Goal: Task Accomplishment & Management: Use online tool/utility

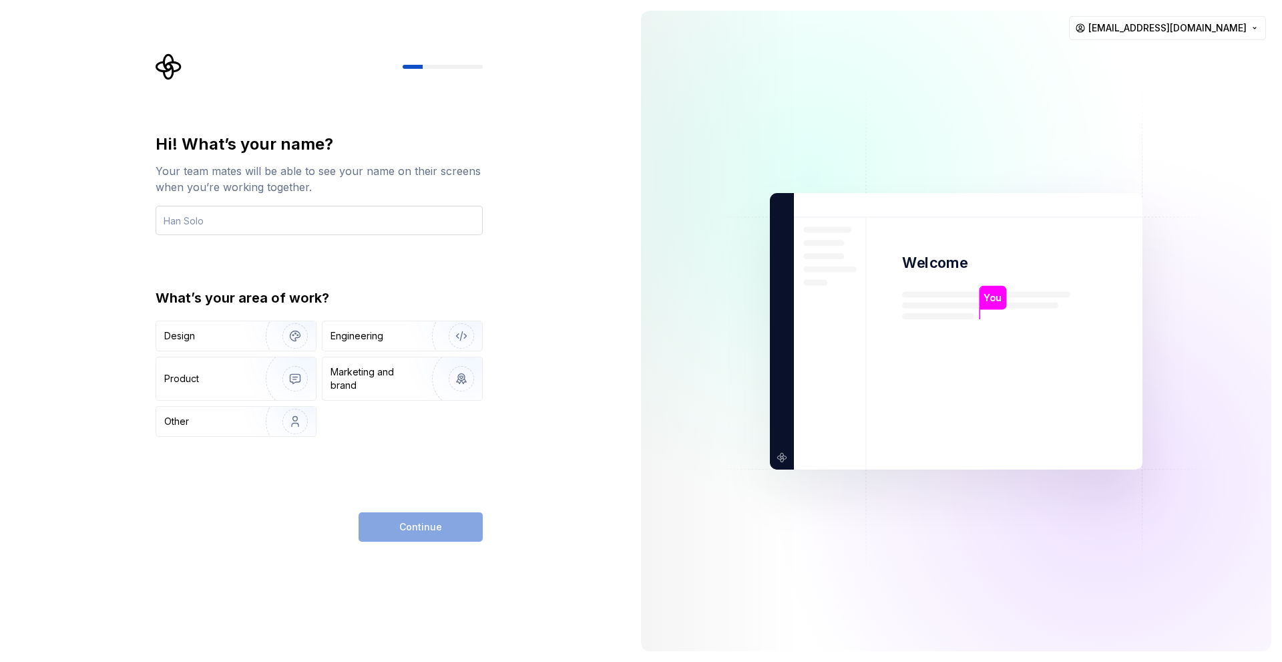
click at [364, 217] on input "text" at bounding box center [319, 220] width 327 height 29
type input "Katia"
click at [252, 331] on img "button" at bounding box center [286, 336] width 85 height 90
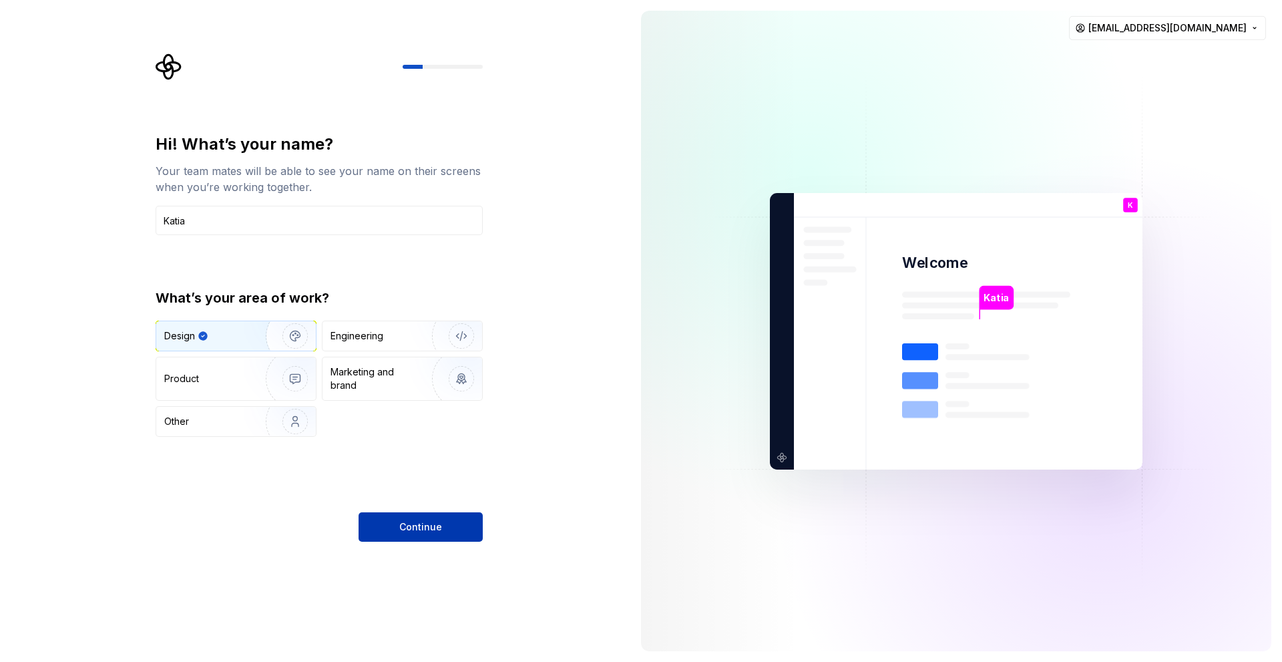
click at [442, 514] on button "Continue" at bounding box center [421, 526] width 124 height 29
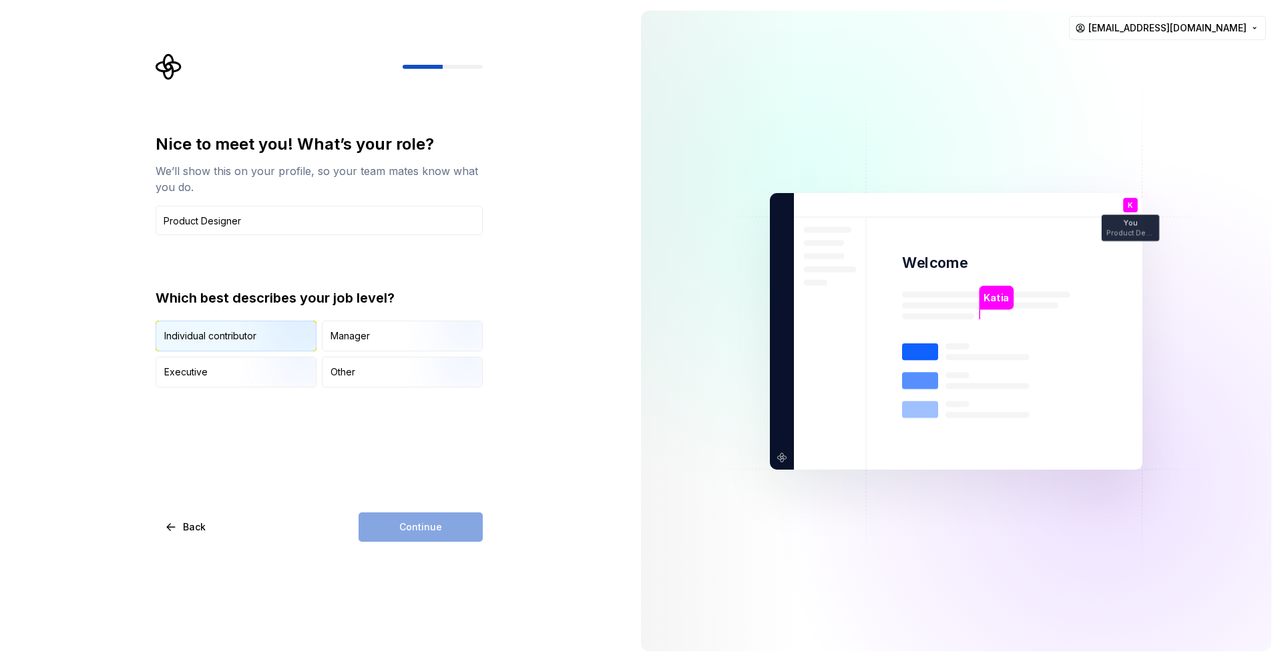
type input "Product Designer"
click at [289, 328] on img "button" at bounding box center [283, 353] width 85 height 90
click at [411, 506] on div "Nice to meet you! What’s your role? We’ll show this on your profile, so your te…" at bounding box center [319, 338] width 327 height 408
click at [422, 530] on span "Continue" at bounding box center [420, 526] width 43 height 13
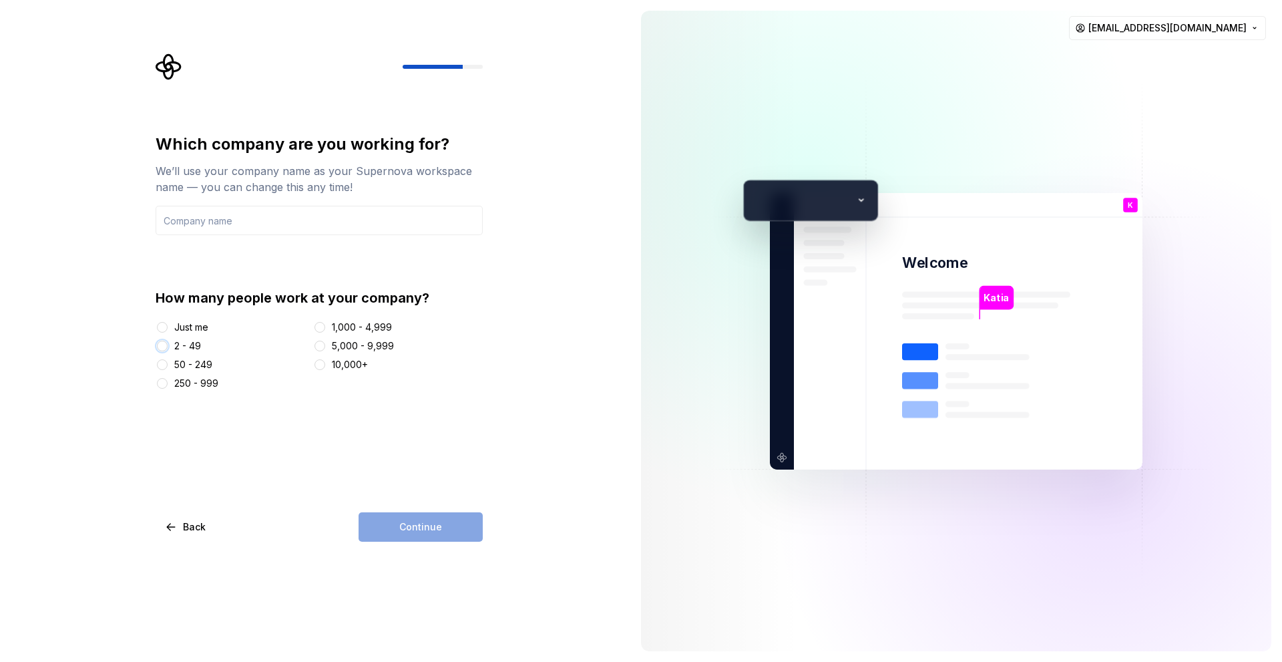
click at [164, 348] on button "2 - 49" at bounding box center [162, 346] width 11 height 11
click at [402, 516] on div "Continue" at bounding box center [421, 526] width 124 height 29
click at [415, 532] on div "Continue" at bounding box center [421, 526] width 124 height 29
click at [325, 362] on button "10,000+" at bounding box center [320, 364] width 11 height 11
click at [319, 339] on div at bounding box center [319, 345] width 13 height 13
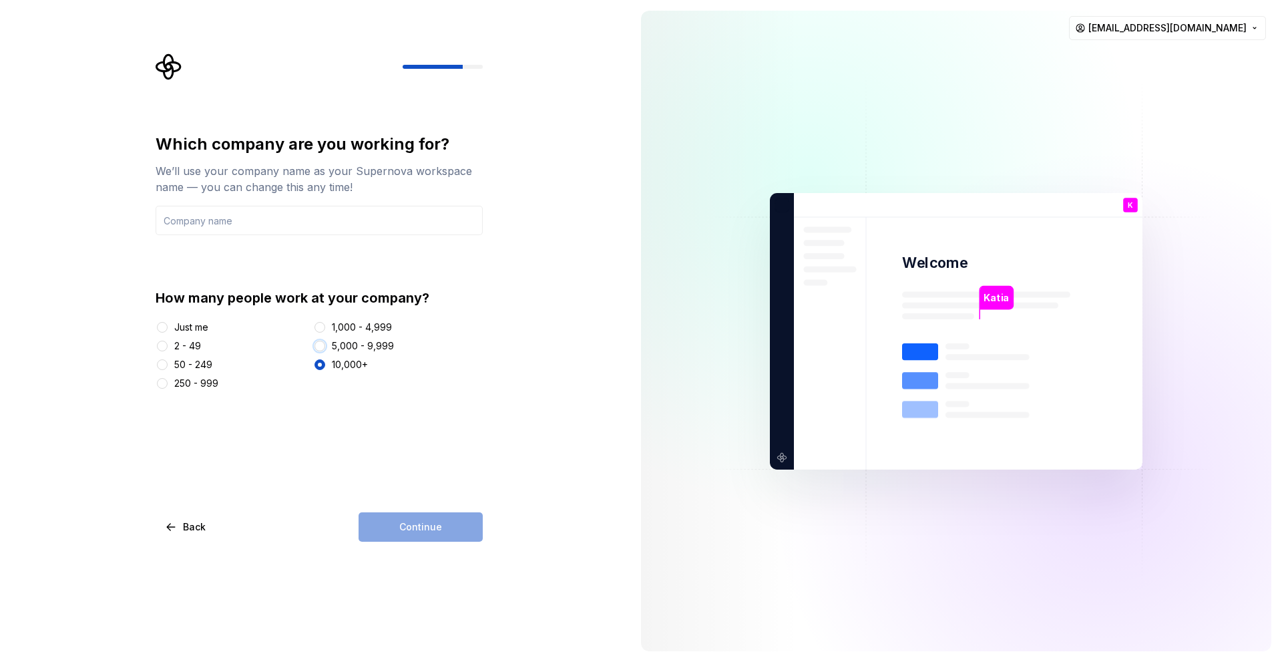
click at [325, 349] on button "5,000 - 9,999" at bounding box center [320, 346] width 11 height 11
click at [450, 526] on div "Continue" at bounding box center [421, 526] width 124 height 29
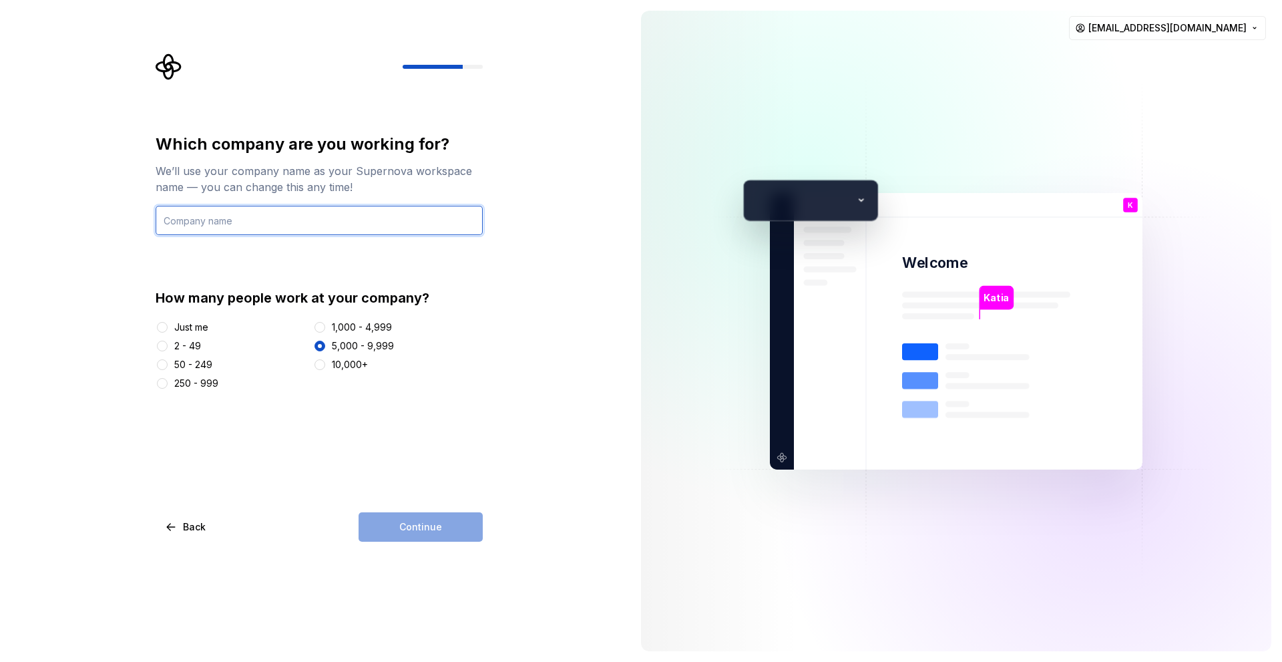
click at [297, 226] on input "text" at bounding box center [319, 220] width 327 height 29
type input "Whirpool"
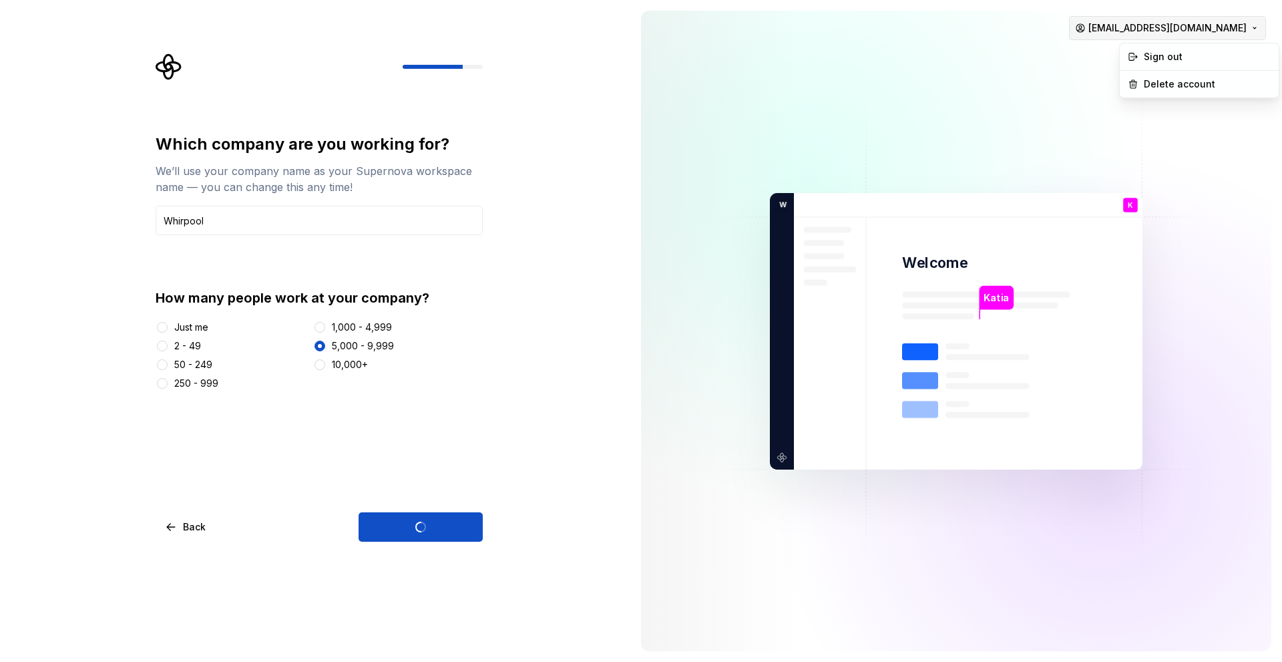
click at [1248, 33] on html "Which company are you working for? We’ll use your company name as your Supernov…" at bounding box center [641, 331] width 1282 height 662
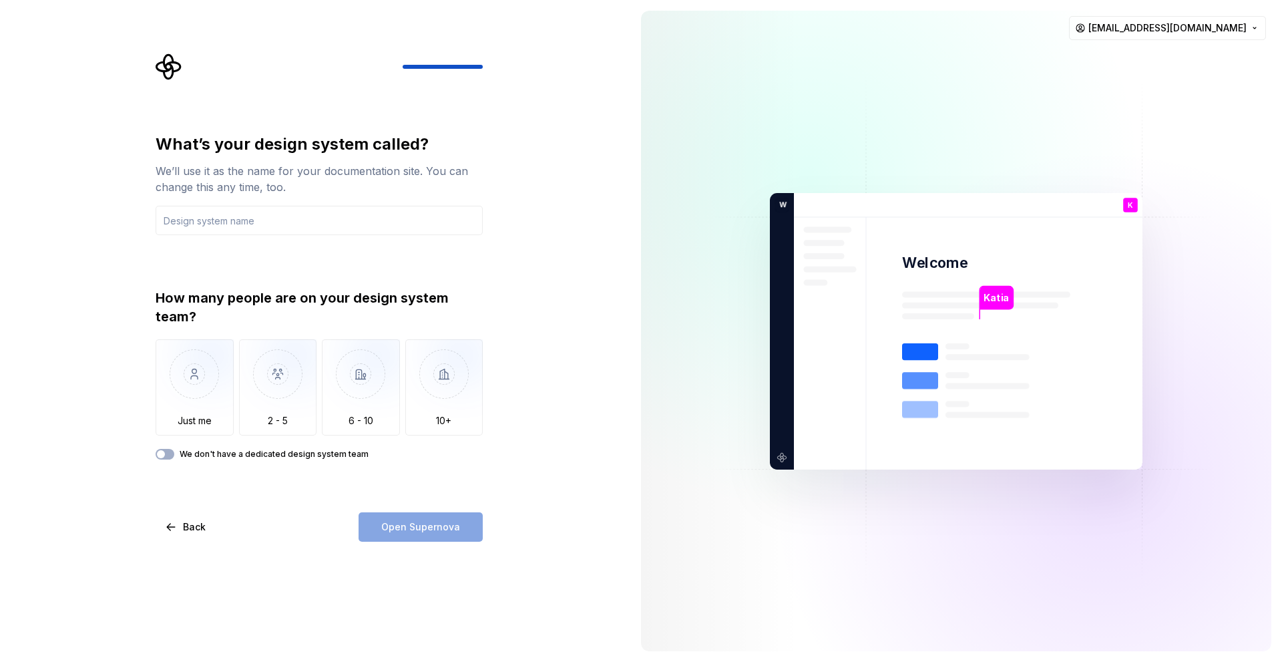
click at [1251, 25] on html "What’s your design system called? We’ll use it as the name for your documentati…" at bounding box center [641, 331] width 1282 height 662
click at [1222, 23] on html "What’s your design system called? We’ll use it as the name for your documentati…" at bounding box center [641, 331] width 1282 height 662
click at [1198, 78] on div "Delete account" at bounding box center [1207, 83] width 127 height 13
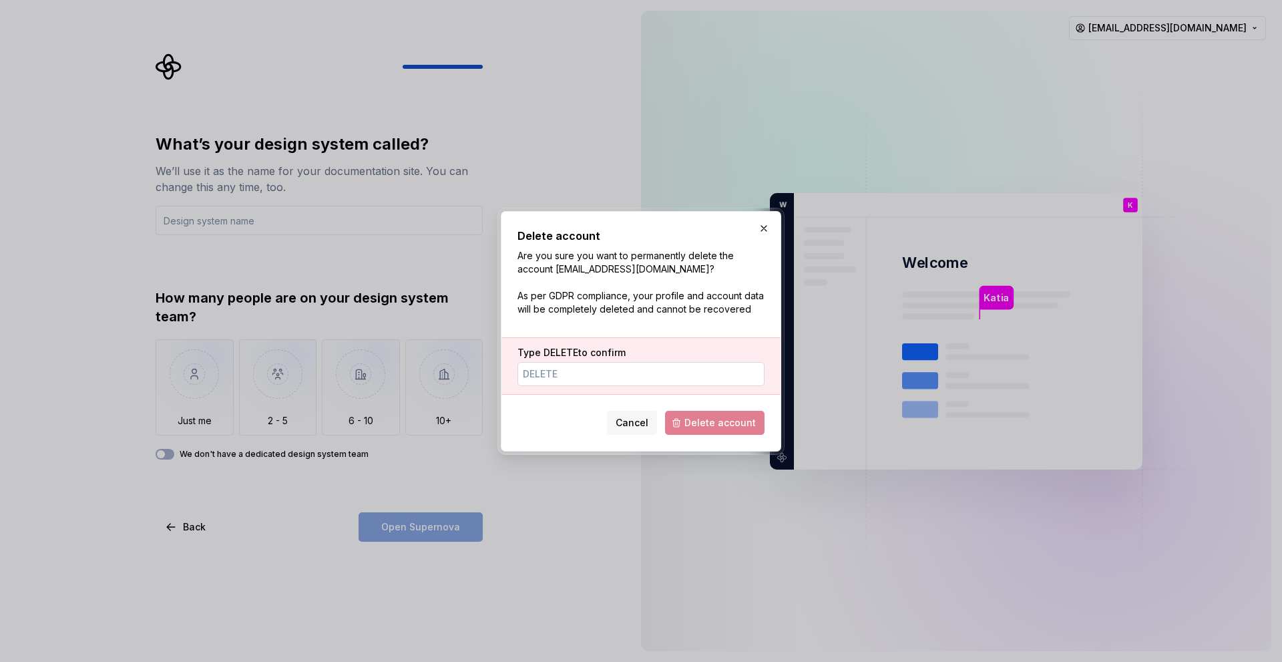
click at [715, 369] on input "Type DELETE to confirm" at bounding box center [641, 374] width 247 height 24
click at [629, 426] on span "Cancel" at bounding box center [632, 422] width 33 height 13
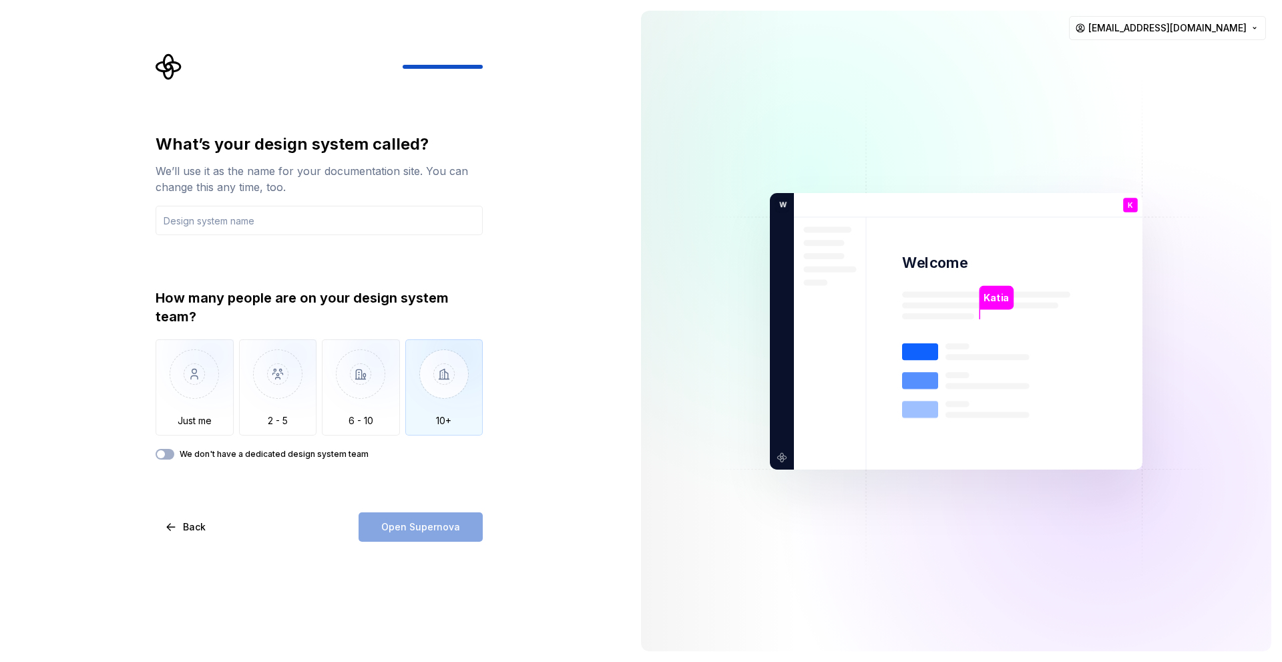
click at [467, 433] on div "10+" at bounding box center [444, 387] width 78 height 96
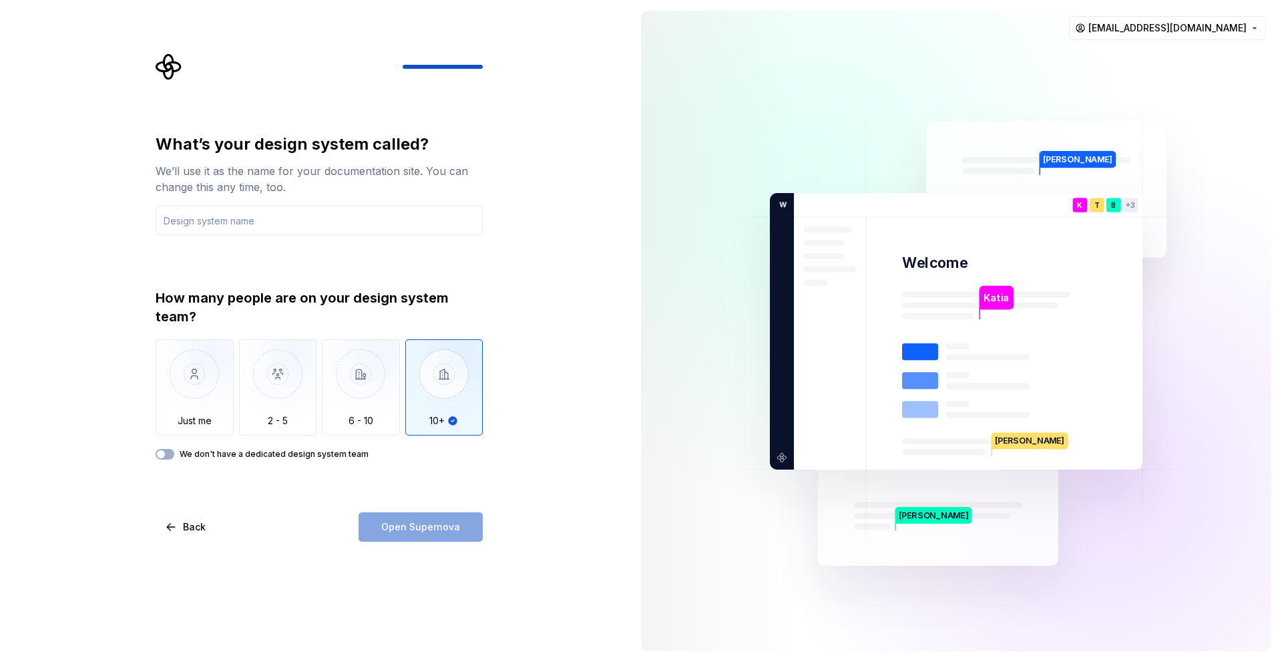
click at [468, 533] on div "Open Supernova" at bounding box center [421, 526] width 124 height 29
click at [378, 218] on input "text" at bounding box center [319, 220] width 327 height 29
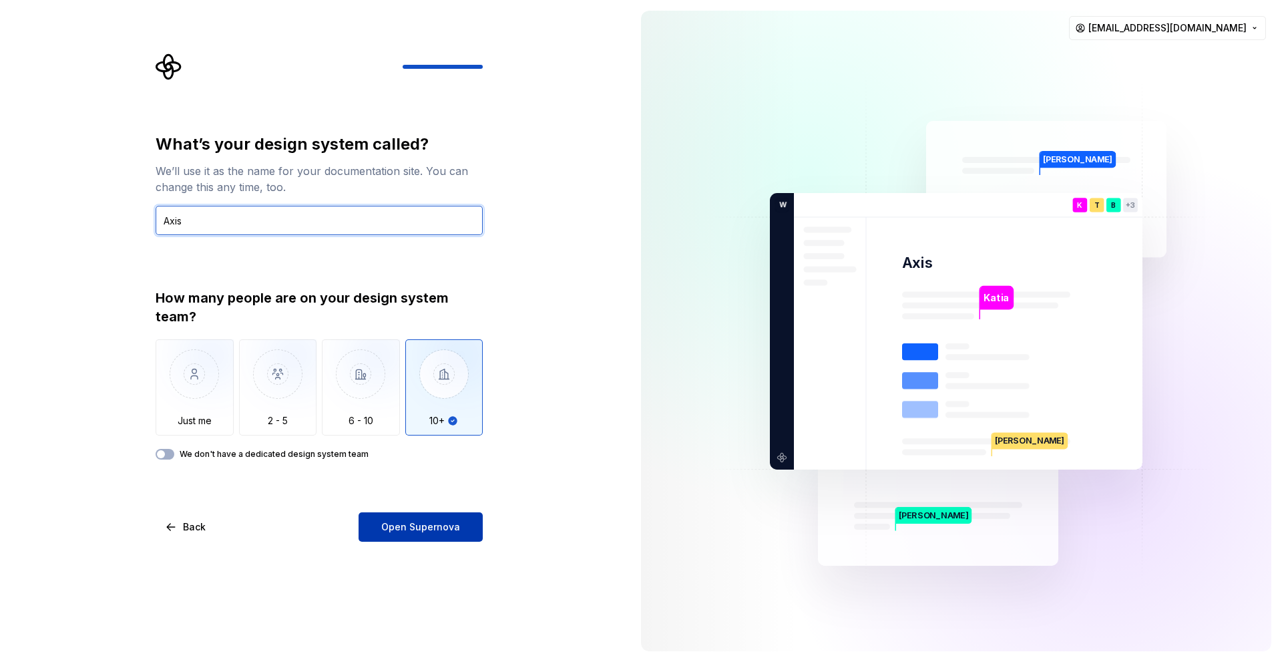
type input "Axis"
click at [444, 525] on span "Open Supernova" at bounding box center [420, 526] width 79 height 13
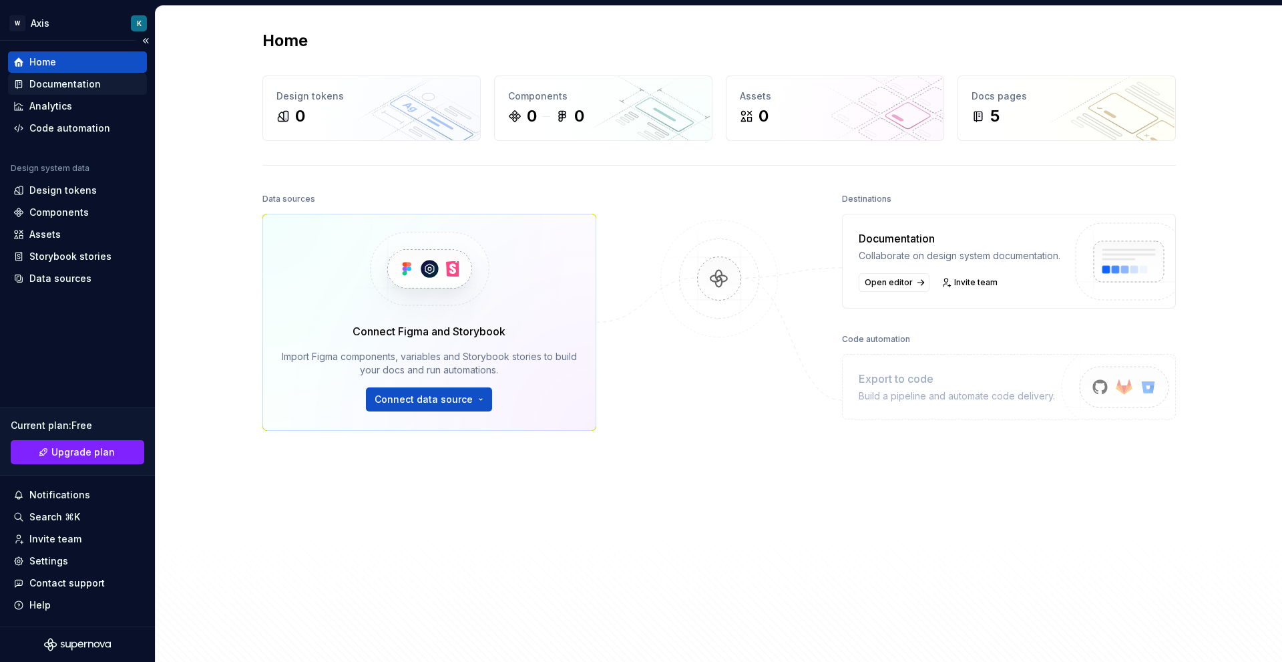
click at [77, 81] on div "Documentation" at bounding box center [64, 83] width 71 height 13
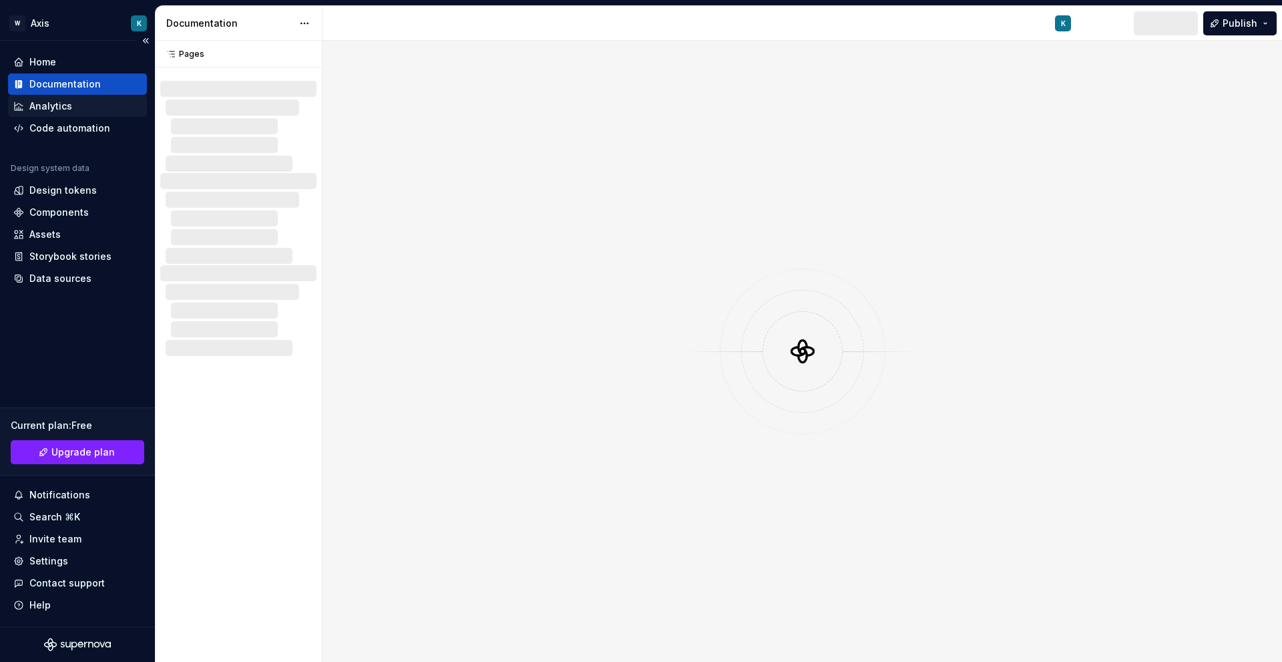
click at [69, 97] on div "Analytics" at bounding box center [77, 106] width 139 height 21
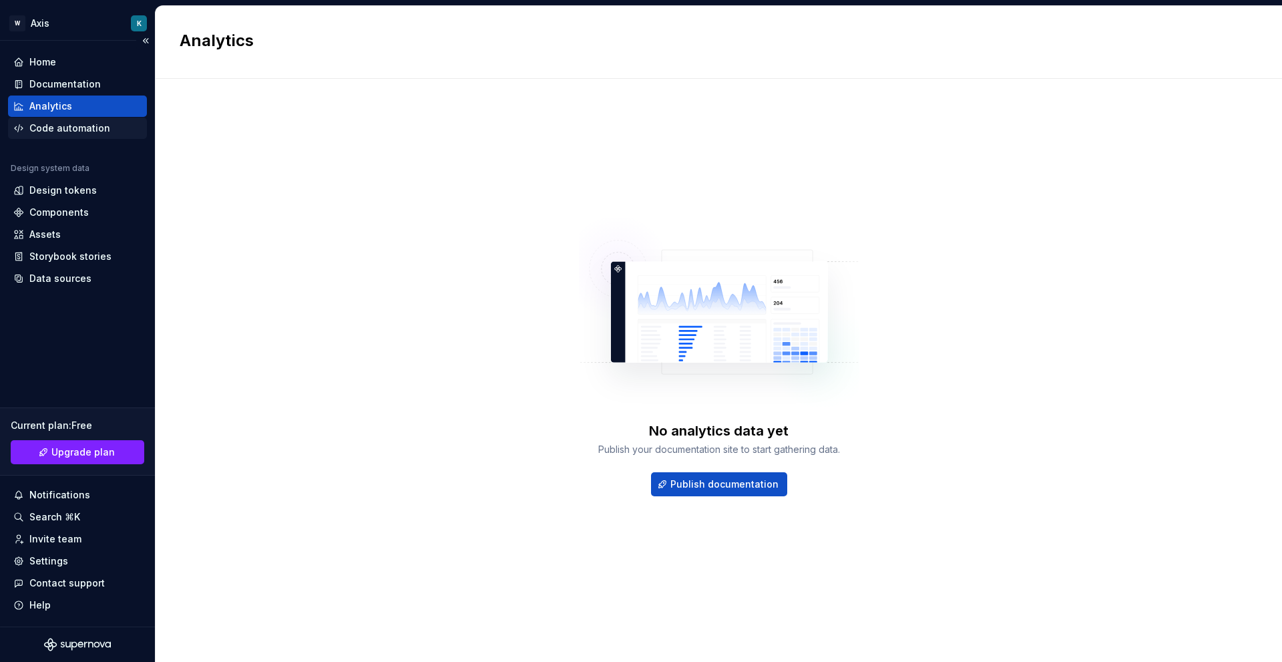
click at [68, 129] on div "Code automation" at bounding box center [69, 128] width 81 height 13
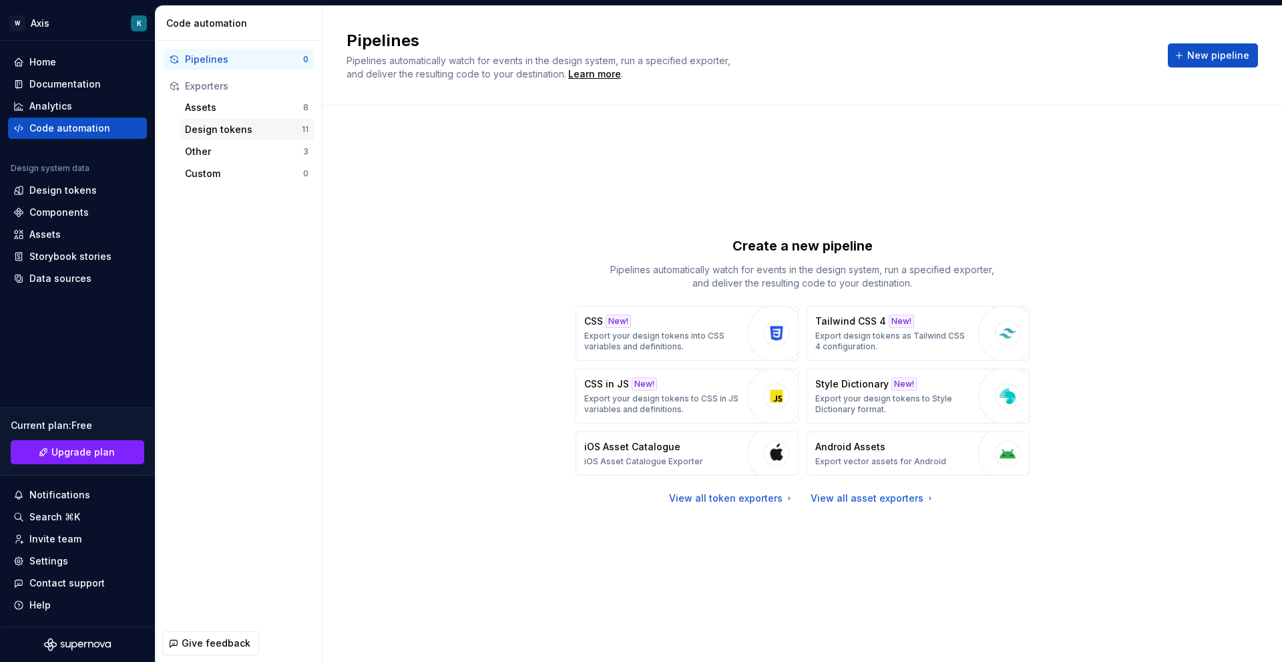
click at [222, 128] on div "Design tokens" at bounding box center [243, 129] width 117 height 13
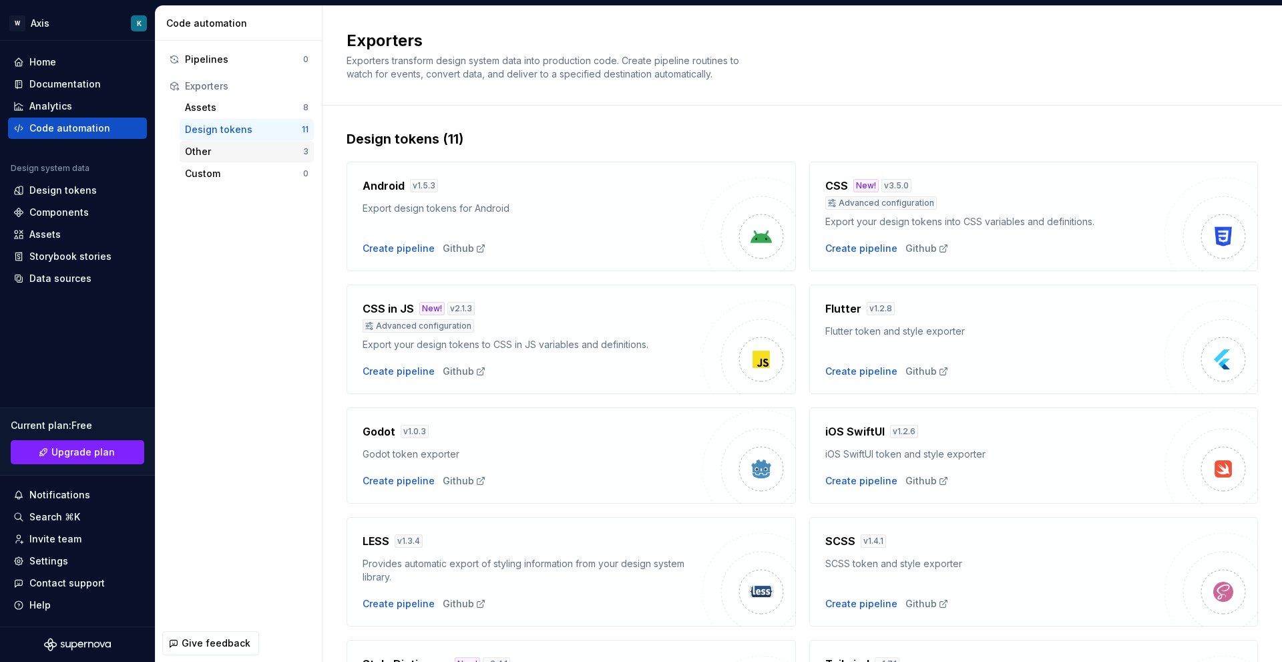
click at [215, 150] on div "Other" at bounding box center [244, 151] width 118 height 13
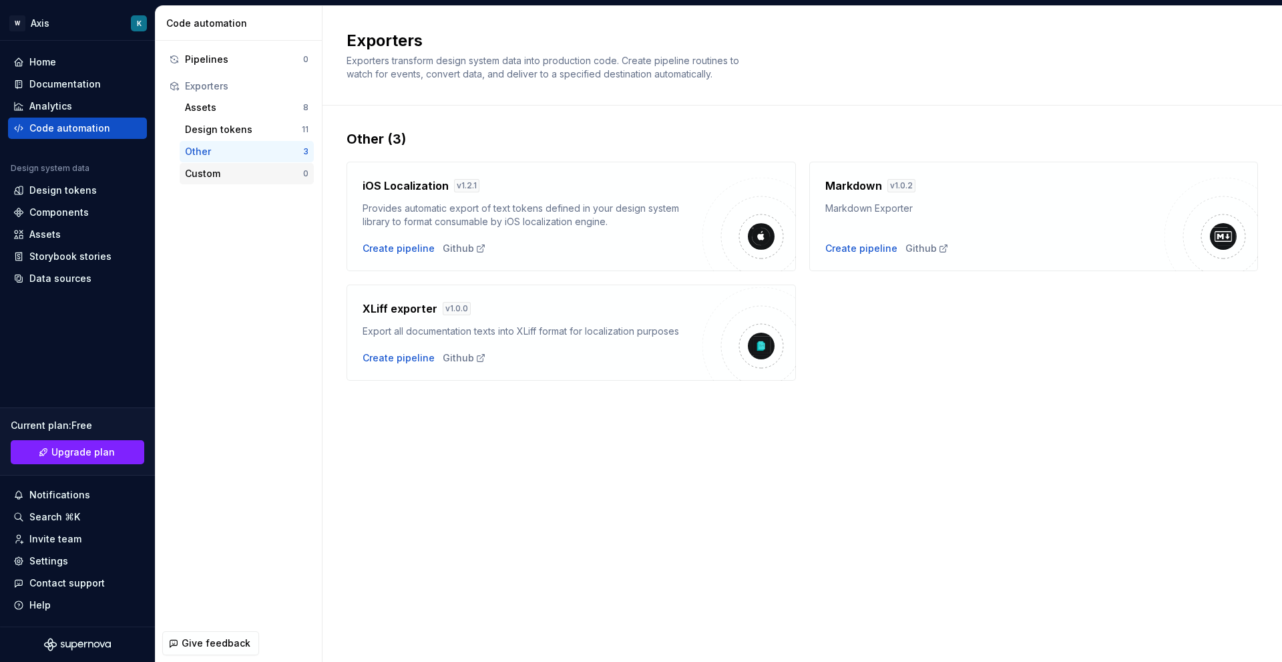
click at [235, 177] on div "Custom" at bounding box center [244, 173] width 118 height 13
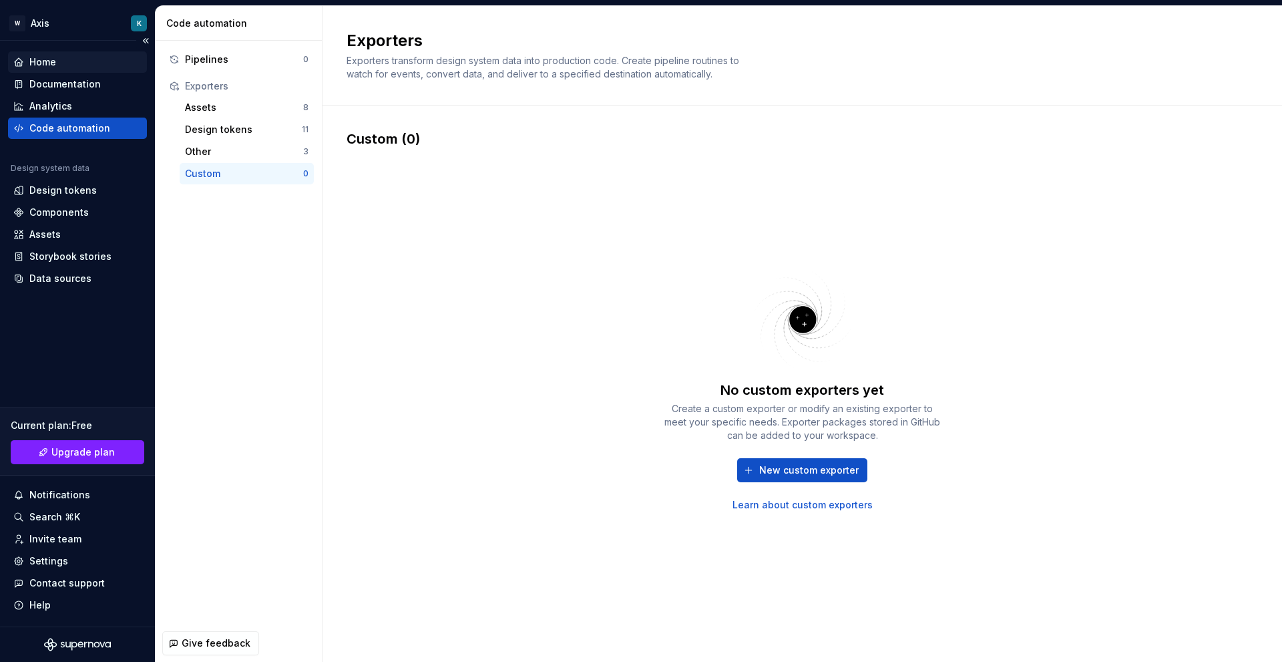
click at [61, 60] on div "Home" at bounding box center [77, 61] width 128 height 13
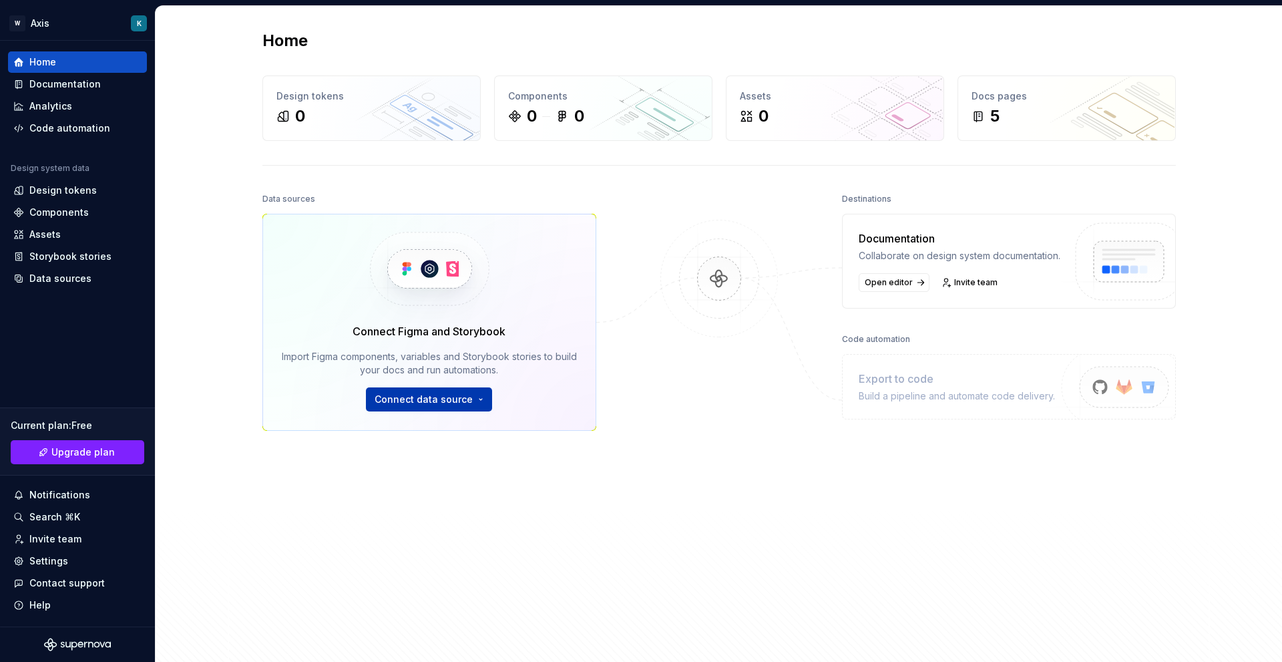
click at [444, 407] on html "W Axis K Home Documentation Analytics Code automation Design system data Design…" at bounding box center [641, 331] width 1282 height 662
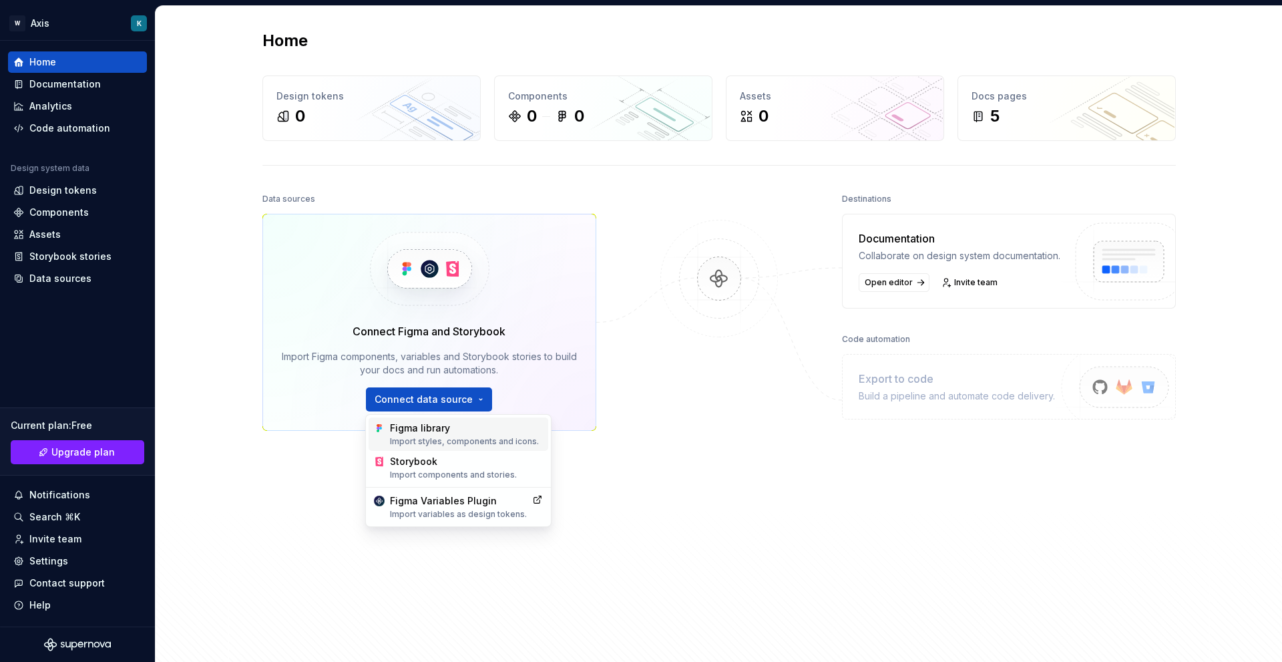
click at [429, 436] on div "Figma library Import styles, components and icons." at bounding box center [466, 433] width 153 height 25
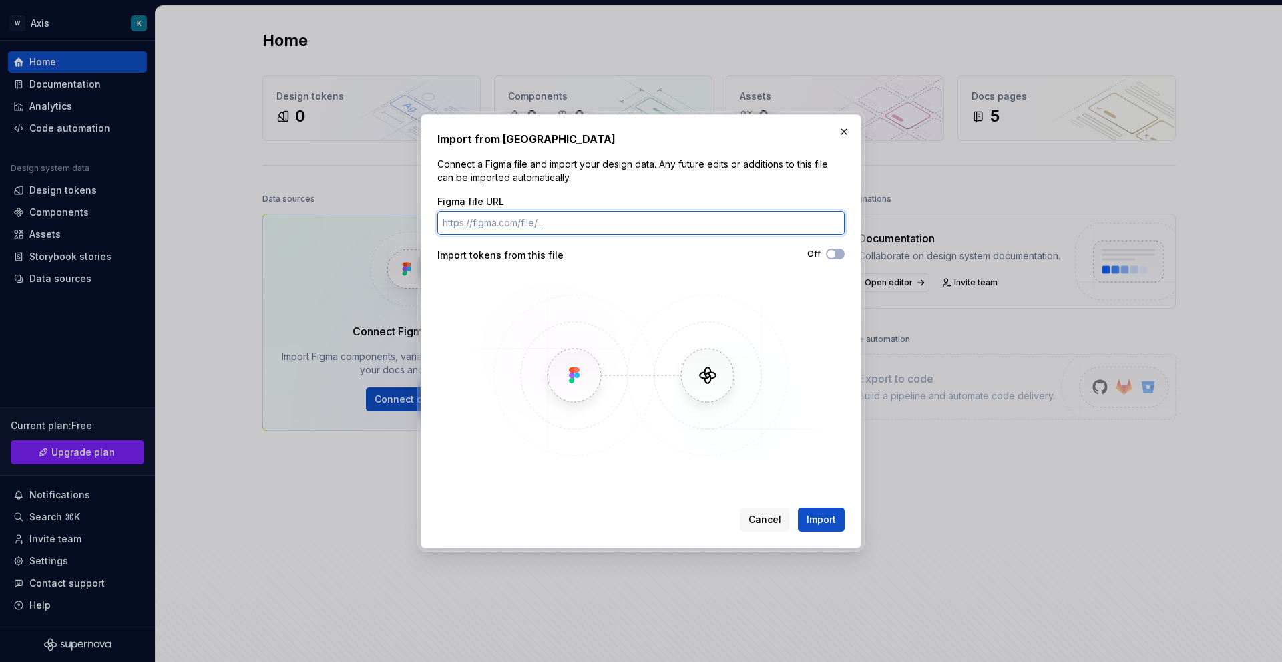
click at [558, 215] on input "Figma file URL" at bounding box center [641, 223] width 407 height 24
click at [834, 252] on span "button" at bounding box center [832, 254] width 8 height 8
click at [686, 230] on input "Figma file URL" at bounding box center [641, 223] width 407 height 24
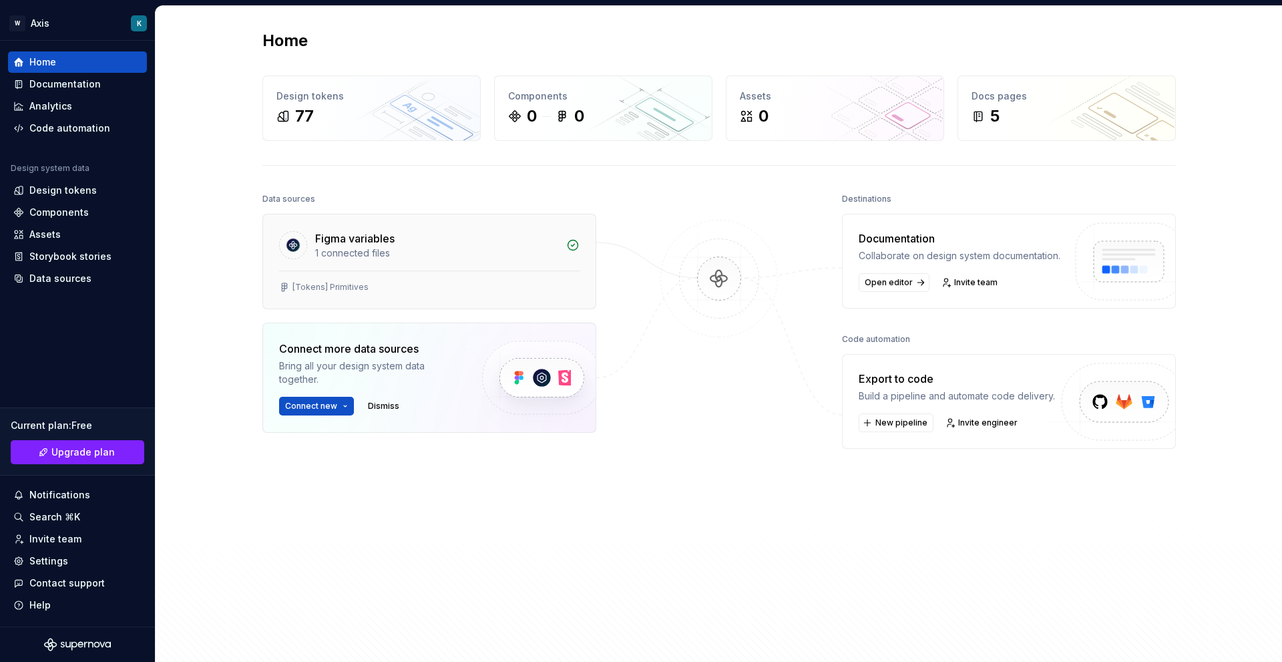
click at [415, 263] on div "Figma variables 1 connected files" at bounding box center [429, 242] width 333 height 56
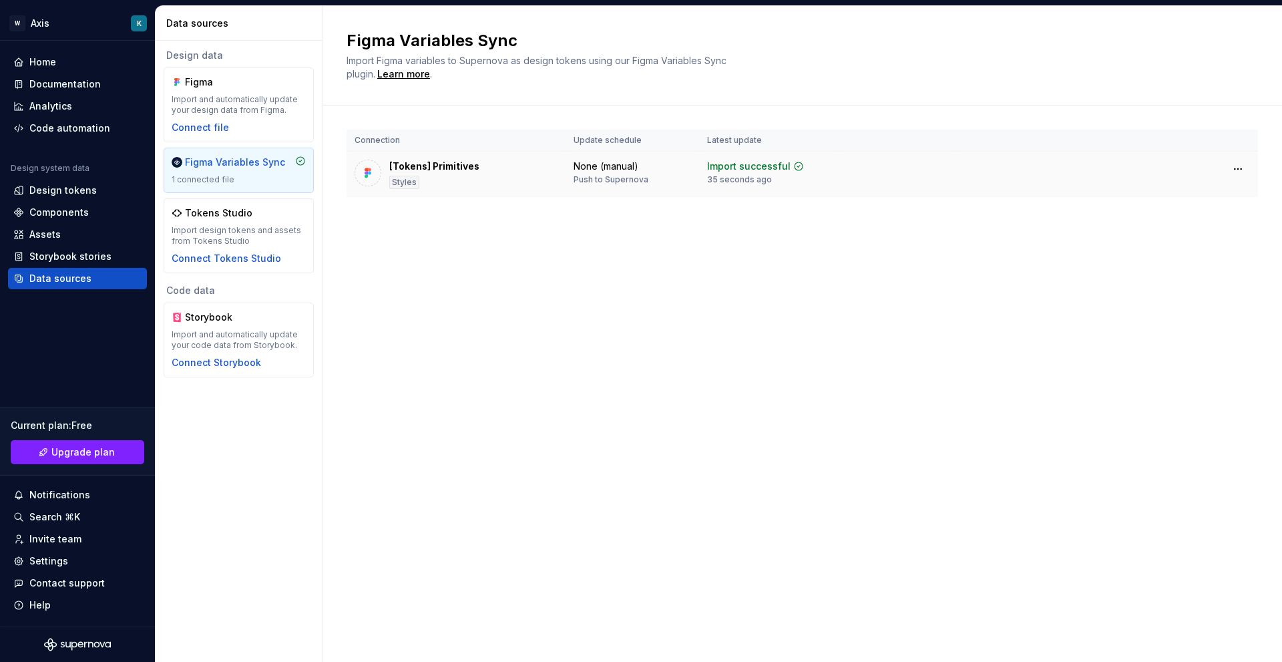
click at [445, 168] on div "[Tokens] Primitives" at bounding box center [434, 166] width 90 height 13
click at [588, 160] on div "None (manual)" at bounding box center [606, 166] width 65 height 13
click at [788, 170] on div "Import successful" at bounding box center [755, 166] width 97 height 13
click at [623, 263] on div "Figma Variables Sync Import Figma variables to Supernova as design tokens using…" at bounding box center [803, 334] width 960 height 656
click at [553, 177] on div "[Tokens] Primitives Styles" at bounding box center [456, 174] width 203 height 29
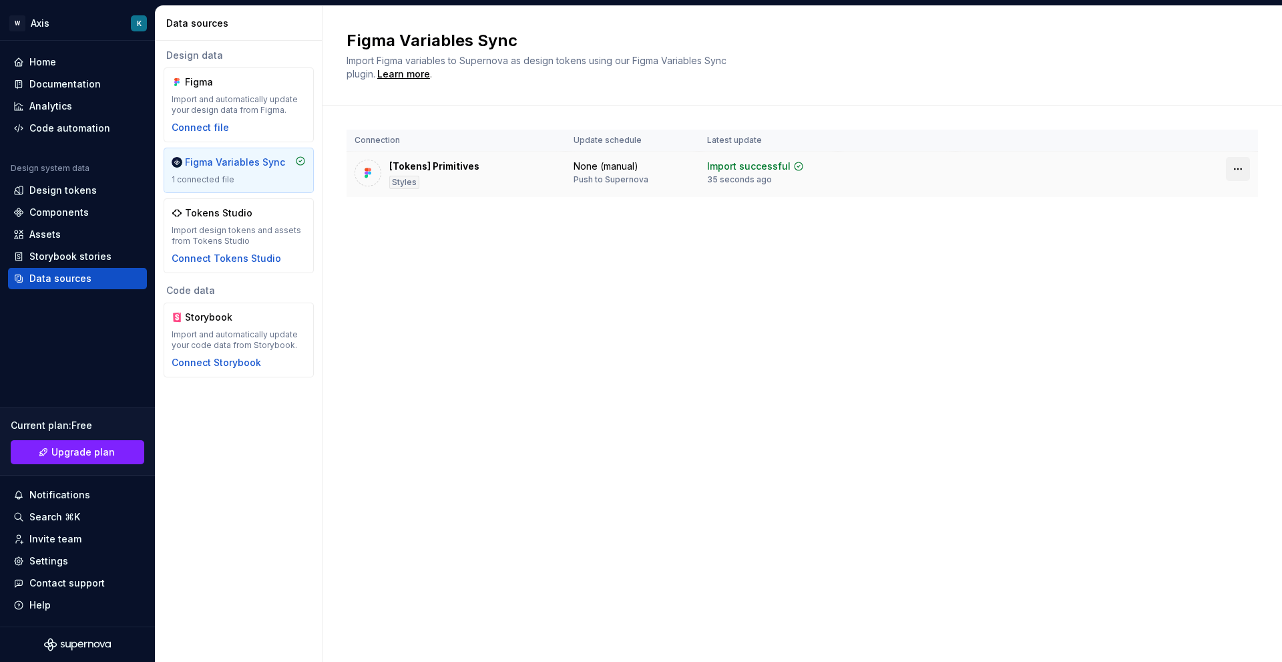
click at [1236, 168] on html "W Axis K Home Documentation Analytics Code automation Design system data Design…" at bounding box center [641, 331] width 1282 height 662
click at [584, 208] on html "W Axis K Home Documentation Analytics Code automation Design system data Design…" at bounding box center [641, 331] width 1282 height 662
click at [248, 120] on div "Figma Import and automatically update your design data from Figma. Connect file" at bounding box center [239, 104] width 134 height 59
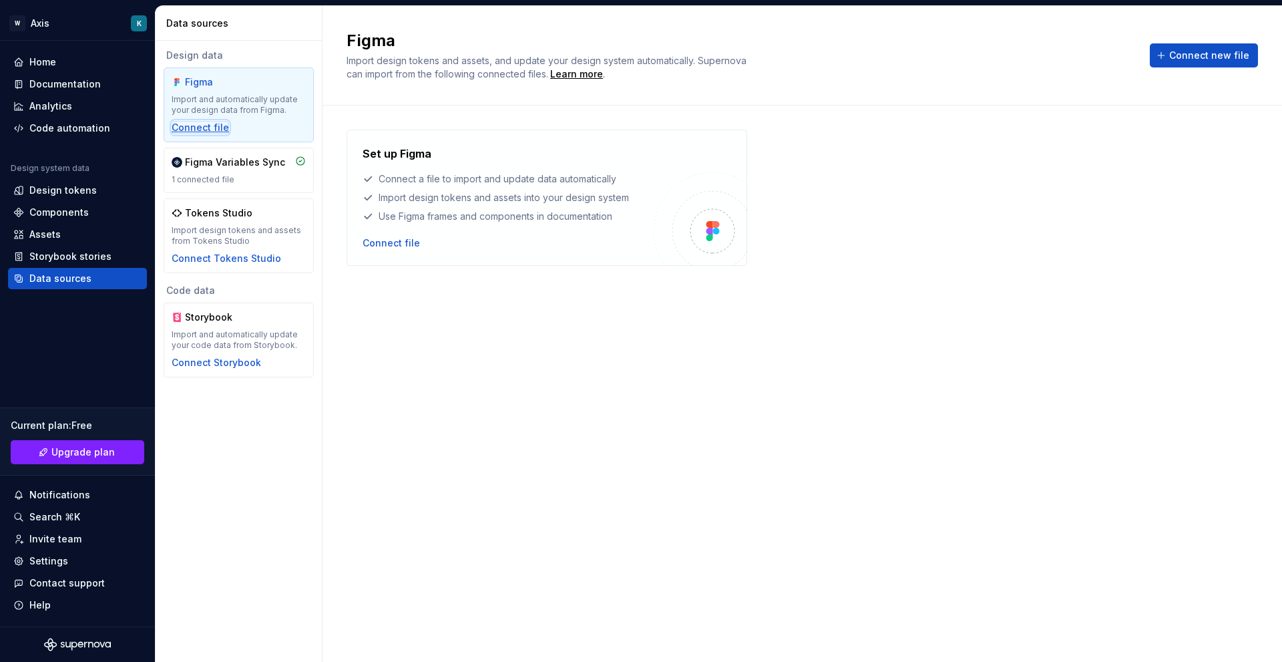
click at [200, 129] on div "Connect file" at bounding box center [200, 127] width 57 height 13
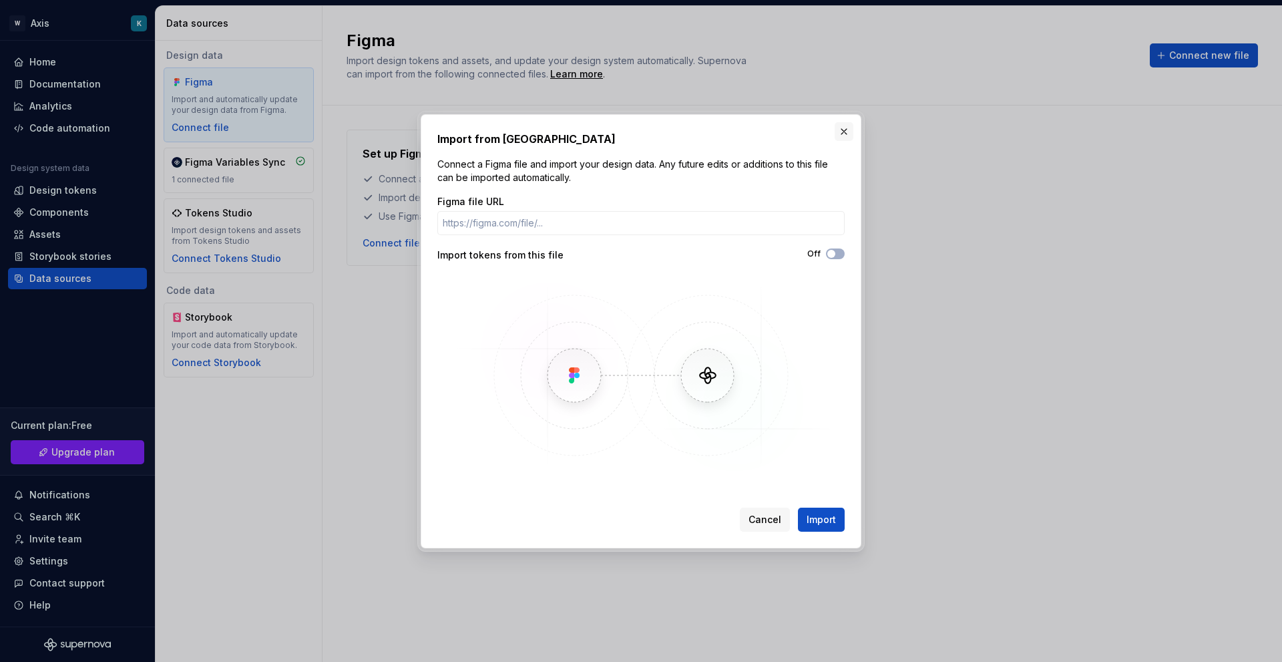
click at [851, 125] on button "button" at bounding box center [844, 131] width 19 height 19
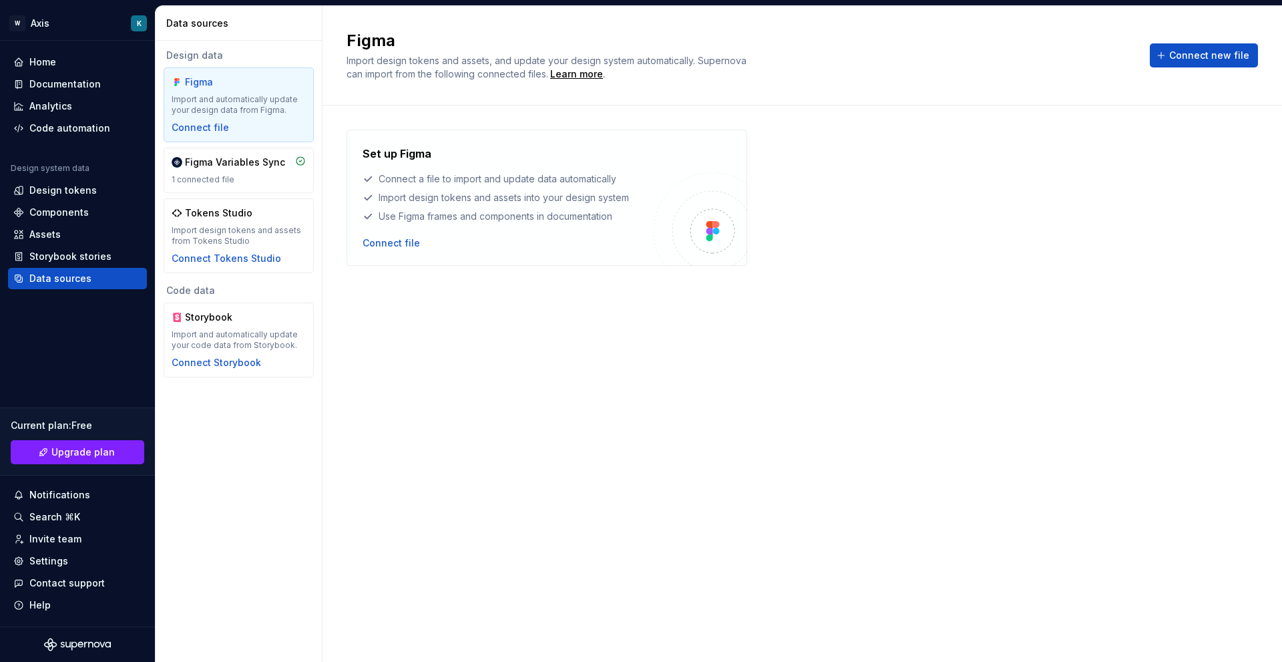
click at [417, 291] on div "Set up Figma Connect a file to import and update data automatically Import desi…" at bounding box center [803, 371] width 912 height 482
click at [109, 258] on div "Storybook stories" at bounding box center [77, 256] width 128 height 13
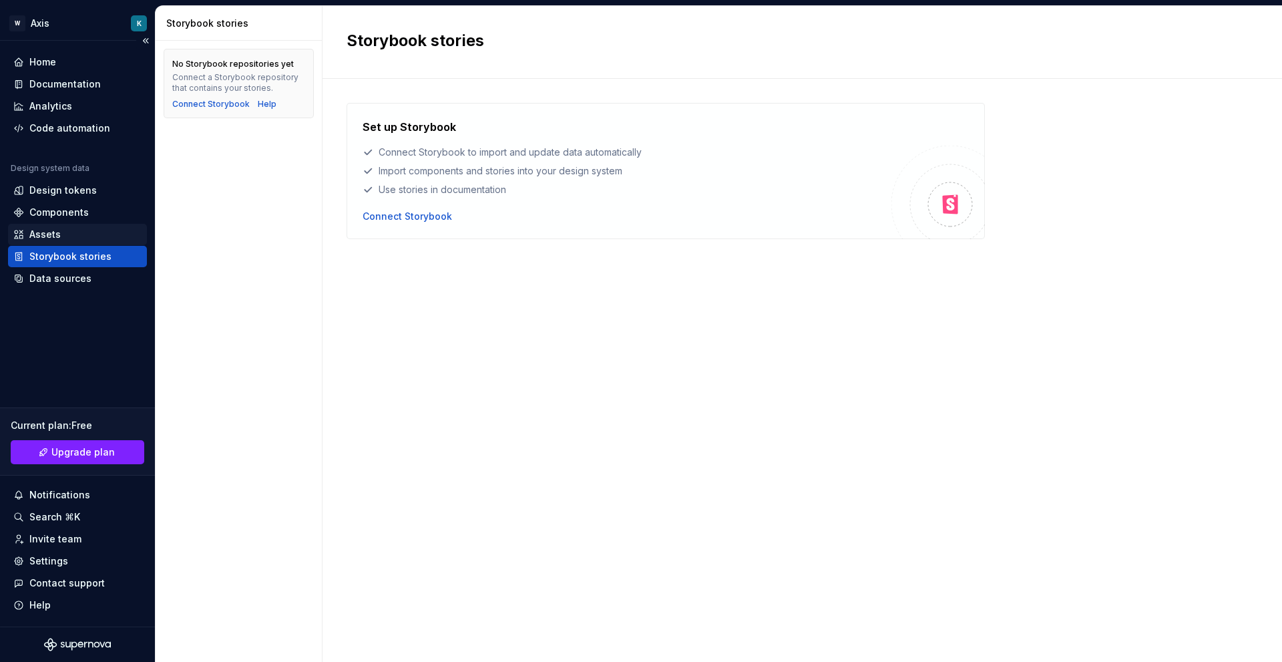
click at [64, 235] on div "Assets" at bounding box center [77, 234] width 128 height 13
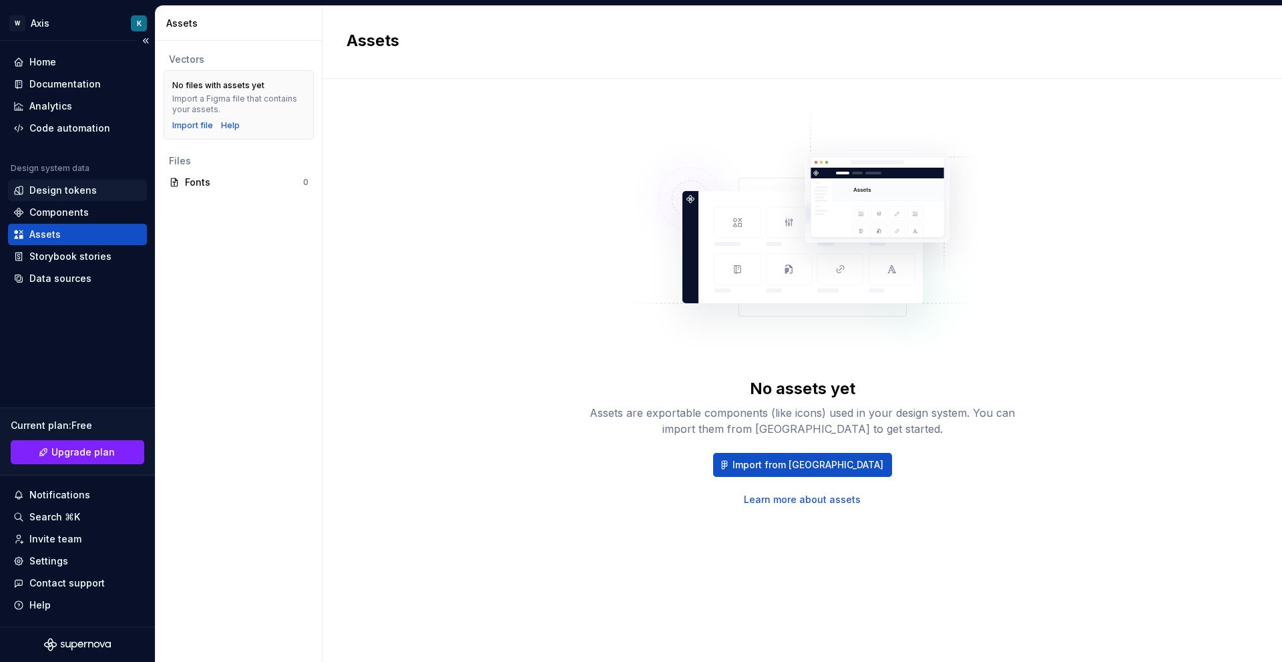
click at [45, 200] on div "Design tokens" at bounding box center [77, 190] width 139 height 21
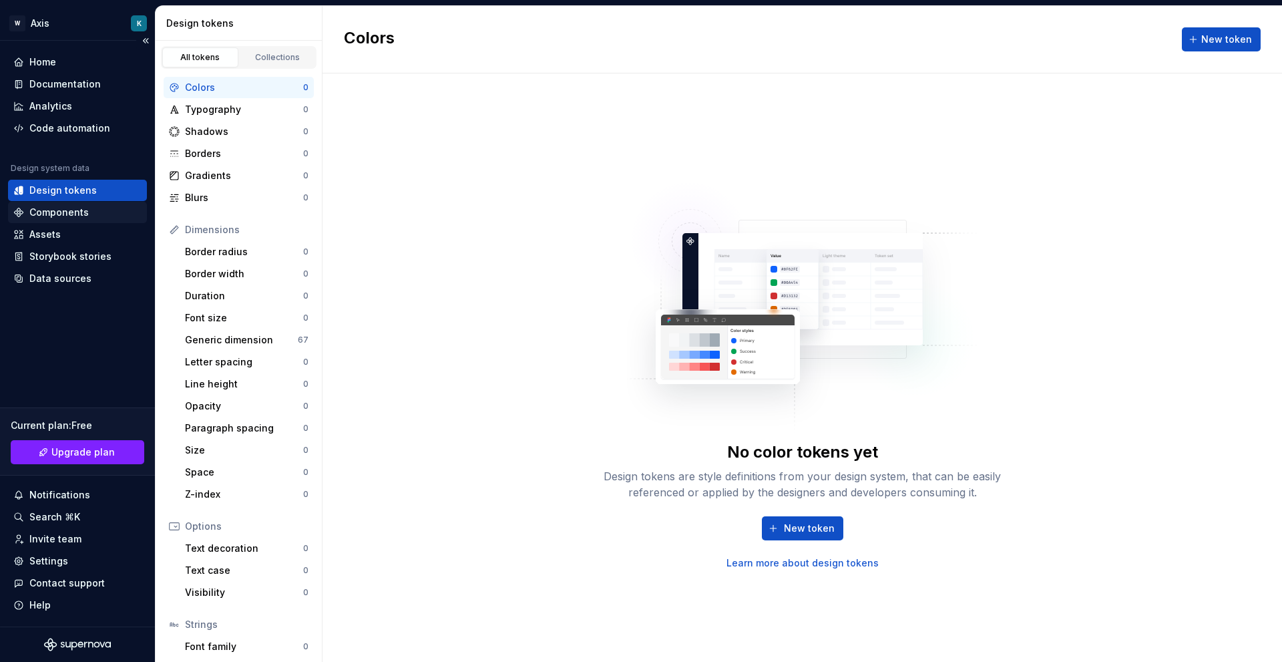
click at [51, 210] on div "Components" at bounding box center [58, 212] width 59 height 13
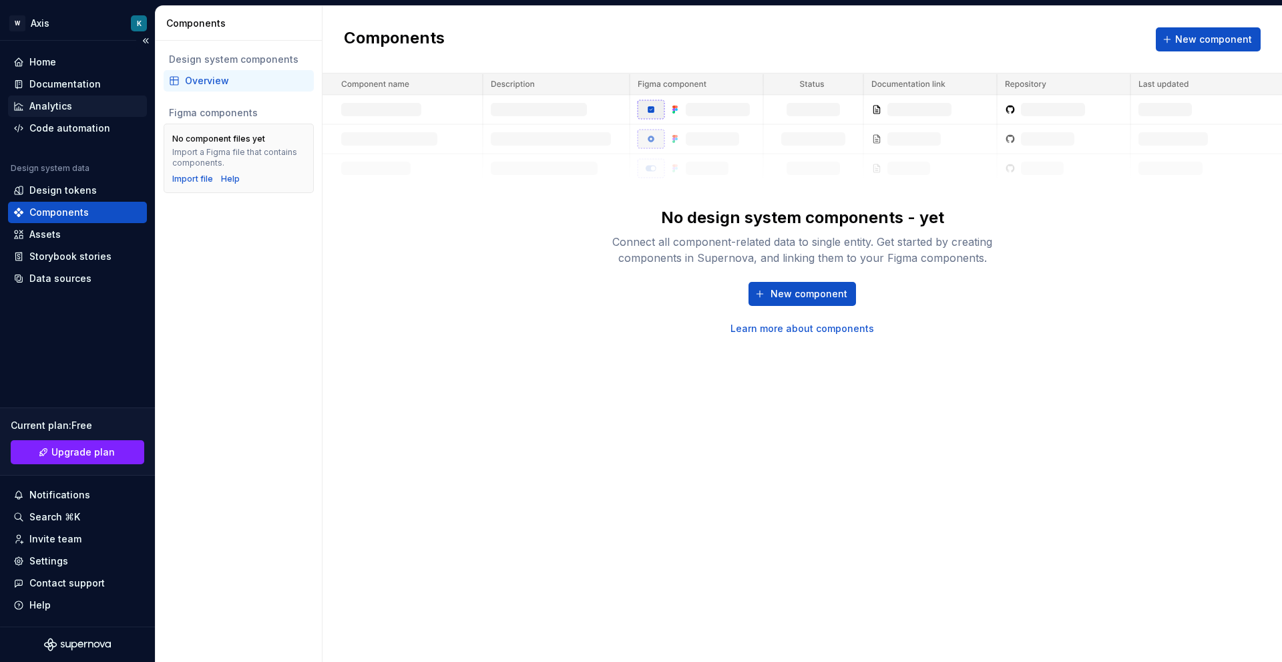
click at [83, 100] on div "Analytics" at bounding box center [77, 106] width 128 height 13
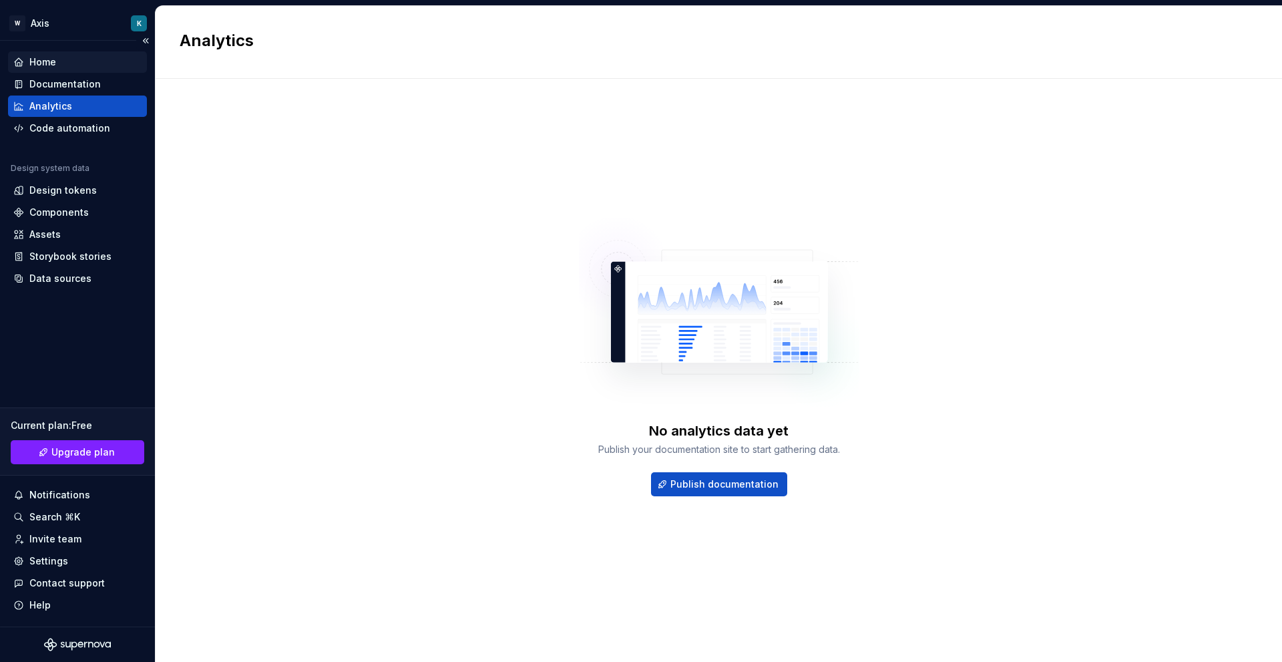
click at [85, 63] on div "Home" at bounding box center [77, 61] width 128 height 13
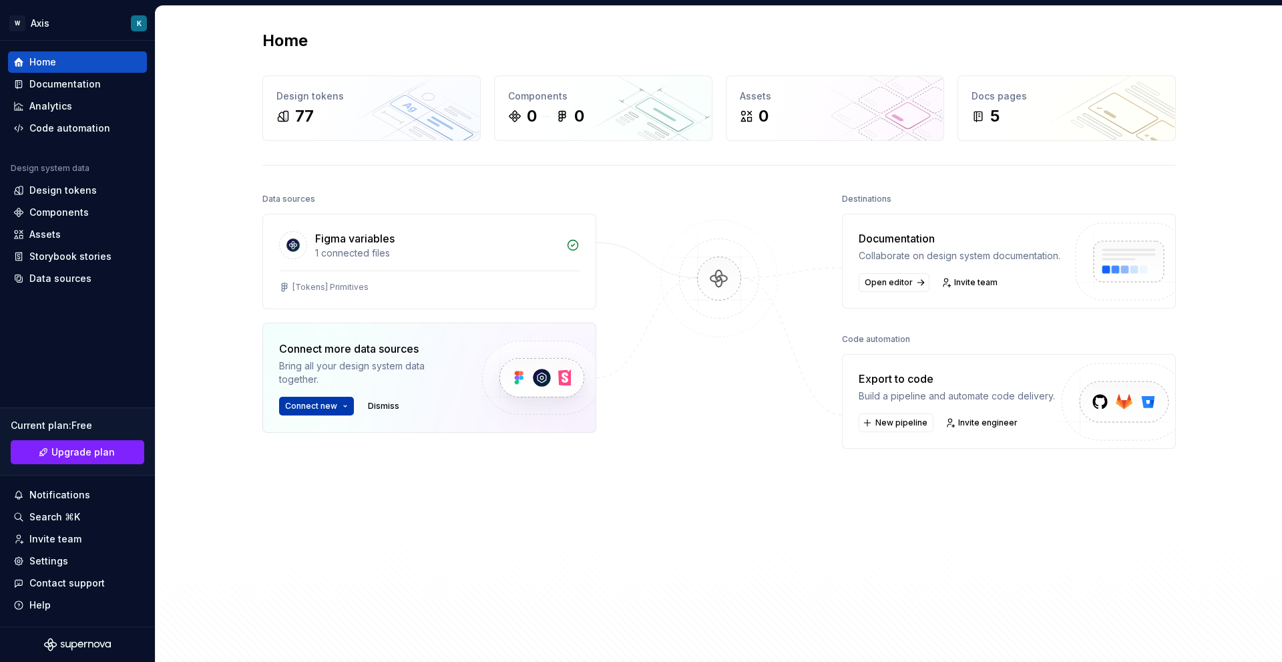
click at [340, 403] on html "W Axis K Home Documentation Analytics Code automation Design system data Design…" at bounding box center [641, 331] width 1282 height 662
click at [715, 331] on html "W Axis K Home Documentation Analytics Code automation Design system data Design…" at bounding box center [641, 331] width 1282 height 662
click at [891, 432] on button "New pipeline" at bounding box center [896, 422] width 75 height 19
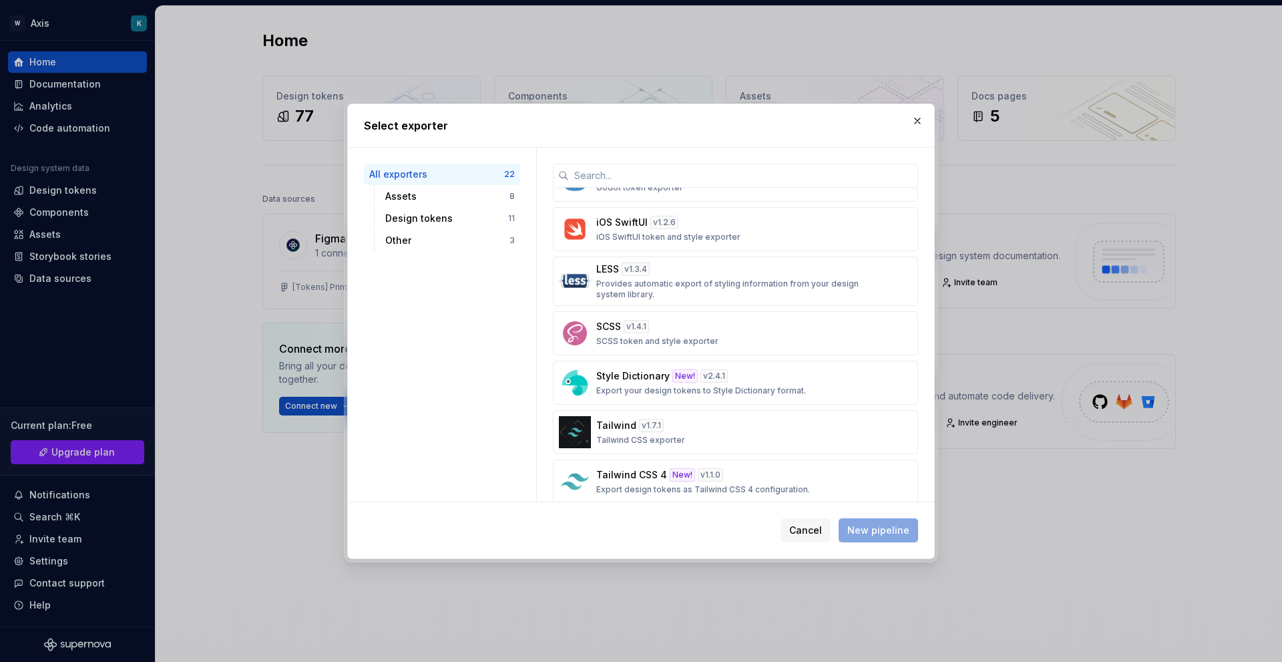
scroll to position [669, 0]
click at [824, 389] on div "Style Dictionary New! v 2.4.1 Export your design tokens to Style Dictionary for…" at bounding box center [731, 384] width 271 height 27
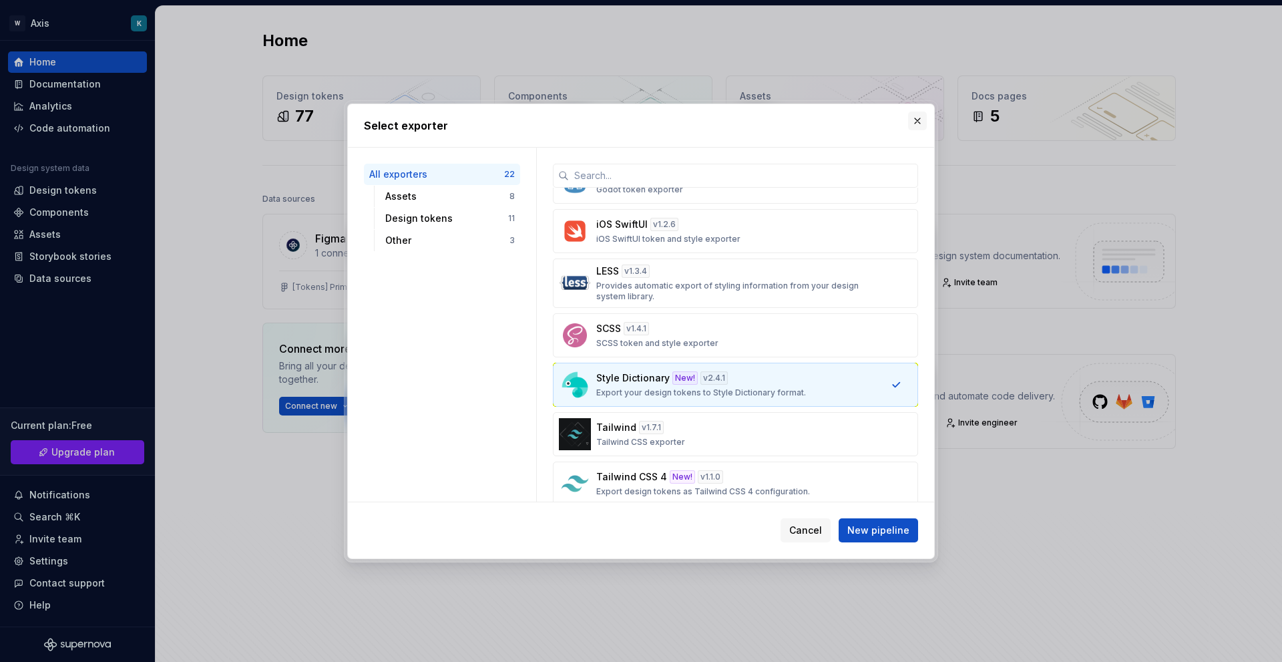
click at [918, 121] on button "button" at bounding box center [917, 121] width 19 height 19
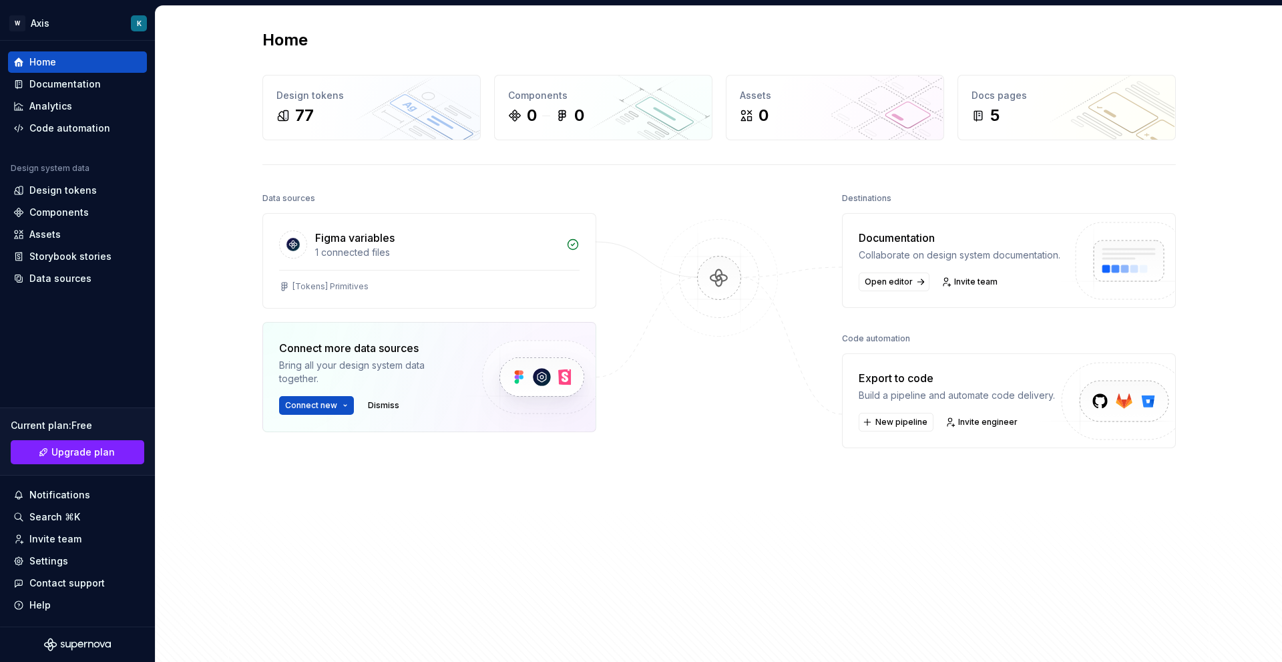
scroll to position [0, 0]
click at [341, 403] on html "W Axis K Home Documentation Analytics Code automation Design system data Design…" at bounding box center [641, 331] width 1282 height 662
click at [911, 428] on span "New pipeline" at bounding box center [902, 422] width 52 height 11
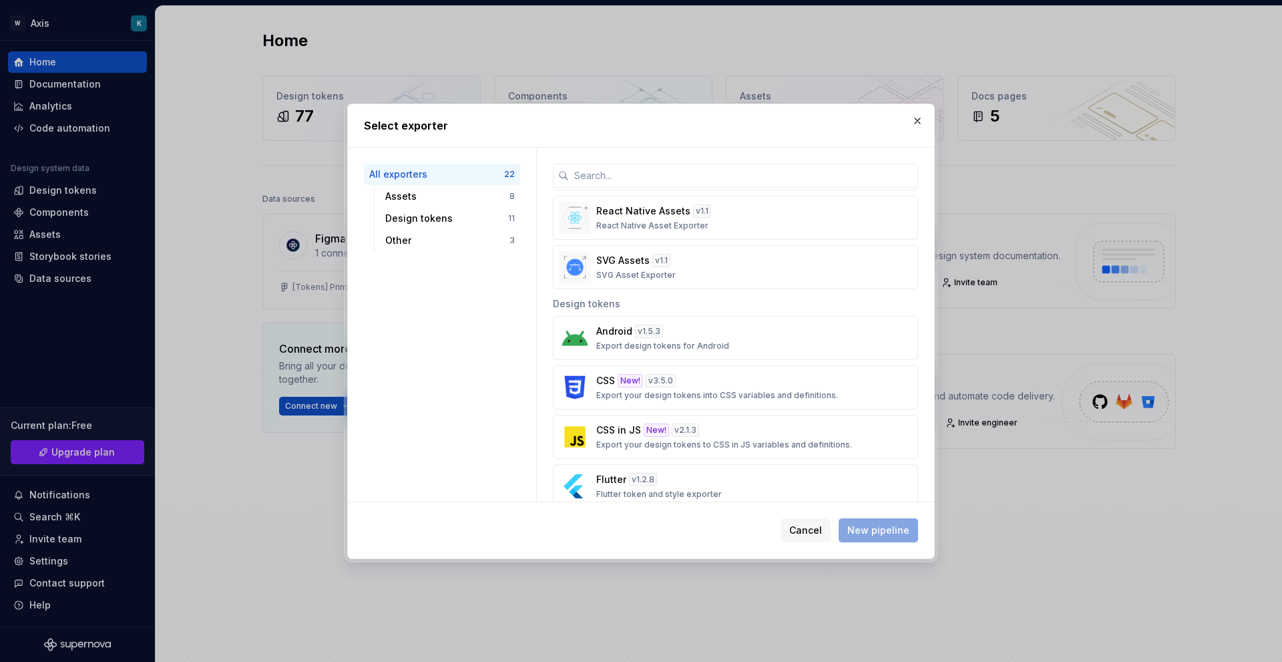
scroll to position [334, 0]
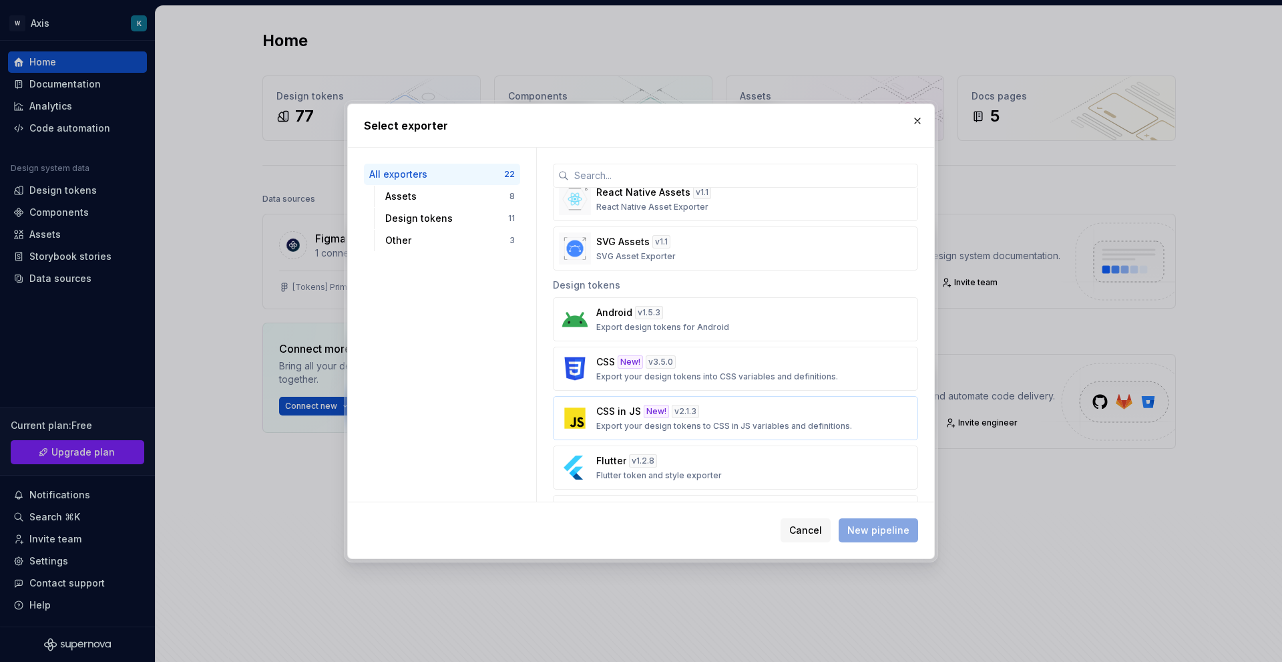
click at [728, 425] on p "Export your design tokens to CSS in JS variables and definitions." at bounding box center [724, 426] width 256 height 11
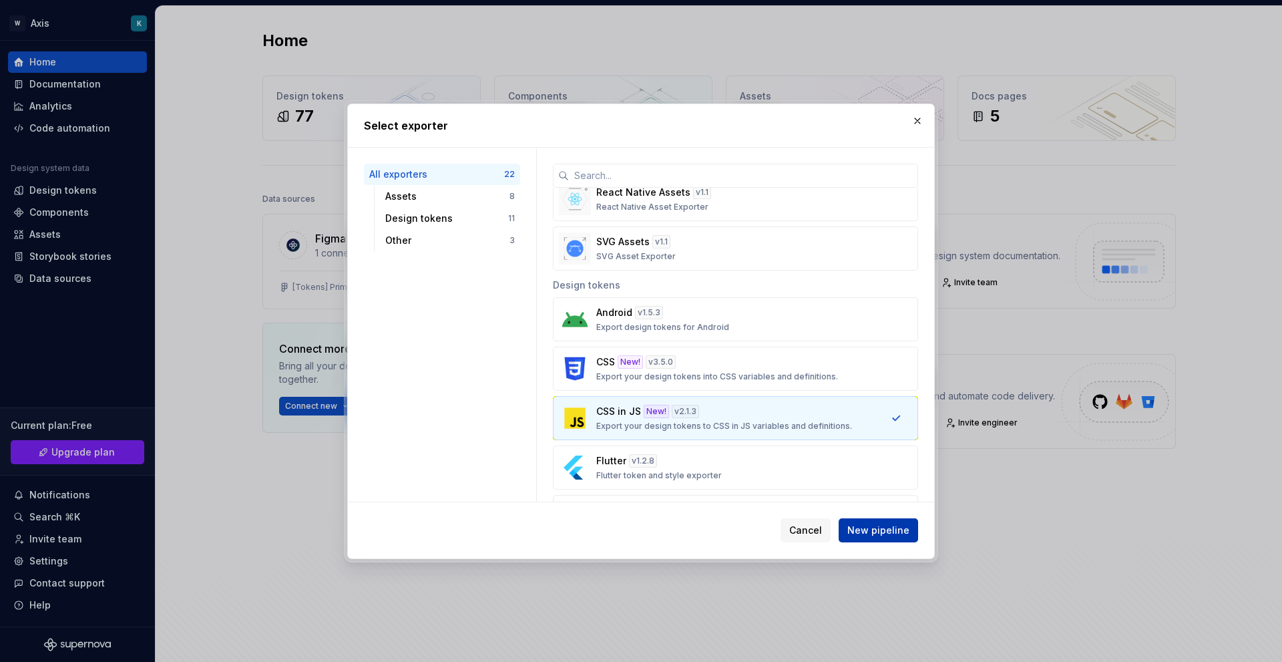
click at [892, 541] on button "New pipeline" at bounding box center [878, 530] width 79 height 24
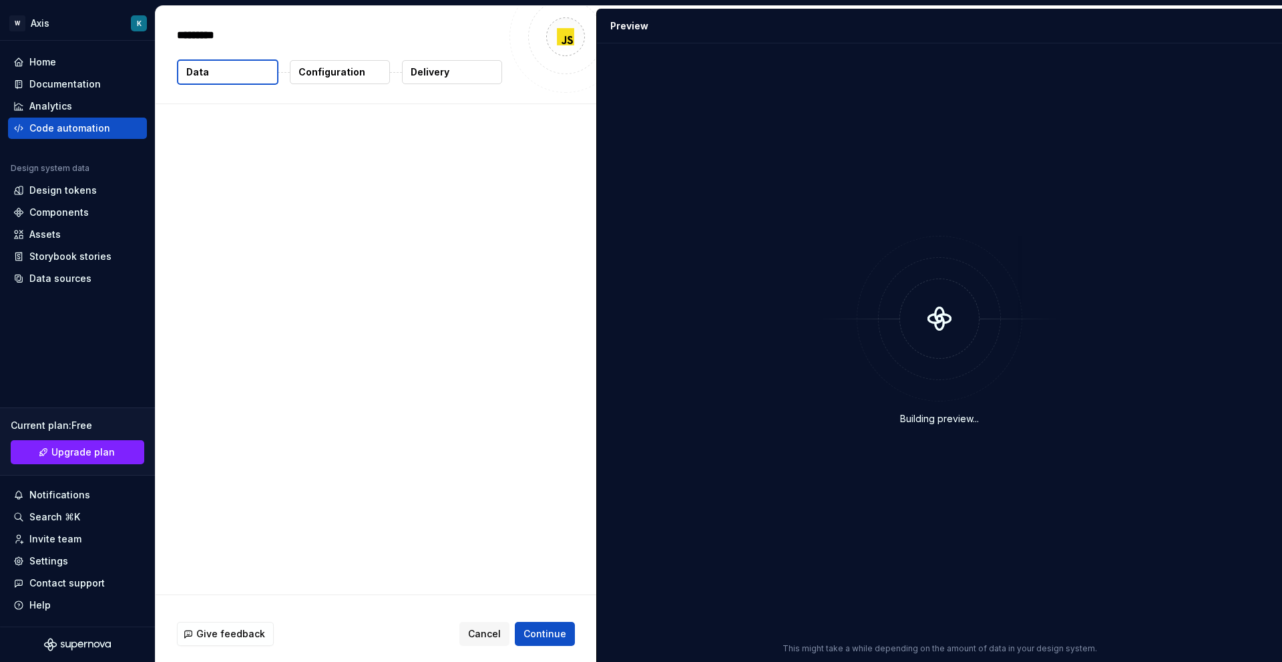
type textarea "*"
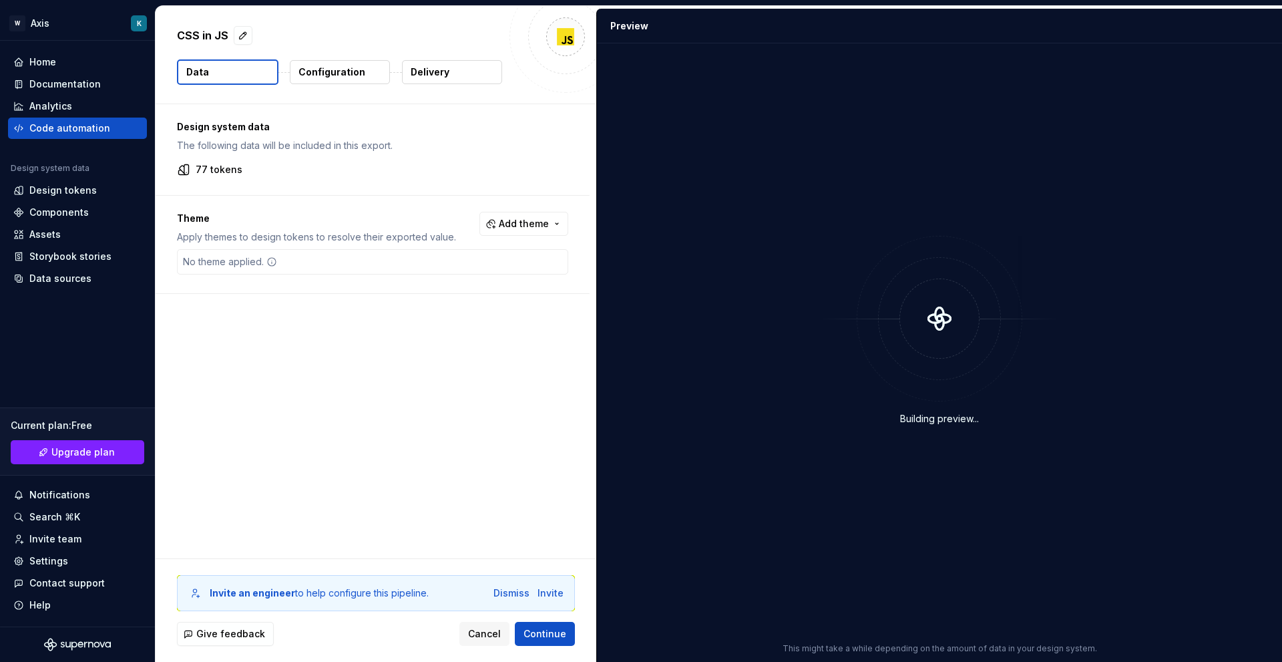
click at [350, 265] on div "No theme applied." at bounding box center [372, 261] width 391 height 25
click at [362, 349] on div "Design system data The following data will be included in this export. 77 token…" at bounding box center [376, 331] width 441 height 454
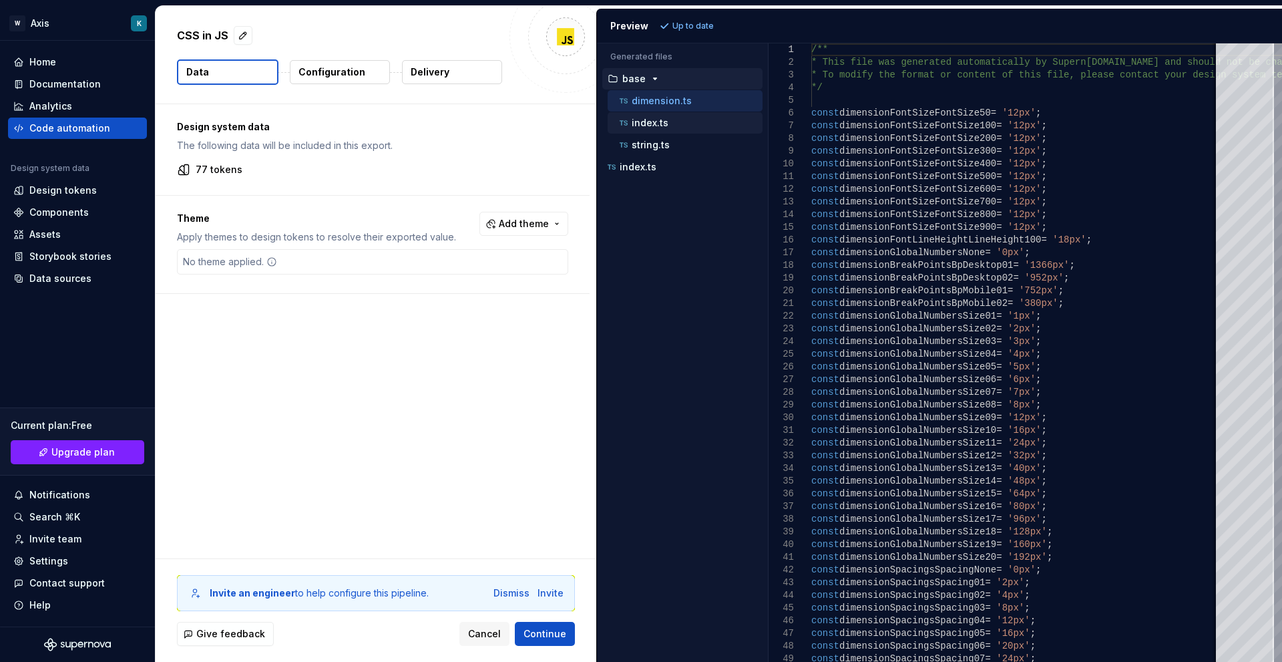
click at [651, 130] on div "index.ts" at bounding box center [685, 122] width 155 height 21
click at [650, 148] on p "string.ts" at bounding box center [651, 145] width 38 height 11
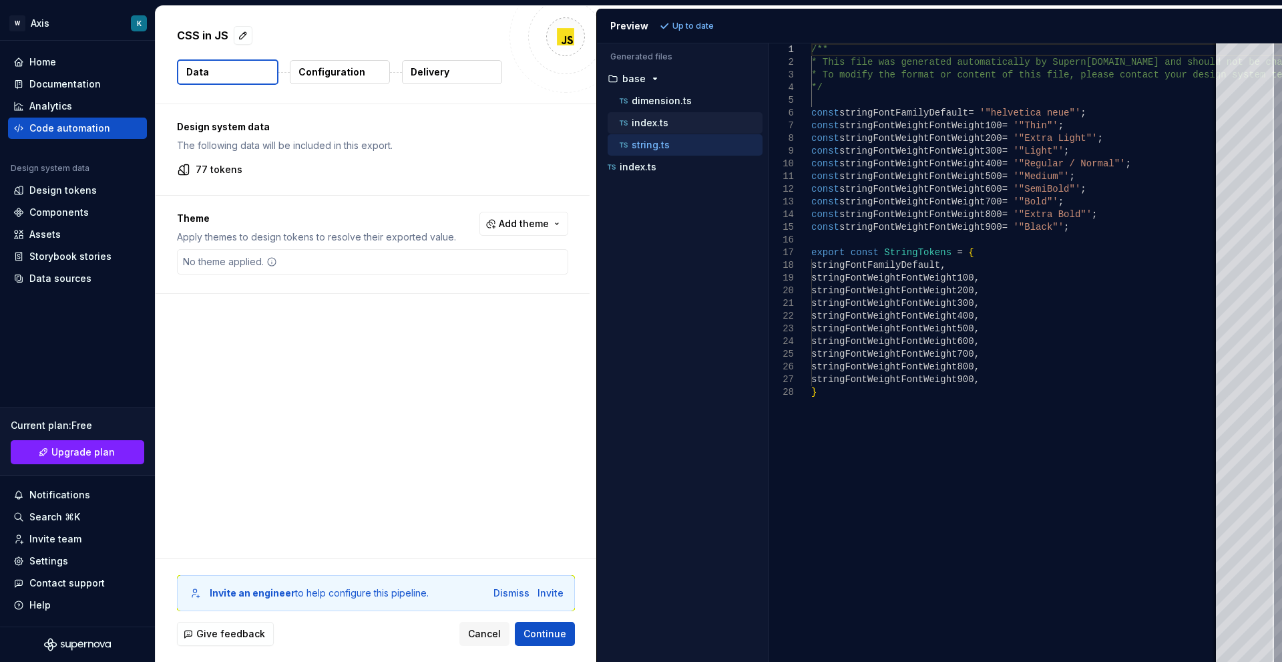
click at [659, 128] on p "index.ts" at bounding box center [650, 123] width 37 height 11
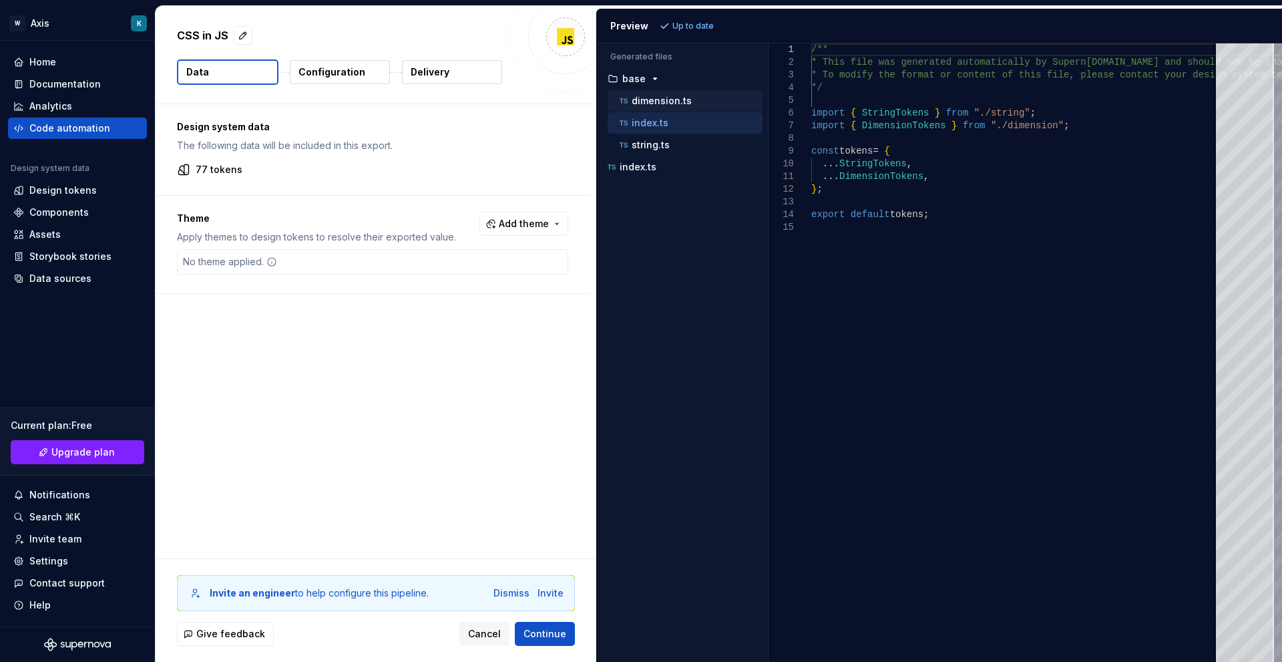
click at [659, 103] on p "dimension.ts" at bounding box center [662, 101] width 60 height 11
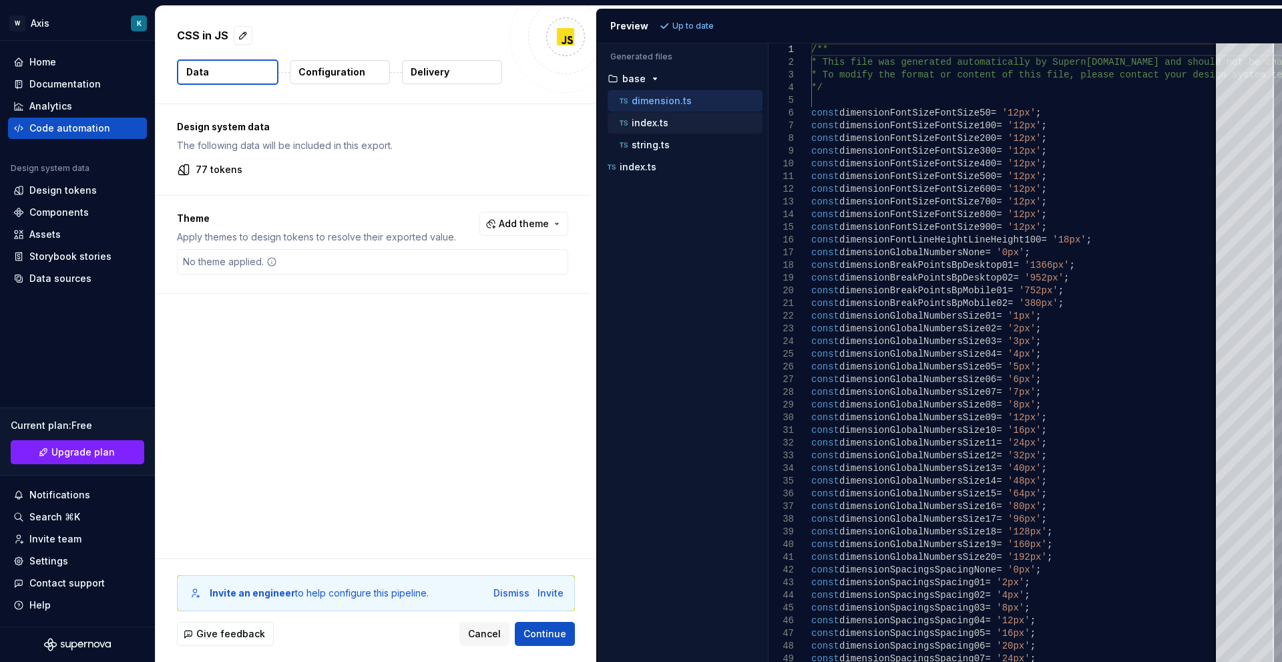
click at [660, 128] on div "index.ts" at bounding box center [690, 122] width 146 height 13
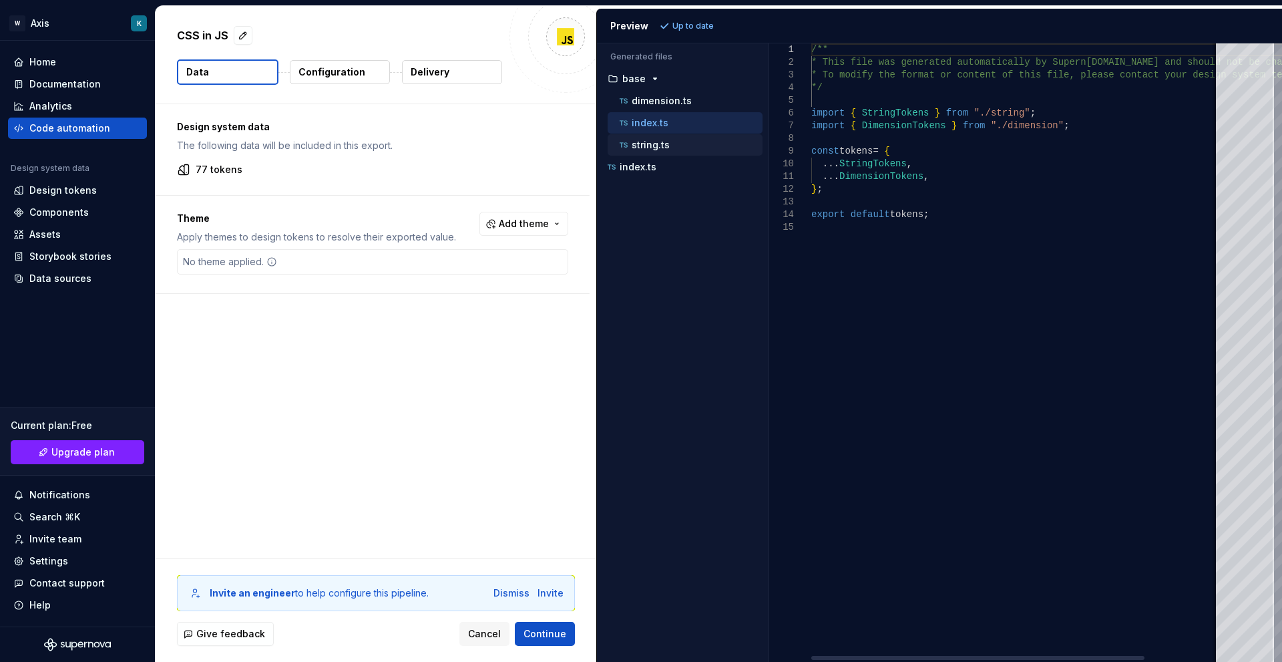
click at [655, 148] on p "string.ts" at bounding box center [651, 145] width 38 height 11
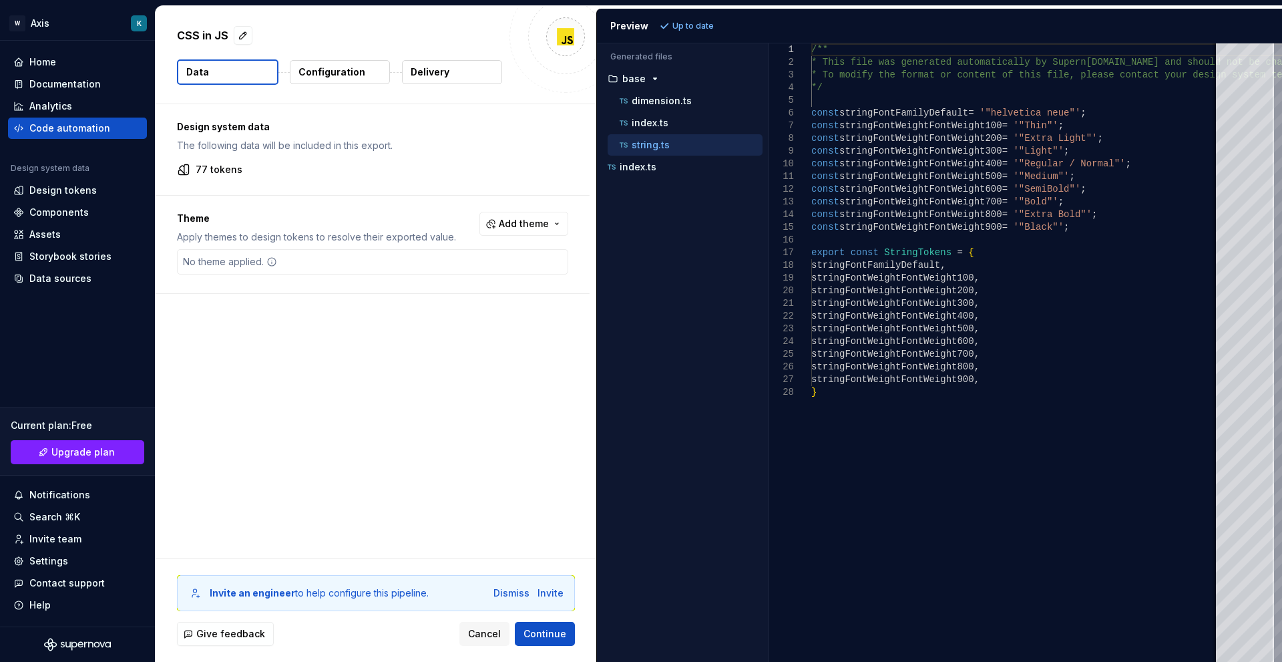
click at [355, 75] on p "Configuration" at bounding box center [332, 71] width 67 height 13
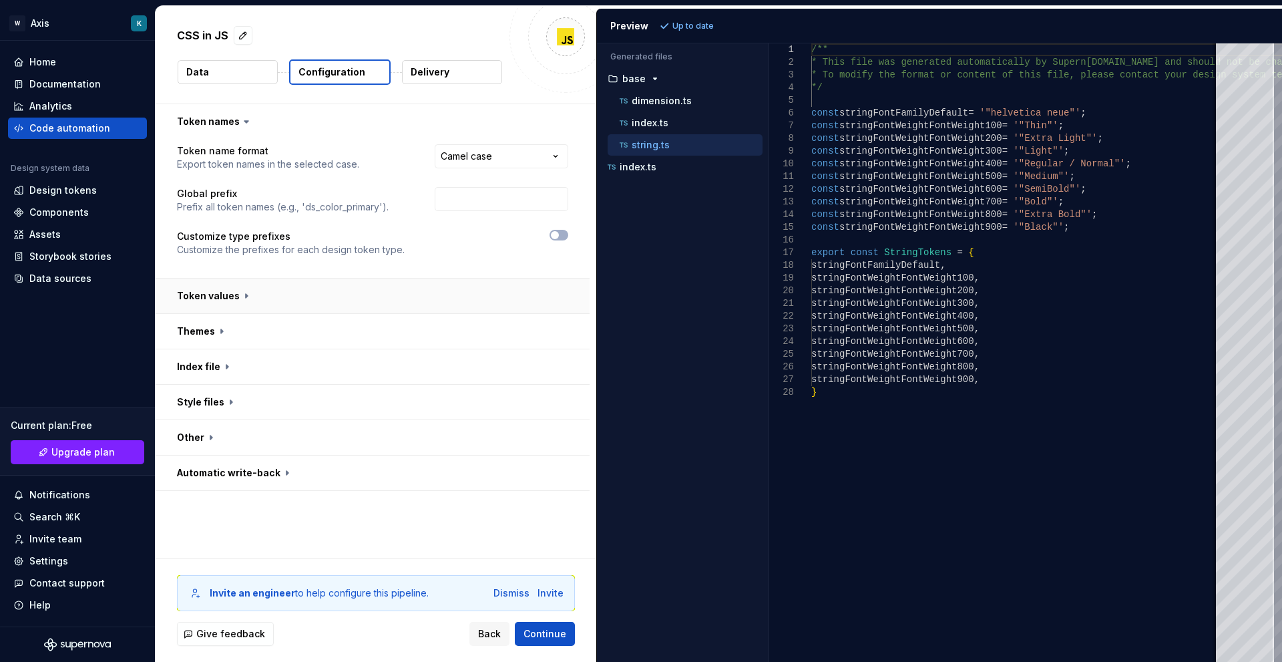
click at [238, 294] on button "button" at bounding box center [373, 296] width 434 height 35
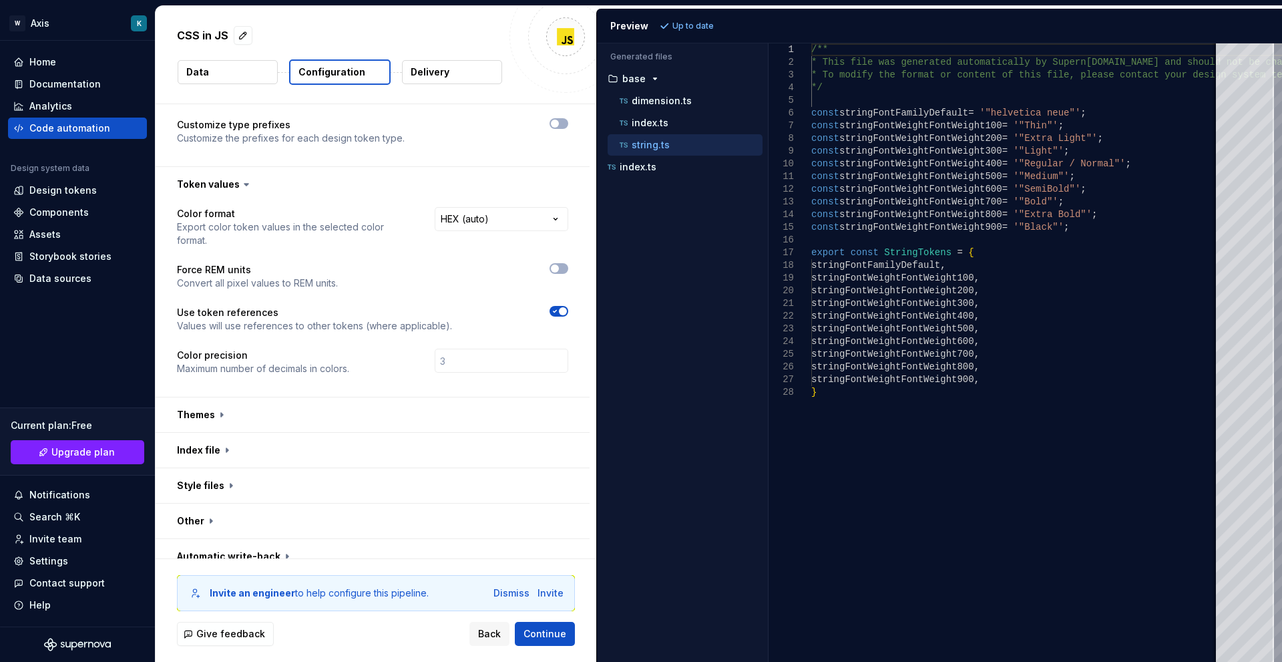
scroll to position [128, 0]
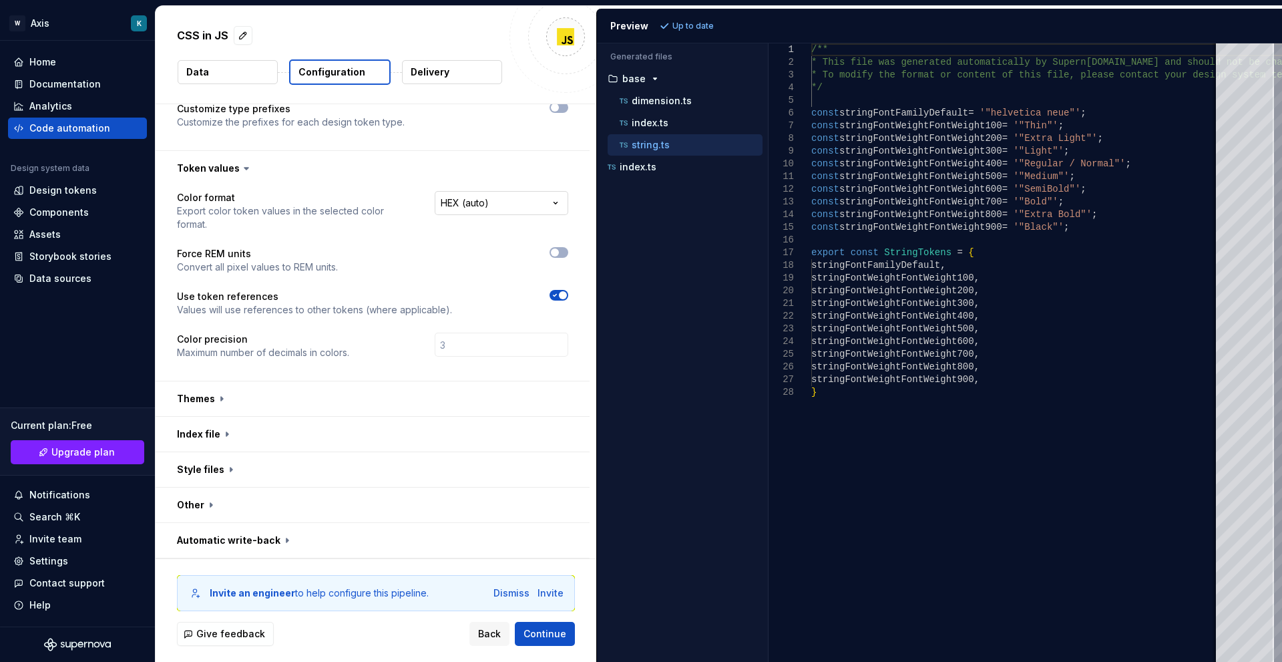
click at [506, 210] on html "**********" at bounding box center [641, 331] width 1282 height 662
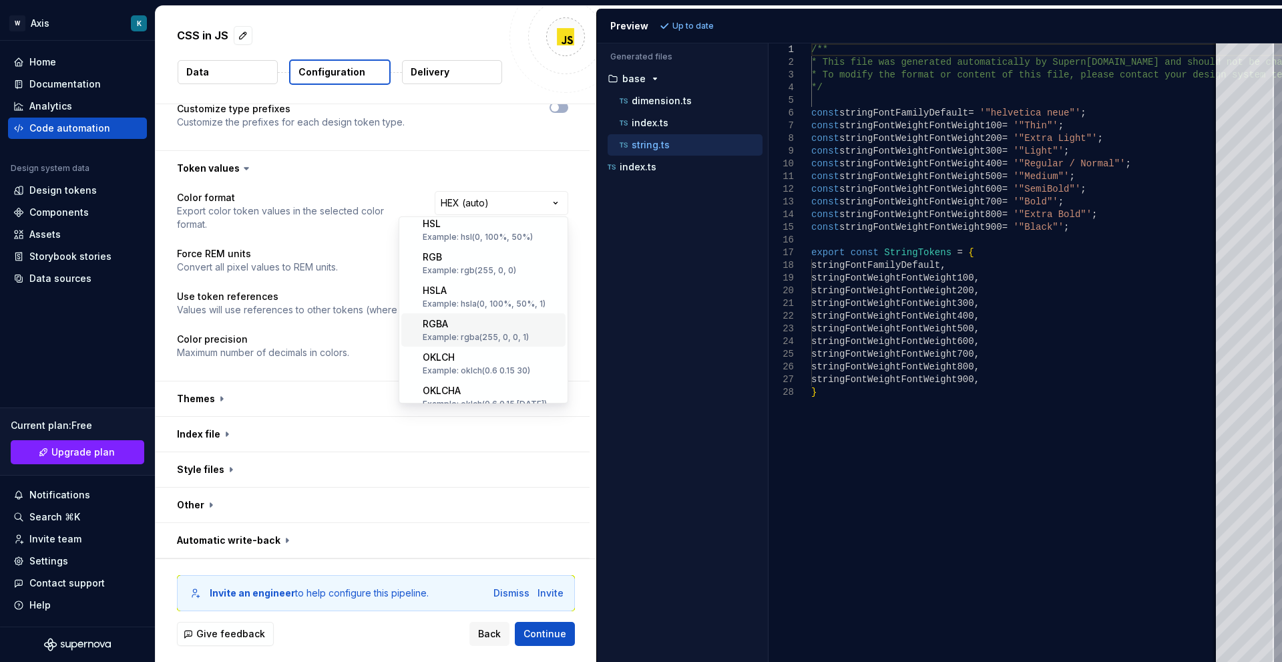
scroll to position [0, 0]
click at [546, 206] on html "**********" at bounding box center [641, 331] width 1282 height 662
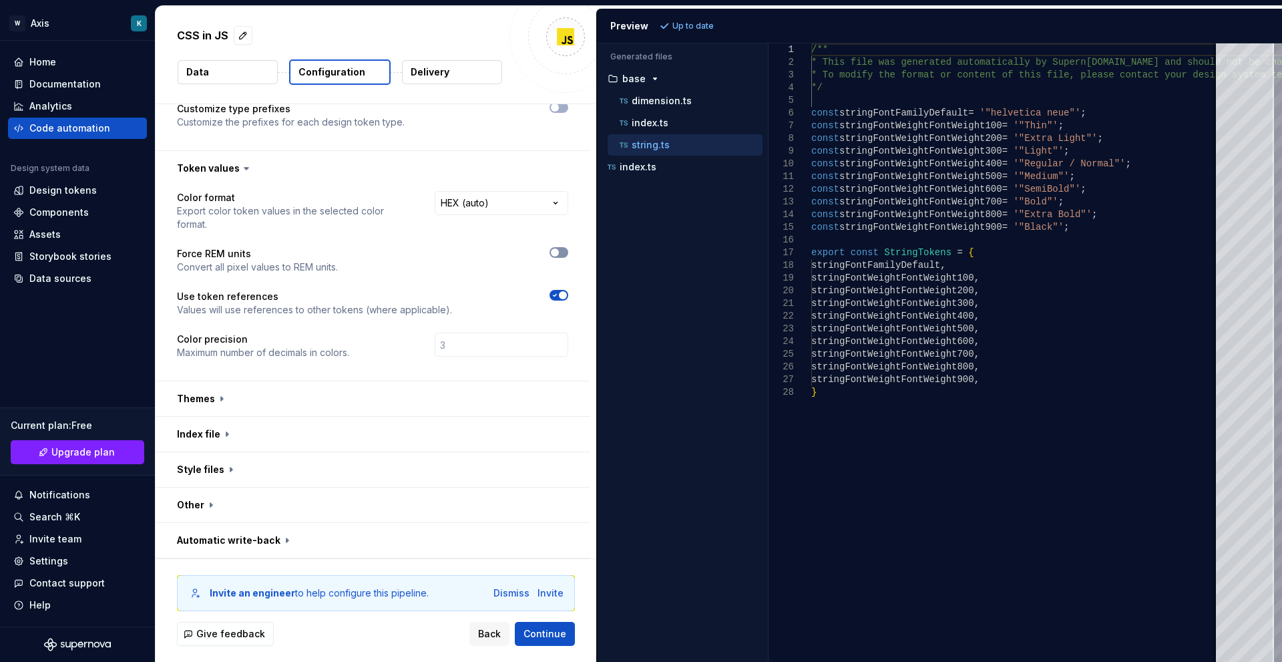
click at [554, 255] on span "button" at bounding box center [555, 252] width 8 height 8
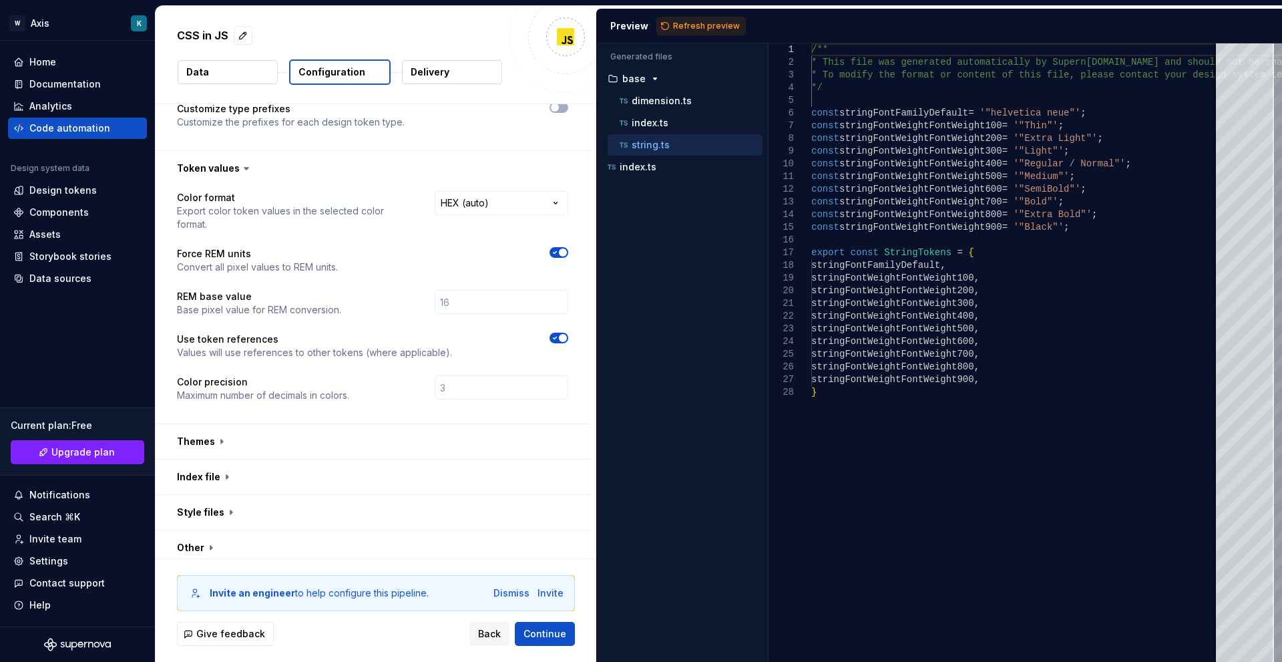
click at [554, 255] on icon "button" at bounding box center [555, 252] width 11 height 8
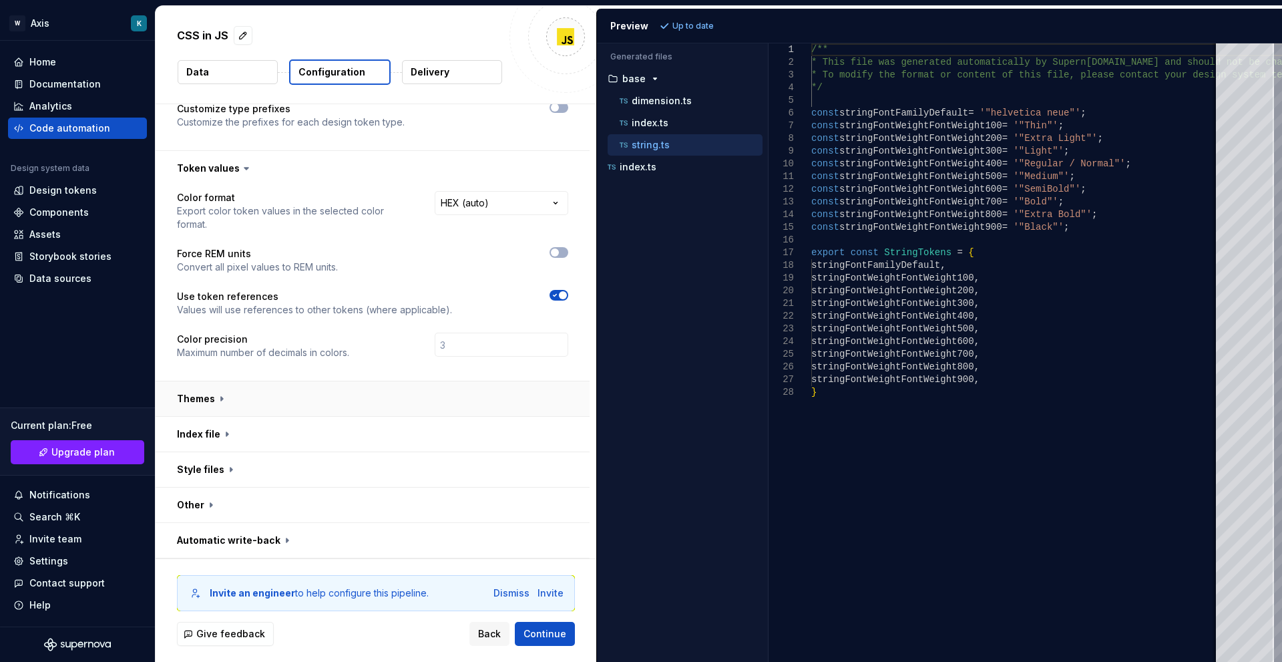
click at [234, 404] on button "button" at bounding box center [373, 398] width 434 height 35
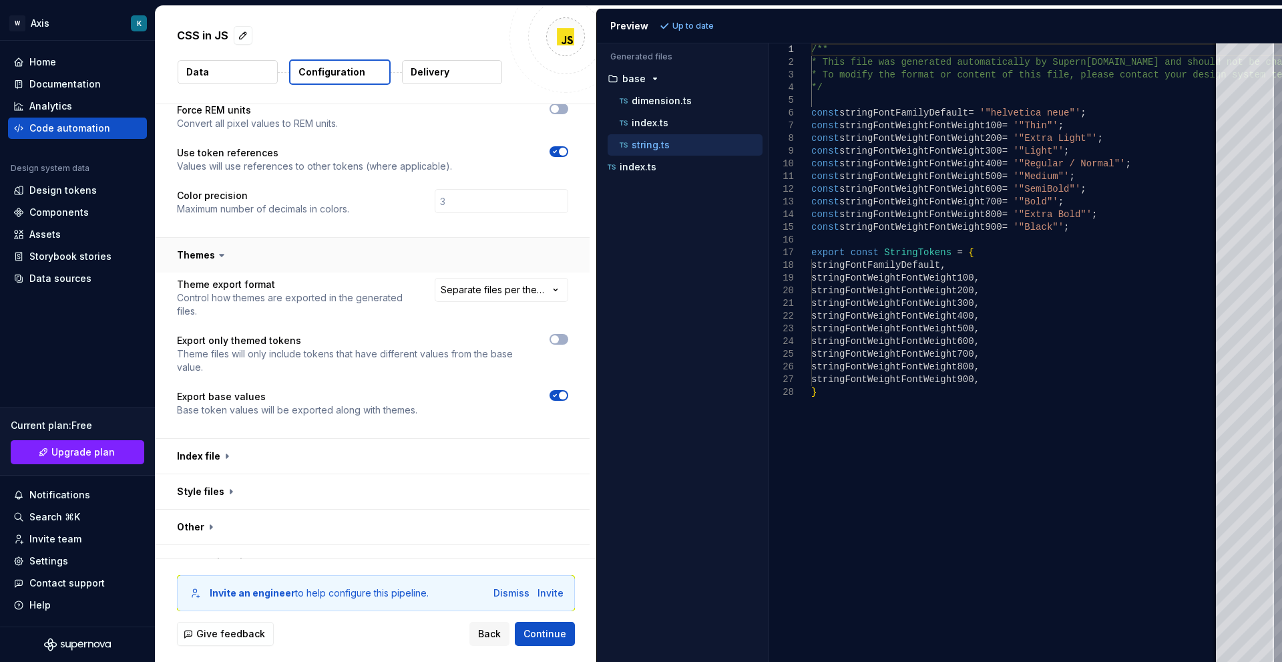
scroll to position [293, 0]
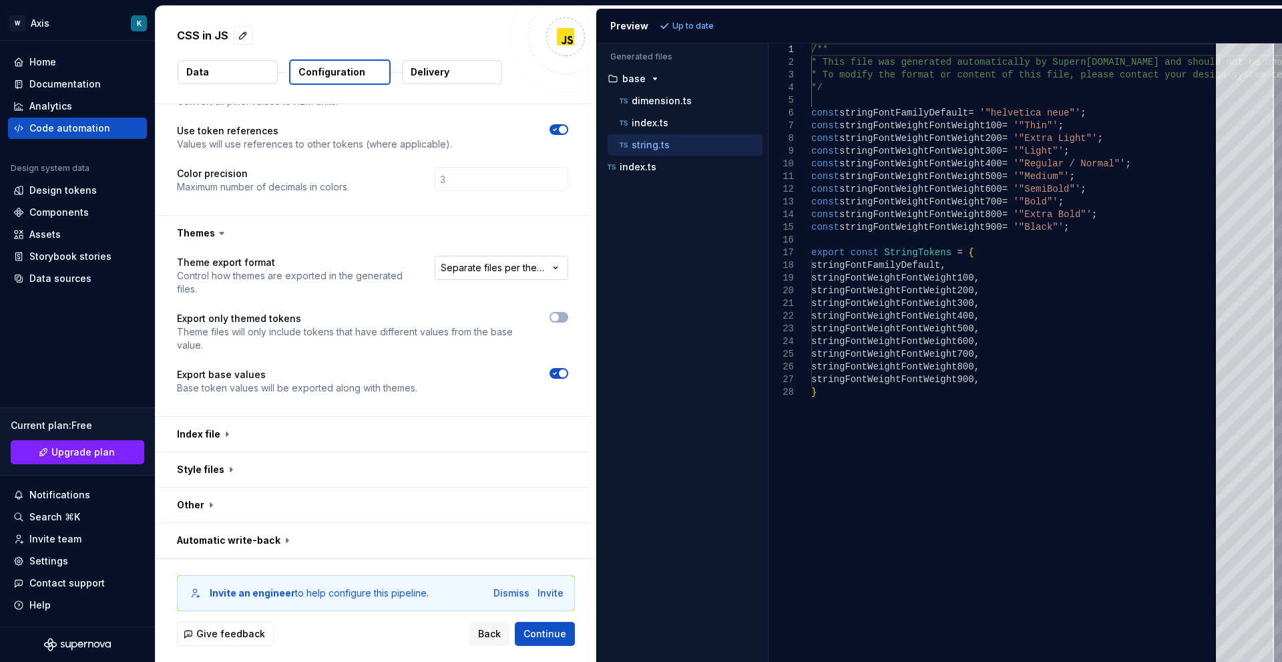
click at [532, 271] on html "**********" at bounding box center [641, 331] width 1282 height 662
click at [249, 430] on button "button" at bounding box center [373, 434] width 434 height 35
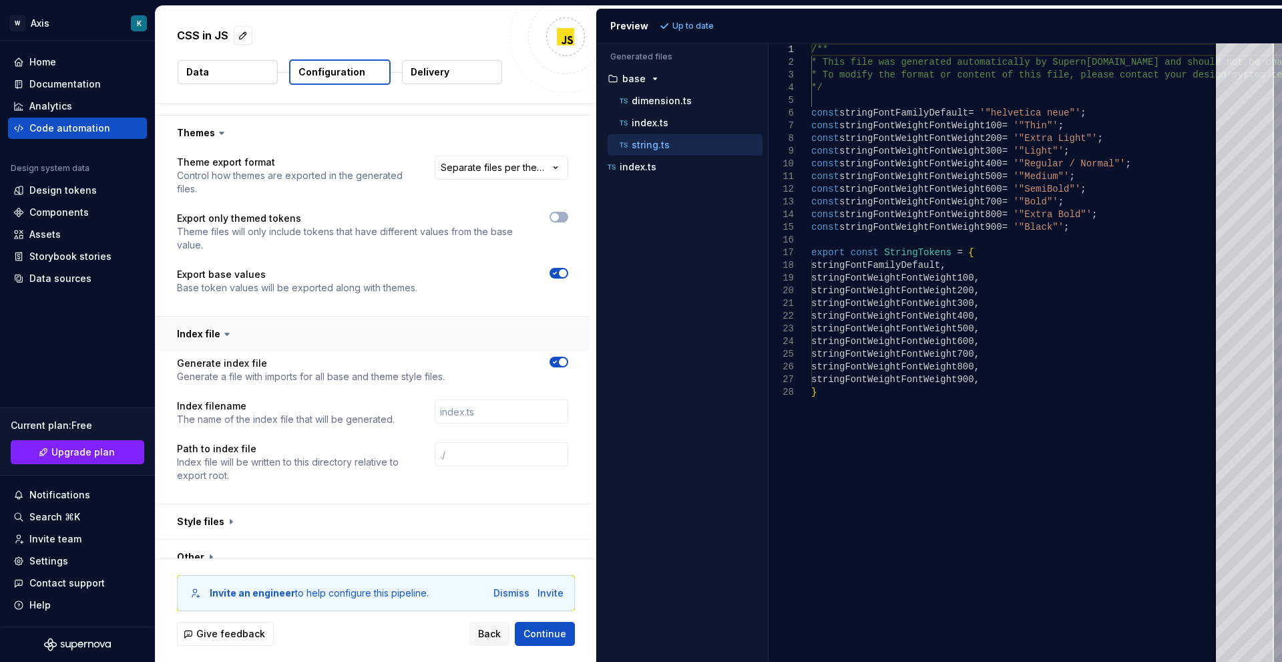
scroll to position [446, 0]
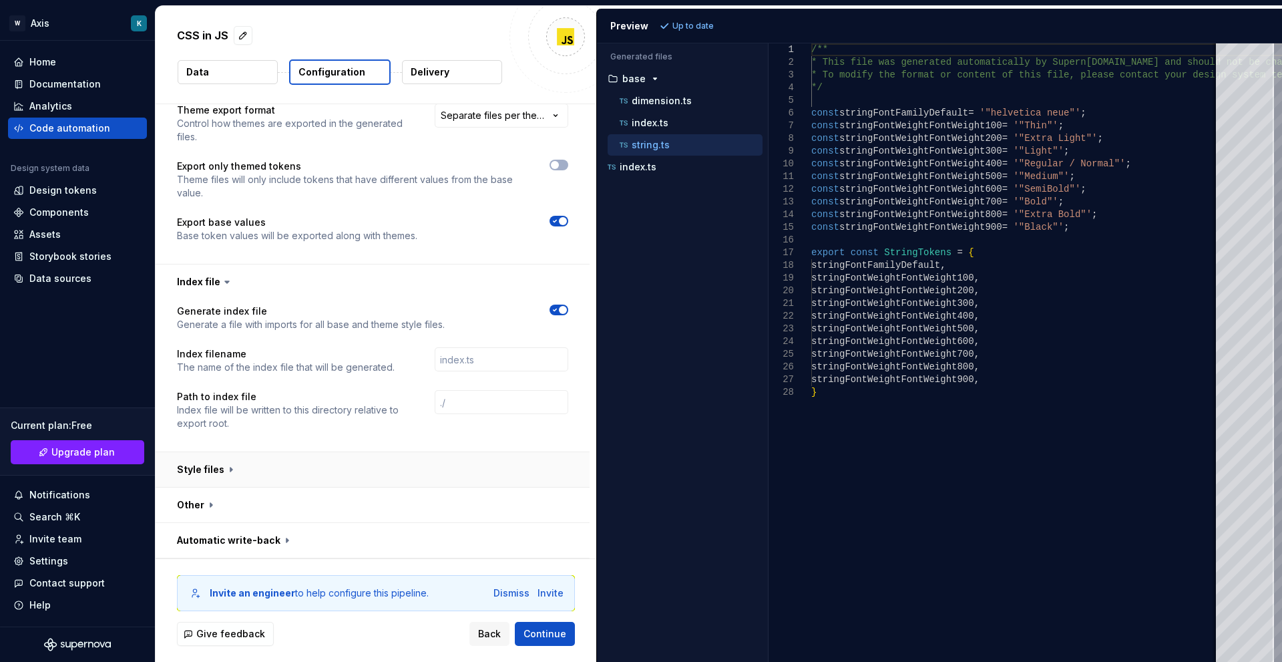
click at [246, 473] on button "button" at bounding box center [373, 469] width 434 height 35
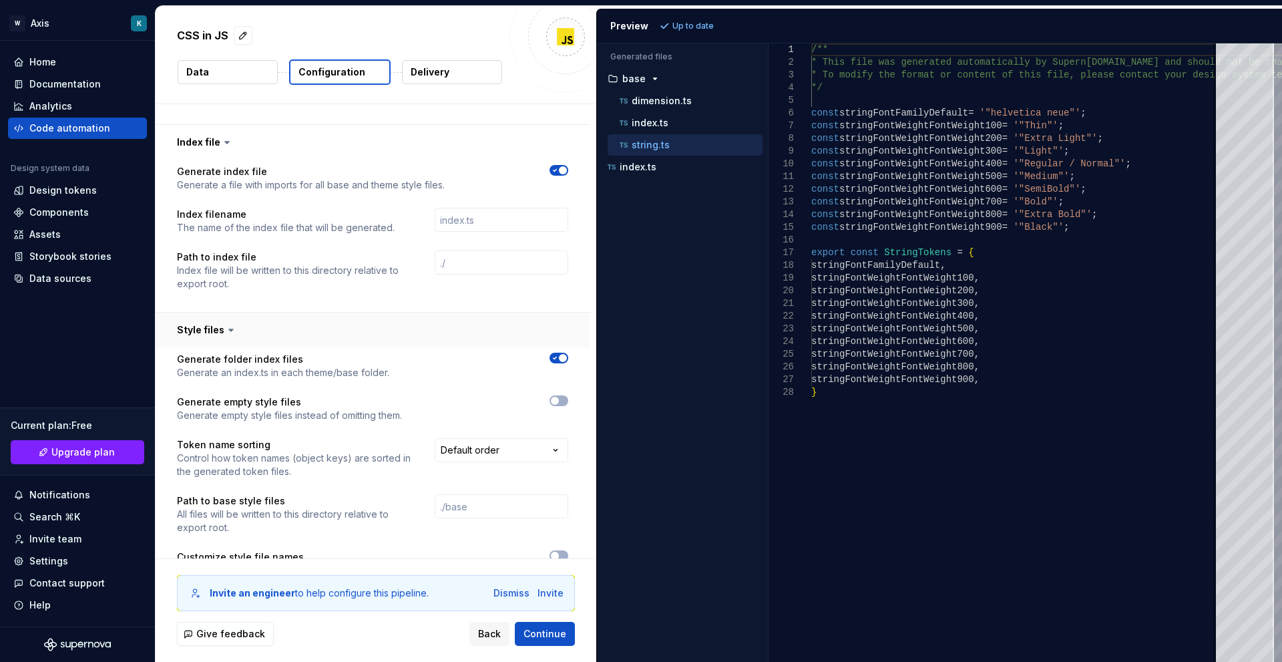
scroll to position [697, 0]
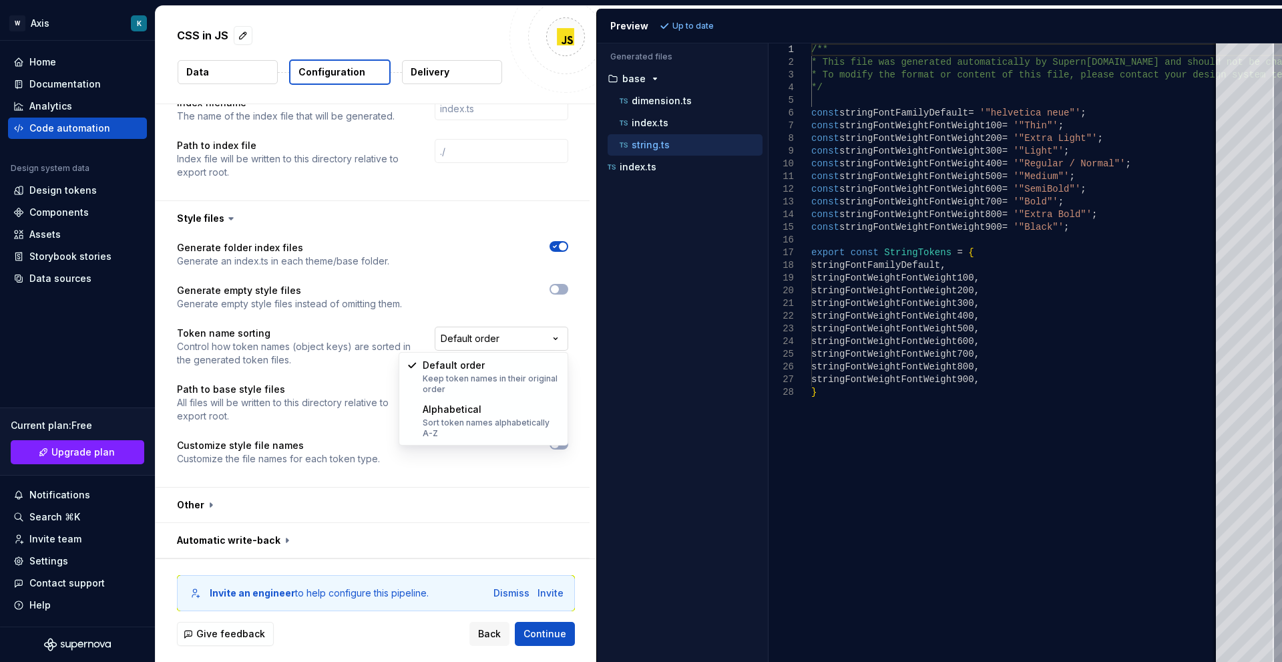
click at [512, 333] on html "**********" at bounding box center [641, 331] width 1282 height 662
click at [510, 305] on html "**********" at bounding box center [641, 331] width 1282 height 662
click at [268, 518] on button "button" at bounding box center [373, 505] width 434 height 35
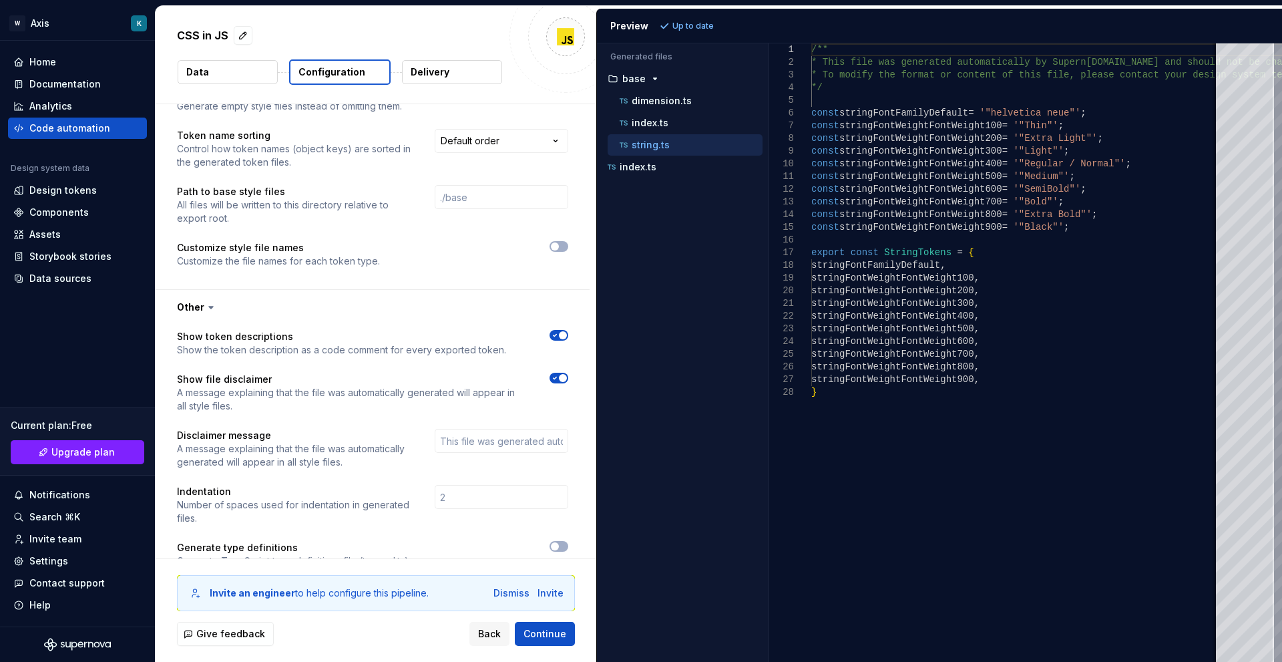
scroll to position [961, 0]
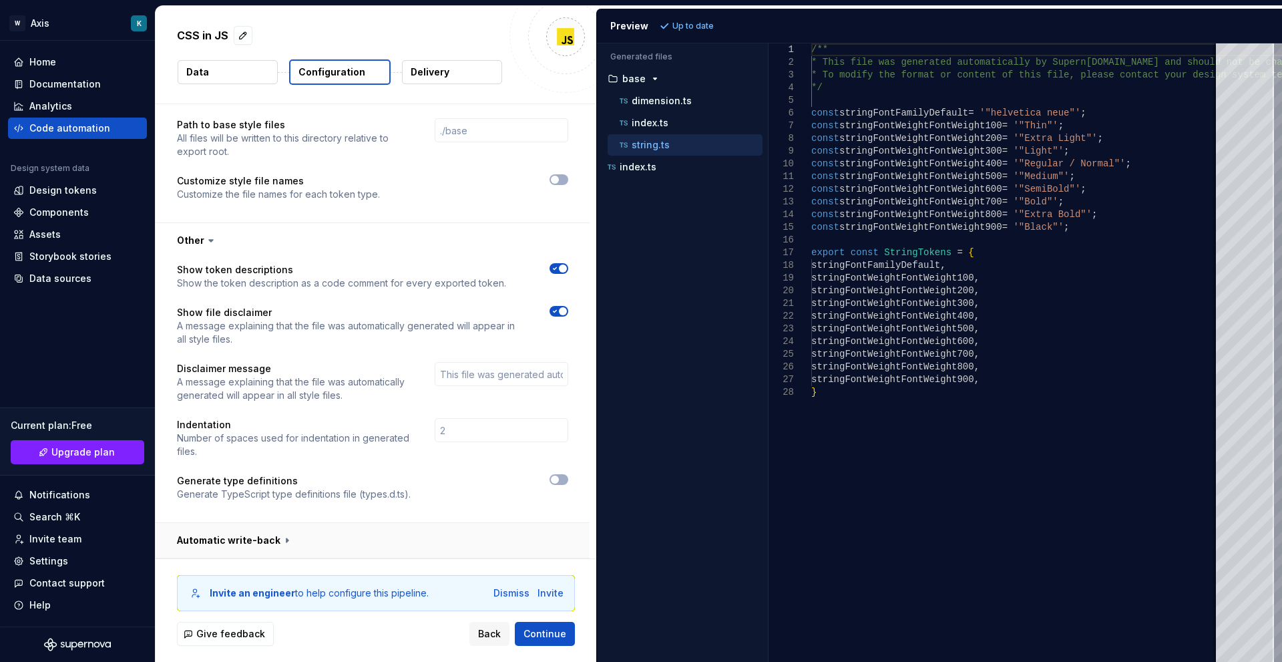
click at [278, 546] on button "button" at bounding box center [373, 540] width 434 height 35
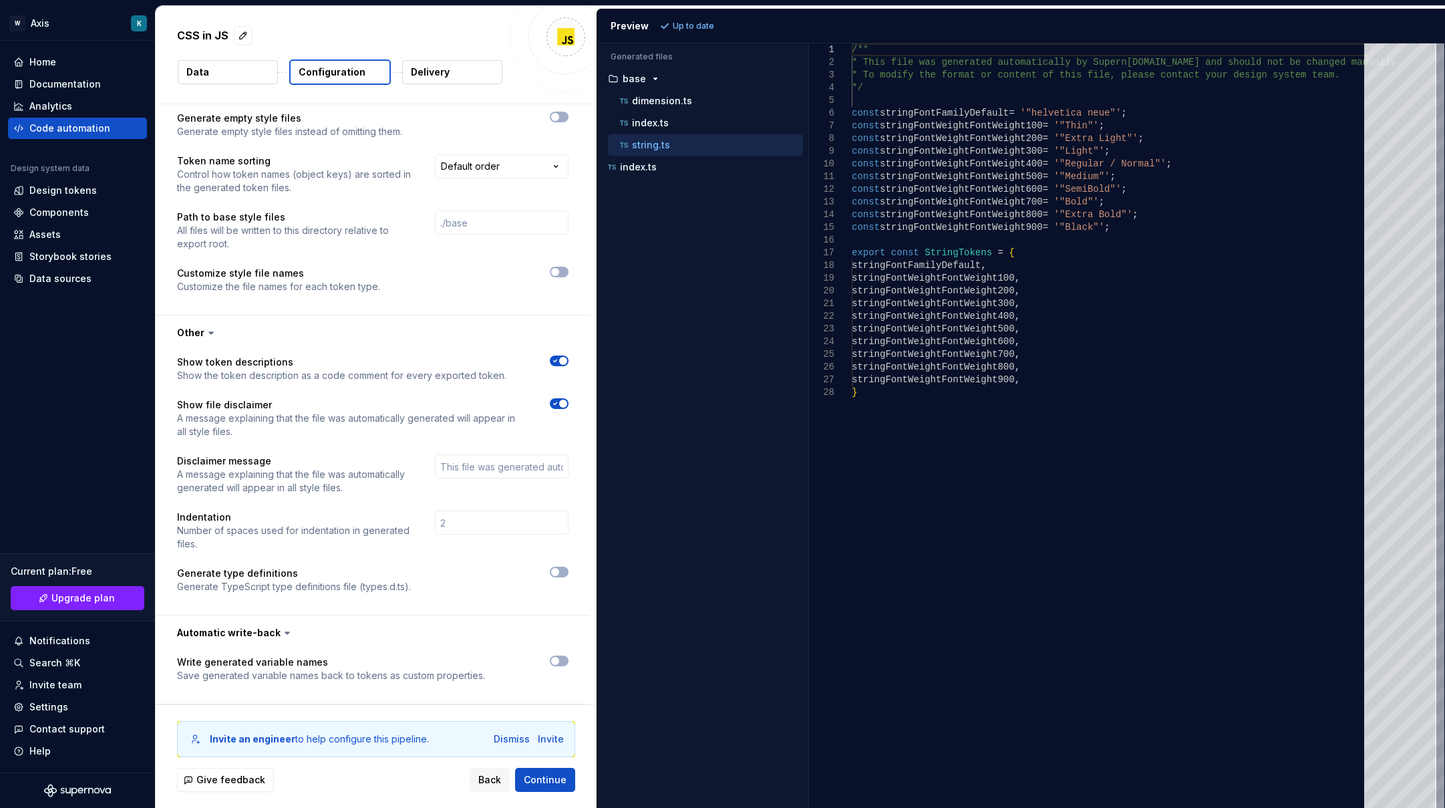
scroll to position [869, 0]
click at [465, 83] on button "Delivery" at bounding box center [452, 72] width 100 height 24
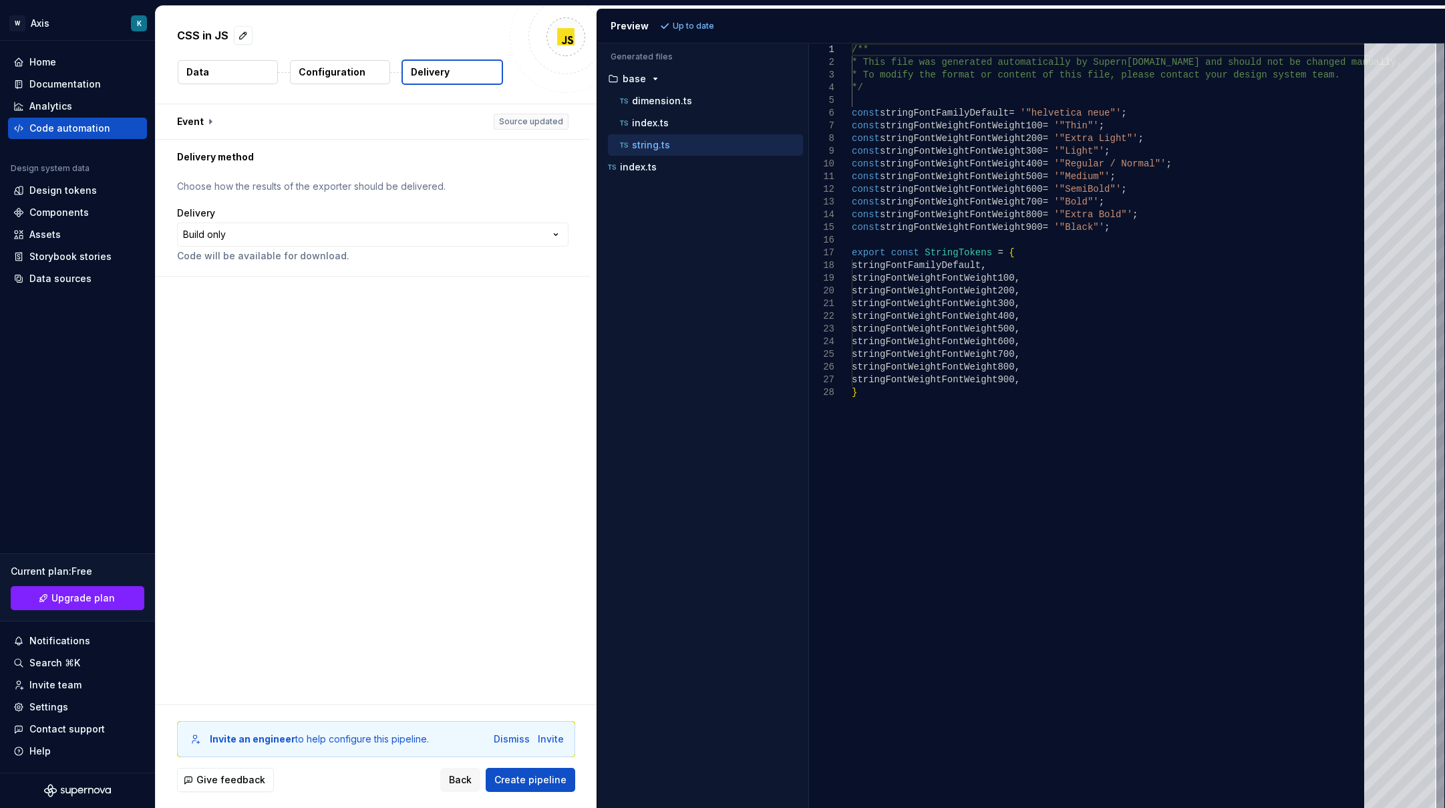
click at [263, 69] on button "Data" at bounding box center [228, 72] width 100 height 24
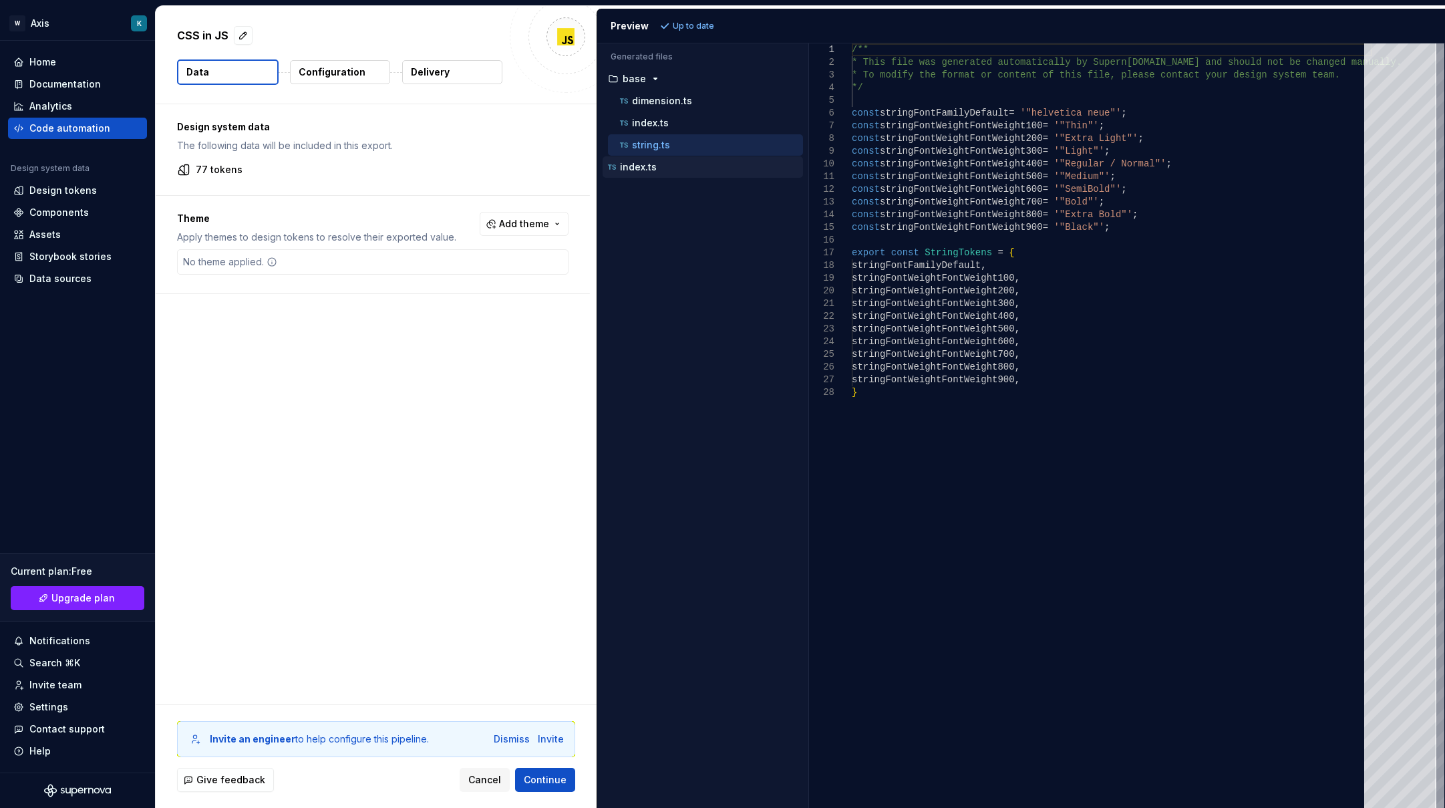
click at [623, 166] on p "index.ts" at bounding box center [638, 167] width 37 height 11
type textarea "**********"
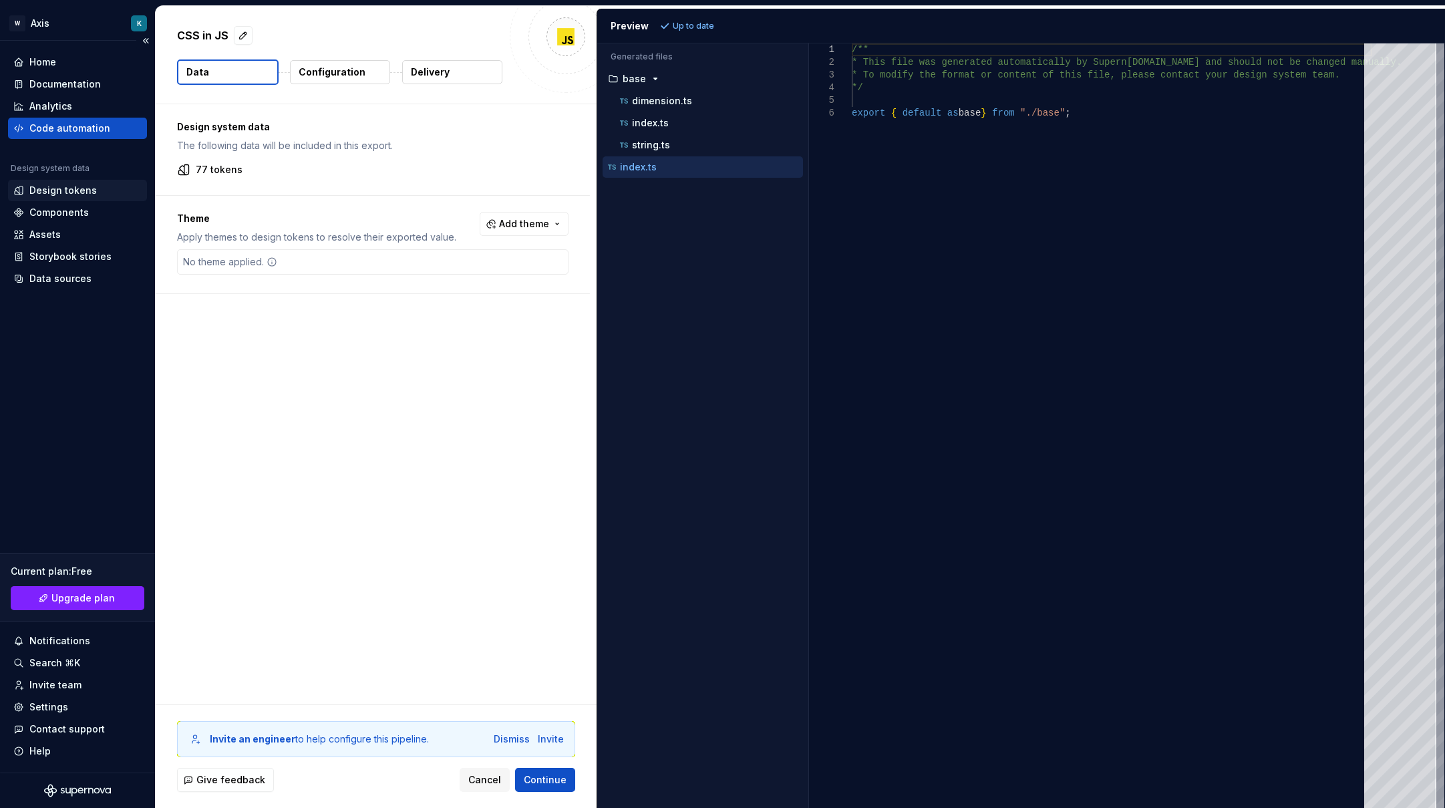
click at [59, 195] on div "Design tokens" at bounding box center [62, 190] width 67 height 13
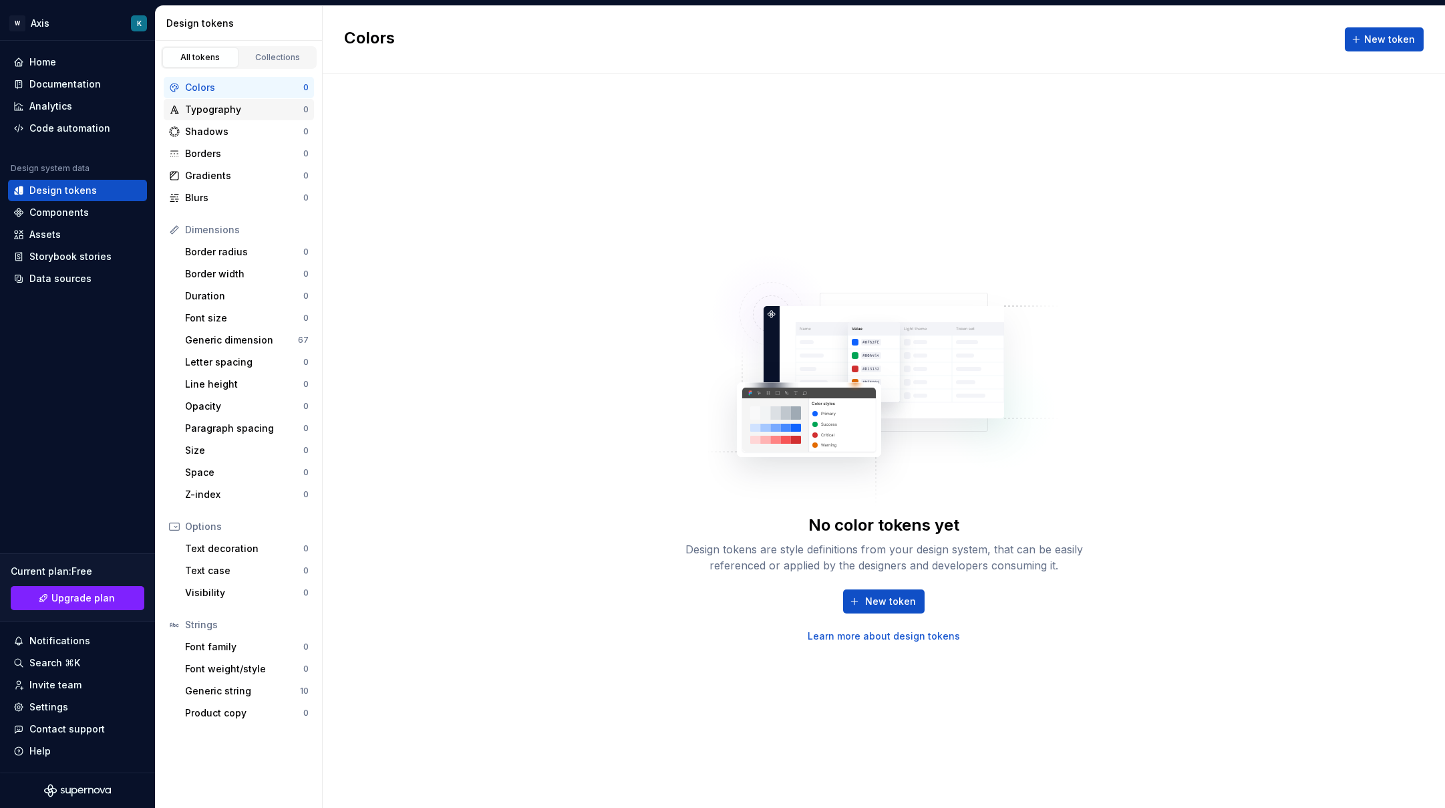
click at [208, 119] on div "Typography 0" at bounding box center [239, 109] width 150 height 21
click at [429, 600] on div "No typography tokens yet Design tokens are style definitions from your design s…" at bounding box center [884, 440] width 1122 height 734
click at [51, 236] on div "Assets" at bounding box center [44, 234] width 31 height 13
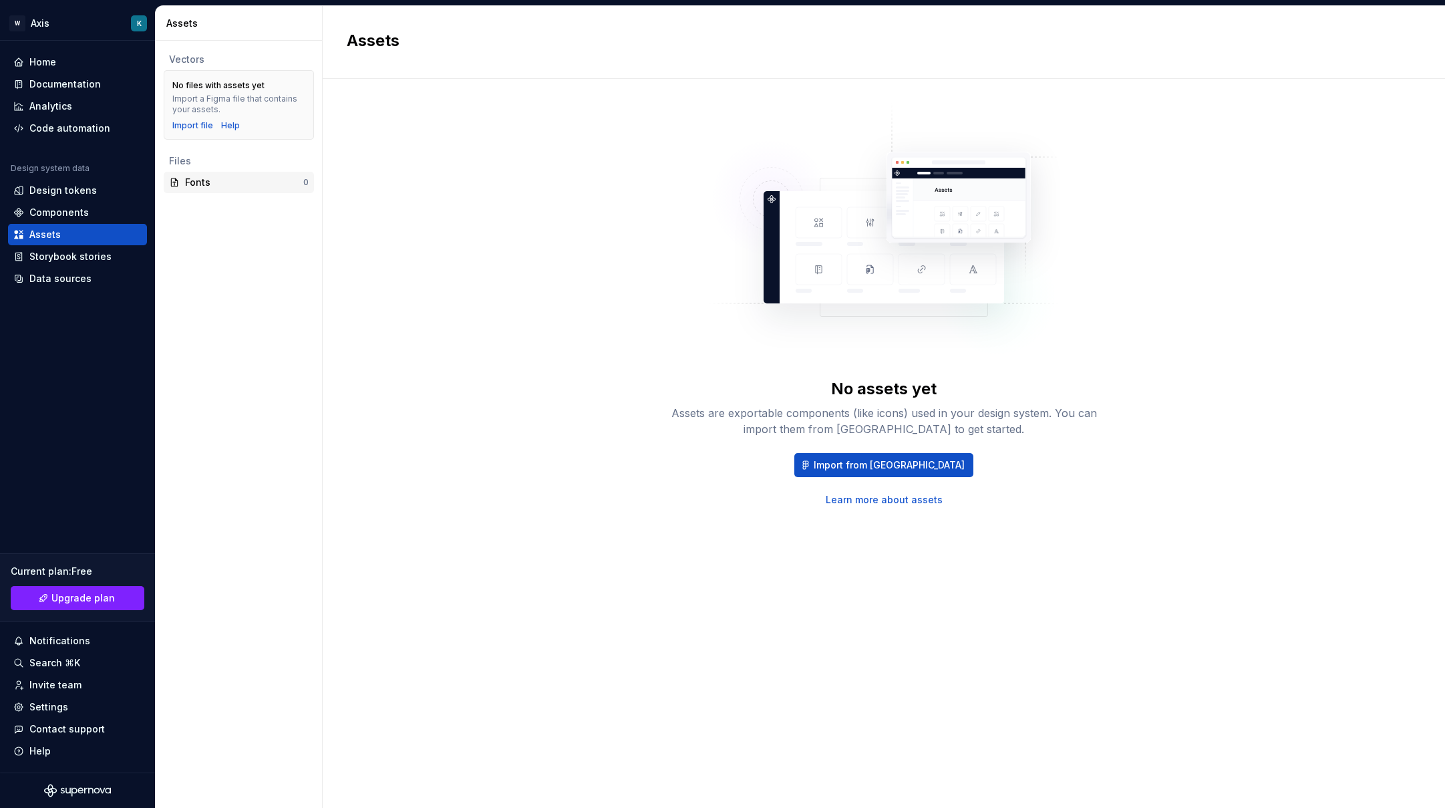
click at [220, 186] on div "Fonts" at bounding box center [244, 182] width 118 height 13
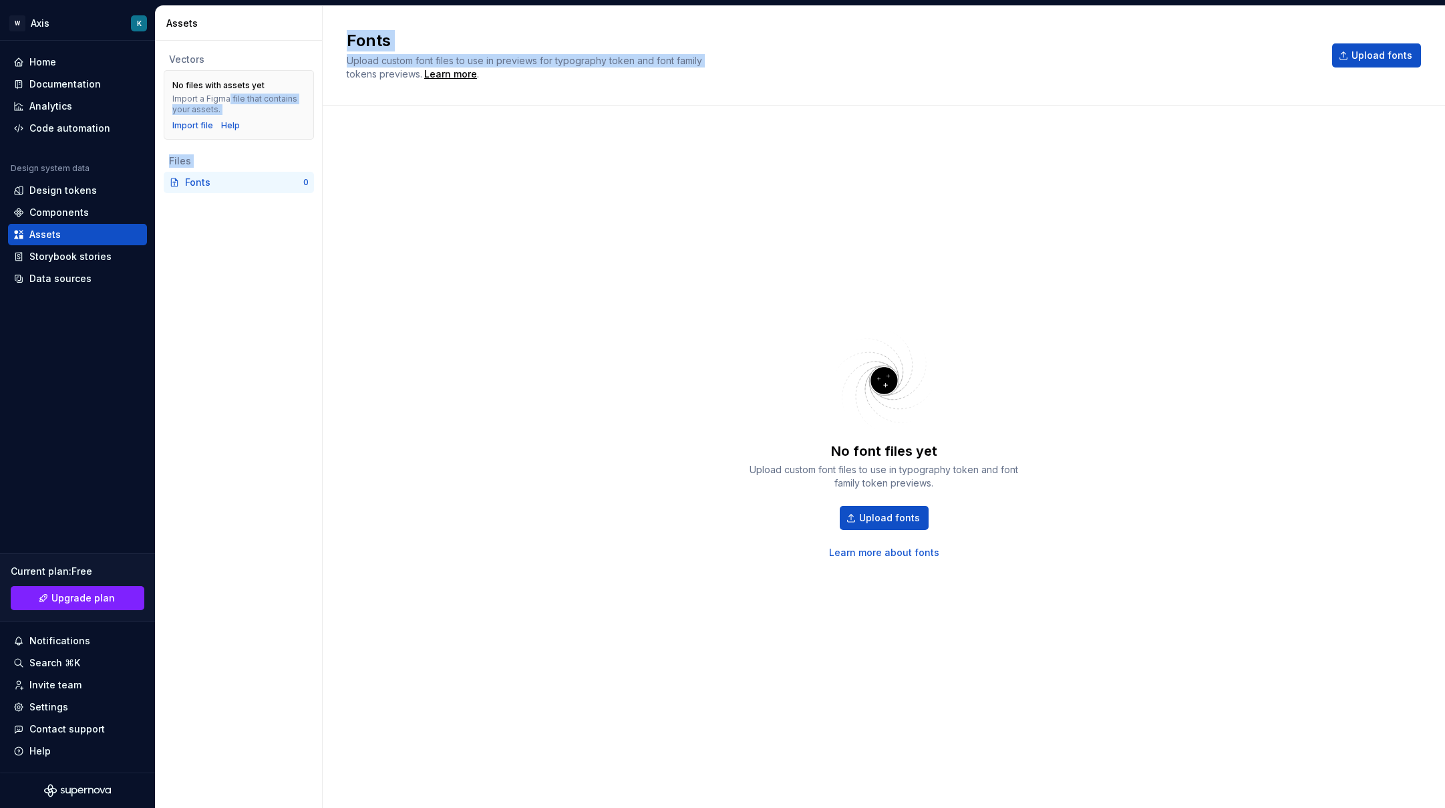
drag, startPoint x: 229, startPoint y: 99, endPoint x: 323, endPoint y: 96, distance: 94.2
click at [323, 96] on div "Assets Vectors No files with assets yet Import a Figma file that contains your …" at bounding box center [800, 407] width 1289 height 802
click at [381, 63] on span "Upload custom font files to use in previews for typography token and font famil…" at bounding box center [524, 67] width 355 height 25
click at [381, 71] on span "Upload custom font files to use in previews for typography token and font famil…" at bounding box center [524, 67] width 355 height 25
click at [55, 193] on div "Design tokens" at bounding box center [62, 190] width 67 height 13
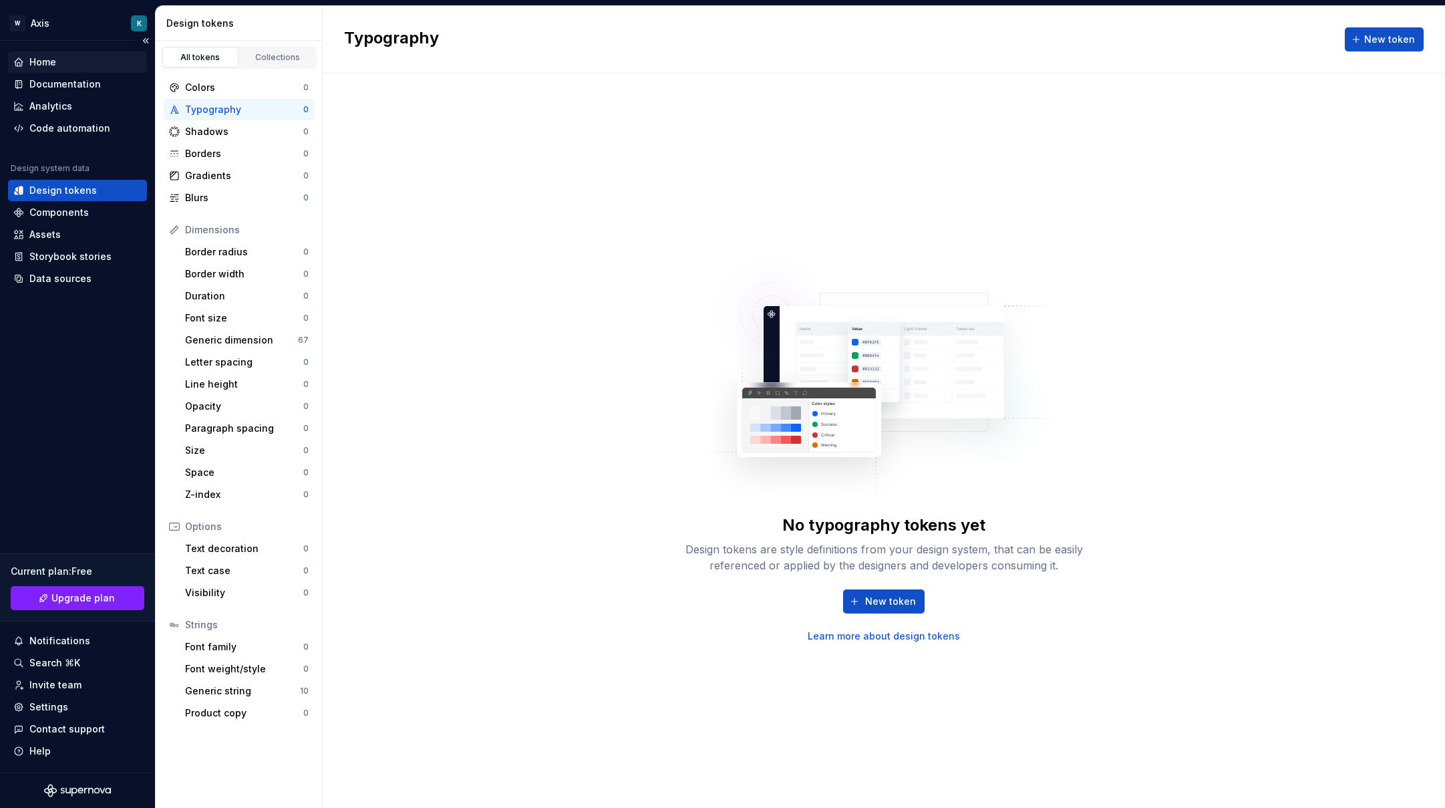
click at [69, 63] on div "Home" at bounding box center [77, 61] width 128 height 13
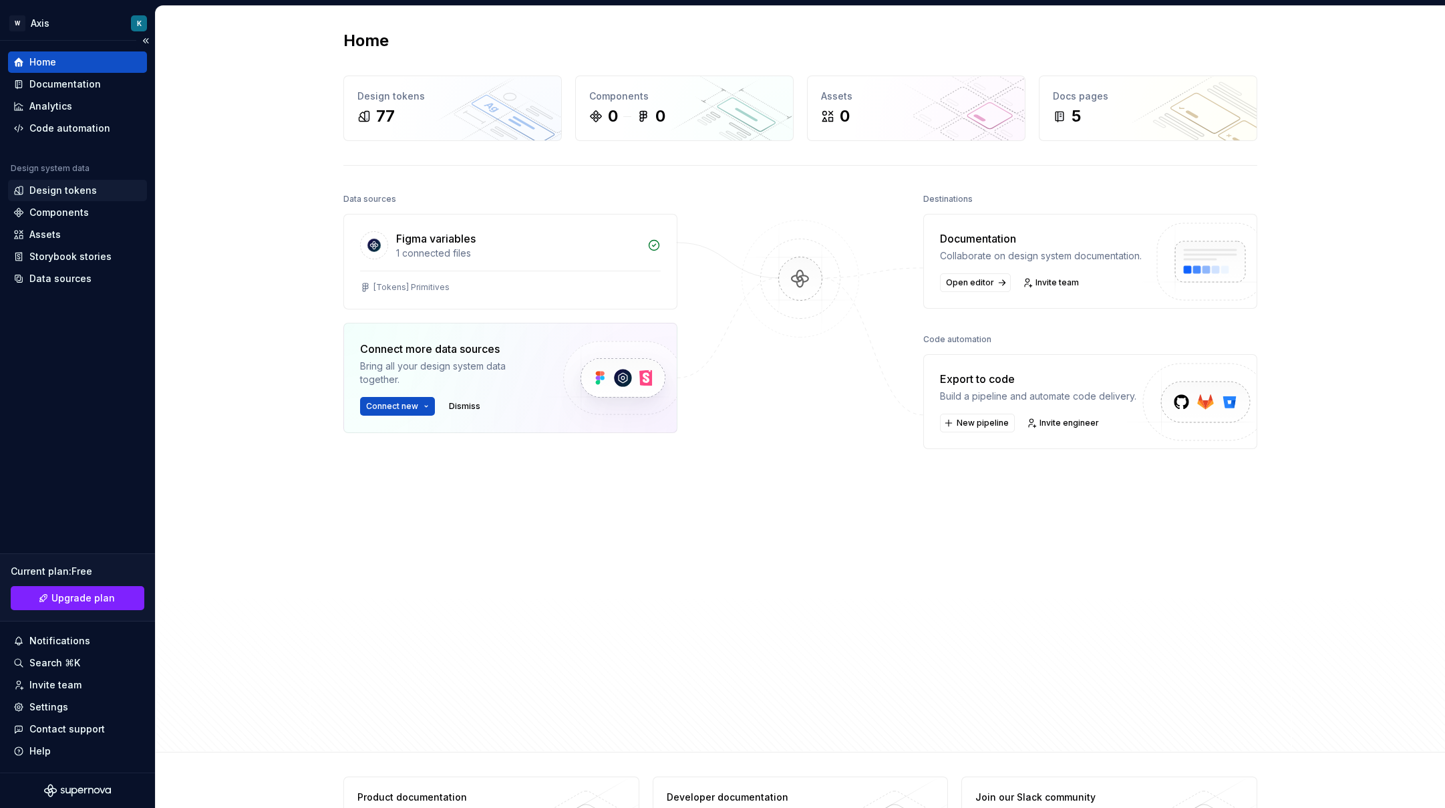
click at [64, 199] on div "Design tokens" at bounding box center [77, 190] width 139 height 21
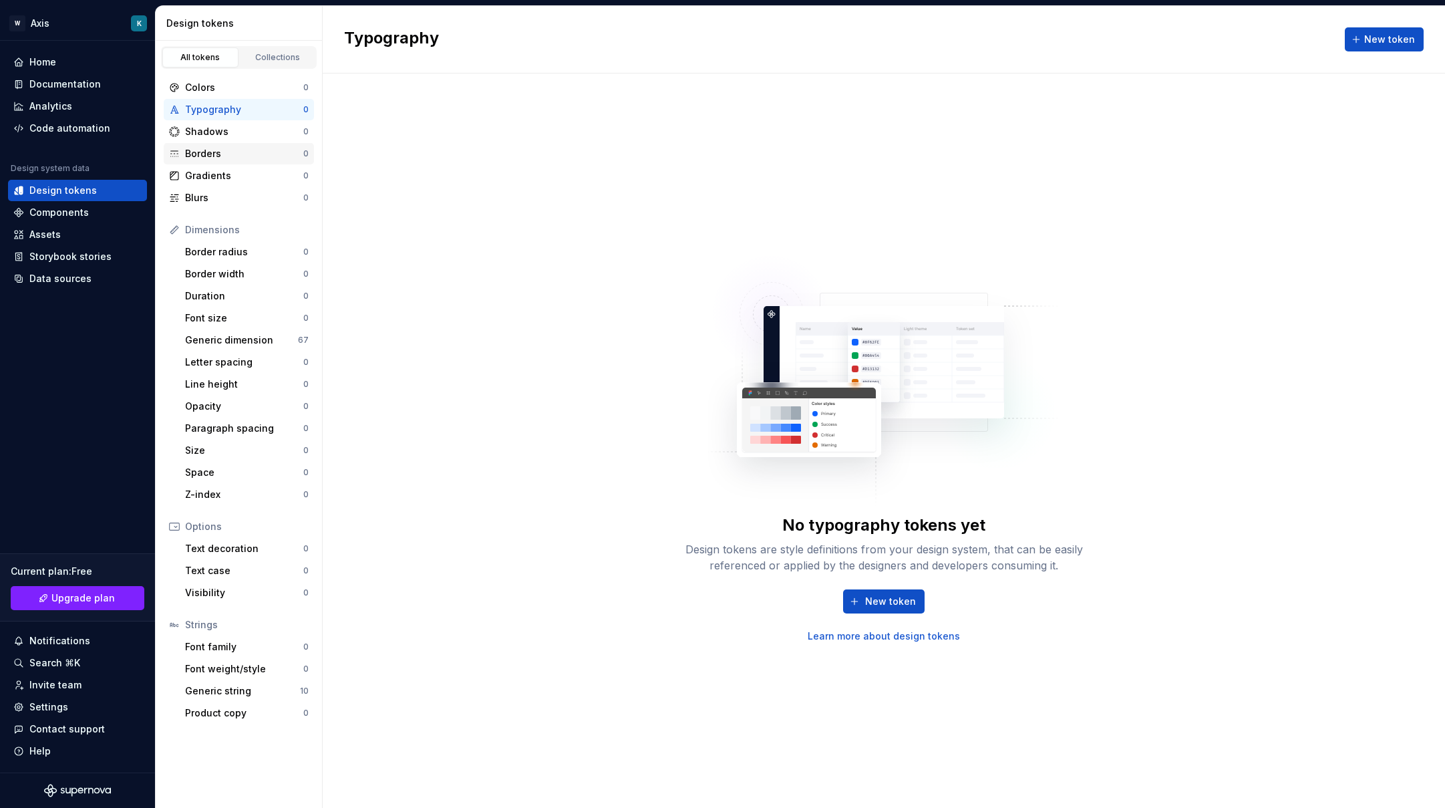
click at [206, 152] on div "Borders" at bounding box center [244, 153] width 118 height 13
click at [226, 127] on div "Shadows" at bounding box center [244, 131] width 118 height 13
click at [258, 61] on div "Collections" at bounding box center [277, 57] width 67 height 11
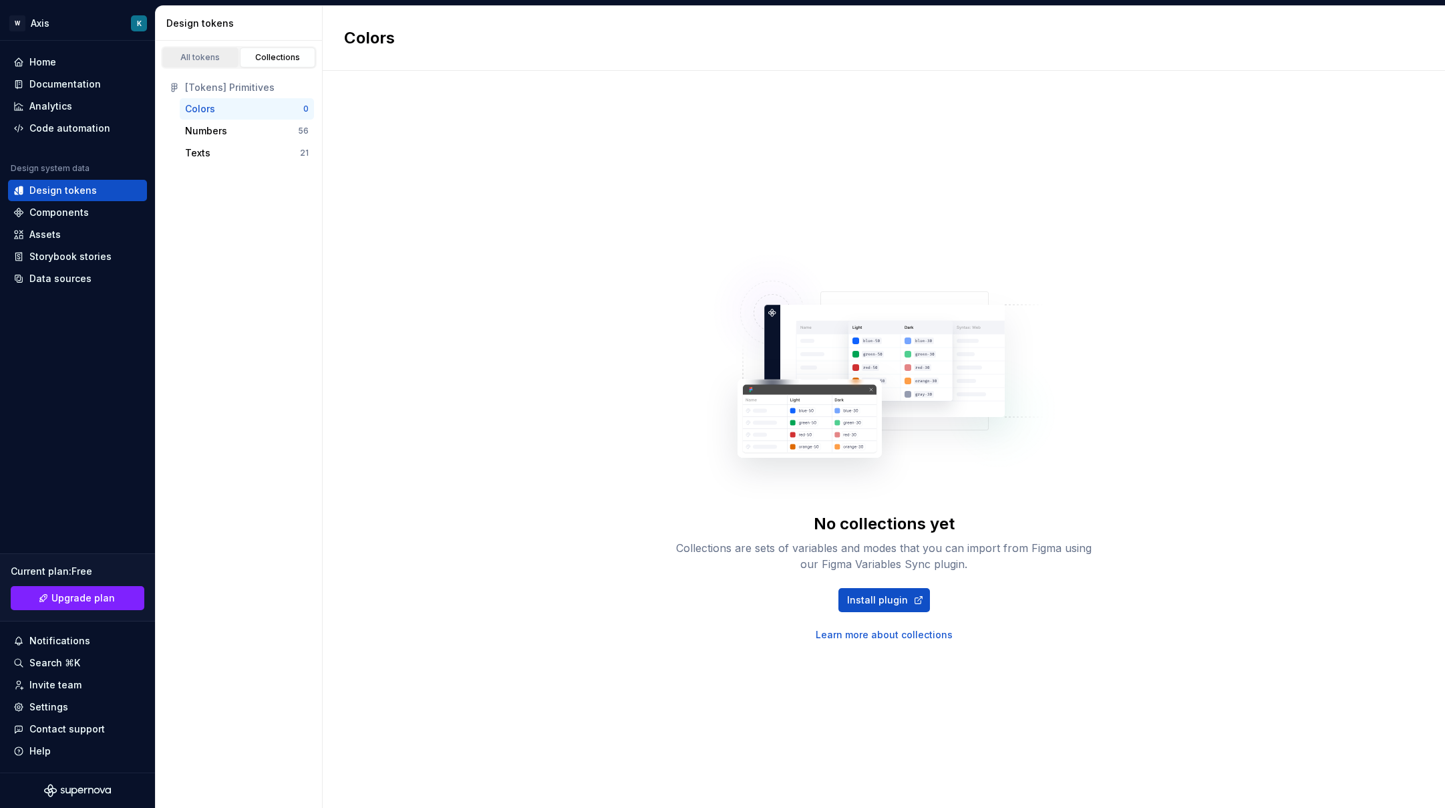
click at [210, 61] on div "All tokens" at bounding box center [200, 57] width 67 height 11
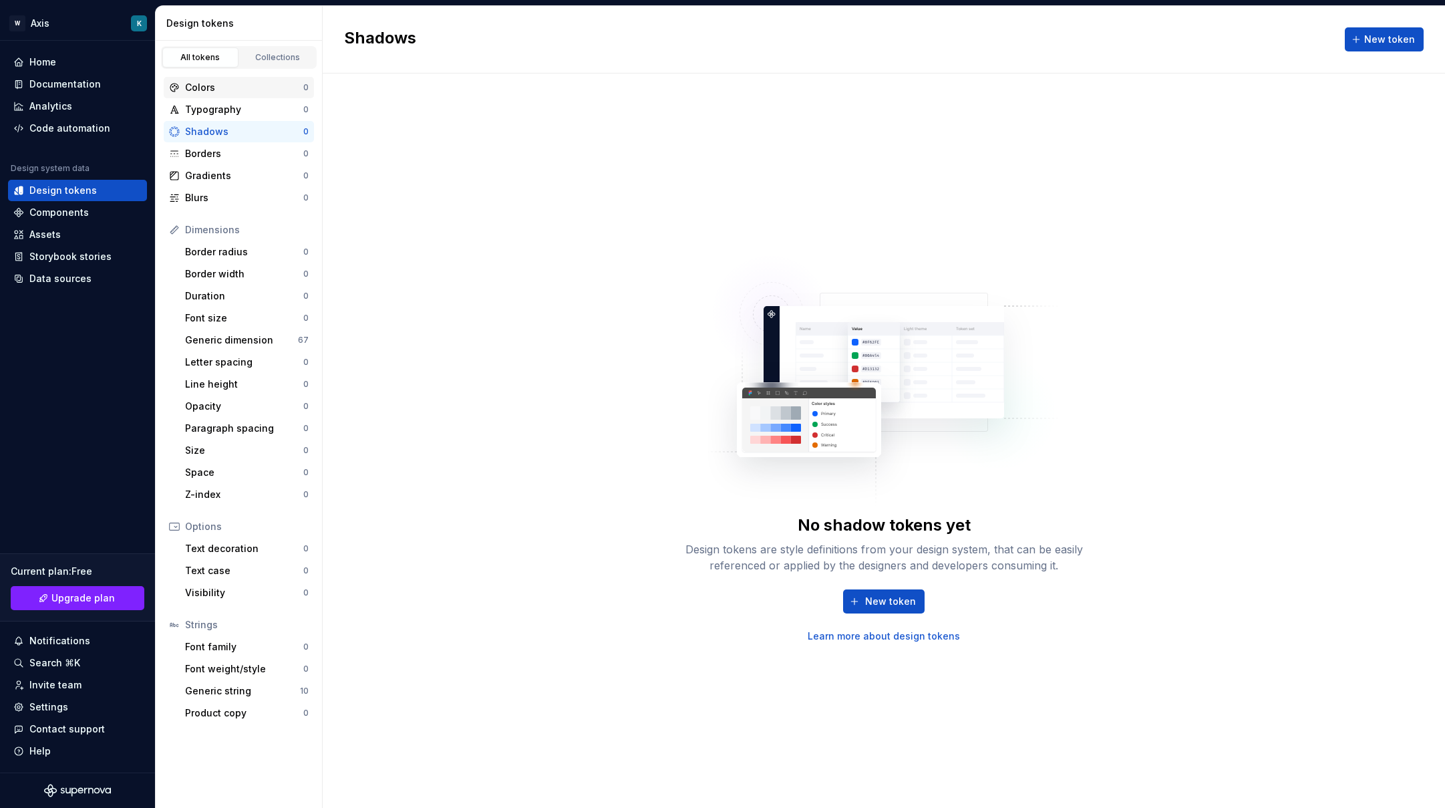
click at [220, 88] on div "Colors" at bounding box center [244, 87] width 118 height 13
click at [229, 106] on div "Typography" at bounding box center [244, 109] width 118 height 13
click at [222, 132] on div "Shadows" at bounding box center [244, 131] width 118 height 13
click at [221, 150] on div "Borders" at bounding box center [244, 153] width 118 height 13
click at [206, 184] on div "Gradients 0" at bounding box center [239, 175] width 150 height 21
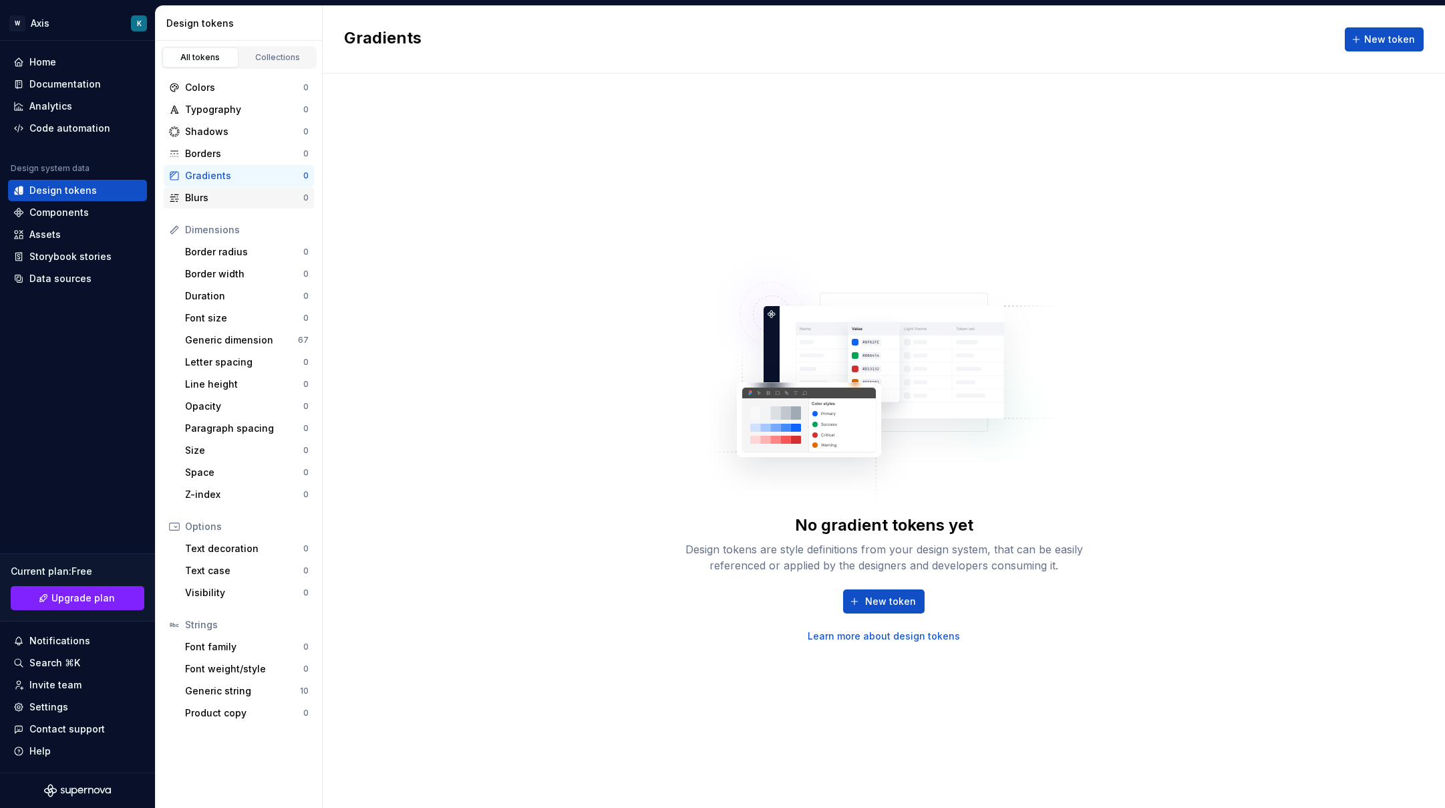
click at [208, 198] on div "Blurs" at bounding box center [244, 197] width 118 height 13
click at [236, 235] on div "Dimensions" at bounding box center [247, 229] width 124 height 13
click at [233, 240] on div "Dimensions" at bounding box center [239, 229] width 150 height 21
click at [248, 247] on div "Border radius" at bounding box center [244, 251] width 118 height 13
click at [246, 123] on div "Shadows 0" at bounding box center [239, 131] width 150 height 21
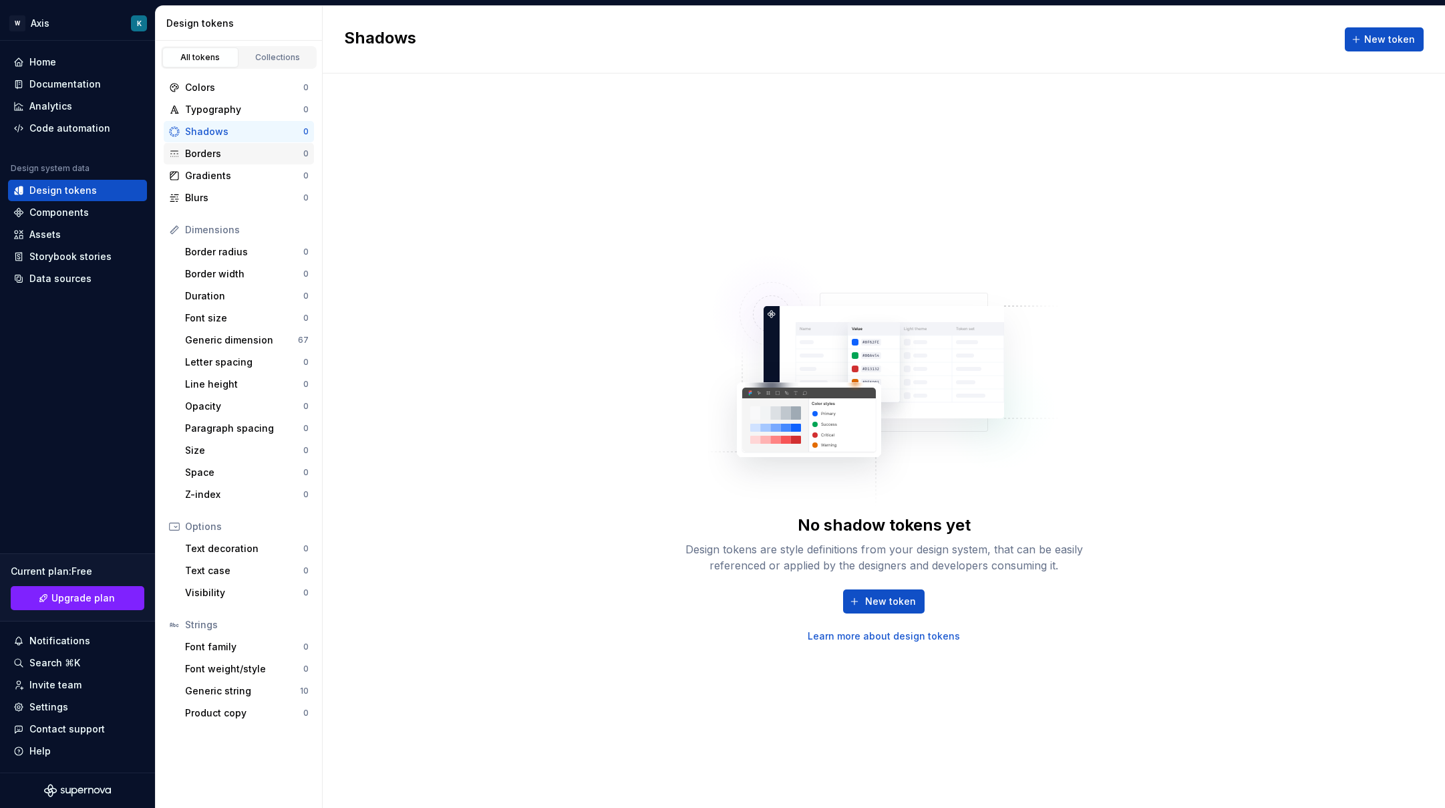
click at [238, 144] on div "Borders 0" at bounding box center [239, 153] width 150 height 21
click at [236, 180] on div "Gradients" at bounding box center [244, 175] width 118 height 13
click at [229, 198] on div "Blurs" at bounding box center [244, 197] width 118 height 13
click at [240, 250] on div "Border radius" at bounding box center [244, 251] width 118 height 13
click at [248, 557] on div "Text decoration 0" at bounding box center [247, 548] width 134 height 21
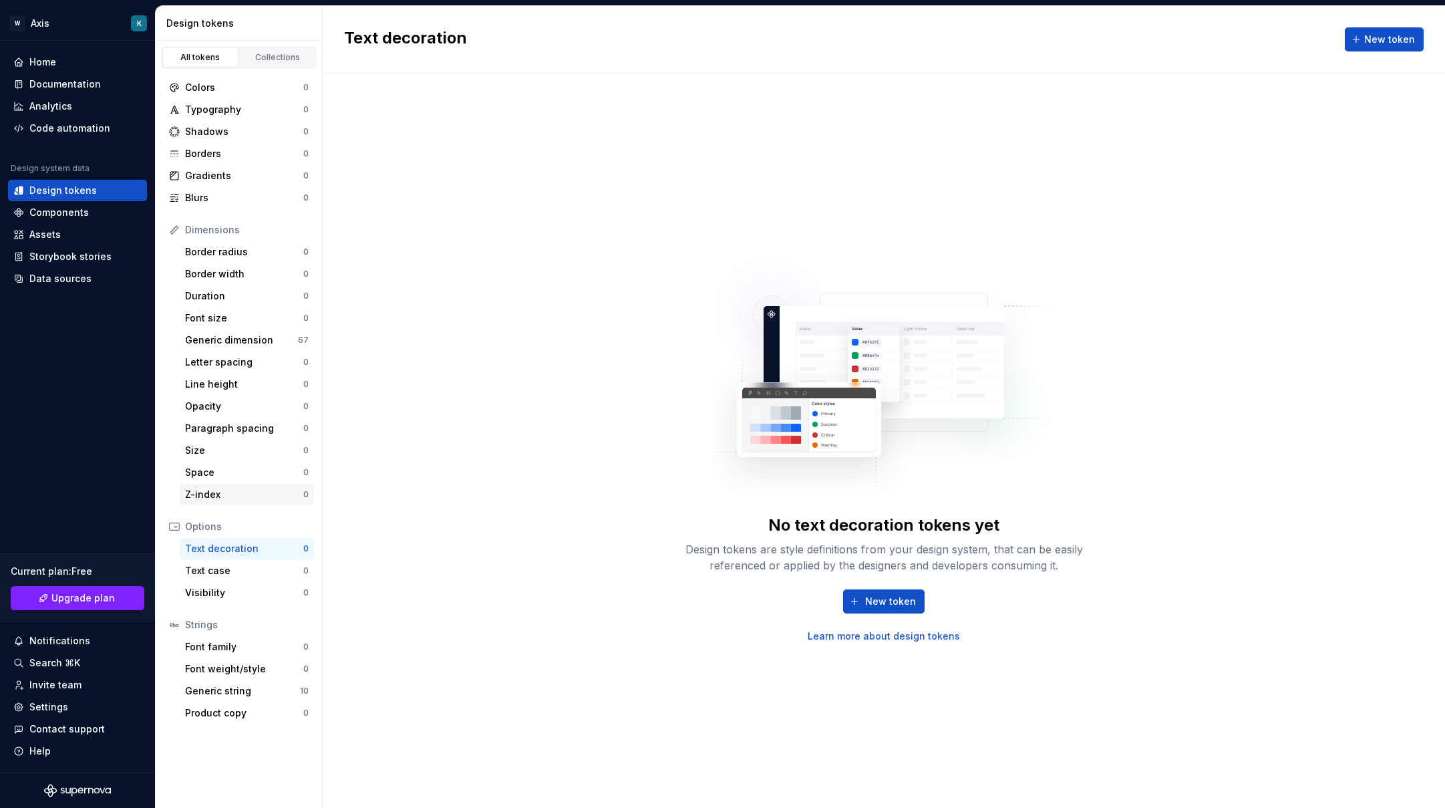
click at [223, 501] on div "Z-index 0" at bounding box center [247, 494] width 134 height 21
click at [240, 401] on div "Opacity" at bounding box center [244, 405] width 118 height 13
click at [240, 291] on div "Duration" at bounding box center [244, 295] width 118 height 13
click at [263, 661] on div "Product copy" at bounding box center [244, 712] width 118 height 13
click at [900, 608] on button "New token" at bounding box center [883, 601] width 81 height 24
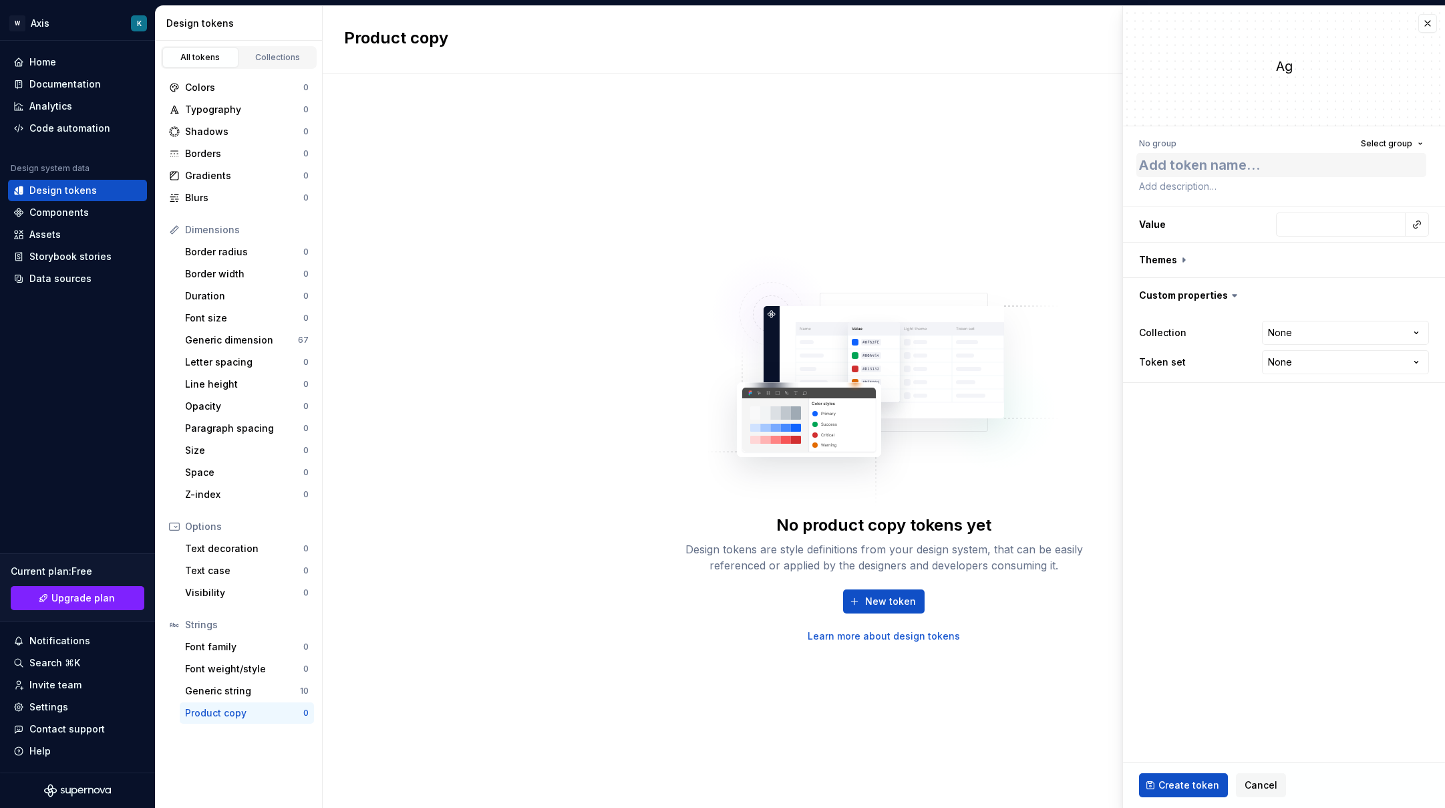
click at [1248, 168] on textarea at bounding box center [1281, 165] width 290 height 24
click at [1282, 224] on input "text" at bounding box center [1341, 224] width 130 height 24
click at [1237, 560] on fieldset "Ag No group Select group Value Themes Custom properties Collection None **** **…" at bounding box center [1284, 407] width 322 height 802
click at [1282, 21] on button "button" at bounding box center [1427, 23] width 19 height 19
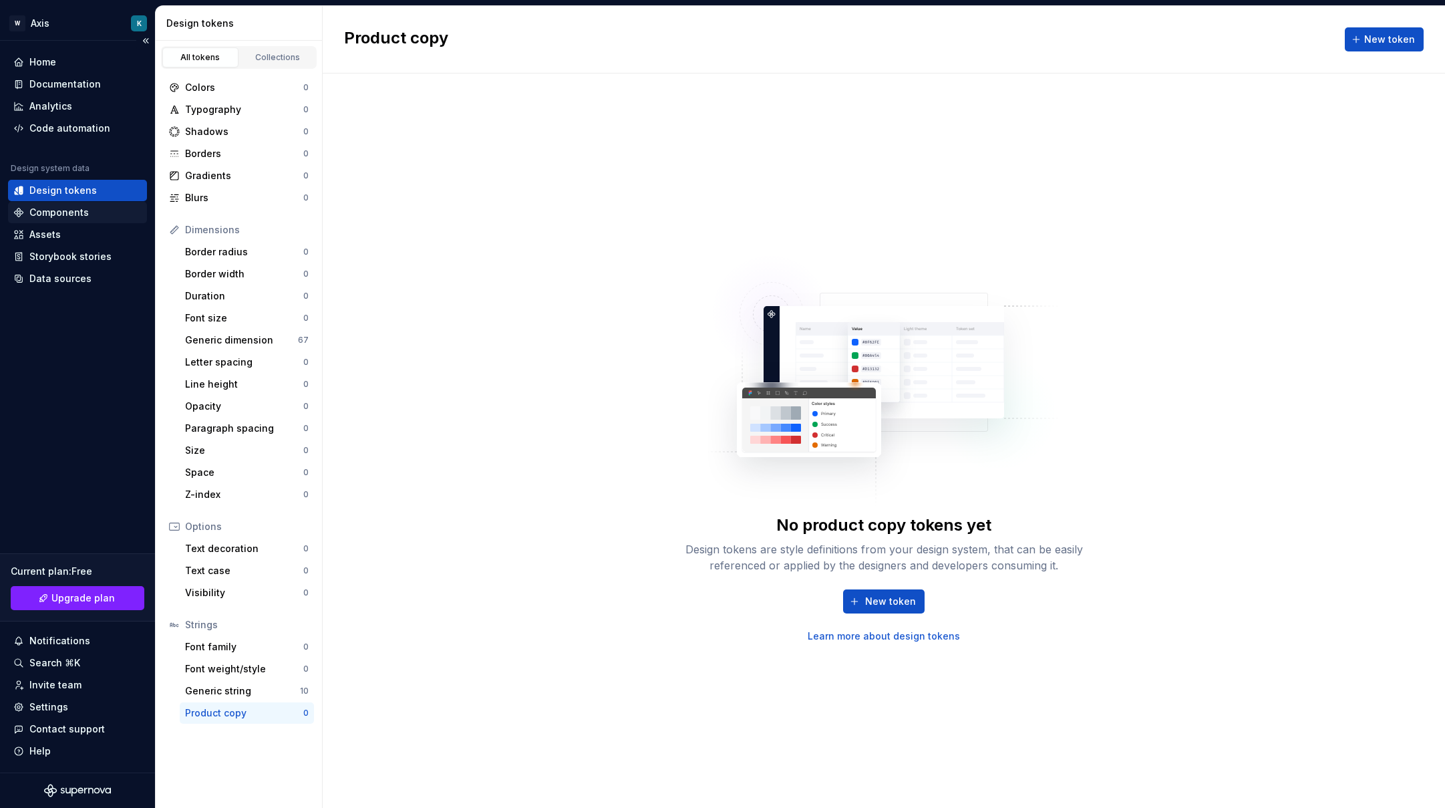
click at [104, 206] on div "Components" at bounding box center [77, 212] width 128 height 13
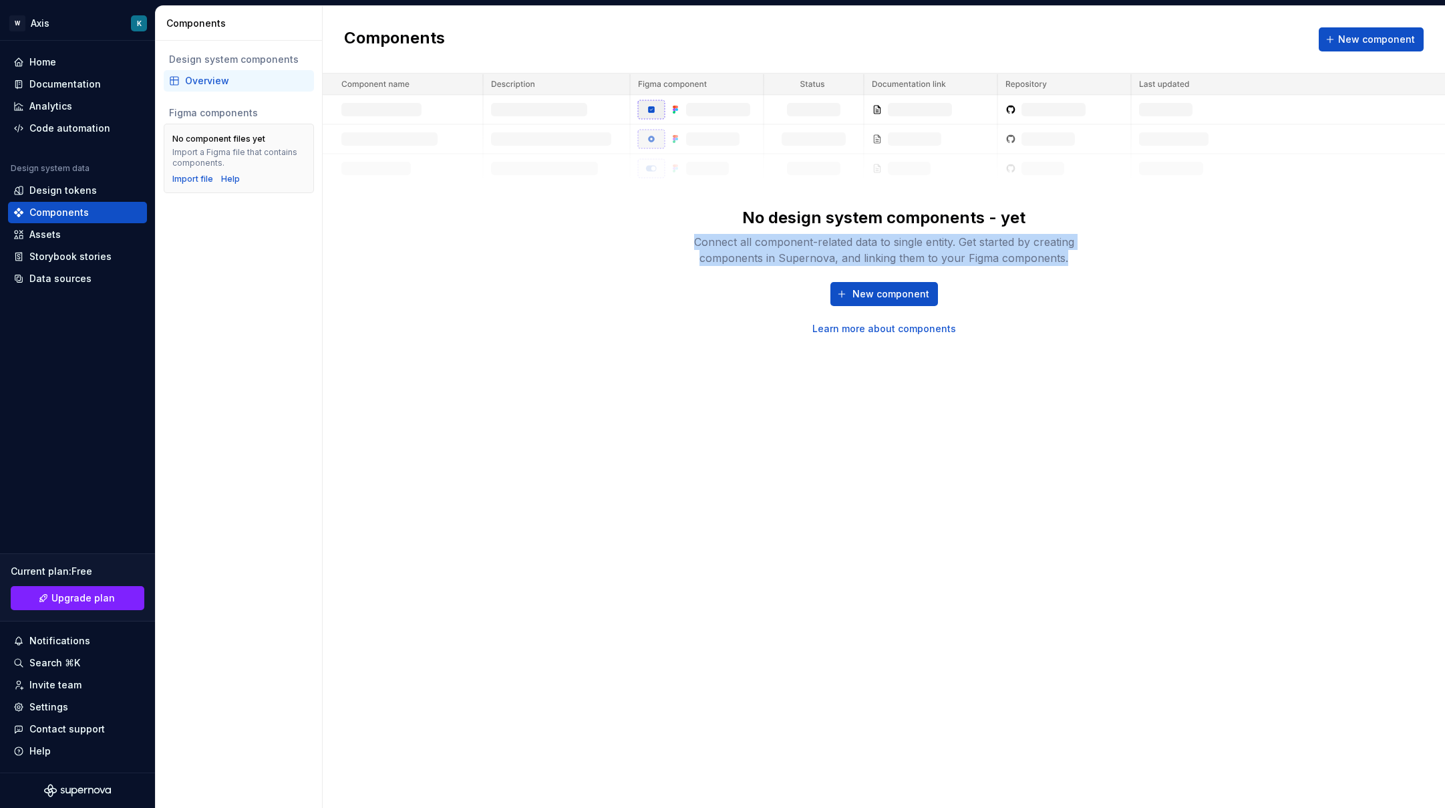
drag, startPoint x: 695, startPoint y: 246, endPoint x: 1084, endPoint y: 252, distance: 389.5
click at [1084, 252] on div "Connect all component-related data to single entity. Get started by creating co…" at bounding box center [883, 250] width 427 height 32
click at [1081, 252] on div "Connect all component-related data to single entity. Get started by creating co…" at bounding box center [883, 250] width 427 height 32
click at [367, 82] on img at bounding box center [884, 128] width 1122 height 110
click at [537, 96] on img at bounding box center [884, 128] width 1122 height 110
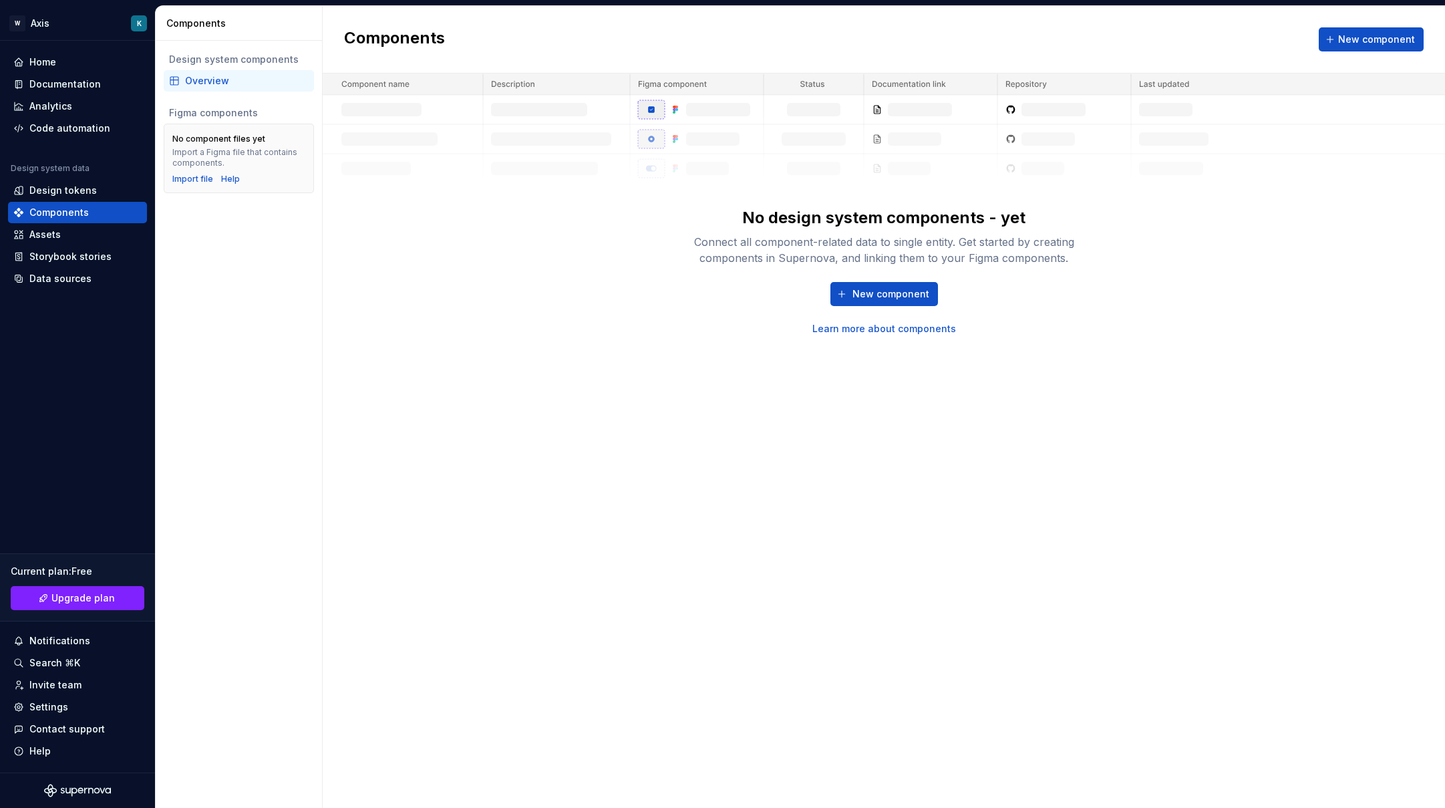
click at [817, 94] on img at bounding box center [884, 128] width 1122 height 110
click at [939, 91] on img at bounding box center [884, 128] width 1122 height 110
click at [1106, 92] on img at bounding box center [884, 128] width 1122 height 110
click at [1184, 92] on img at bounding box center [884, 128] width 1122 height 110
click at [616, 343] on div "Components New component No design system components - yet Connect all componen…" at bounding box center [884, 407] width 1122 height 802
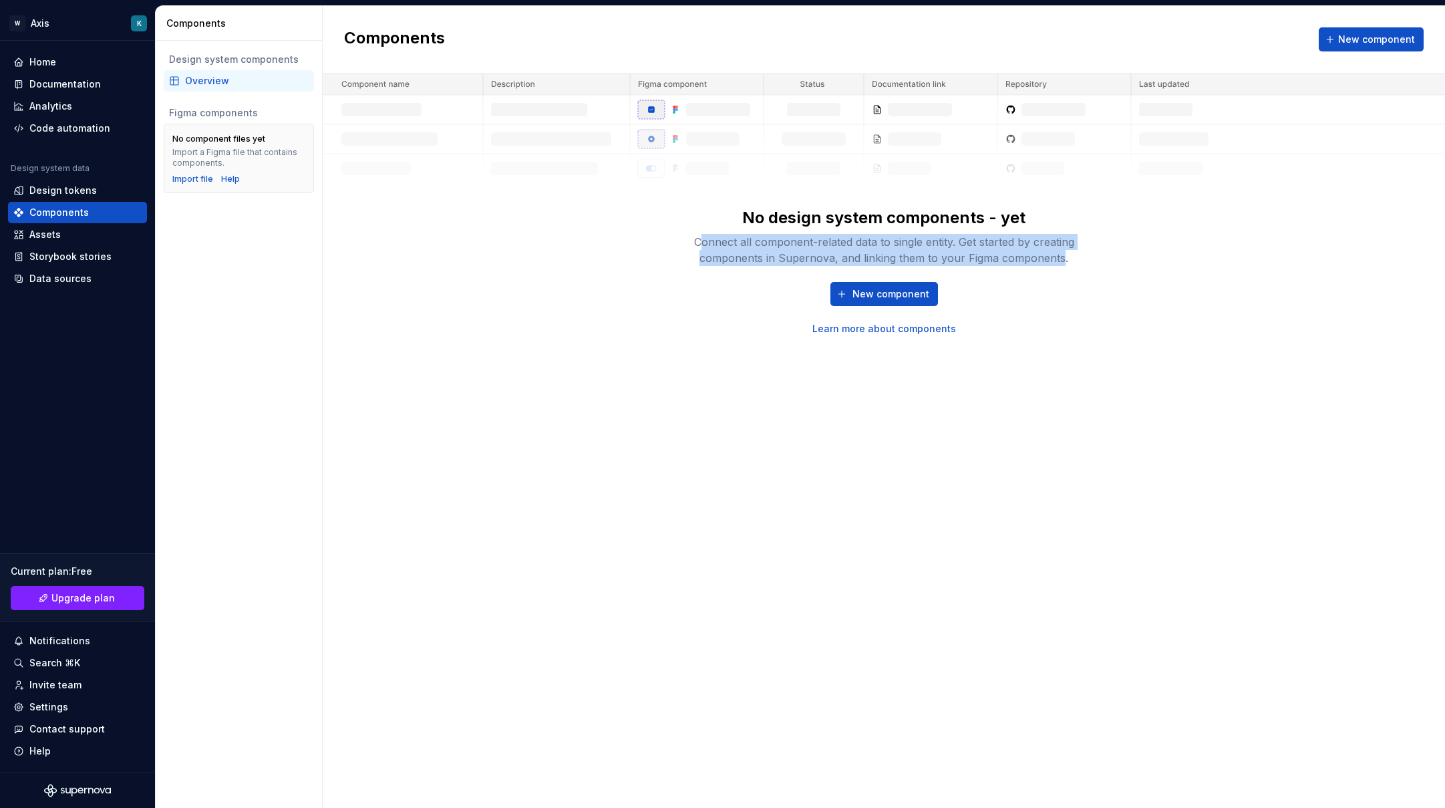
drag, startPoint x: 700, startPoint y: 238, endPoint x: 1061, endPoint y: 256, distance: 361.1
click at [1061, 256] on div "Connect all component-related data to single entity. Get started by creating co…" at bounding box center [883, 250] width 427 height 32
click at [804, 240] on div "Connect all component-related data to single entity. Get started by creating co…" at bounding box center [883, 250] width 427 height 32
click at [828, 237] on div "Connect all component-related data to single entity. Get started by creating co…" at bounding box center [883, 250] width 427 height 32
drag, startPoint x: 958, startPoint y: 242, endPoint x: 1082, endPoint y: 271, distance: 127.5
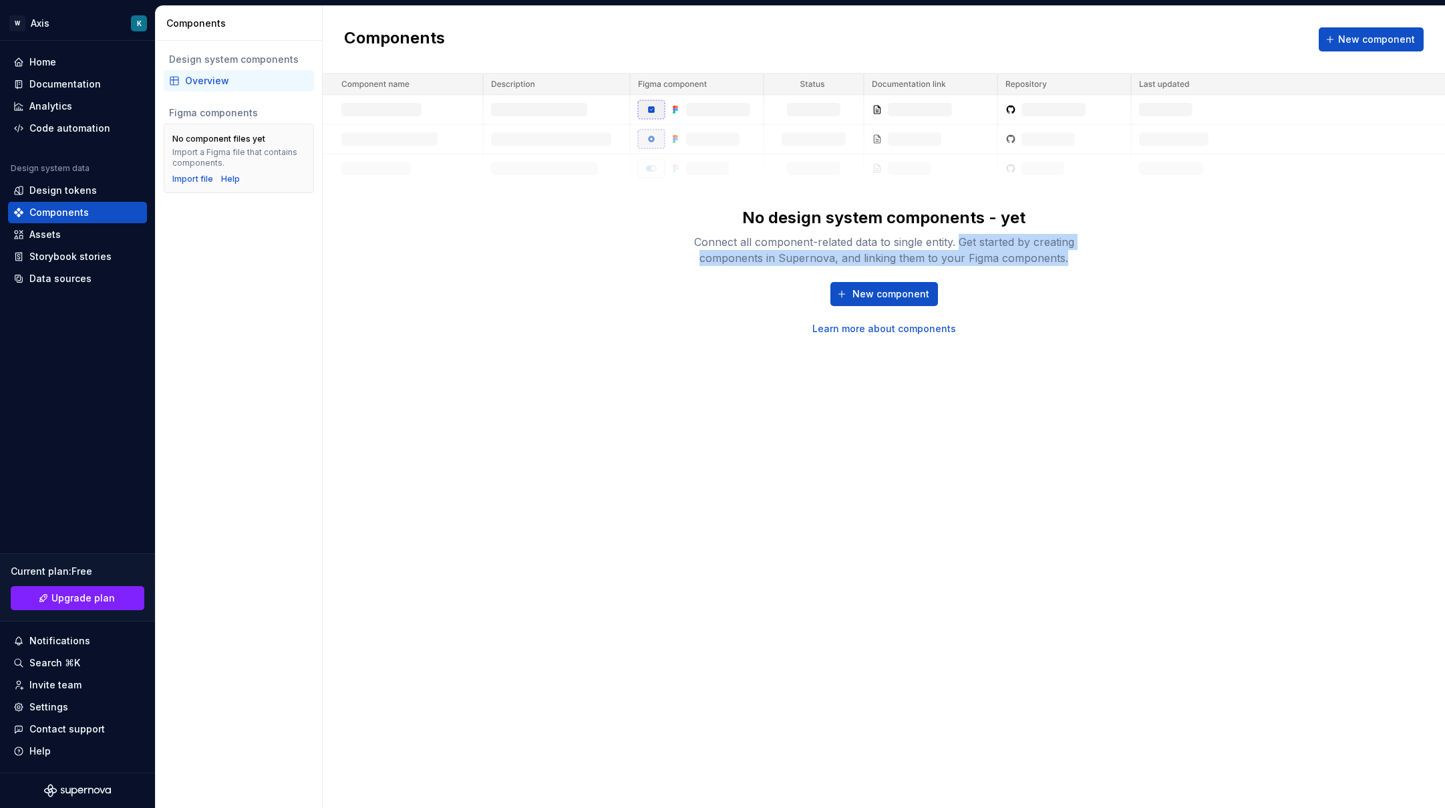
click at [1082, 271] on div "No design system components - yet Connect all component-related data to single …" at bounding box center [883, 271] width 427 height 128
click at [796, 255] on div "Connect all component-related data to single entity. Get started by creating co…" at bounding box center [883, 250] width 427 height 32
drag, startPoint x: 844, startPoint y: 259, endPoint x: 1071, endPoint y: 266, distance: 227.2
click at [1071, 266] on div "No design system components - yet Connect all component-related data to single …" at bounding box center [883, 271] width 427 height 128
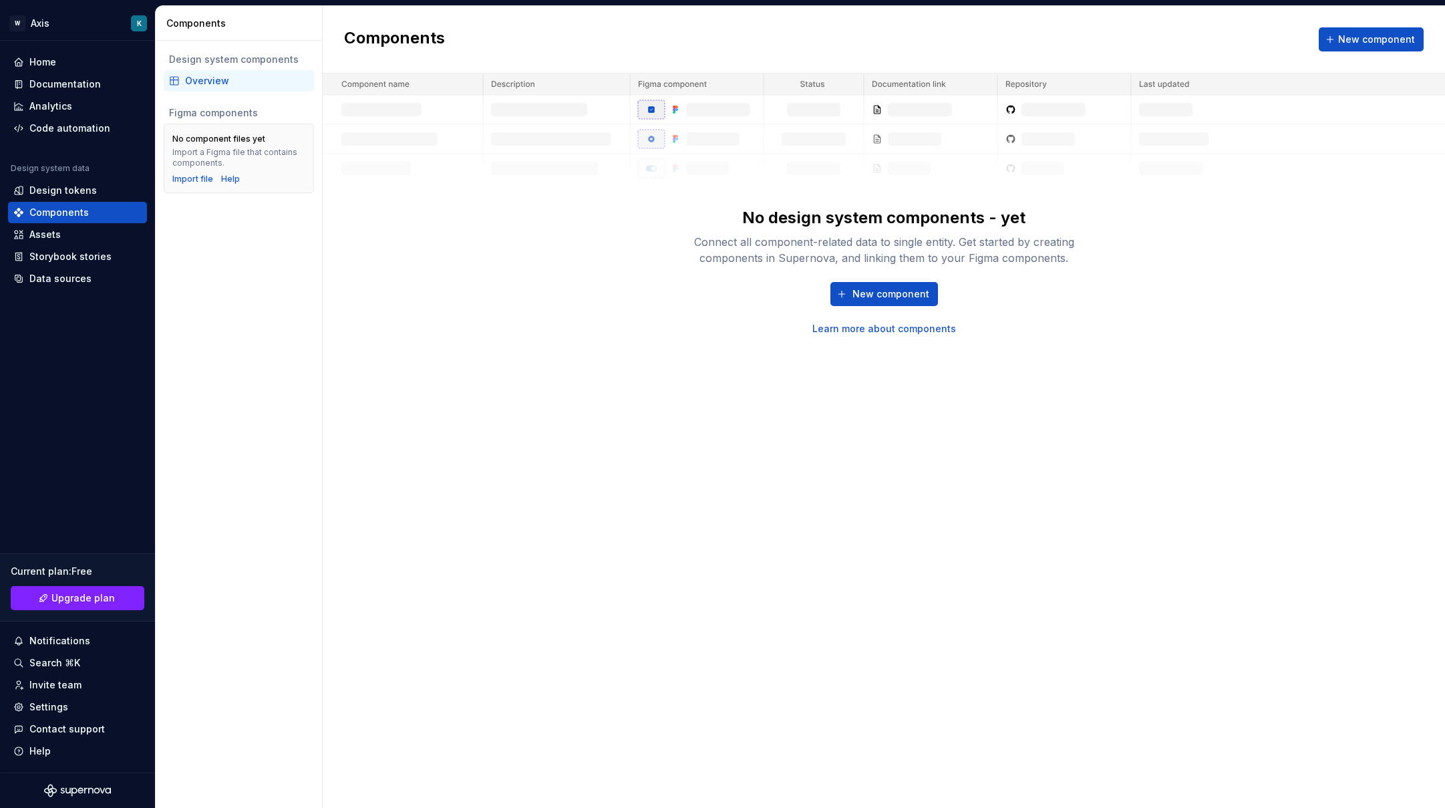
click at [934, 334] on link "Learn more about components" at bounding box center [884, 328] width 144 height 13
click at [69, 177] on div "Design system data" at bounding box center [77, 171] width 139 height 16
click at [77, 194] on div "Design tokens" at bounding box center [62, 190] width 67 height 13
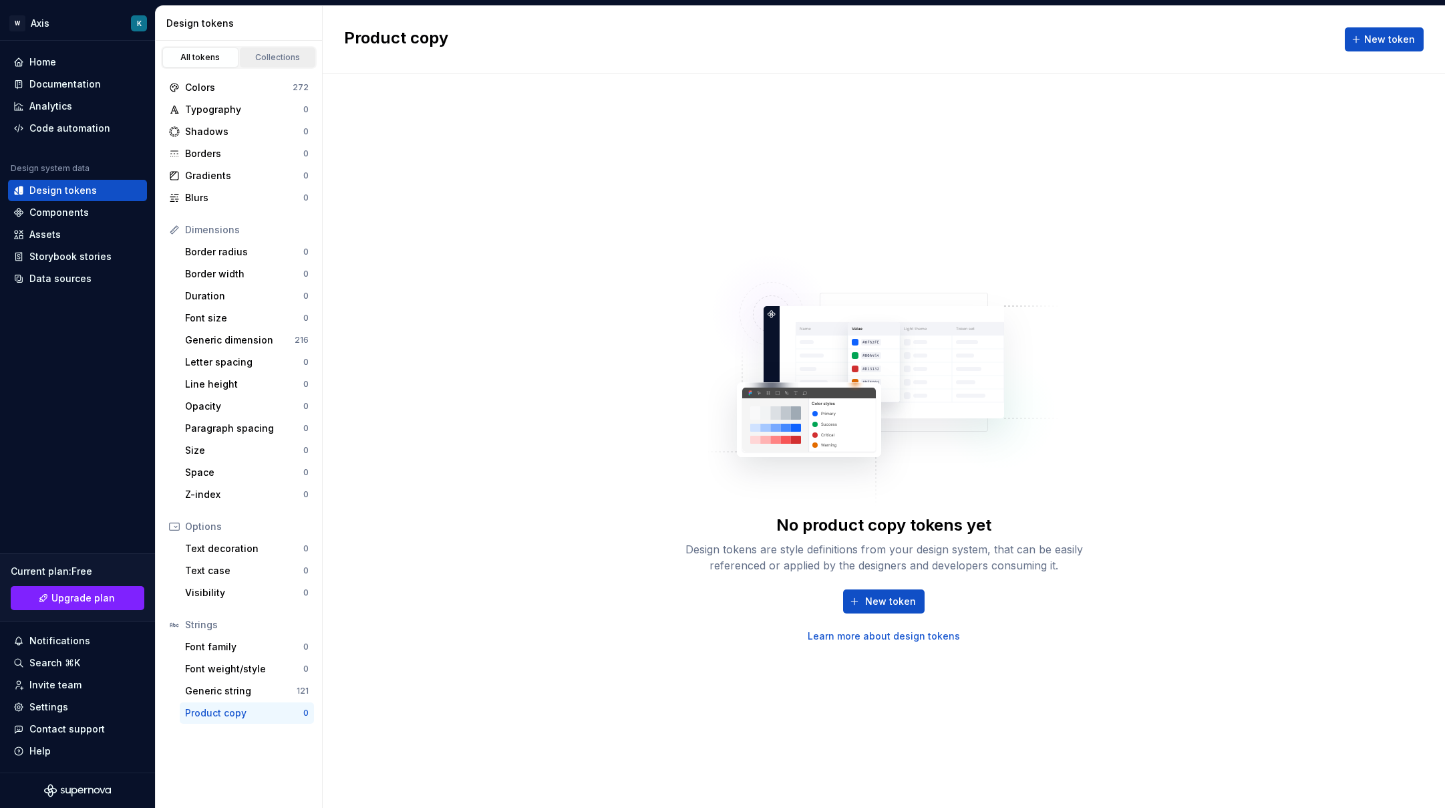
click at [277, 61] on div "Collections" at bounding box center [277, 57] width 67 height 11
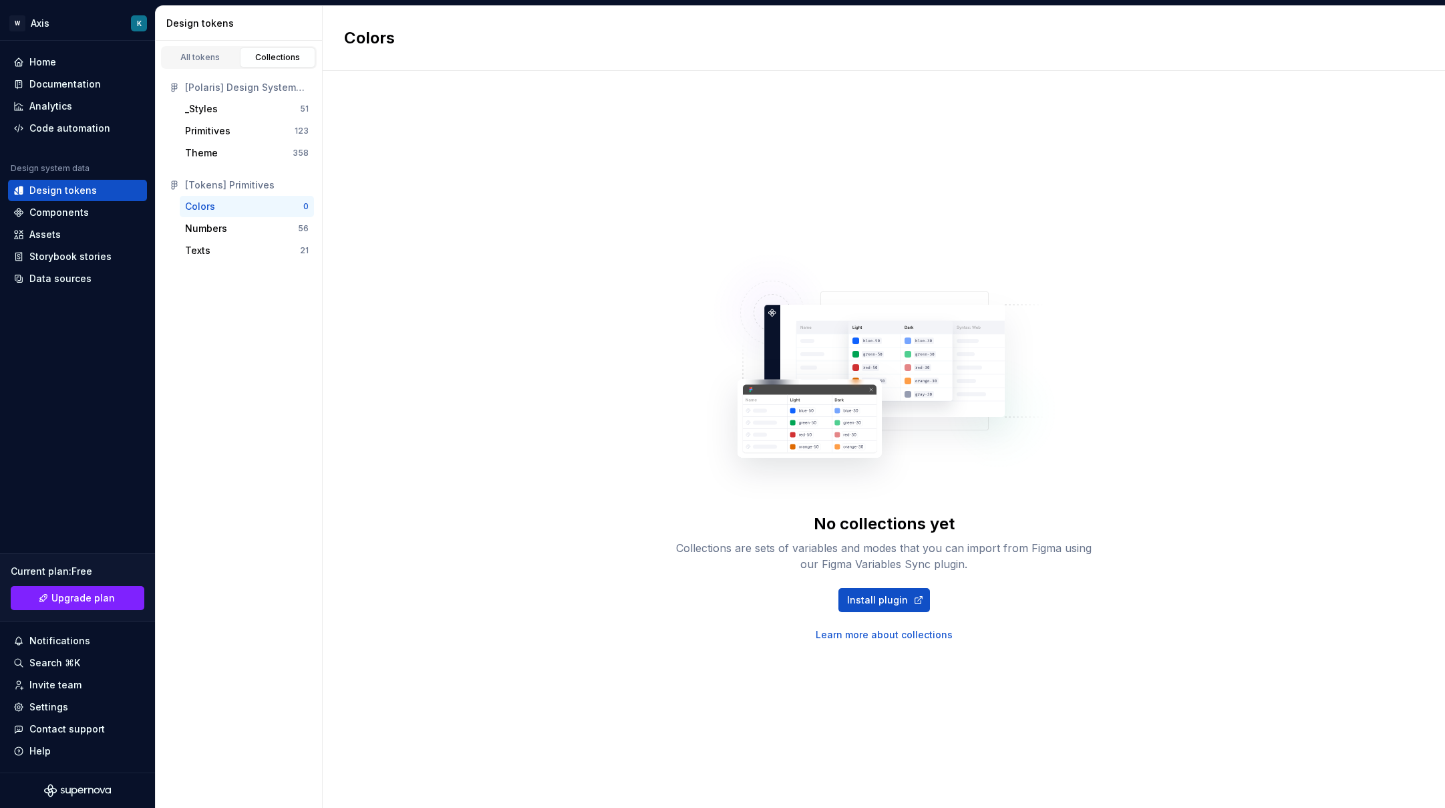
click at [220, 186] on div "[Tokens] Primitives" at bounding box center [247, 184] width 124 height 13
click at [234, 228] on div "Numbers" at bounding box center [241, 228] width 113 height 13
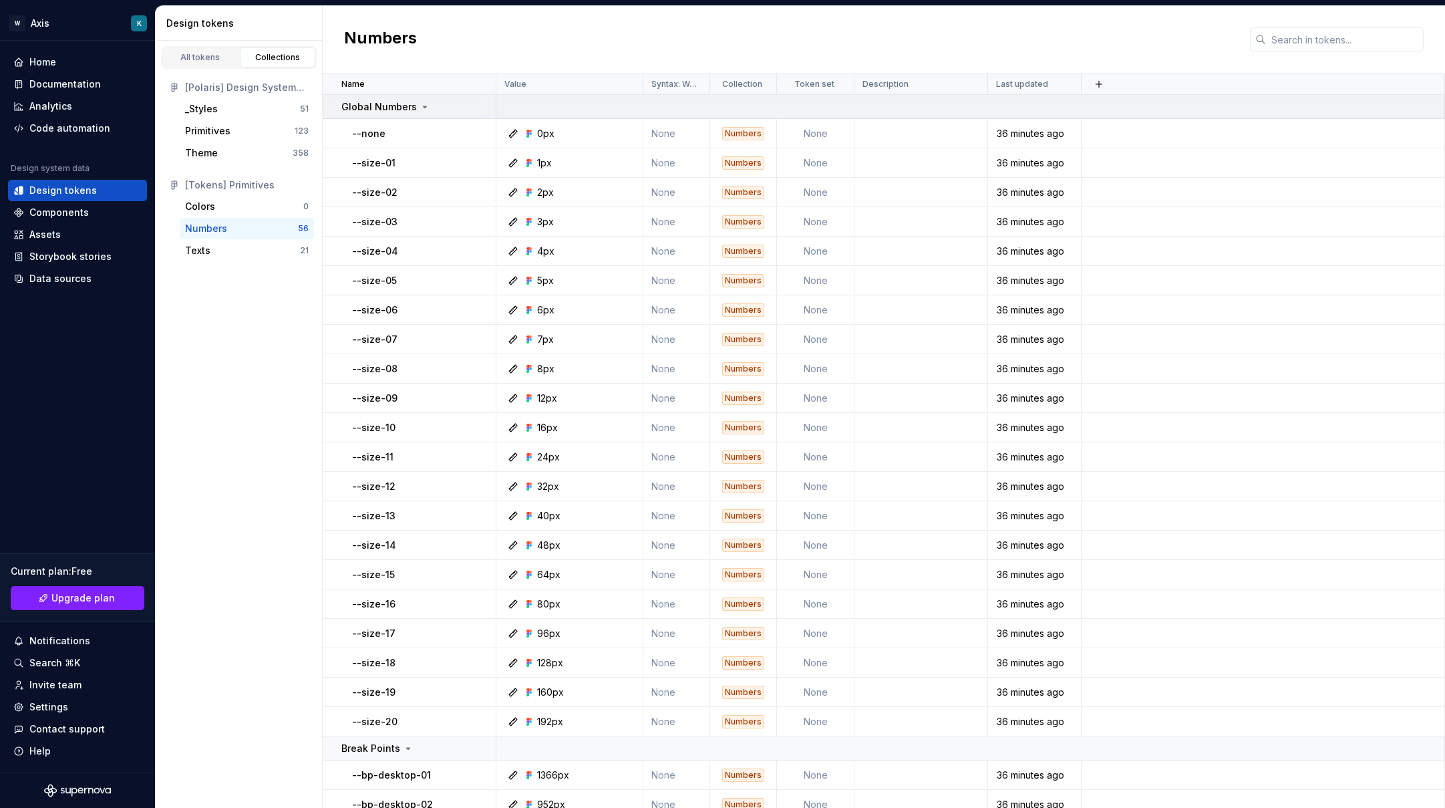
click at [415, 106] on div "Global Numbers" at bounding box center [385, 106] width 89 height 13
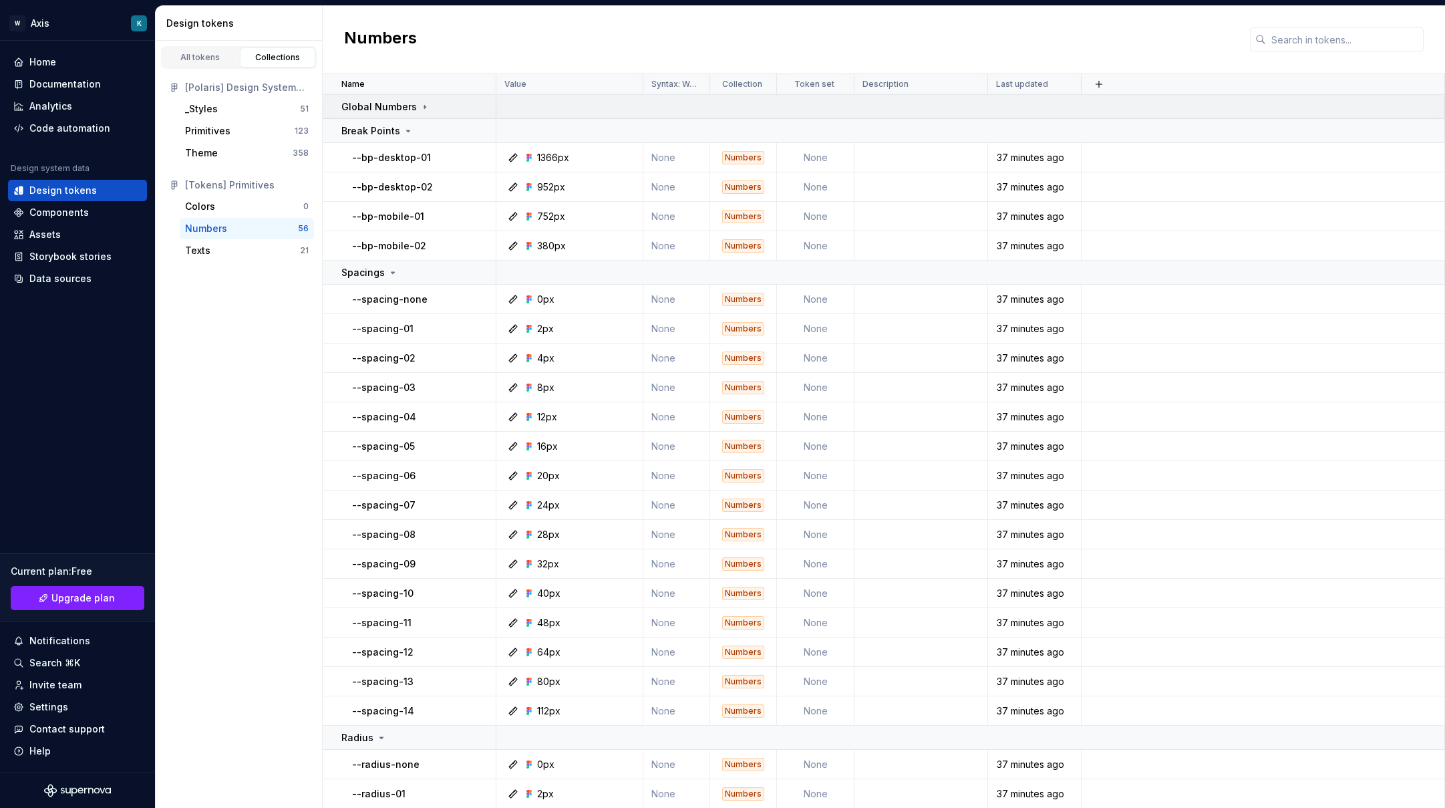
click at [419, 106] on icon at bounding box center [424, 107] width 11 height 11
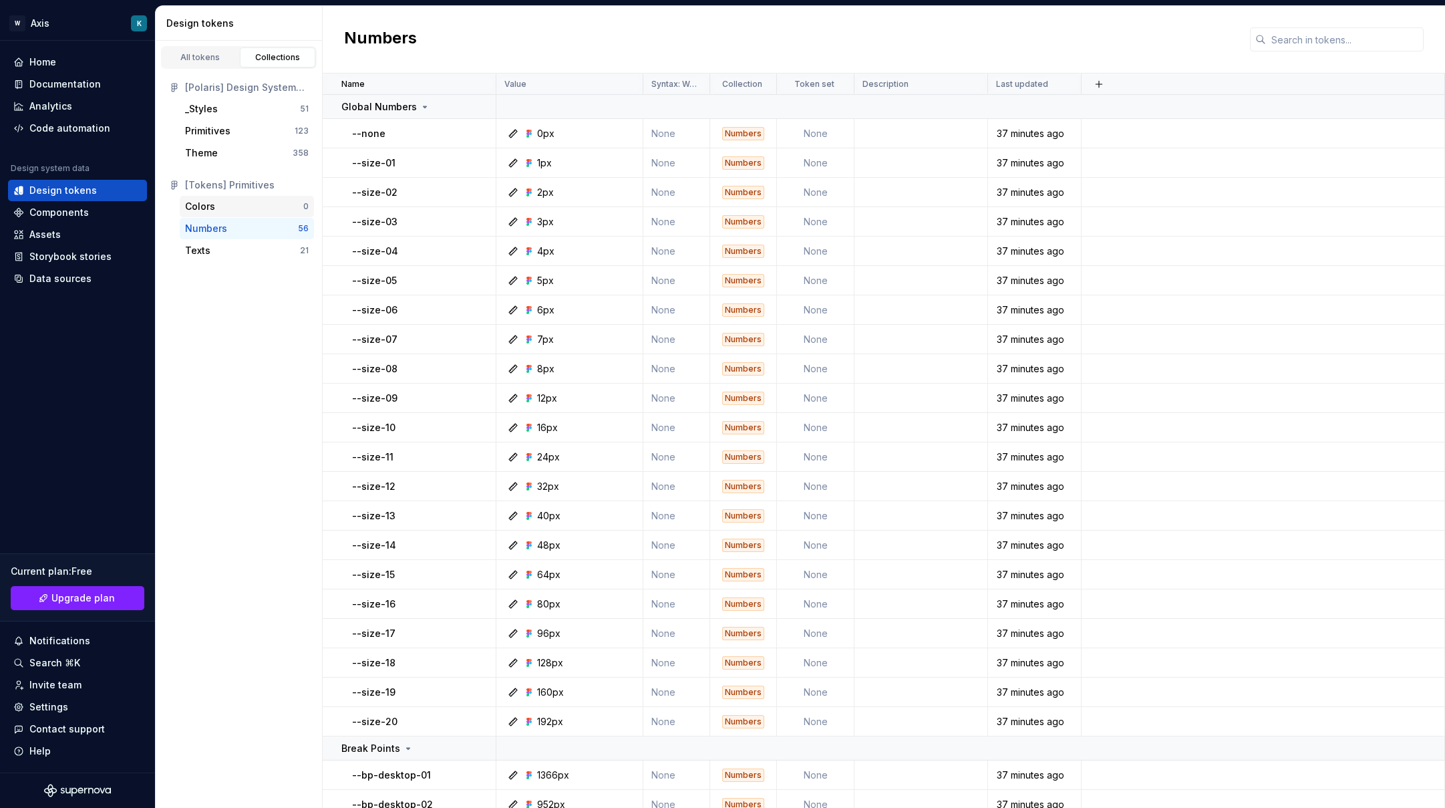
click at [228, 216] on div "Colors 0" at bounding box center [247, 206] width 134 height 21
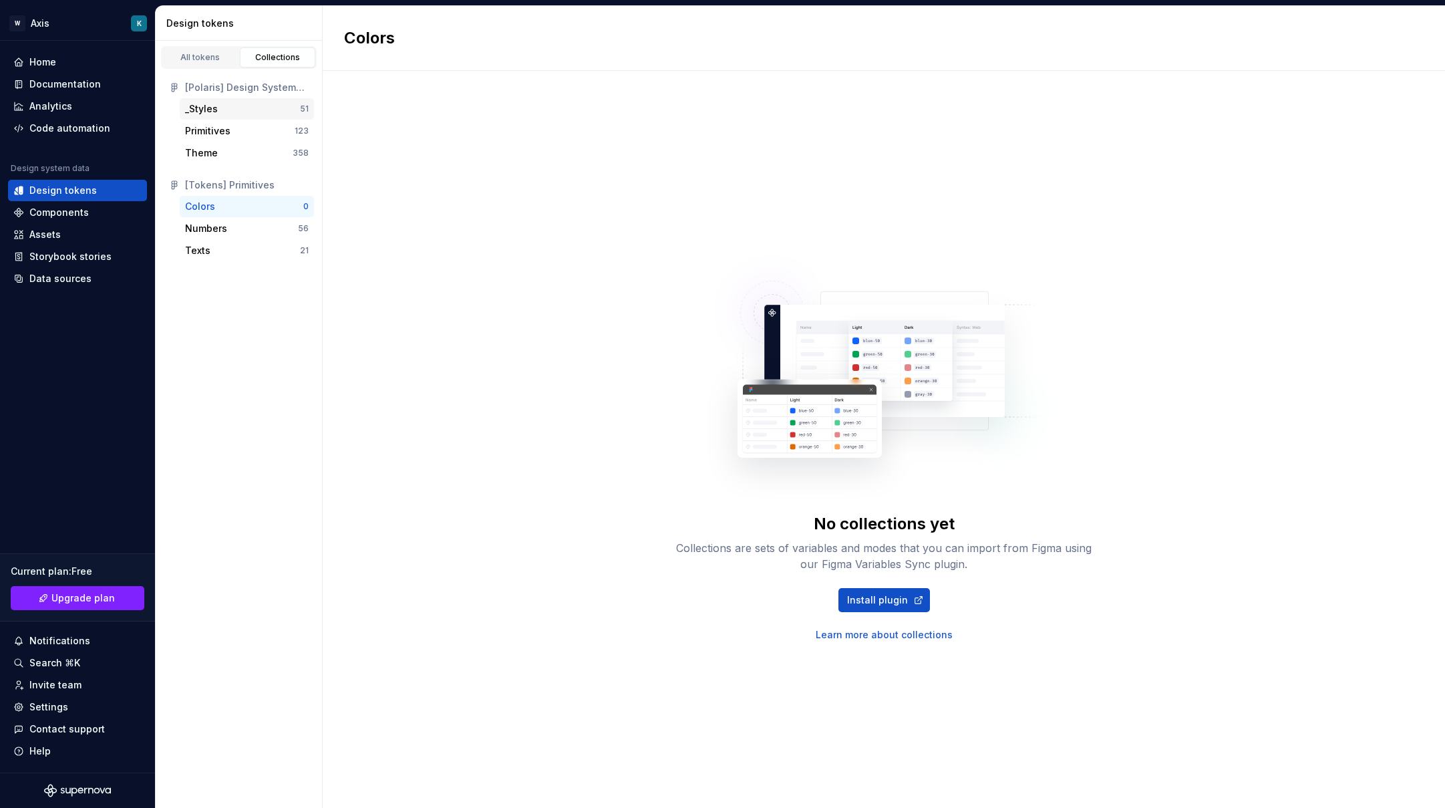
click at [229, 112] on div "_Styles" at bounding box center [242, 108] width 115 height 13
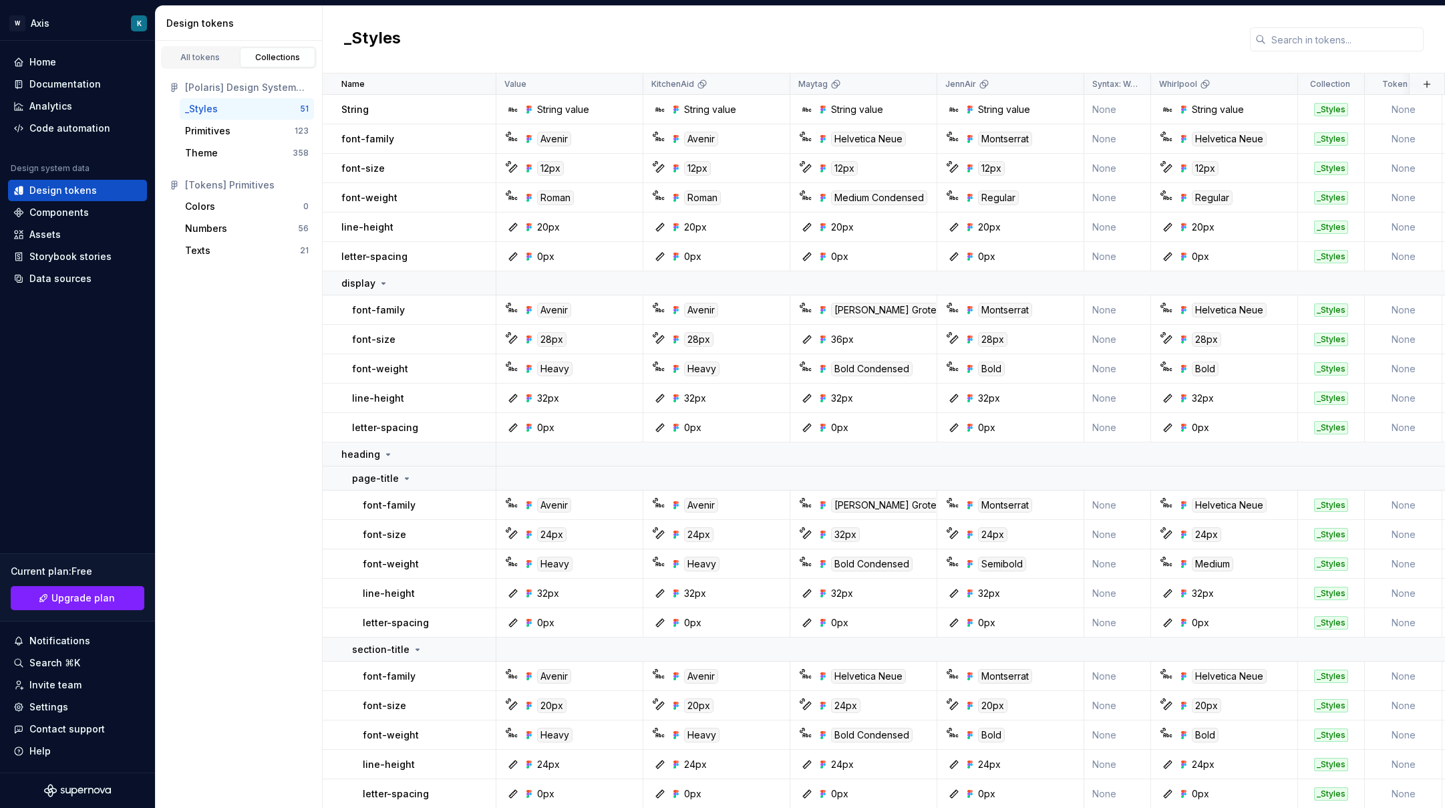
drag, startPoint x: 307, startPoint y: 480, endPoint x: 227, endPoint y: 371, distance: 135.2
click at [228, 372] on div "All tokens Collections [Polaris] Design System (Copy) _Styles 51 Primitives 123…" at bounding box center [239, 424] width 167 height 767
click at [227, 371] on div "All tokens Collections [Polaris] Design System (Copy) _Styles 51 Primitives 123…" at bounding box center [239, 424] width 167 height 767
click at [157, 359] on div "All tokens Collections [Polaris] Design System (Copy) _Styles 51 Primitives 123…" at bounding box center [239, 424] width 167 height 767
click at [280, 468] on div "All tokens Collections [Polaris] Design System (Copy) _Styles 51 Primitives 123…" at bounding box center [239, 424] width 167 height 767
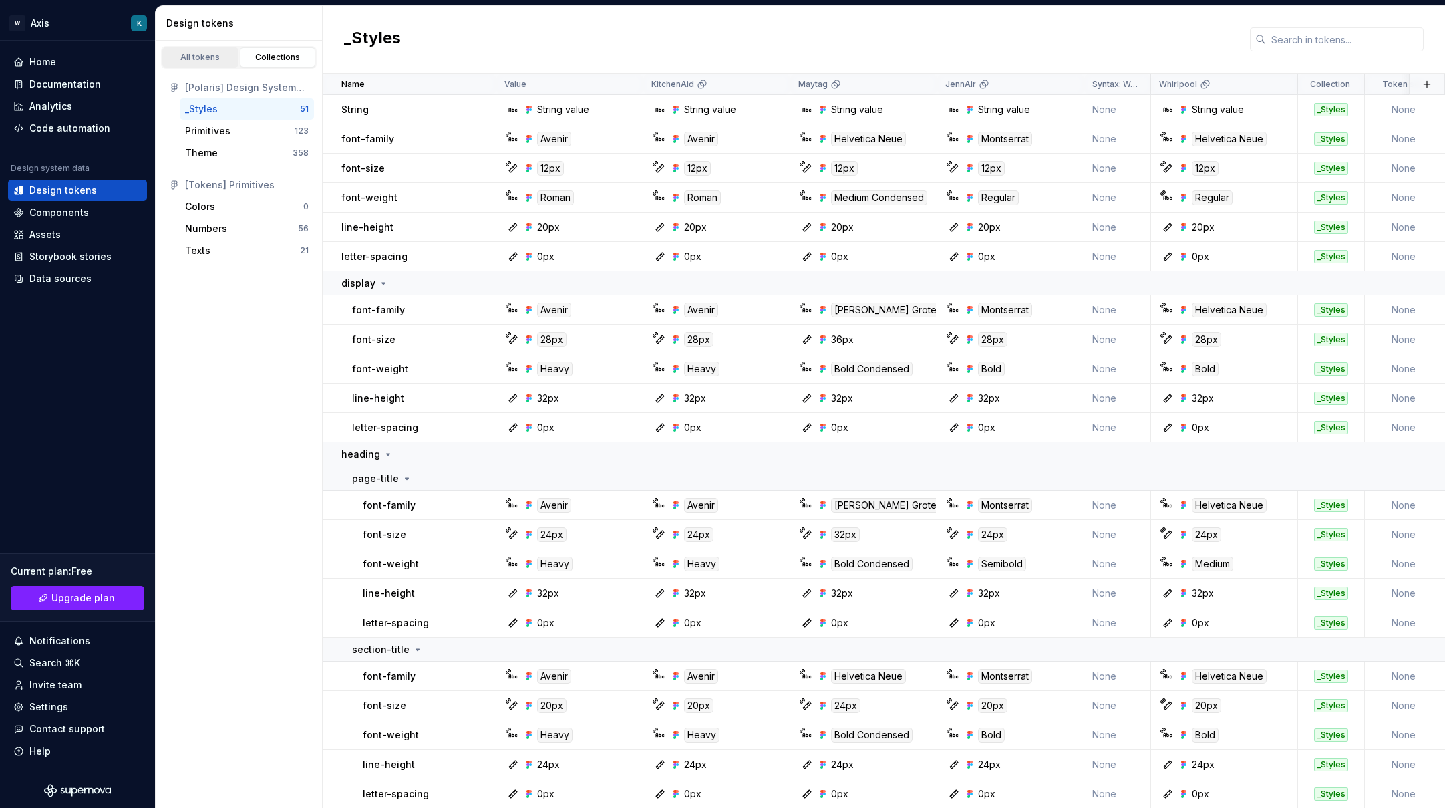
click at [213, 63] on link "All tokens" at bounding box center [200, 57] width 76 height 20
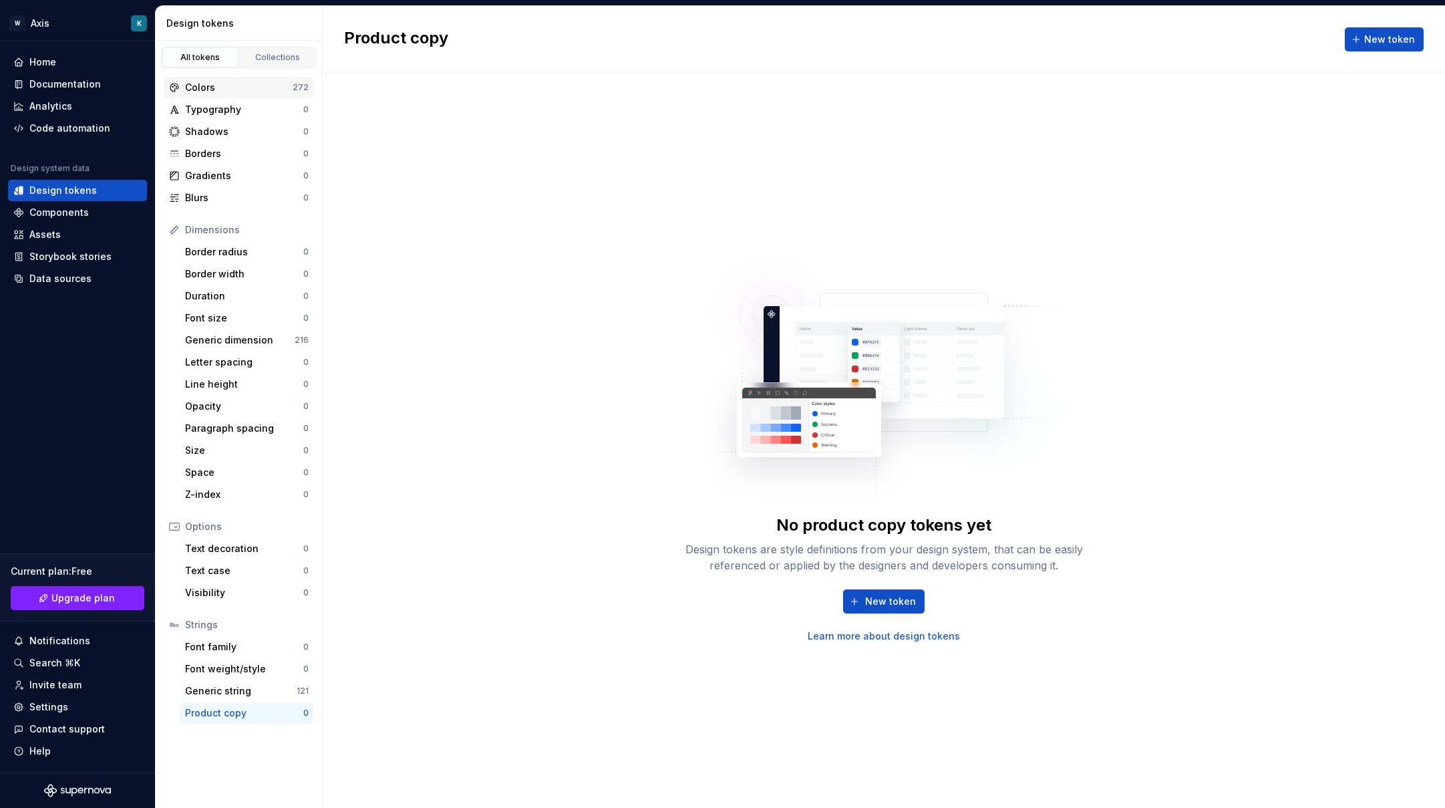
click at [272, 90] on div "Colors" at bounding box center [239, 87] width 108 height 13
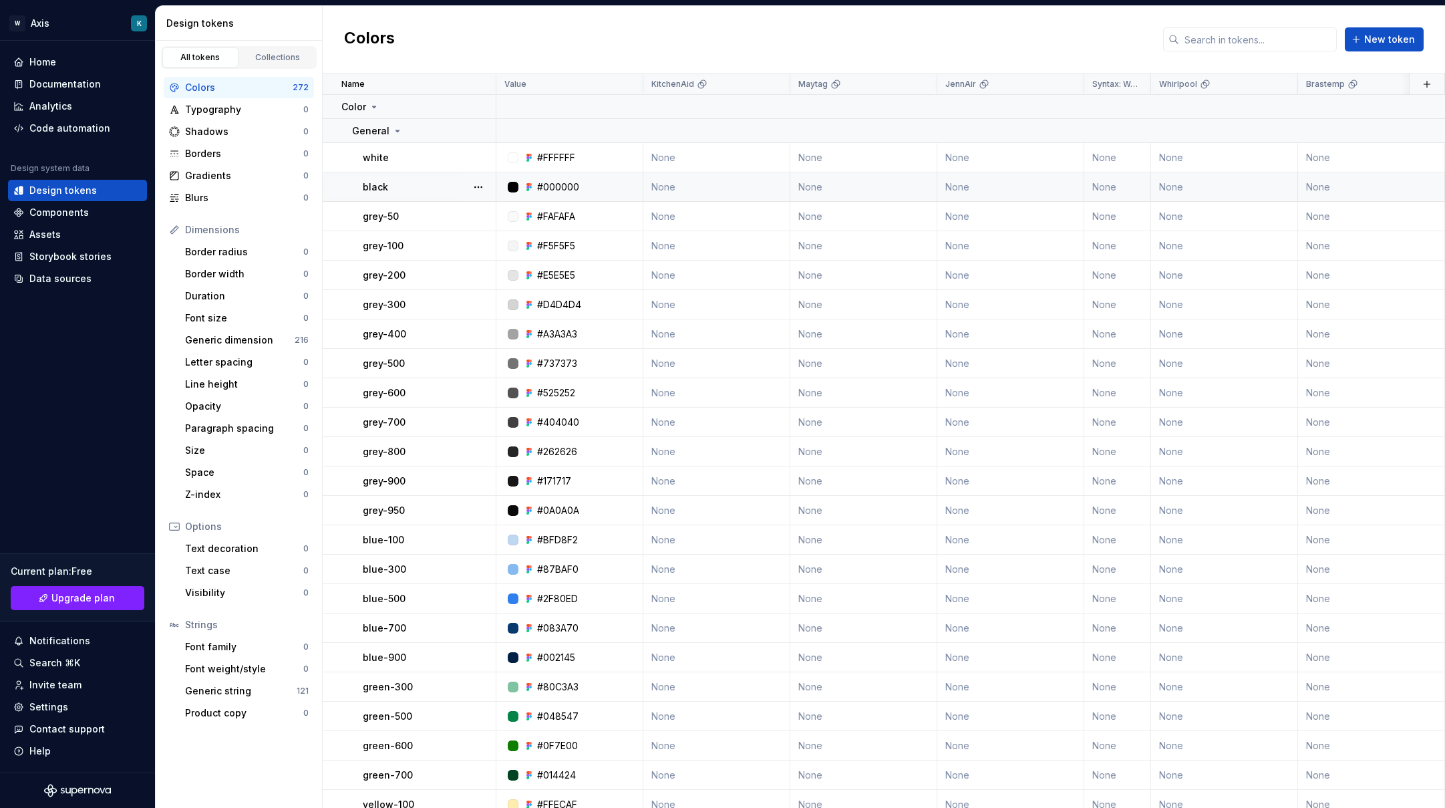
click at [711, 192] on td "None" at bounding box center [716, 186] width 147 height 29
click at [657, 187] on td "None" at bounding box center [716, 186] width 147 height 29
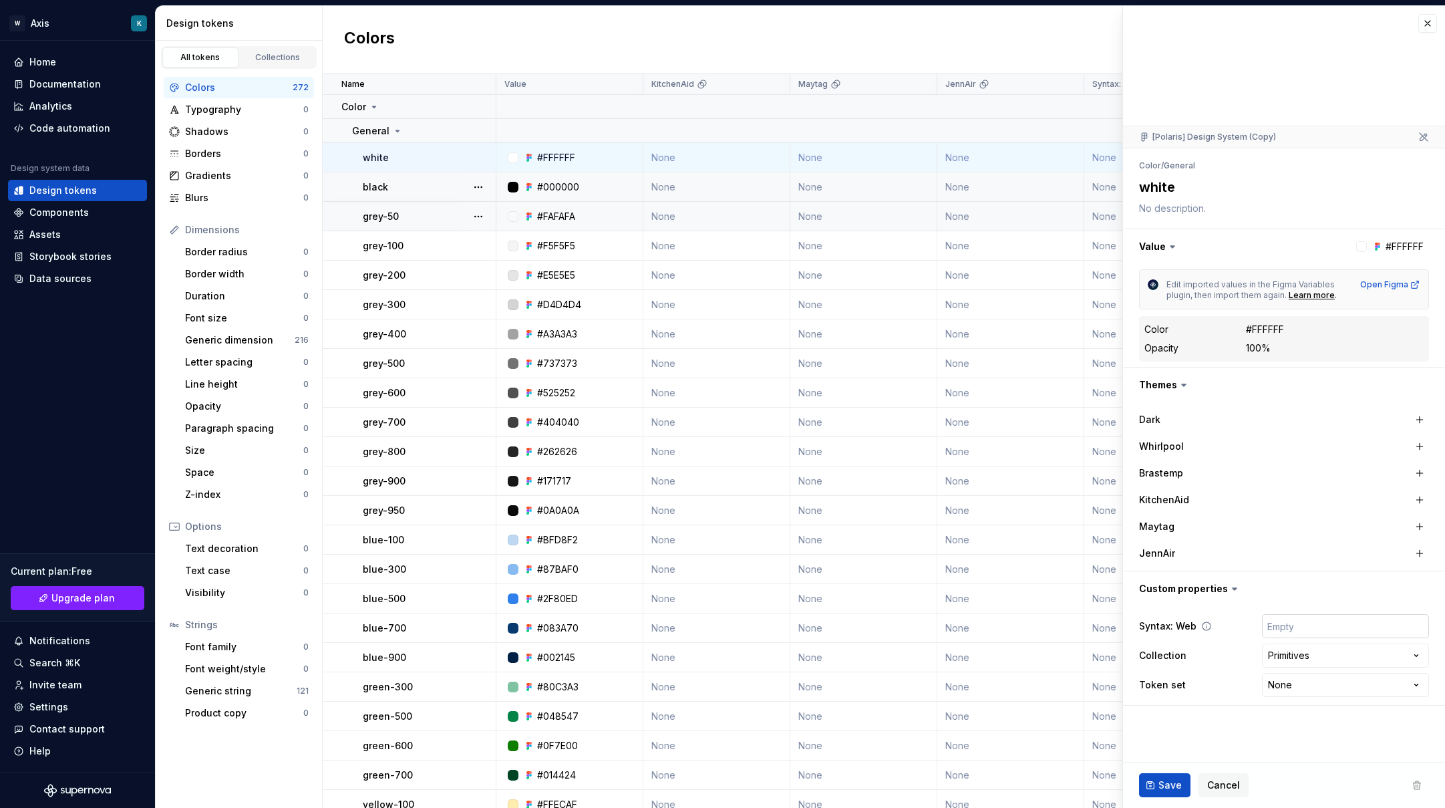
click at [1282, 631] on input "text" at bounding box center [1345, 626] width 167 height 24
click at [1282, 661] on html "W Axis K Home Documentation Analytics Code automation Design system data Design…" at bounding box center [722, 404] width 1445 height 808
click at [1282, 659] on html "W Axis K Home Documentation Analytics Code automation Design system data Design…" at bounding box center [722, 404] width 1445 height 808
click at [1282, 661] on html "W Axis K Home Documentation Analytics Code automation Design system data Design…" at bounding box center [722, 404] width 1445 height 808
drag, startPoint x: 1241, startPoint y: 703, endPoint x: 1232, endPoint y: 699, distance: 10.5
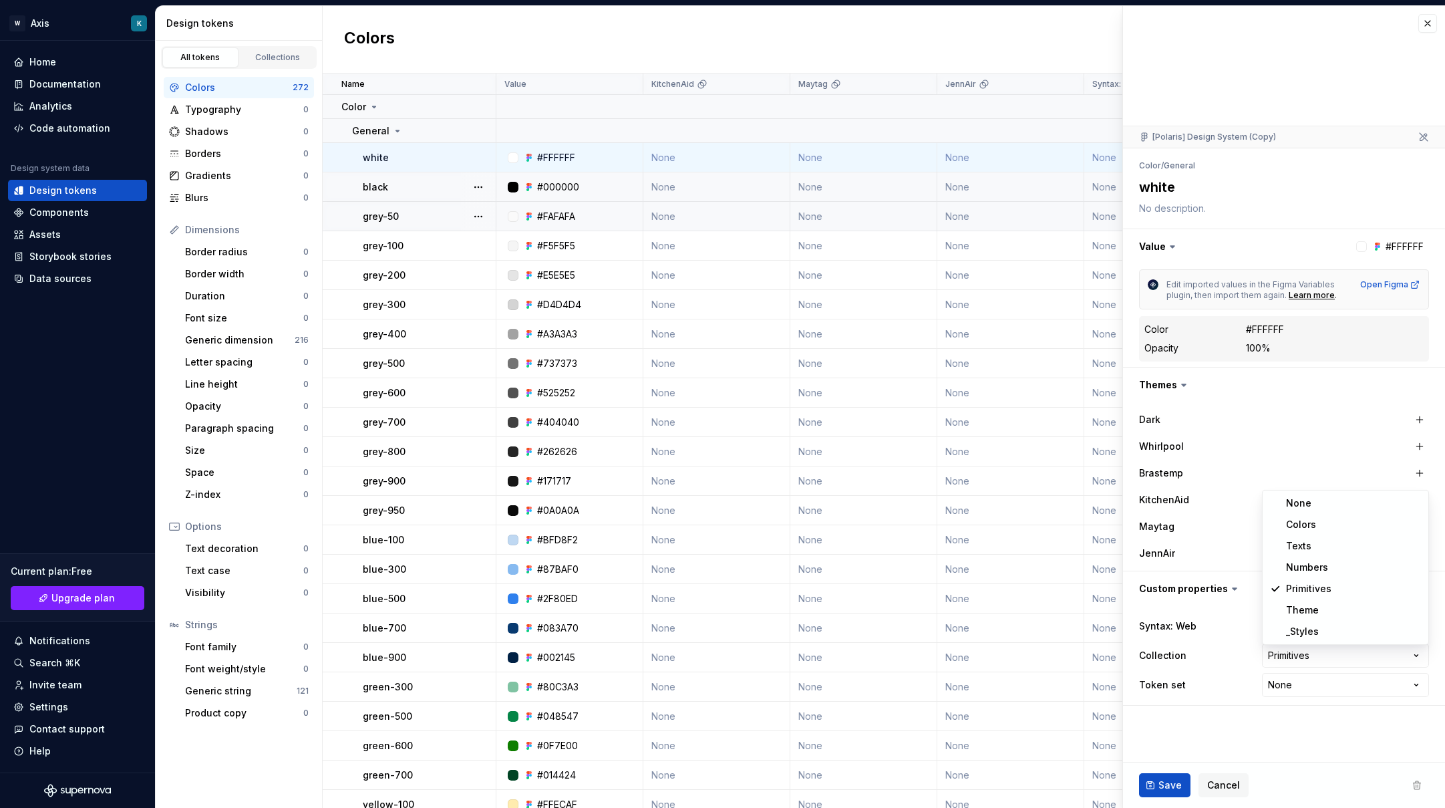
click at [1242, 661] on html "W Axis K Home Documentation Analytics Code automation Design system data Design…" at bounding box center [722, 404] width 1445 height 808
click at [1282, 661] on html "W Axis K Home Documentation Analytics Code automation Design system data Design…" at bounding box center [722, 404] width 1445 height 808
click at [1220, 661] on html "W Axis K Home Documentation Analytics Code automation Design system data Design…" at bounding box center [722, 404] width 1445 height 808
click at [1282, 556] on button "button" at bounding box center [1419, 553] width 19 height 19
click at [1278, 553] on button "button" at bounding box center [1282, 553] width 24 height 24
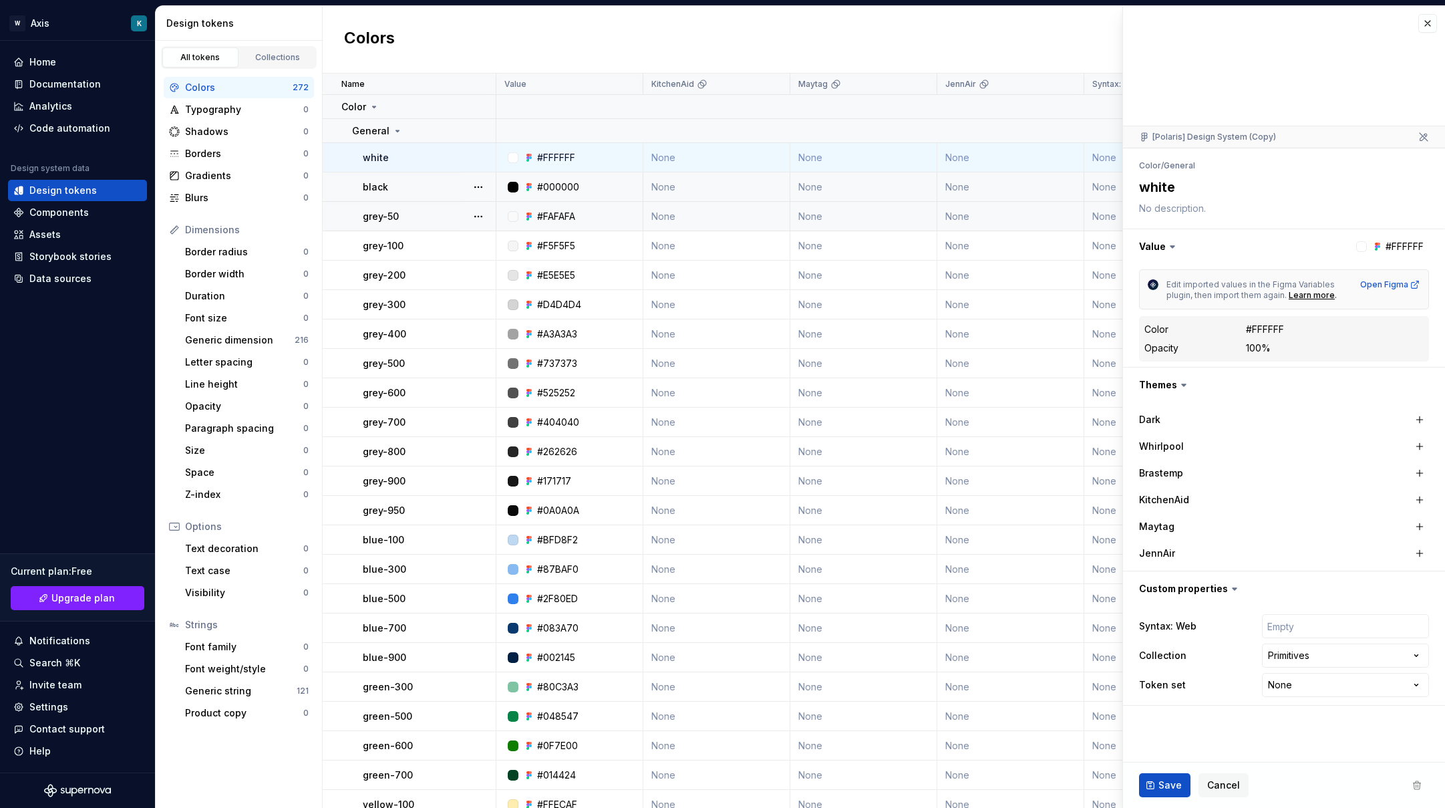
click at [1202, 285] on span "Edit imported values in the Figma Variables plugin, then import them again." at bounding box center [1251, 289] width 170 height 21
click at [234, 341] on div "Generic dimension" at bounding box center [240, 339] width 110 height 13
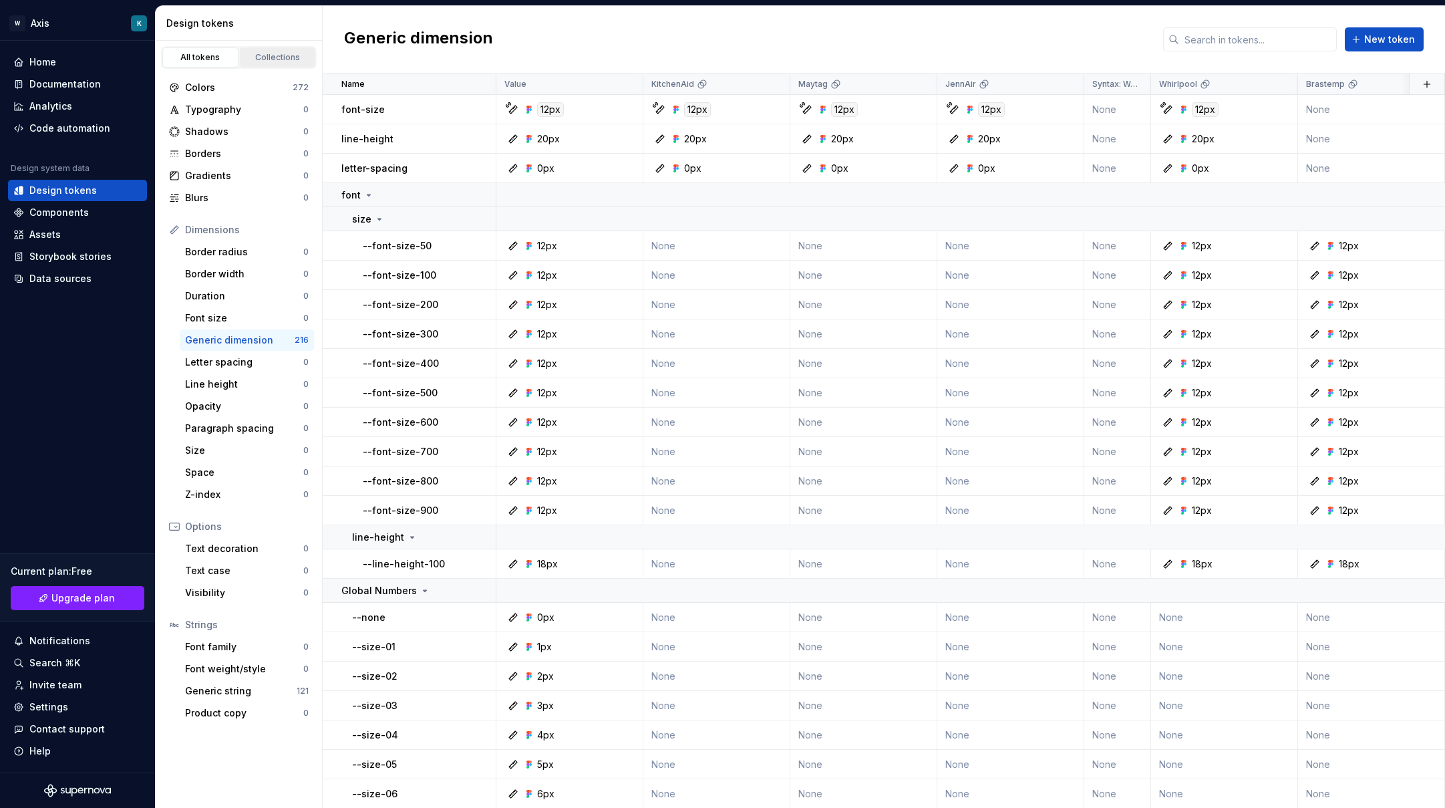
click at [258, 59] on div "Collections" at bounding box center [277, 57] width 67 height 11
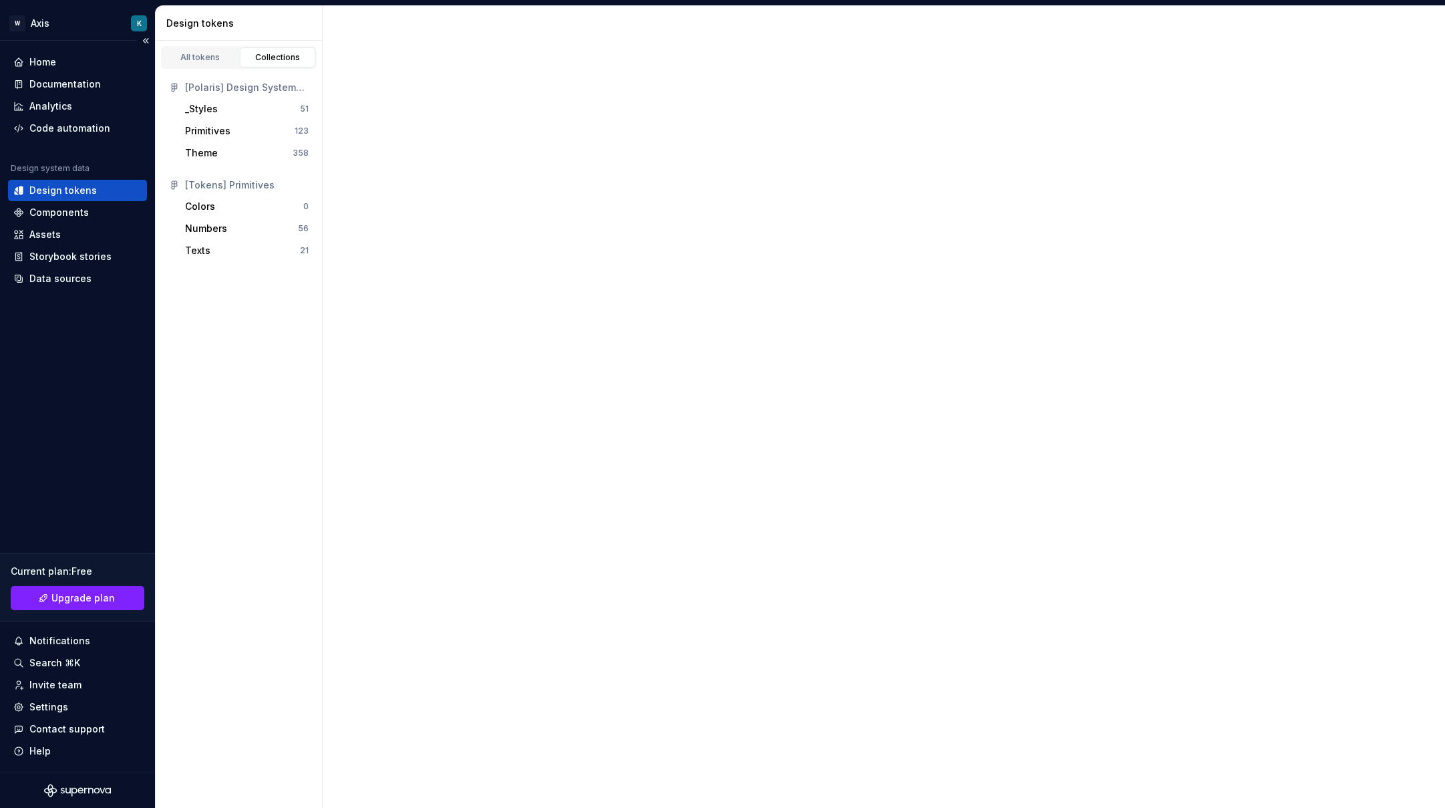
click at [198, 54] on div "All tokens" at bounding box center [200, 57] width 67 height 11
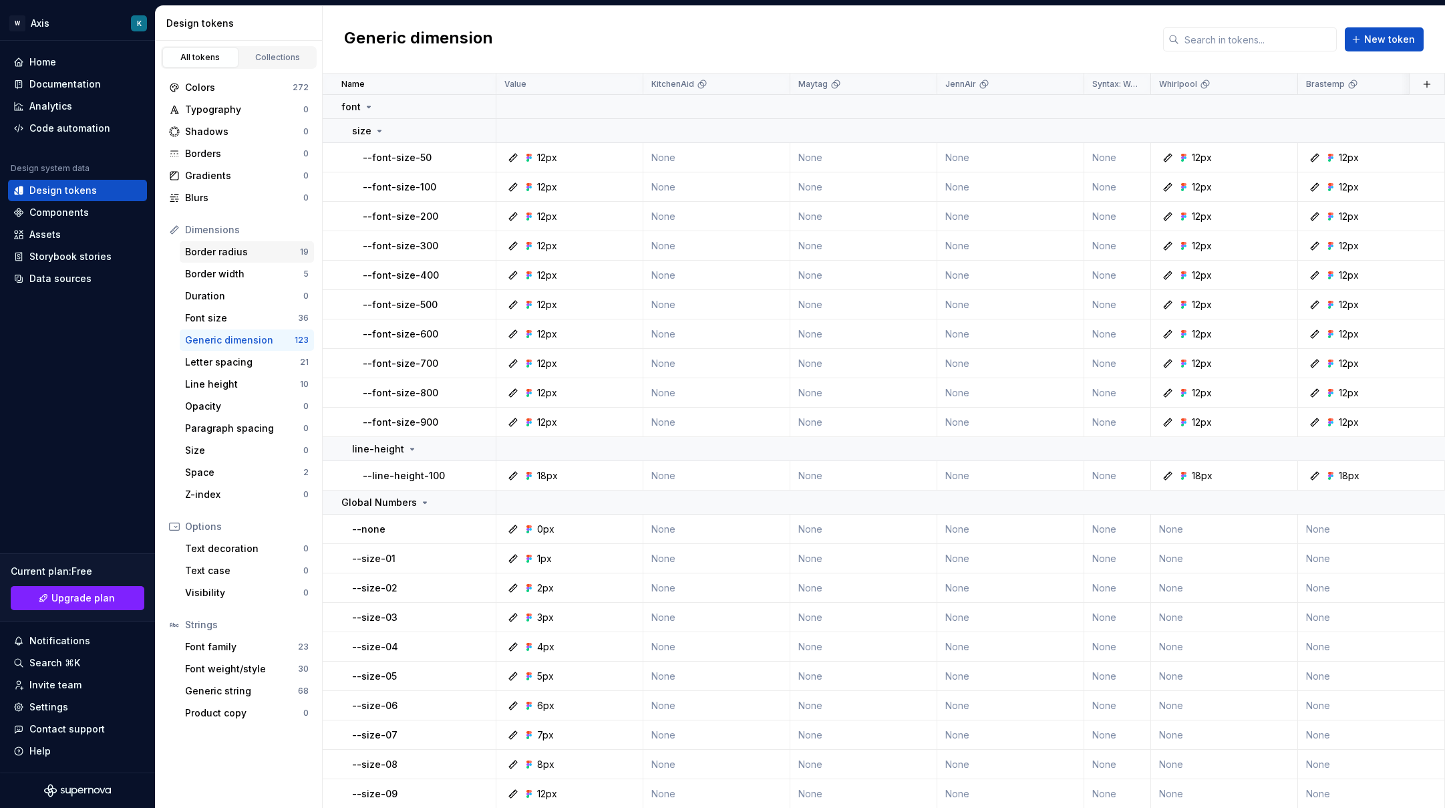
drag, startPoint x: 273, startPoint y: 260, endPoint x: 272, endPoint y: 248, distance: 12.0
click at [273, 260] on div "Border radius 19" at bounding box center [247, 251] width 134 height 21
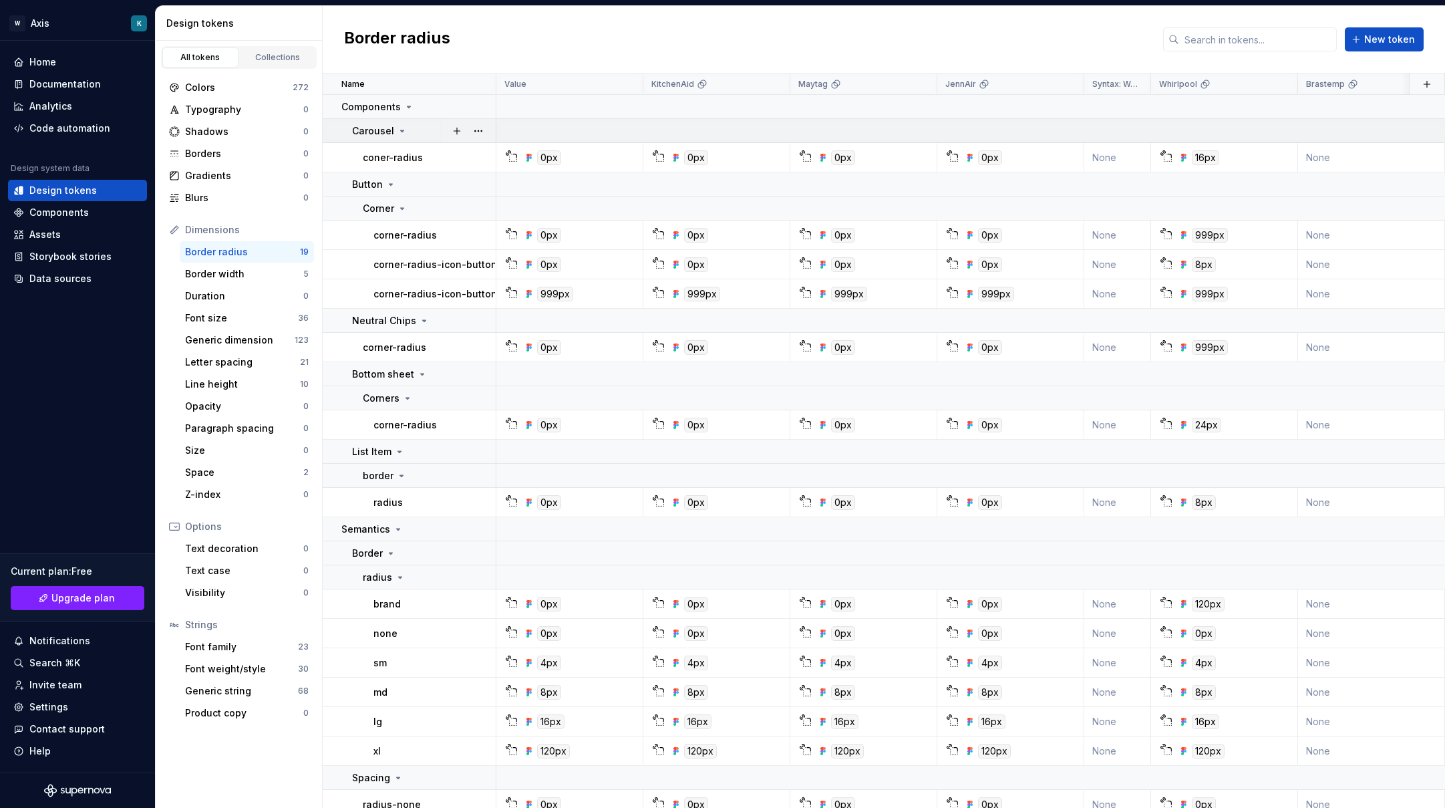
click at [398, 130] on icon at bounding box center [402, 131] width 11 height 11
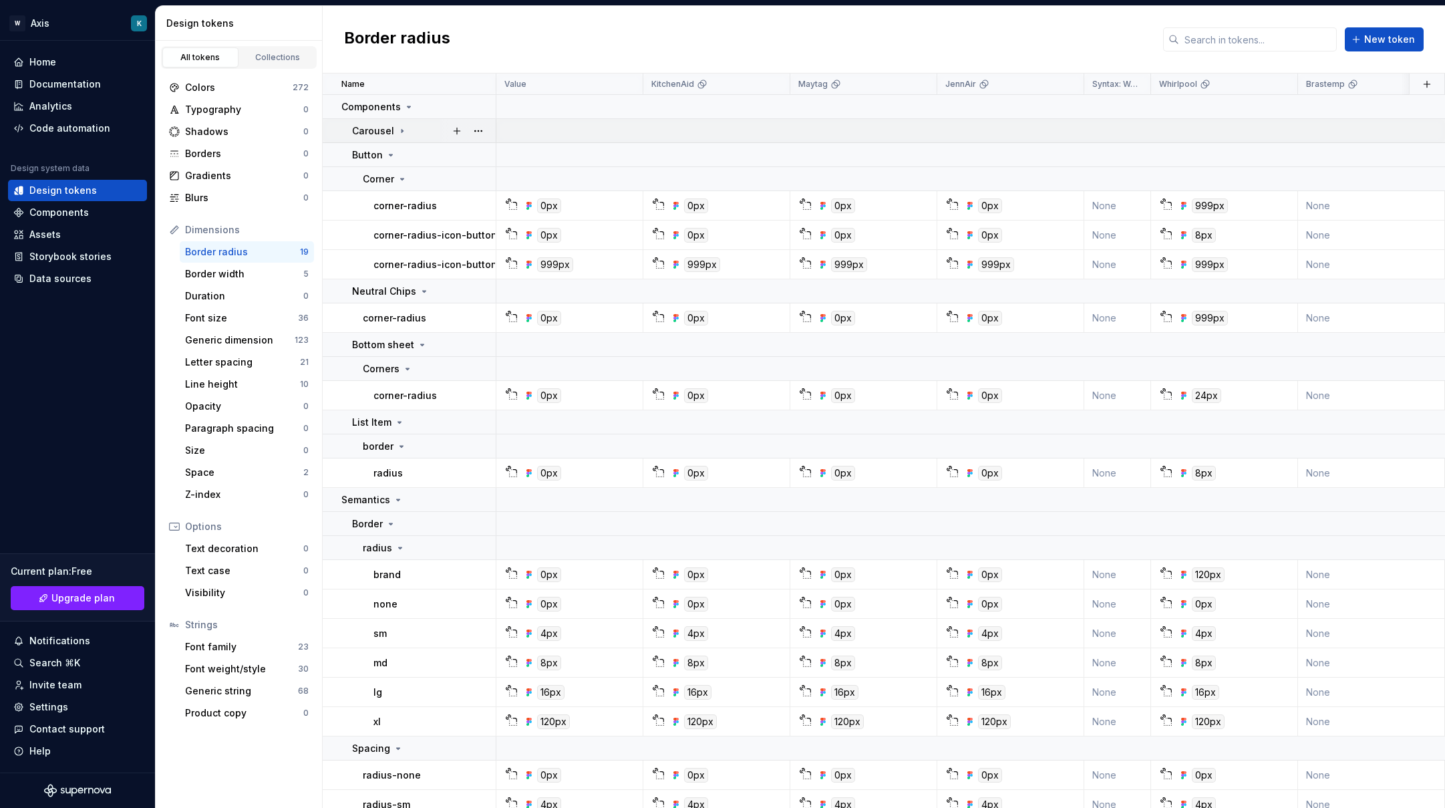
click at [401, 130] on icon at bounding box center [401, 130] width 1 height 3
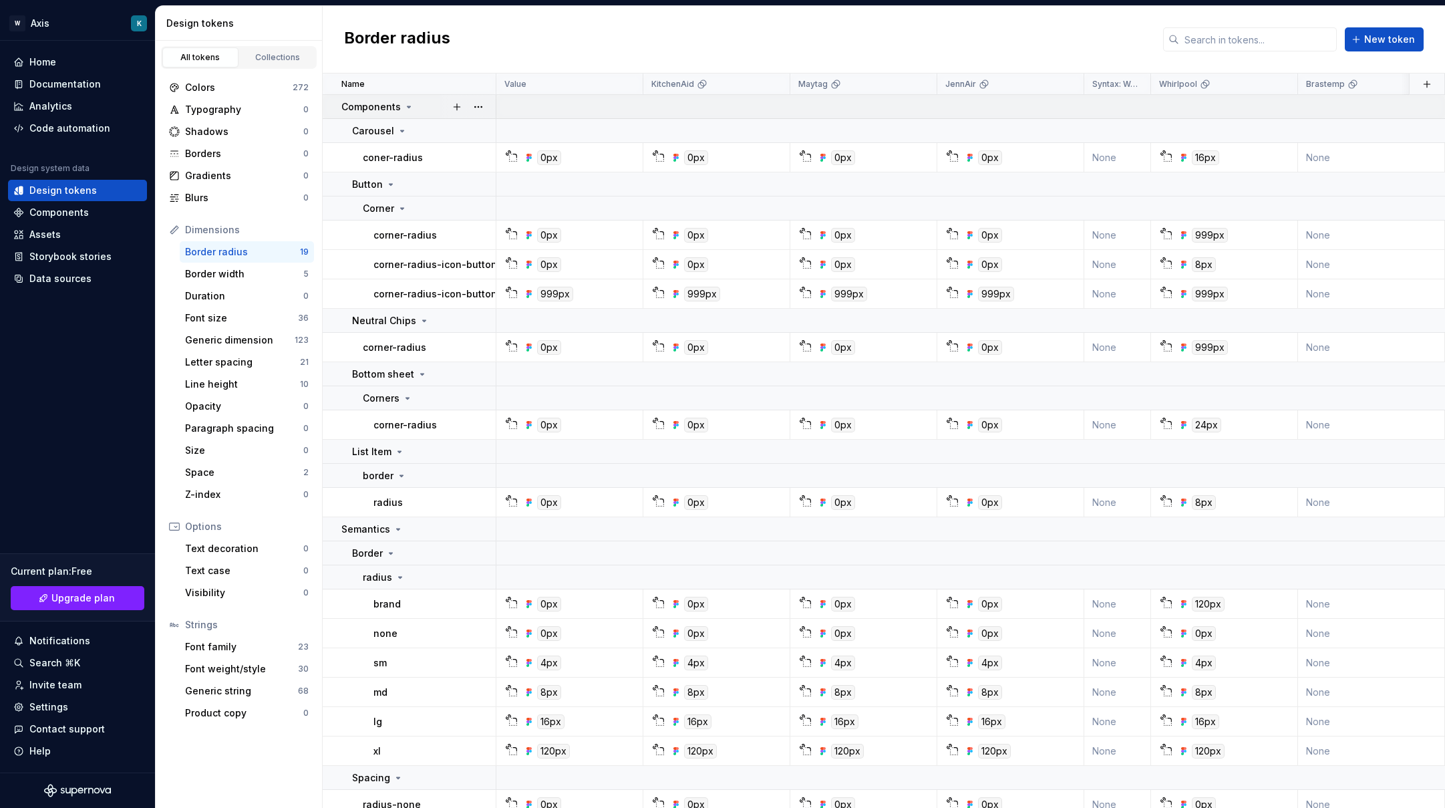
click at [398, 109] on p "Components" at bounding box center [370, 106] width 59 height 13
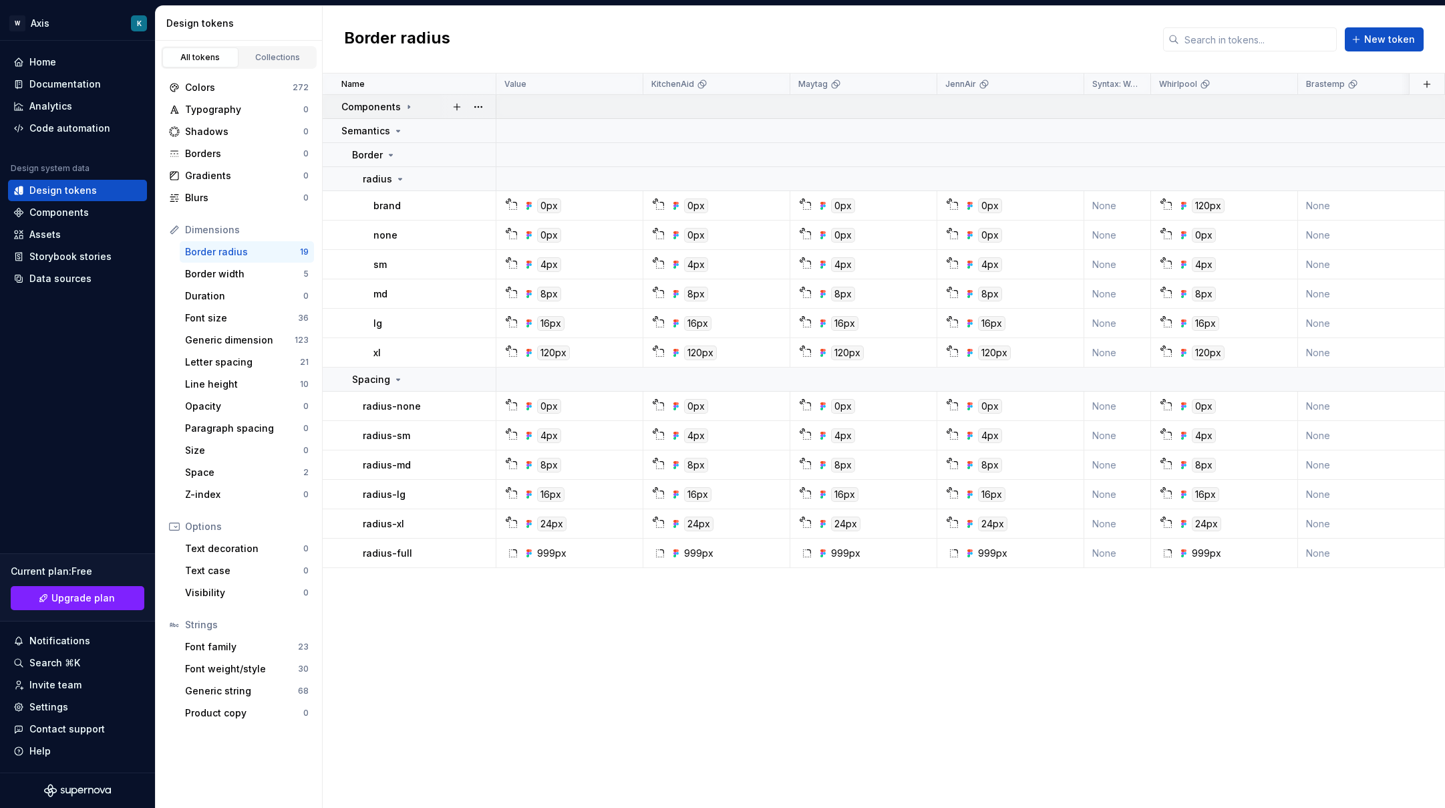
click at [404, 107] on icon at bounding box center [408, 107] width 11 height 11
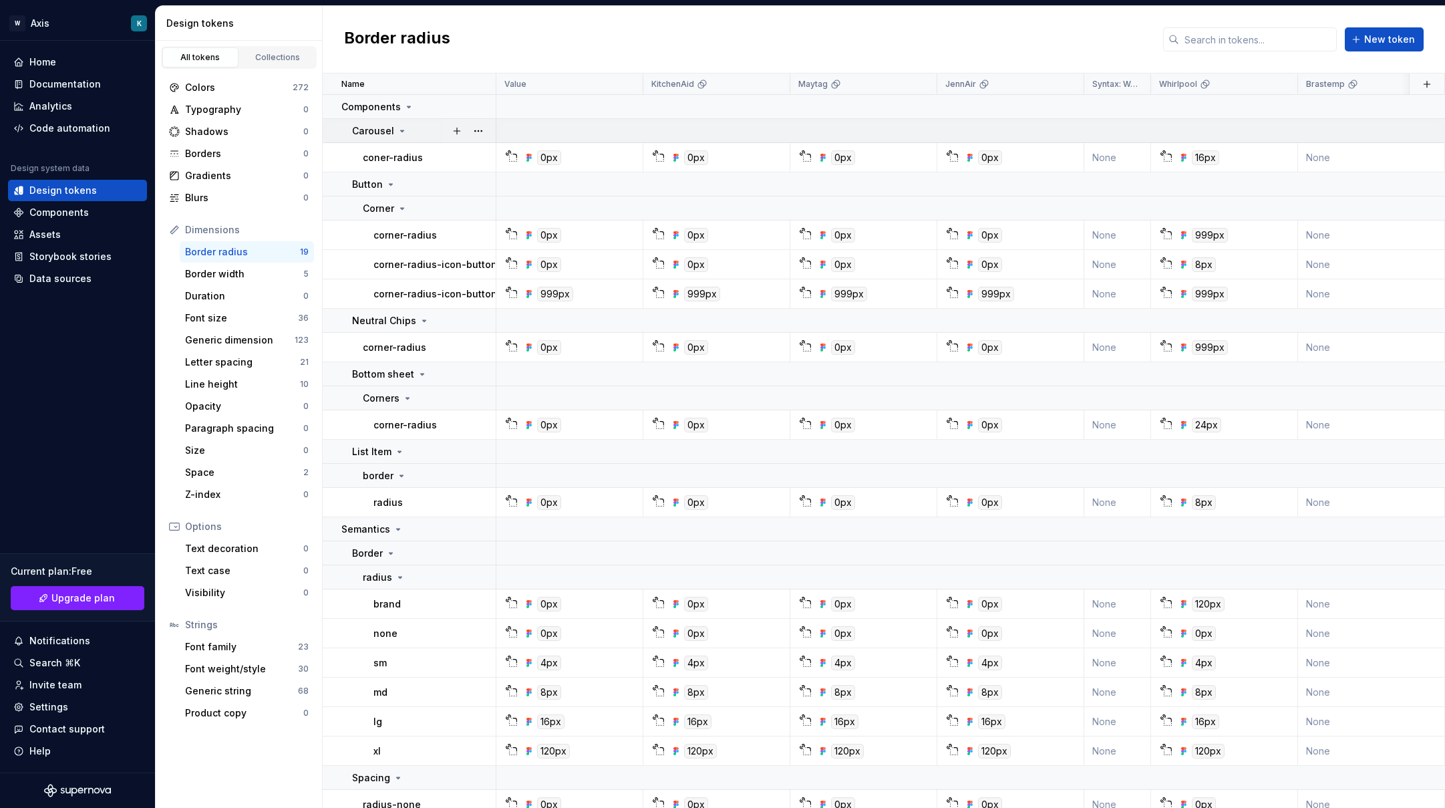
click at [401, 129] on icon at bounding box center [402, 131] width 11 height 11
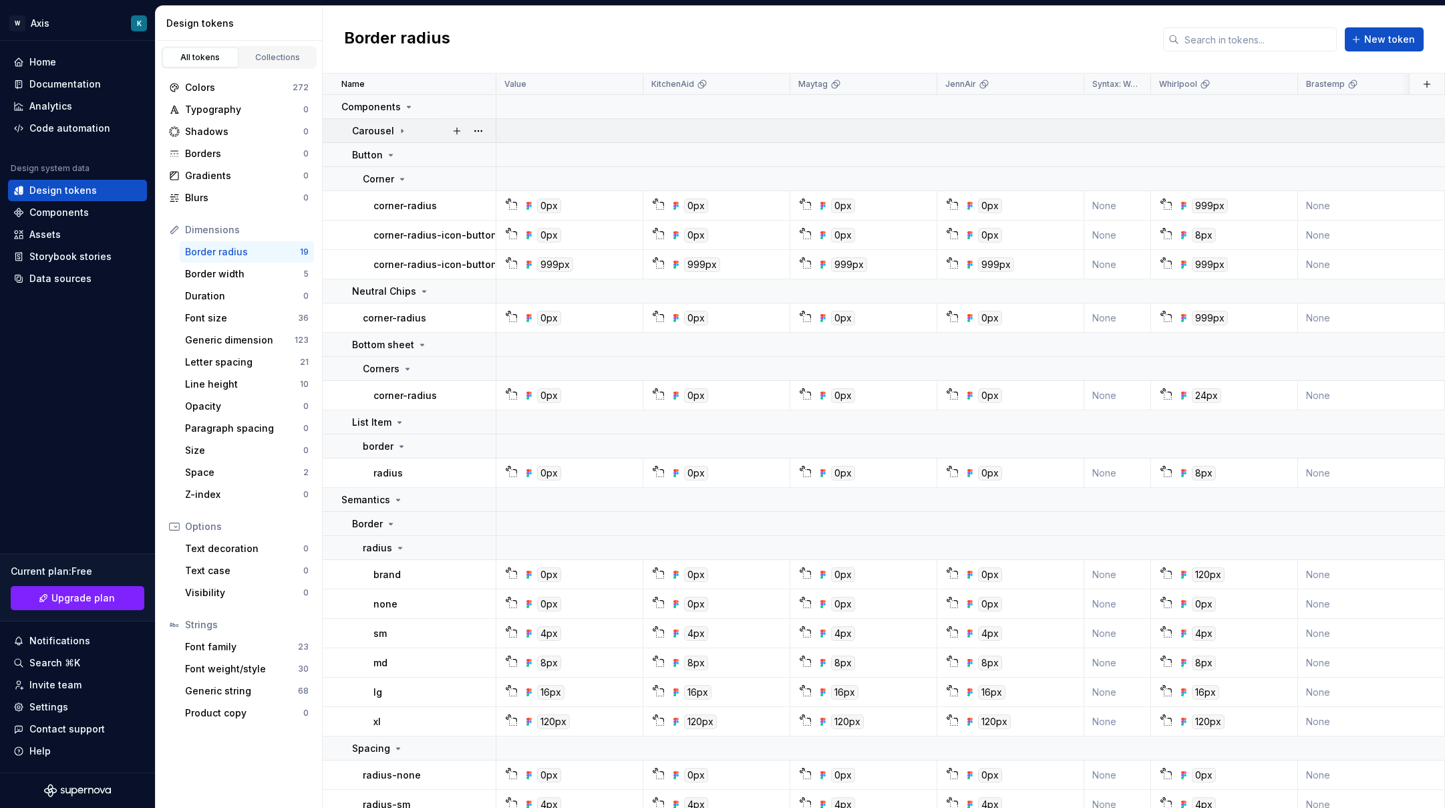
click at [398, 132] on icon at bounding box center [402, 131] width 11 height 11
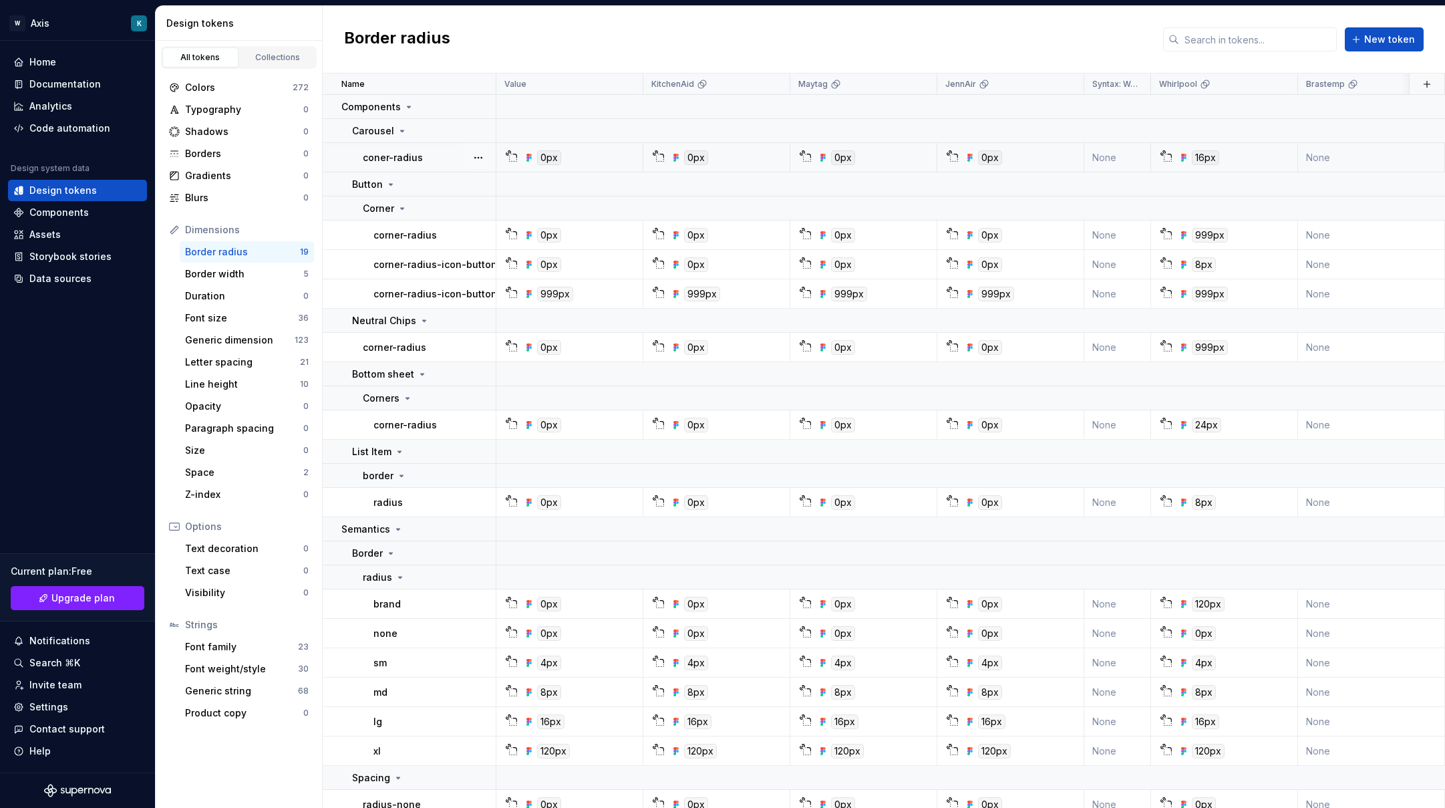
click at [576, 161] on div "0px" at bounding box center [573, 157] width 137 height 15
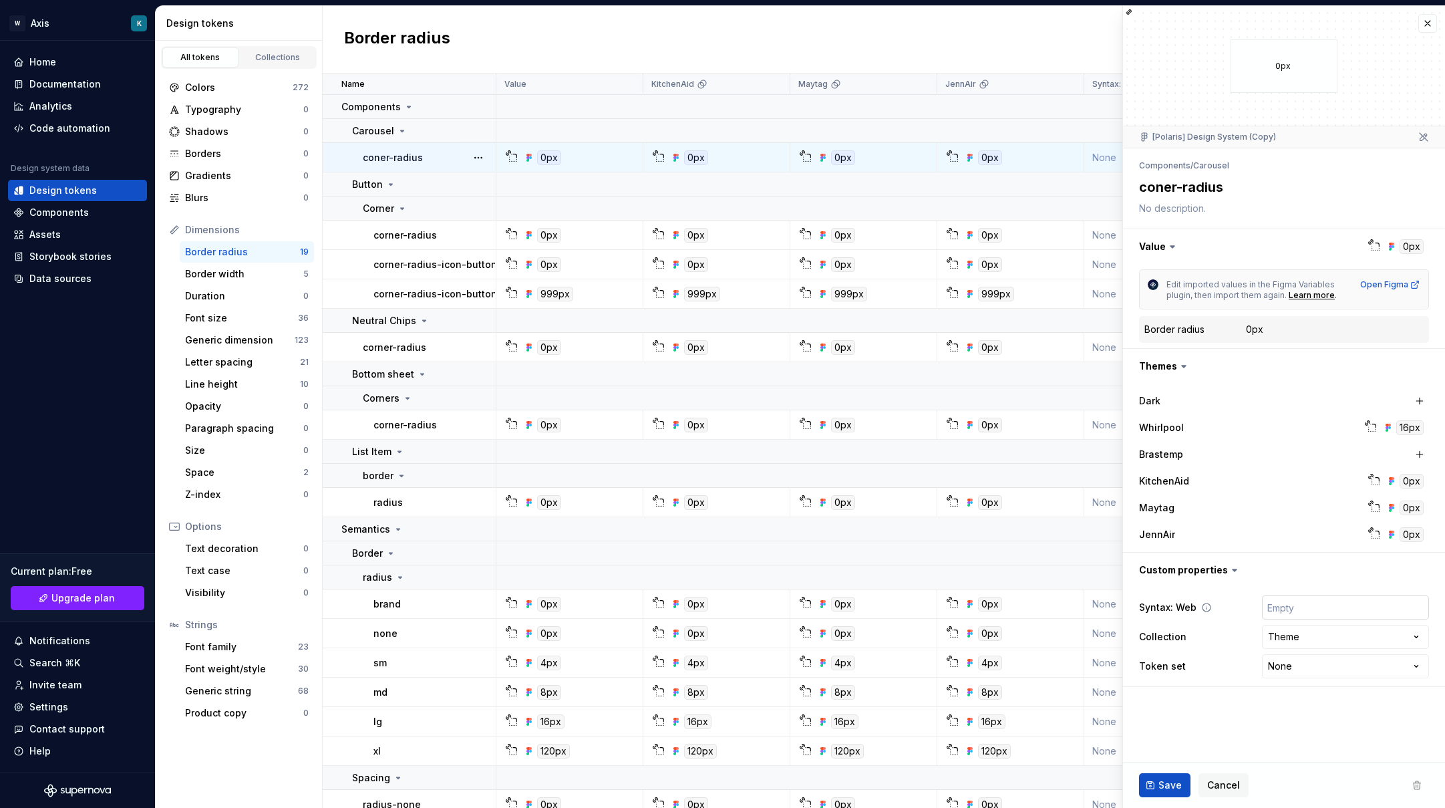
click at [1282, 613] on input "text" at bounding box center [1345, 607] width 167 height 24
click at [1192, 661] on fieldset "**********" at bounding box center [1284, 407] width 322 height 802
click at [579, 162] on div "0px" at bounding box center [573, 157] width 137 height 15
click at [401, 159] on p "coner-radius" at bounding box center [393, 157] width 60 height 13
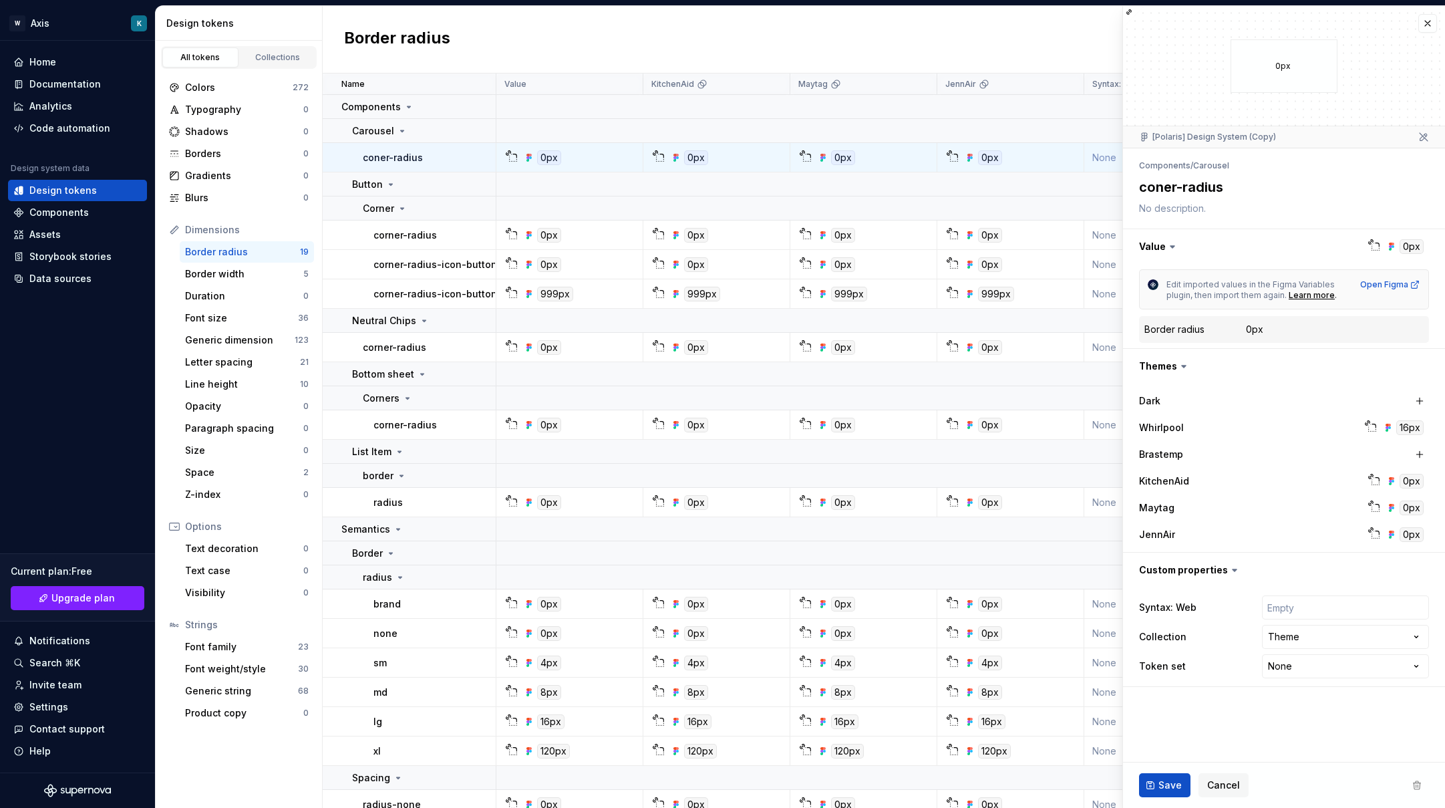
type textarea "*"
click at [1282, 27] on button "button" at bounding box center [1427, 23] width 19 height 19
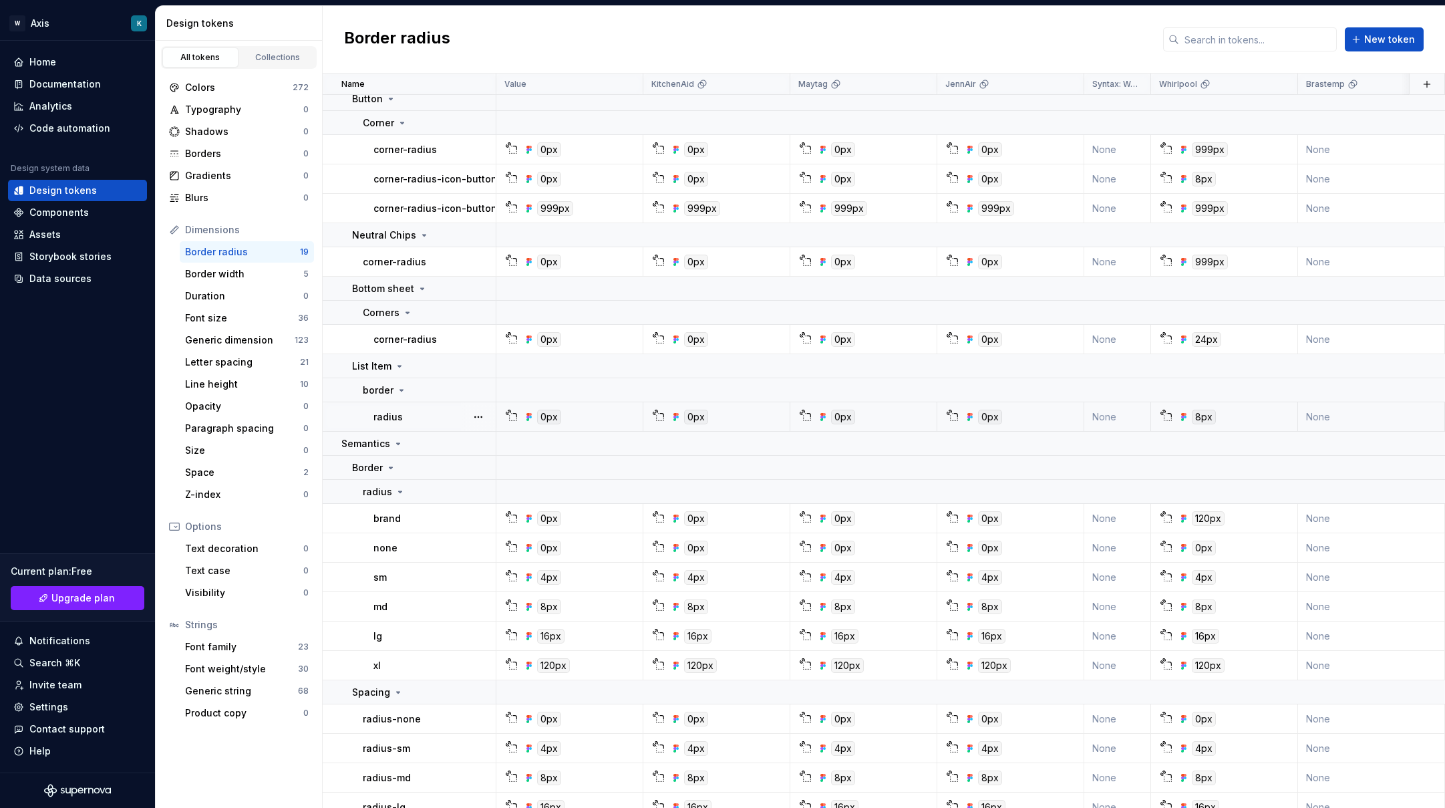
scroll to position [165, 0]
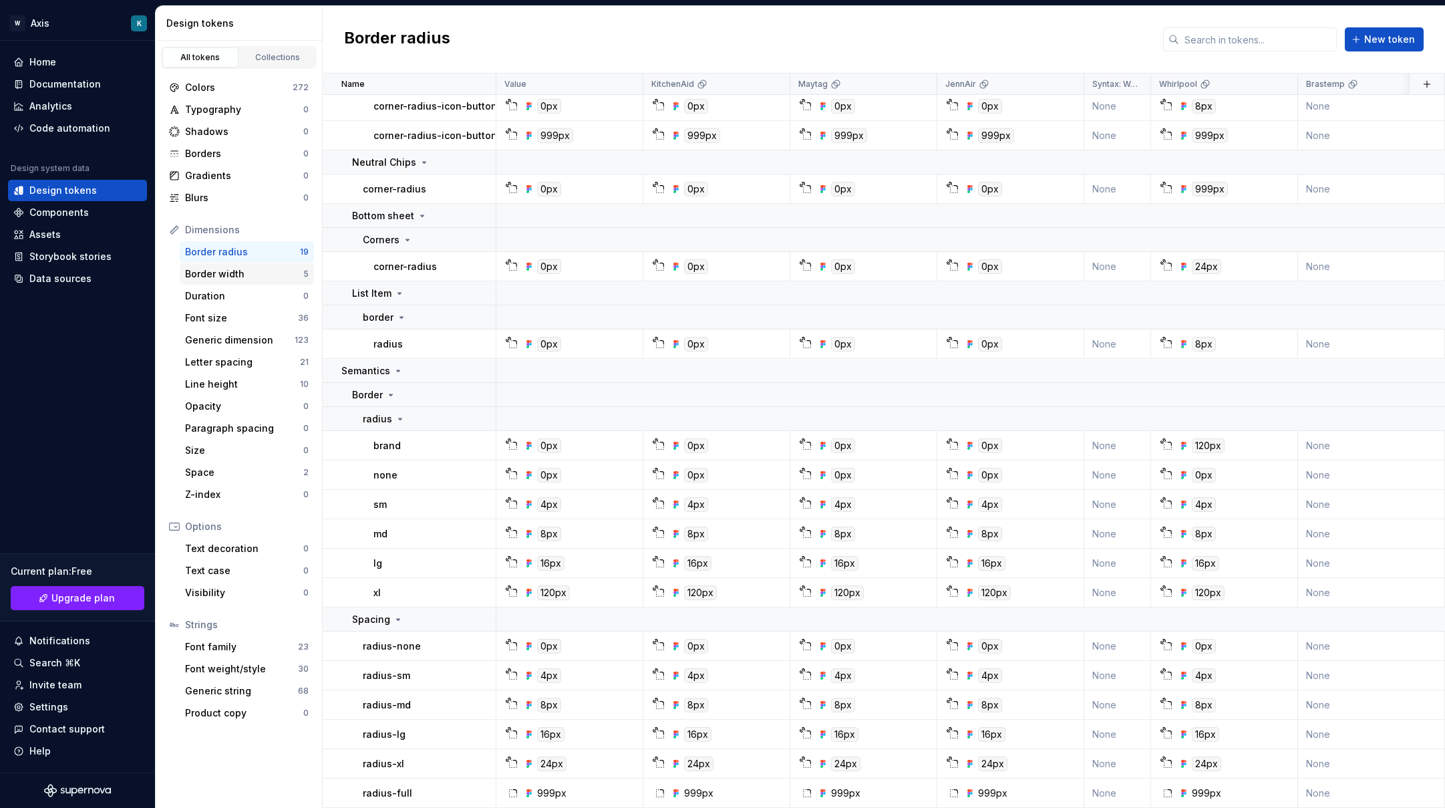
click at [257, 275] on div "Border width" at bounding box center [244, 273] width 118 height 13
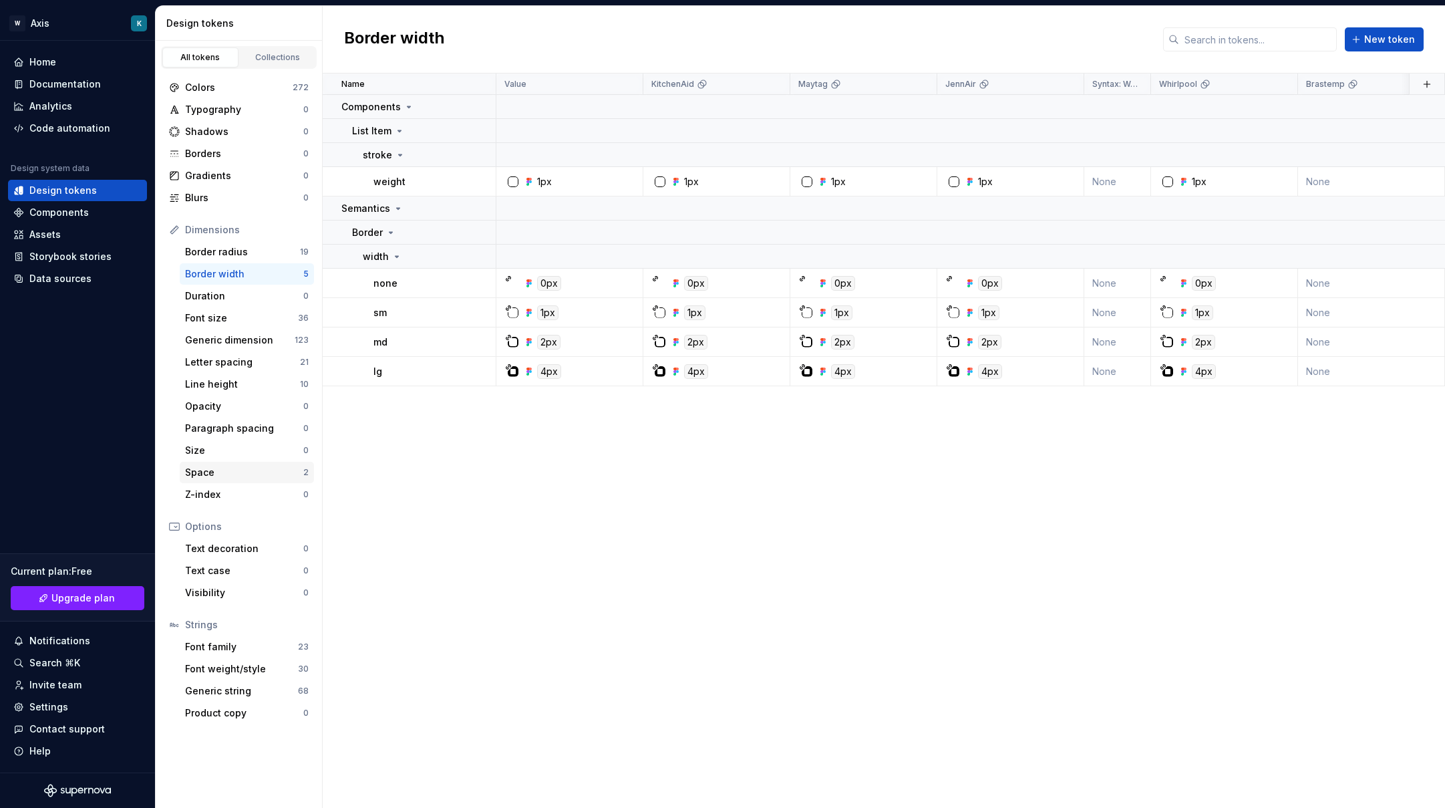
click at [236, 478] on div "Space" at bounding box center [244, 472] width 118 height 13
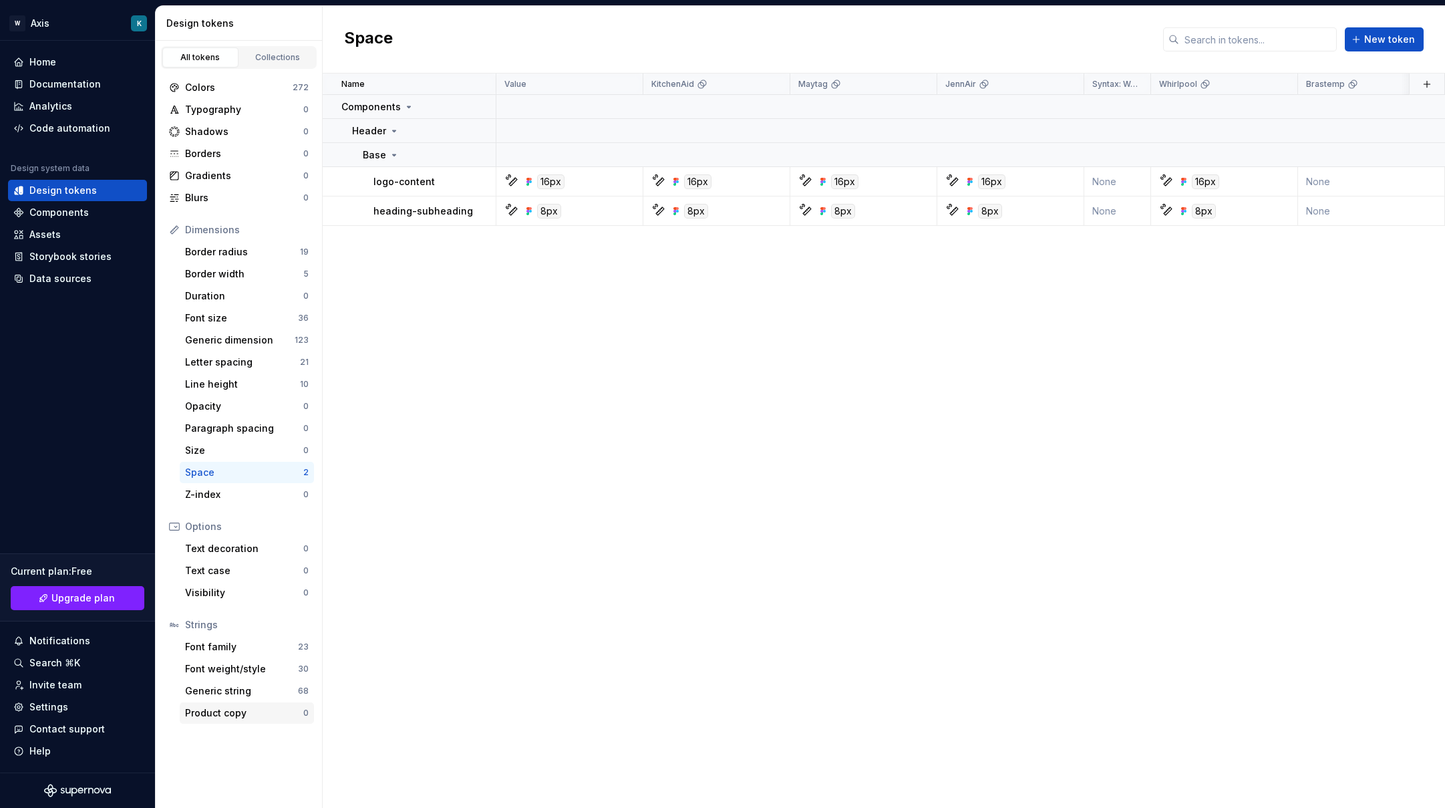
click at [281, 661] on div "Generic string 68" at bounding box center [247, 690] width 134 height 21
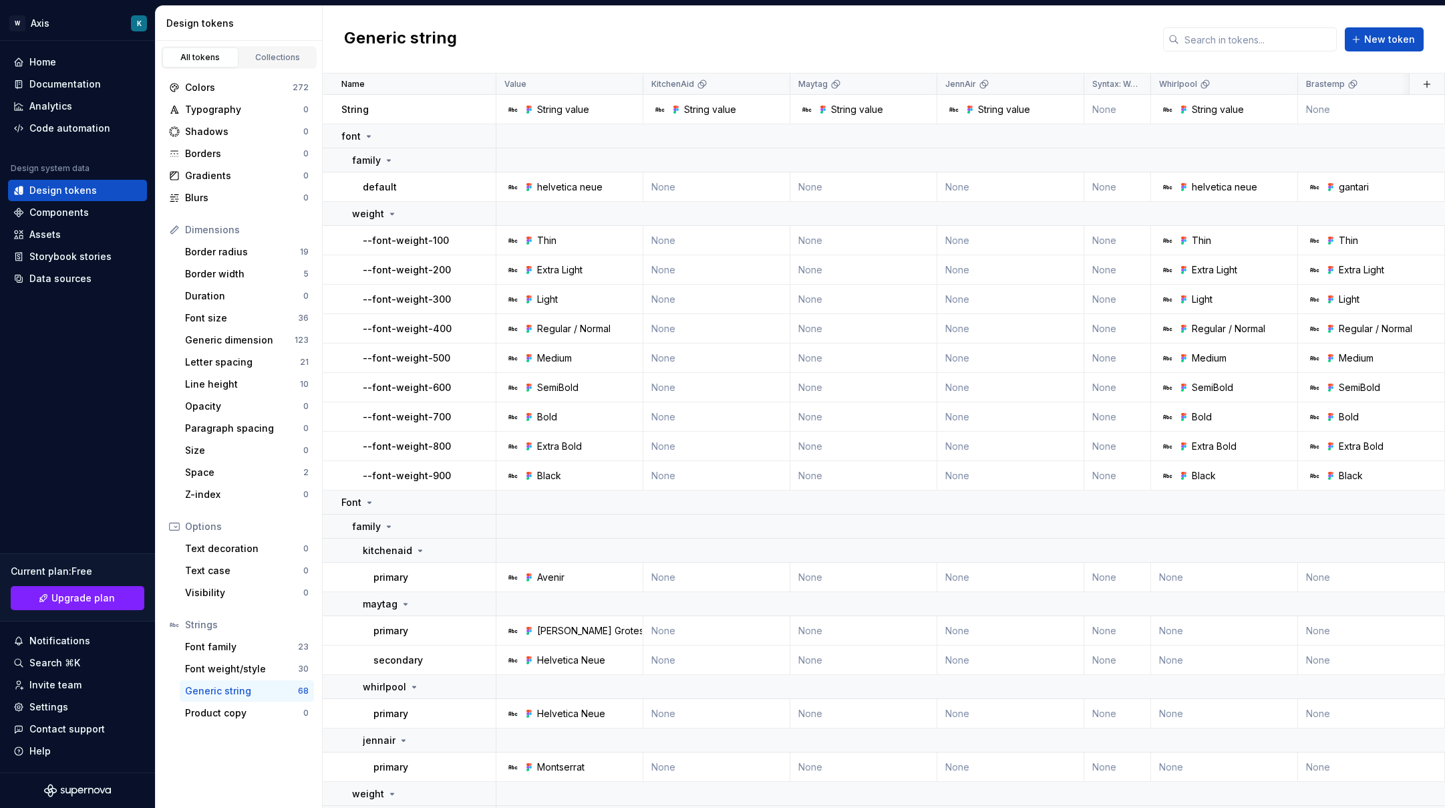
click at [278, 661] on div "Generic string" at bounding box center [241, 690] width 113 height 13
click at [104, 252] on div "Storybook stories" at bounding box center [70, 256] width 82 height 13
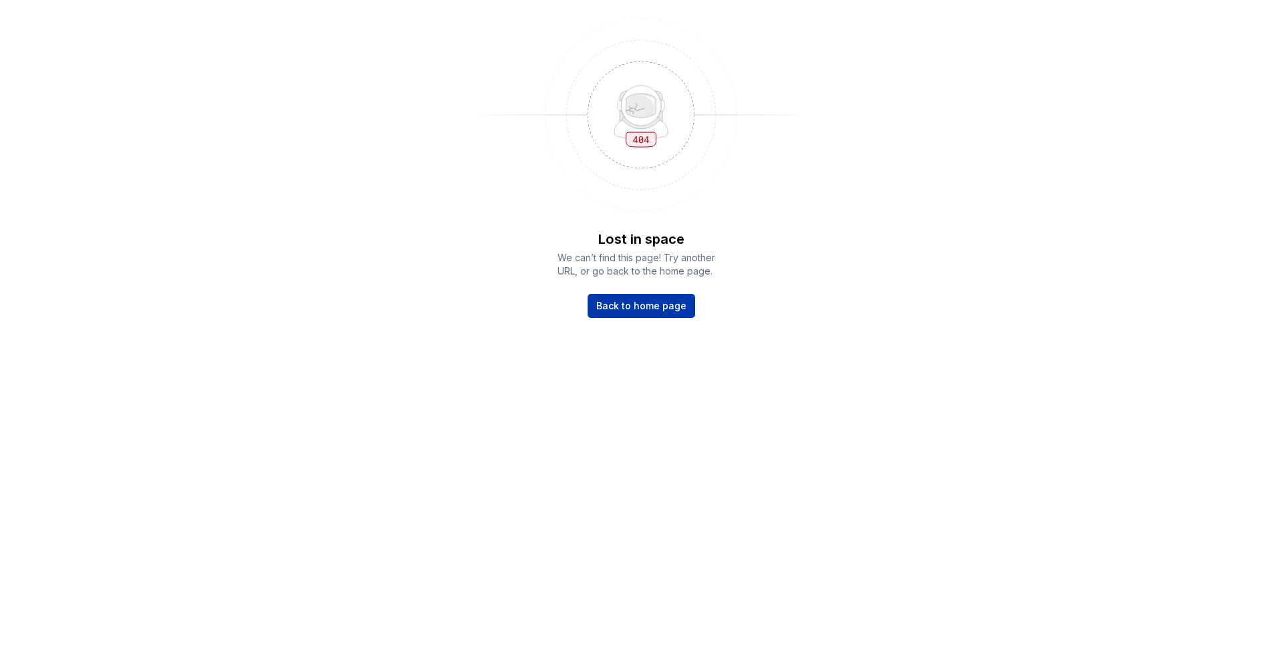
click at [647, 314] on link "Back to home page" at bounding box center [642, 306] width 108 height 24
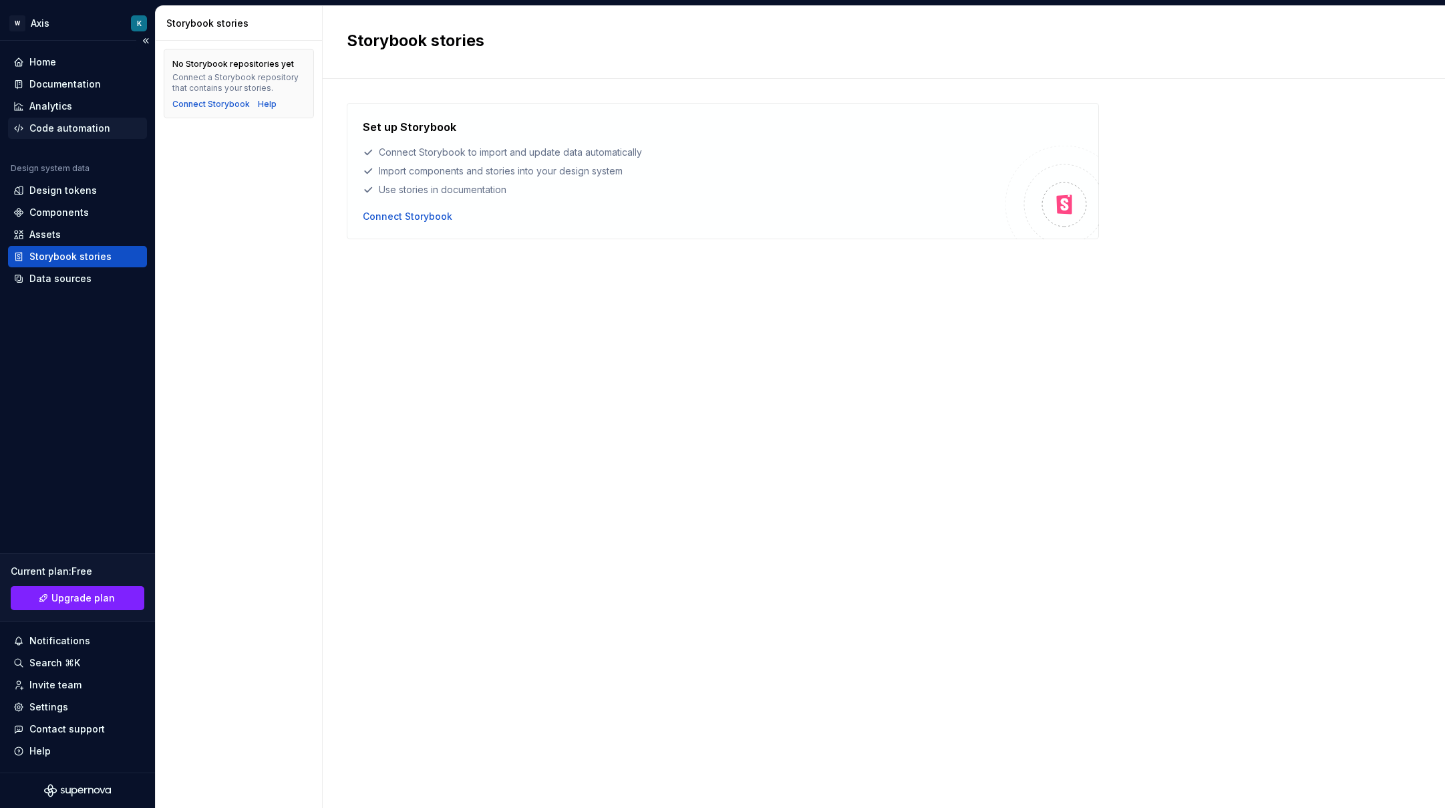
click at [76, 127] on div "Code automation" at bounding box center [69, 128] width 81 height 13
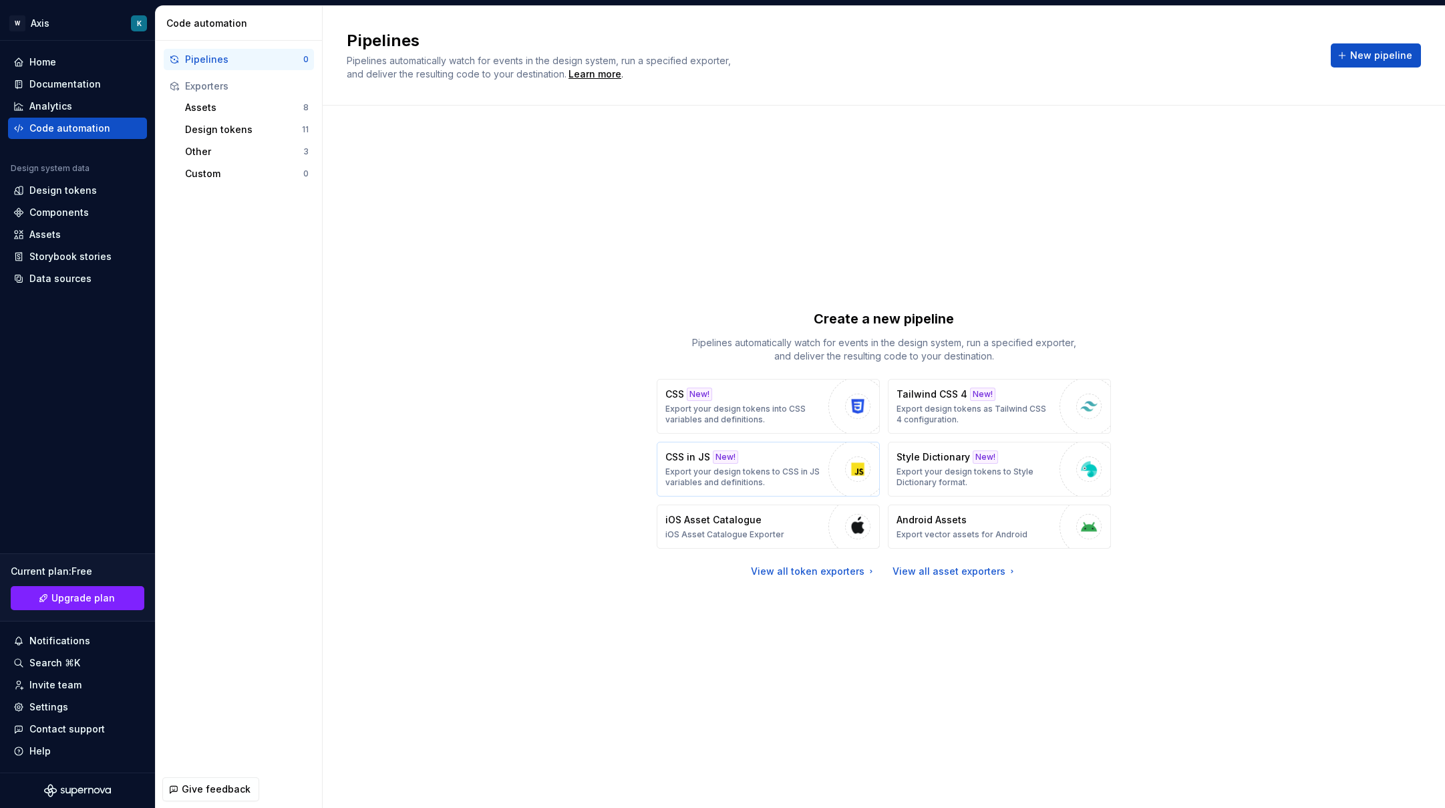
click at [794, 467] on p "Export your design tokens to CSS in JS variables and definitions." at bounding box center [743, 476] width 156 height 21
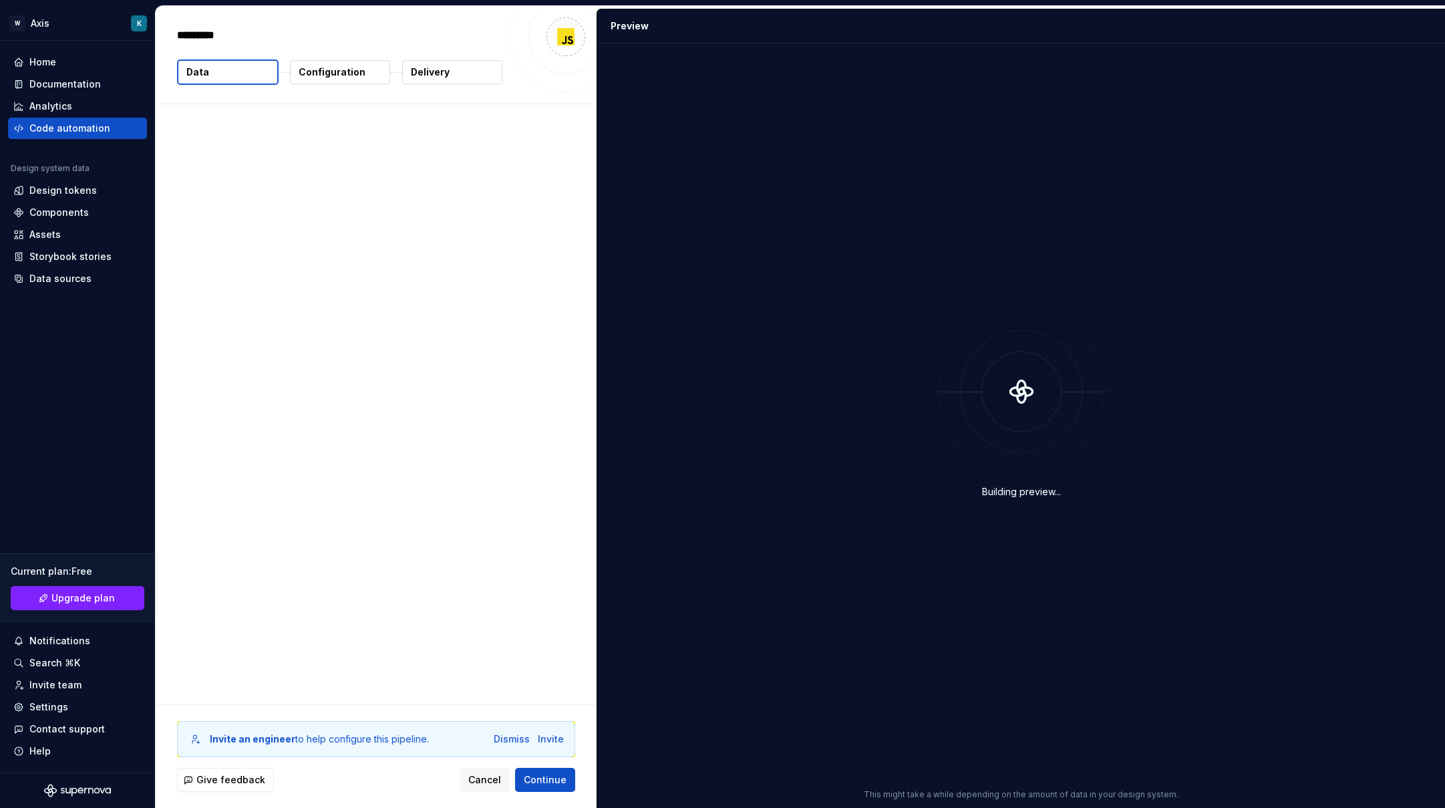
type textarea "*"
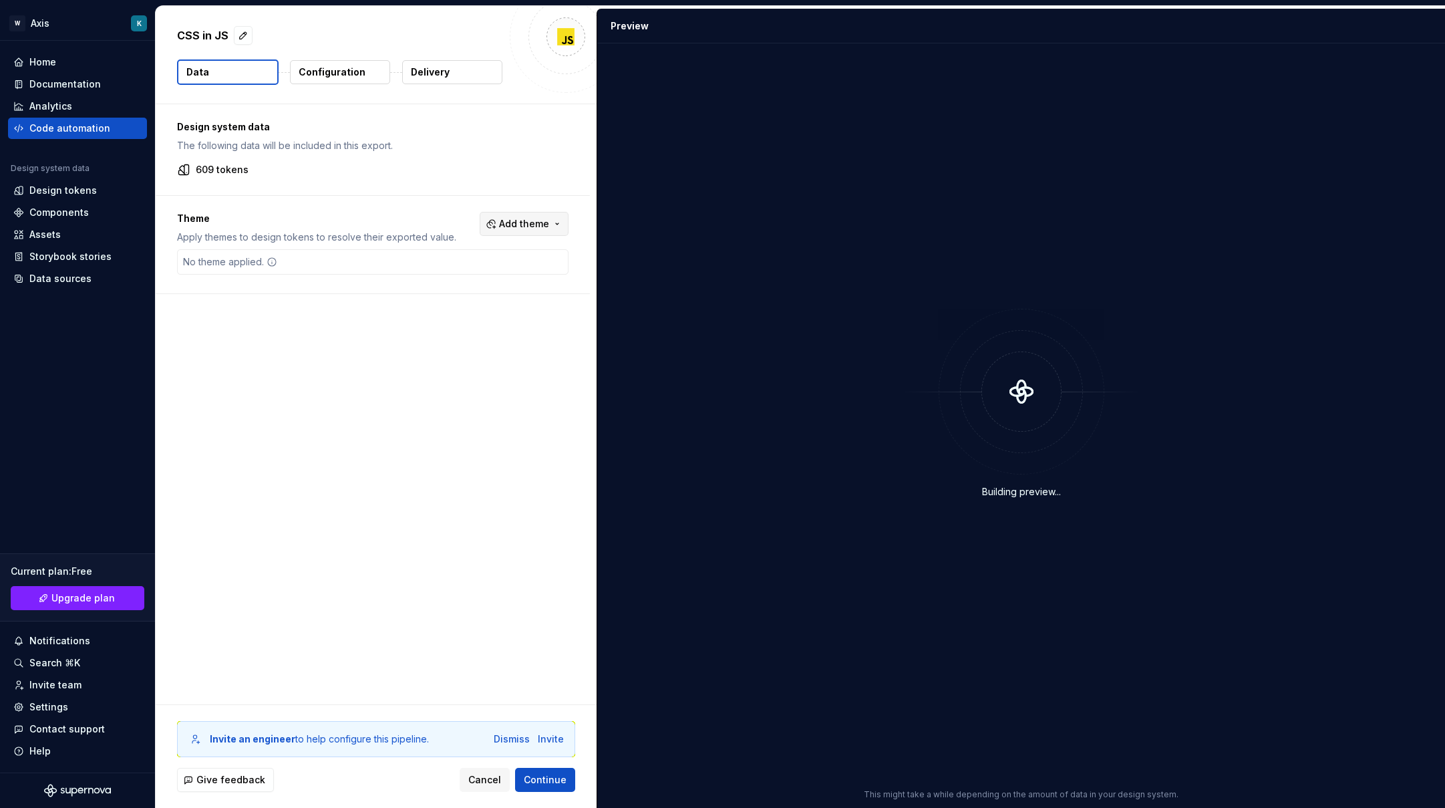
click at [526, 224] on span "Add theme" at bounding box center [524, 223] width 50 height 13
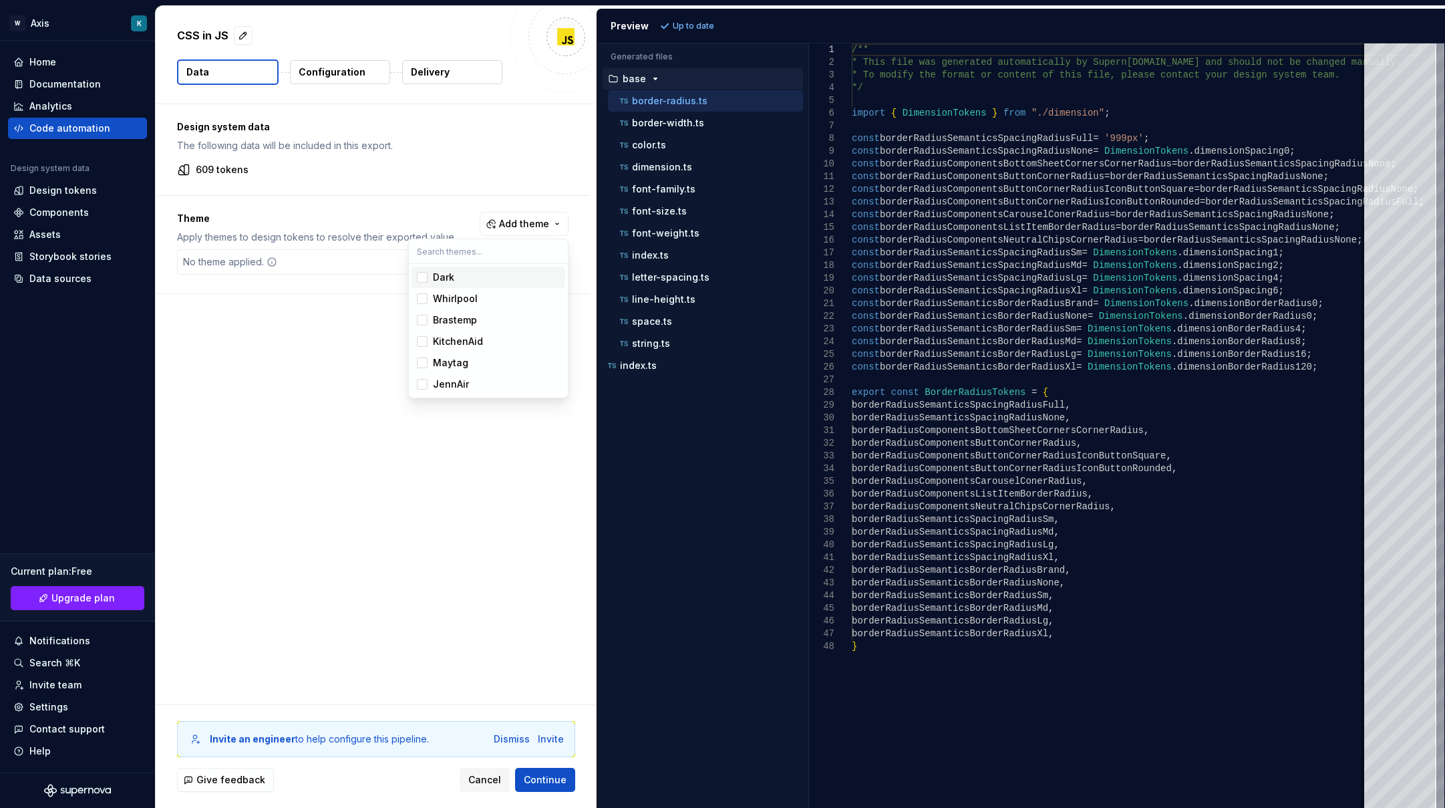
click at [426, 279] on div "Suggestions" at bounding box center [422, 277] width 11 height 11
click at [417, 277] on div "Suggestions" at bounding box center [422, 277] width 11 height 11
click at [418, 296] on div "Suggestions" at bounding box center [422, 298] width 11 height 11
click at [425, 321] on div "Suggestions" at bounding box center [422, 320] width 11 height 11
click at [421, 343] on div "Suggestions" at bounding box center [422, 341] width 11 height 11
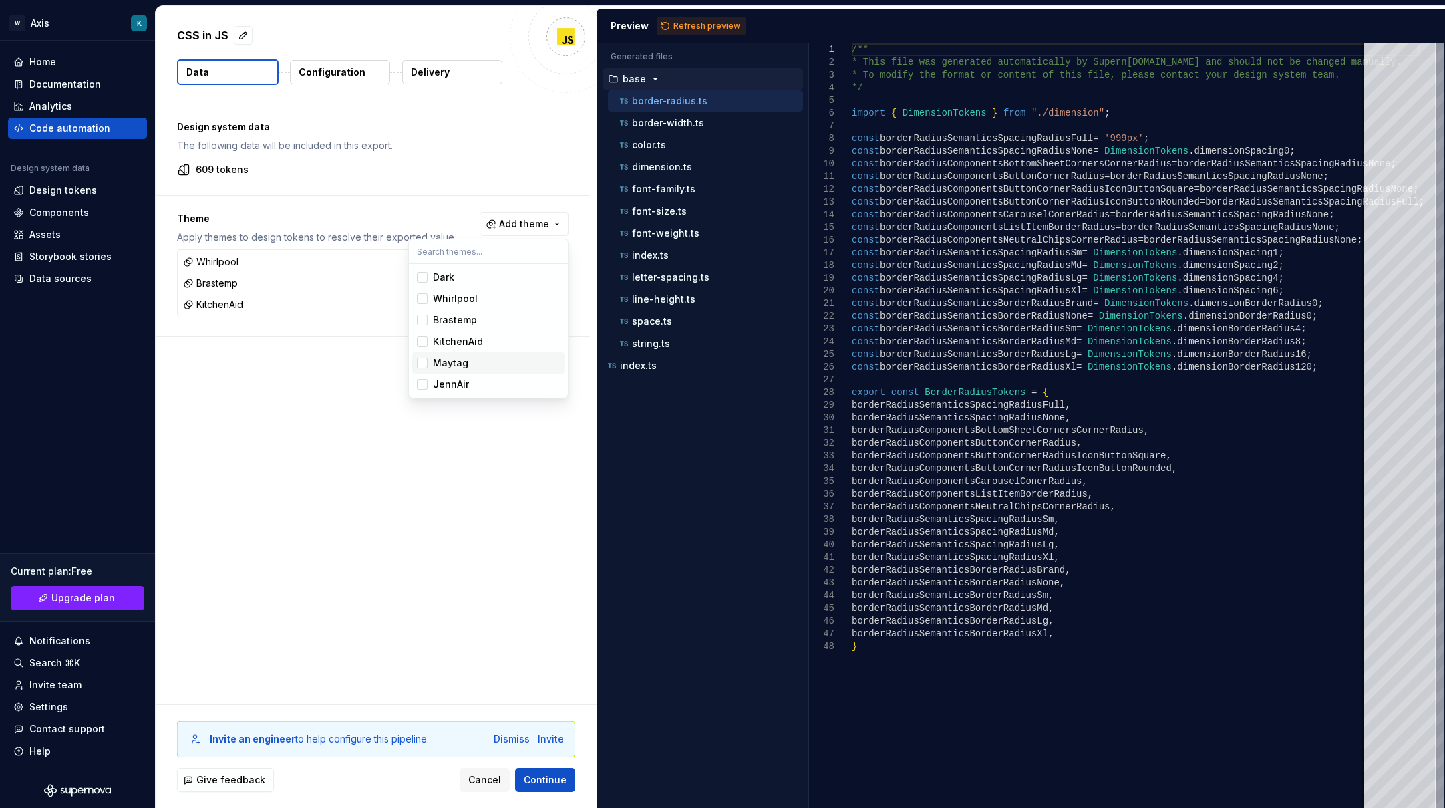
click at [423, 359] on div "Suggestions" at bounding box center [422, 362] width 11 height 11
click at [423, 383] on div "Suggestions" at bounding box center [422, 384] width 11 height 11
click at [467, 483] on html "W Axis K Home Documentation Analytics Code automation Design system data Design…" at bounding box center [722, 404] width 1445 height 808
click at [323, 82] on button "Configuration" at bounding box center [340, 72] width 100 height 24
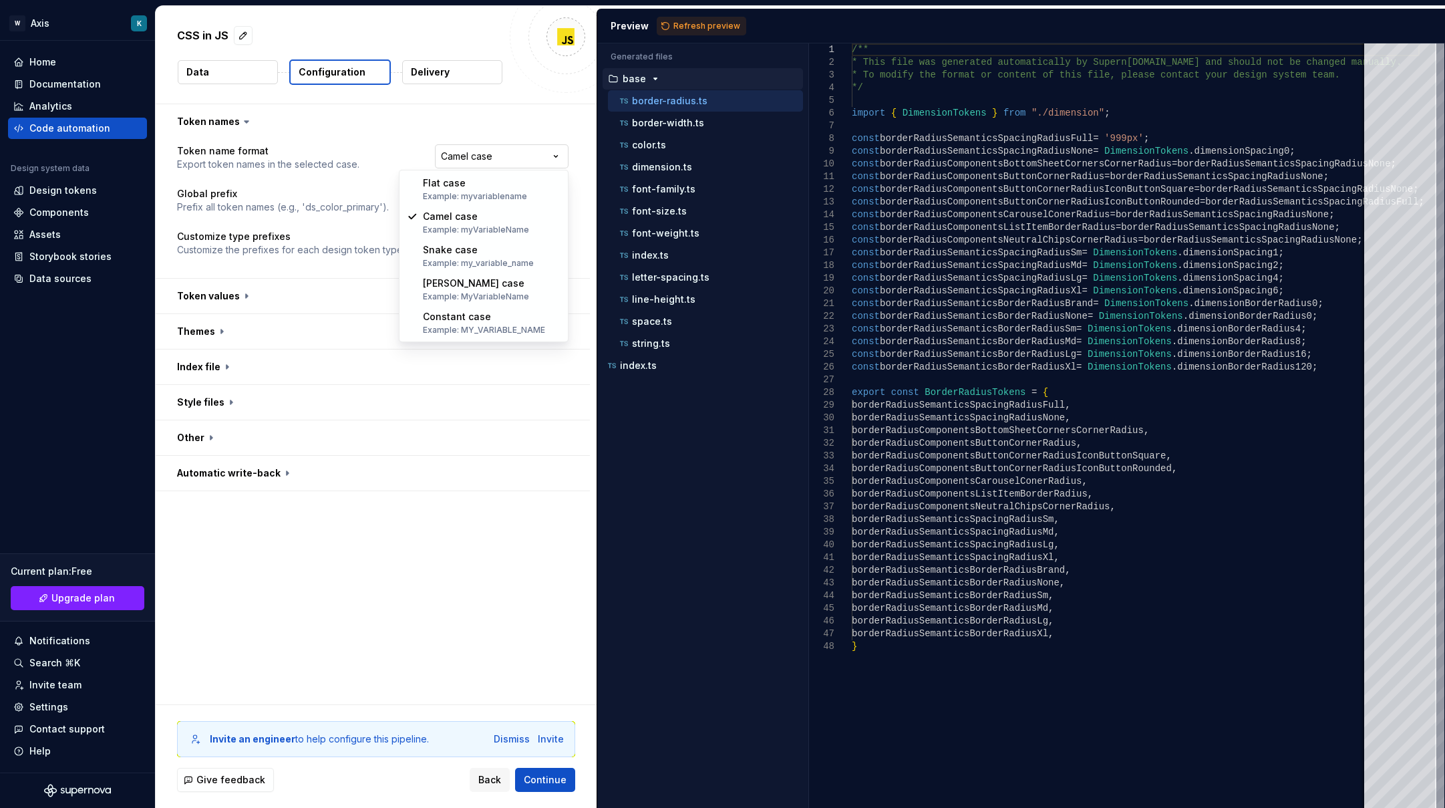
click at [516, 152] on html "**********" at bounding box center [722, 404] width 1445 height 808
click at [486, 493] on html "**********" at bounding box center [722, 404] width 1445 height 808
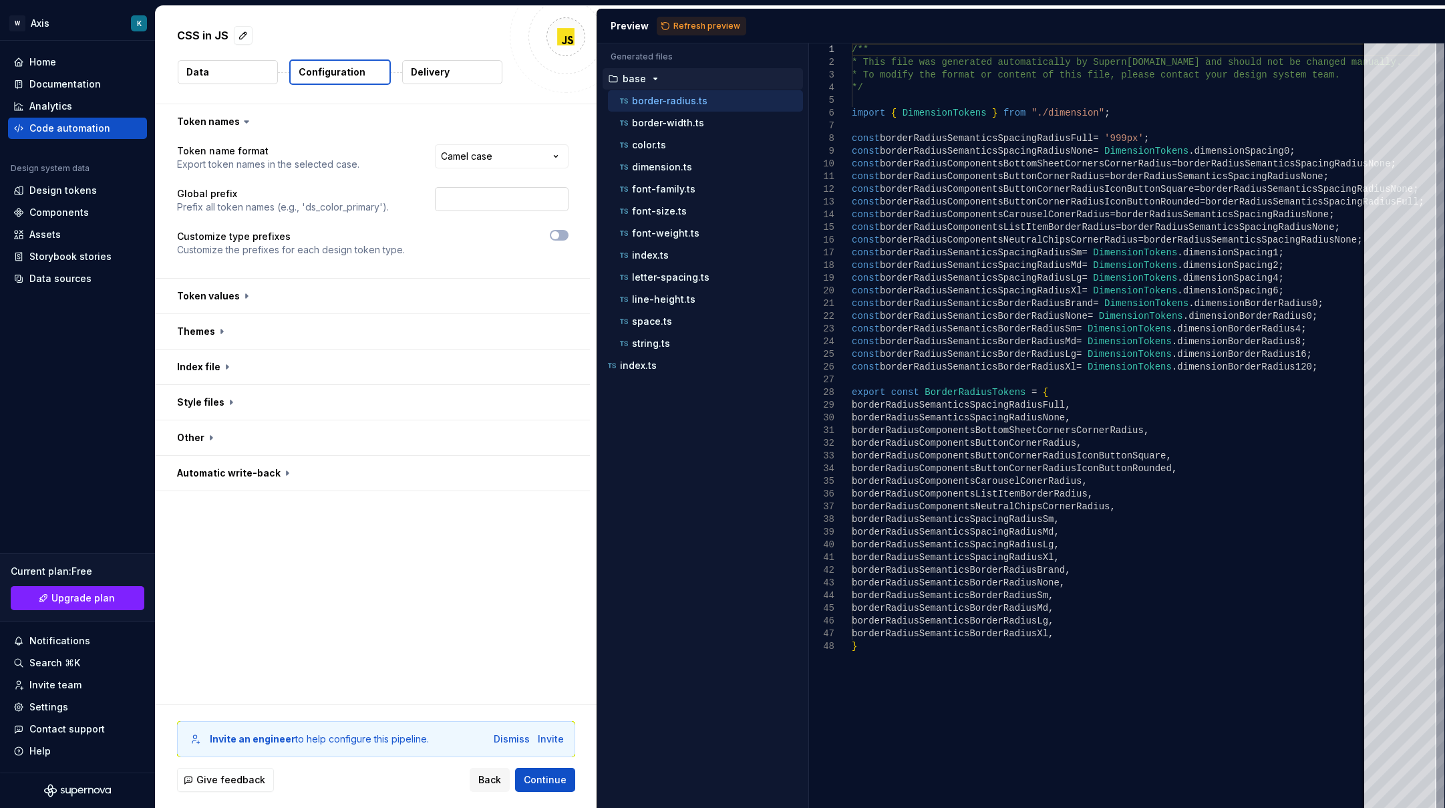
click at [522, 205] on input "text" at bounding box center [502, 199] width 134 height 24
type input "axis"
click at [464, 545] on div "**********" at bounding box center [376, 404] width 441 height 600
click at [559, 234] on icon "button" at bounding box center [555, 235] width 11 height 8
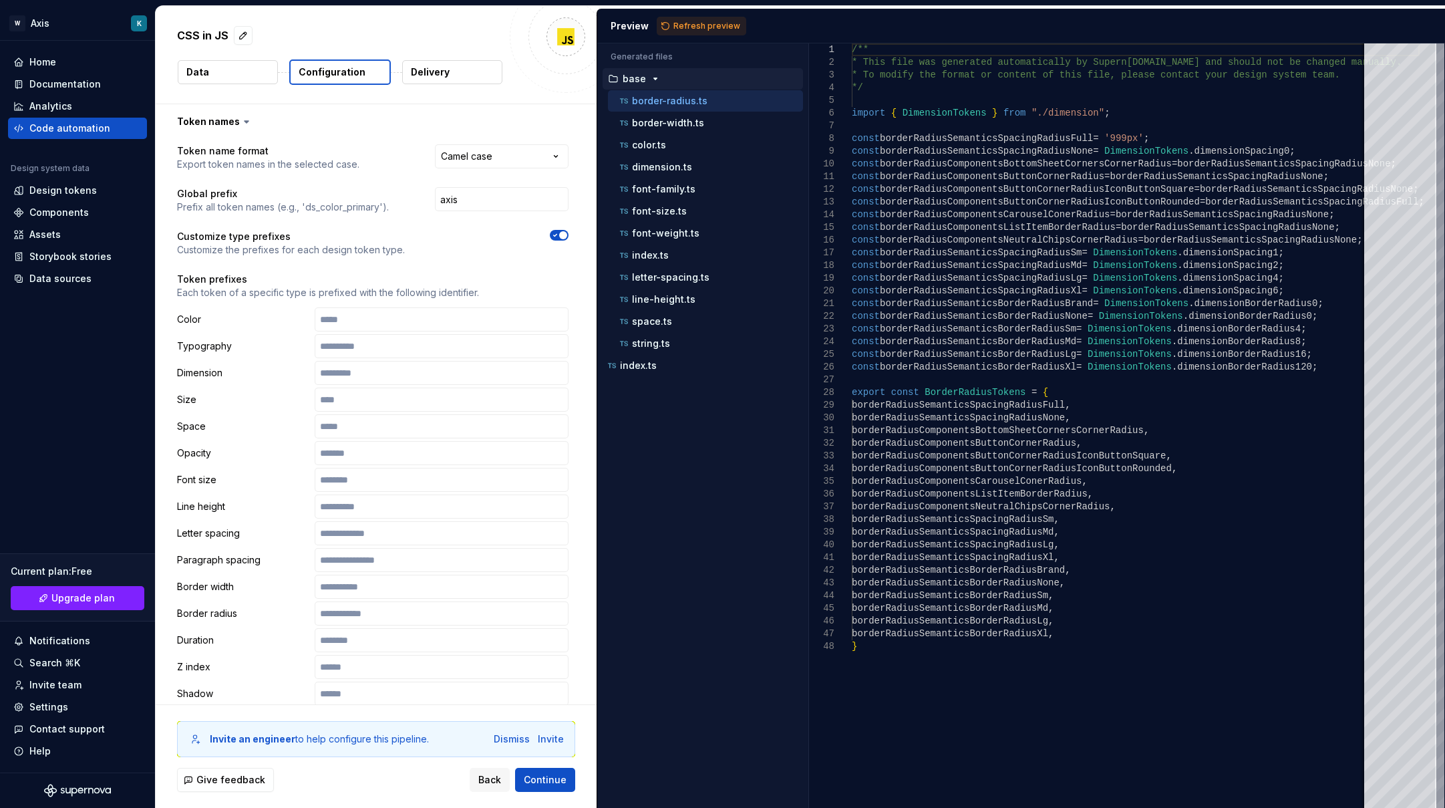
click at [564, 238] on span "button" at bounding box center [563, 235] width 8 height 8
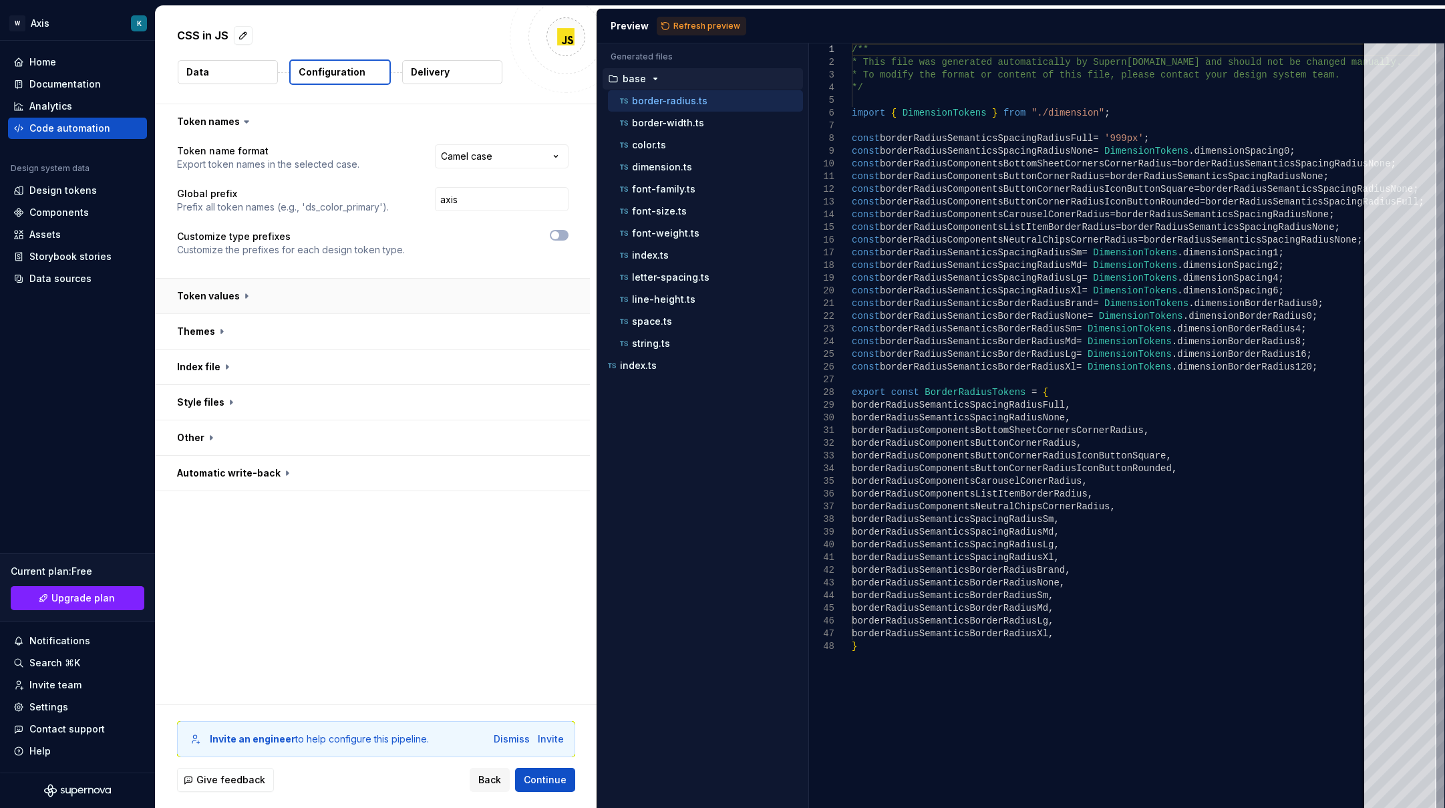
click at [234, 294] on button "button" at bounding box center [373, 296] width 434 height 35
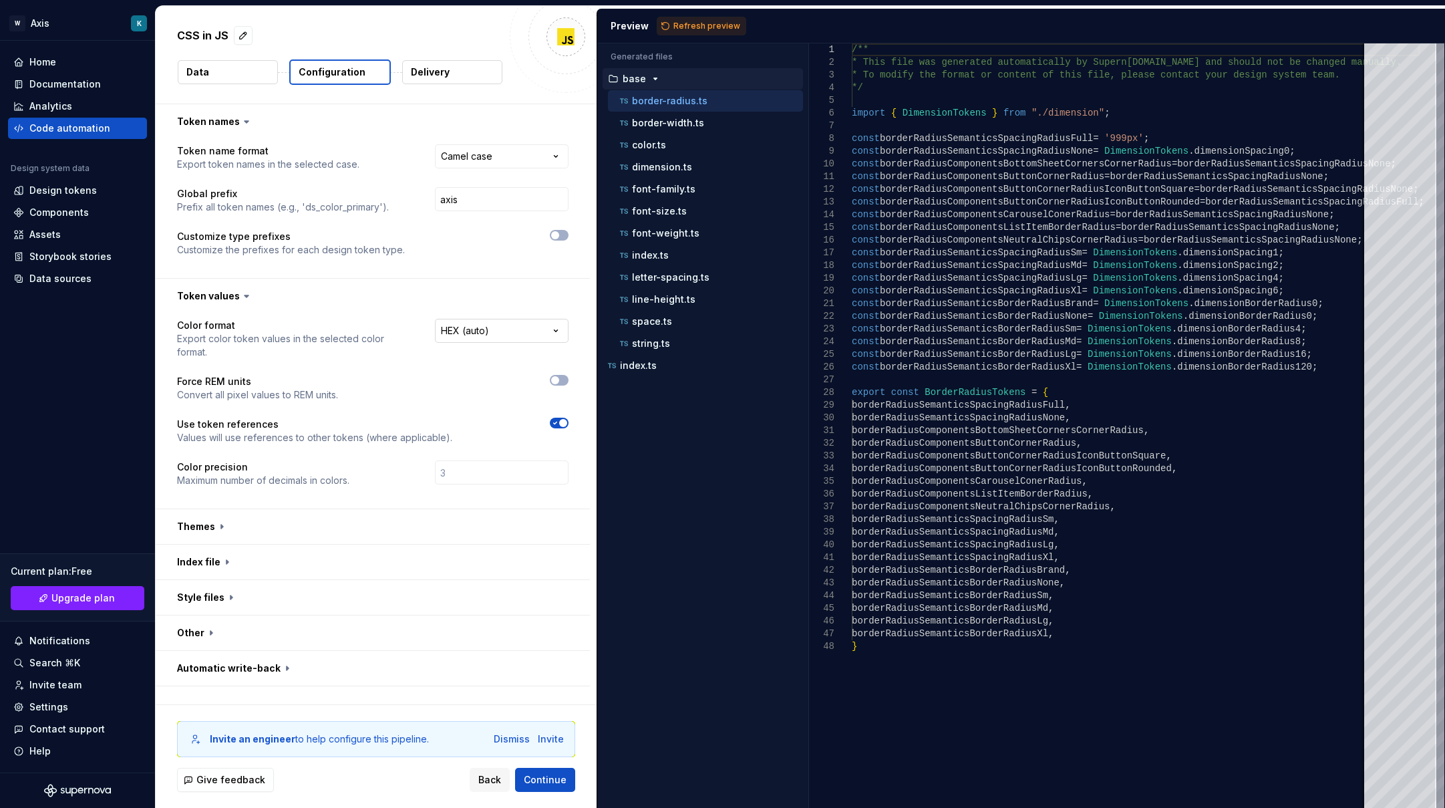
click at [551, 332] on html "**********" at bounding box center [722, 404] width 1445 height 808
click at [528, 303] on html "**********" at bounding box center [722, 404] width 1445 height 808
click at [552, 381] on span "button" at bounding box center [555, 380] width 8 height 8
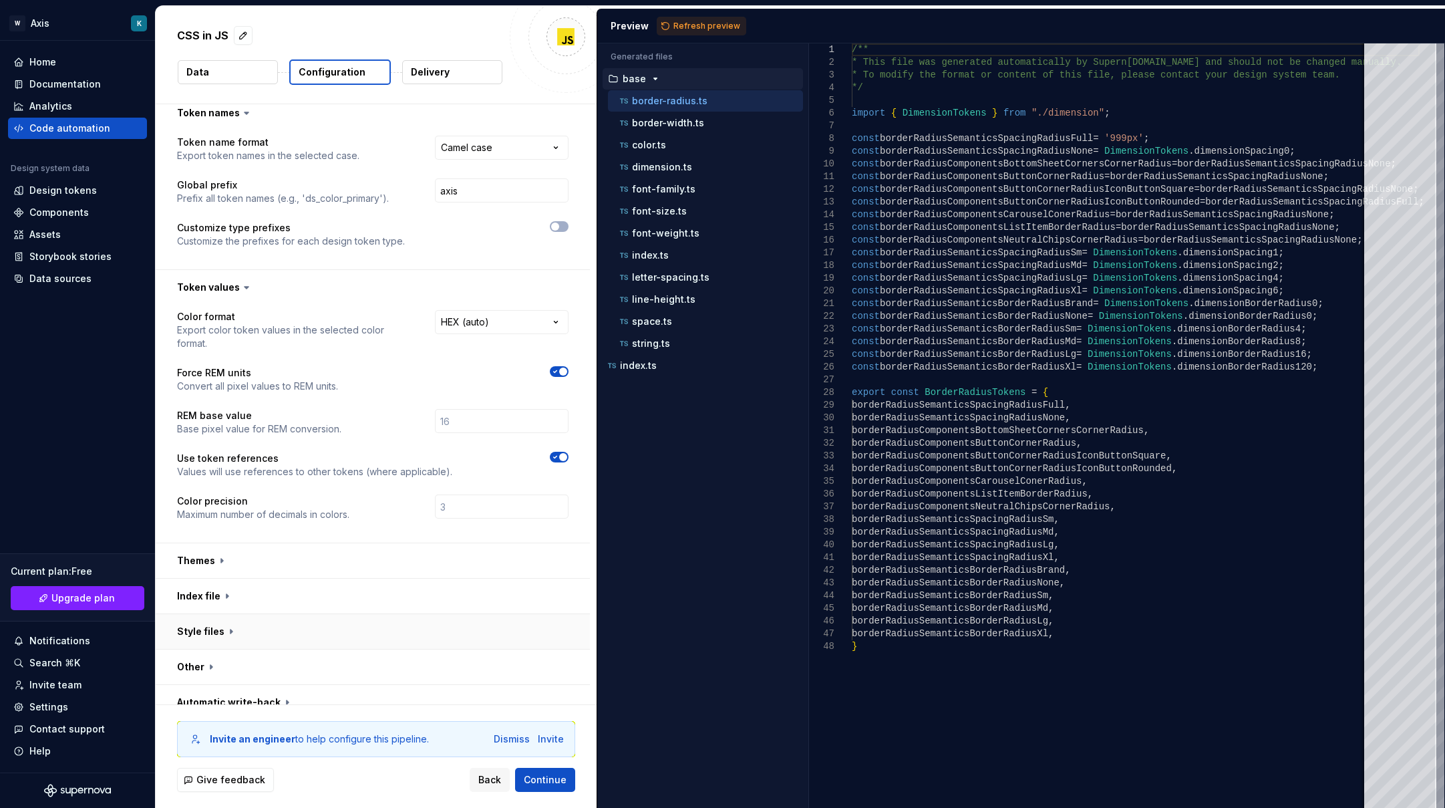
scroll to position [25, 0]
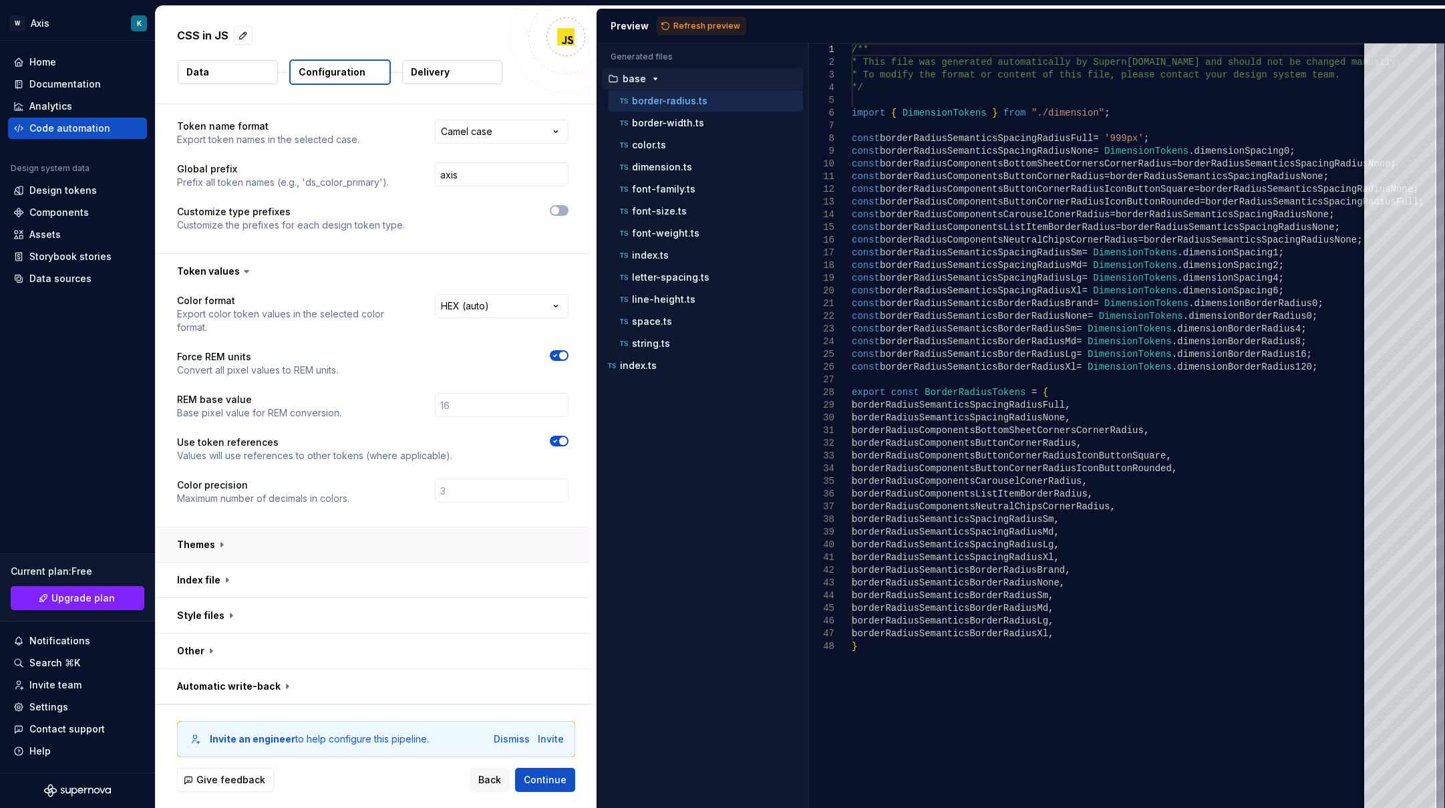
click at [212, 529] on button "button" at bounding box center [373, 544] width 434 height 35
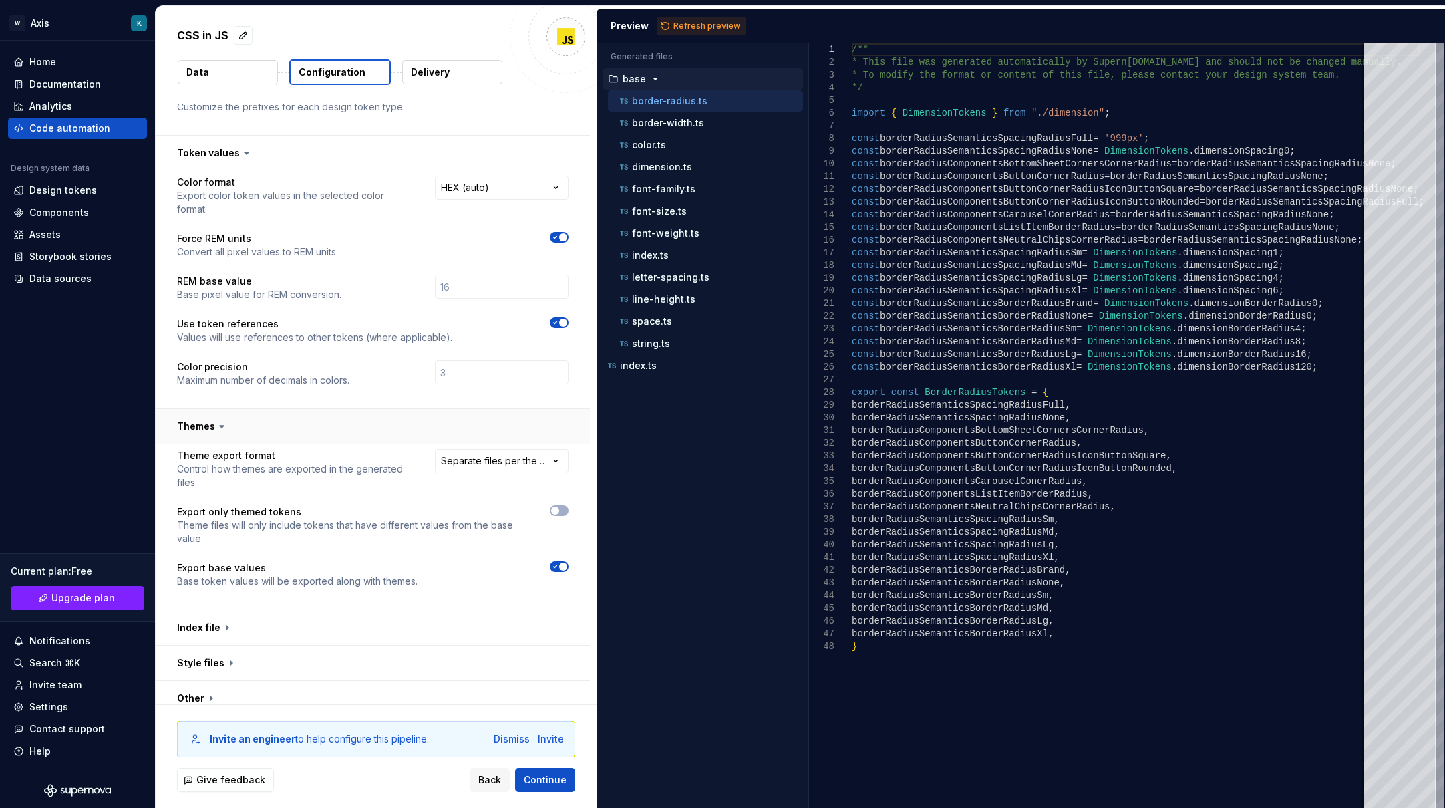
scroll to position [190, 0]
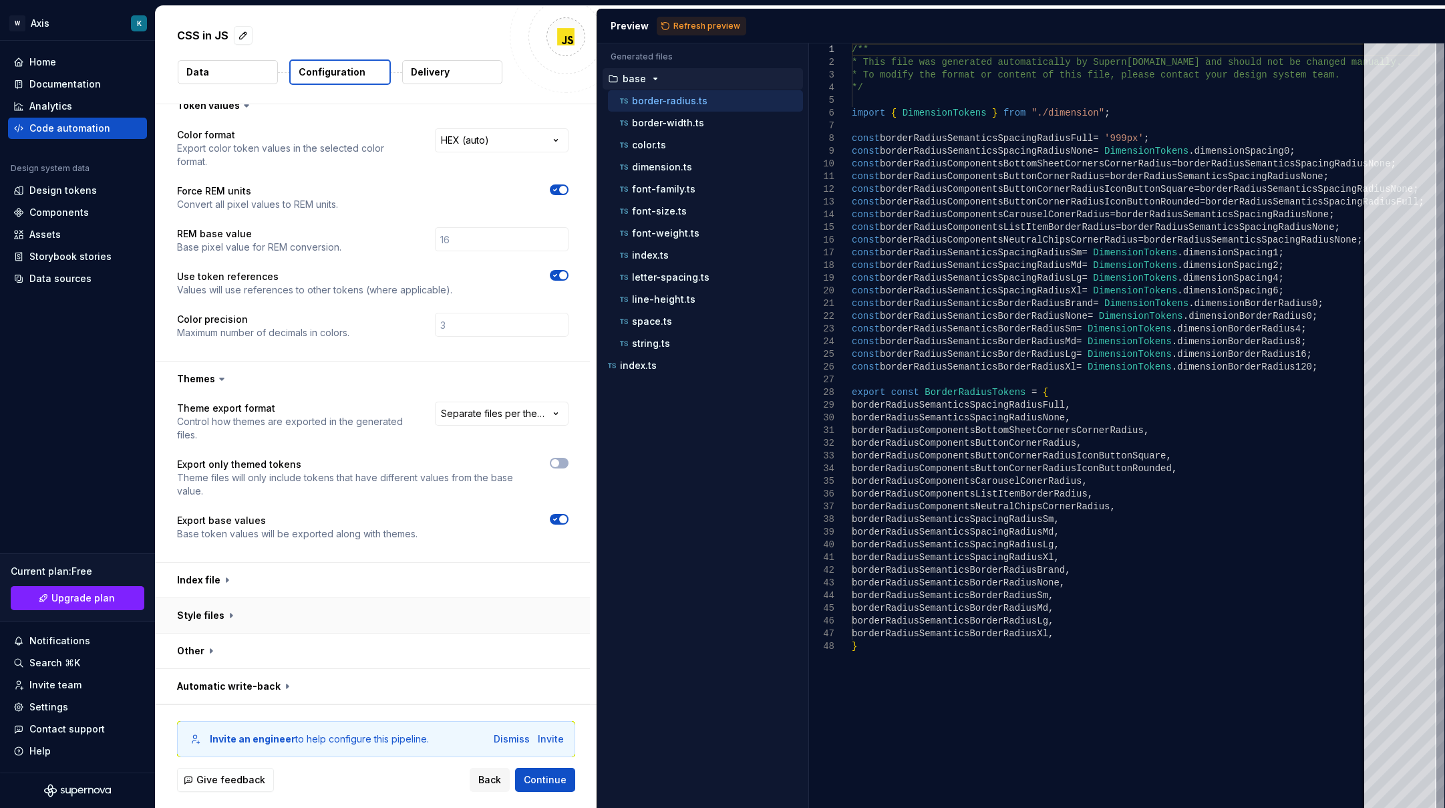
click at [221, 617] on button "button" at bounding box center [373, 615] width 434 height 35
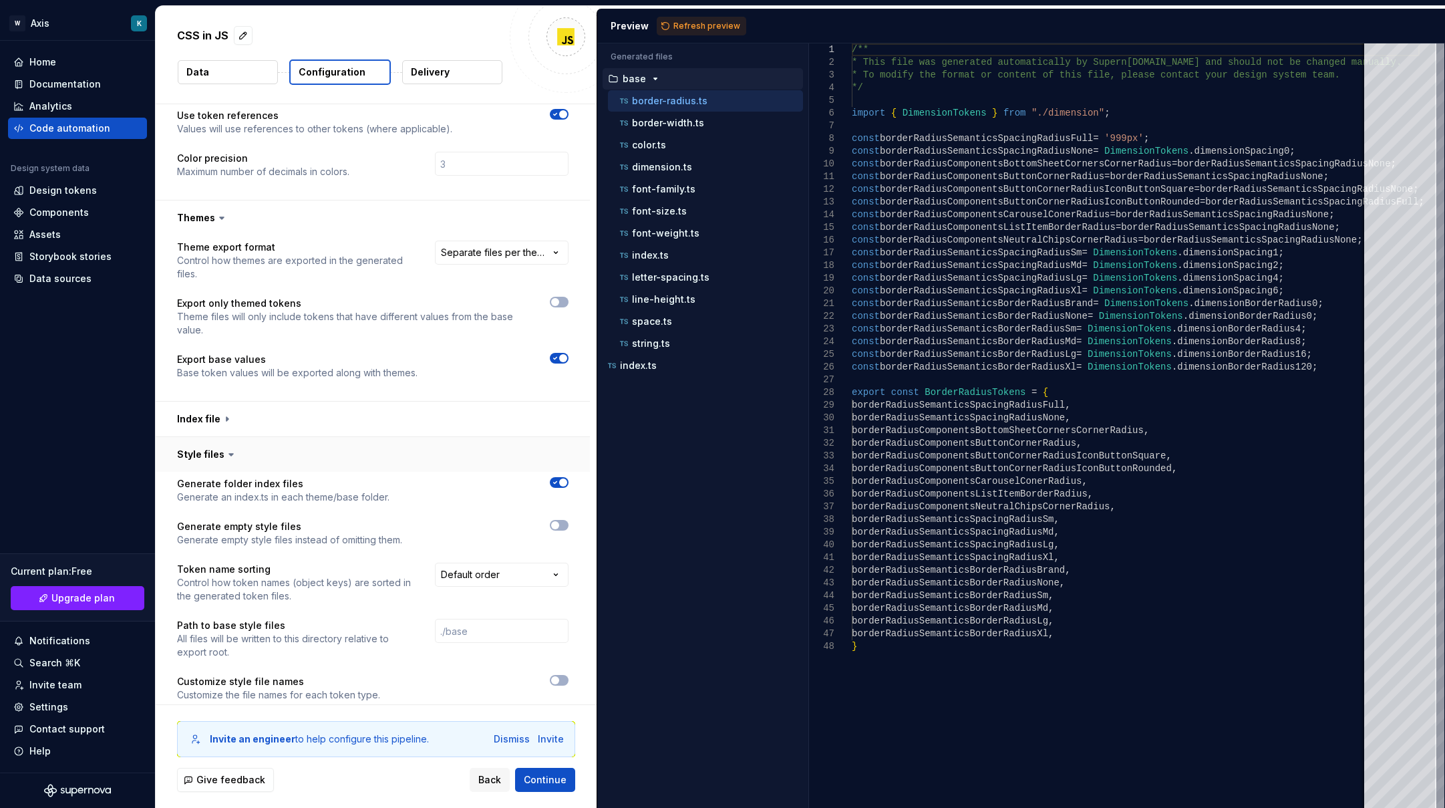
scroll to position [442, 0]
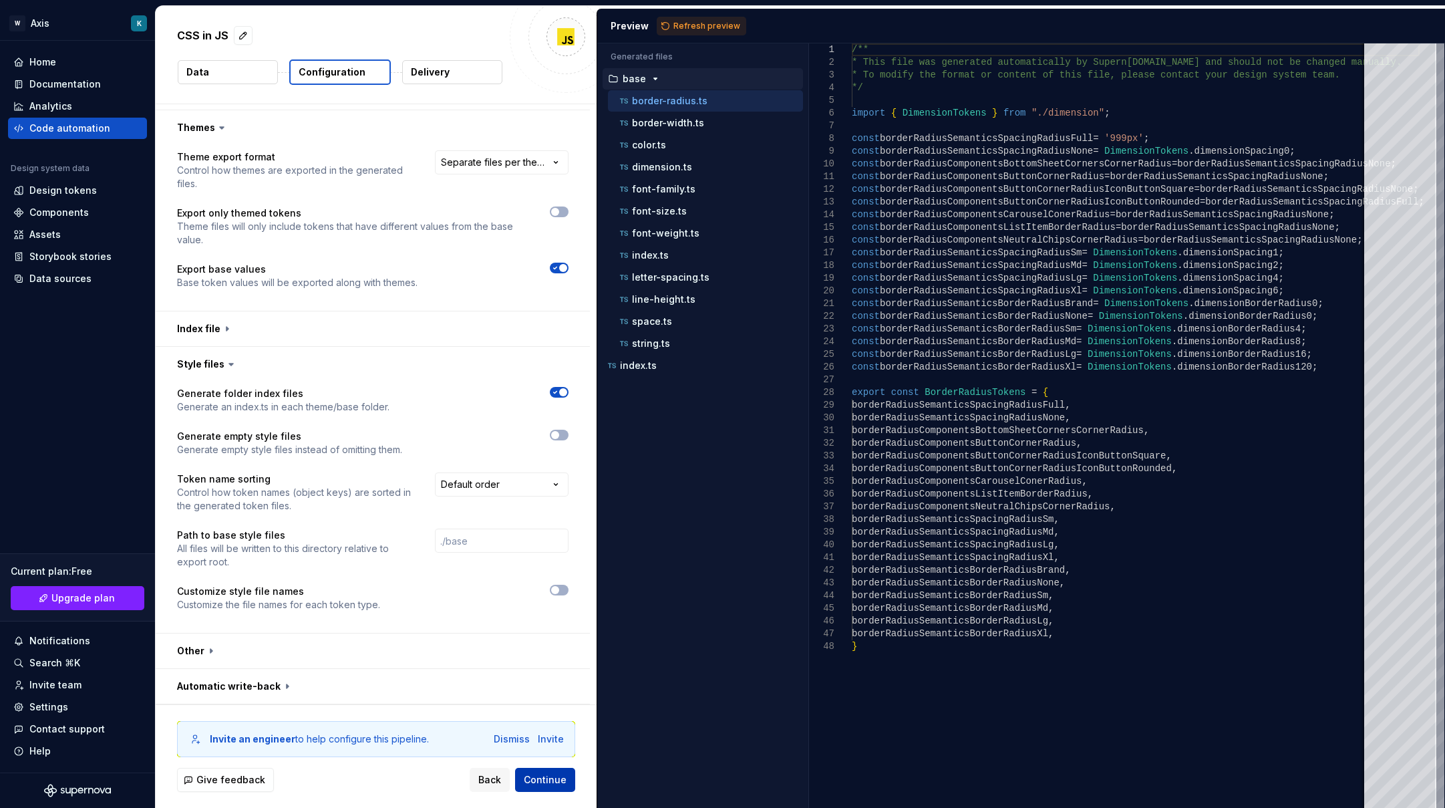
click at [552, 776] on span "Continue" at bounding box center [545, 779] width 43 height 13
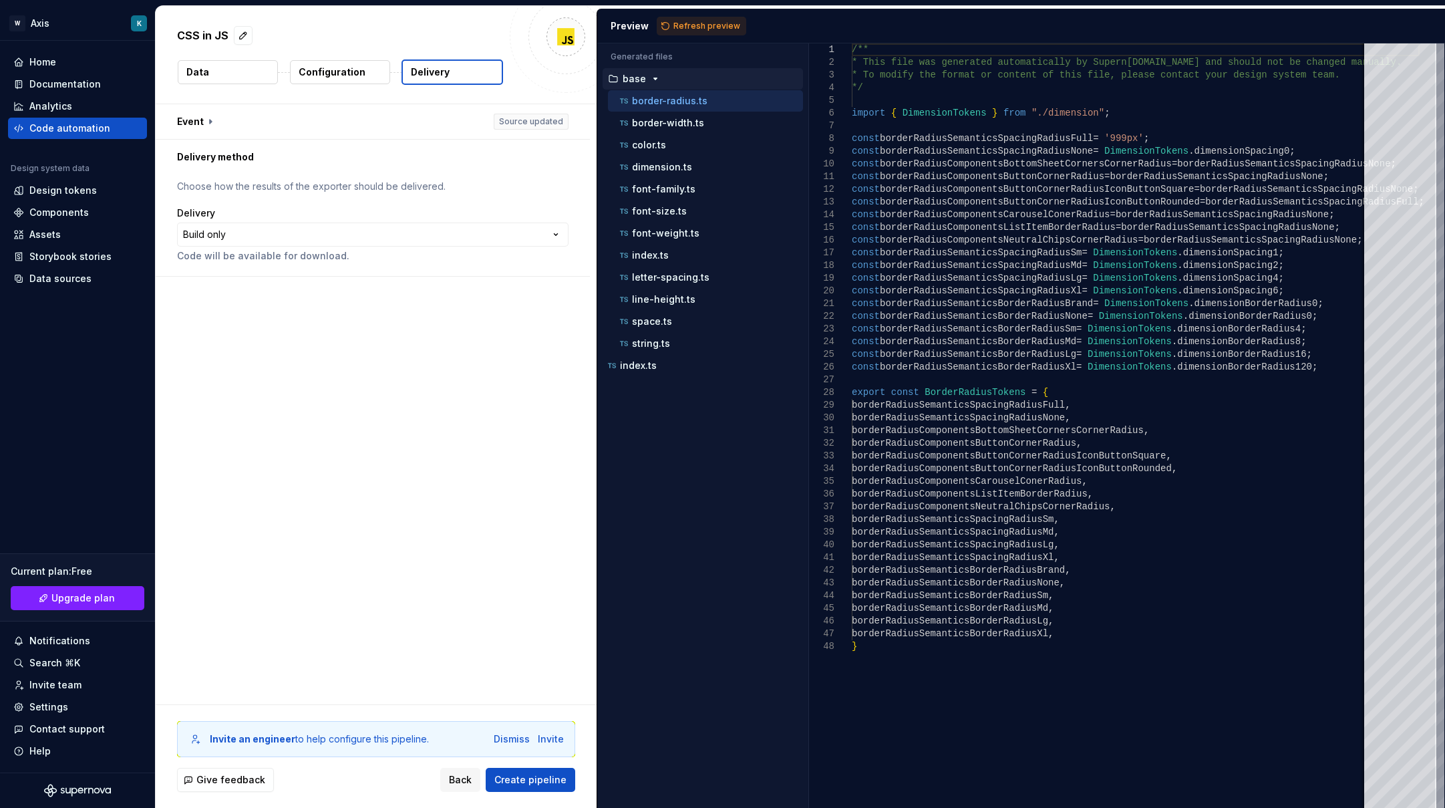
click at [423, 74] on p "Delivery" at bounding box center [430, 71] width 39 height 13
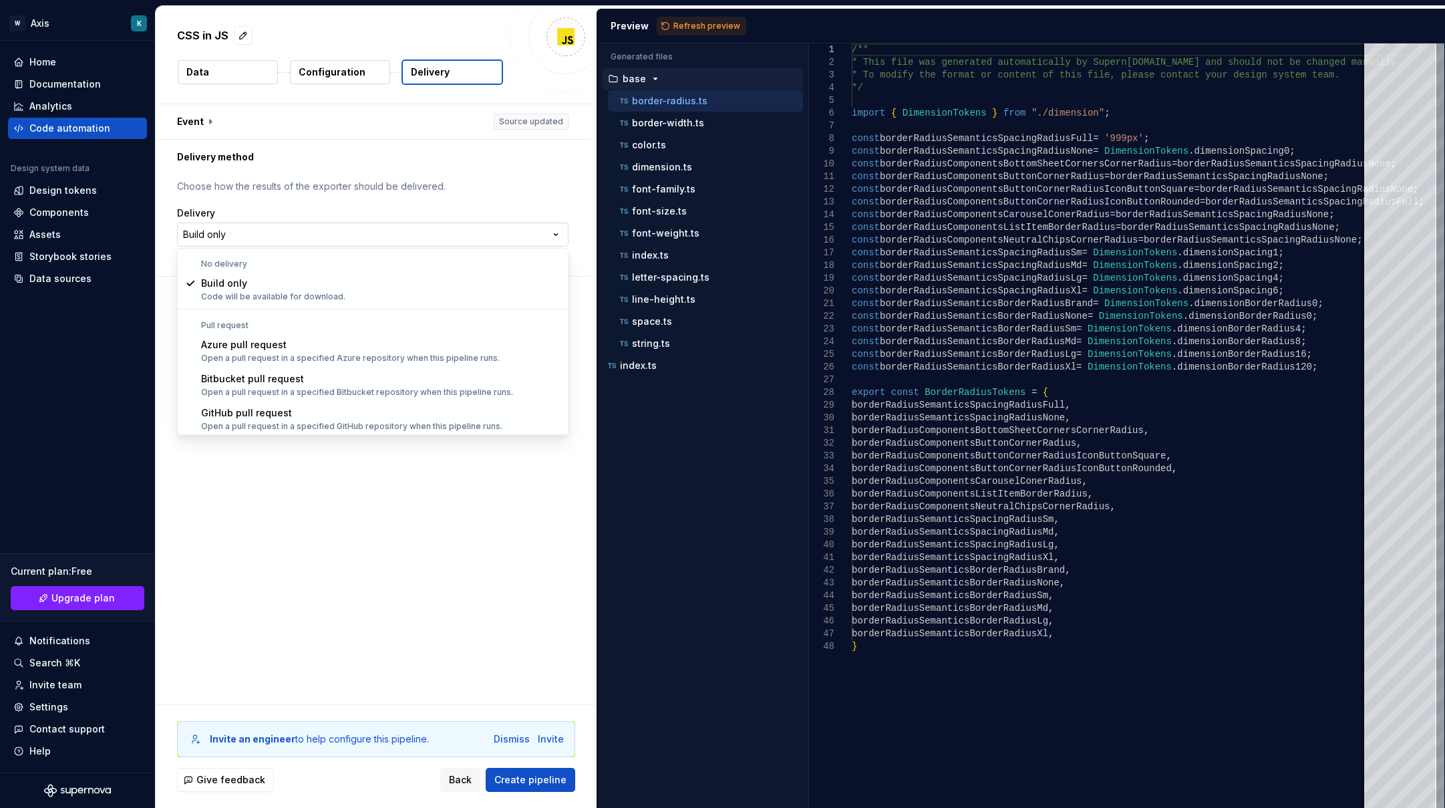
click at [375, 229] on html "**********" at bounding box center [722, 404] width 1445 height 808
click at [470, 568] on html "**********" at bounding box center [722, 404] width 1445 height 808
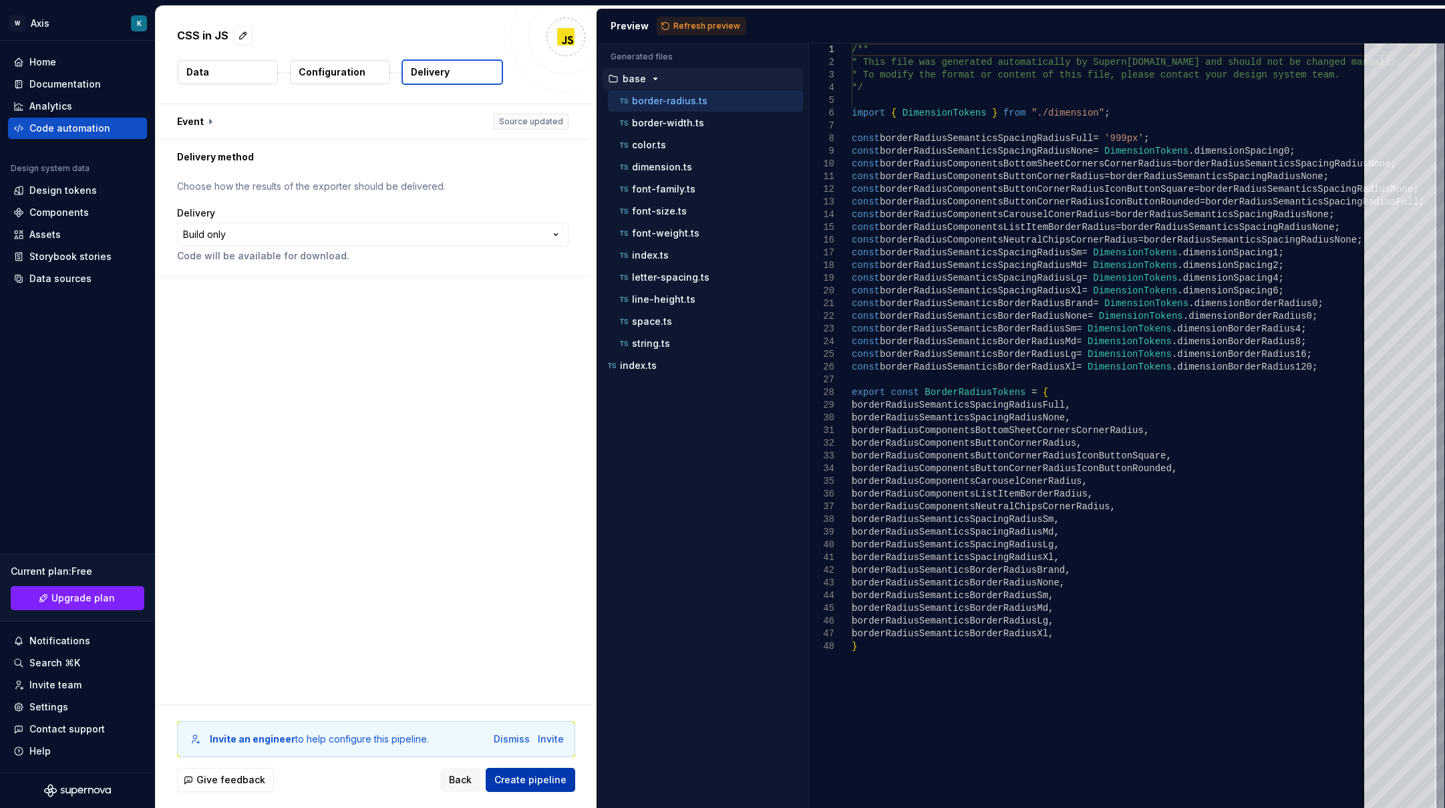
click at [514, 781] on span "Create pipeline" at bounding box center [530, 779] width 72 height 13
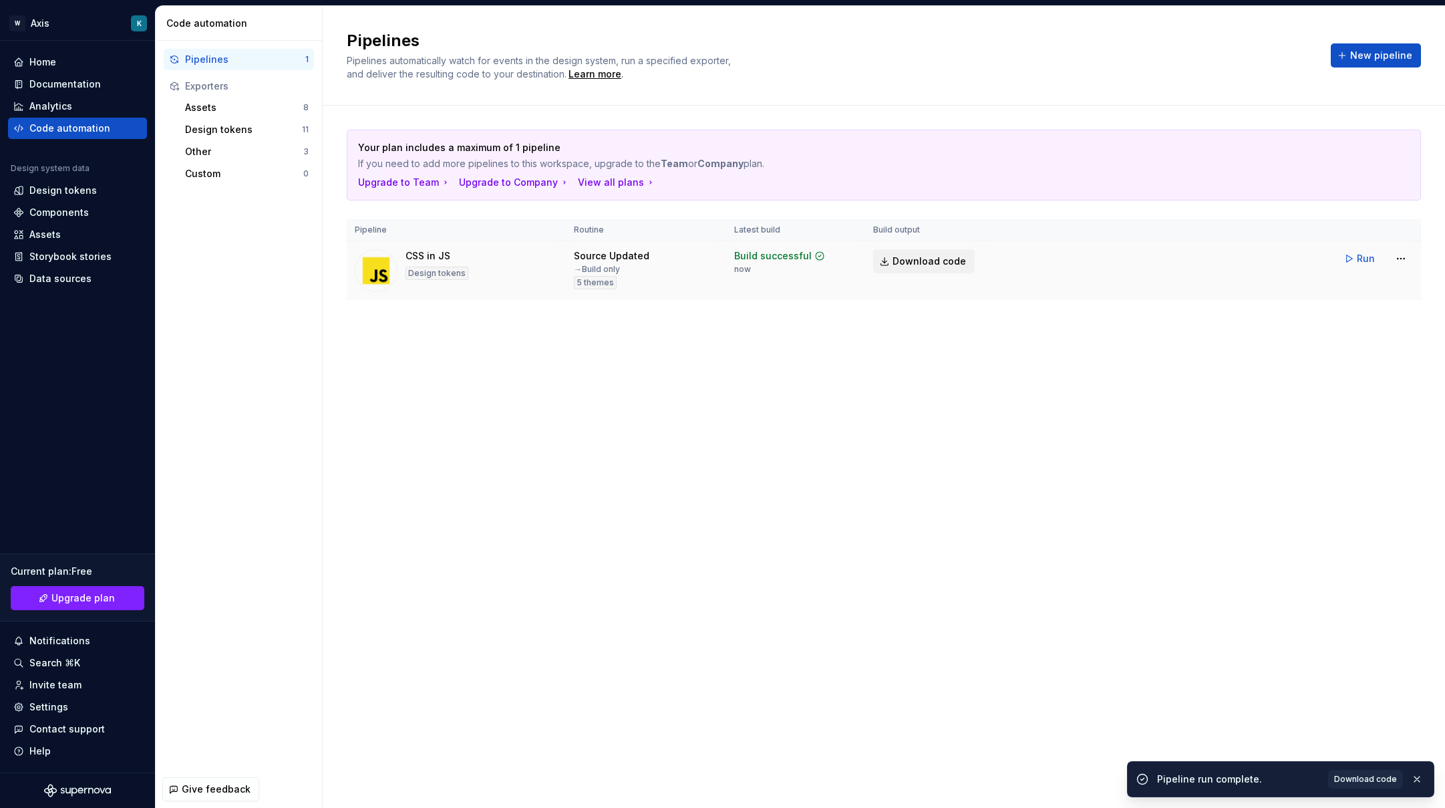
click at [956, 258] on span "Download code" at bounding box center [928, 260] width 73 height 13
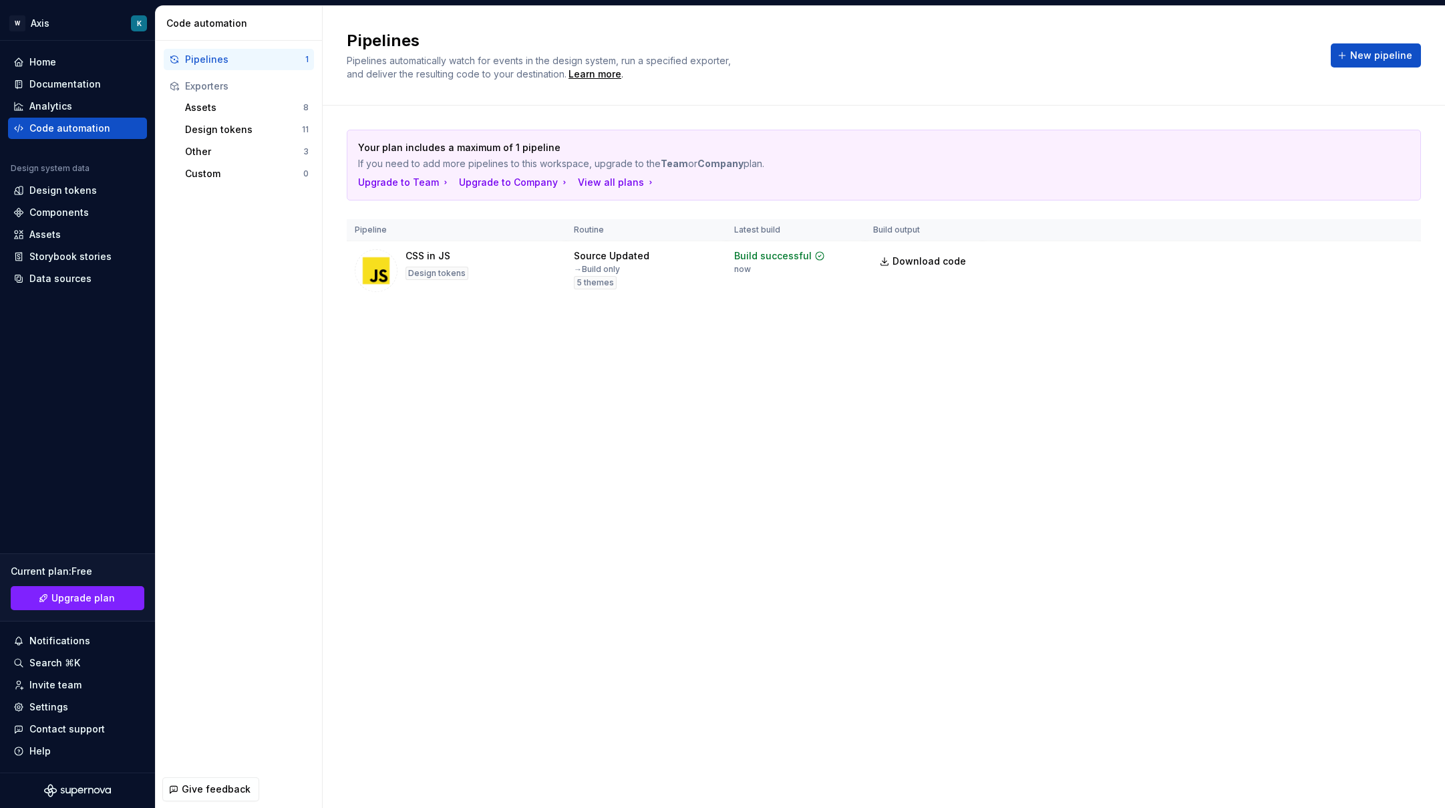
click at [223, 118] on div "Assets 8 Design tokens 11 Other 3 Custom 0" at bounding box center [239, 141] width 150 height 88
click at [232, 104] on div "Assets" at bounding box center [244, 107] width 118 height 13
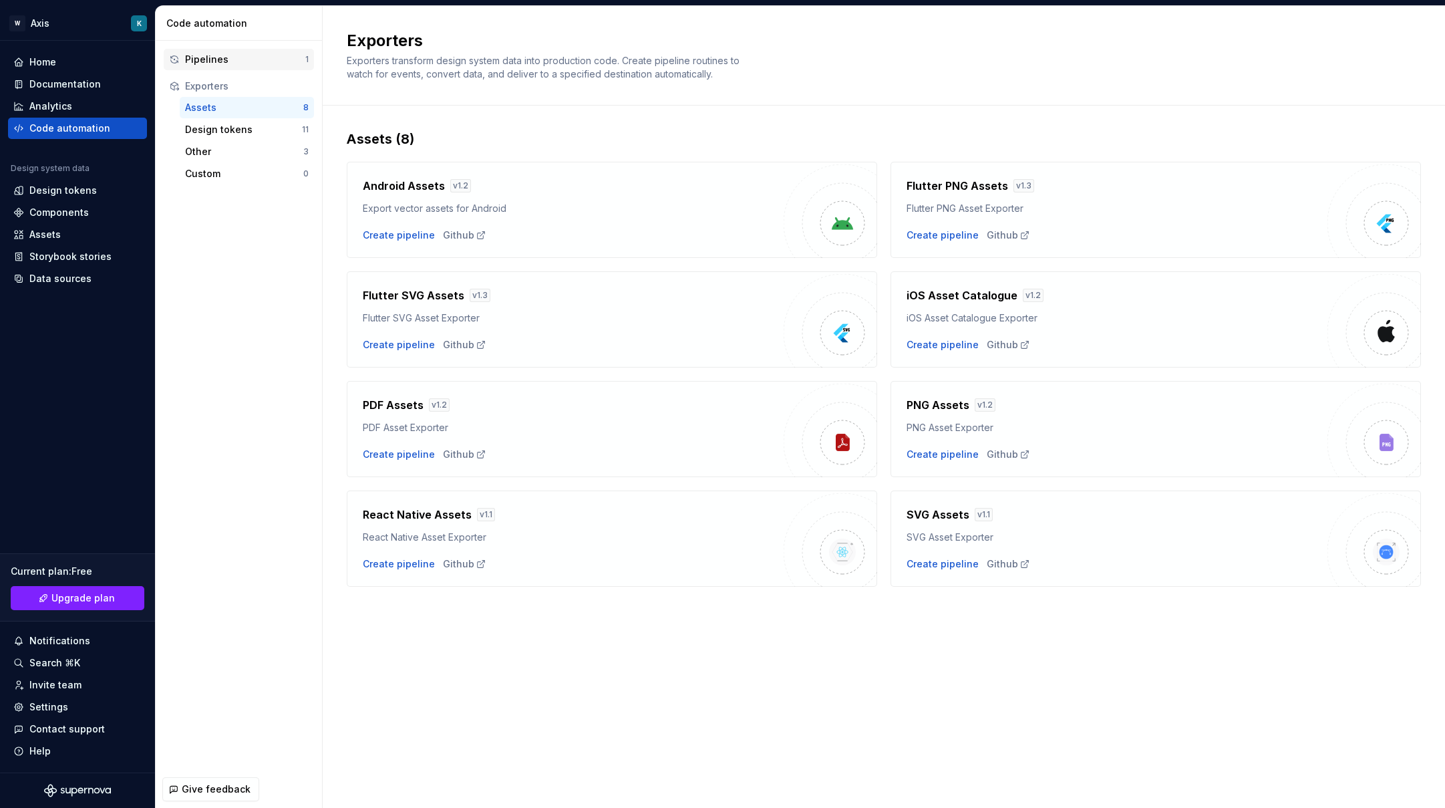
click at [240, 63] on div "Pipelines" at bounding box center [245, 59] width 120 height 13
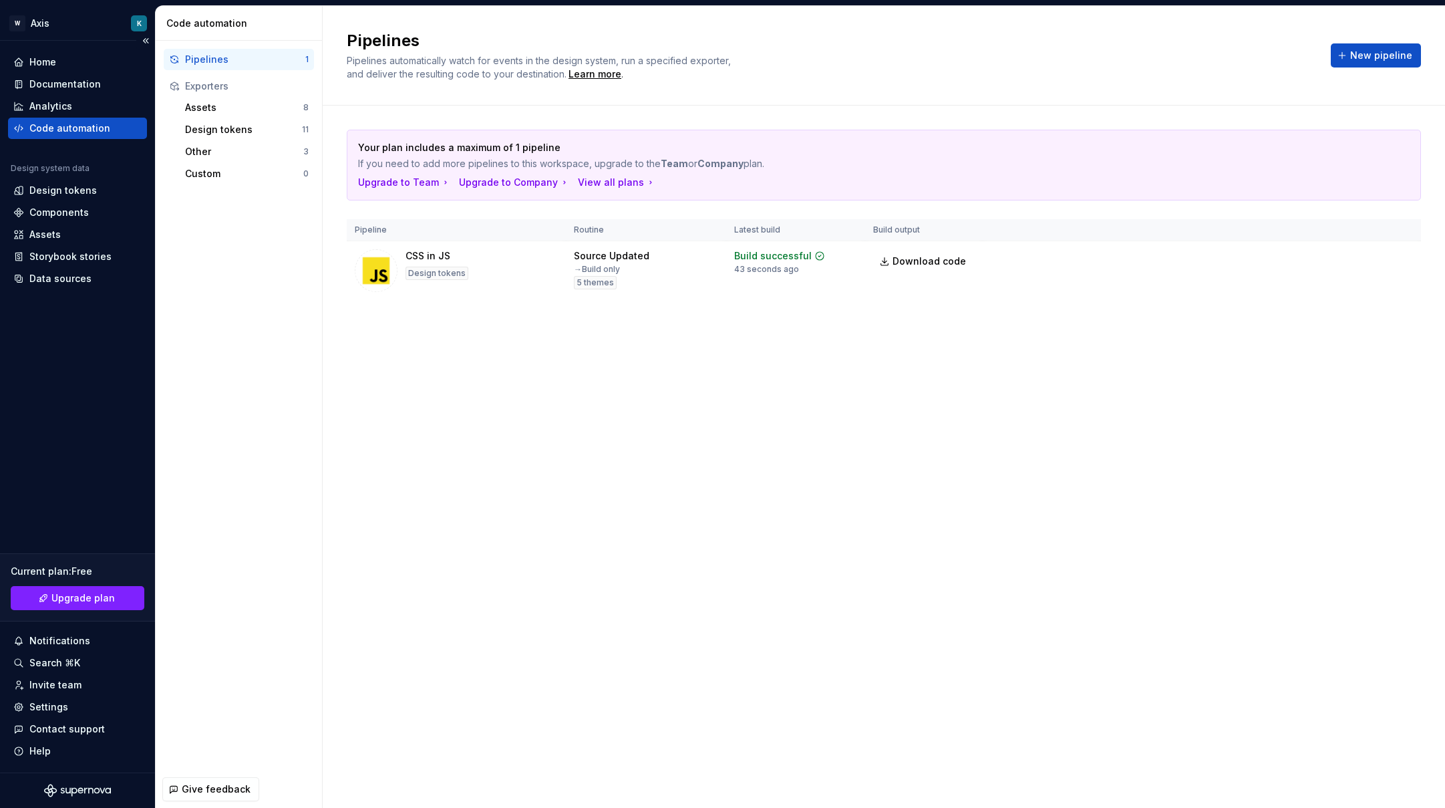
click at [94, 122] on div "Code automation" at bounding box center [69, 128] width 81 height 13
click at [97, 138] on div "Code automation" at bounding box center [77, 128] width 139 height 21
click at [1363, 58] on span "New pipeline" at bounding box center [1381, 55] width 62 height 13
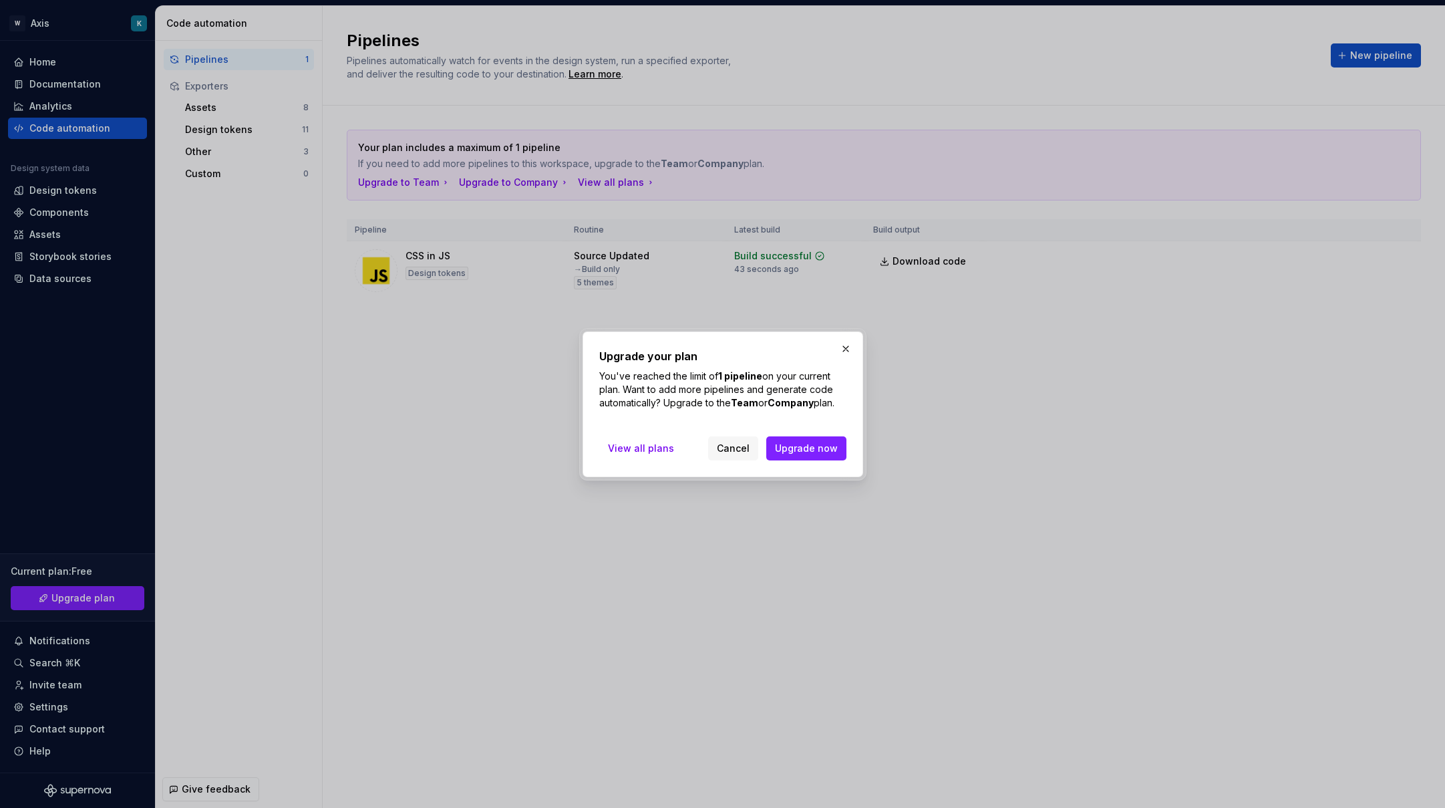
click at [757, 454] on button "Cancel" at bounding box center [733, 448] width 50 height 24
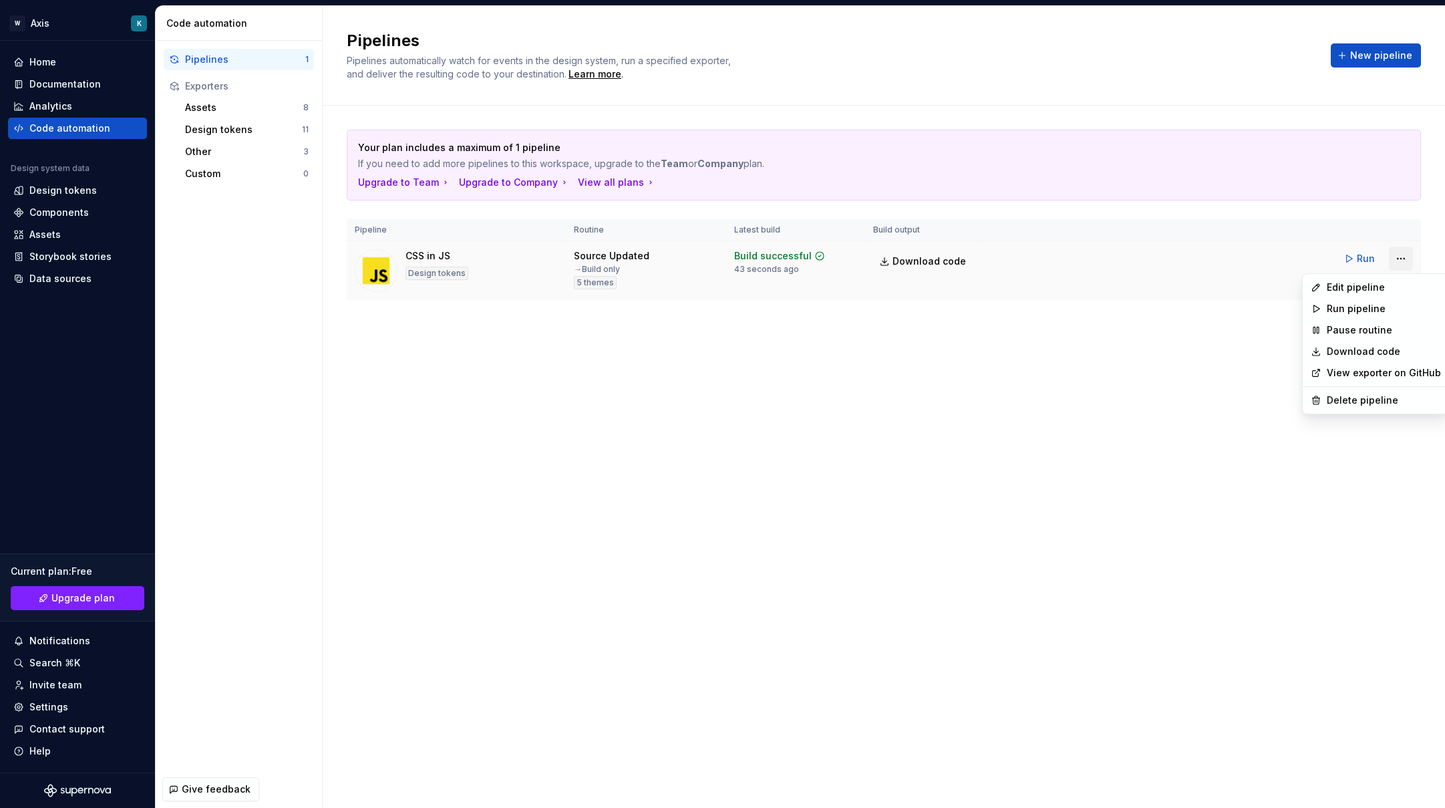
click at [1399, 260] on html "W Axis K Home Documentation Analytics Code automation Design system data Design…" at bounding box center [722, 404] width 1445 height 808
click at [1352, 406] on div "Delete pipeline" at bounding box center [1384, 399] width 114 height 13
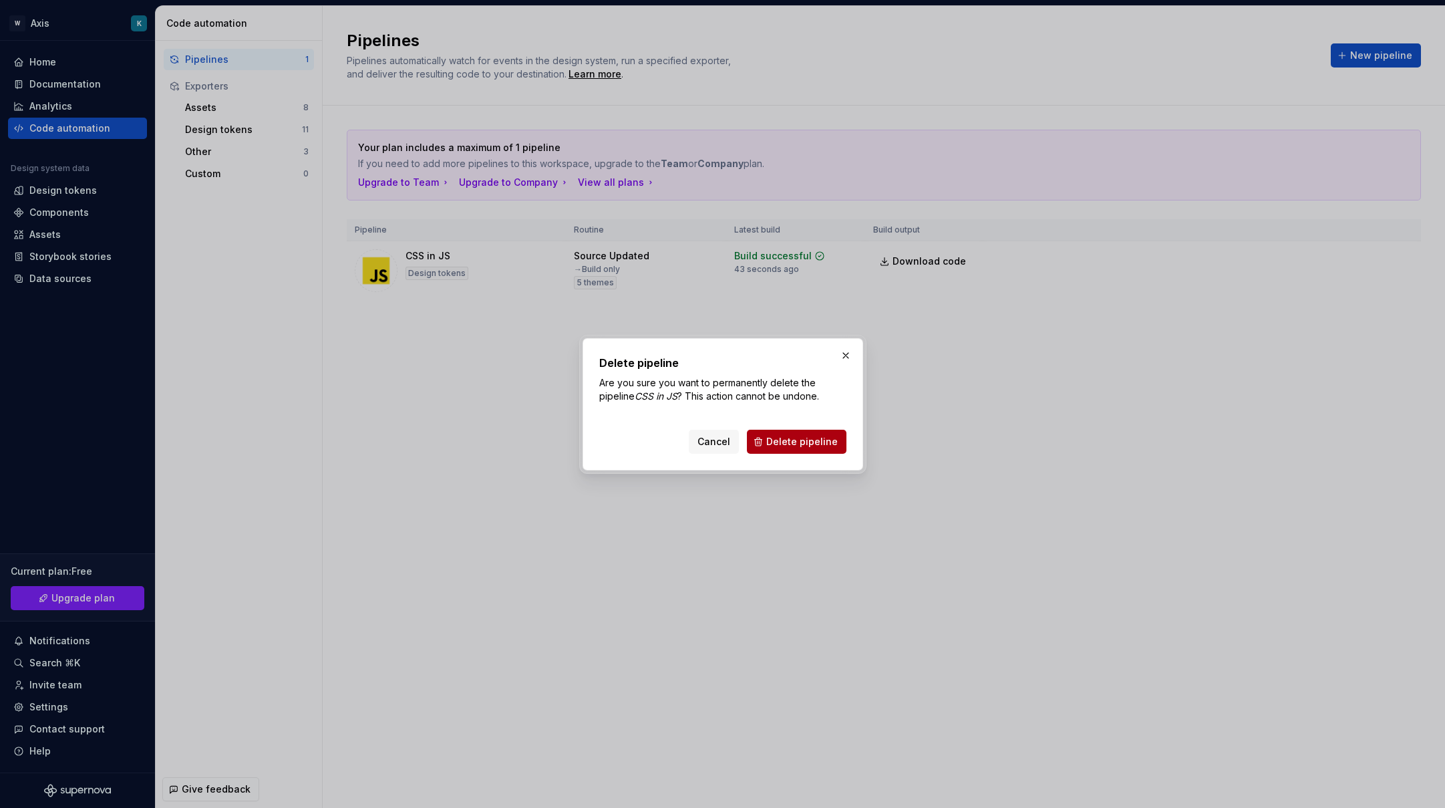
click at [799, 453] on button "Delete pipeline" at bounding box center [797, 441] width 100 height 24
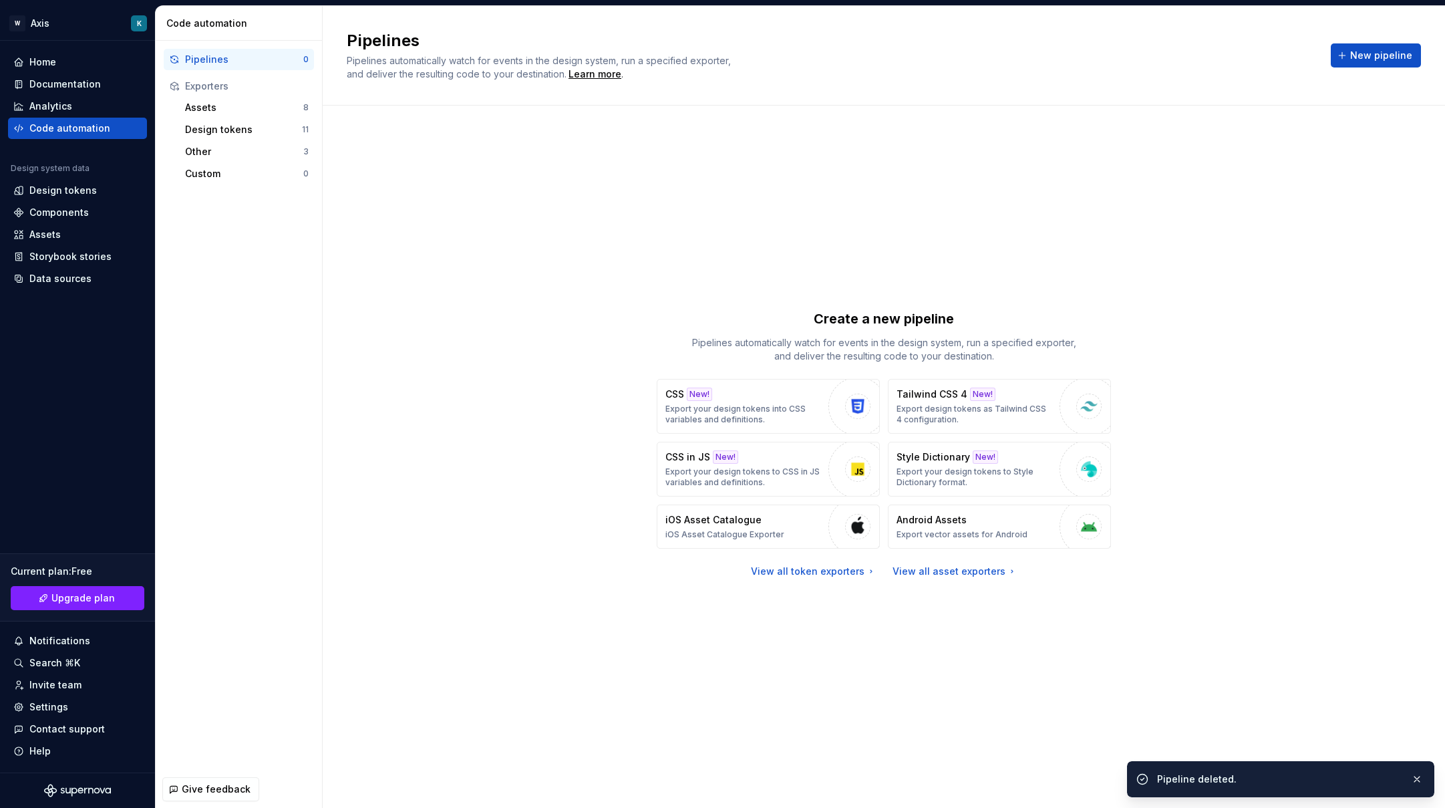
click at [1176, 184] on div "Create a new pipeline Pipelines automatically watch for events in the design sy…" at bounding box center [884, 443] width 1074 height 627
click at [1032, 483] on p "Export your design tokens to Style Dictionary format." at bounding box center [974, 476] width 156 height 21
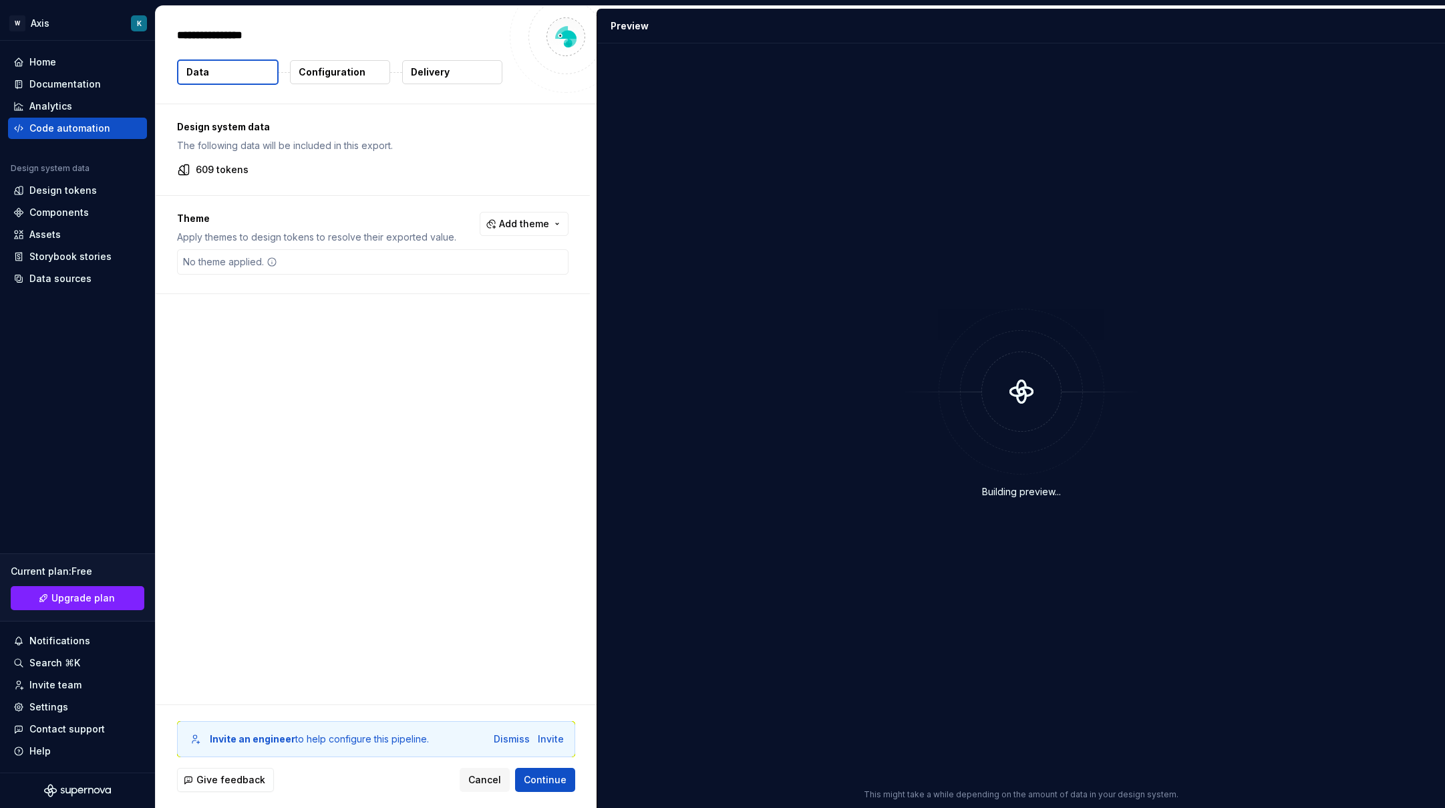
click at [330, 263] on div "No theme applied." at bounding box center [372, 261] width 391 height 25
click at [555, 230] on button "Add theme" at bounding box center [524, 224] width 89 height 24
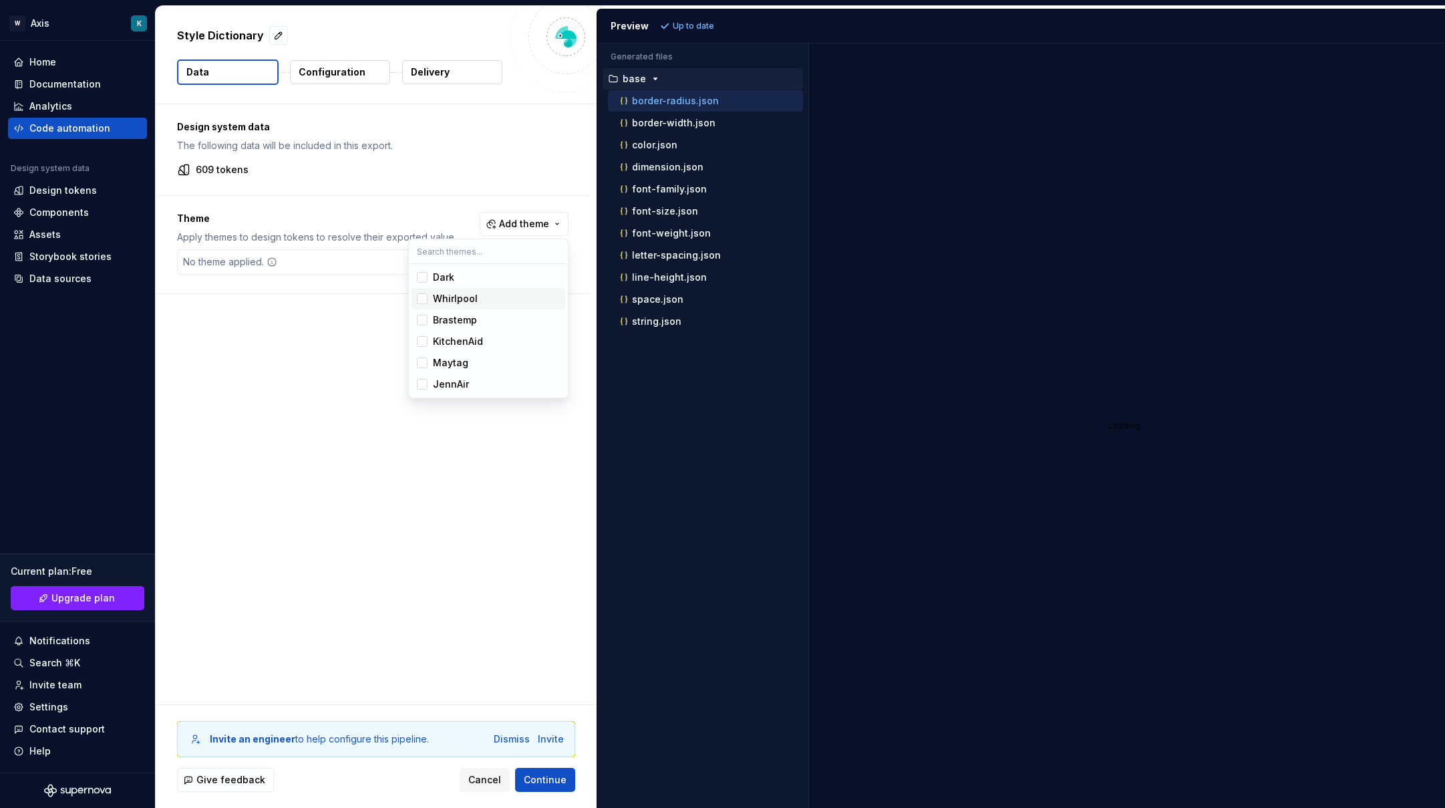
click at [435, 292] on div "Whirlpool" at bounding box center [455, 298] width 45 height 13
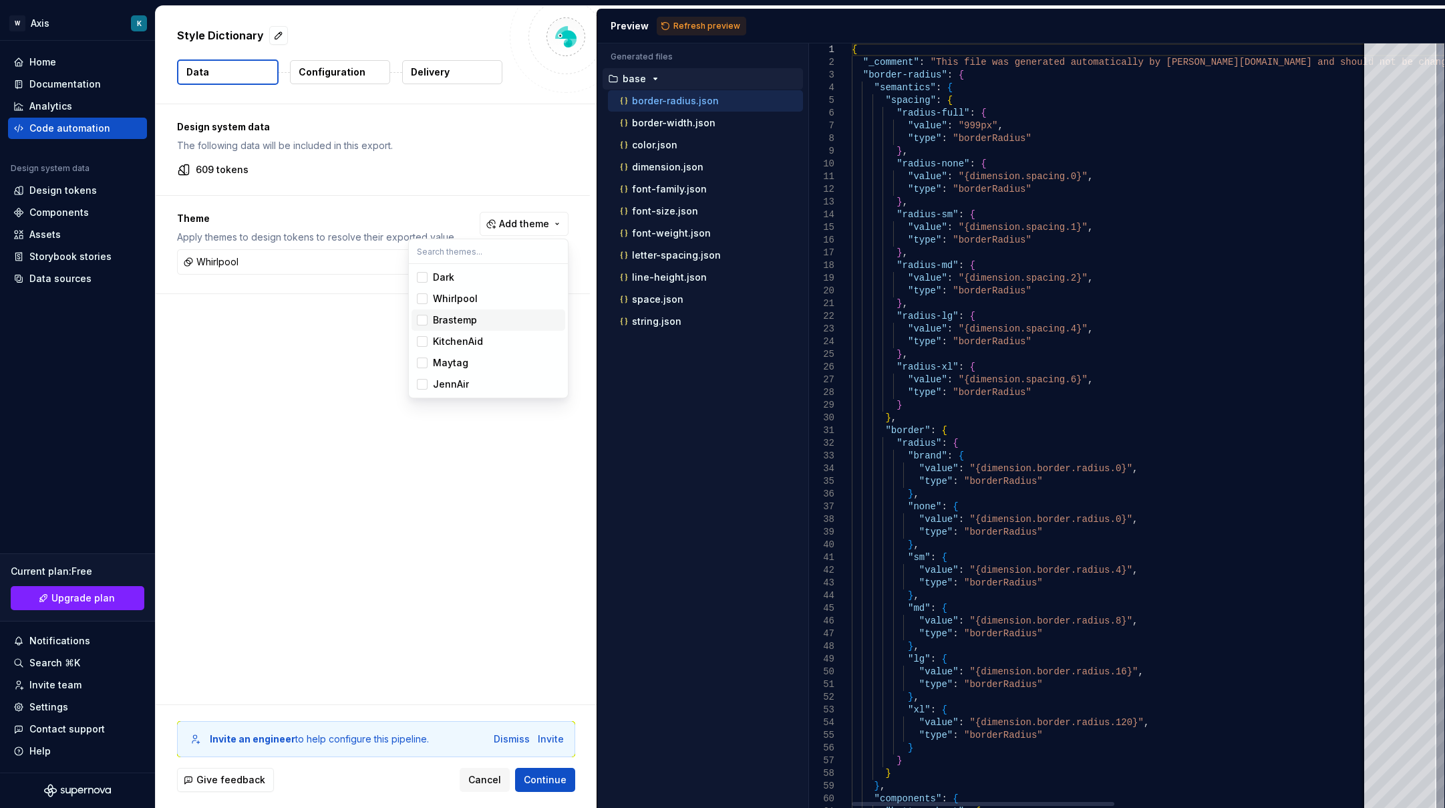
click at [419, 322] on div "Suggestions" at bounding box center [422, 320] width 11 height 11
click at [427, 347] on span "KitchenAid" at bounding box center [488, 341] width 154 height 21
click at [424, 358] on div "Suggestions" at bounding box center [422, 362] width 11 height 11
click at [421, 385] on div "Suggestions" at bounding box center [422, 384] width 11 height 11
click at [371, 468] on html "W Axis K Home Documentation Analytics Code automation Design system data Design…" at bounding box center [722, 404] width 1445 height 808
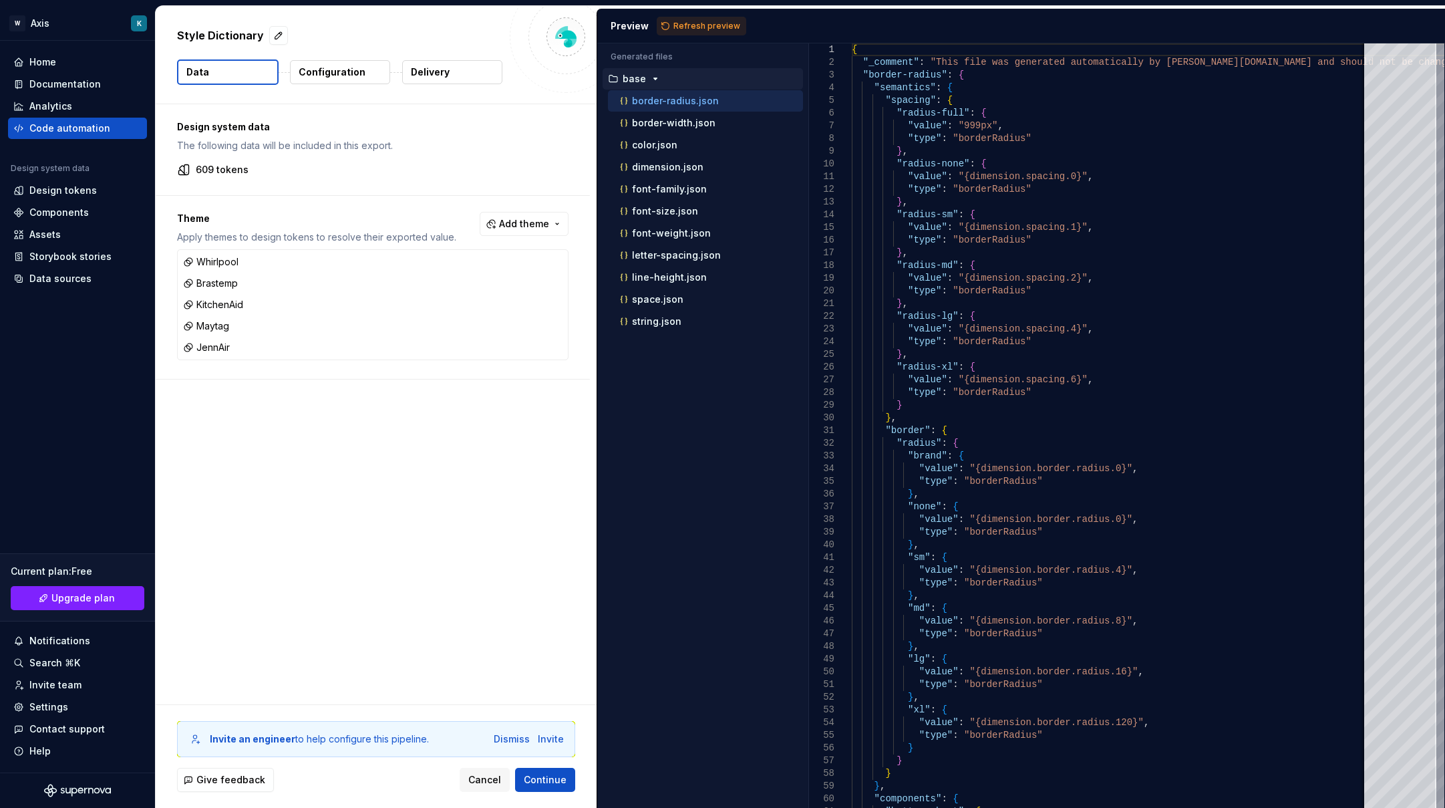
click at [337, 77] on p "Configuration" at bounding box center [332, 71] width 67 height 13
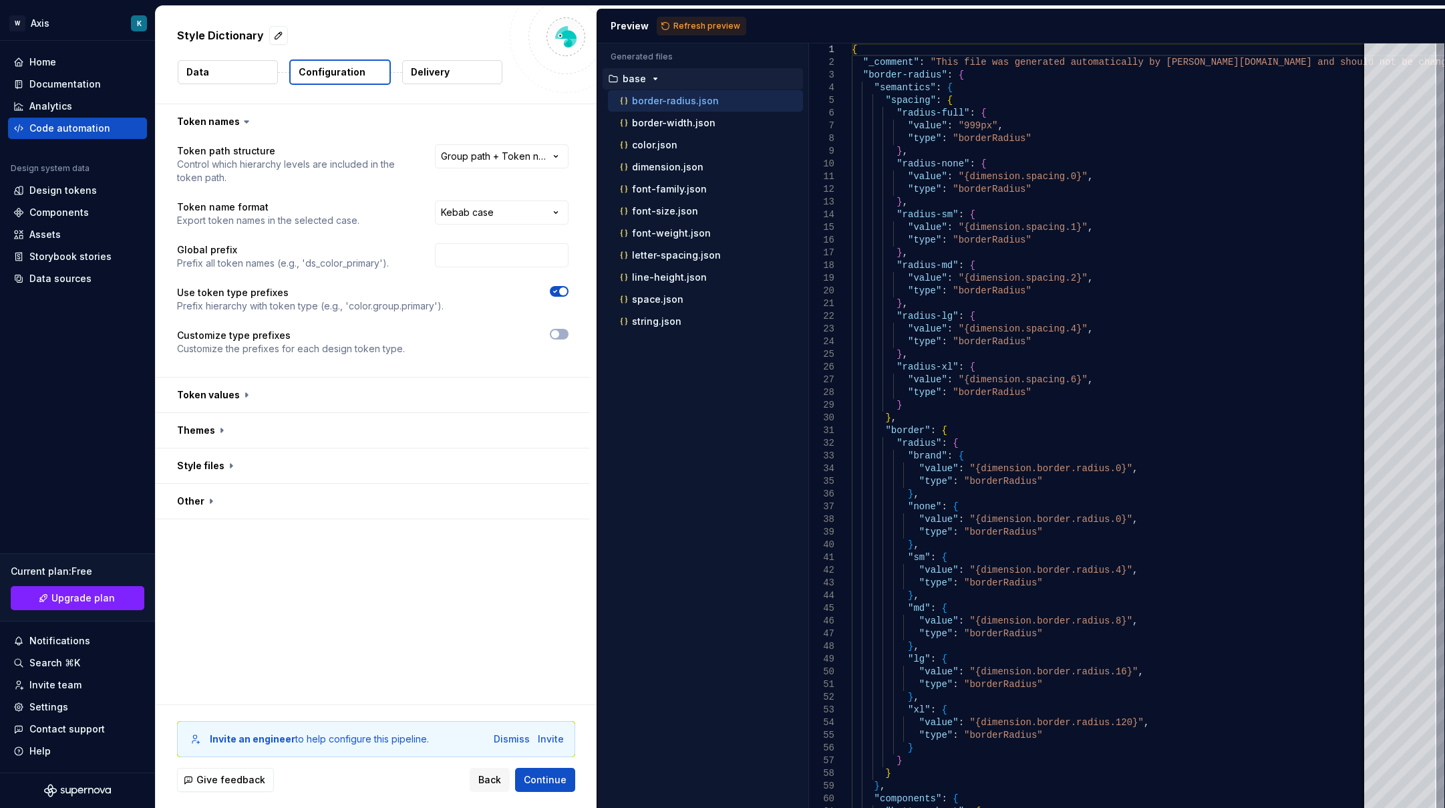
click at [447, 73] on p "Delivery" at bounding box center [430, 71] width 39 height 13
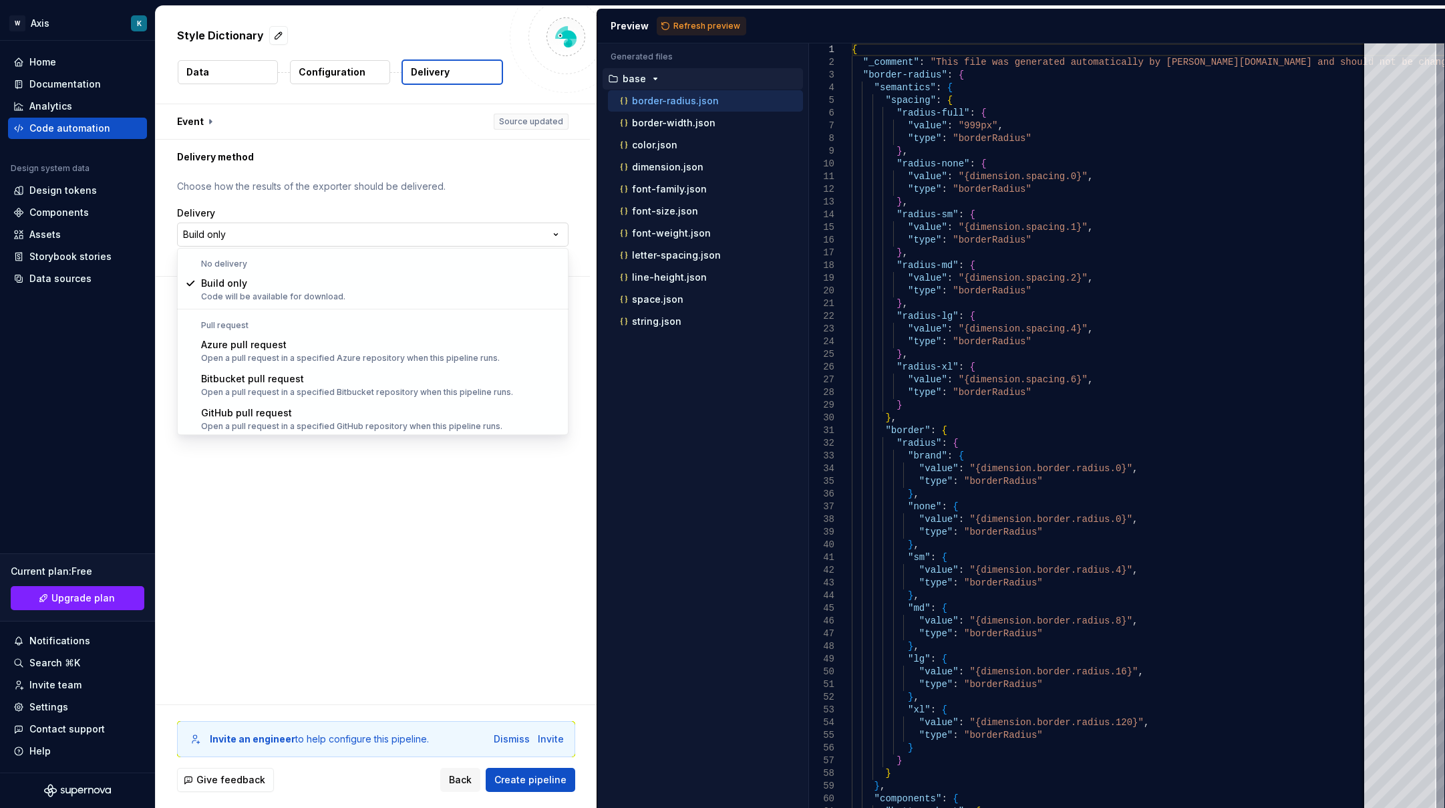
click at [351, 227] on html "**********" at bounding box center [722, 404] width 1445 height 808
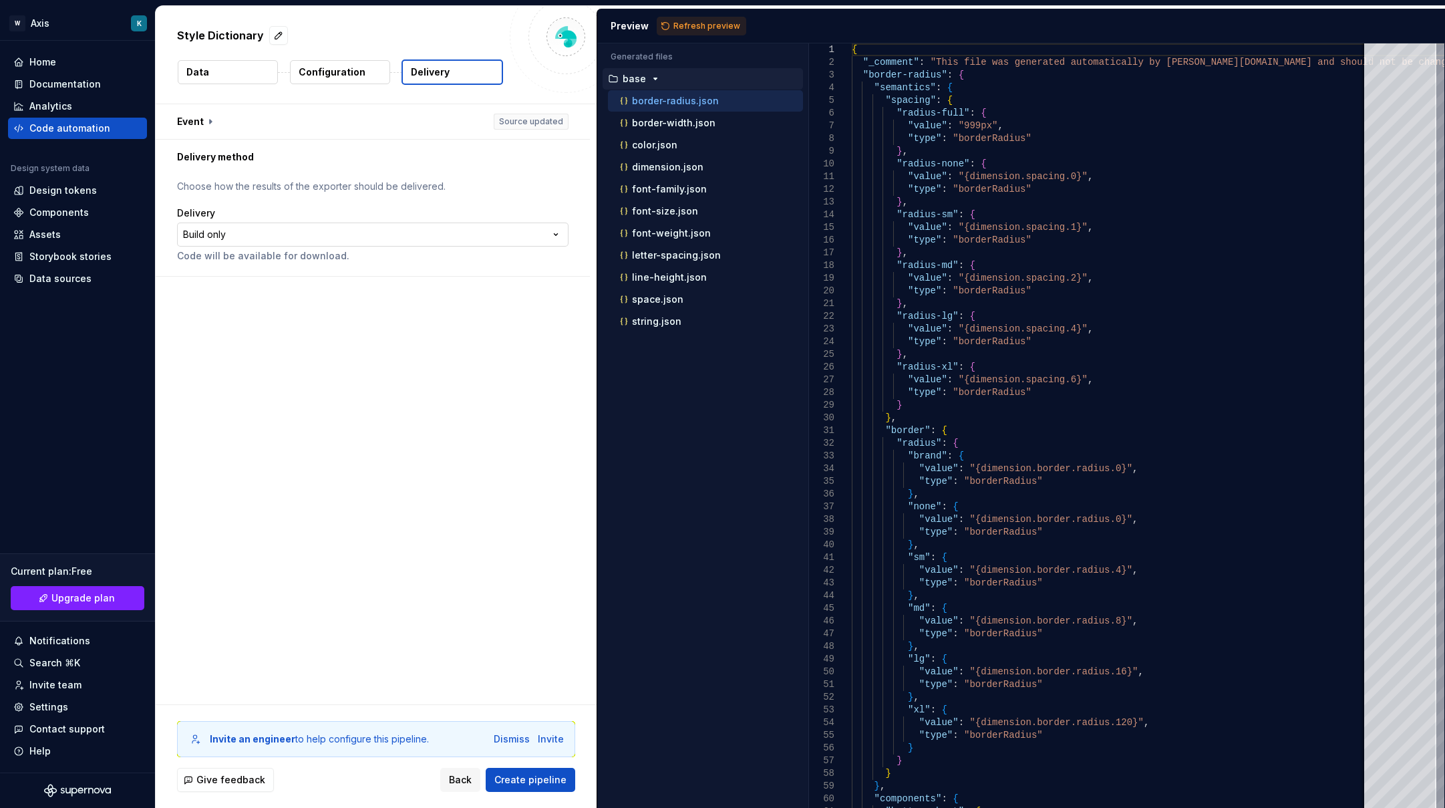
click at [351, 227] on html "**********" at bounding box center [722, 404] width 1445 height 808
click at [546, 791] on button "Create pipeline" at bounding box center [531, 779] width 90 height 24
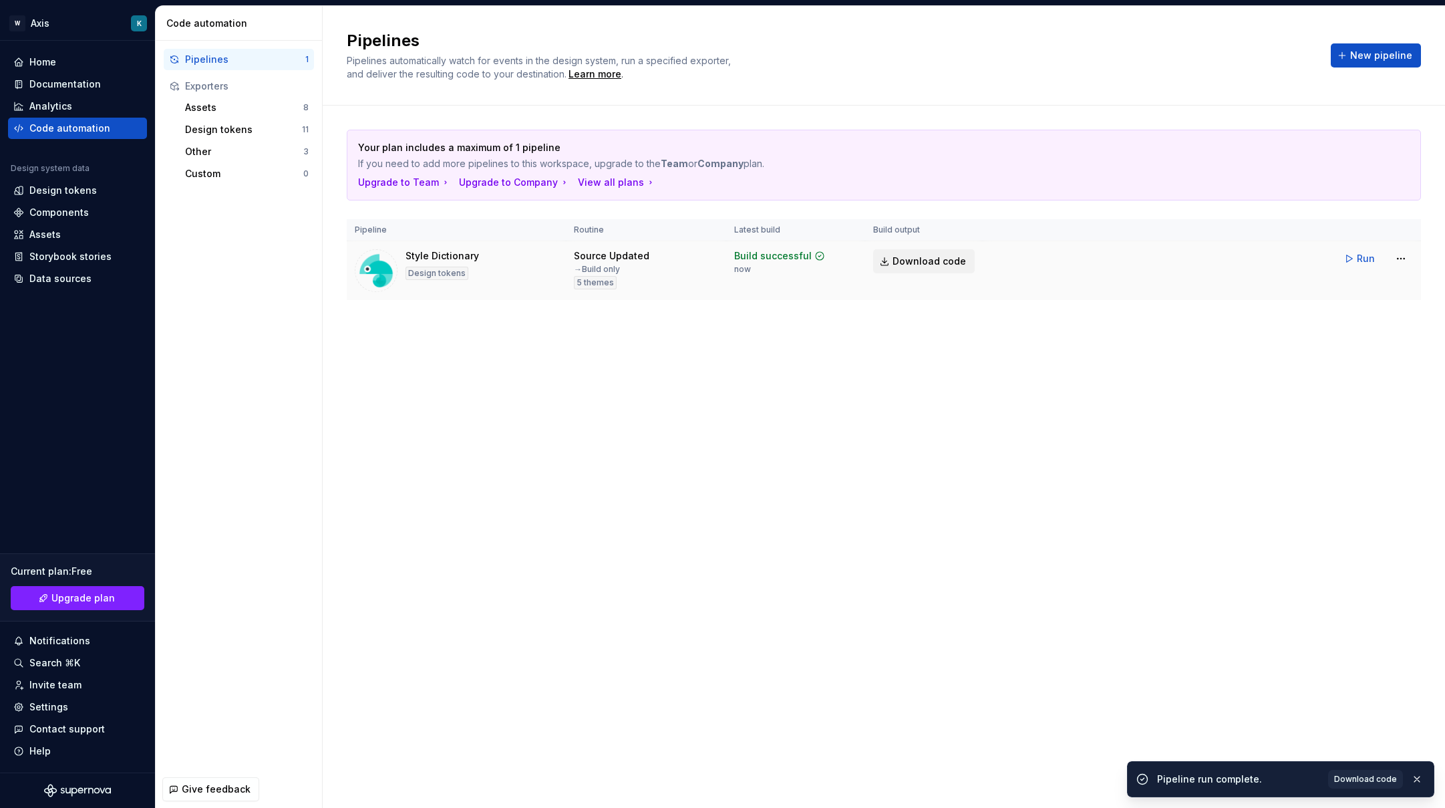
click at [931, 261] on span "Download code" at bounding box center [928, 260] width 73 height 13
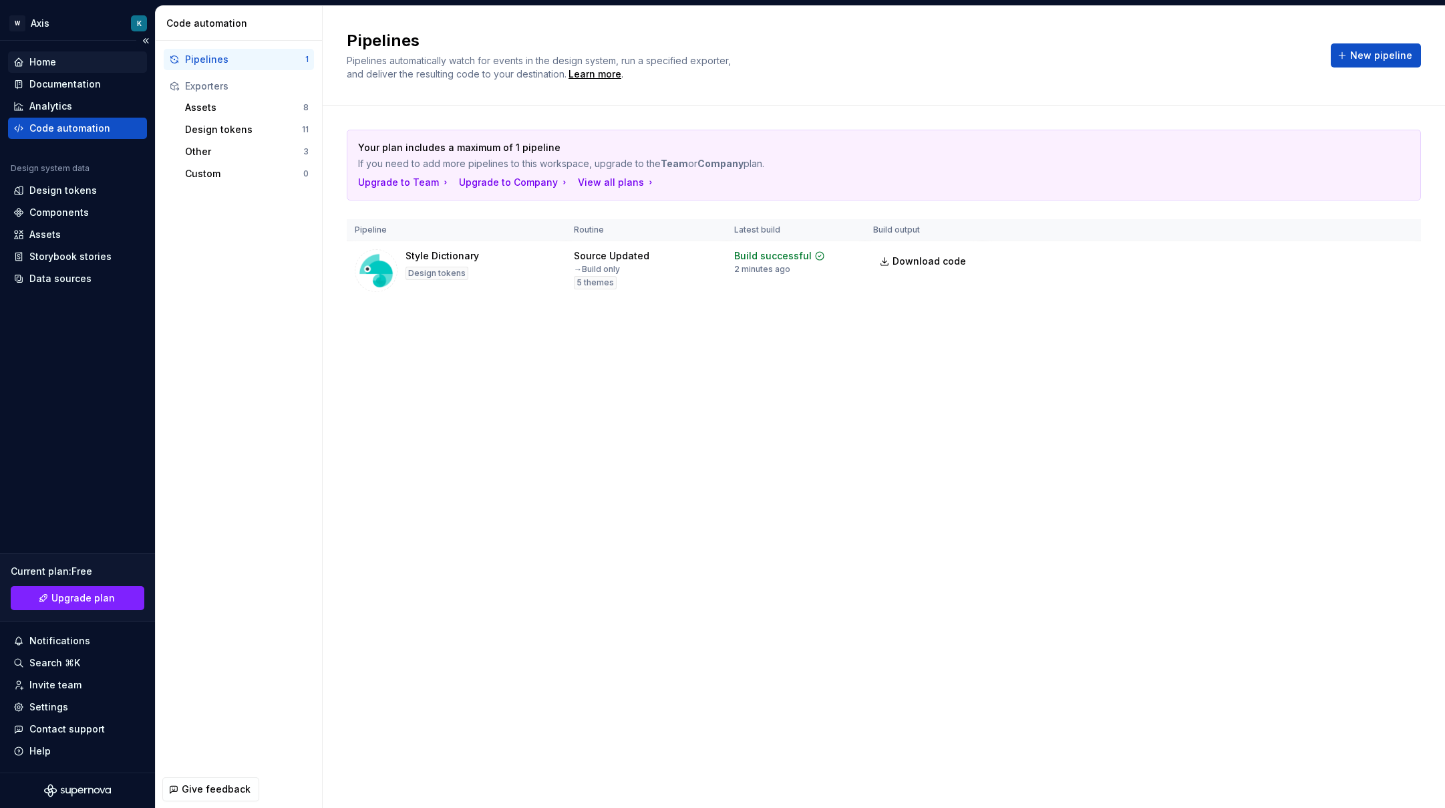
click at [46, 63] on div "Home" at bounding box center [42, 61] width 27 height 13
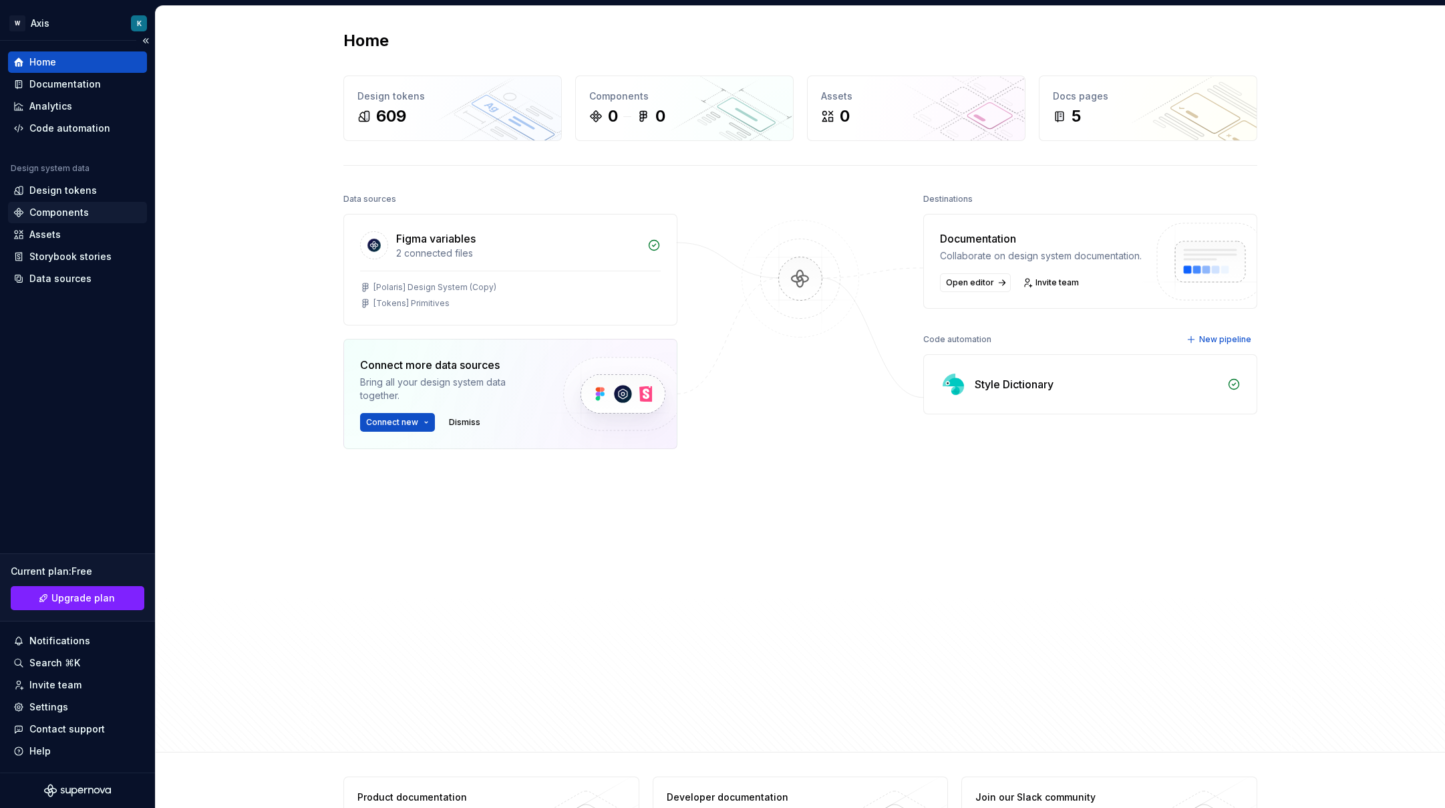
click at [62, 211] on div "Components" at bounding box center [58, 212] width 59 height 13
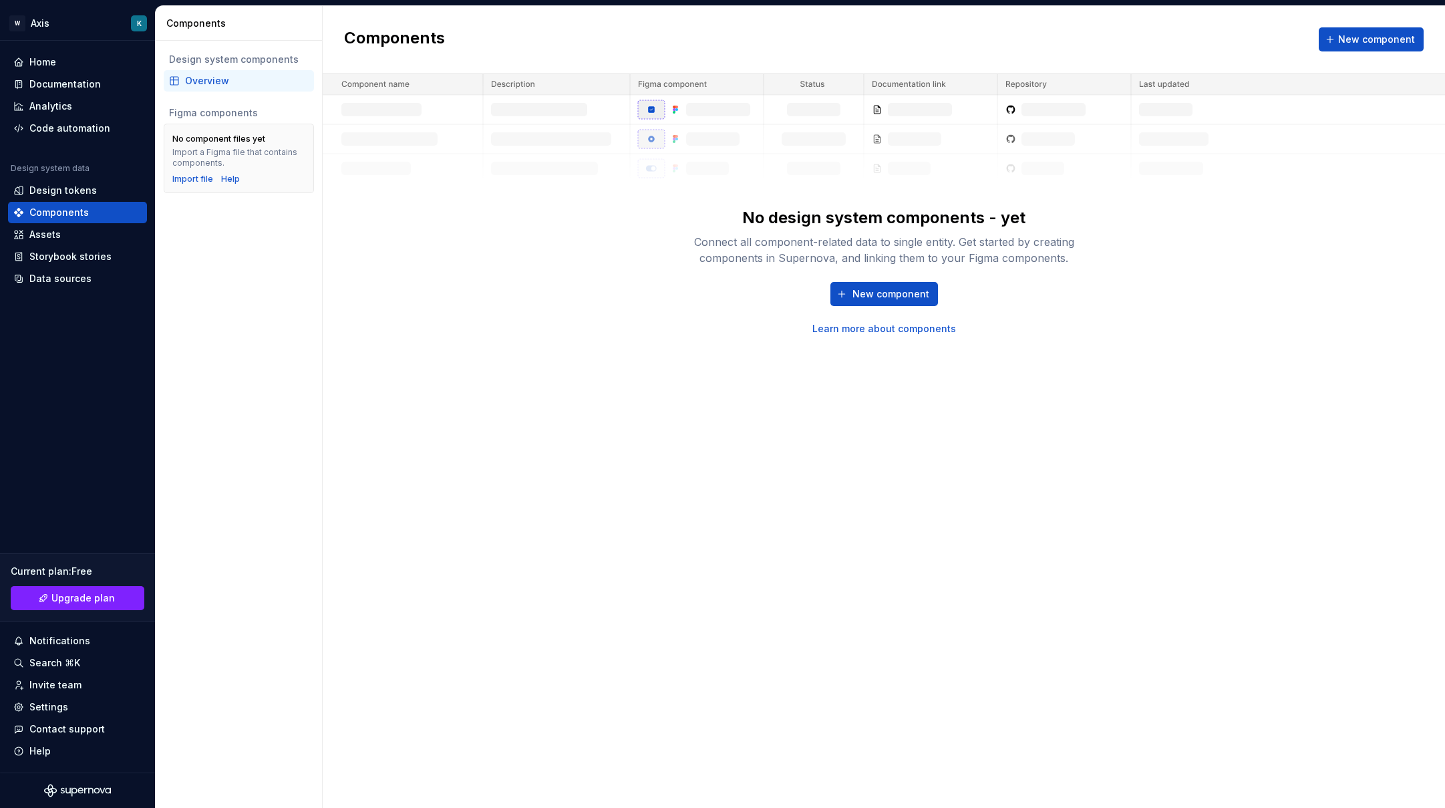
click at [898, 307] on div "New component Learn more about components" at bounding box center [883, 308] width 427 height 53
click at [906, 298] on span "New component" at bounding box center [890, 293] width 77 height 13
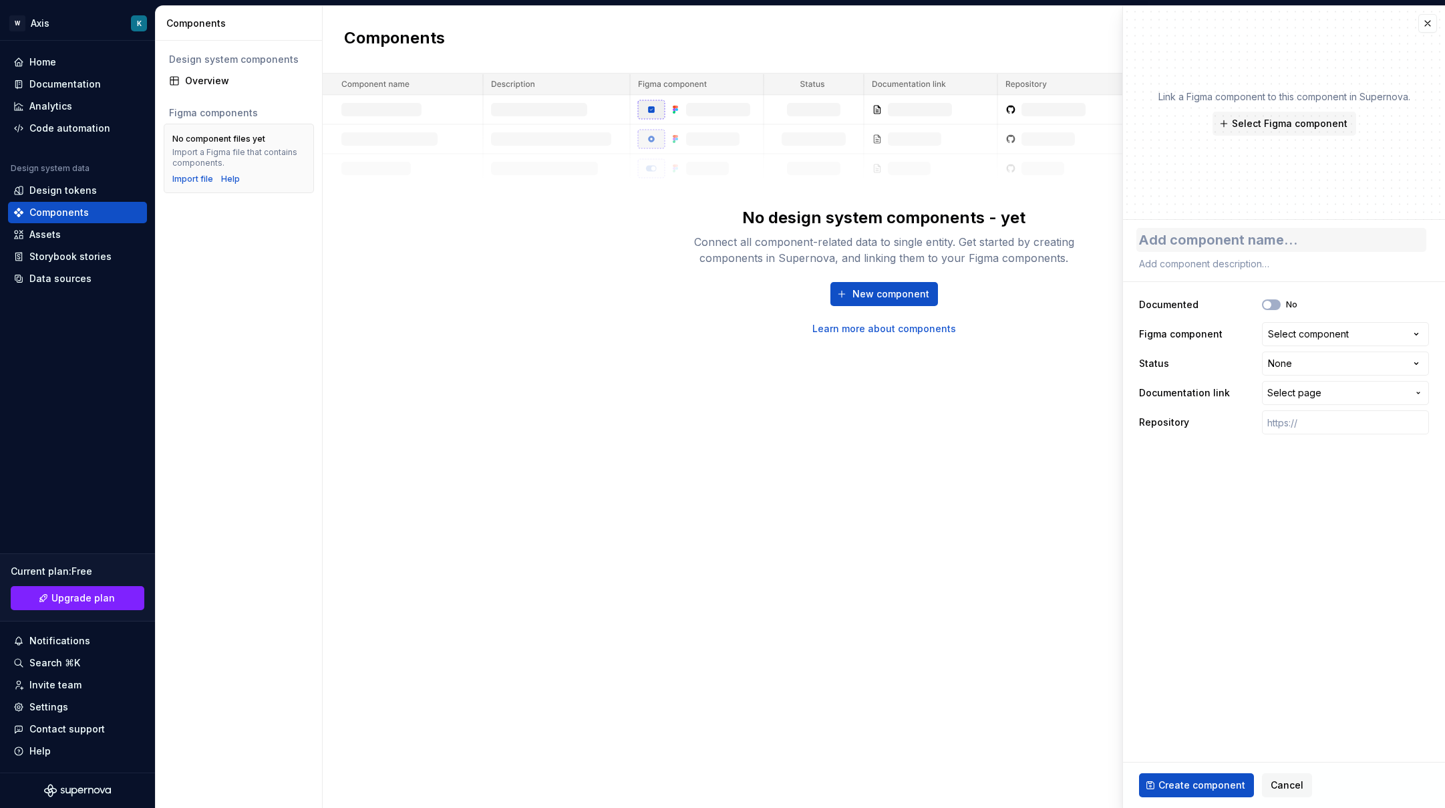
click at [1279, 251] on textarea at bounding box center [1281, 240] width 290 height 24
click at [1302, 129] on span "Select Figma component" at bounding box center [1290, 123] width 116 height 13
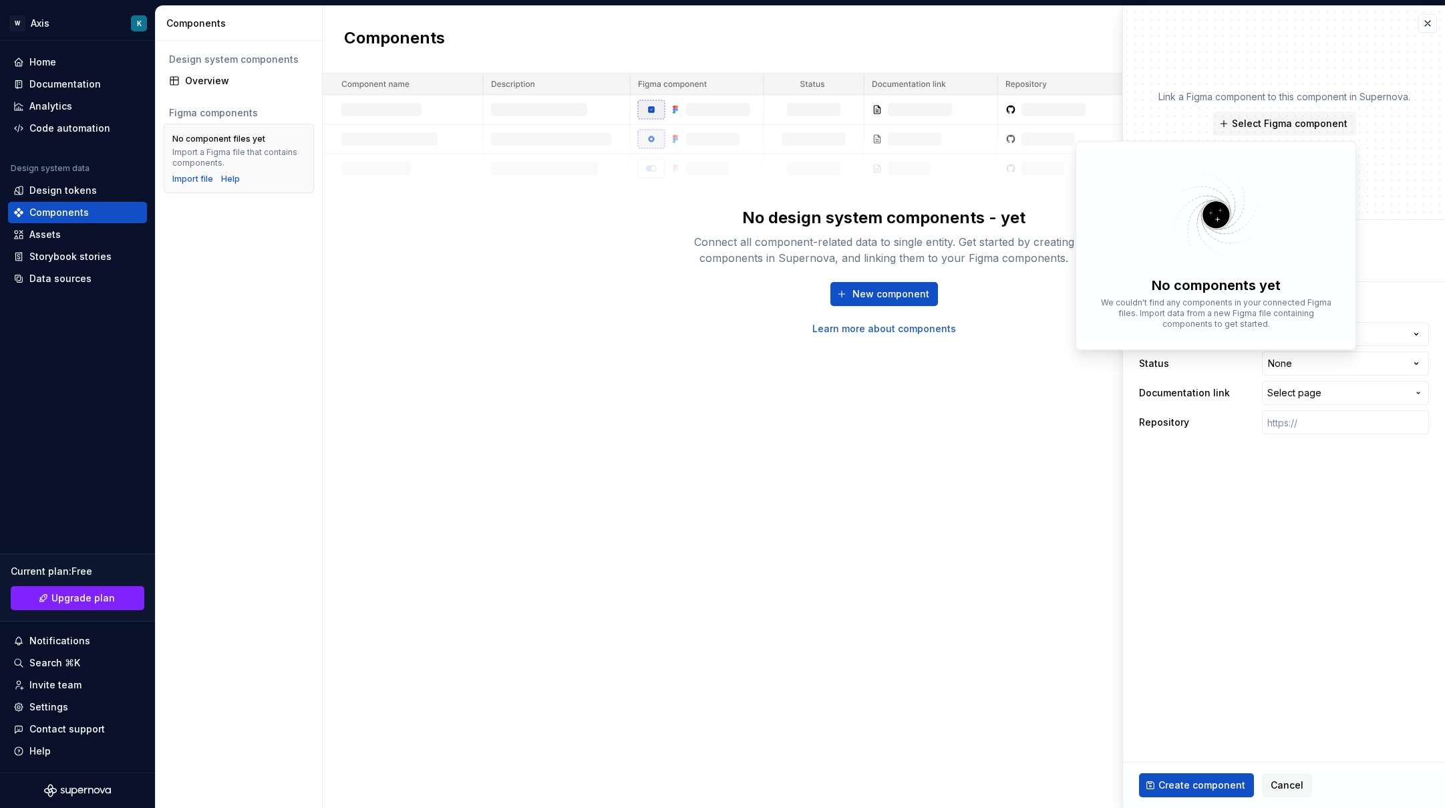
click at [1129, 316] on p "We couldn't find any components in your connected Figma files. Import data from…" at bounding box center [1215, 313] width 239 height 32
click at [1242, 337] on div "No components yet We couldn't find any components in your connected Figma files…" at bounding box center [1216, 309] width 266 height 67
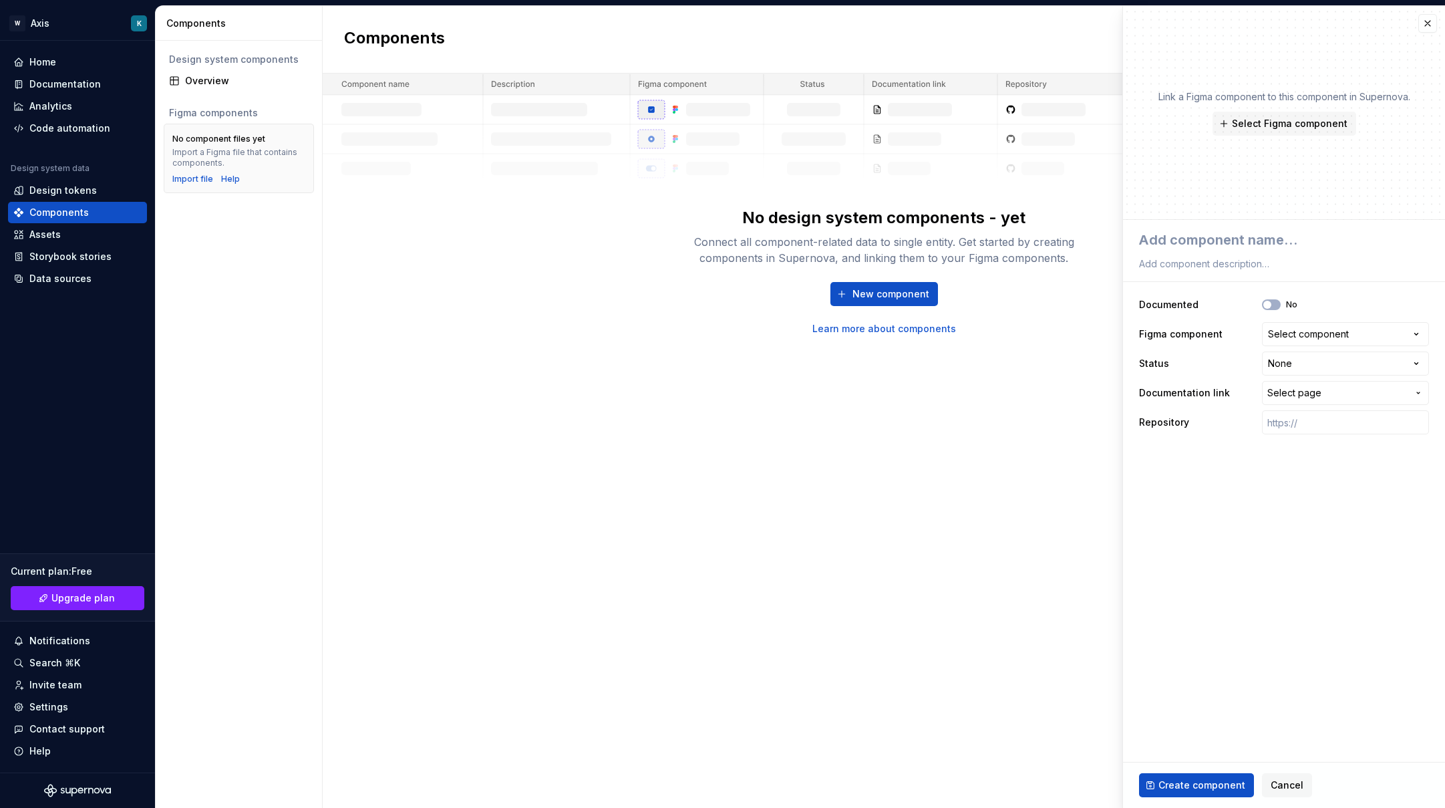
click at [1299, 516] on fieldset "**********" at bounding box center [1284, 514] width 322 height 588
click at [1274, 306] on button "No" at bounding box center [1271, 304] width 19 height 11
click at [1274, 306] on span "button" at bounding box center [1275, 305] width 8 height 8
click at [1220, 572] on fieldset "**********" at bounding box center [1284, 514] width 322 height 588
click at [1413, 329] on icon "button" at bounding box center [1415, 333] width 13 height 13
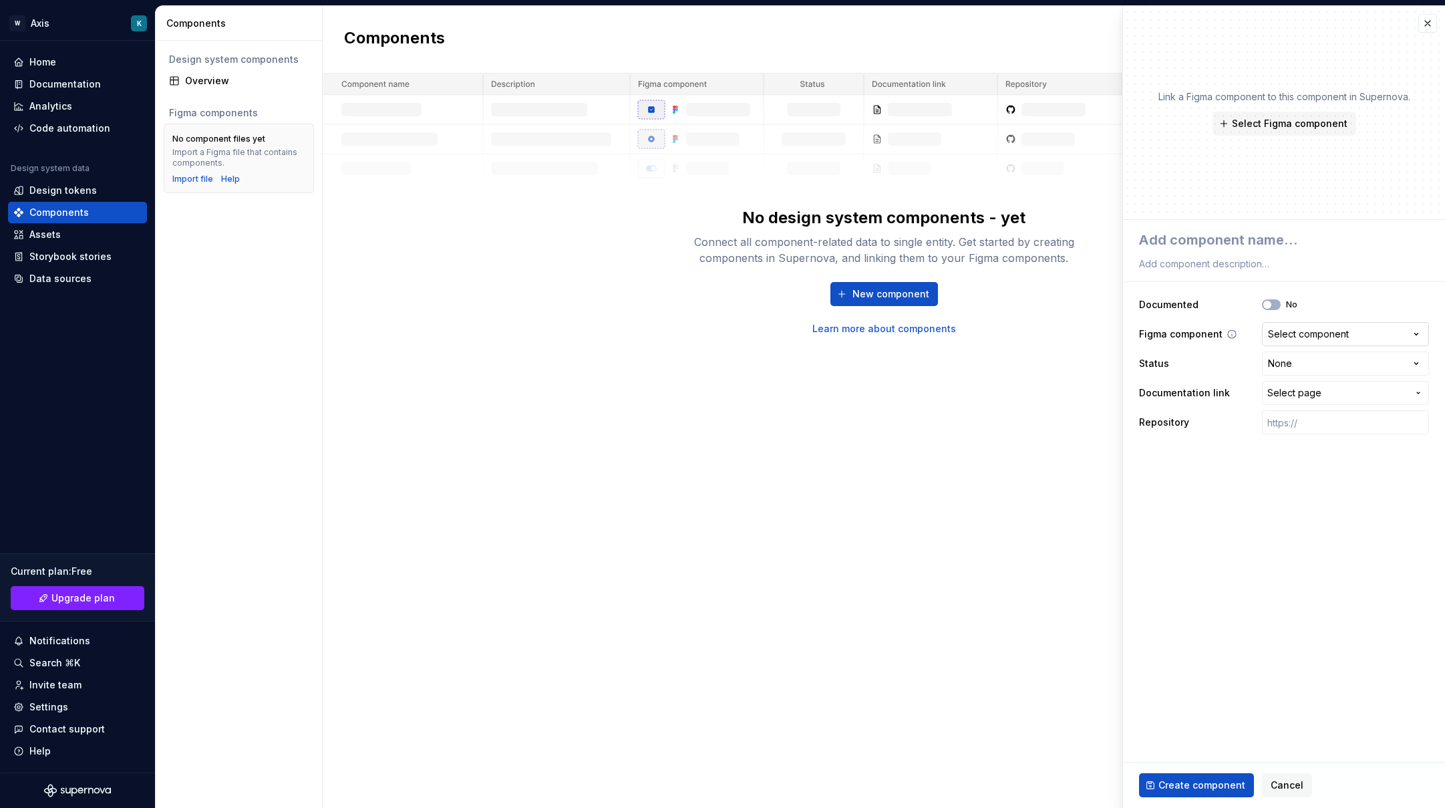
click at [1413, 329] on html "**********" at bounding box center [722, 404] width 1445 height 808
click at [1398, 367] on html "**********" at bounding box center [722, 404] width 1445 height 808
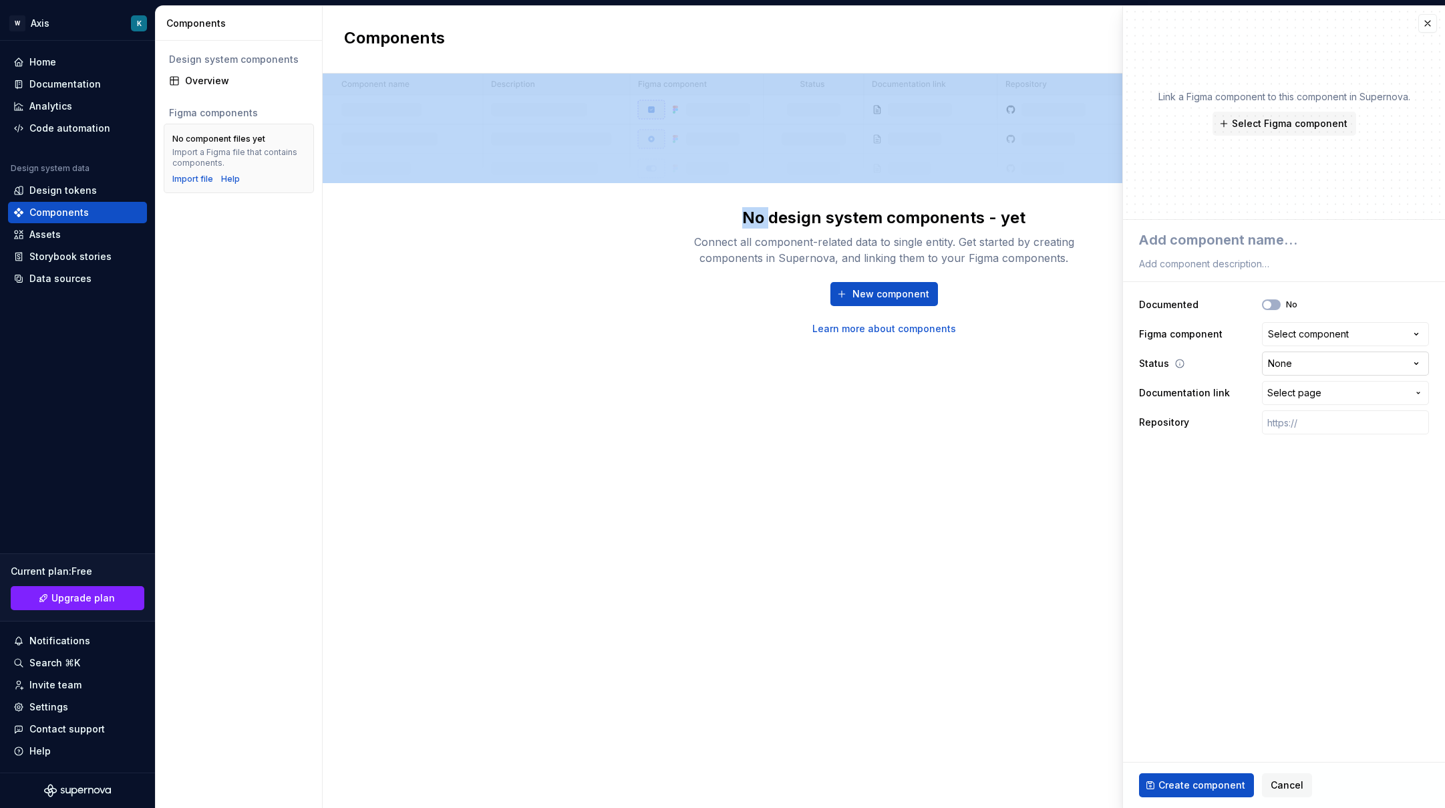
click at [1398, 367] on html "**********" at bounding box center [722, 404] width 1445 height 808
click at [1403, 395] on span "Select page" at bounding box center [1337, 392] width 140 height 13
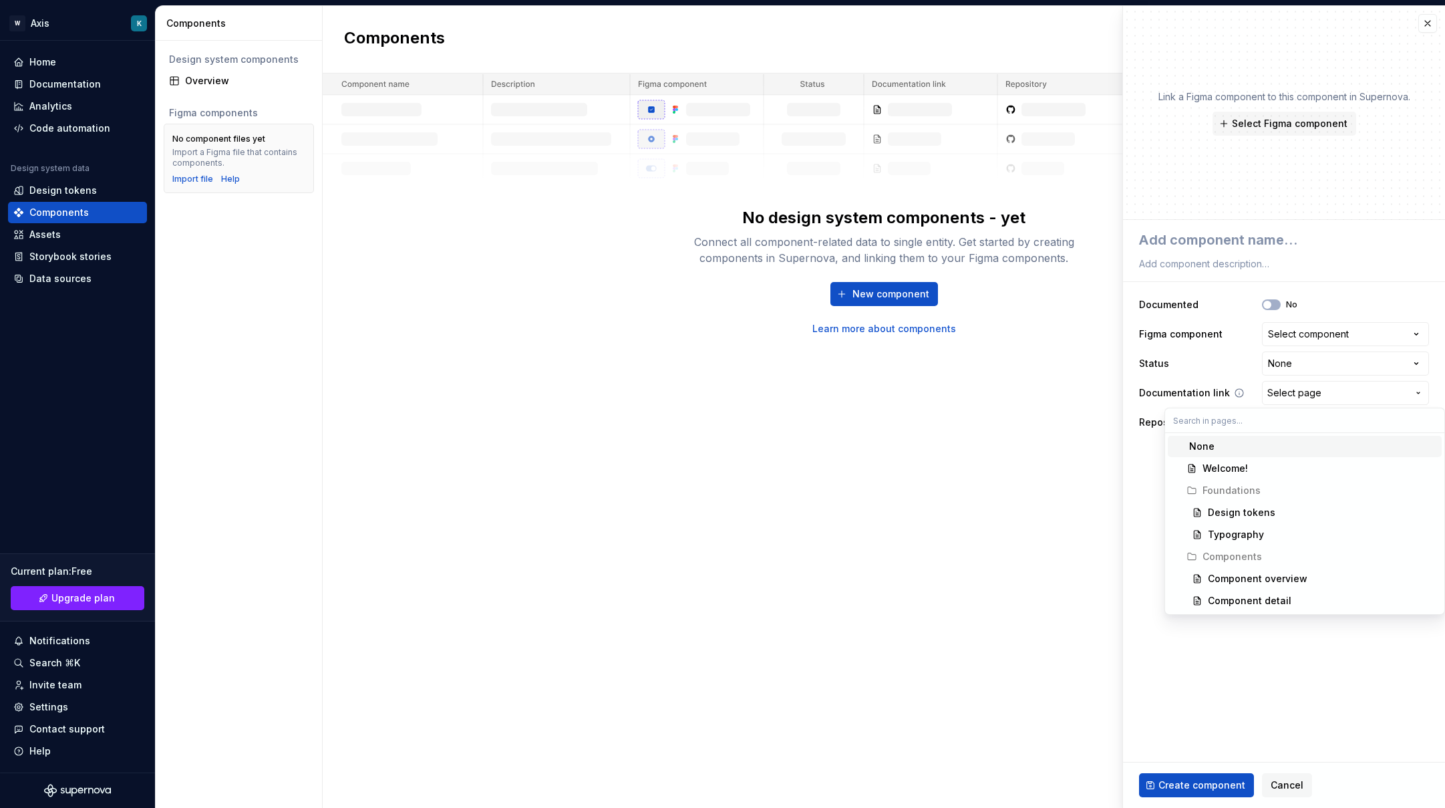
click at [1403, 395] on html "**********" at bounding box center [722, 404] width 1445 height 808
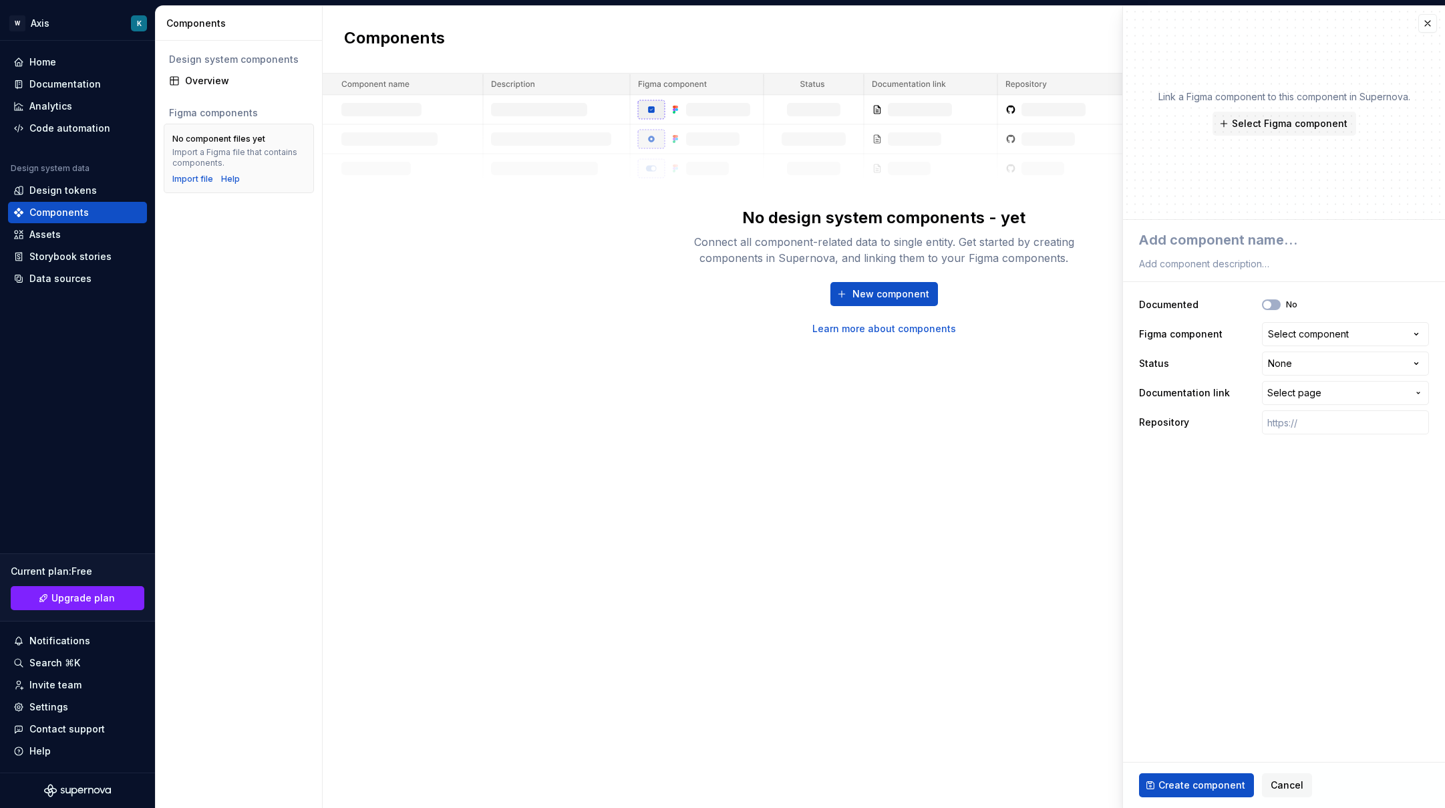
click at [1307, 505] on fieldset "**********" at bounding box center [1284, 514] width 322 height 588
type textarea "*"
click at [63, 60] on div "Home" at bounding box center [77, 61] width 128 height 13
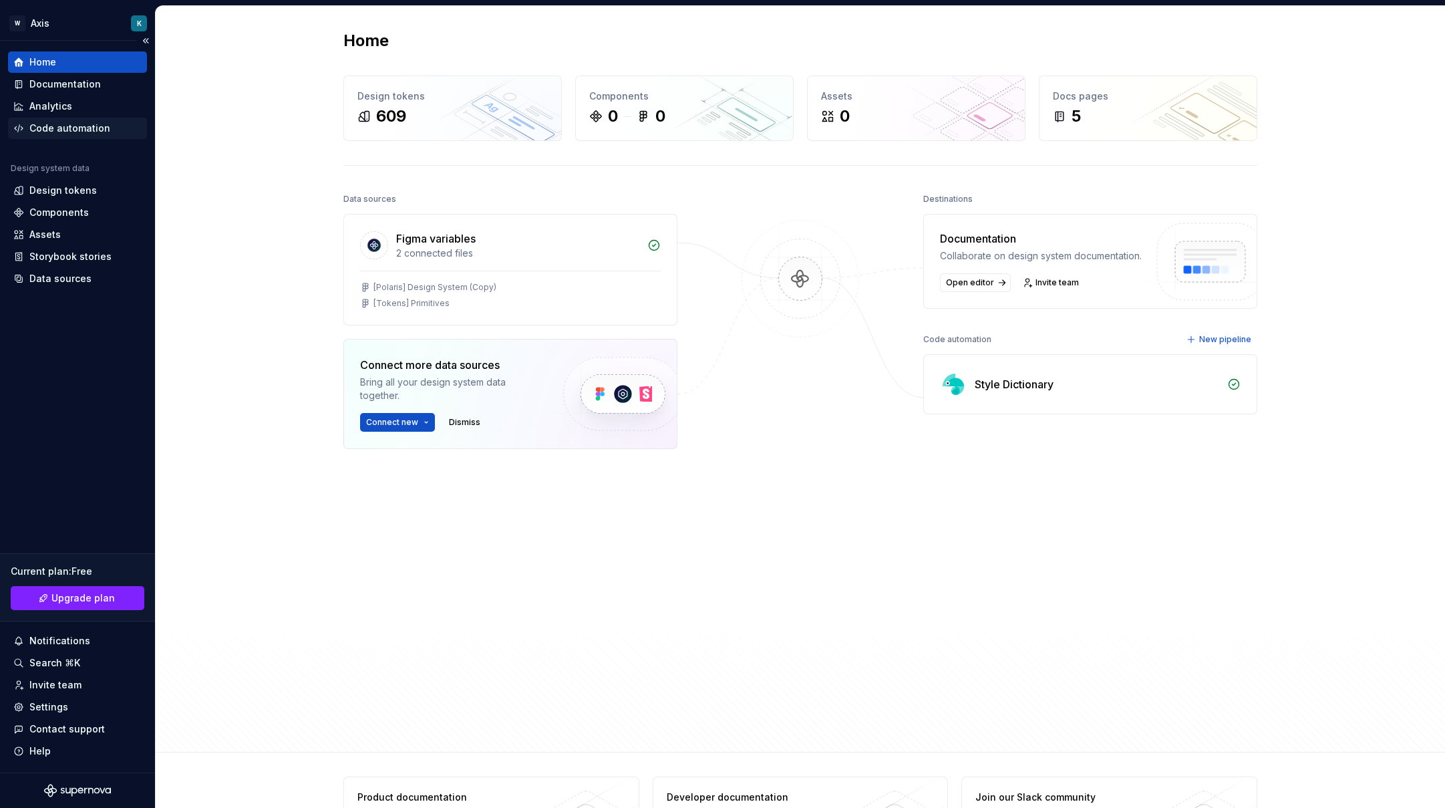
click at [70, 130] on div "Code automation" at bounding box center [69, 128] width 81 height 13
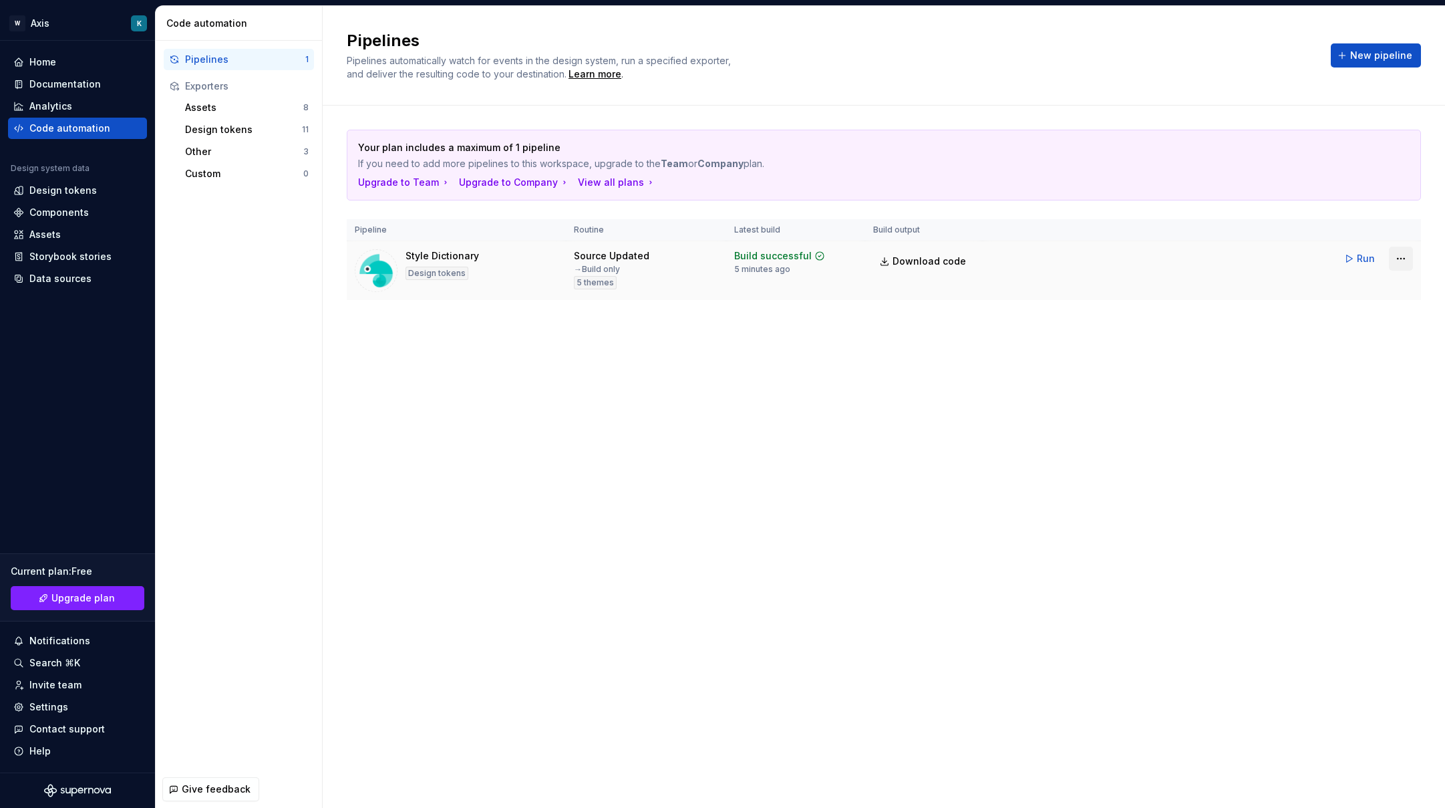
click at [1399, 254] on html "W Axis K Home Documentation Analytics Code automation Design system data Design…" at bounding box center [722, 404] width 1445 height 808
click at [1349, 398] on div "Delete pipeline" at bounding box center [1384, 399] width 114 height 13
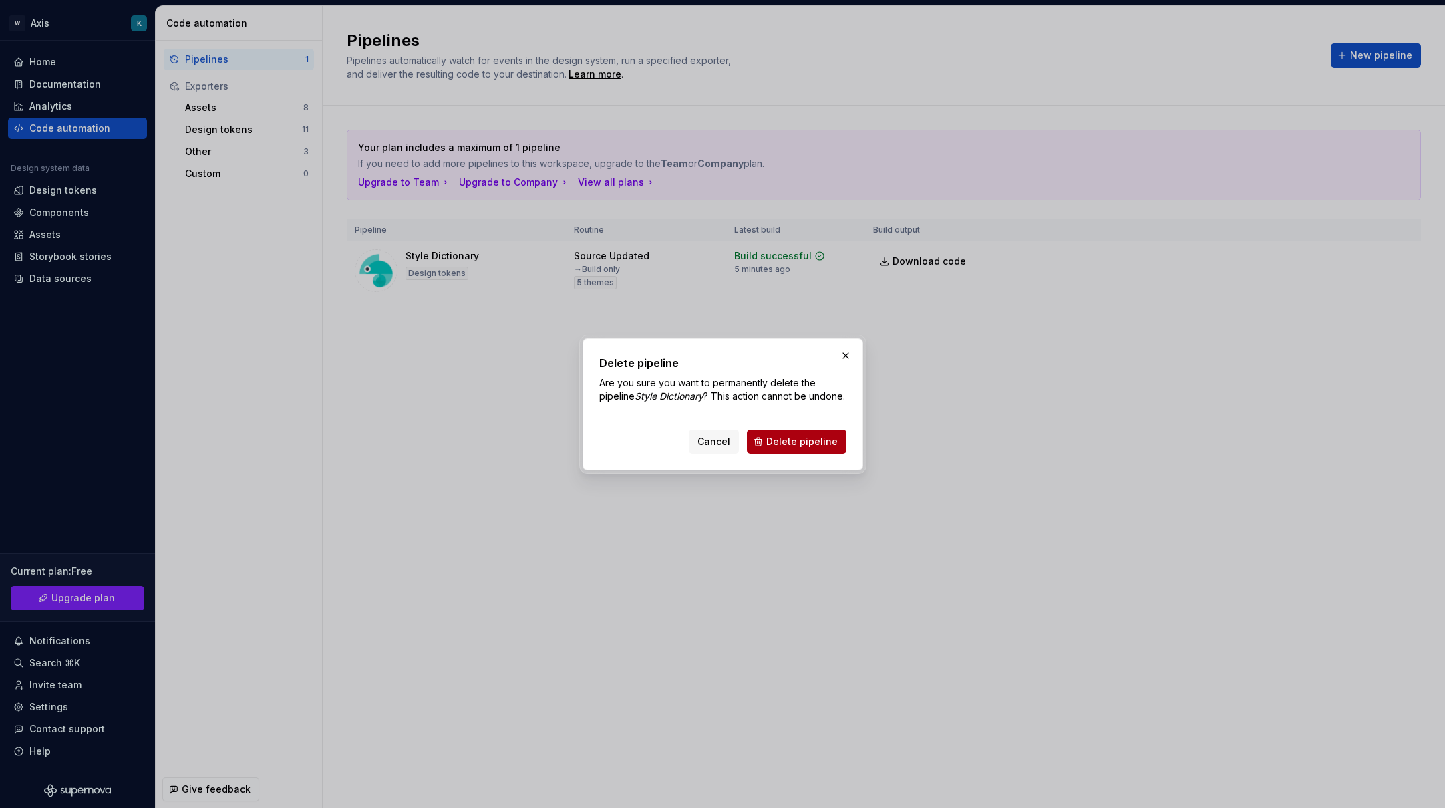
click at [786, 448] on span "Delete pipeline" at bounding box center [801, 441] width 71 height 13
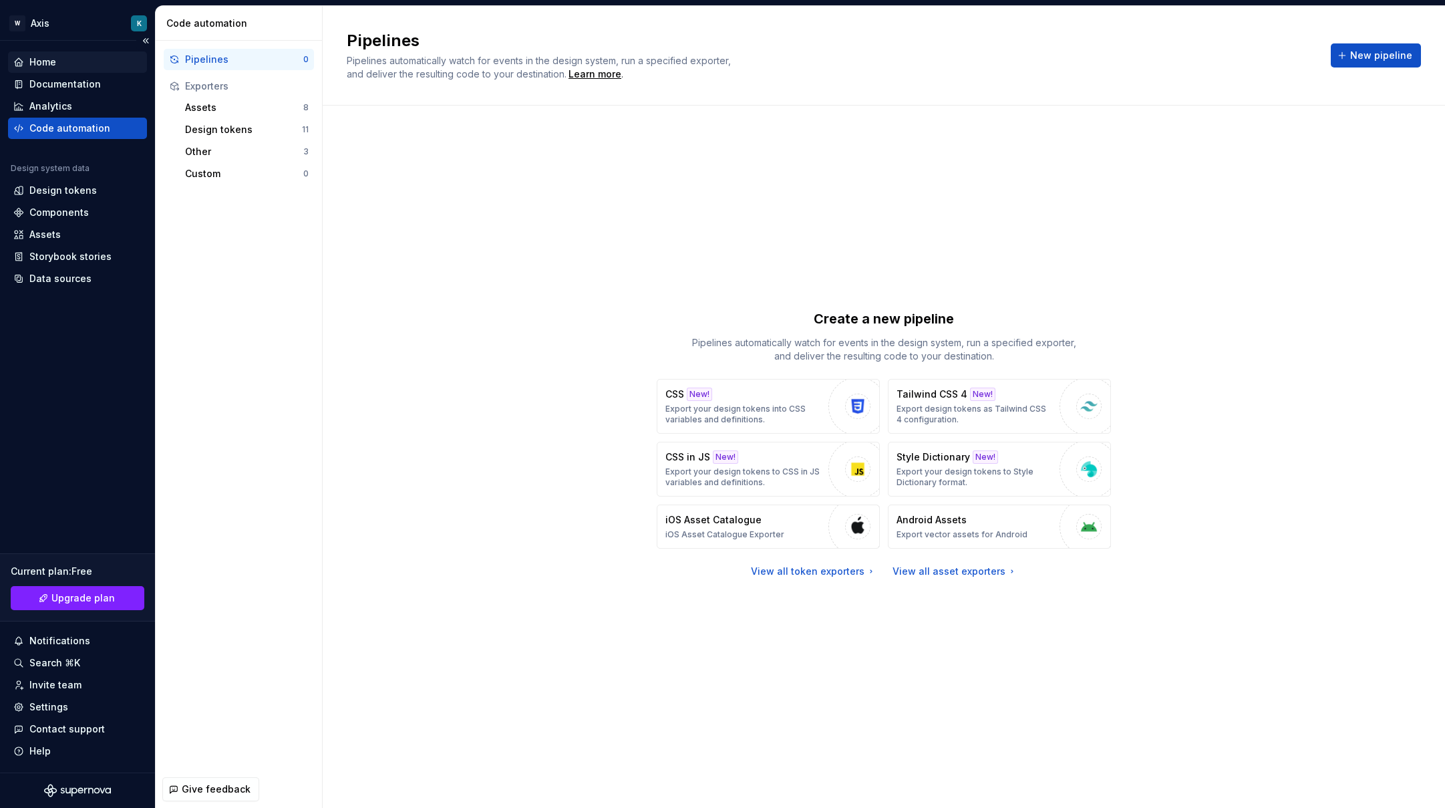
click at [70, 72] on div "Home" at bounding box center [77, 61] width 139 height 21
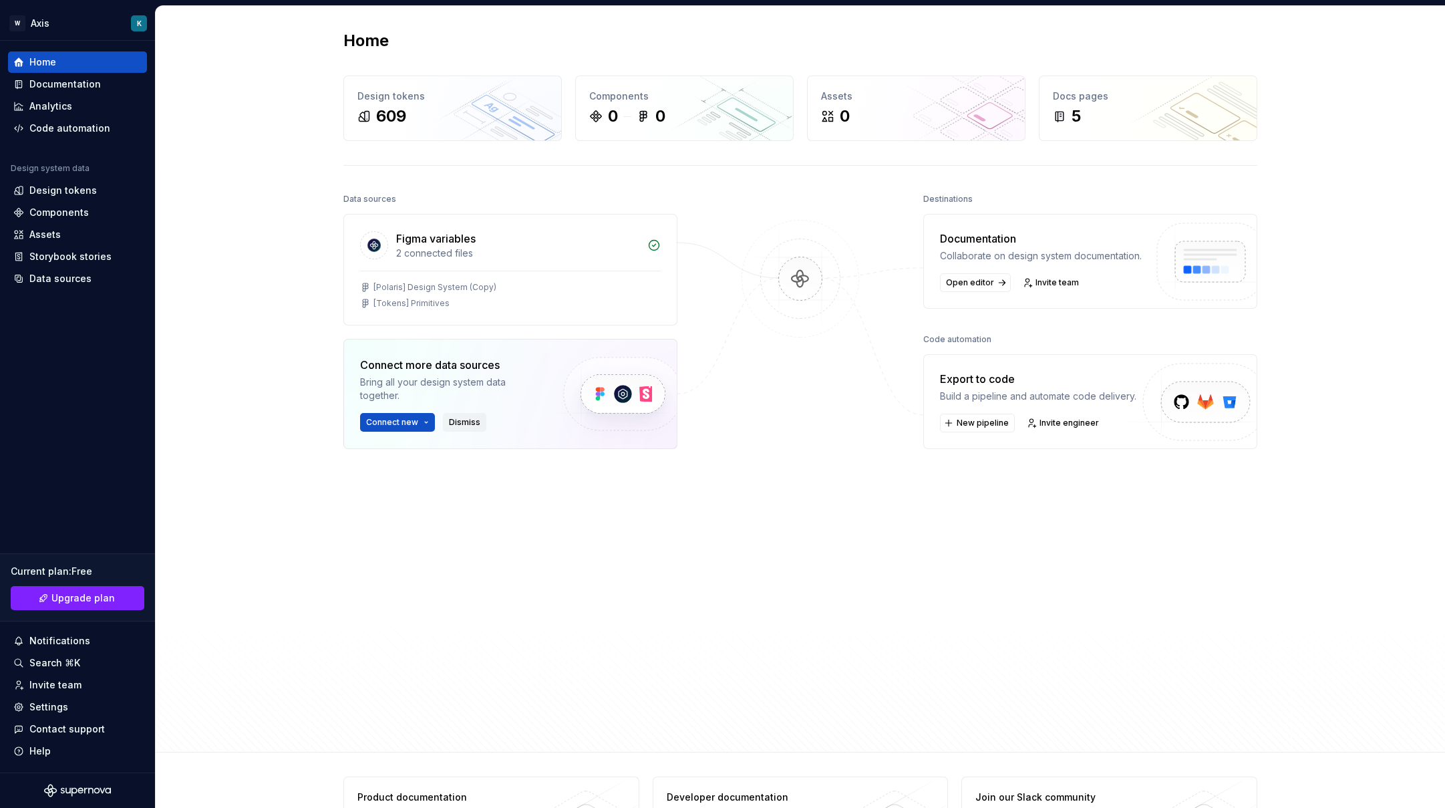
click at [453, 417] on span "Dismiss" at bounding box center [464, 422] width 31 height 11
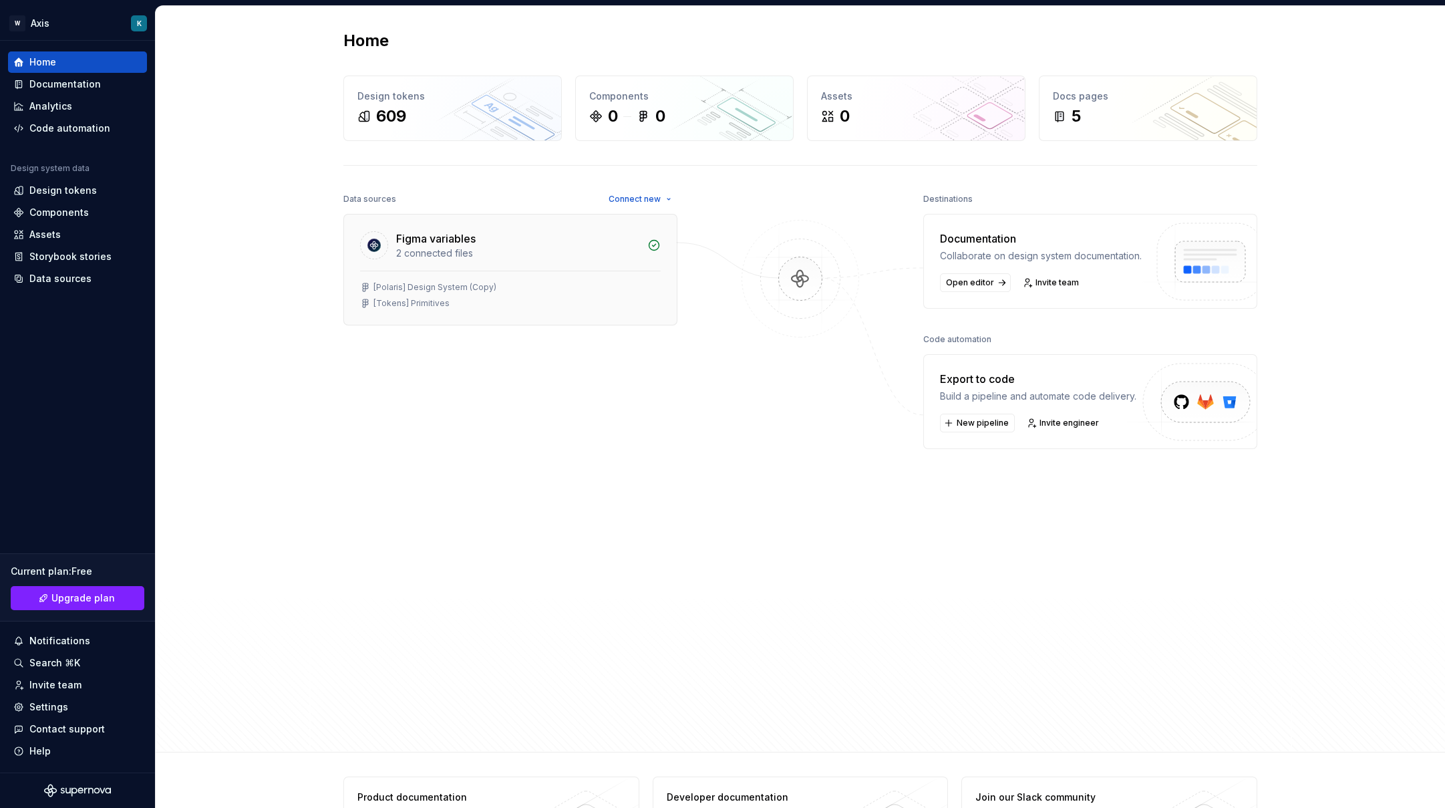
click at [543, 268] on div "Figma variables 2 connected files" at bounding box center [510, 242] width 333 height 56
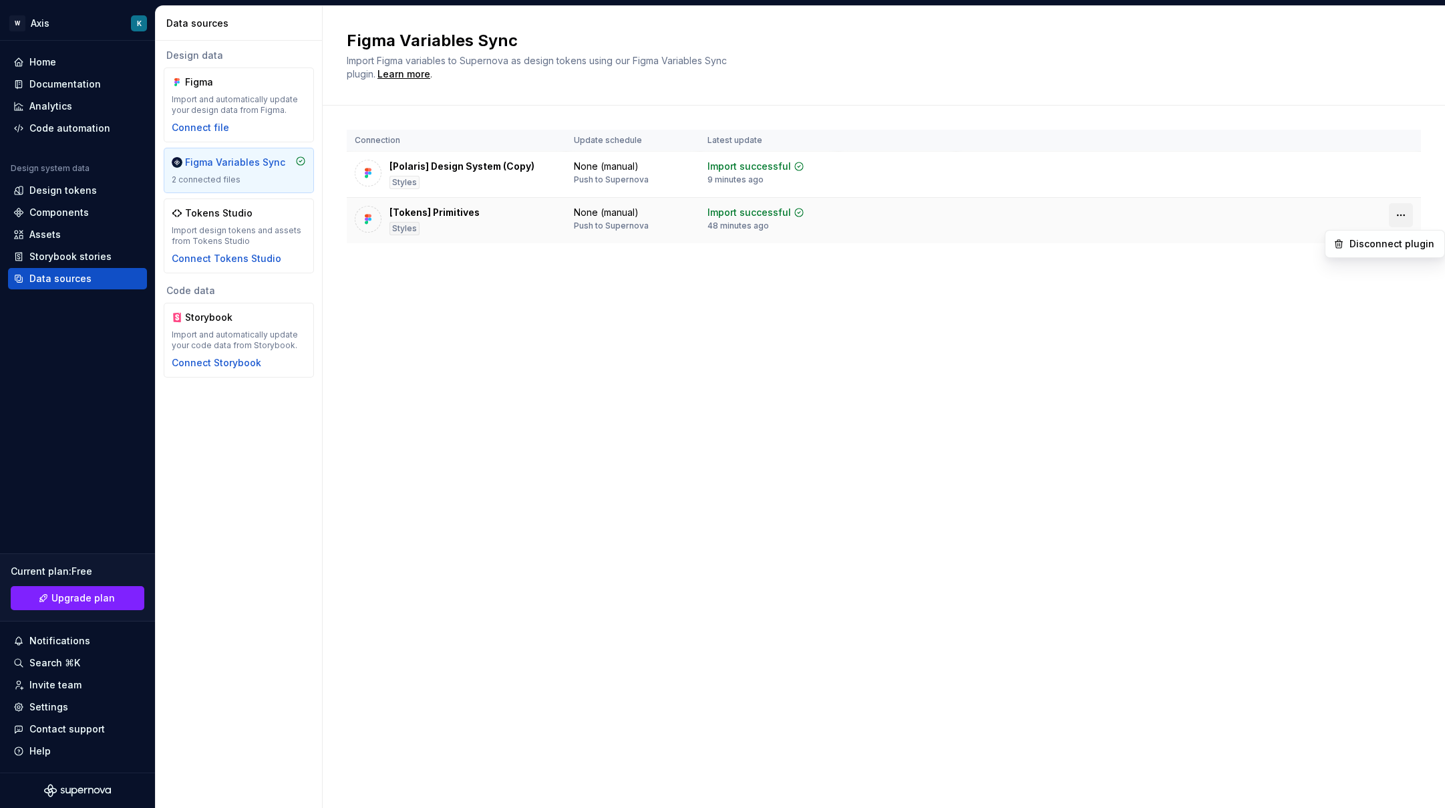
click at [1397, 214] on html "W Axis K Home Documentation Analytics Code automation Design system data Design…" at bounding box center [722, 404] width 1445 height 808
click at [1394, 244] on div "Disconnect plugin" at bounding box center [1392, 243] width 87 height 13
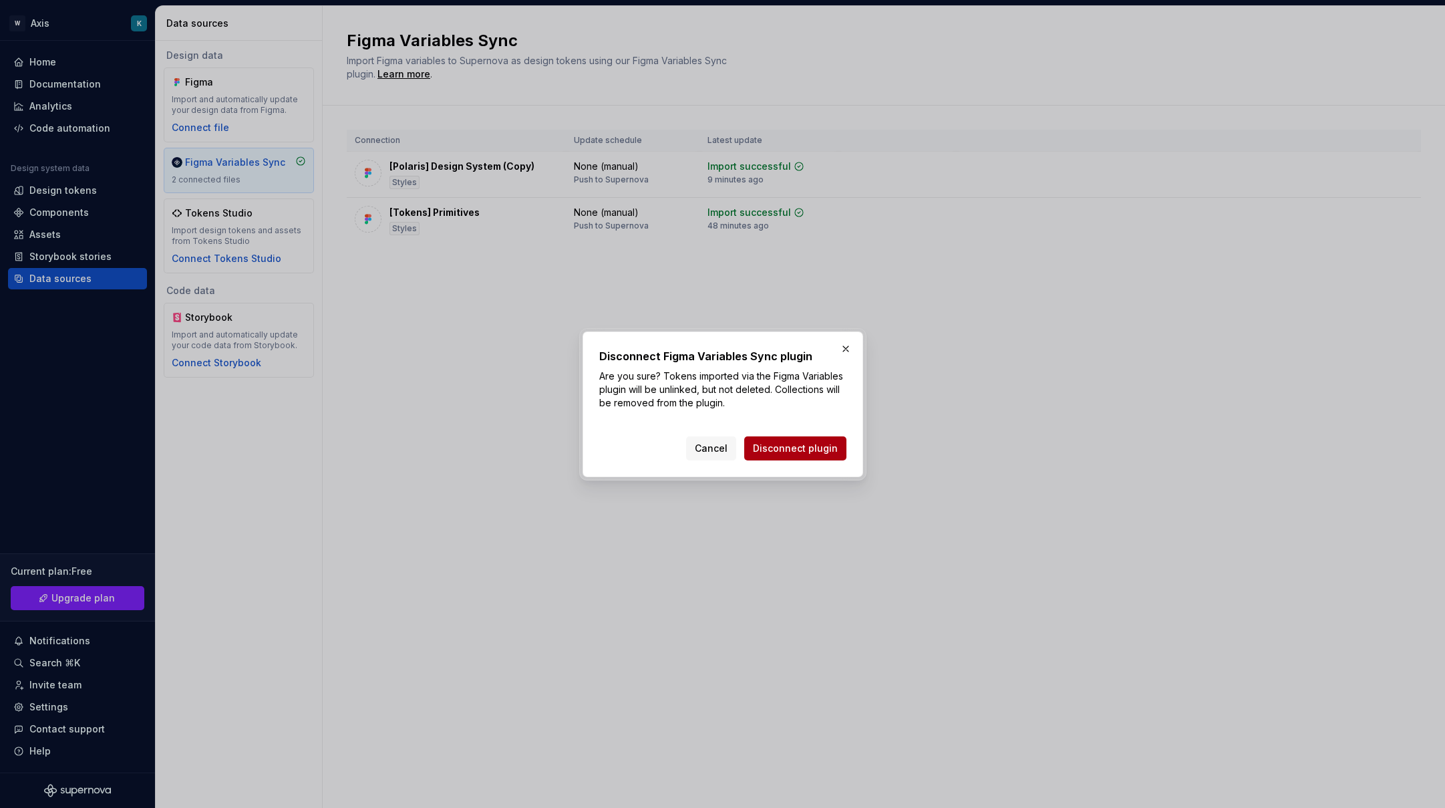
click at [819, 438] on button "Disconnect plugin" at bounding box center [795, 448] width 102 height 24
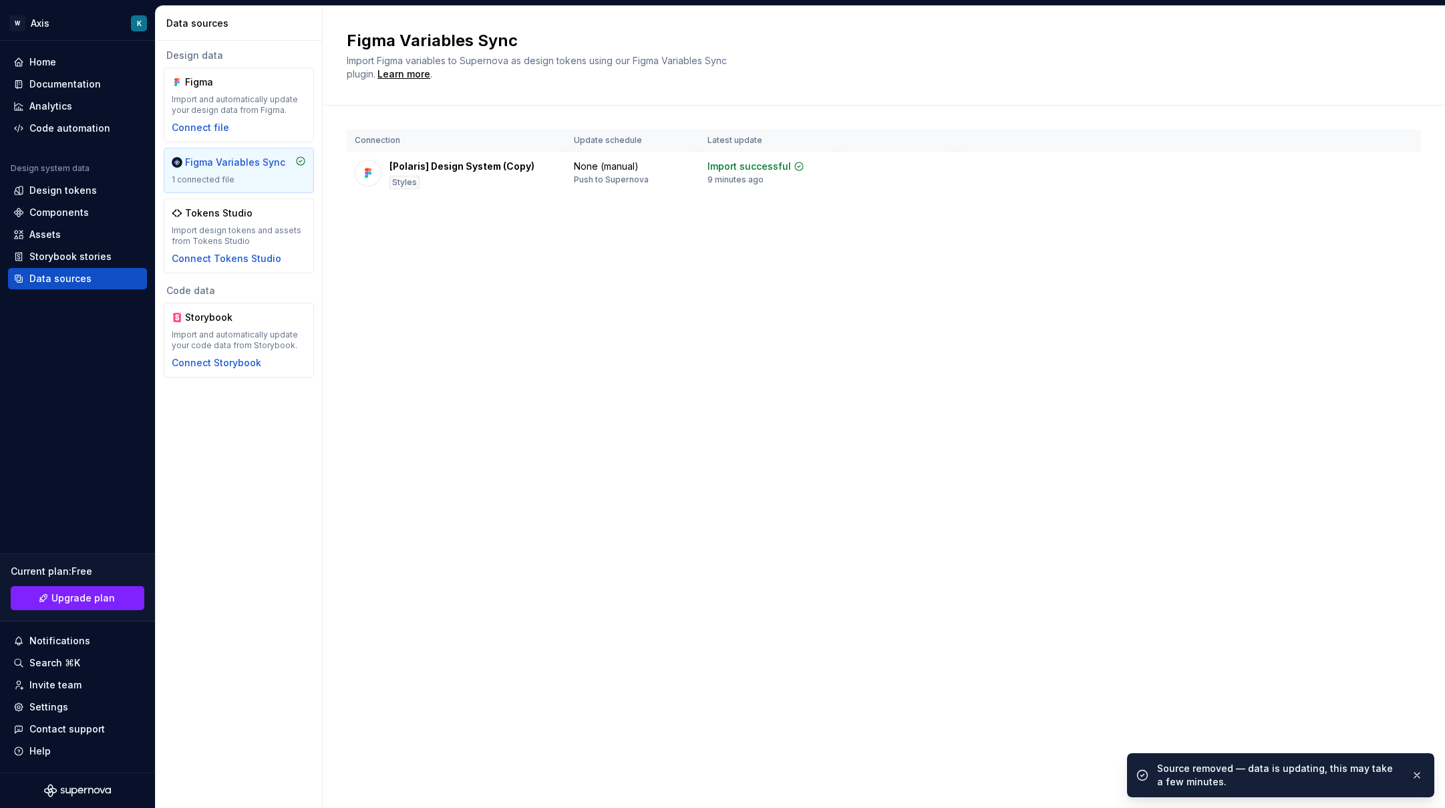
click at [1399, 168] on html "W Axis K Home Documentation Analytics Code automation Design system data Design…" at bounding box center [722, 404] width 1445 height 808
click at [1357, 200] on div "Disconnect plugin" at bounding box center [1392, 197] width 87 height 13
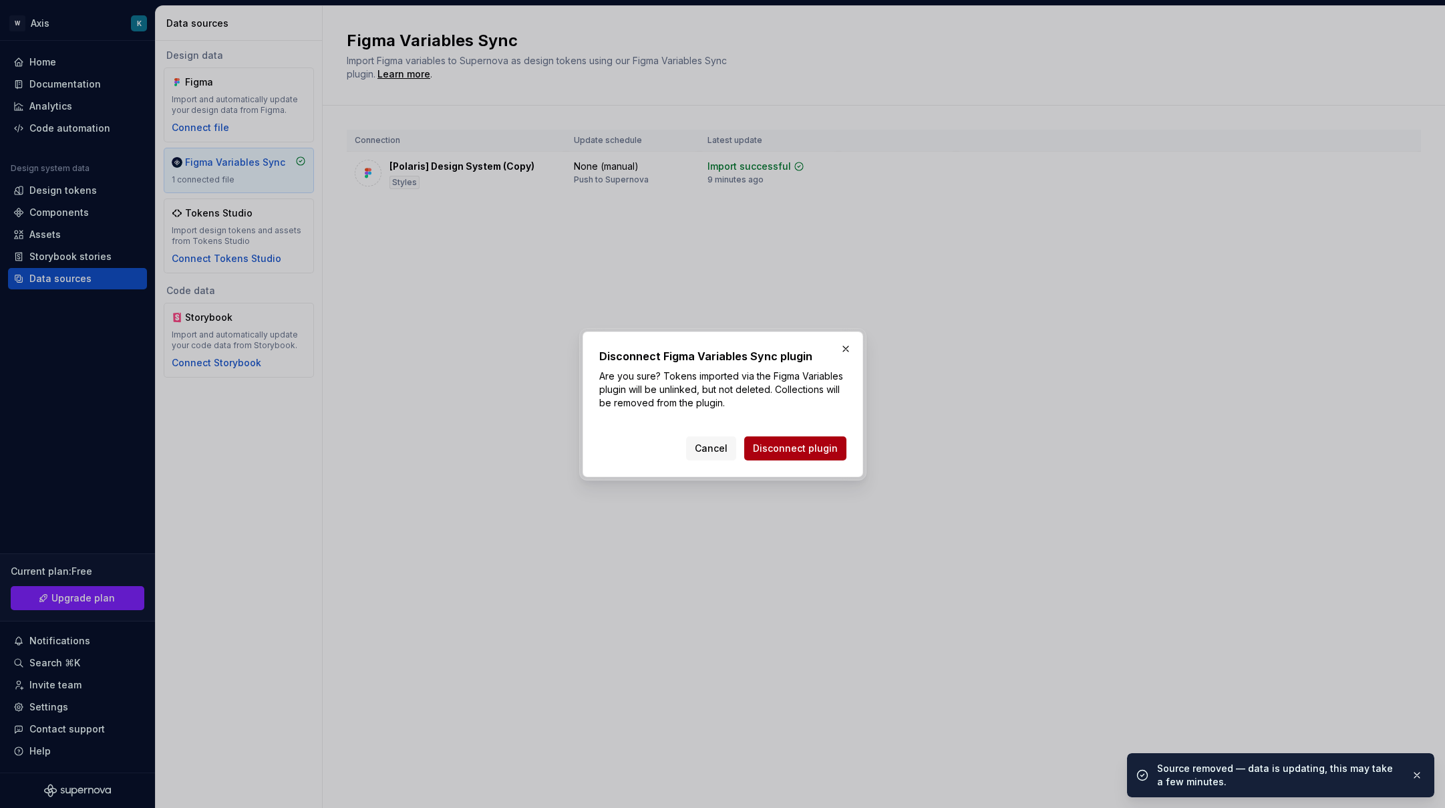
click at [774, 444] on span "Disconnect plugin" at bounding box center [795, 448] width 85 height 13
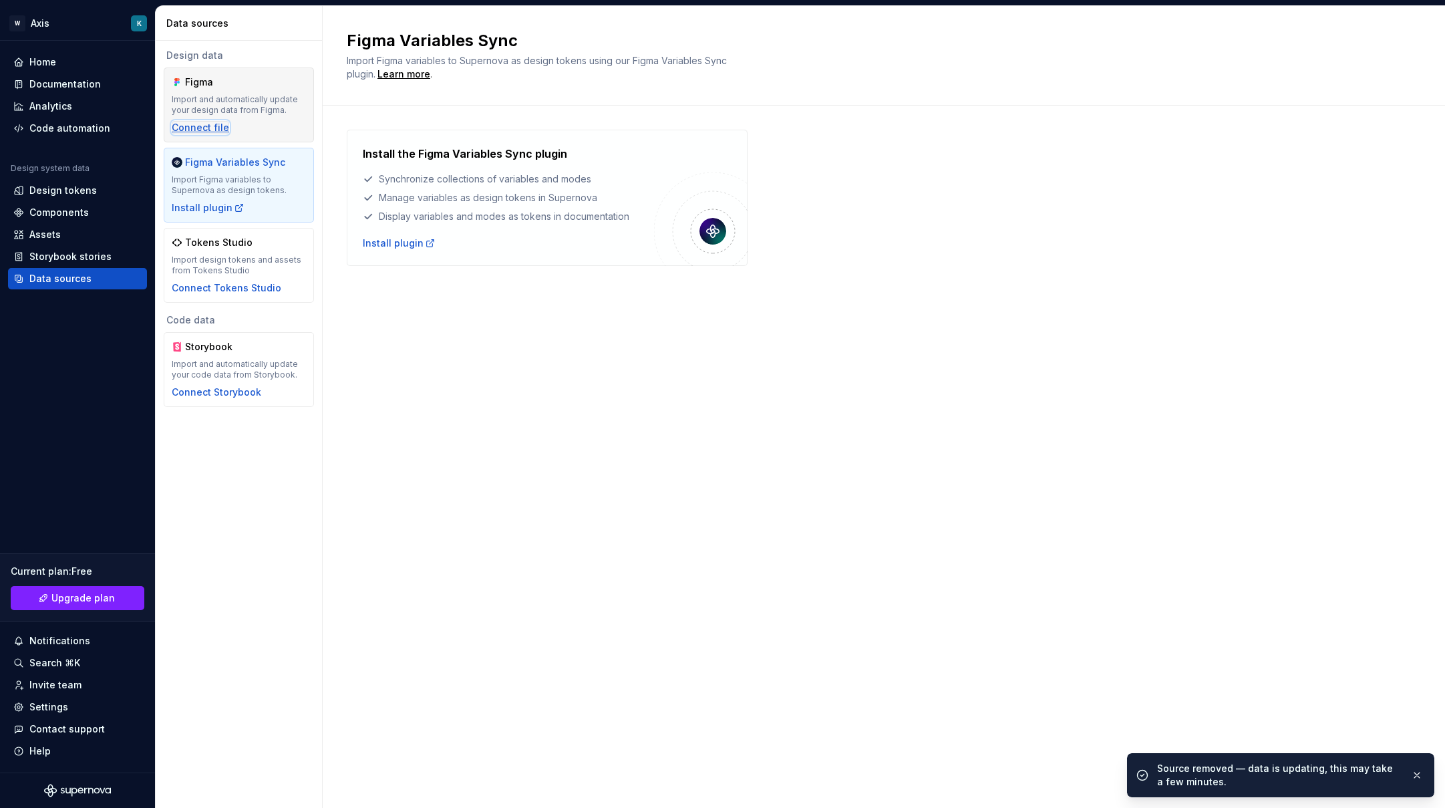
click at [202, 128] on div "Connect file" at bounding box center [200, 127] width 57 height 13
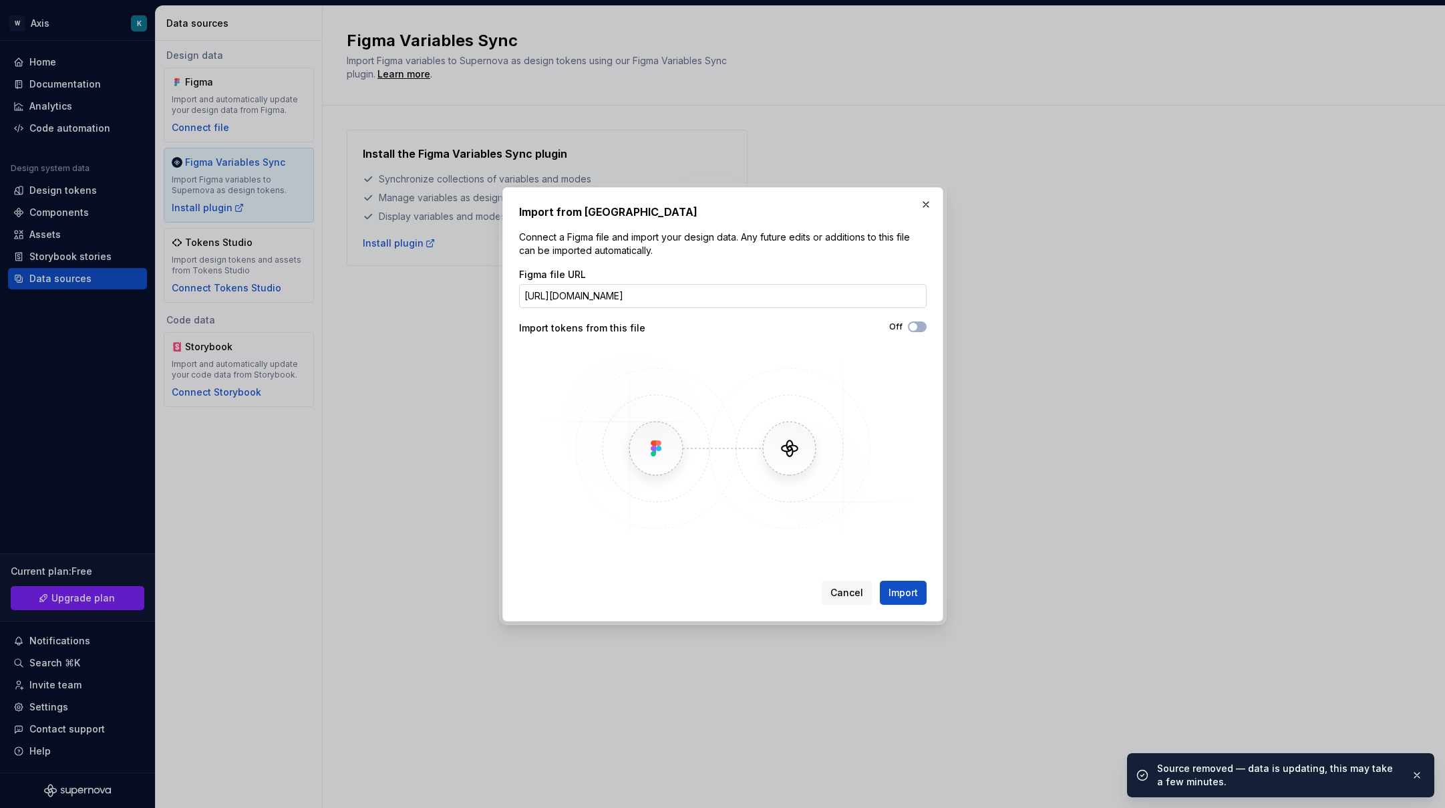
scroll to position [0, 413]
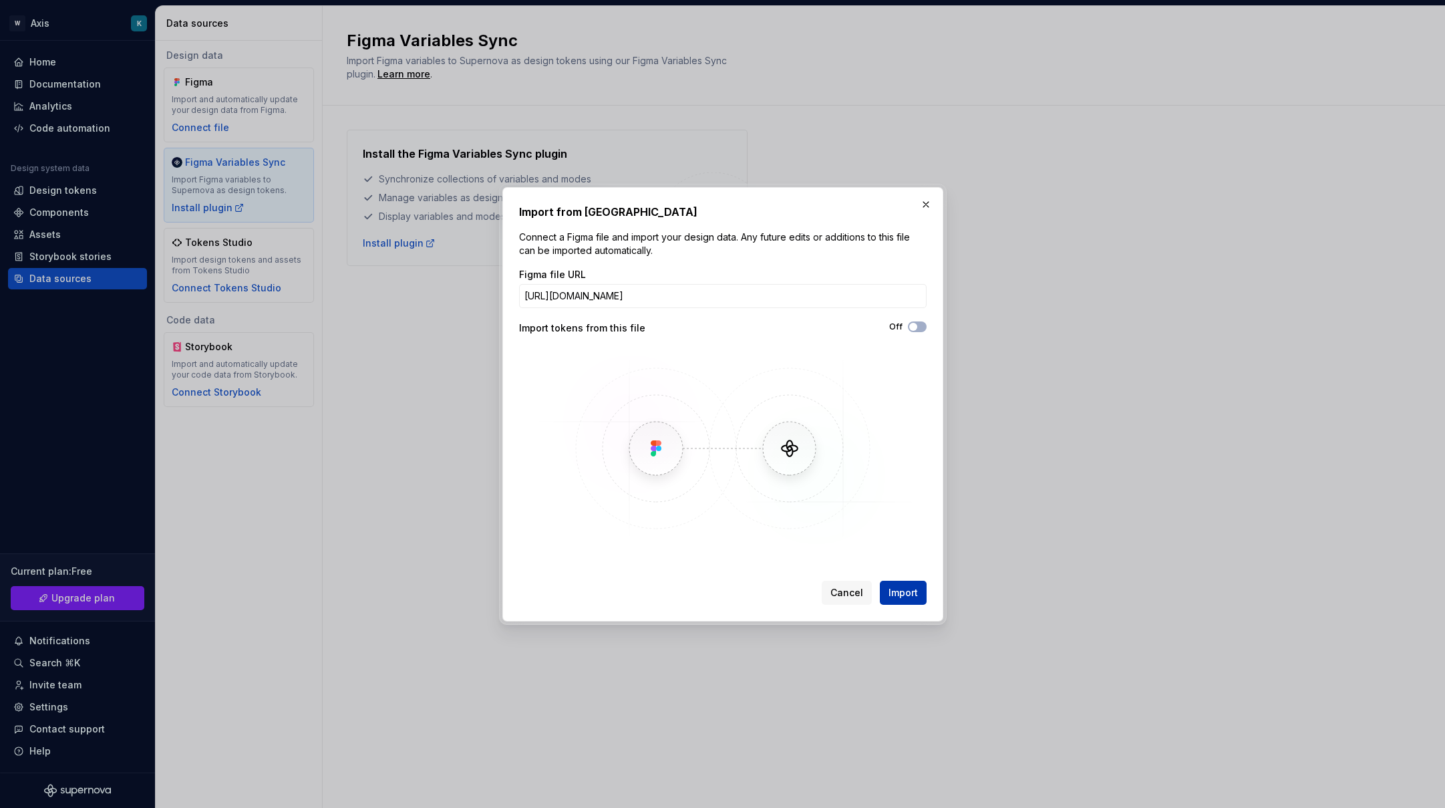
type input "https://www.figma.com/design/u8FUqyH8dsGHQnPL6IpkOC/Design-System-Brastemp-%EF%…"
click at [881, 581] on button "Import" at bounding box center [903, 592] width 47 height 24
click at [918, 325] on button "Off" at bounding box center [917, 326] width 19 height 11
click at [909, 587] on span "Import" at bounding box center [902, 592] width 29 height 13
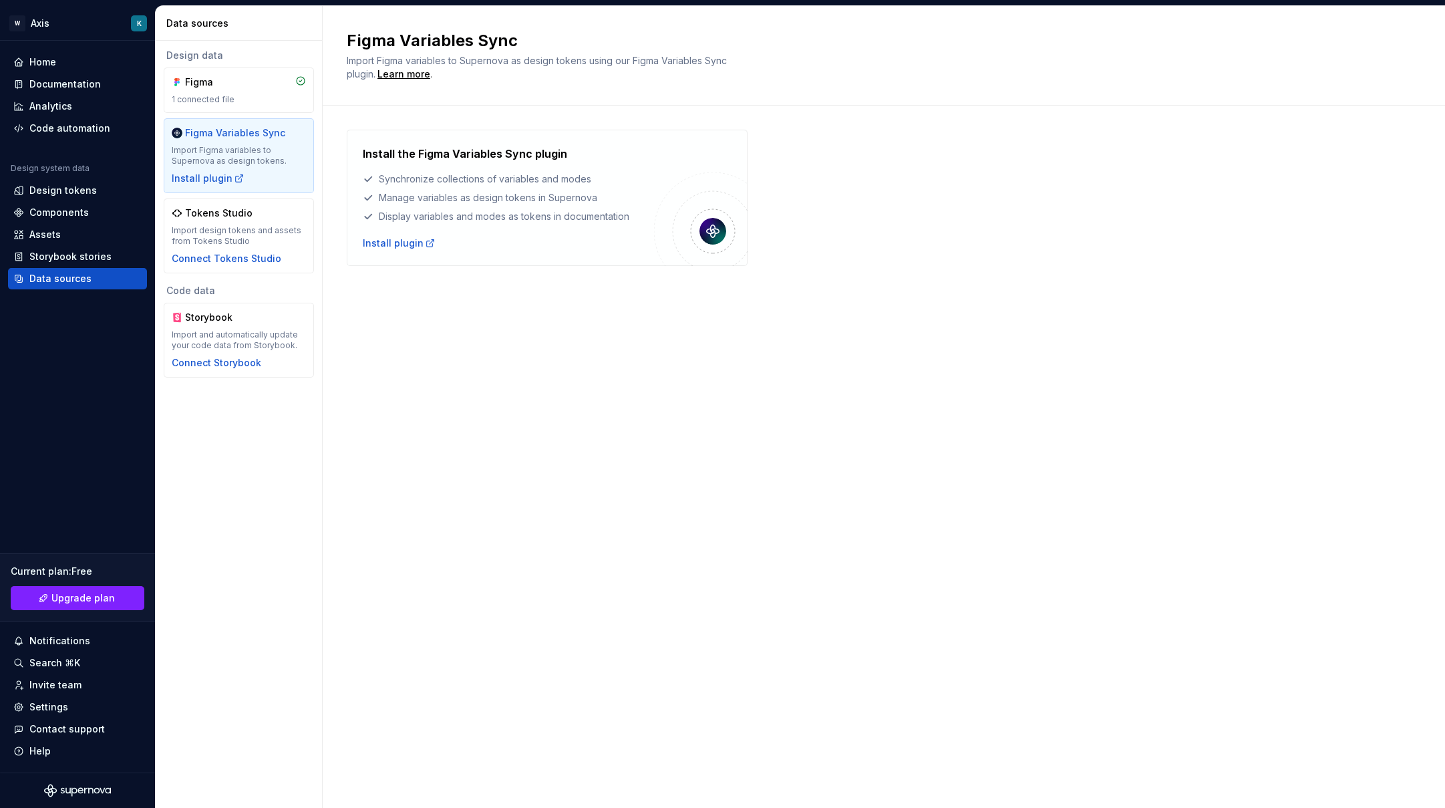
drag, startPoint x: 297, startPoint y: 534, endPoint x: 231, endPoint y: 422, distance: 129.7
click at [297, 532] on div "Design data Figma 1 connected file Figma Variables Sync Import Figma variables …" at bounding box center [239, 424] width 166 height 767
click at [214, 361] on div "Connect Storybook" at bounding box center [217, 362] width 90 height 13
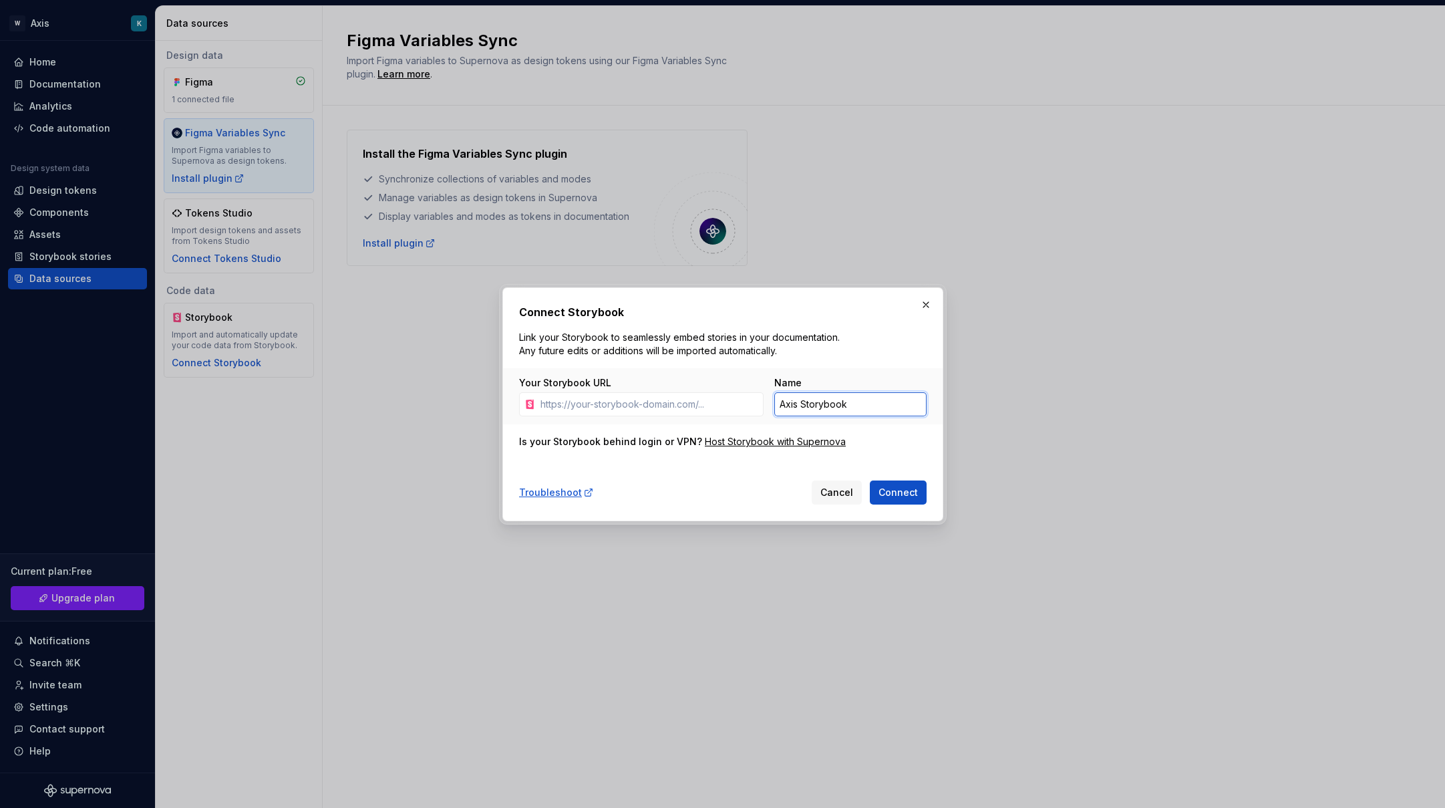
click at [800, 411] on input "Axis Storybook" at bounding box center [850, 404] width 152 height 24
click at [896, 392] on input "Axis Storybook" at bounding box center [850, 404] width 152 height 24
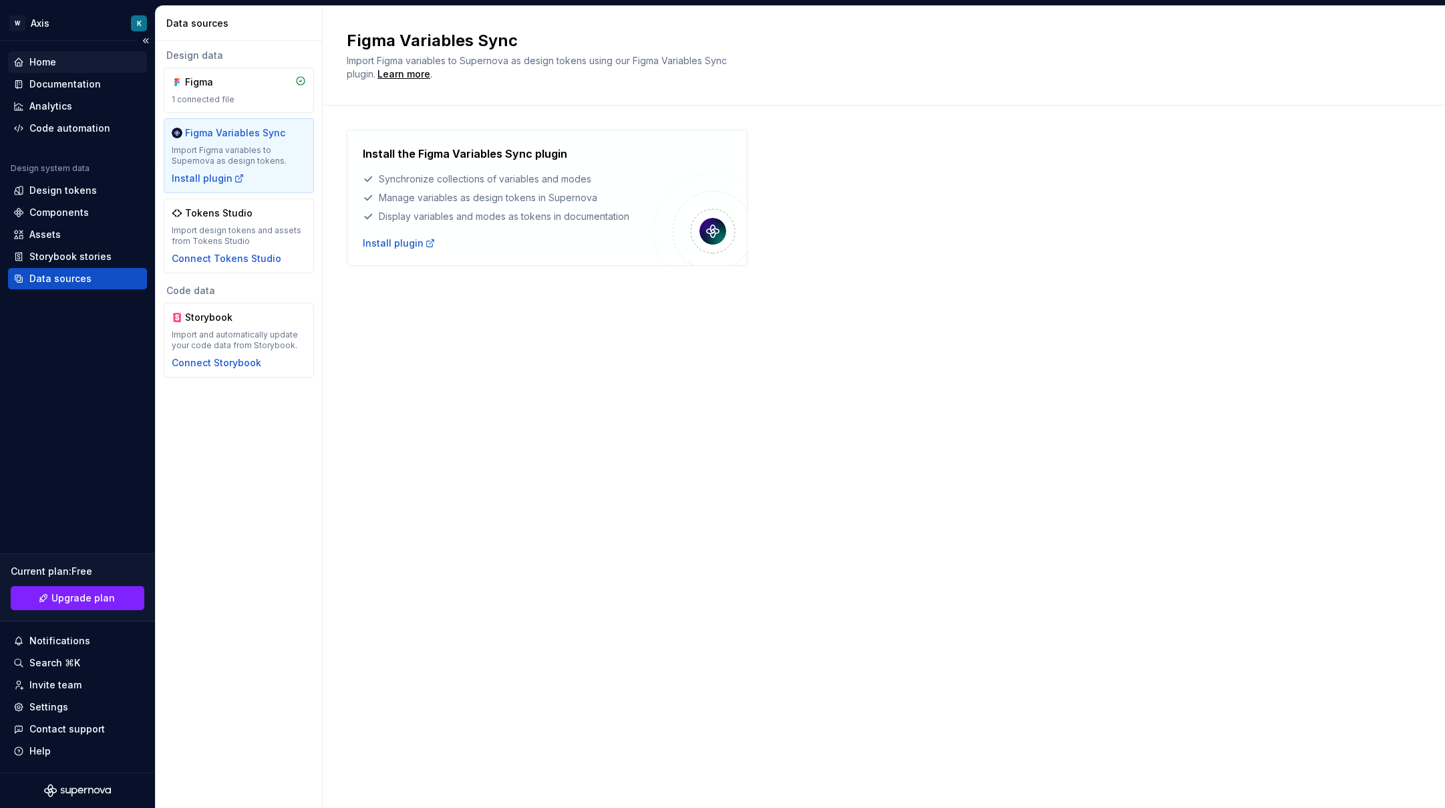
click at [68, 55] on div "Home" at bounding box center [77, 61] width 139 height 21
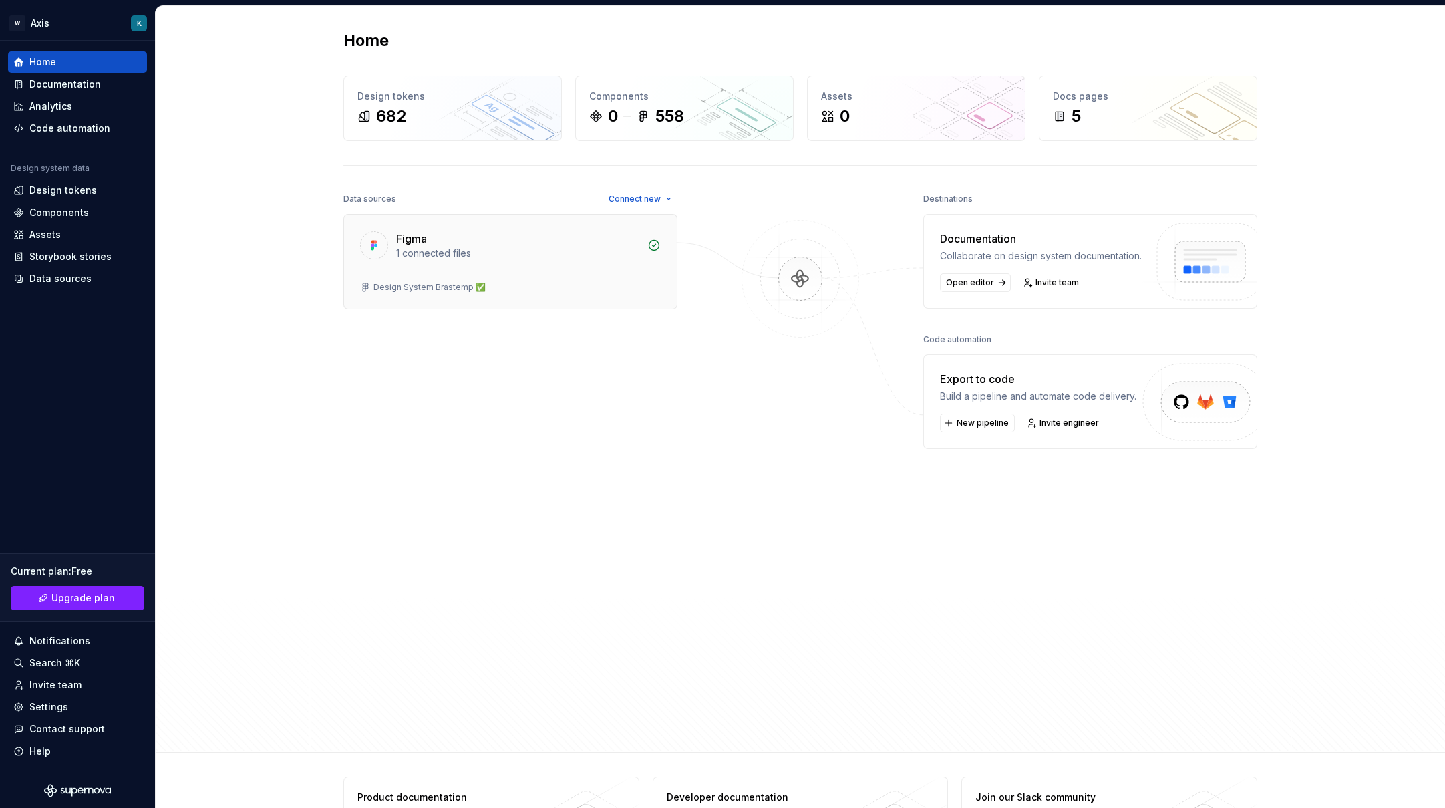
click at [554, 275] on div "Design System Brastemp ﻿﻿✅" at bounding box center [510, 290] width 333 height 38
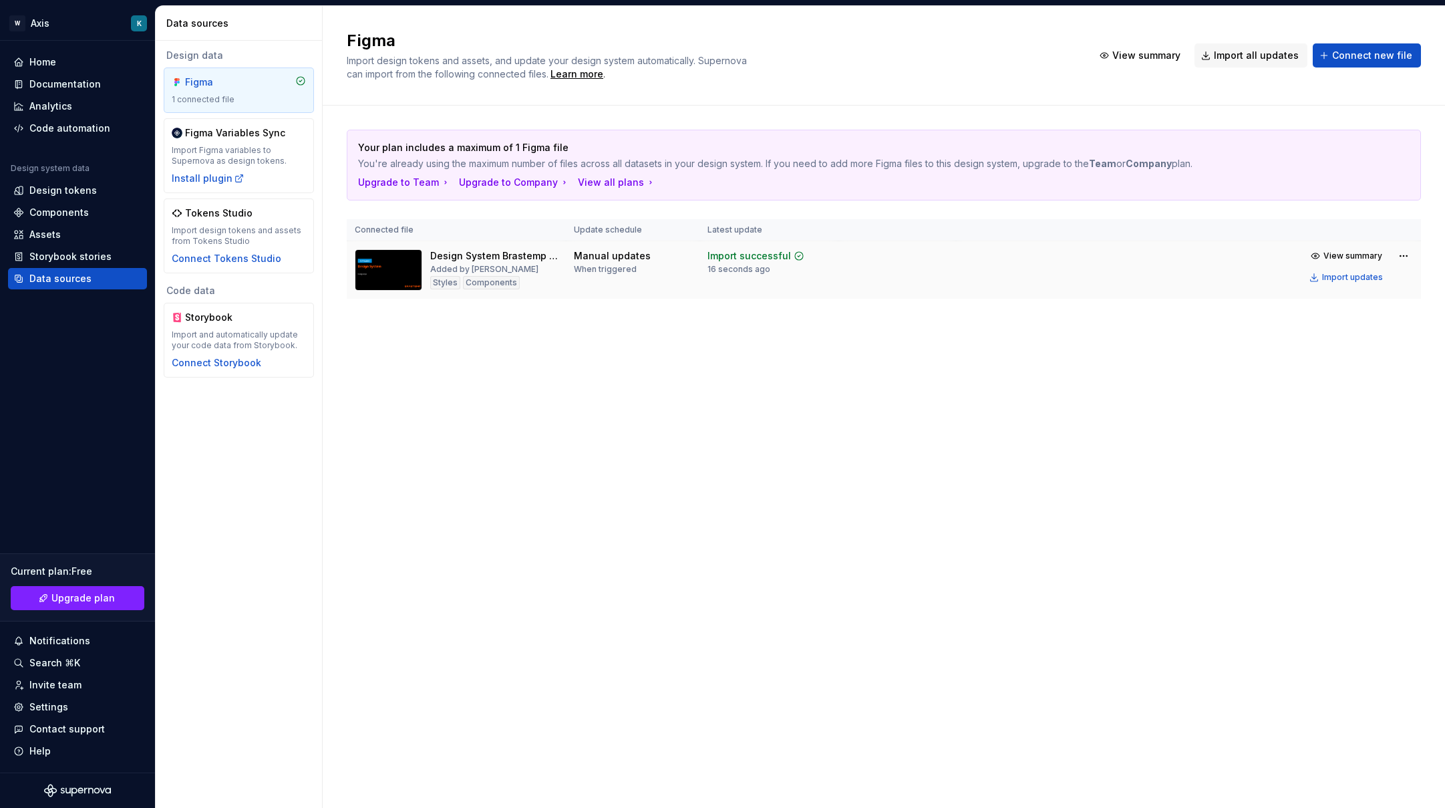
click at [568, 292] on td "Manual updates When triggered" at bounding box center [633, 270] width 134 height 58
click at [494, 260] on div "Design System Brastemp ﻿﻿✅" at bounding box center [494, 255] width 128 height 13
click at [69, 194] on div "Design tokens" at bounding box center [62, 190] width 67 height 13
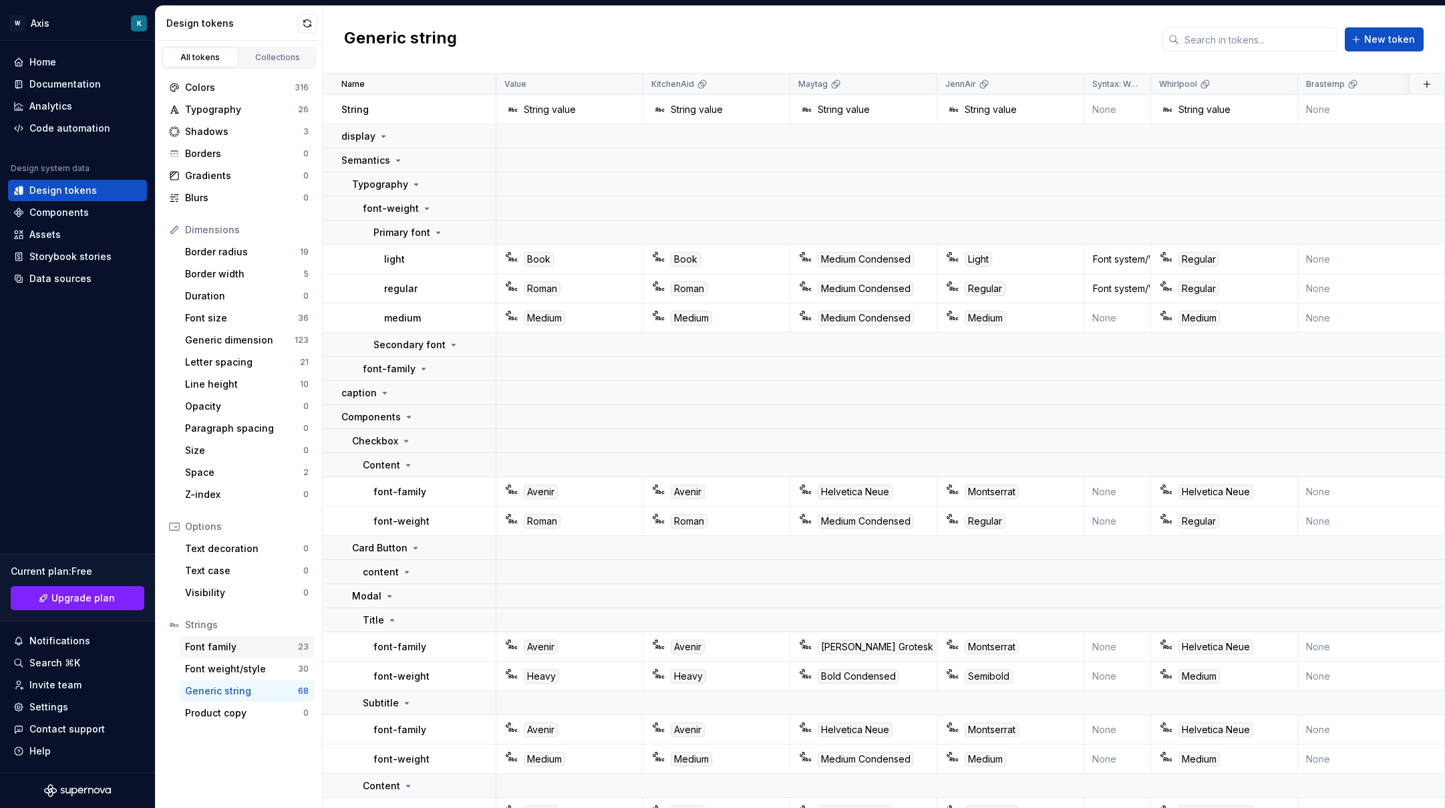
click at [242, 649] on div "Font family" at bounding box center [241, 646] width 113 height 13
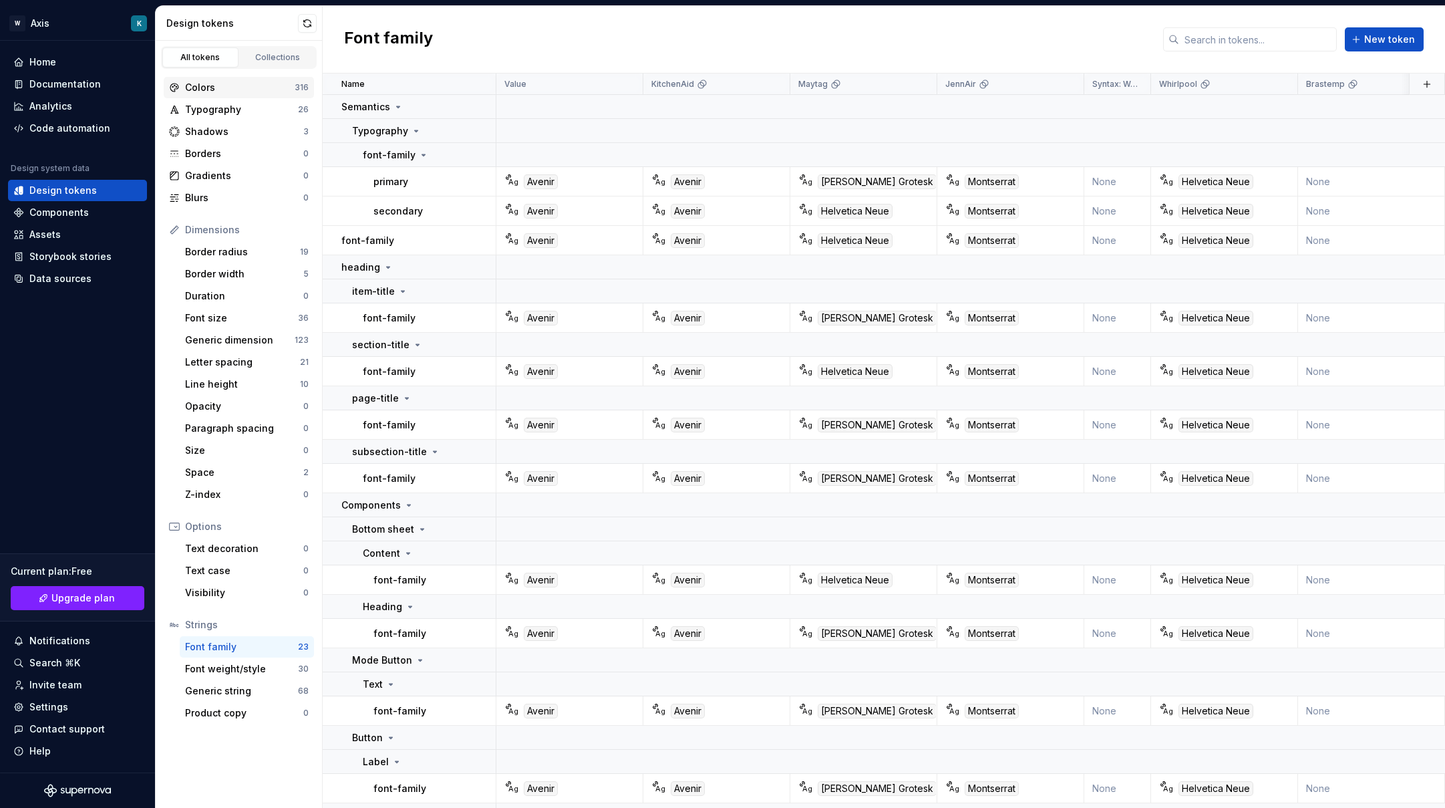
click at [234, 86] on div "Colors" at bounding box center [240, 87] width 110 height 13
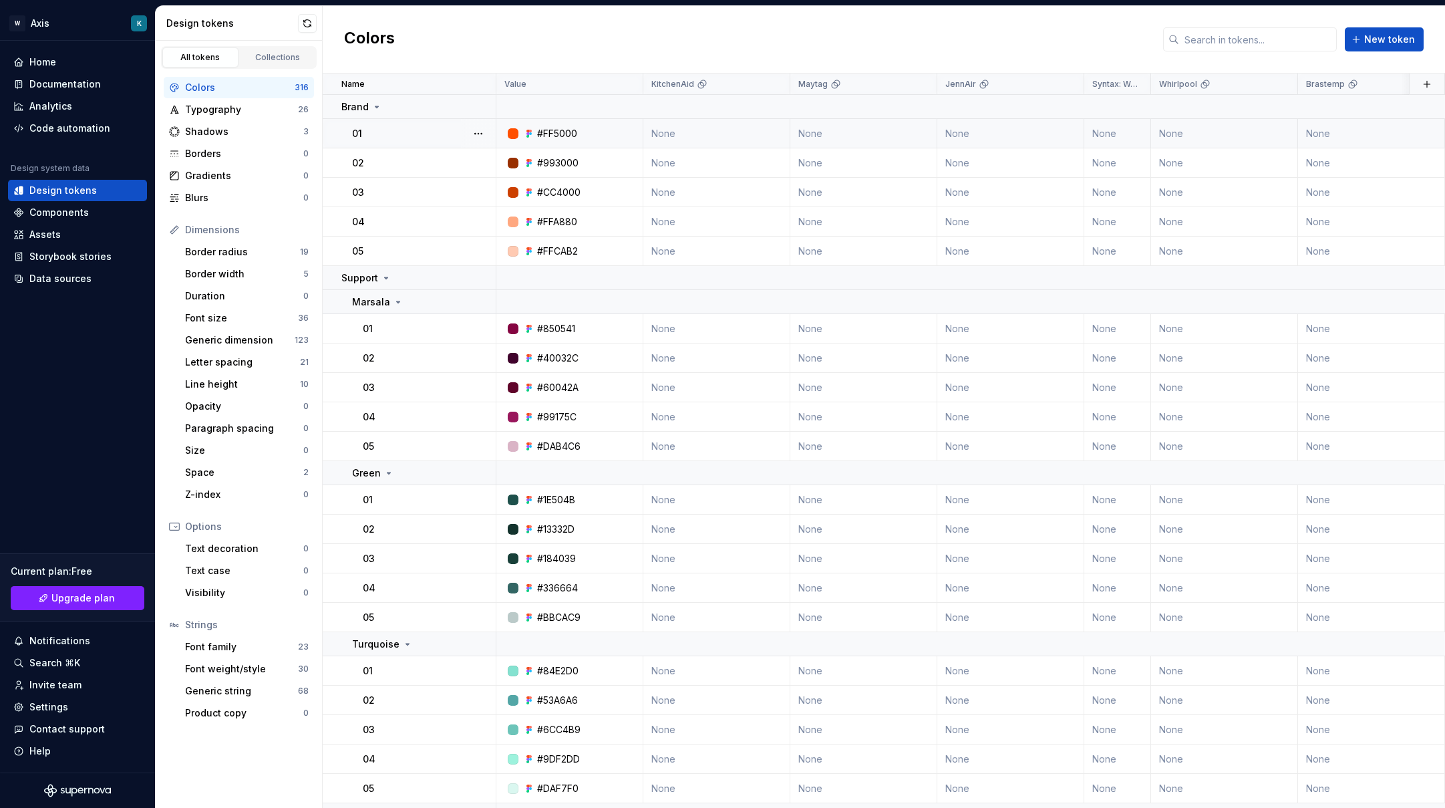
click at [368, 127] on div "01" at bounding box center [423, 133] width 143 height 13
click at [355, 136] on p "01" at bounding box center [357, 133] width 10 height 13
click at [484, 136] on button "button" at bounding box center [478, 133] width 19 height 19
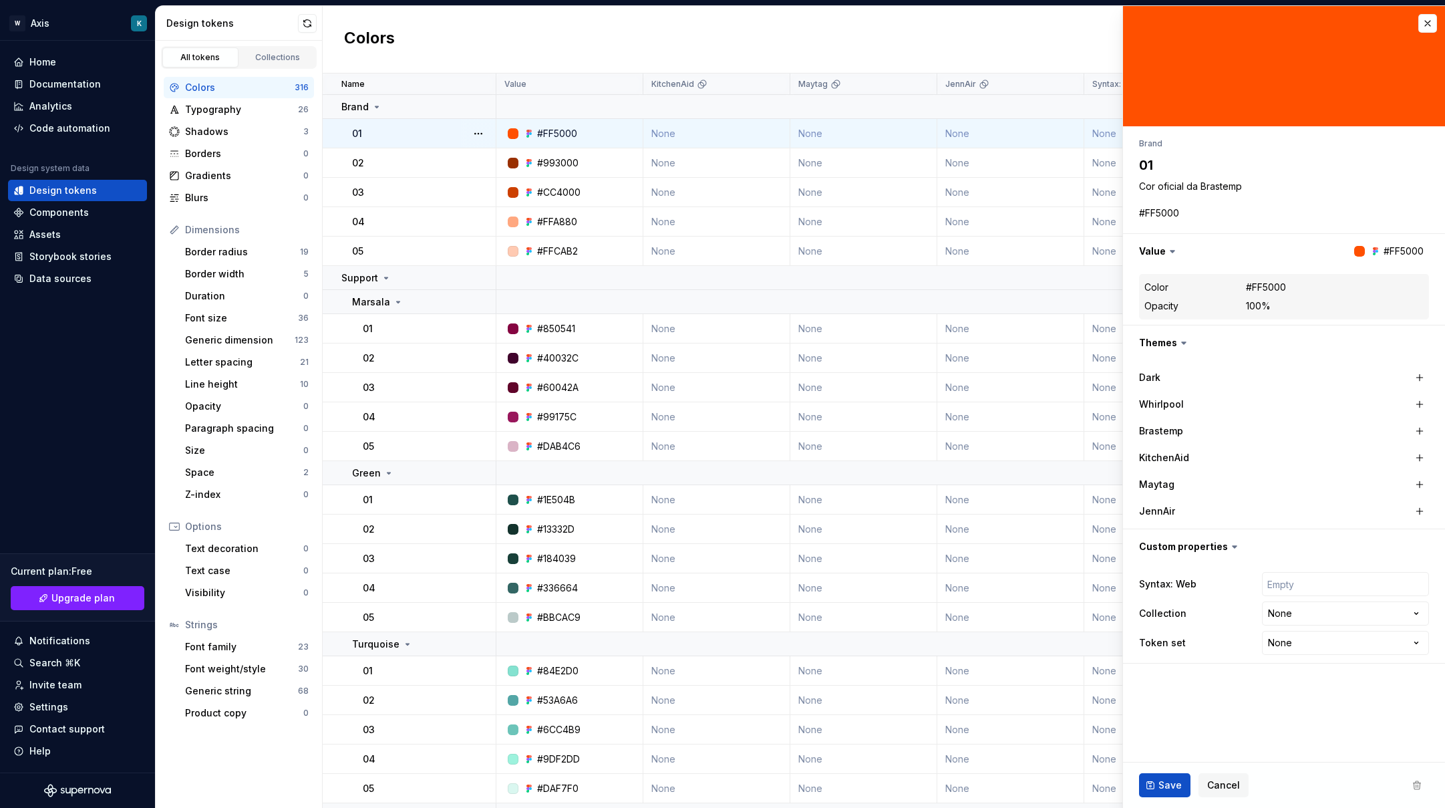
click at [393, 131] on div "01" at bounding box center [423, 133] width 143 height 13
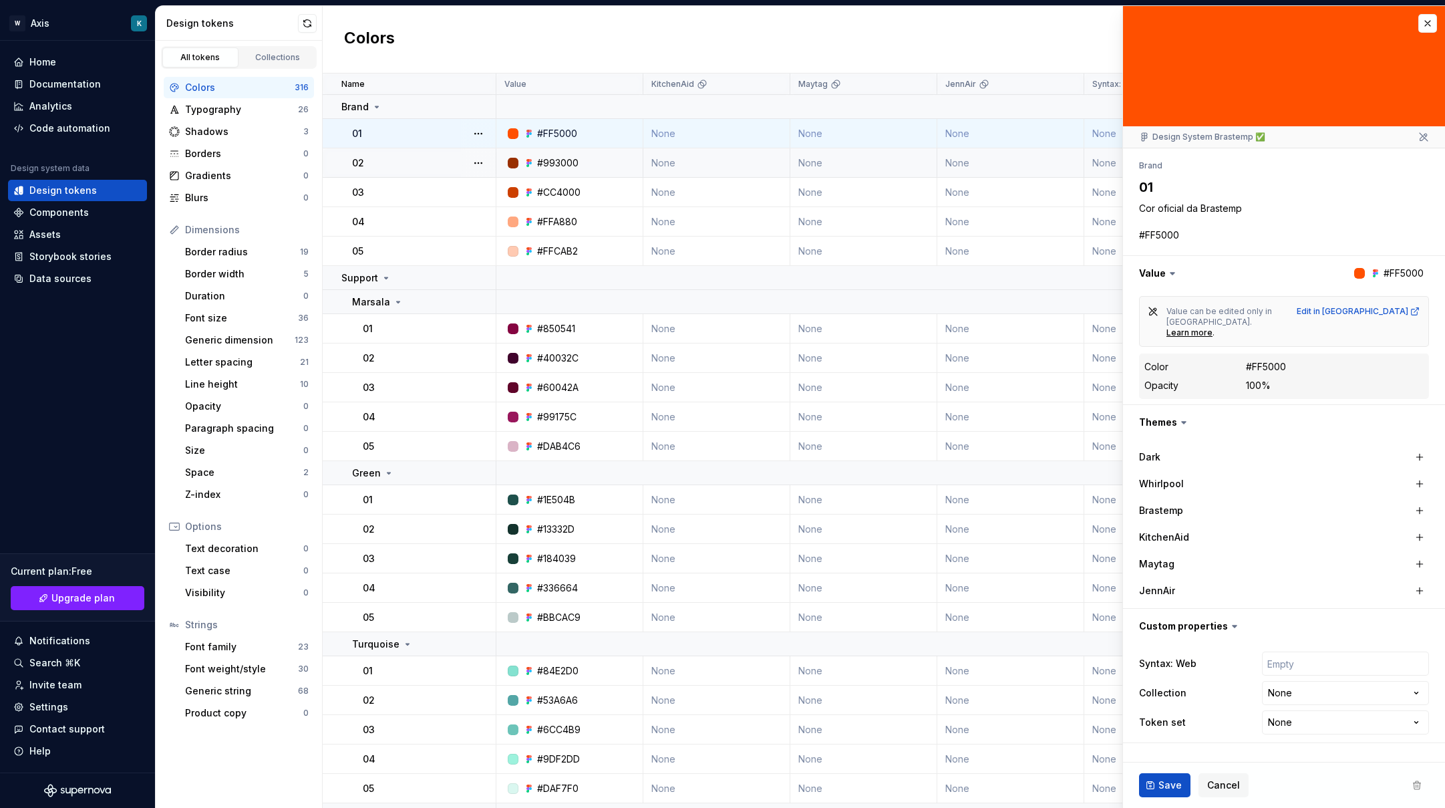
click at [402, 159] on div "02" at bounding box center [423, 162] width 143 height 13
click at [397, 200] on td "03" at bounding box center [410, 192] width 174 height 29
click at [400, 226] on div "04" at bounding box center [423, 221] width 143 height 13
click at [402, 254] on div "05" at bounding box center [423, 250] width 143 height 13
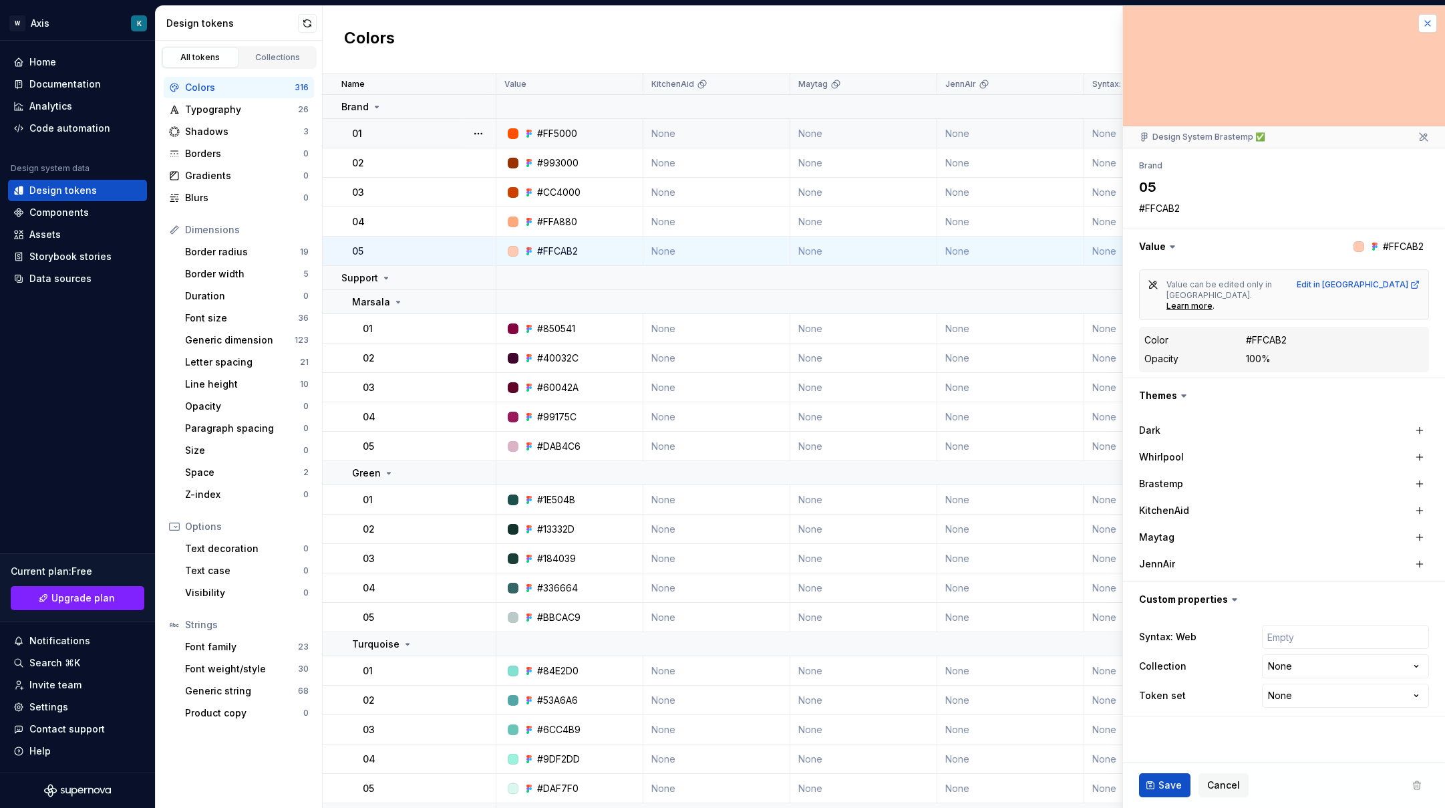
click at [1429, 25] on button "button" at bounding box center [1427, 23] width 19 height 19
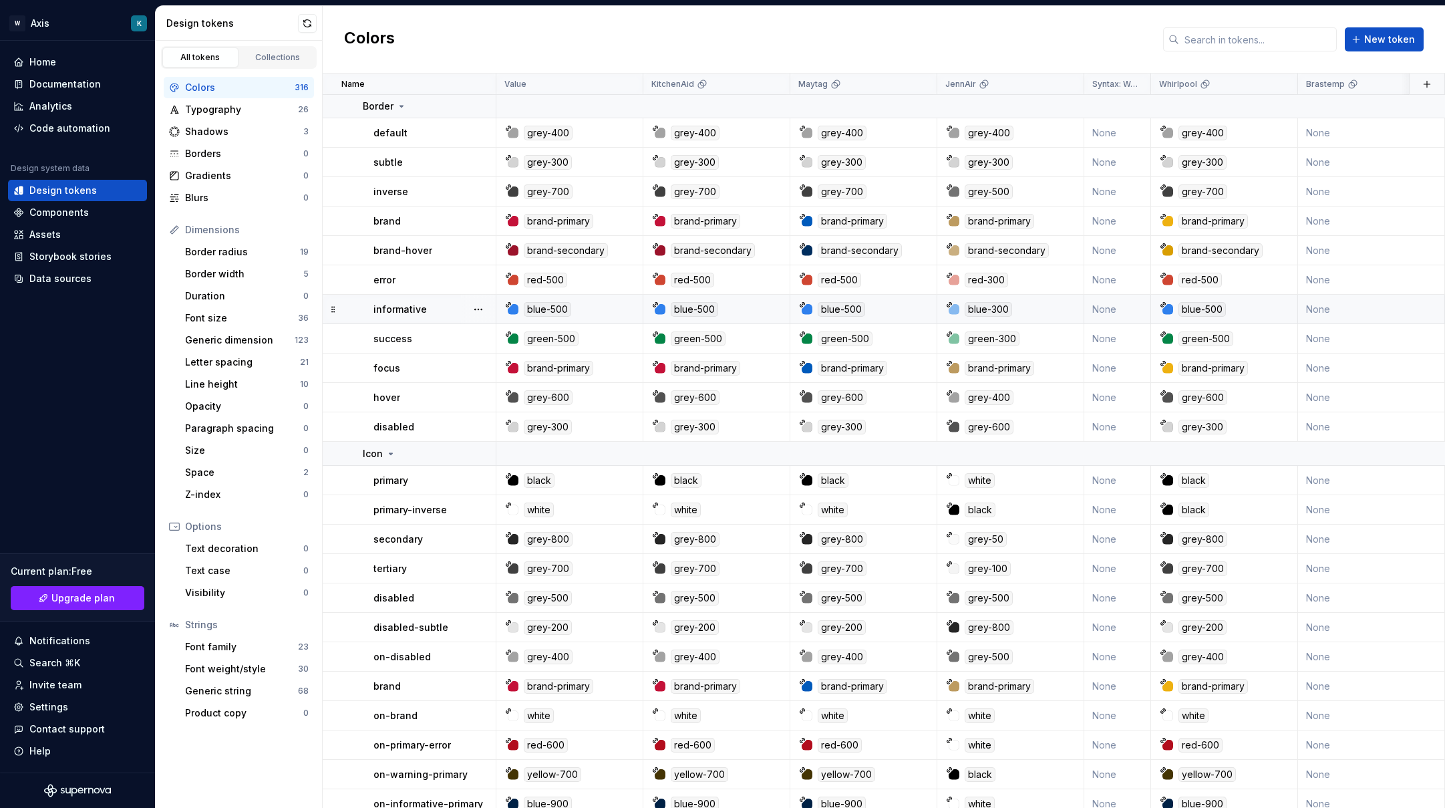
scroll to position [2471, 0]
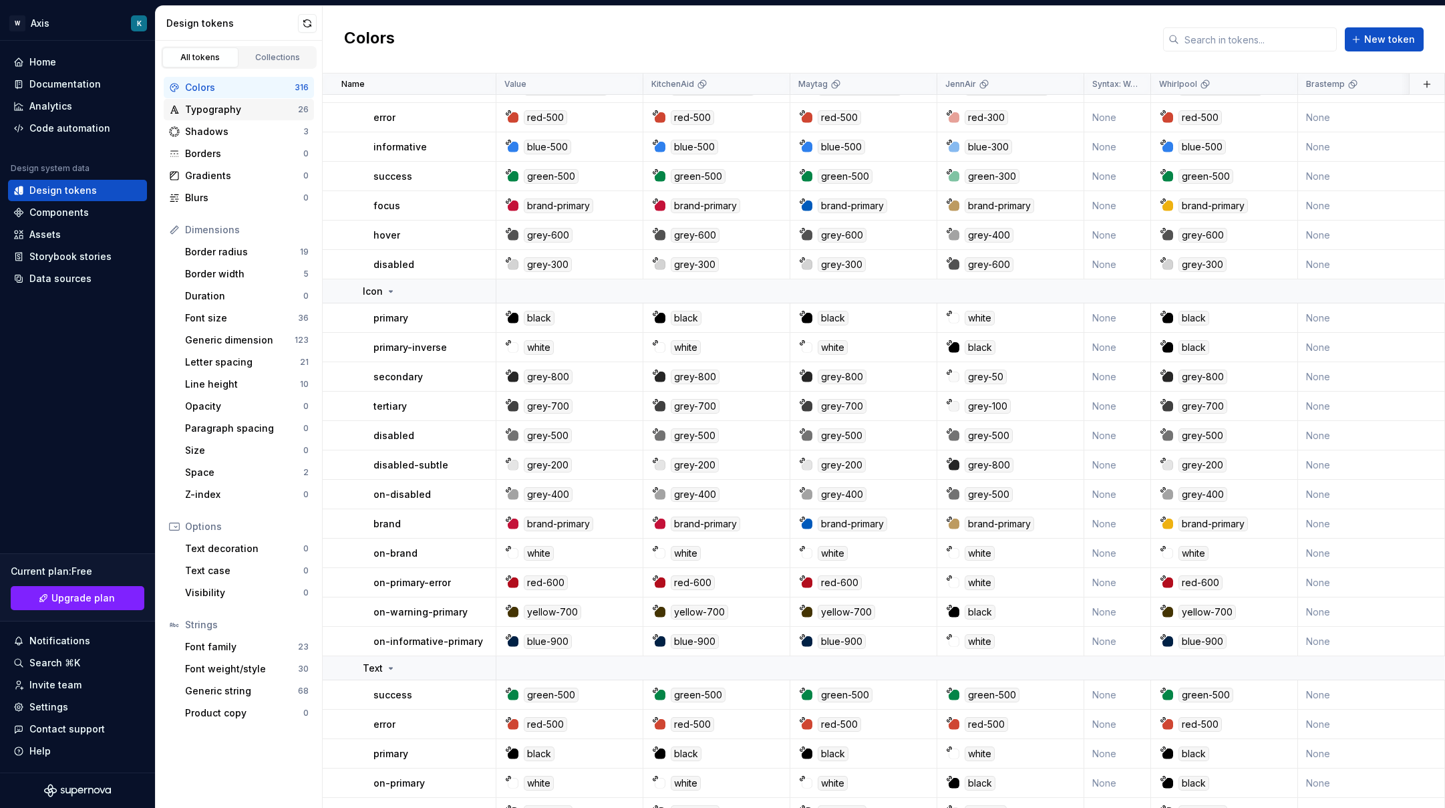
click at [241, 113] on div "Typography" at bounding box center [241, 109] width 113 height 13
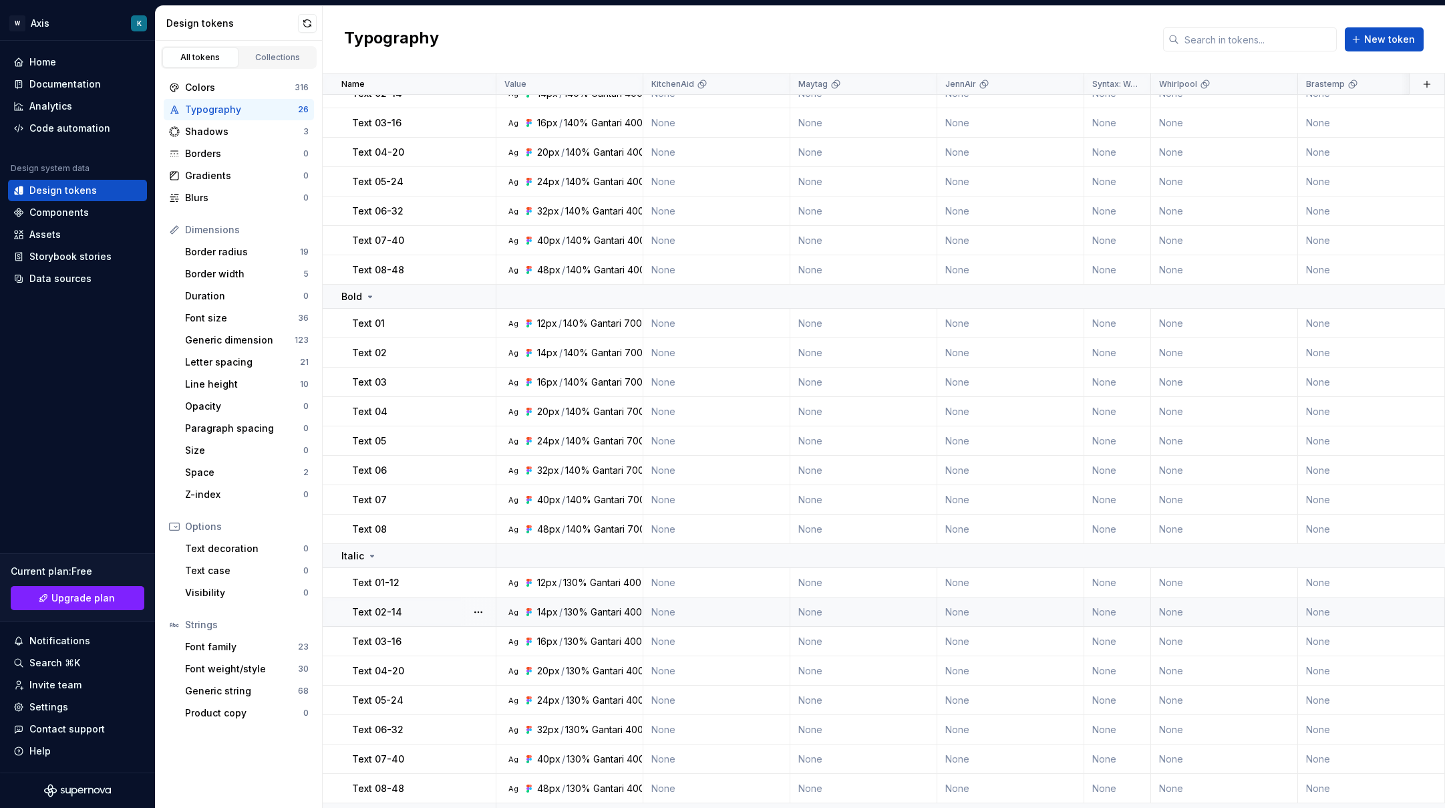
scroll to position [154, 0]
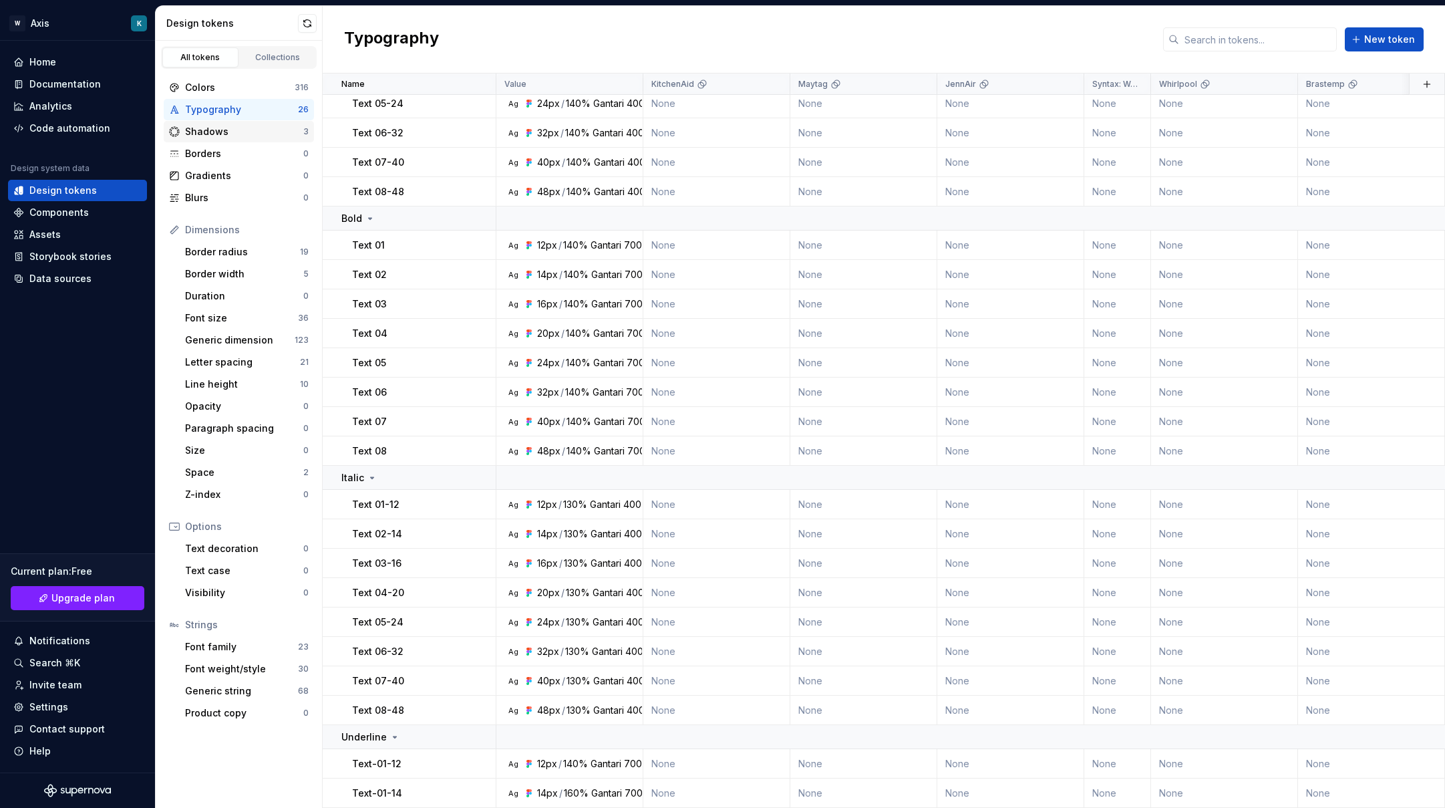
click at [228, 133] on div "Shadows" at bounding box center [244, 131] width 118 height 13
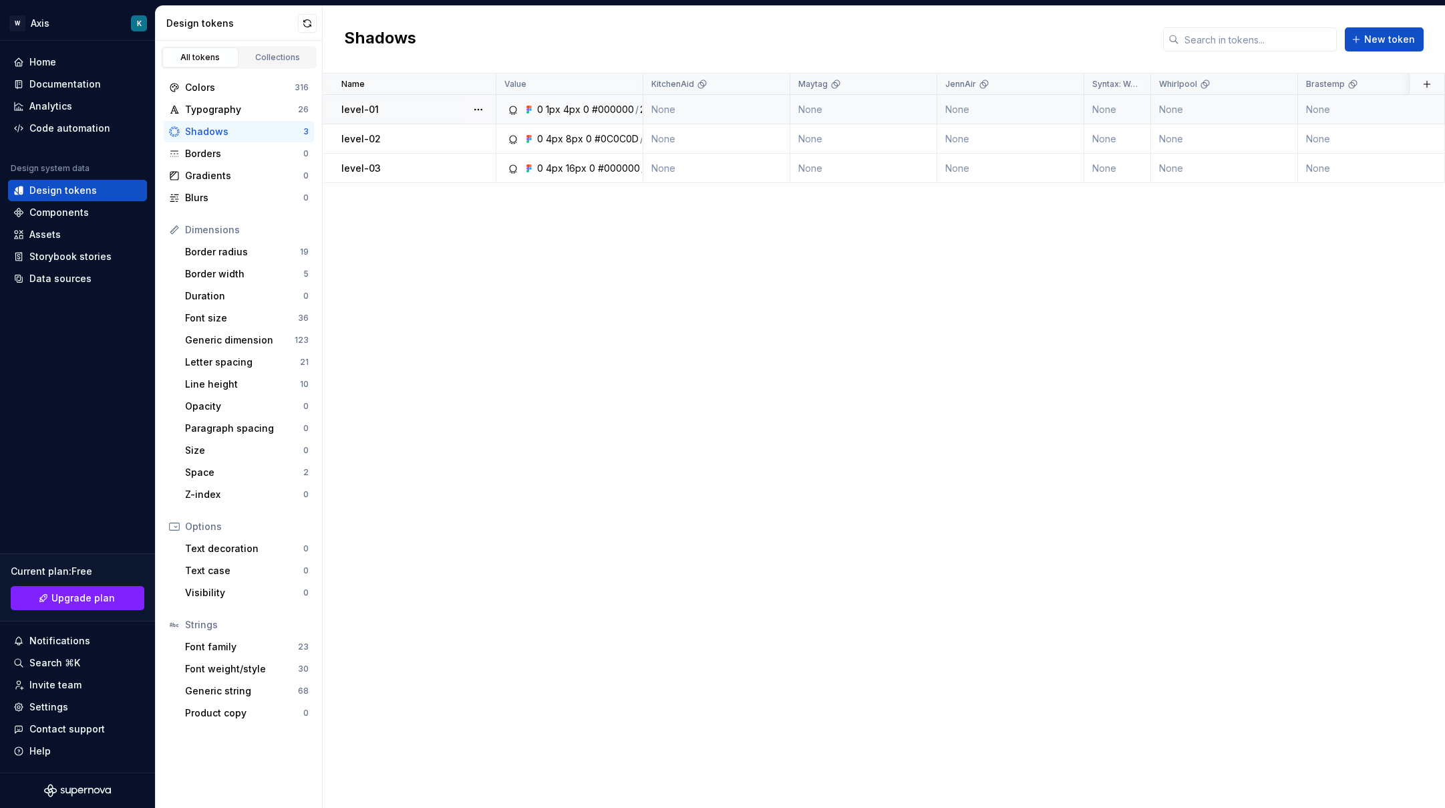
click at [395, 118] on td "level-01" at bounding box center [410, 109] width 174 height 29
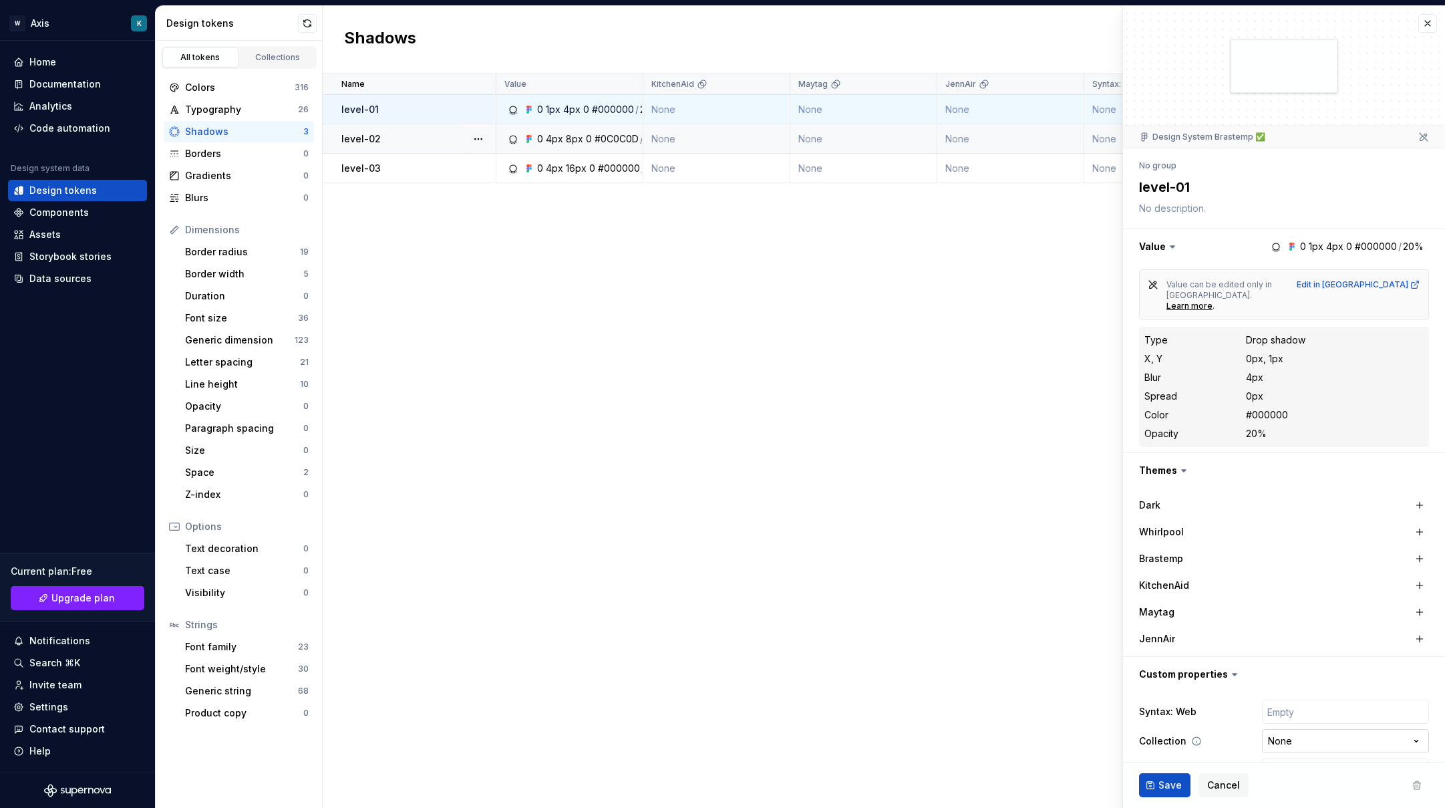
click at [1296, 732] on html "W Axis K Home Documentation Analytics Code automation Design system data Design…" at bounding box center [722, 404] width 1445 height 808
click at [1303, 731] on html "W Axis K Home Documentation Analytics Code automation Design system data Design…" at bounding box center [722, 404] width 1445 height 808
click at [1242, 731] on html "W Axis K Home Documentation Analytics Code automation Design system data Design…" at bounding box center [722, 404] width 1445 height 808
click at [1191, 196] on textarea "level-01" at bounding box center [1281, 187] width 290 height 24
drag, startPoint x: 1194, startPoint y: 189, endPoint x: 1115, endPoint y: 188, distance: 78.8
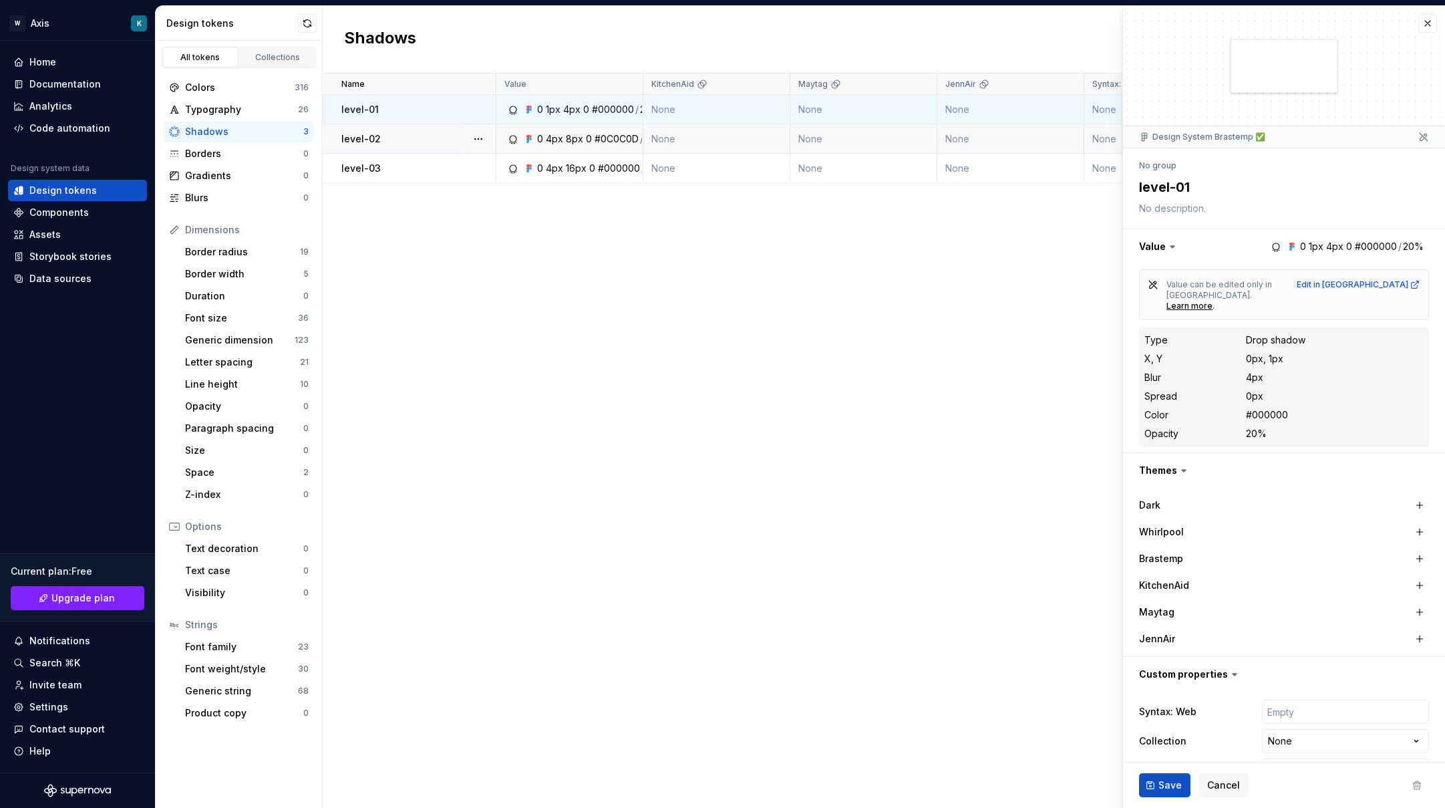
click at [1115, 188] on body "W Axis K Home Documentation Analytics Code automation Design system data Design…" at bounding box center [722, 404] width 1445 height 808
click at [1179, 186] on textarea "level-01" at bounding box center [1281, 187] width 290 height 24
click at [1185, 188] on textarea "level-01" at bounding box center [1281, 187] width 290 height 24
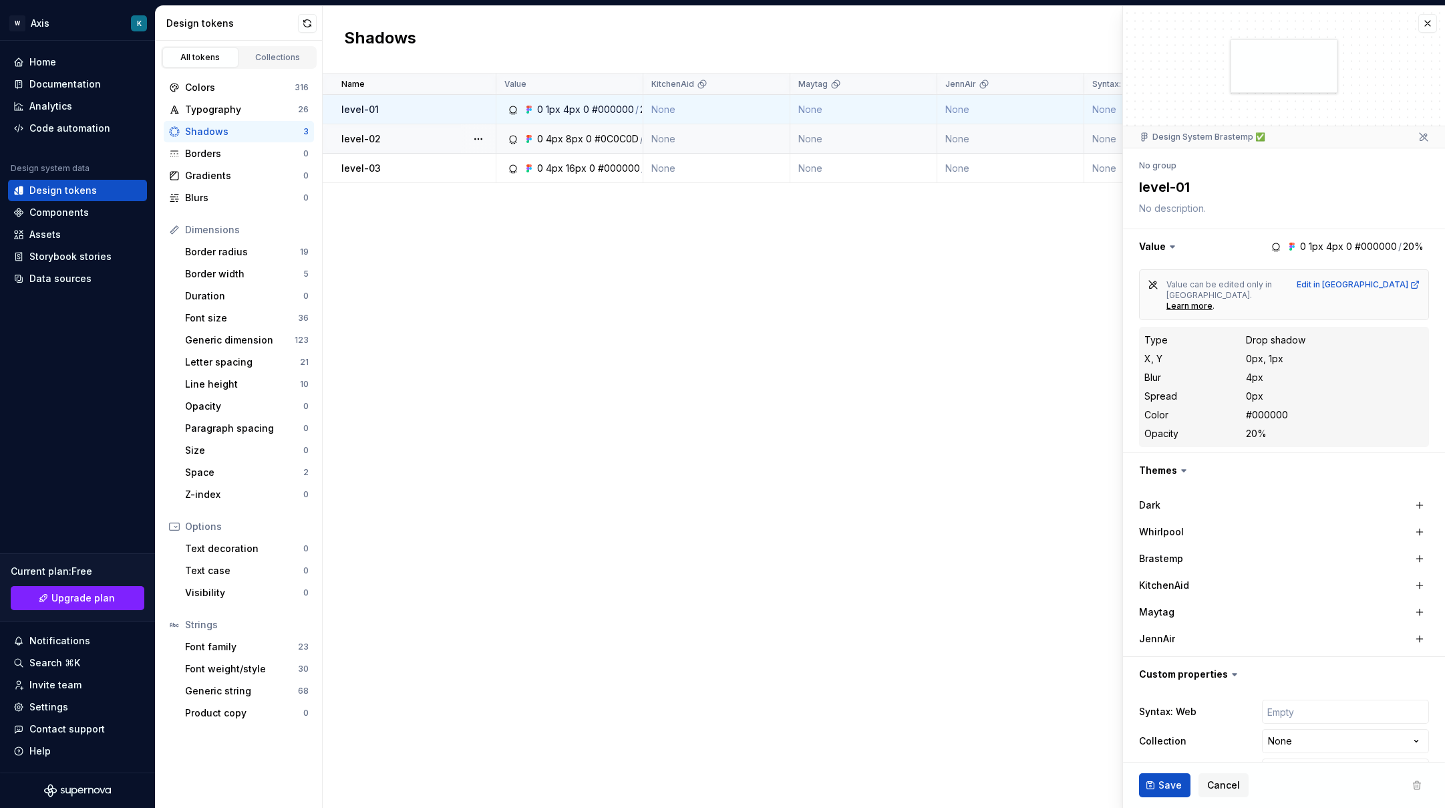
click at [1185, 188] on textarea "level-01" at bounding box center [1281, 187] width 290 height 24
drag, startPoint x: 961, startPoint y: 427, endPoint x: 818, endPoint y: 361, distance: 157.2
click at [961, 426] on div "Name Value KitchenAid Maytag JennAir Syntax: Web Whirlpool Brastemp Collection …" at bounding box center [884, 440] width 1122 height 734
click at [192, 155] on div "Borders" at bounding box center [244, 153] width 118 height 13
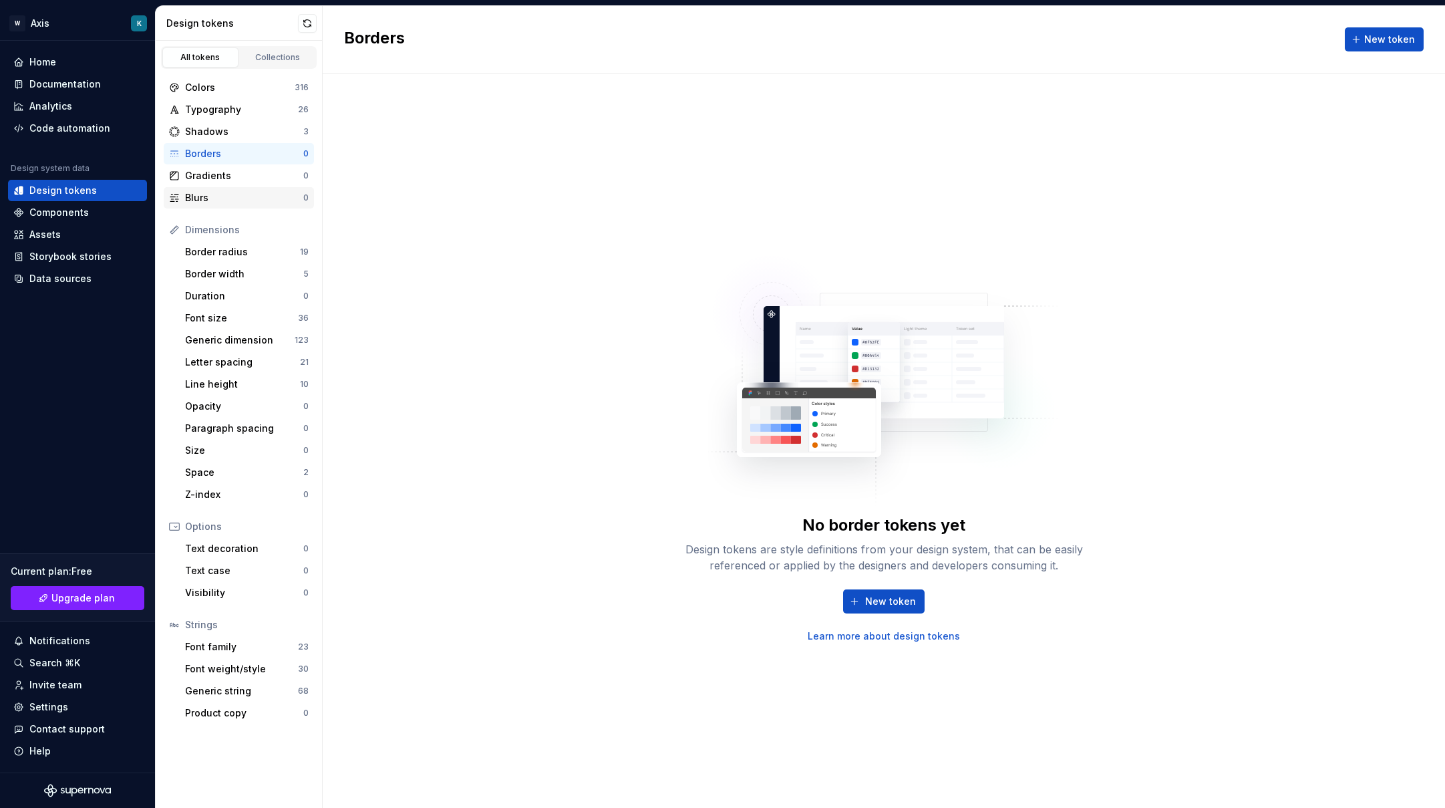
click at [214, 190] on div "Blurs 0" at bounding box center [239, 197] width 150 height 21
click at [237, 248] on div "Border radius" at bounding box center [242, 251] width 115 height 13
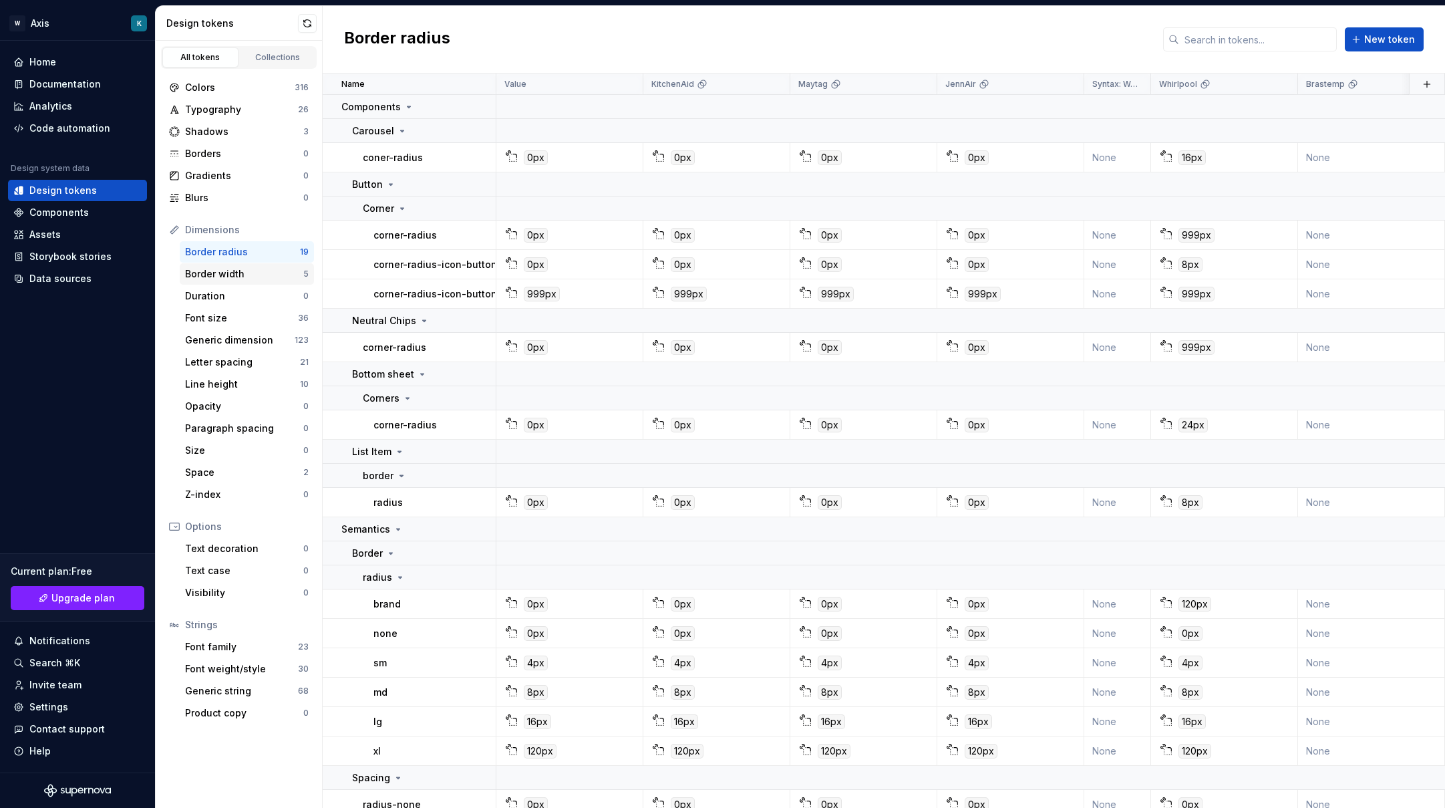
click at [255, 276] on div "Border width" at bounding box center [244, 273] width 118 height 13
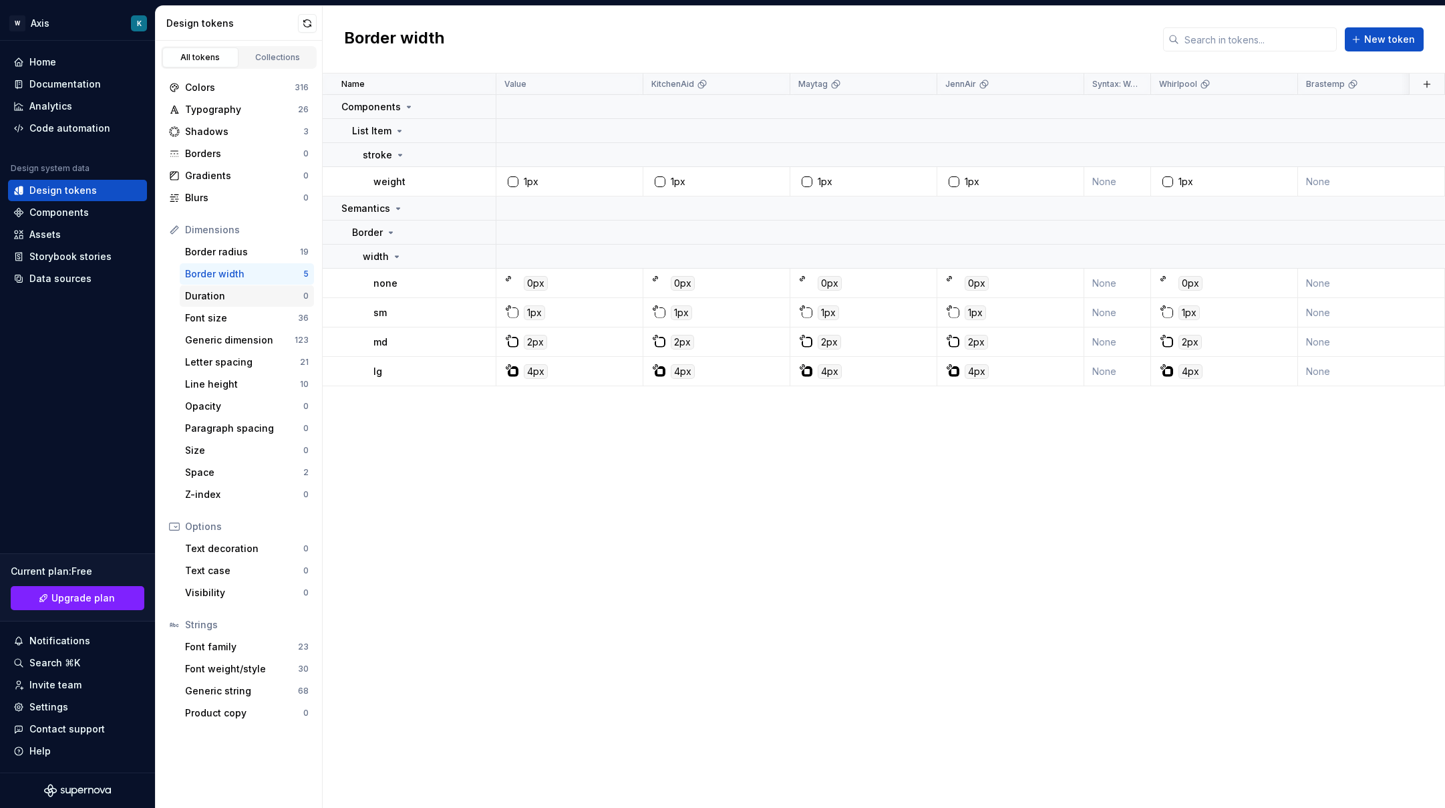
click at [252, 289] on div "Duration 0" at bounding box center [247, 295] width 134 height 21
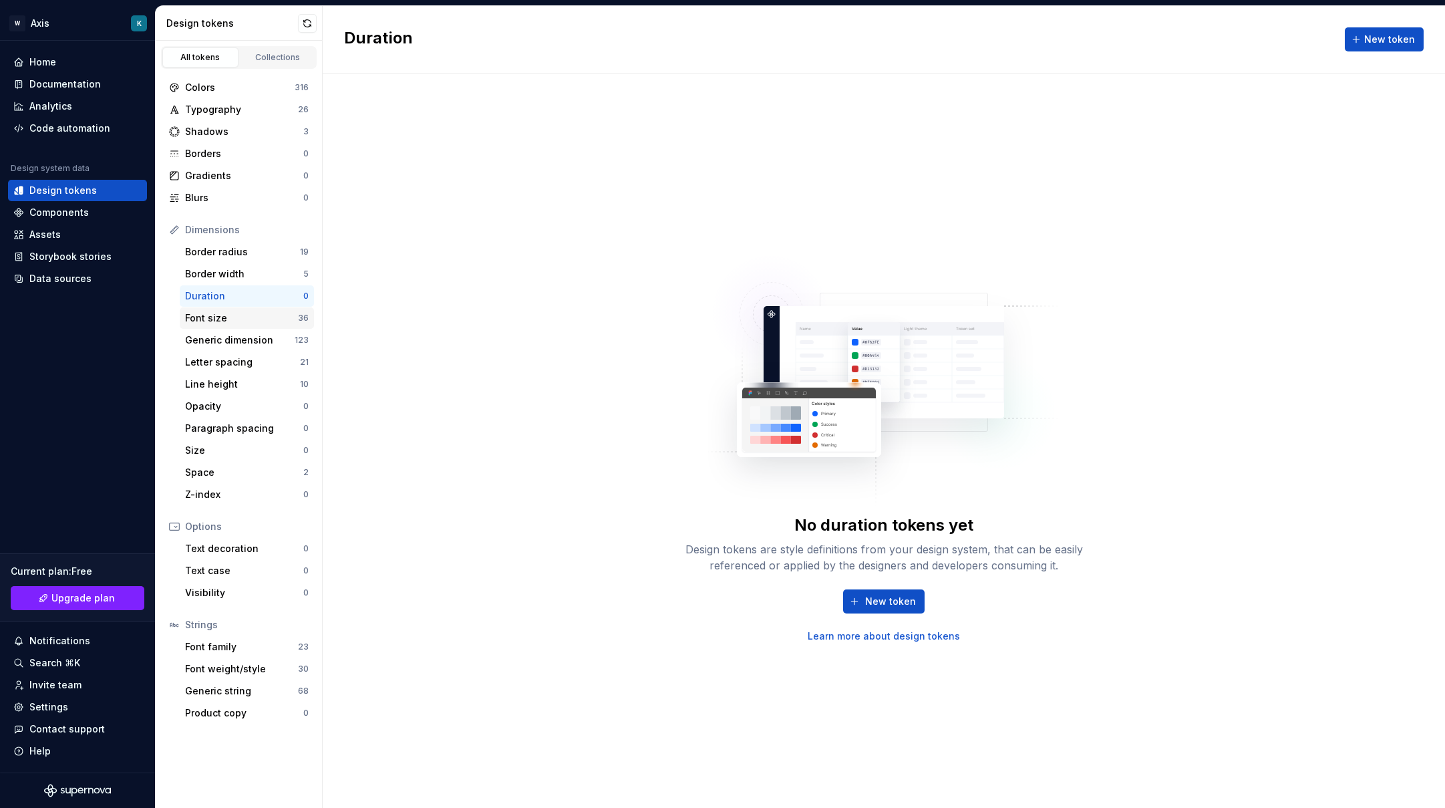
click at [246, 321] on div "Font size" at bounding box center [241, 317] width 113 height 13
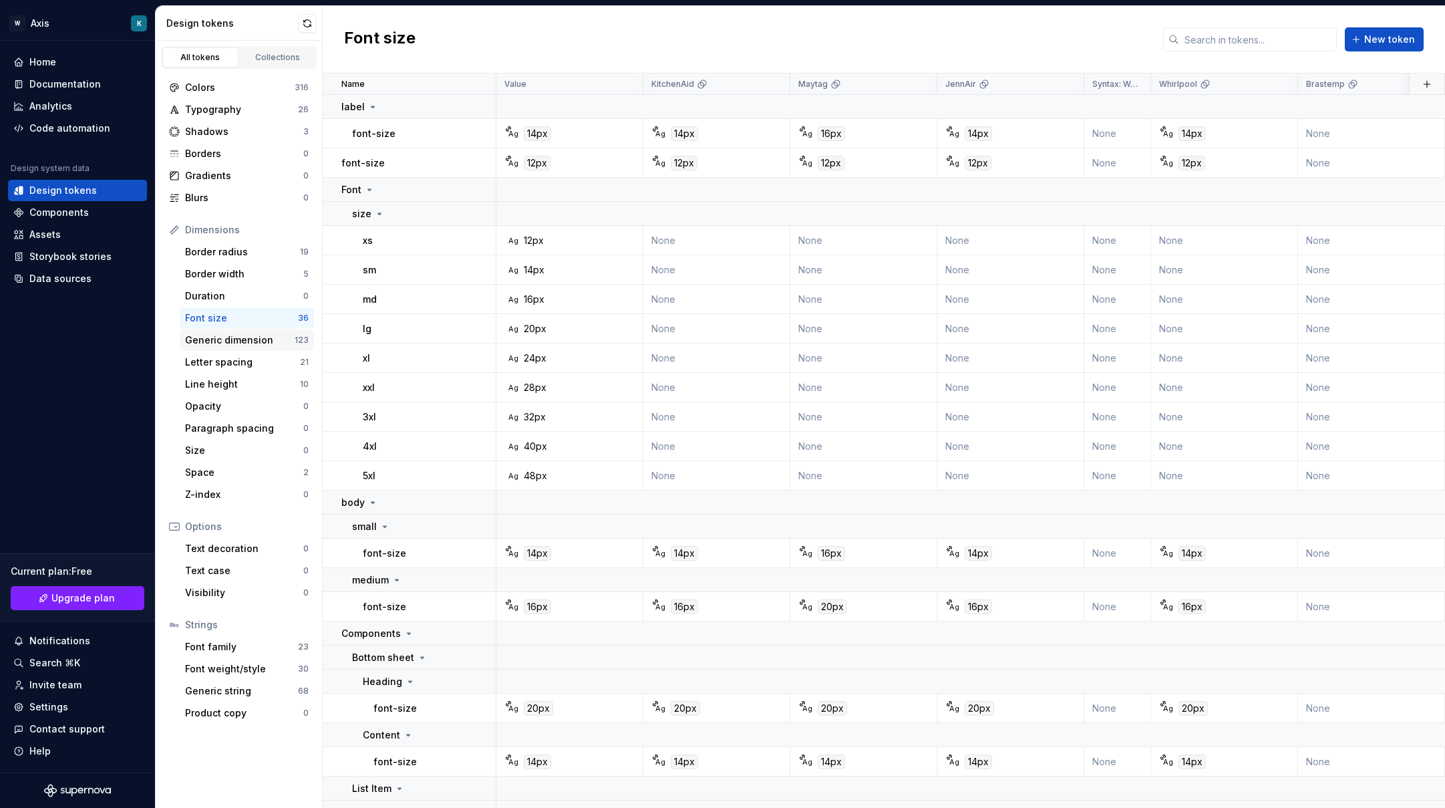
click at [249, 333] on div "Generic dimension" at bounding box center [240, 339] width 110 height 13
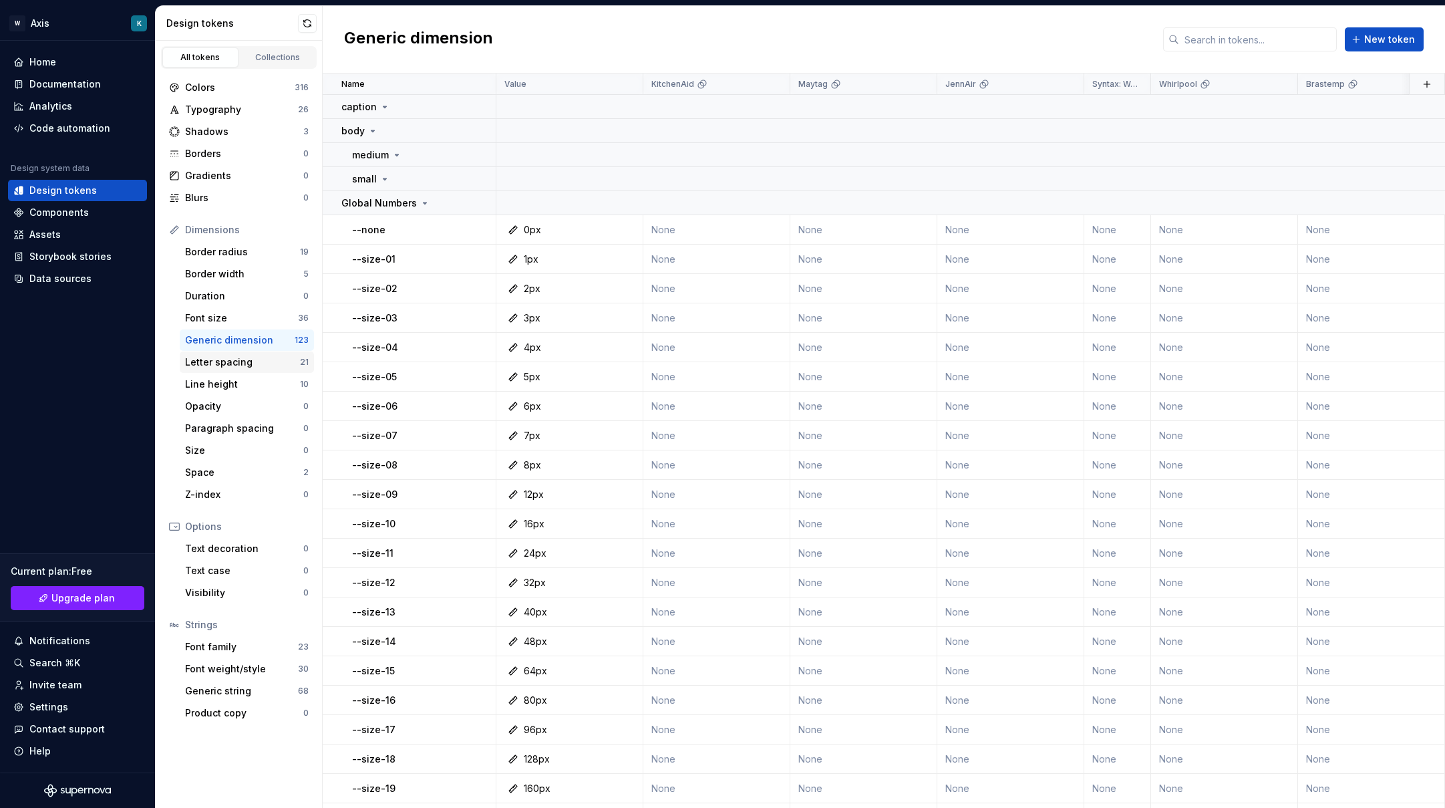
click at [252, 359] on div "Letter spacing" at bounding box center [242, 361] width 115 height 13
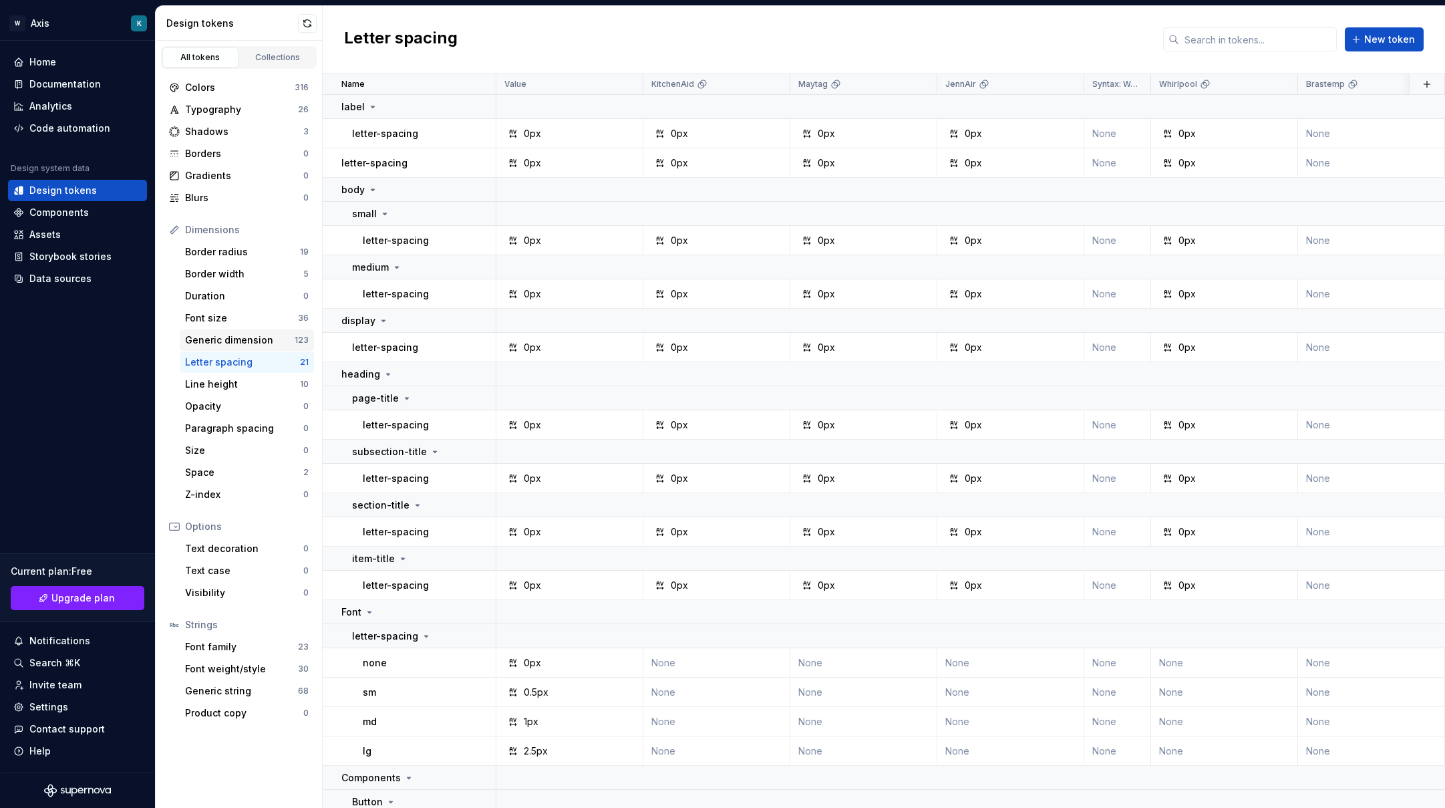
click at [218, 337] on div "Generic dimension" at bounding box center [240, 339] width 110 height 13
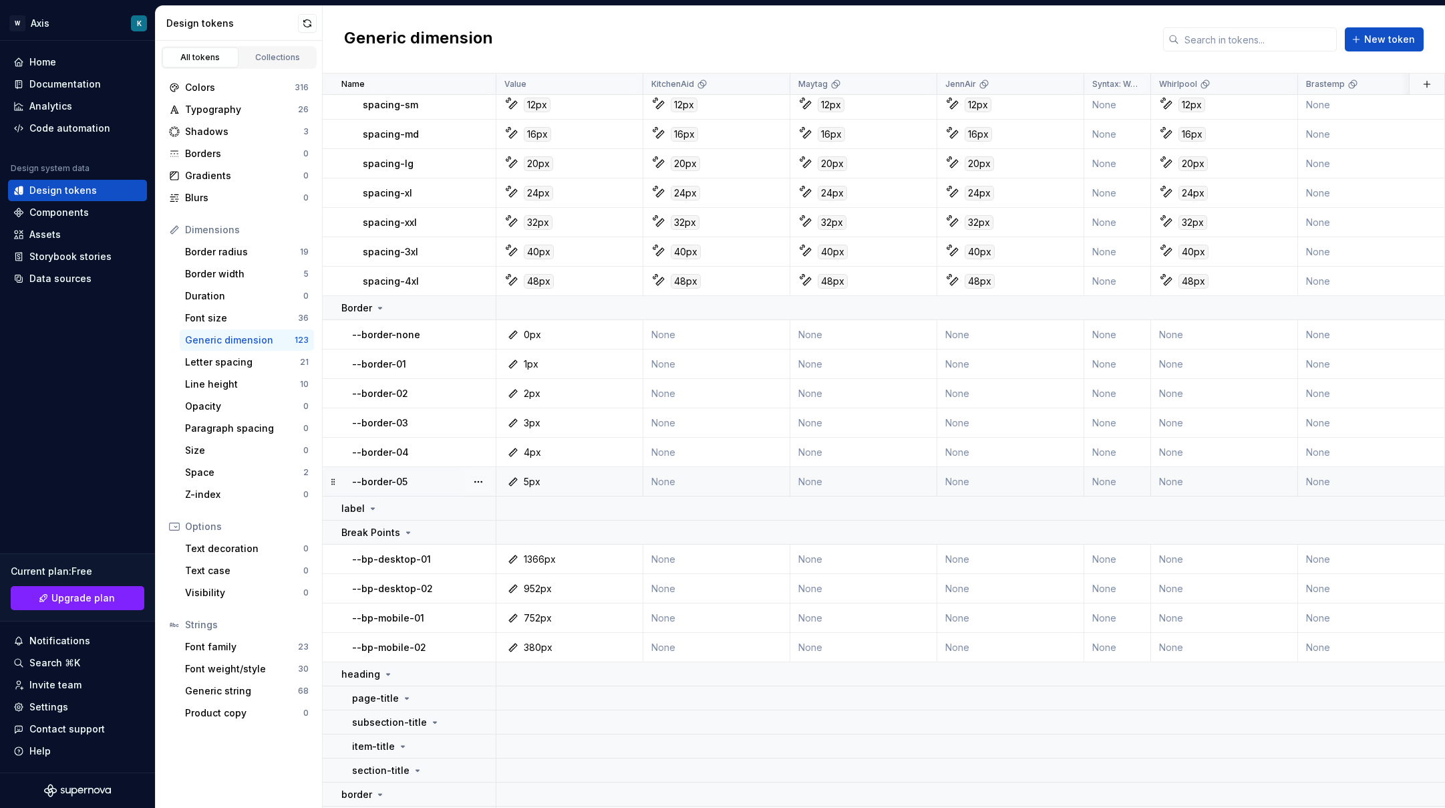
scroll to position [1136, 0]
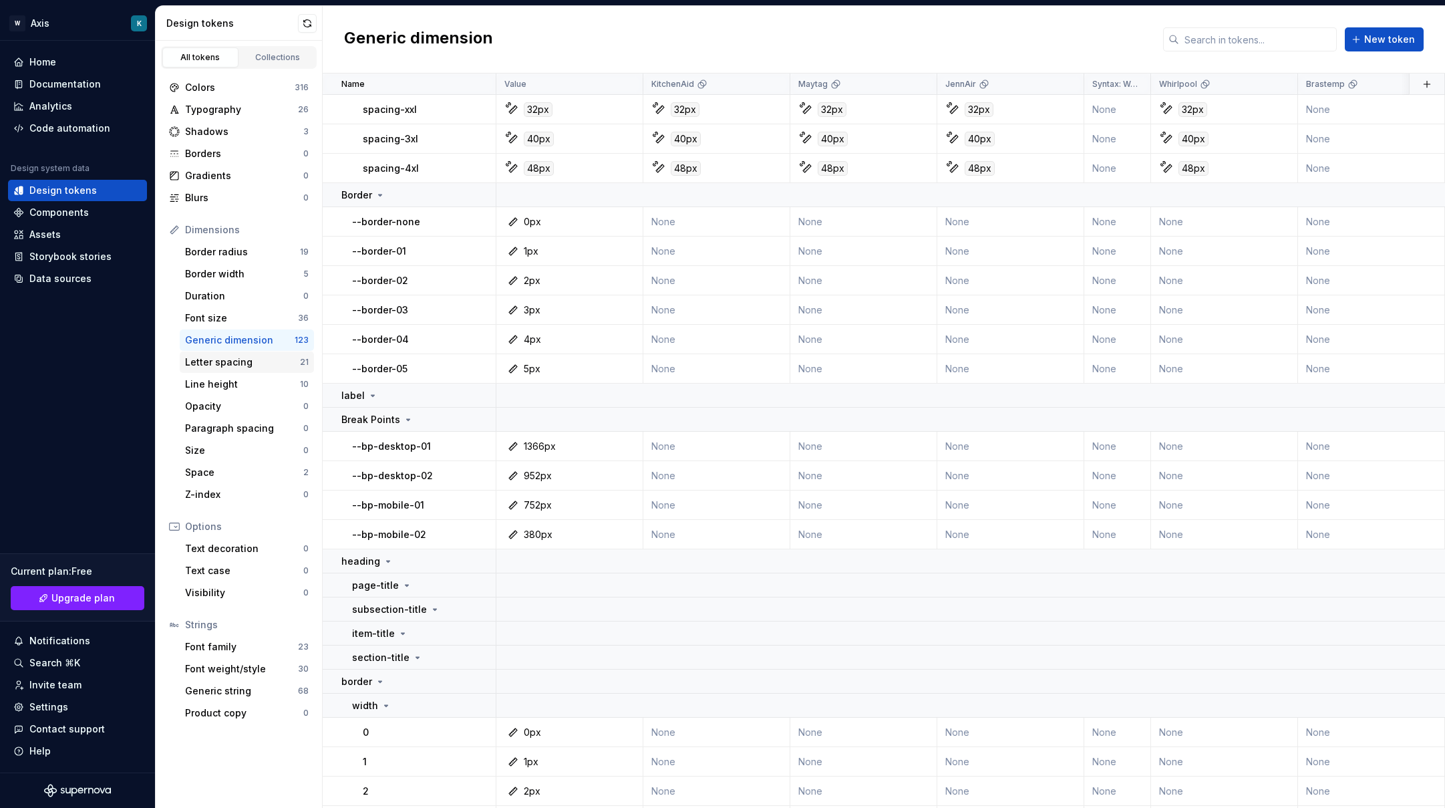
click at [246, 366] on div "Letter spacing" at bounding box center [242, 361] width 115 height 13
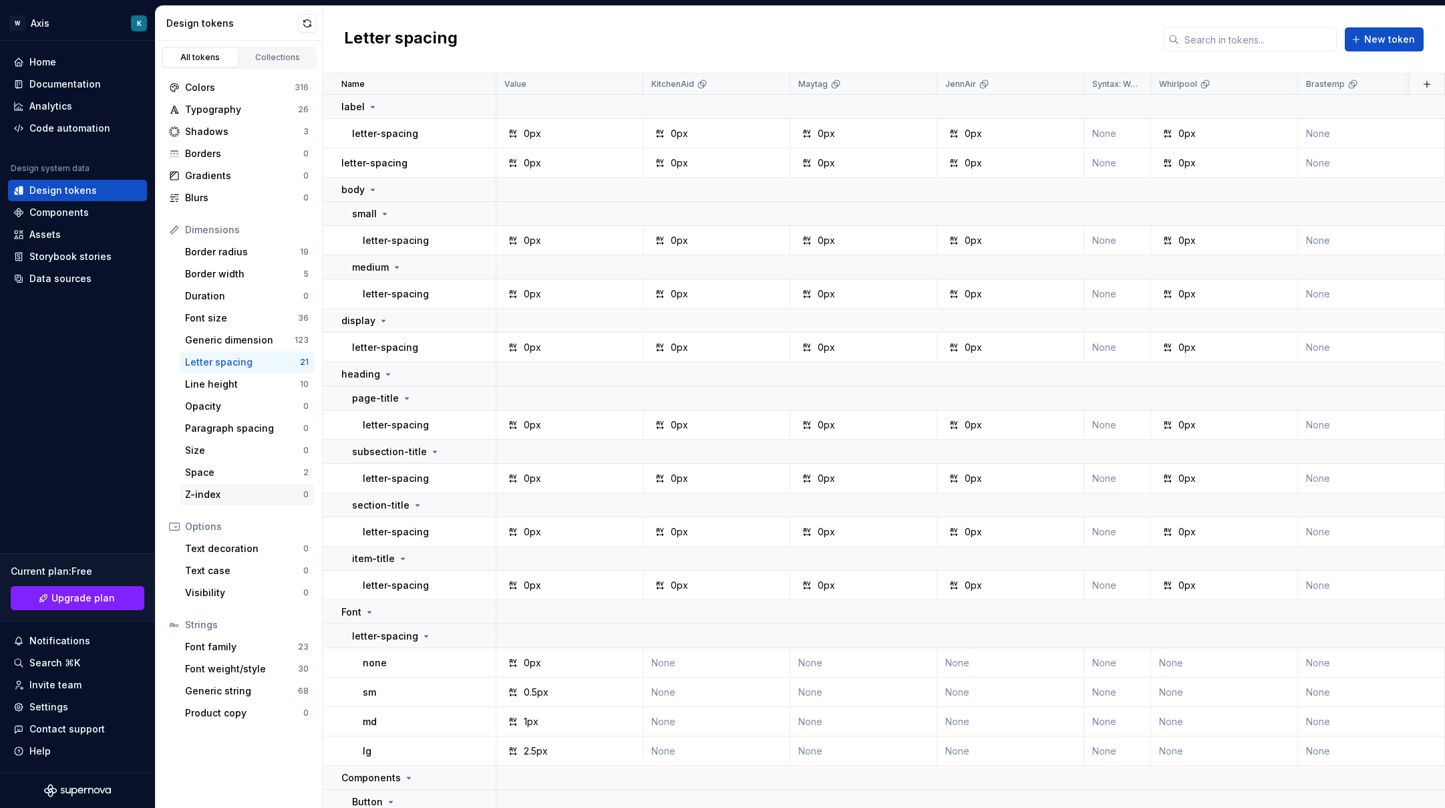
click at [234, 492] on div "Z-index" at bounding box center [244, 494] width 118 height 13
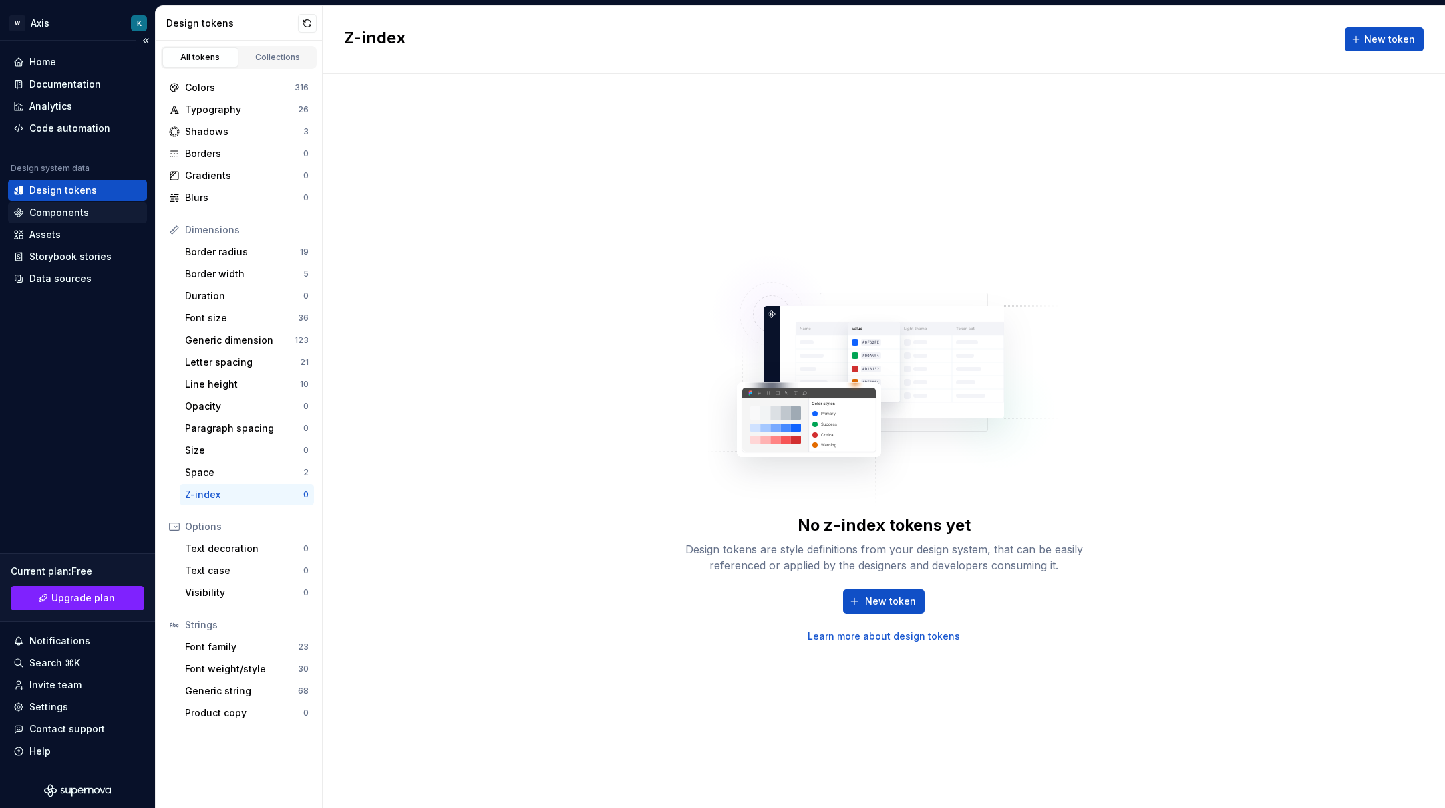
click at [79, 219] on div "Components" at bounding box center [77, 212] width 139 height 21
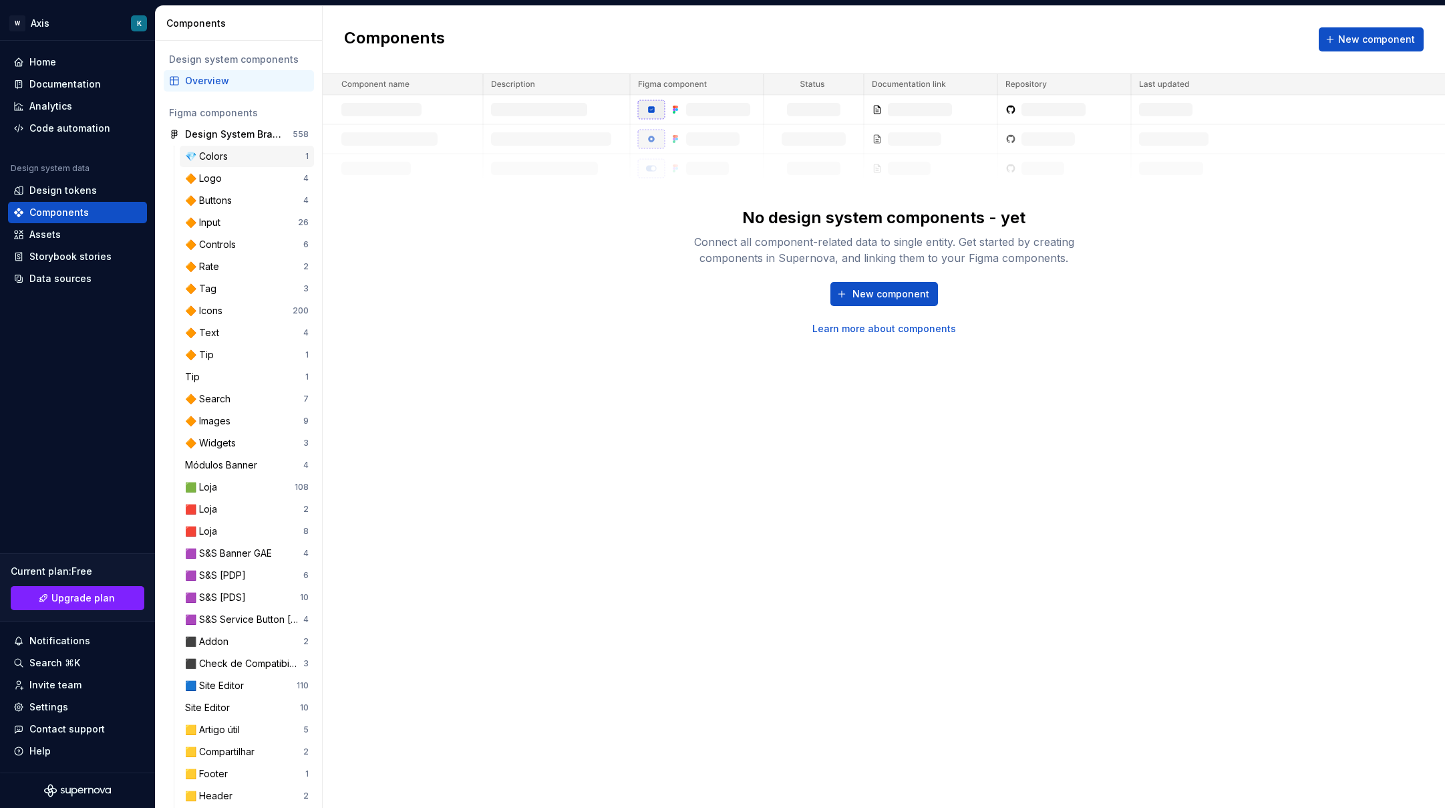
click at [239, 157] on div "💎 Colors" at bounding box center [245, 156] width 120 height 13
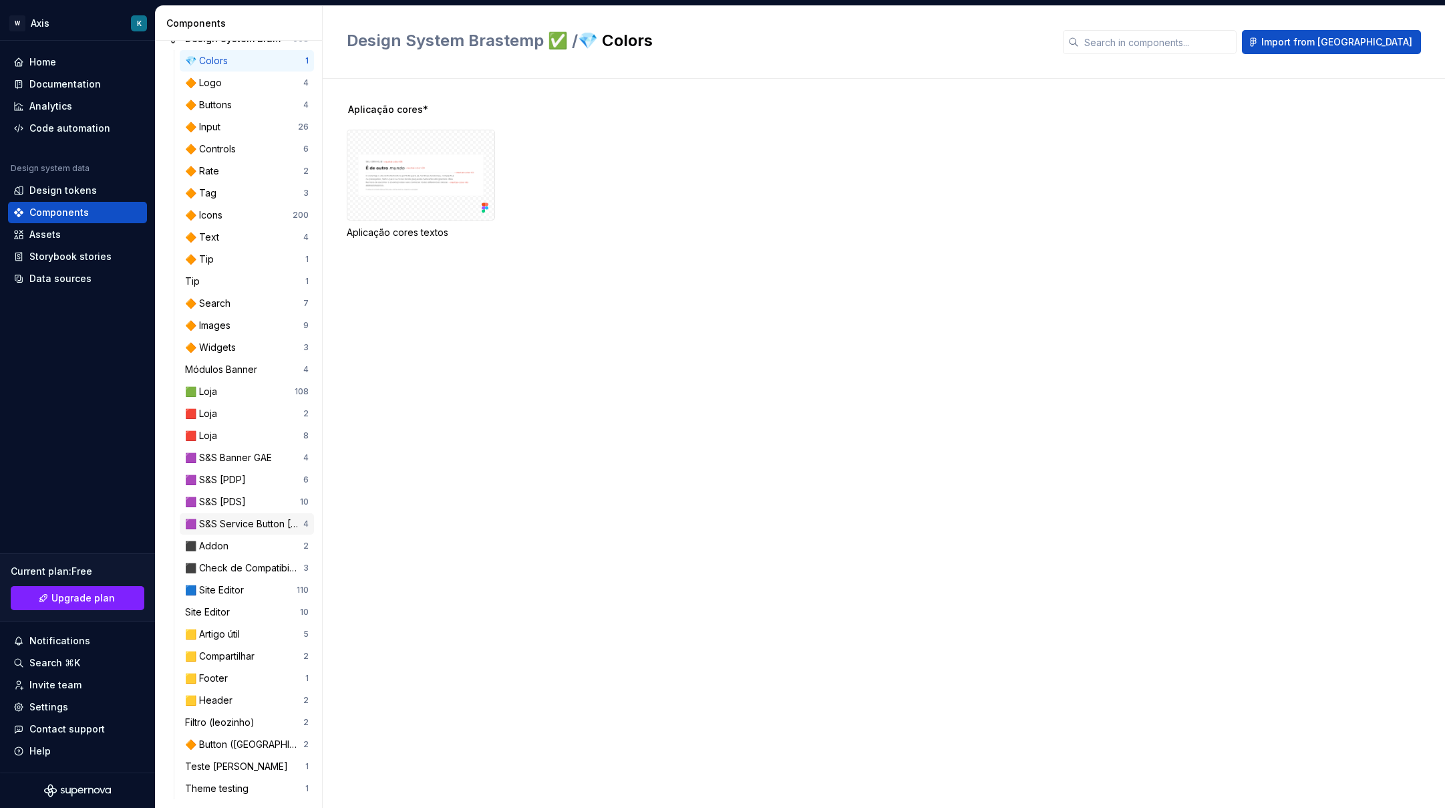
scroll to position [100, 0]
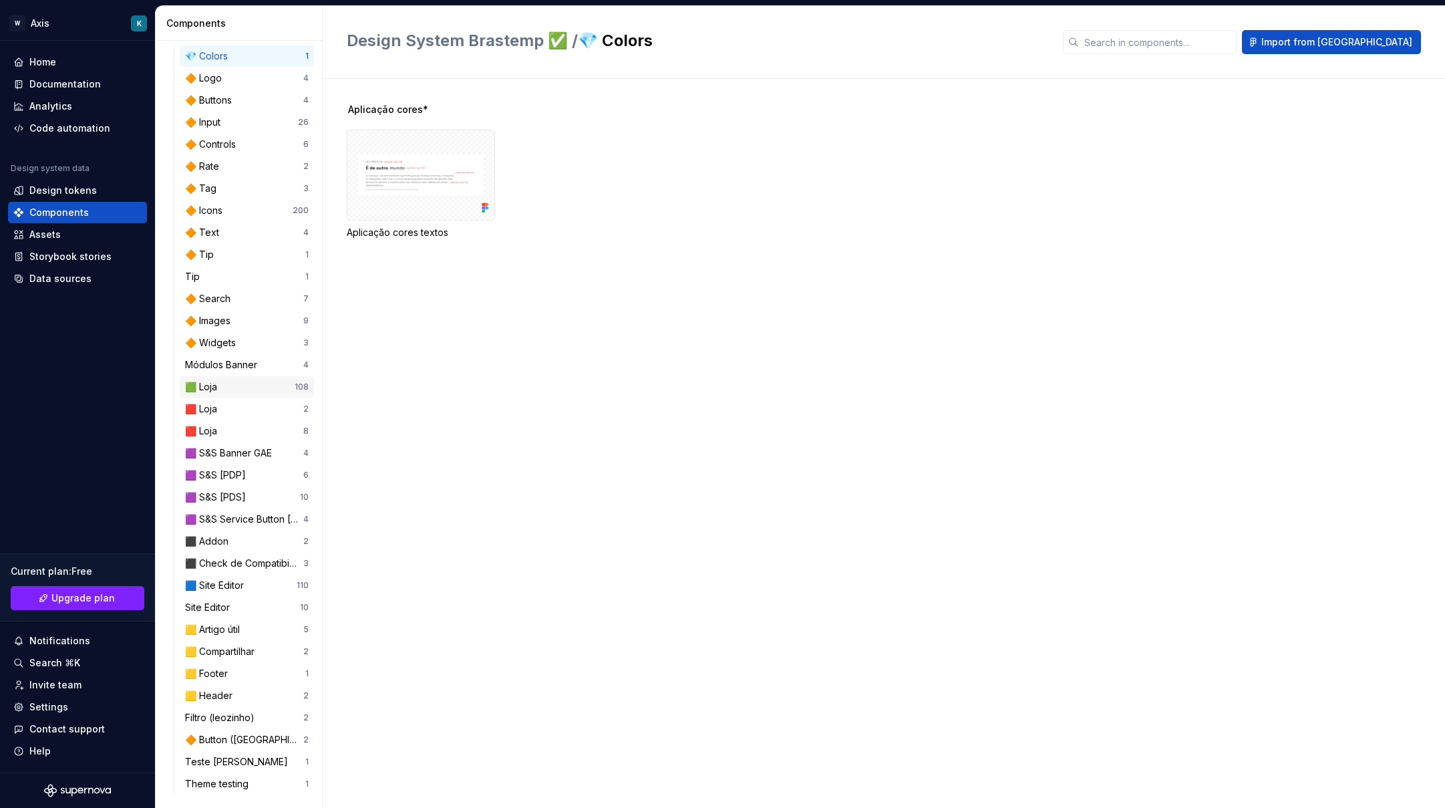
click at [212, 389] on div "🟩 Loja" at bounding box center [203, 386] width 37 height 13
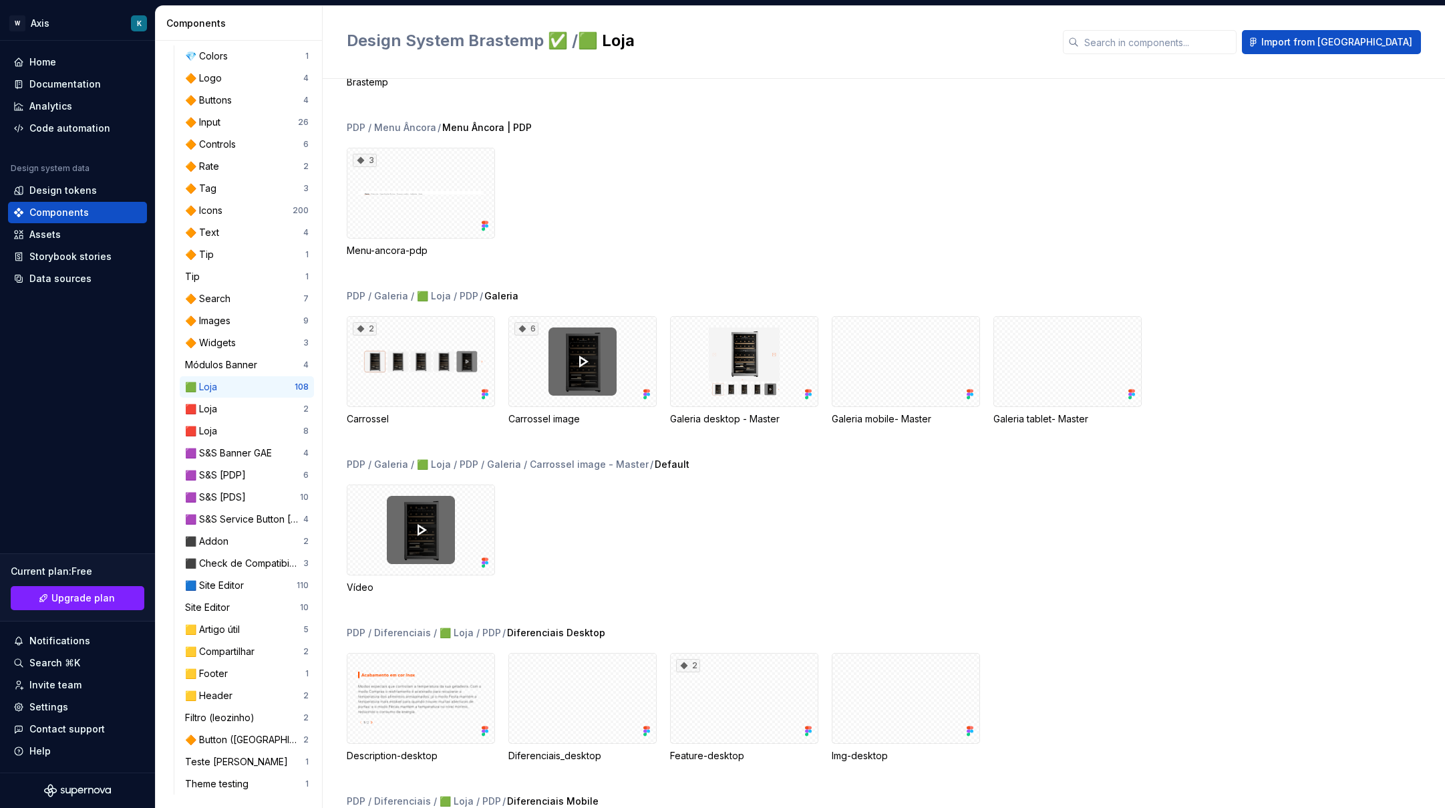
scroll to position [3273, 0]
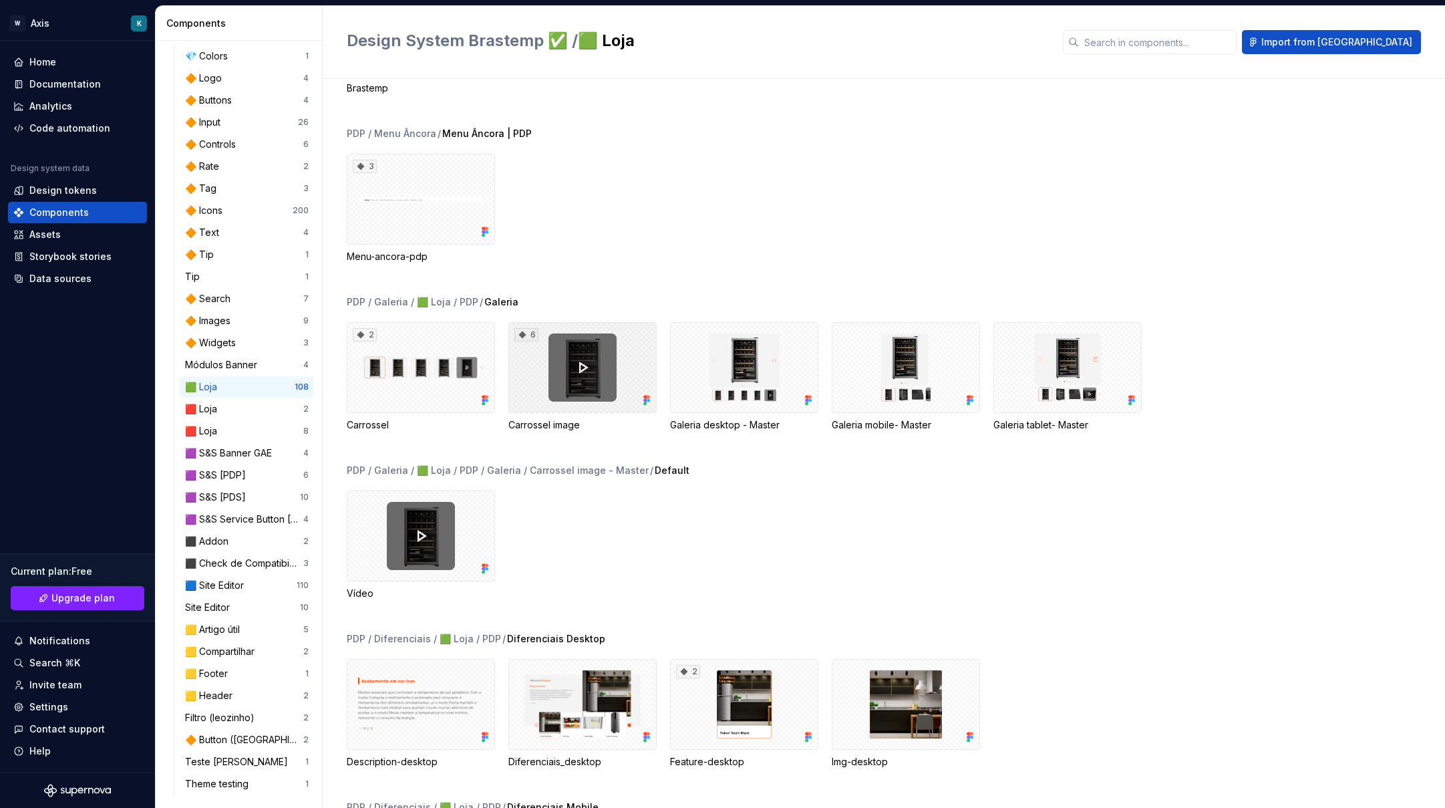
click at [460, 368] on div "2" at bounding box center [421, 367] width 148 height 91
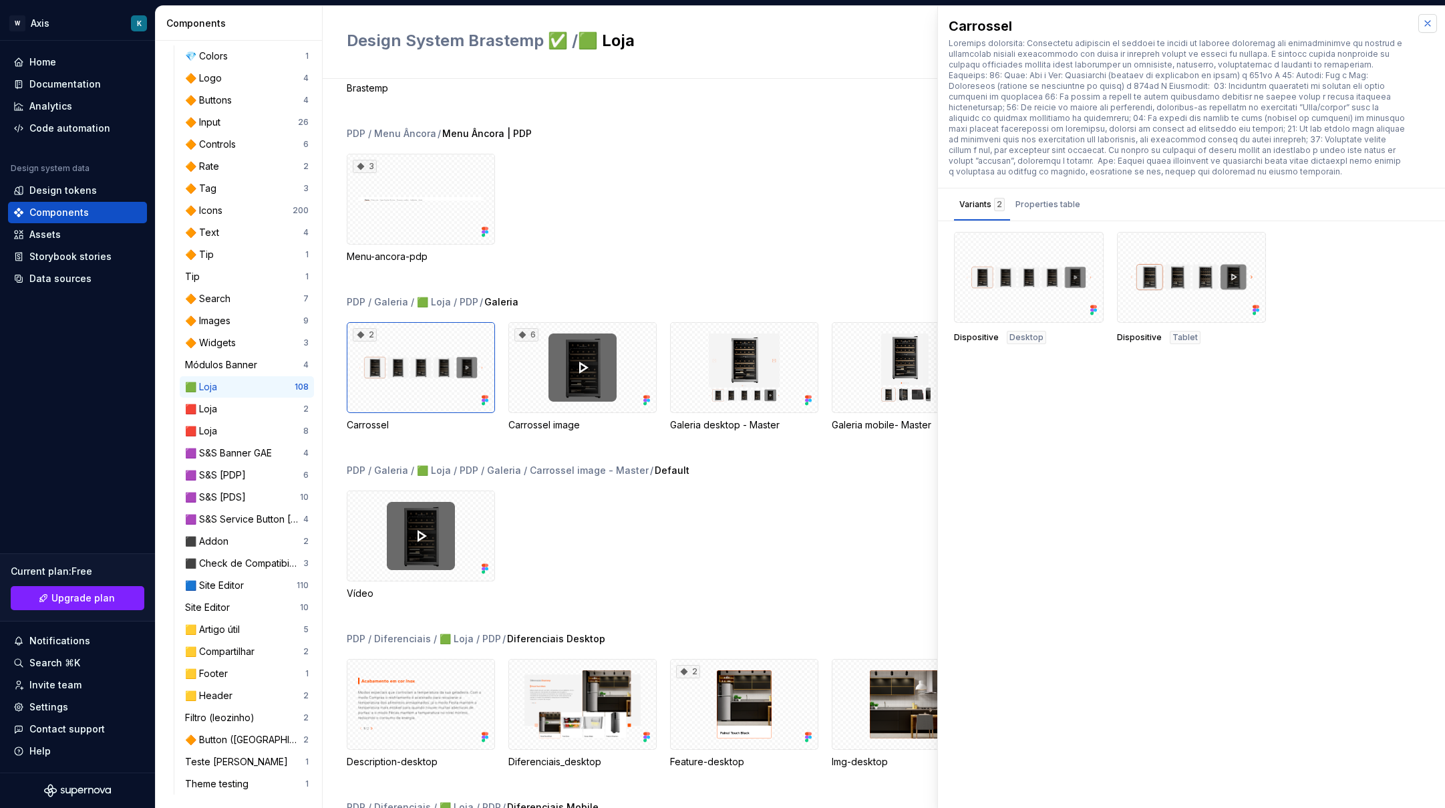
click at [1428, 24] on button "button" at bounding box center [1427, 23] width 19 height 19
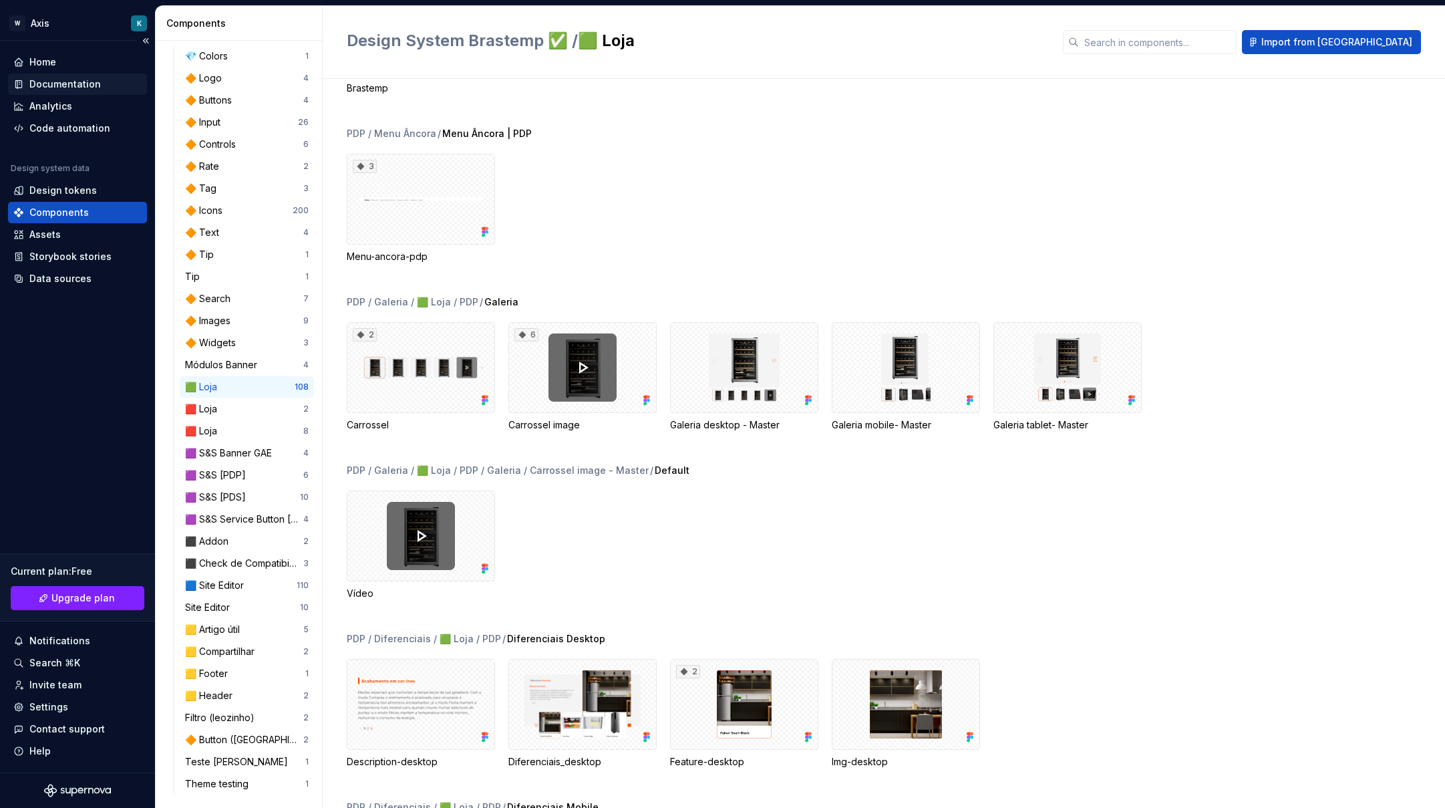
click at [95, 90] on div "Documentation" at bounding box center [64, 83] width 71 height 13
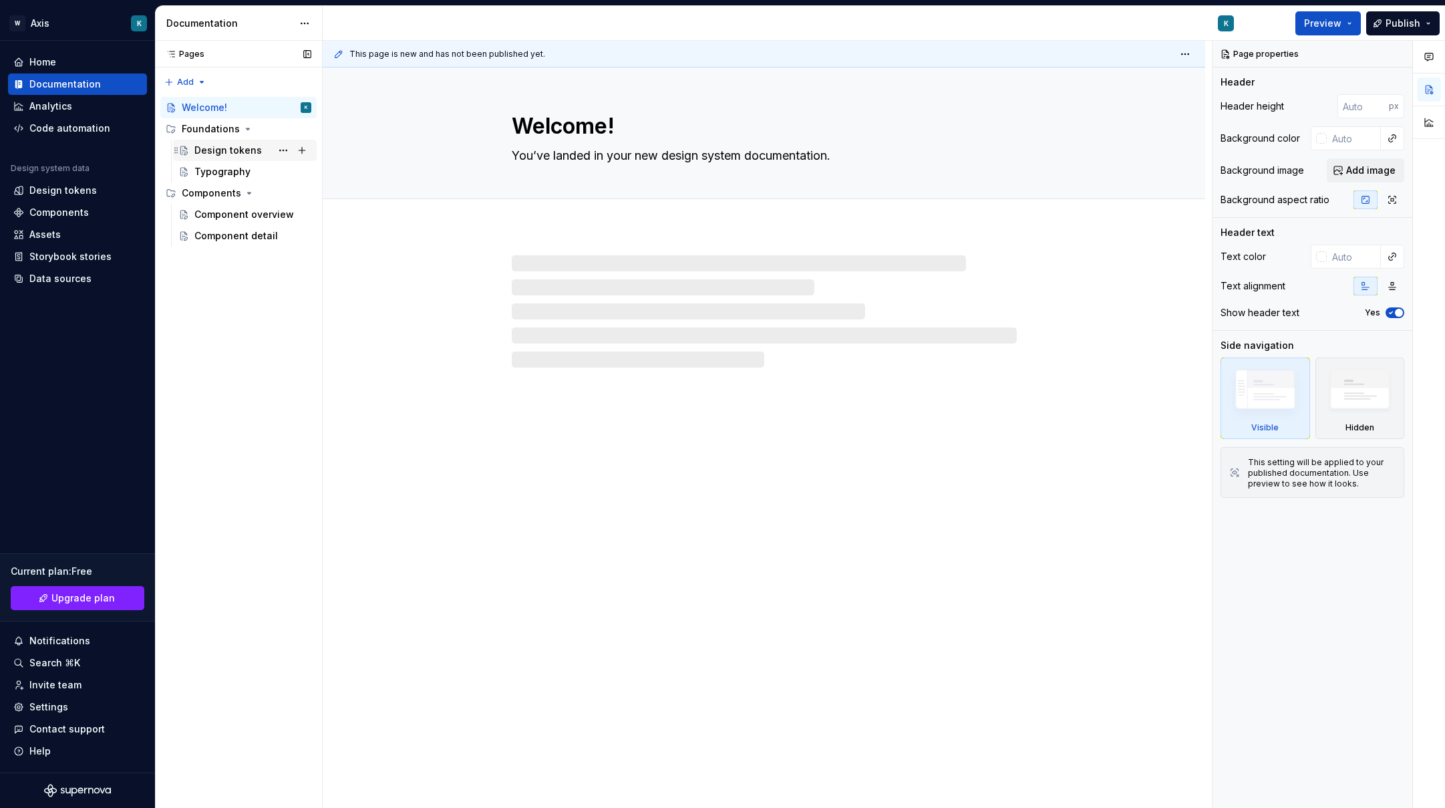
click at [256, 149] on div "Design tokens" at bounding box center [227, 150] width 67 height 13
click at [243, 209] on div "Component overview" at bounding box center [232, 214] width 77 height 13
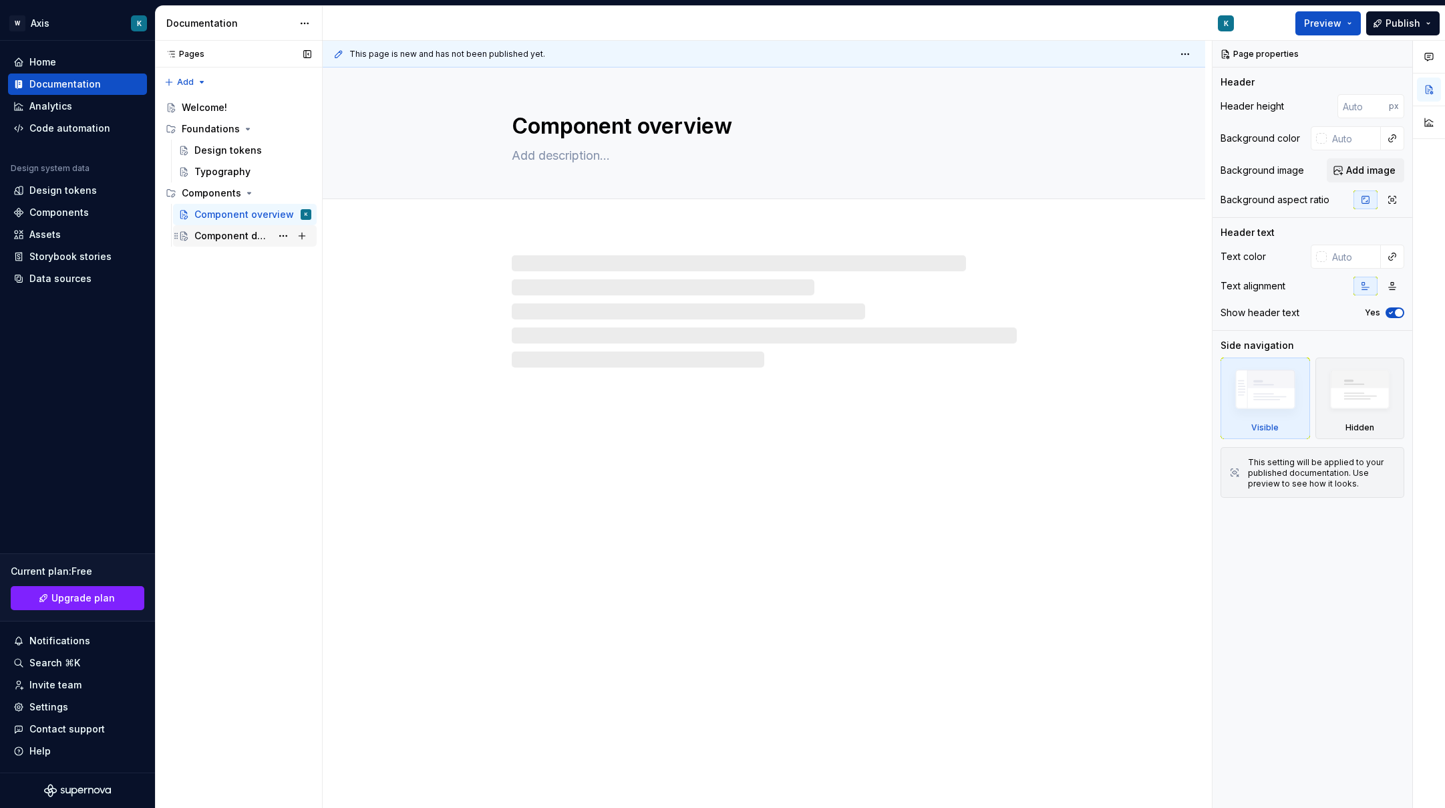
click at [246, 238] on div "Component detail" at bounding box center [232, 235] width 77 height 13
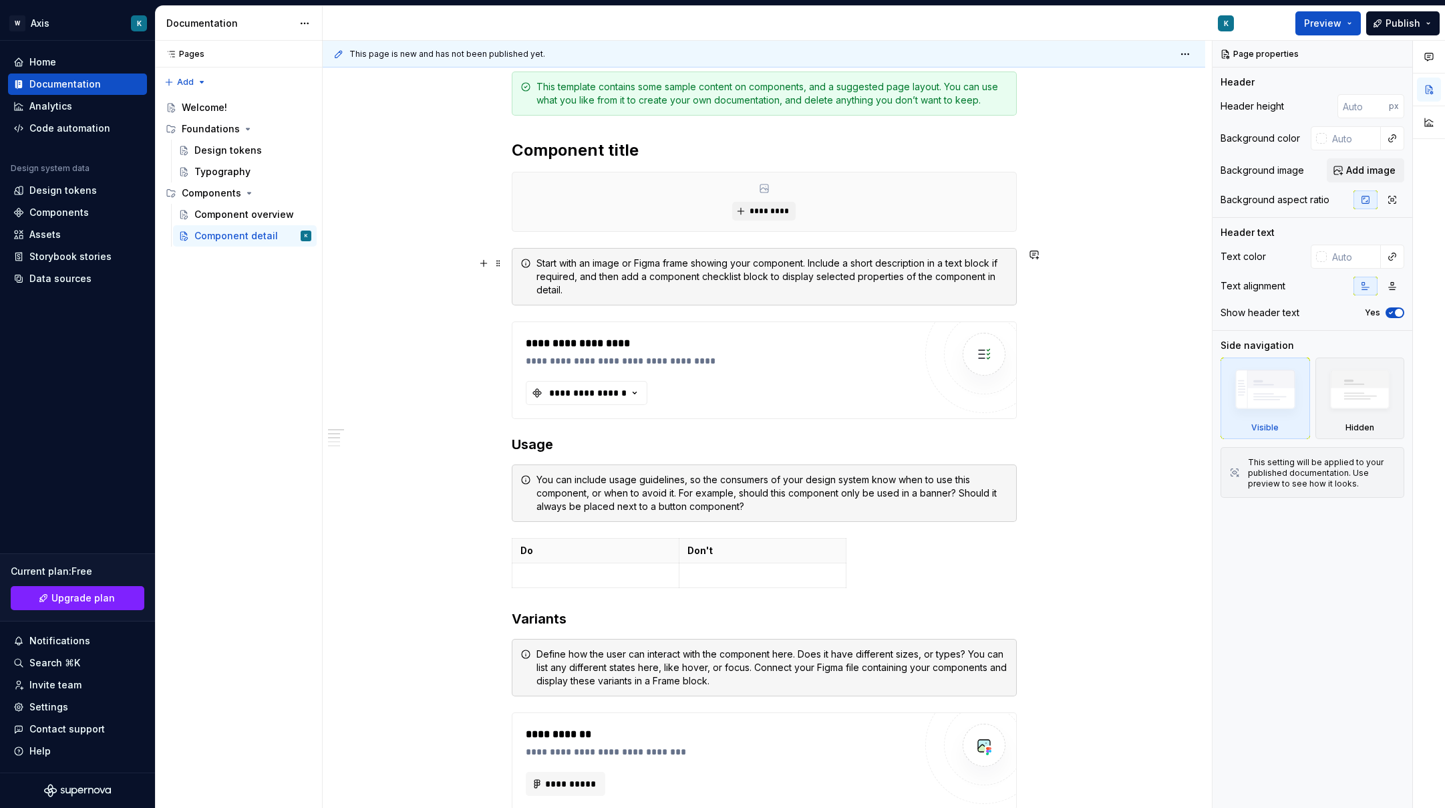
scroll to position [200, 0]
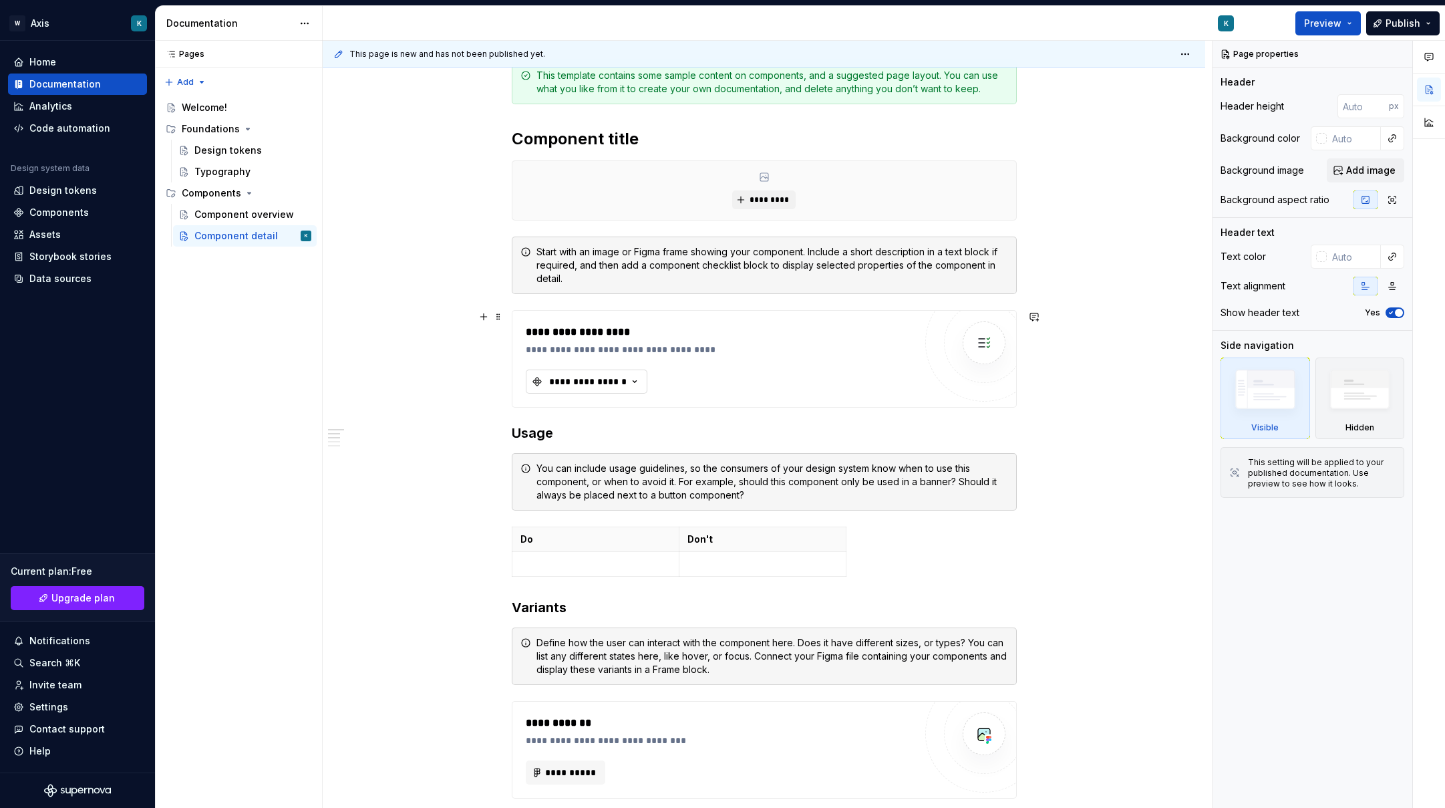
click at [635, 382] on icon "button" at bounding box center [634, 381] width 13 height 13
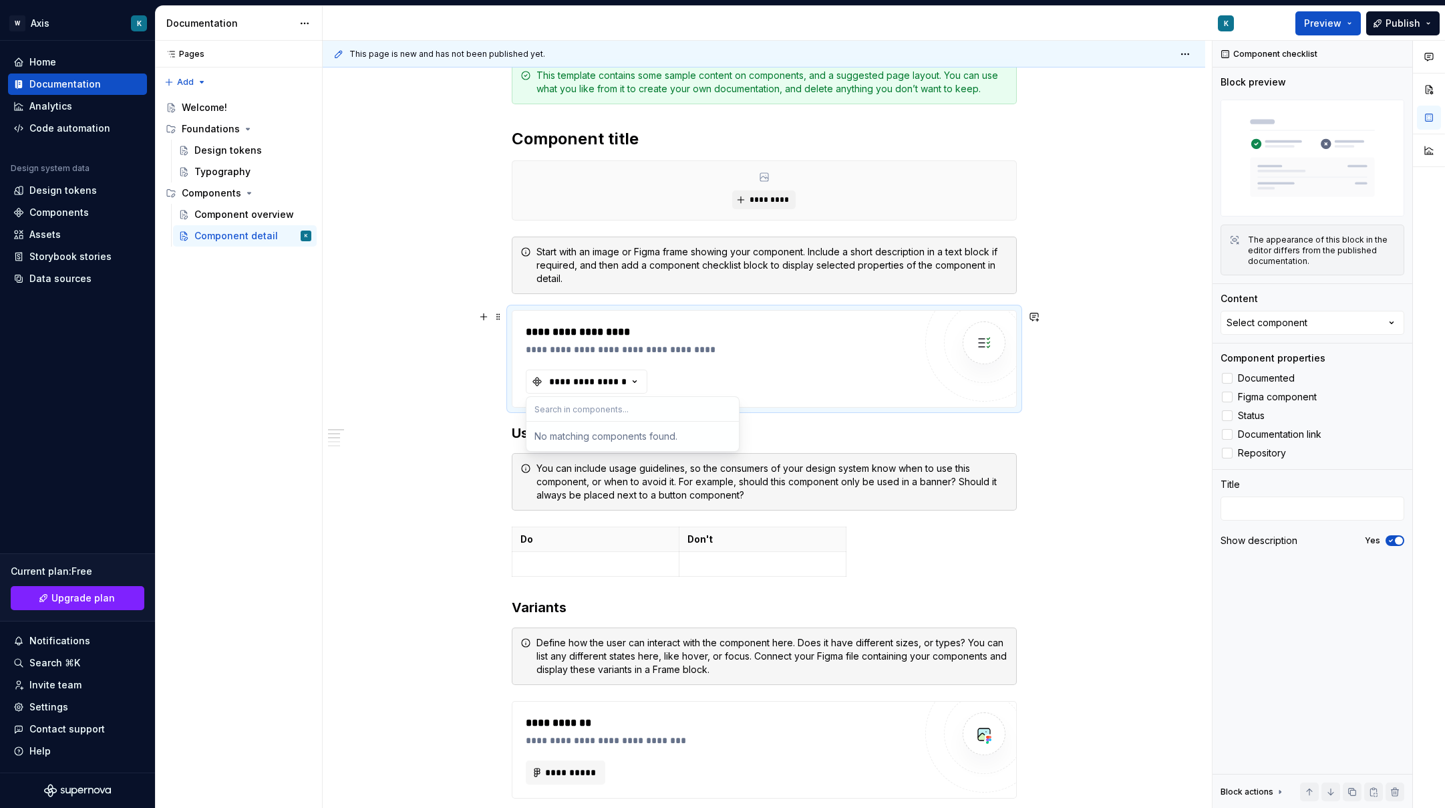
click at [621, 410] on input "text" at bounding box center [632, 409] width 212 height 24
click at [395, 268] on div "**********" at bounding box center [764, 713] width 882 height 1371
click at [54, 215] on div "Components" at bounding box center [58, 212] width 59 height 13
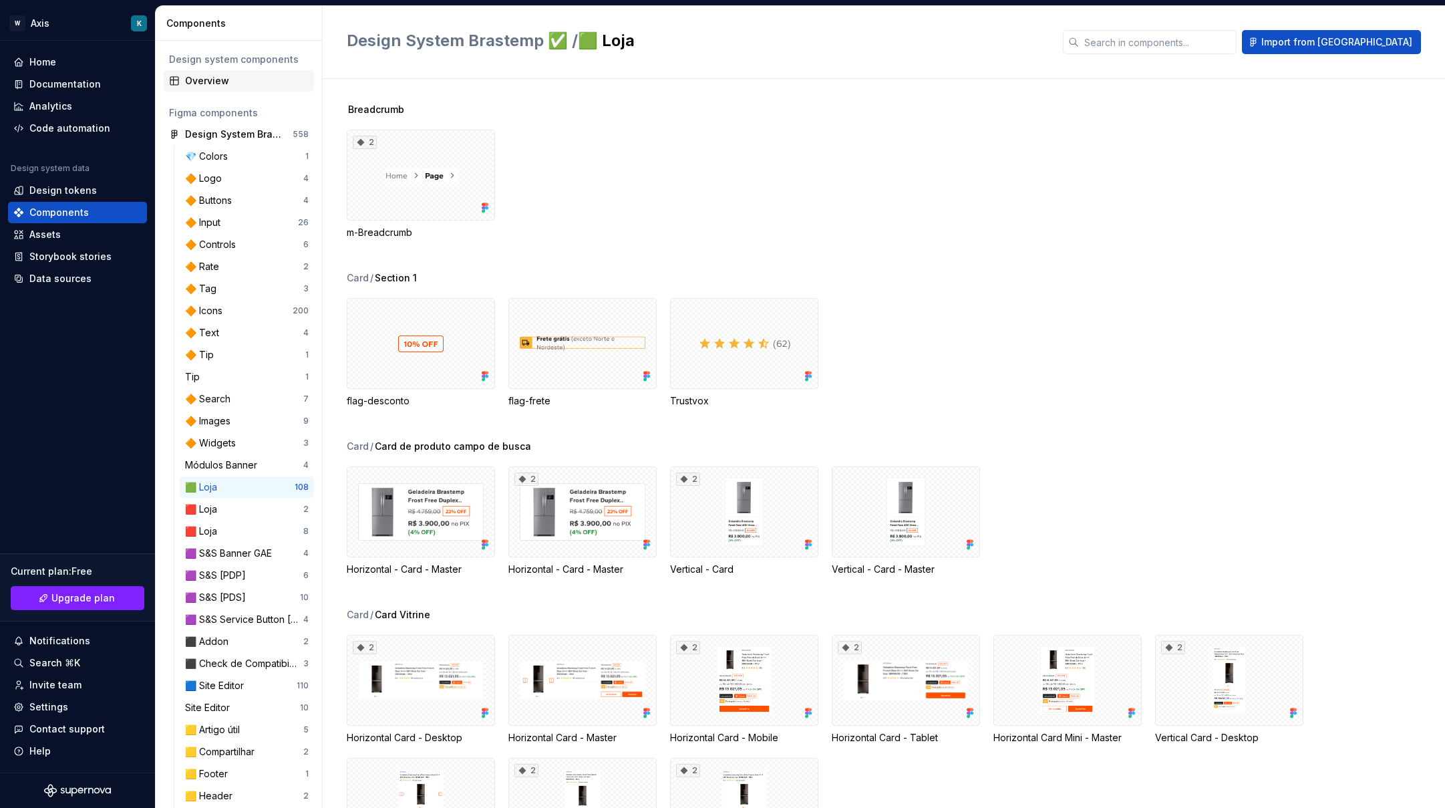
click at [222, 87] on div "Overview" at bounding box center [247, 80] width 124 height 13
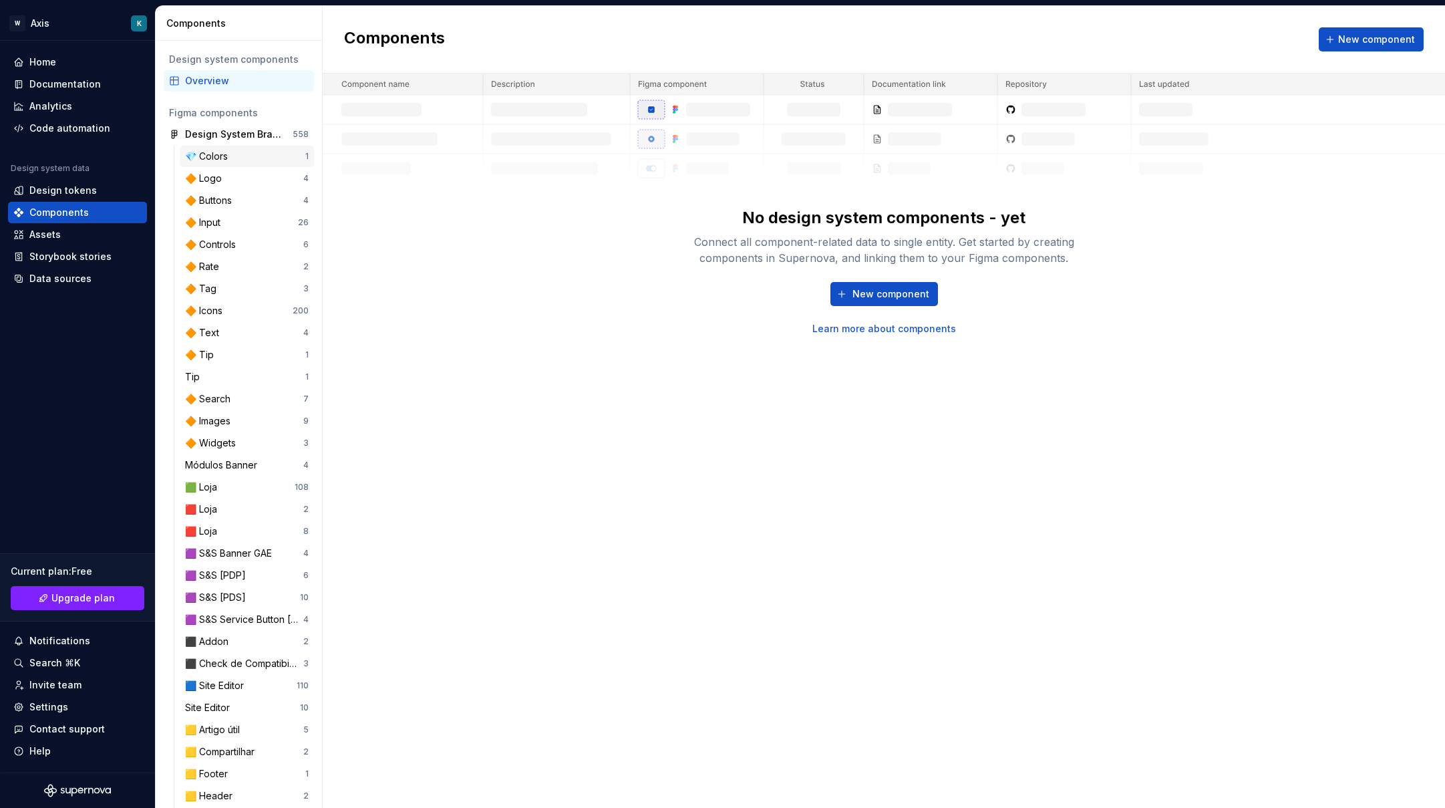
click at [238, 157] on div "💎 Colors" at bounding box center [245, 156] width 120 height 13
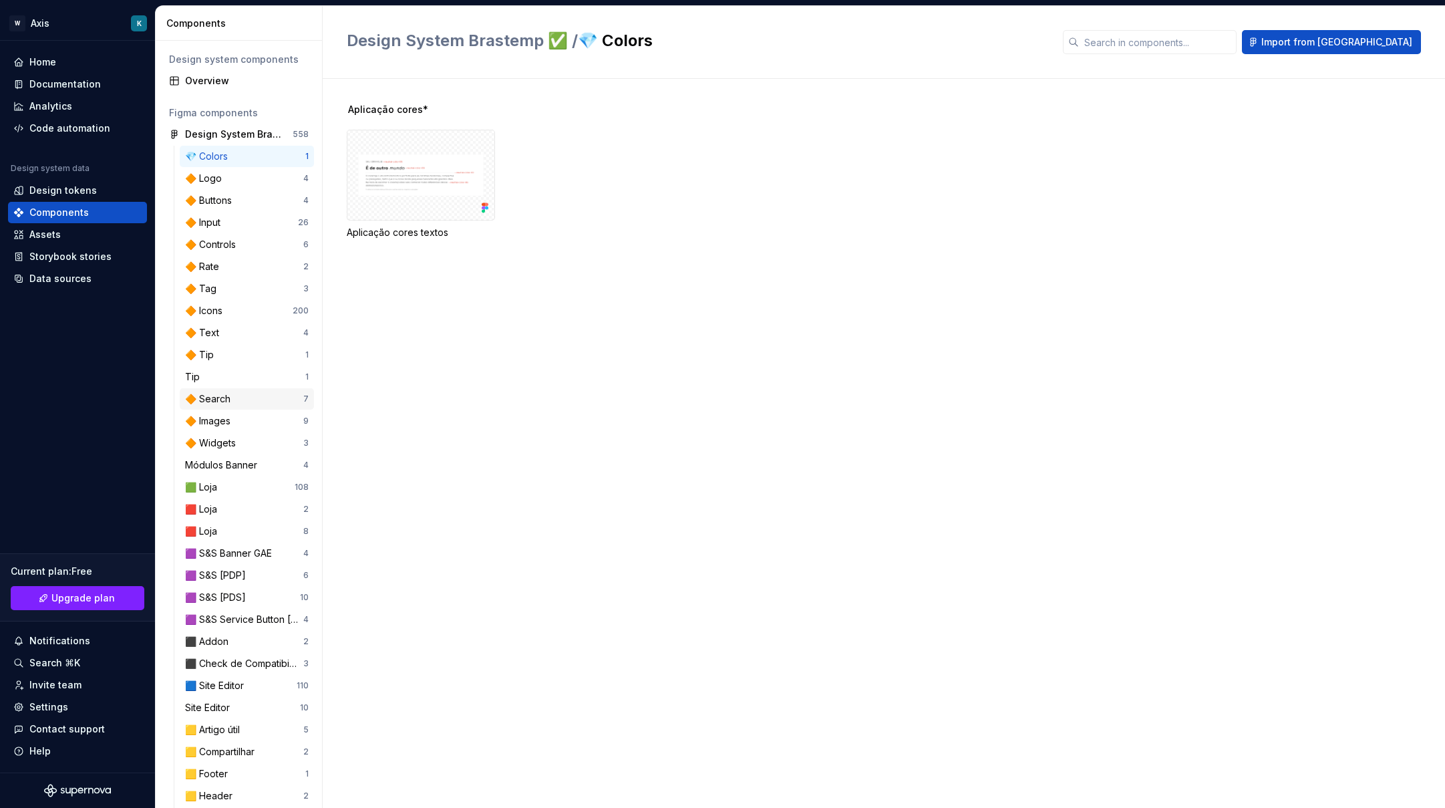
click at [244, 399] on div "🔶 Search" at bounding box center [244, 398] width 118 height 13
click at [236, 438] on div "🔶 Widgets" at bounding box center [213, 442] width 56 height 13
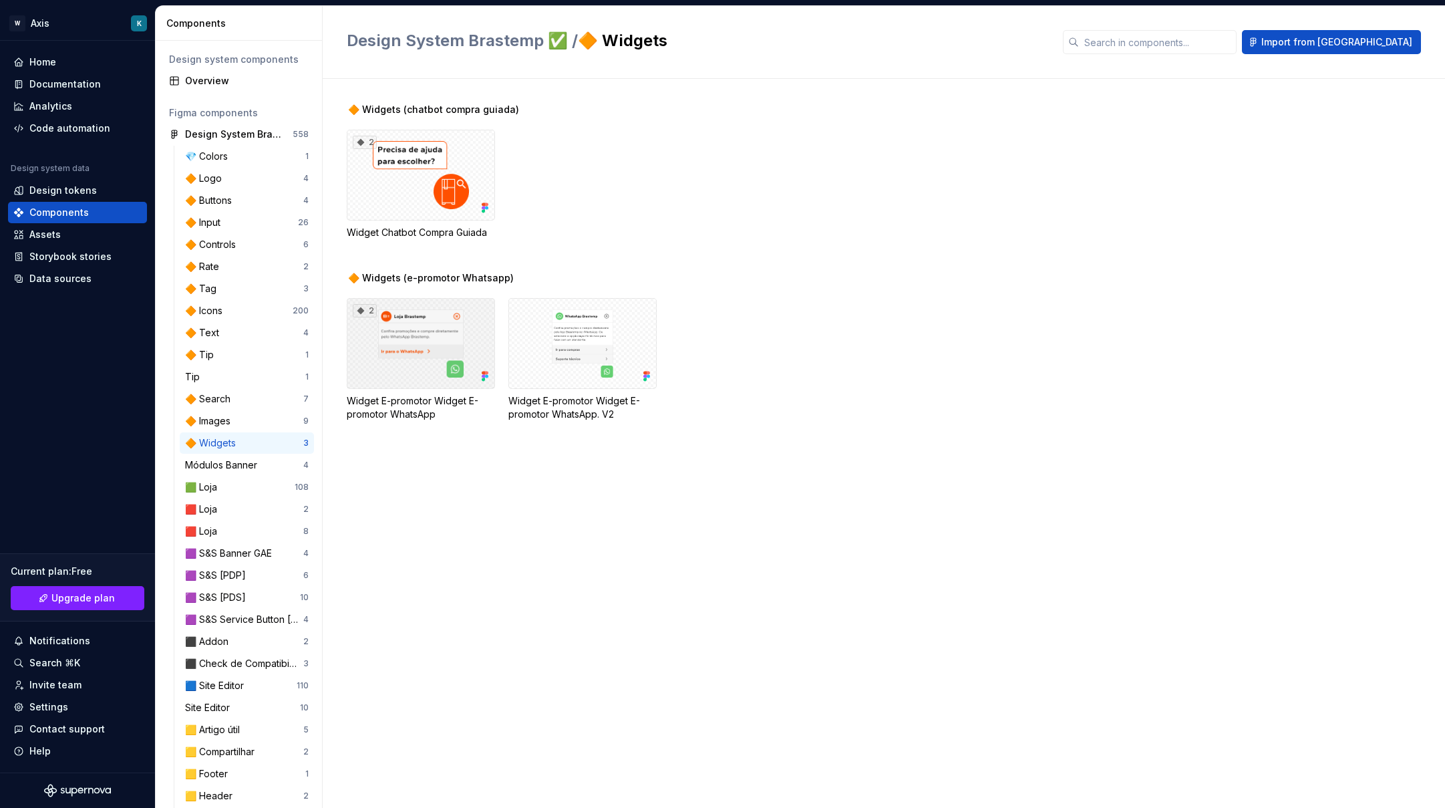
click at [440, 329] on div "2" at bounding box center [421, 343] width 148 height 91
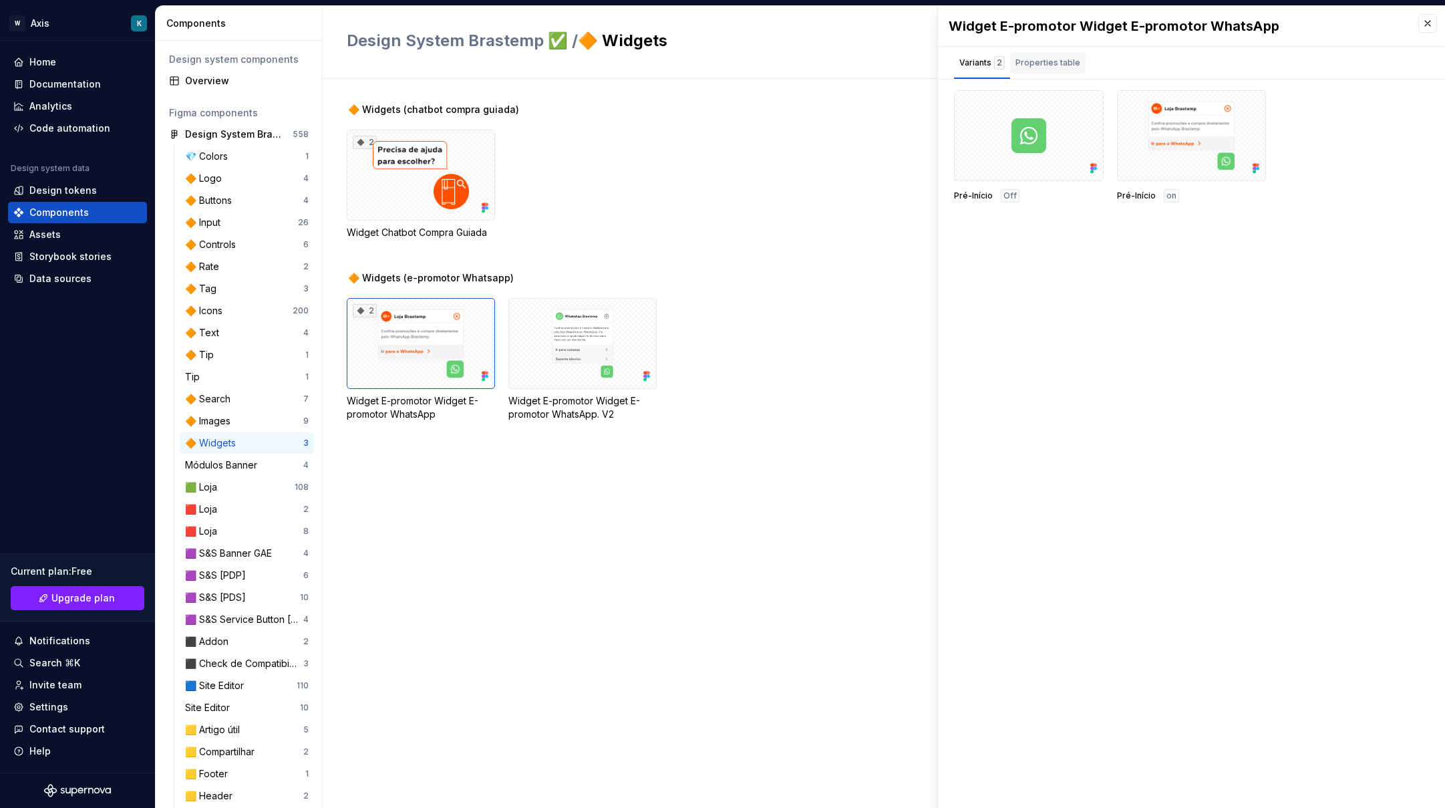
click at [1025, 61] on div "Properties table" at bounding box center [1047, 62] width 65 height 13
click at [987, 64] on div "Variants 2" at bounding box center [981, 62] width 45 height 13
click at [1156, 530] on div "Widget E-promotor Widget E-promotor WhatsApp Variants 2 Properties table Pré-In…" at bounding box center [1191, 407] width 507 height 802
click at [540, 365] on div at bounding box center [582, 343] width 148 height 91
click at [1007, 161] on div at bounding box center [1029, 135] width 150 height 91
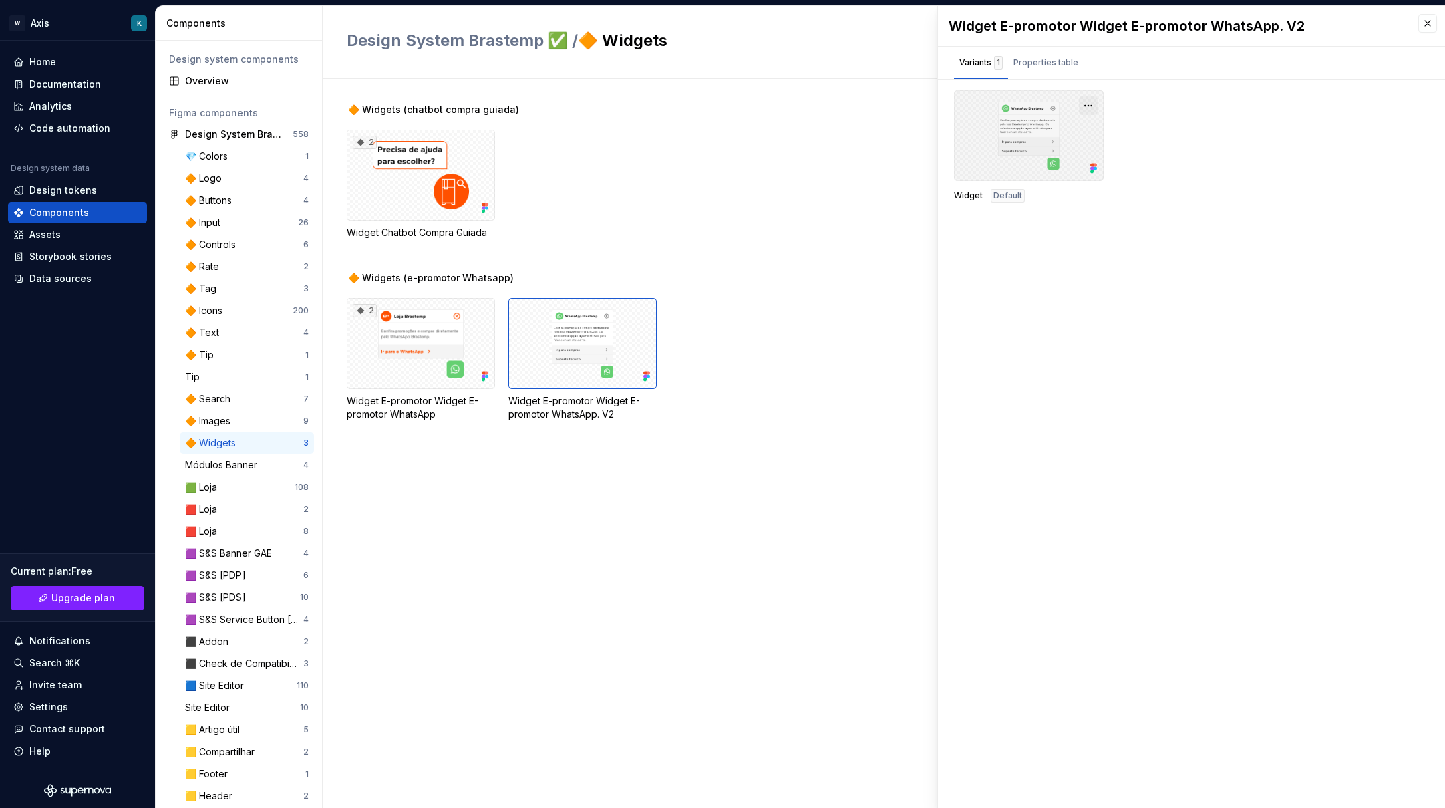
click at [1087, 104] on button "button" at bounding box center [1088, 105] width 19 height 19
click at [1205, 153] on div "Widget Default" at bounding box center [1191, 146] width 475 height 112
click at [81, 79] on div "Documentation" at bounding box center [64, 83] width 71 height 13
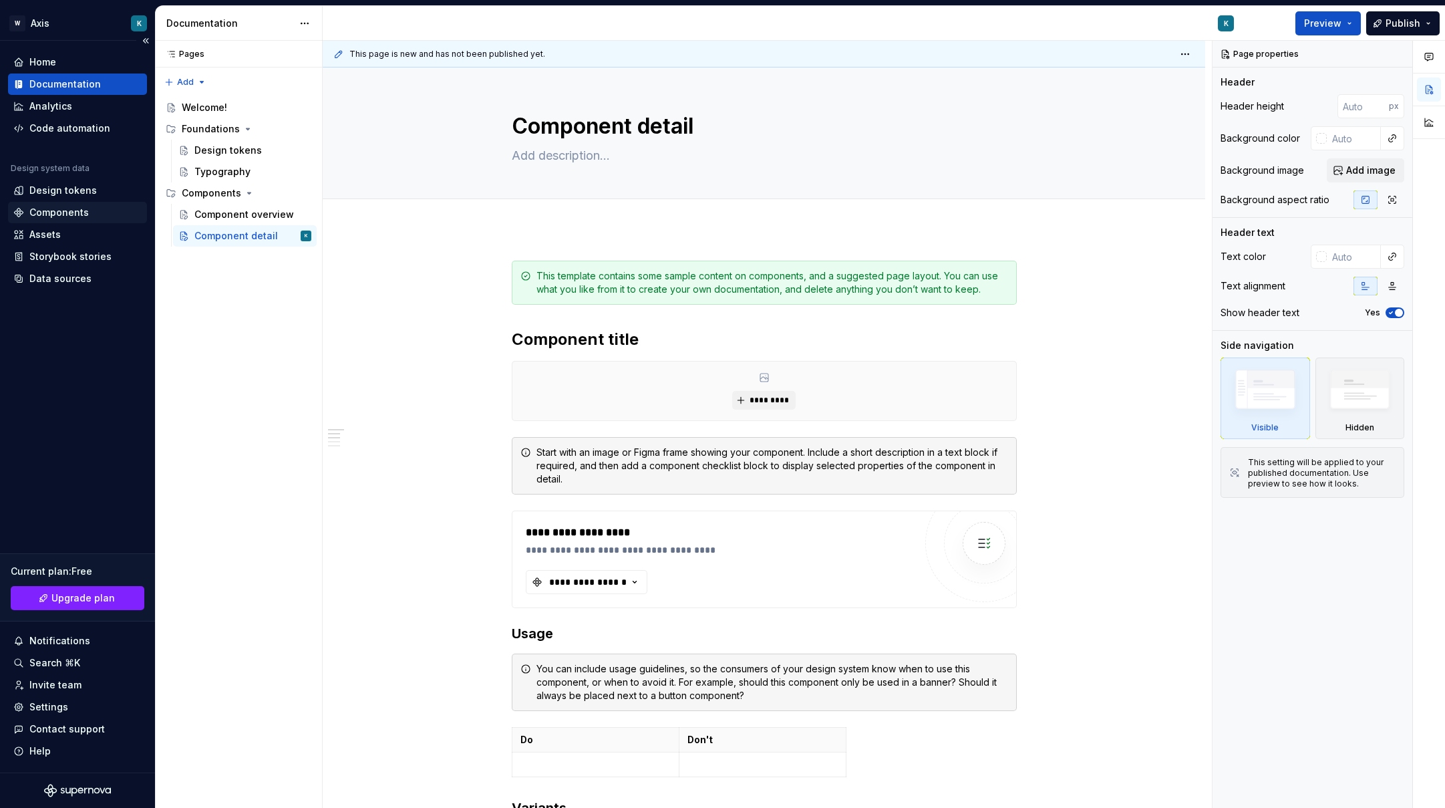
click at [62, 204] on div "Components" at bounding box center [77, 212] width 139 height 21
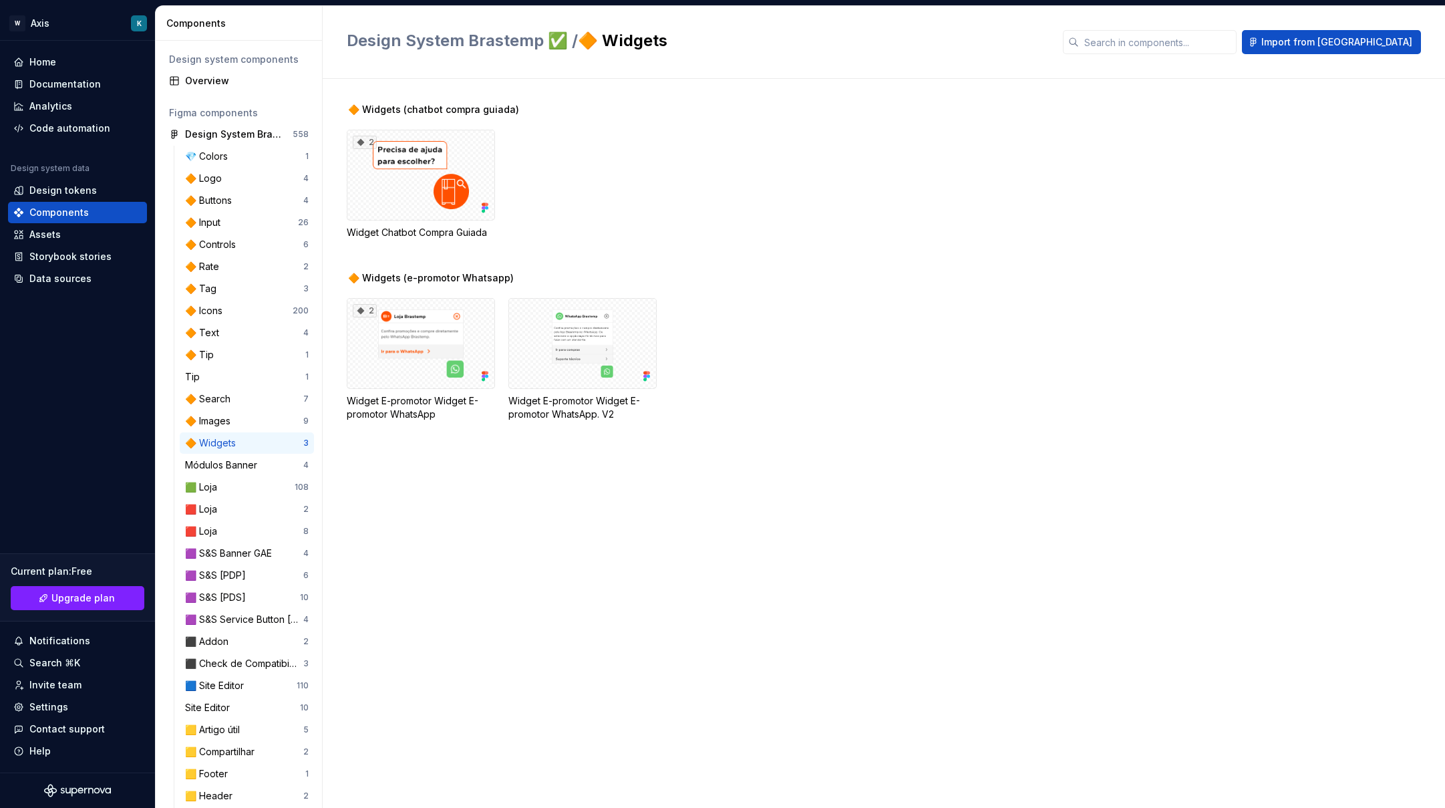
click at [775, 186] on div "2 Widget Chatbot Compra Guiada" at bounding box center [896, 185] width 1098 height 110
click at [228, 81] on div "Overview" at bounding box center [247, 80] width 124 height 13
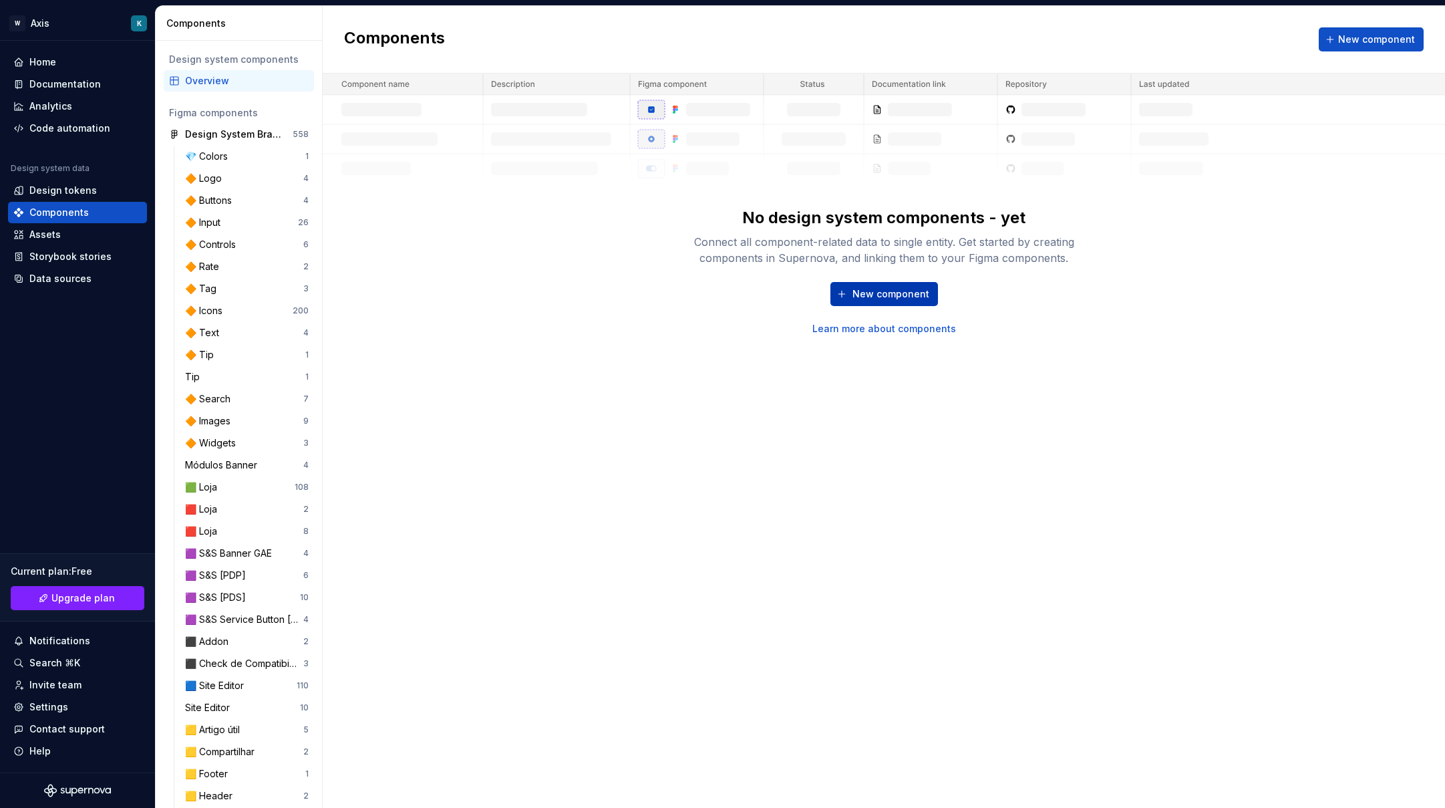
click at [901, 291] on span "New component" at bounding box center [890, 293] width 77 height 13
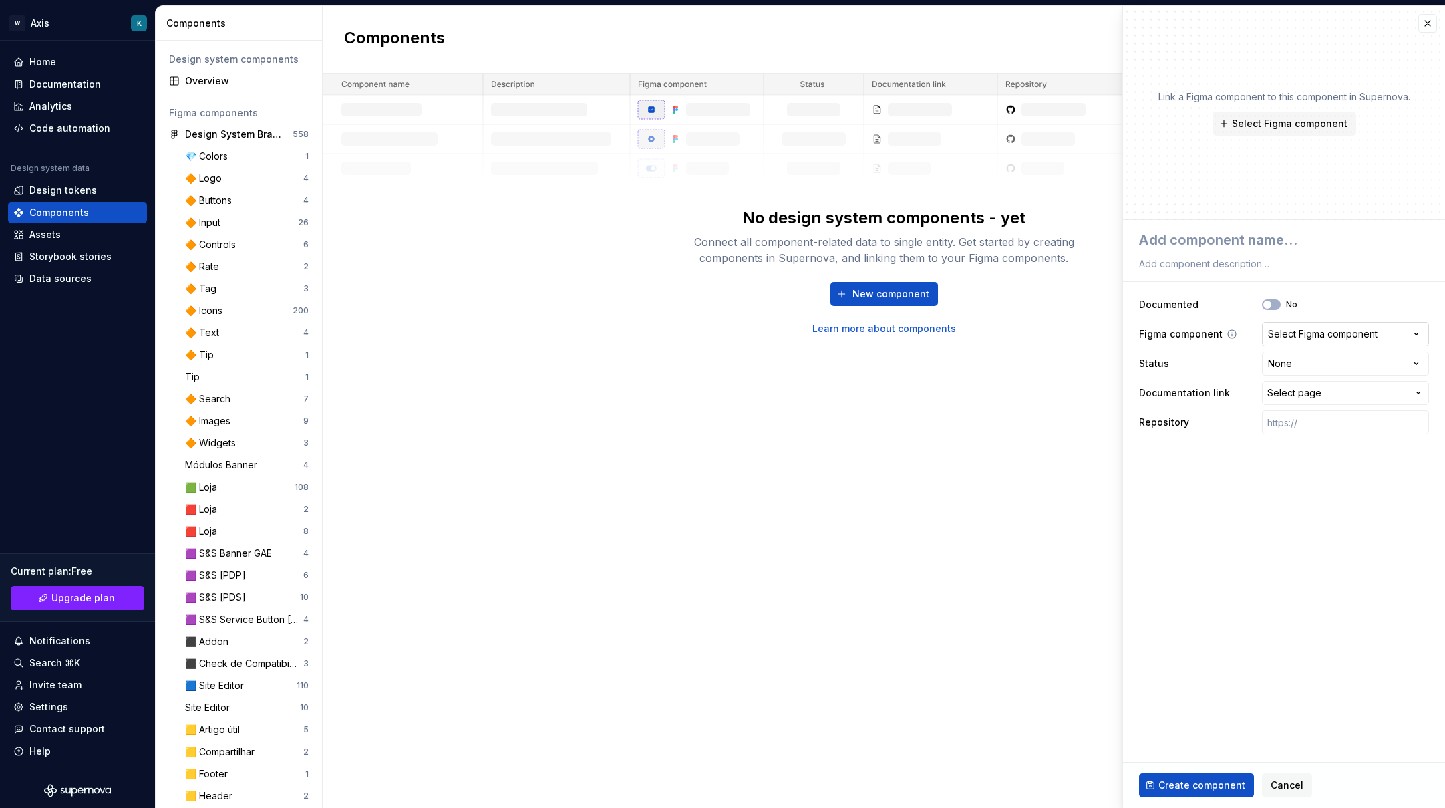
click at [1349, 334] on div "Select Figma component" at bounding box center [1323, 333] width 110 height 13
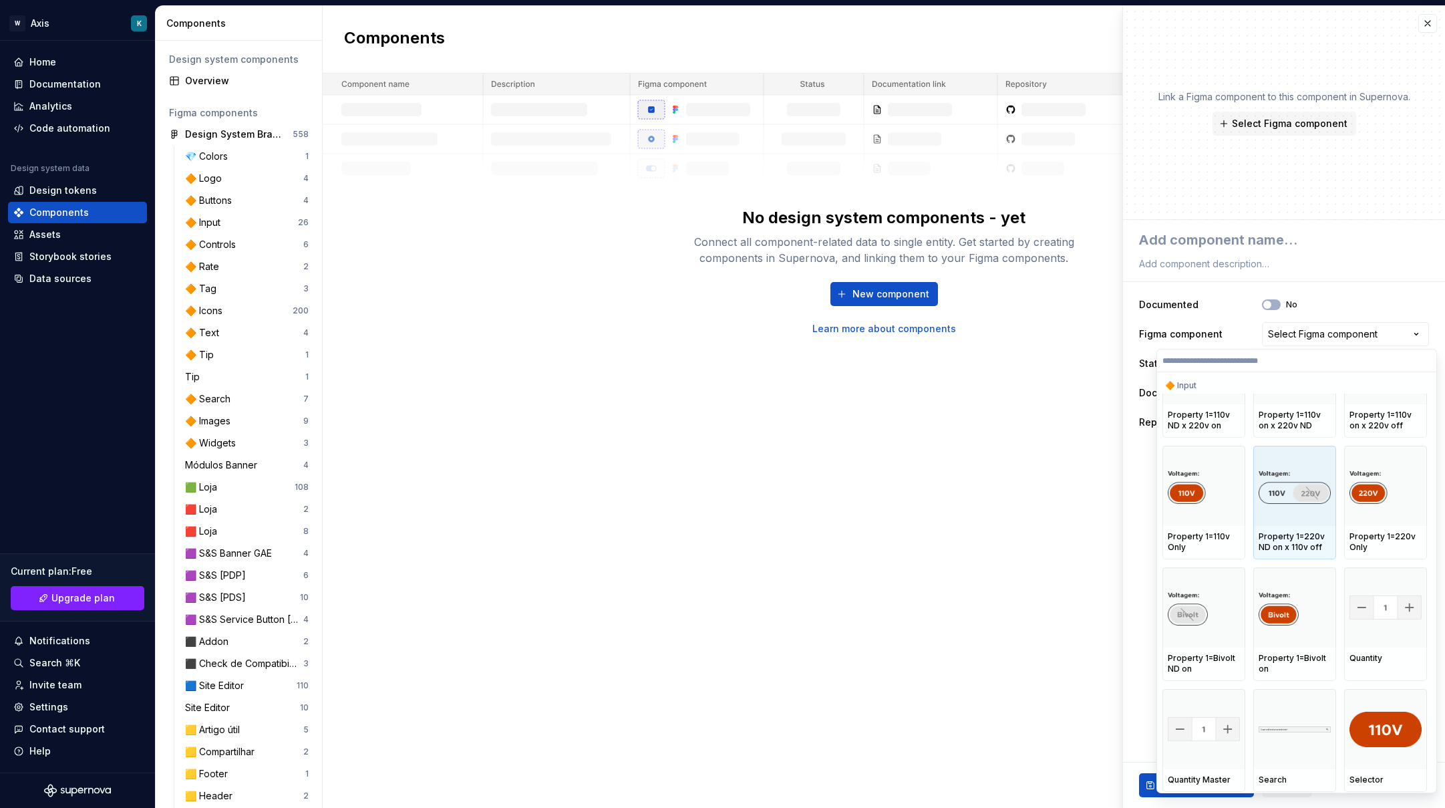
scroll to position [1202, 0]
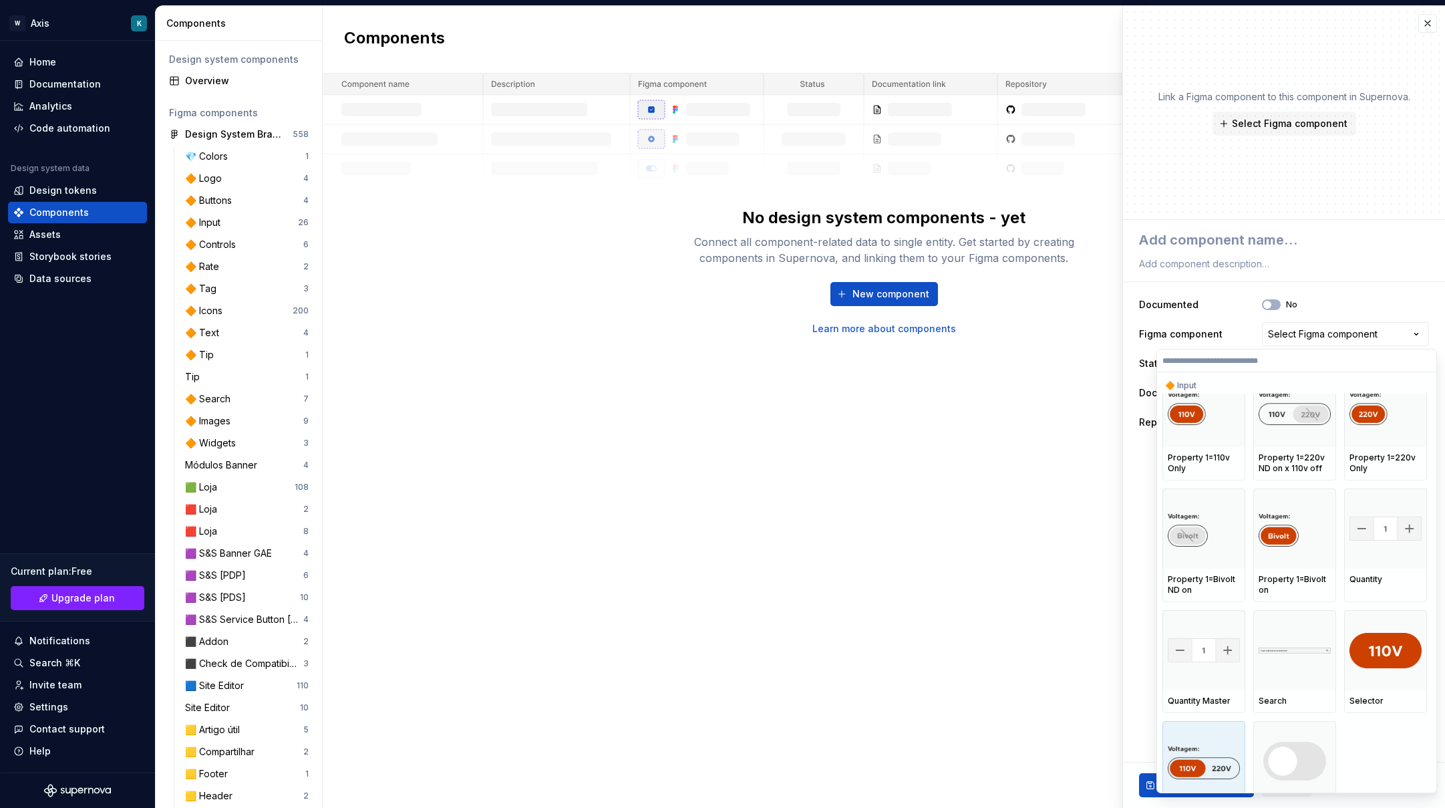
click at [1213, 771] on img at bounding box center [1204, 760] width 72 height 35
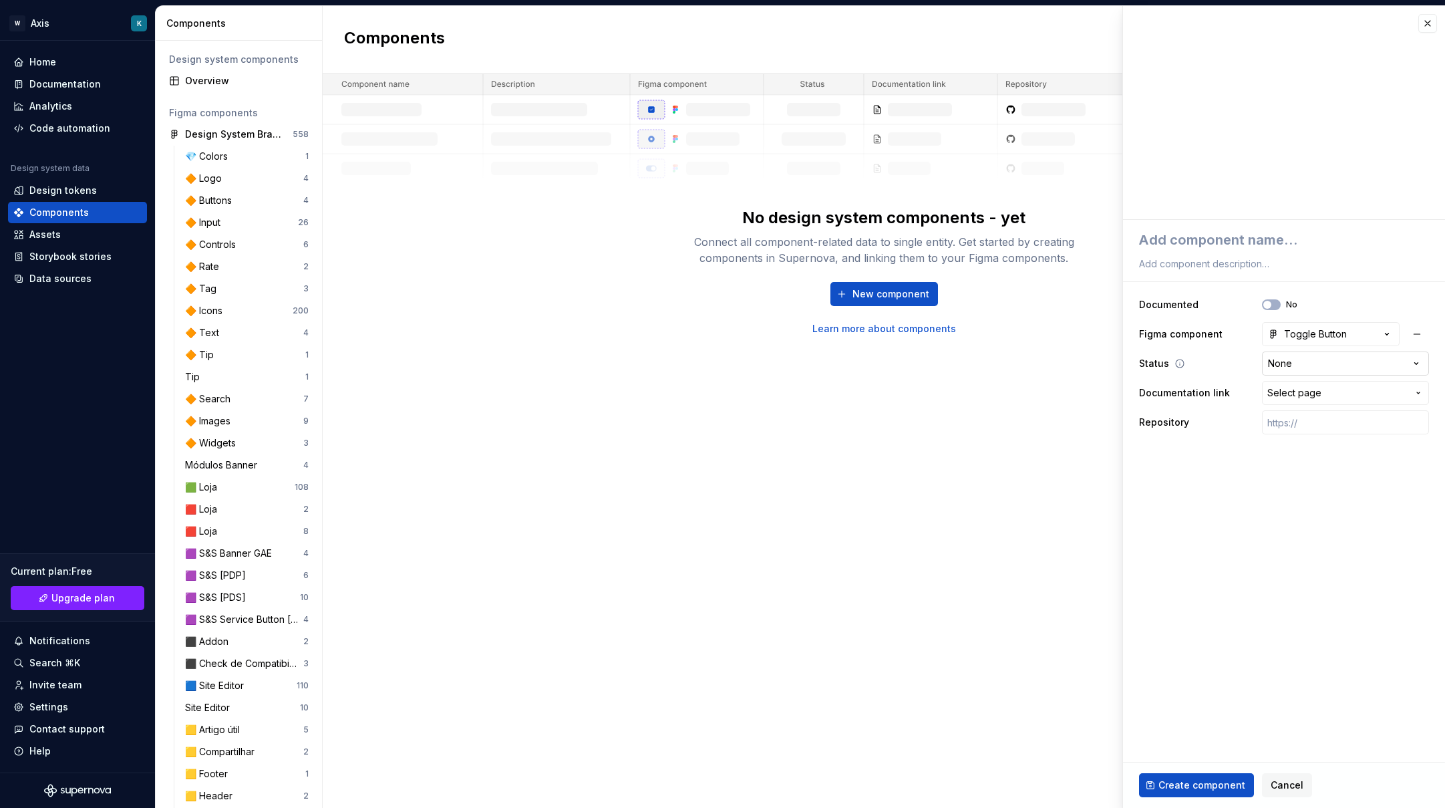
click at [1313, 363] on html "W Axis K Home Documentation Analytics Code automation Design system data Design…" at bounding box center [722, 404] width 1445 height 808
click at [1186, 524] on html "W Axis K Home Documentation Analytics Code automation Design system data Design…" at bounding box center [722, 404] width 1445 height 808
click at [1216, 786] on span "Create component" at bounding box center [1201, 784] width 87 height 13
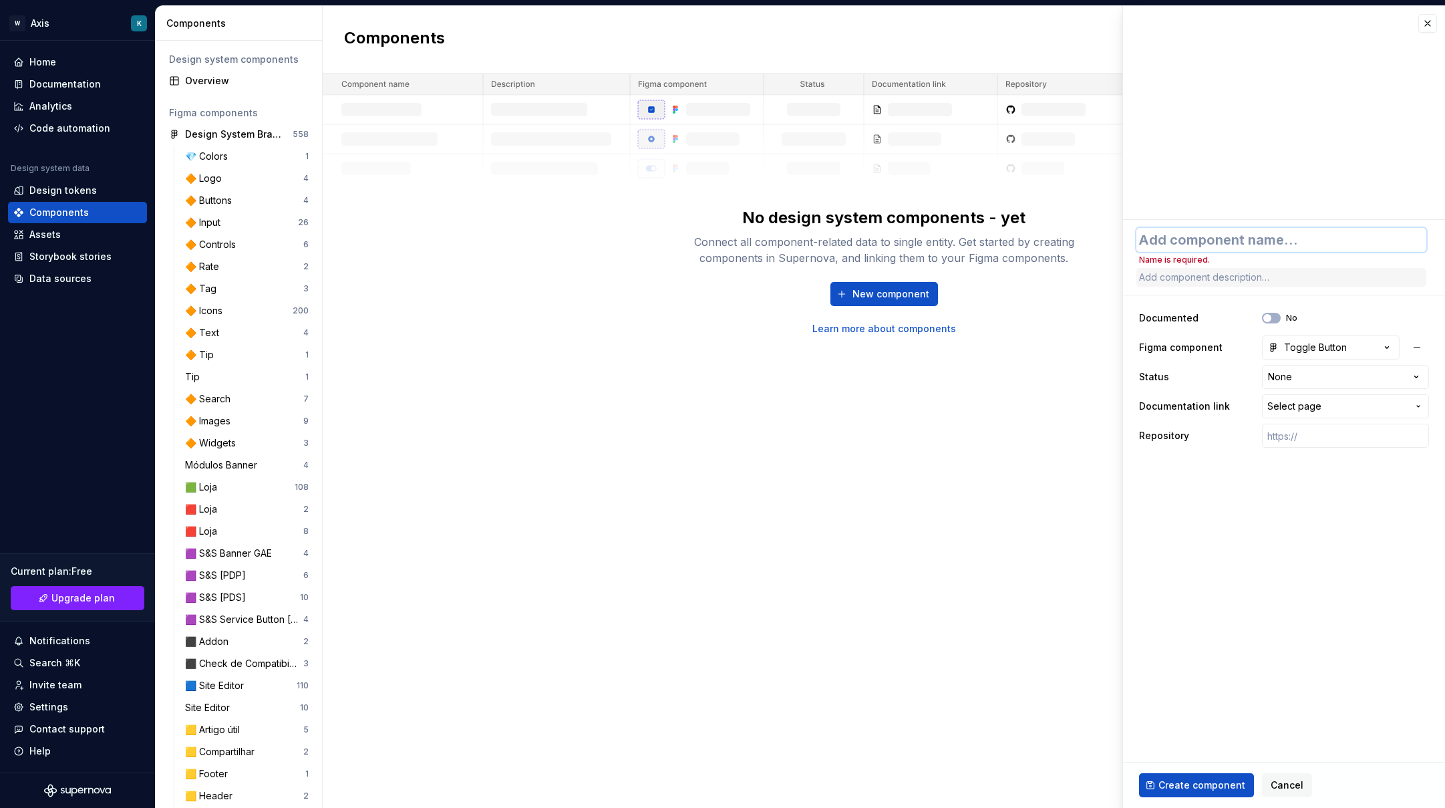
type textarea "*"
type textarea "T"
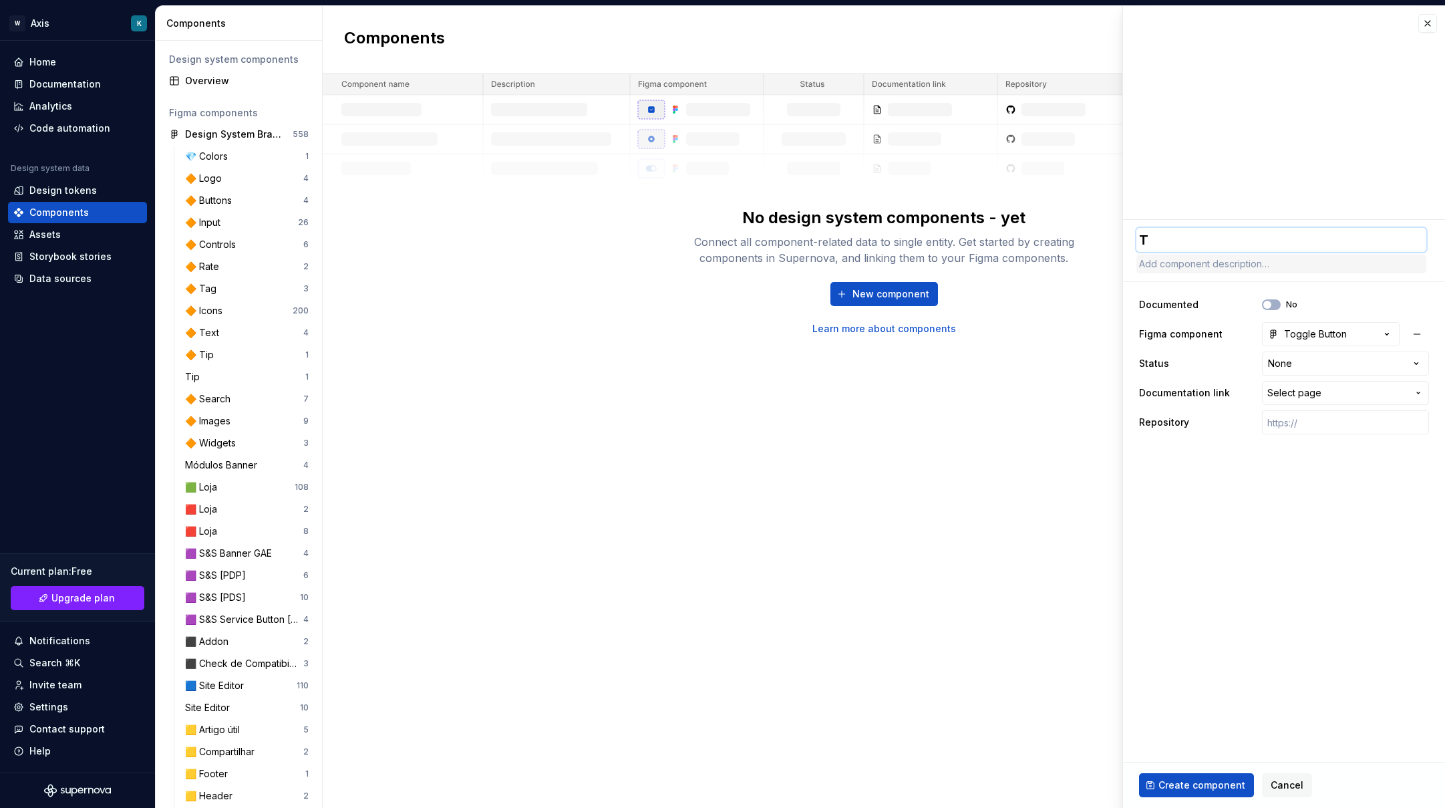
type textarea "*"
type textarea "To"
type textarea "*"
type textarea "Tog"
type textarea "*"
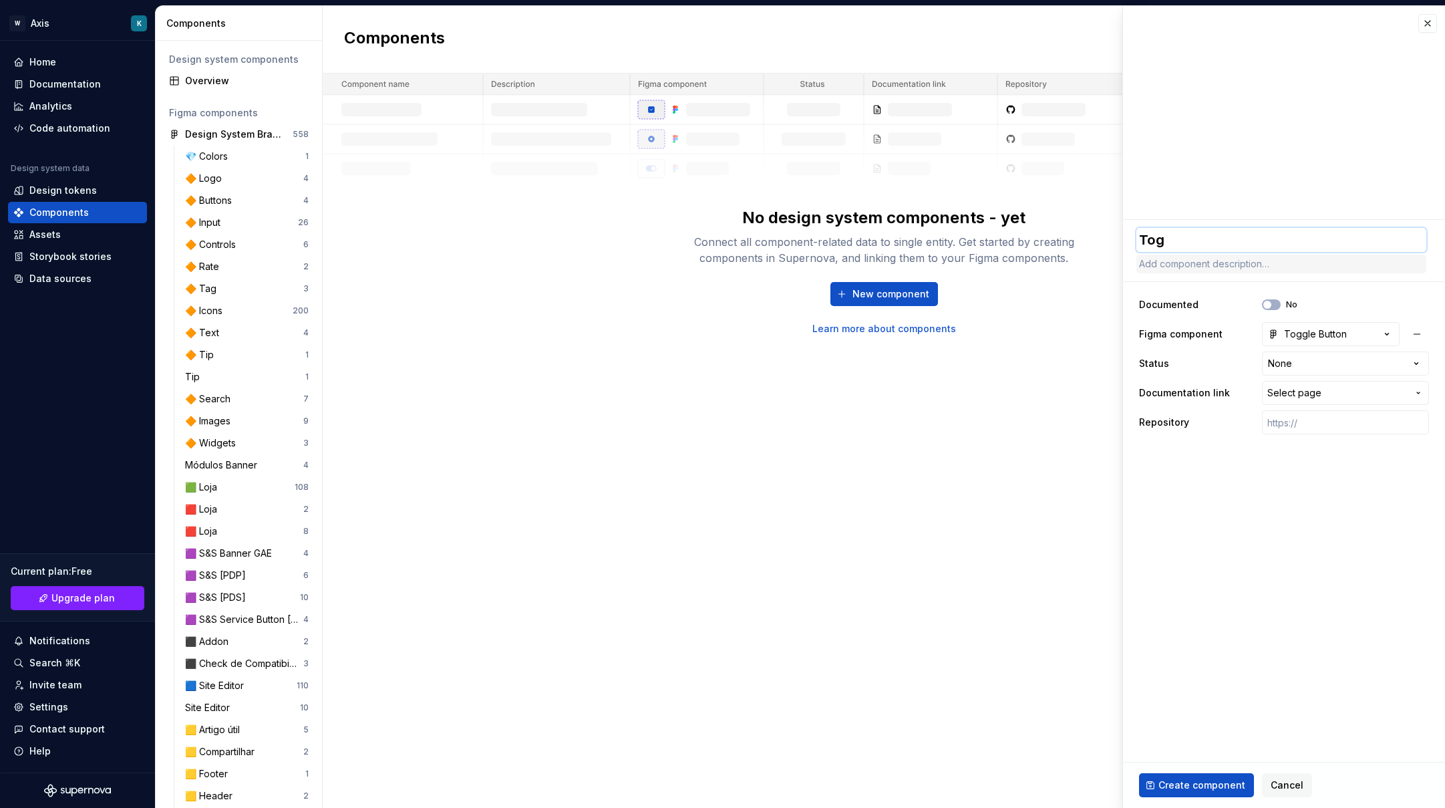
type textarea "Togg"
type textarea "*"
type textarea "Toggl"
type textarea "*"
type textarea "Toggle"
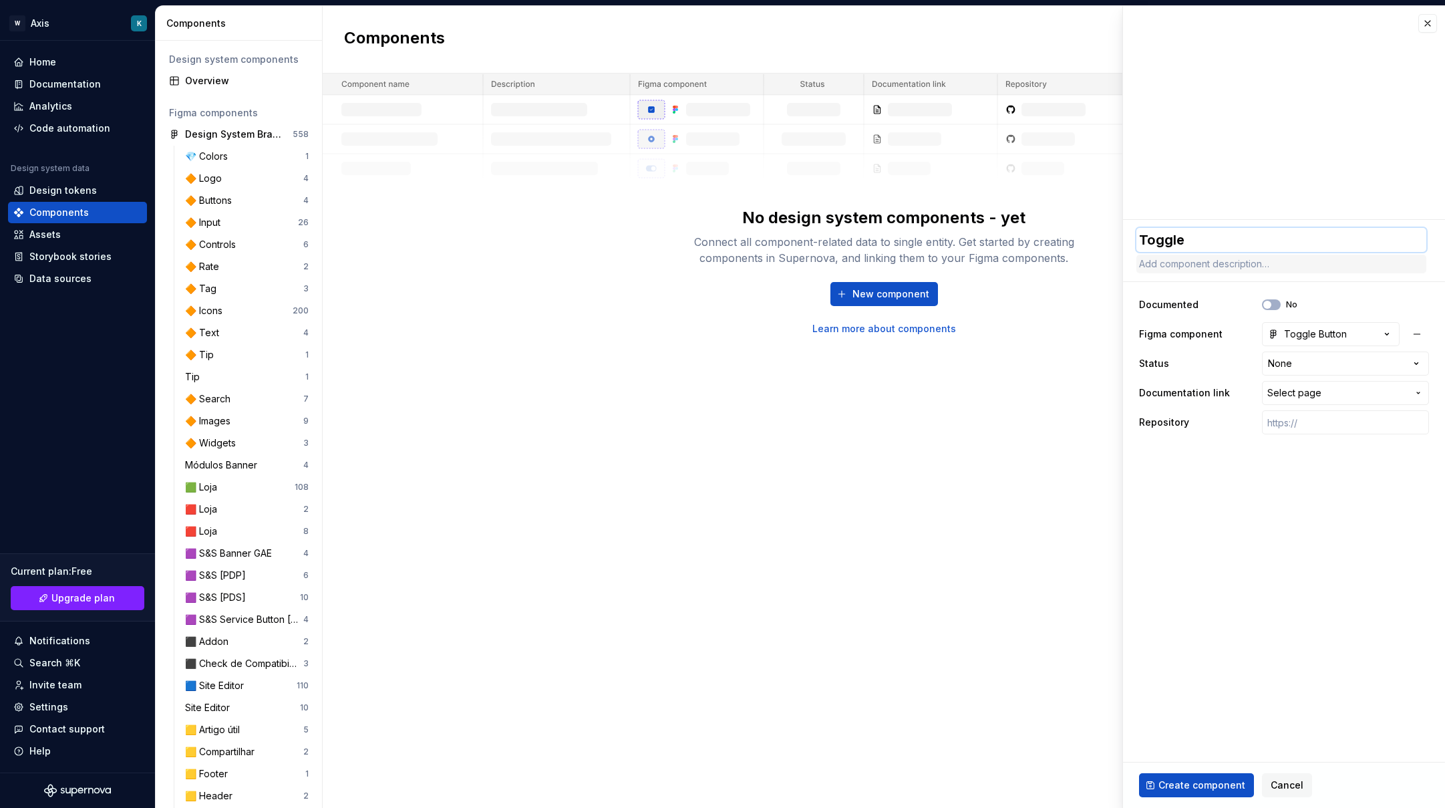
type textarea "*"
type textarea "Toggle"
type textarea "*"
type textarea "Toggle B"
type textarea "*"
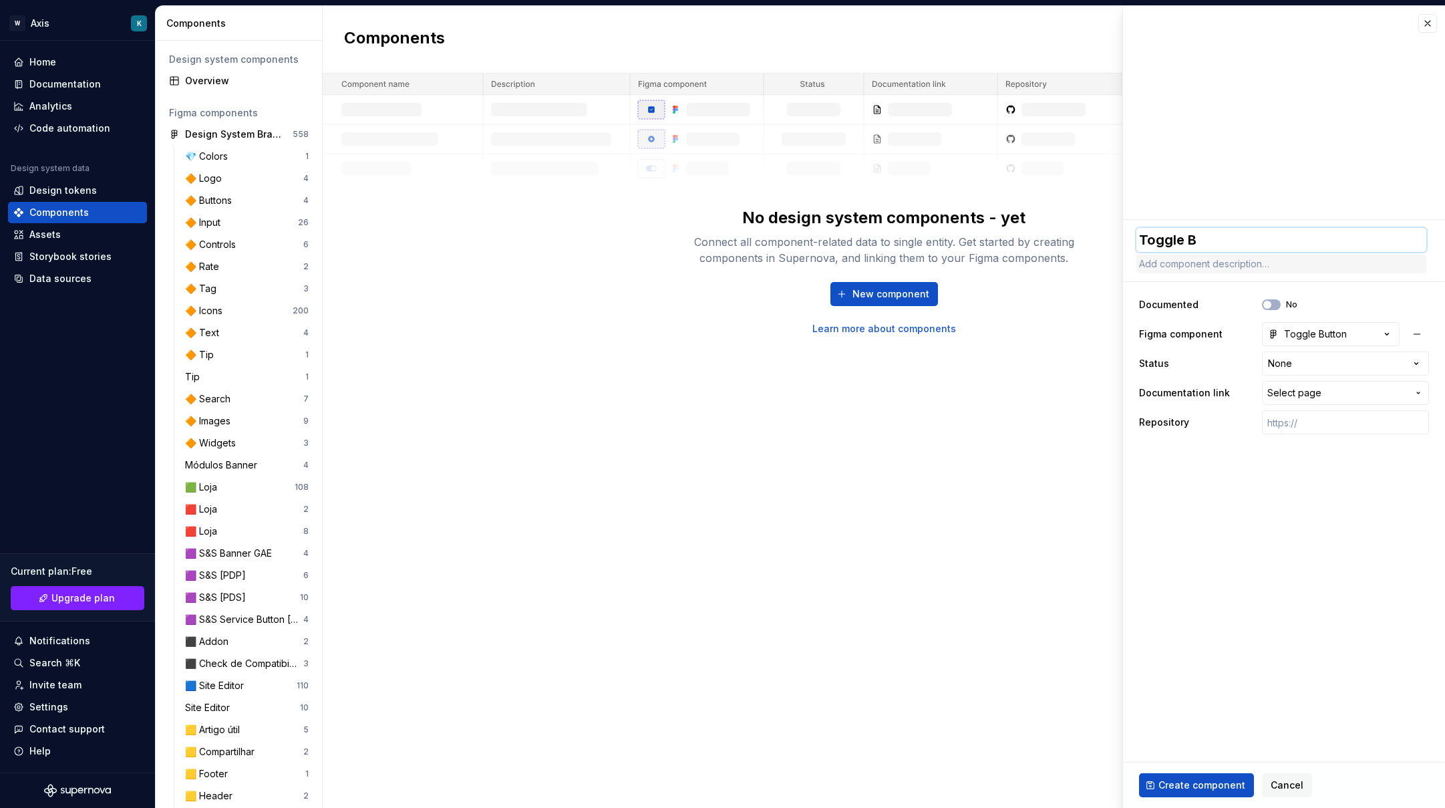
type textarea "Toggle Bu"
type textarea "*"
type textarea "Toggle But"
type textarea "*"
type textarea "Toggle Butt"
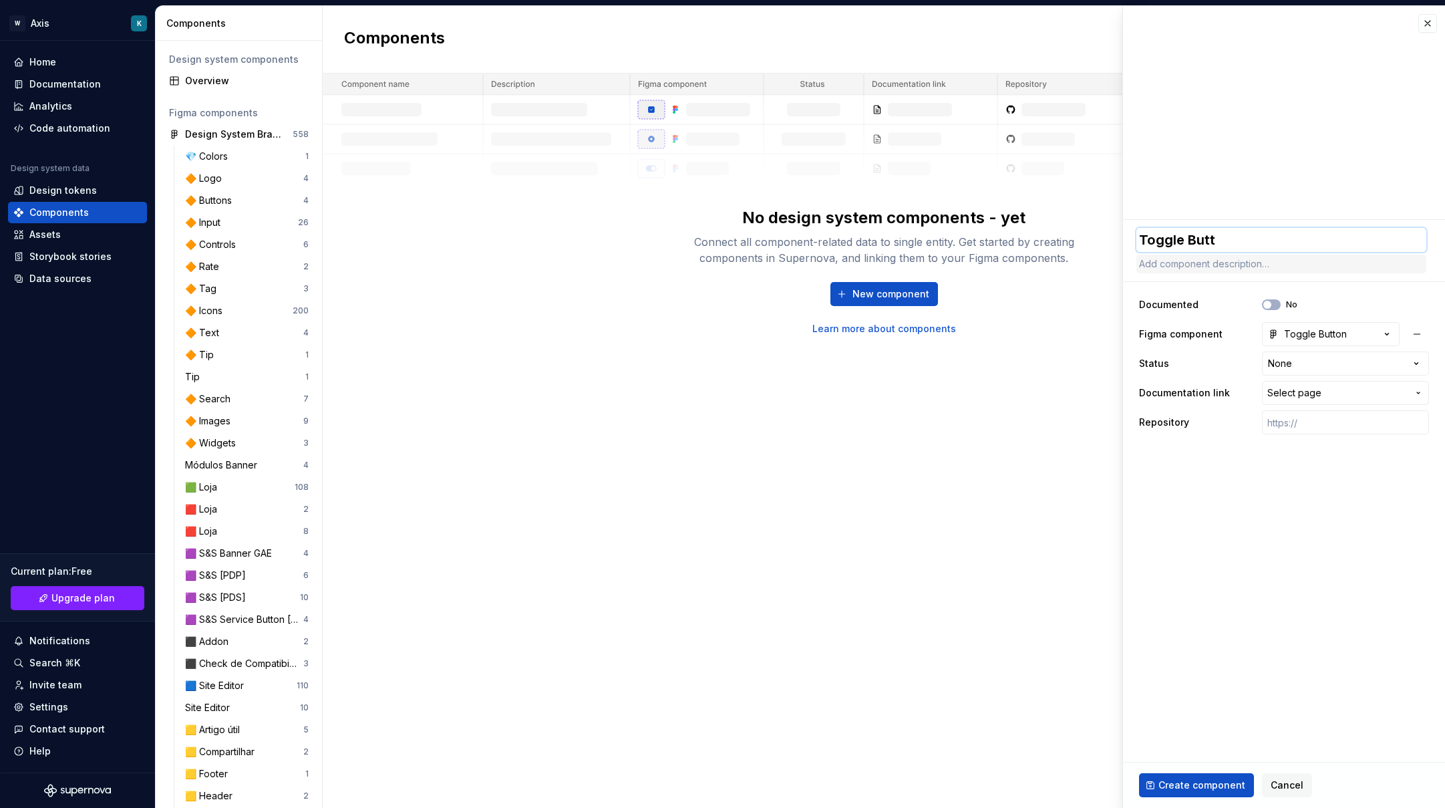
type textarea "*"
type textarea "Toggle Butto"
type textarea "*"
type textarea "Toggle Button"
click at [1178, 783] on span "Create component" at bounding box center [1201, 784] width 87 height 13
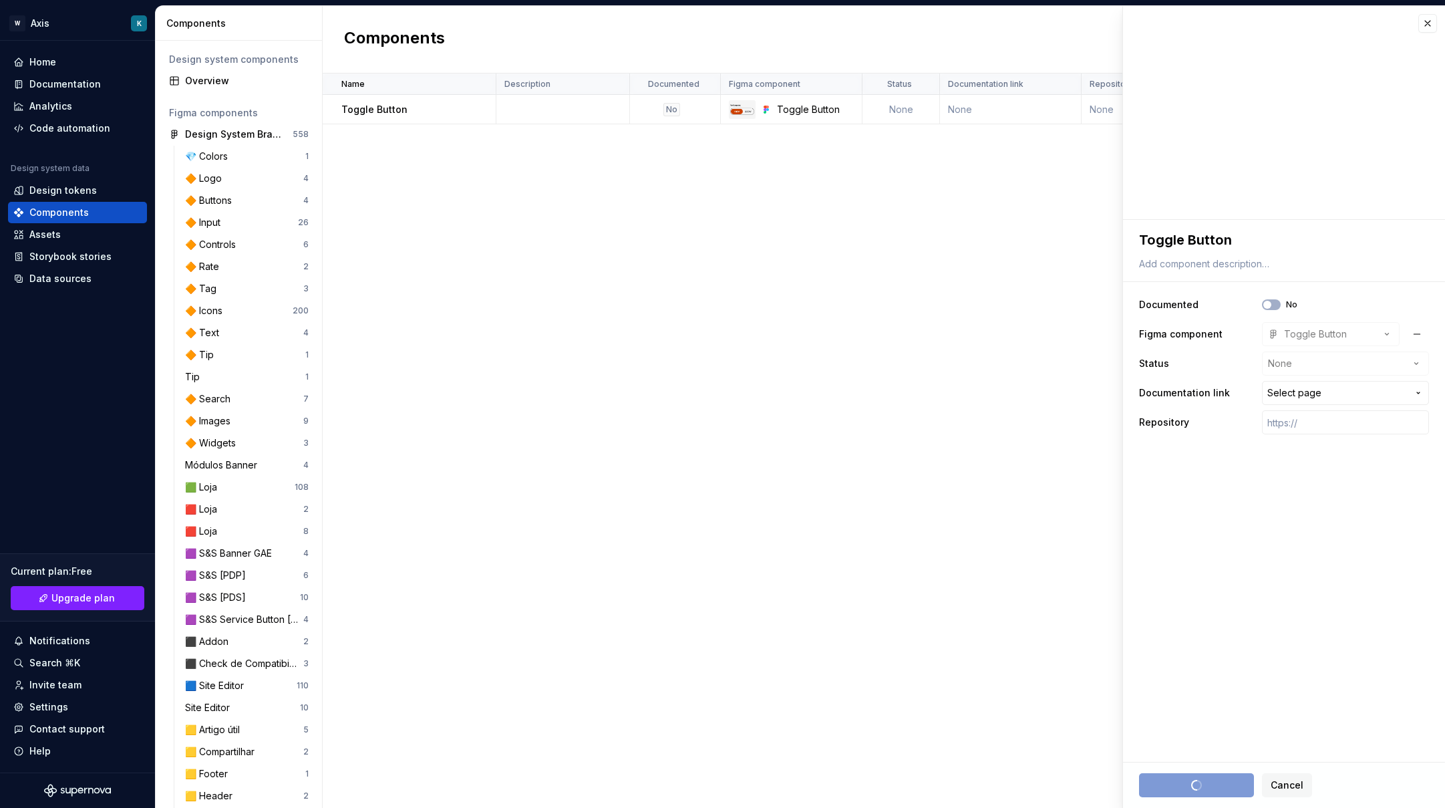
type textarea "*"
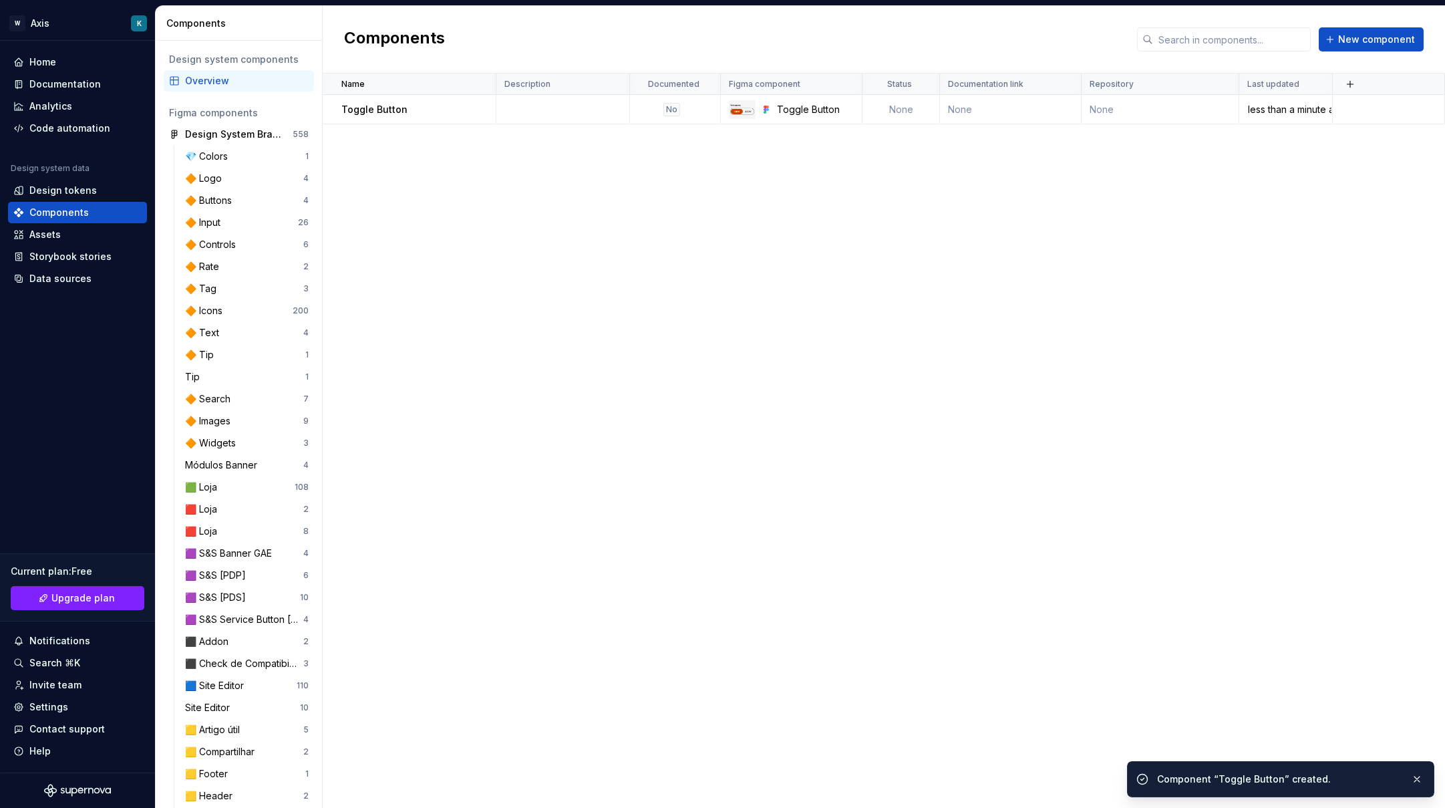
click at [641, 272] on div "Name Description Documented Figma component Status Documentation link Repositor…" at bounding box center [884, 440] width 1122 height 734
click at [576, 112] on td at bounding box center [563, 109] width 134 height 29
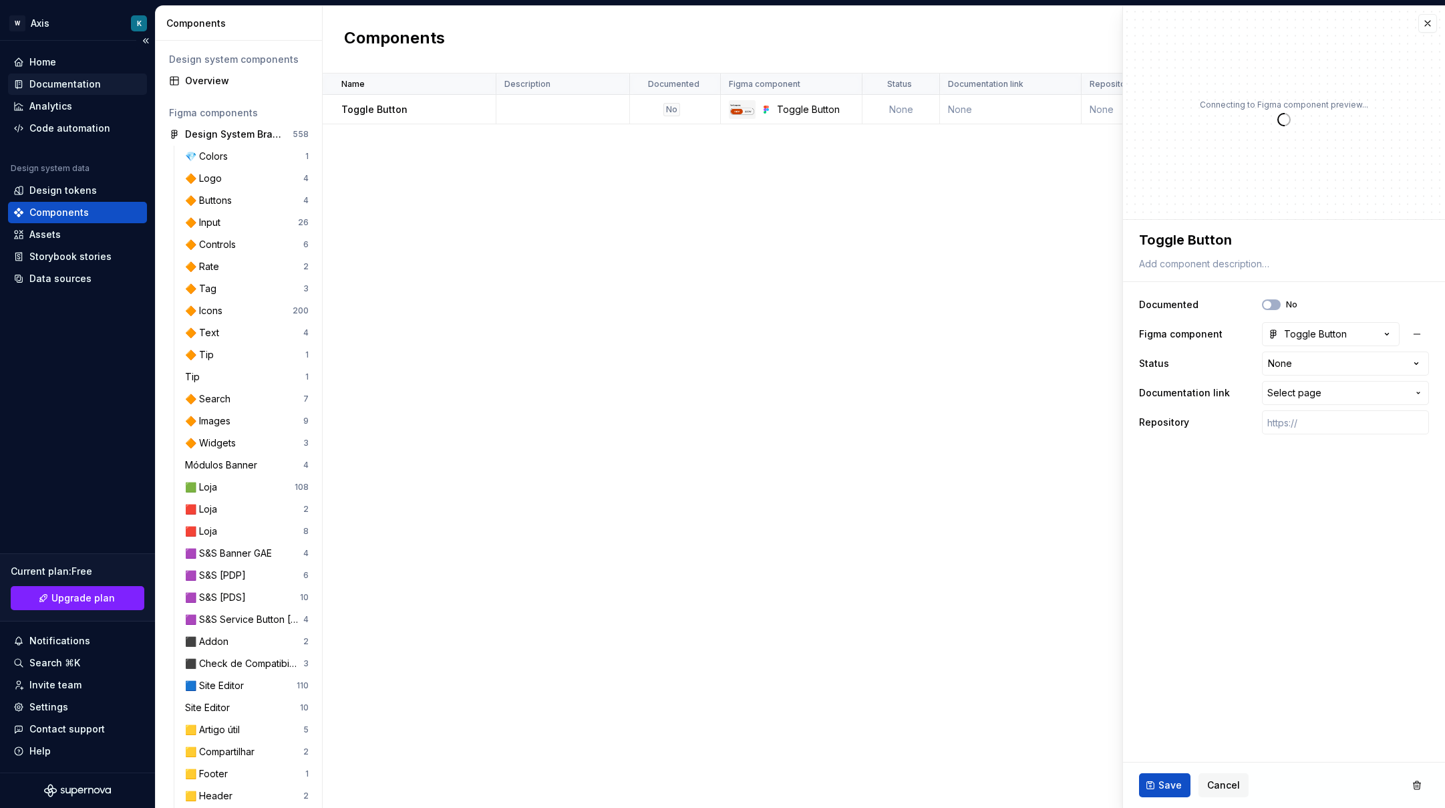
click at [71, 85] on div "Documentation" at bounding box center [64, 83] width 71 height 13
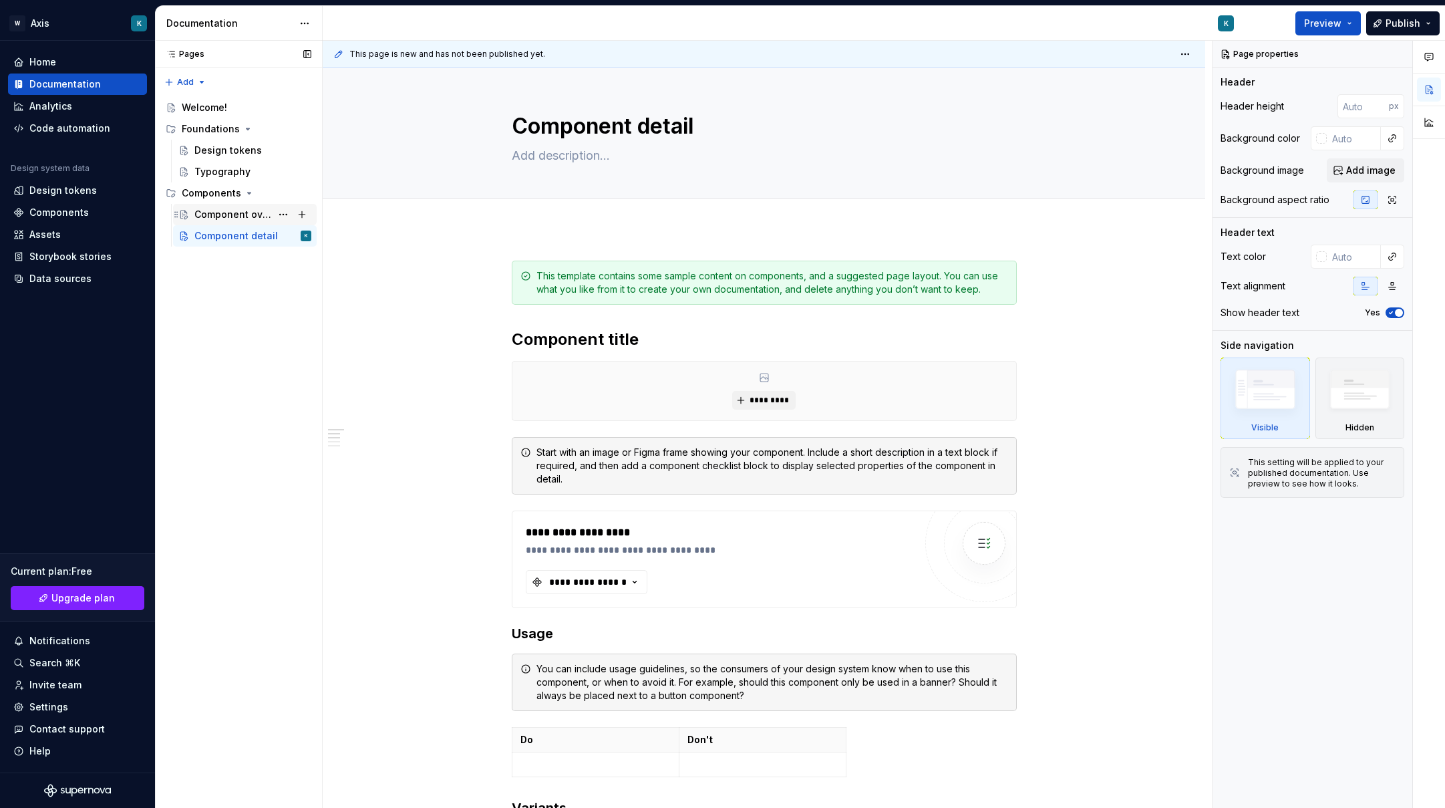
click at [232, 215] on div "Component overview" at bounding box center [232, 214] width 77 height 13
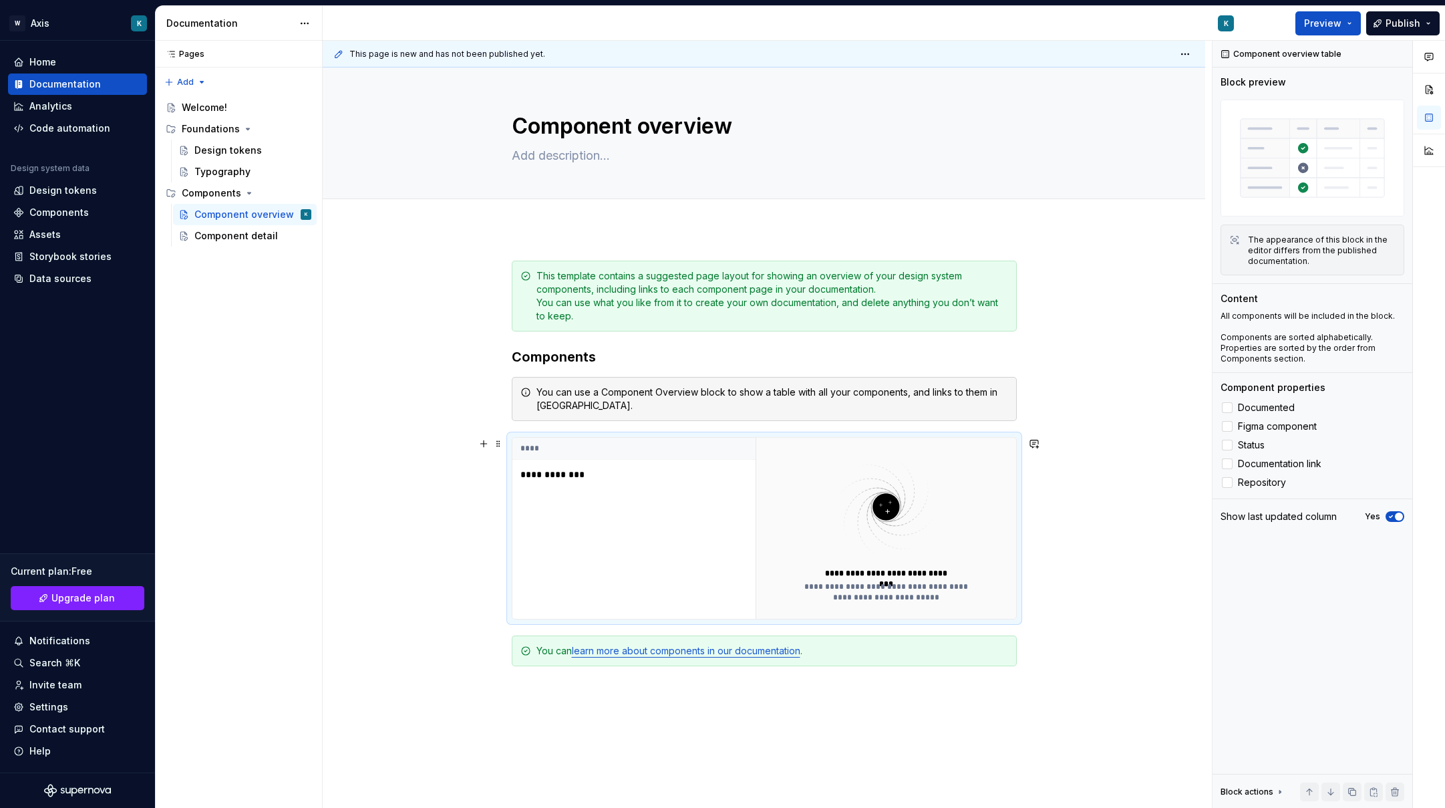
click at [576, 482] on td "**********" at bounding box center [633, 475] width 243 height 30
click at [564, 472] on p "**********" at bounding box center [603, 474] width 167 height 13
click at [446, 565] on div "**********" at bounding box center [764, 604] width 882 height 752
click at [523, 499] on div "**********" at bounding box center [633, 528] width 243 height 181
click at [468, 512] on div "**********" at bounding box center [767, 424] width 889 height 767
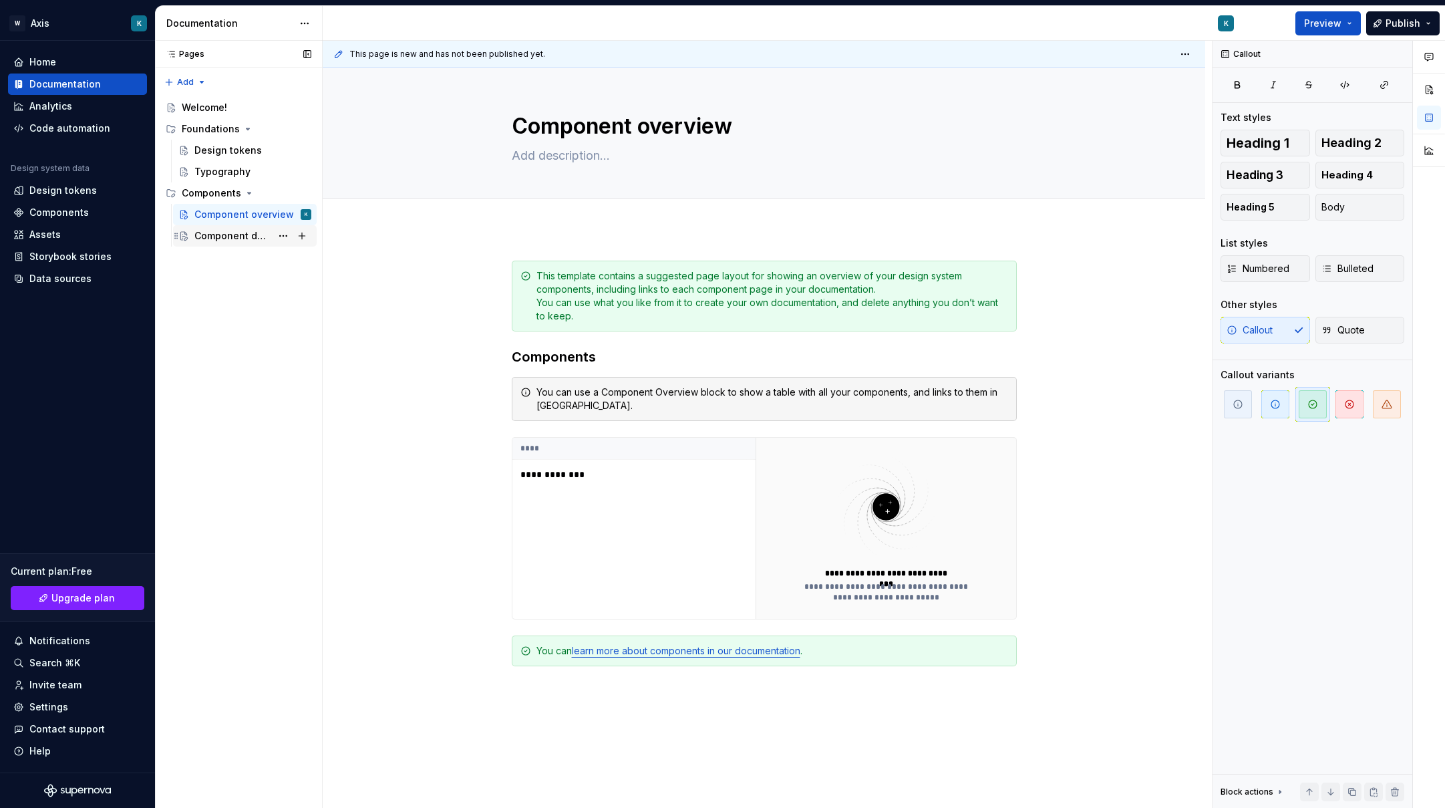
click at [230, 239] on div "Component detail" at bounding box center [232, 235] width 77 height 13
click at [234, 207] on div "Component overview K" at bounding box center [252, 214] width 117 height 19
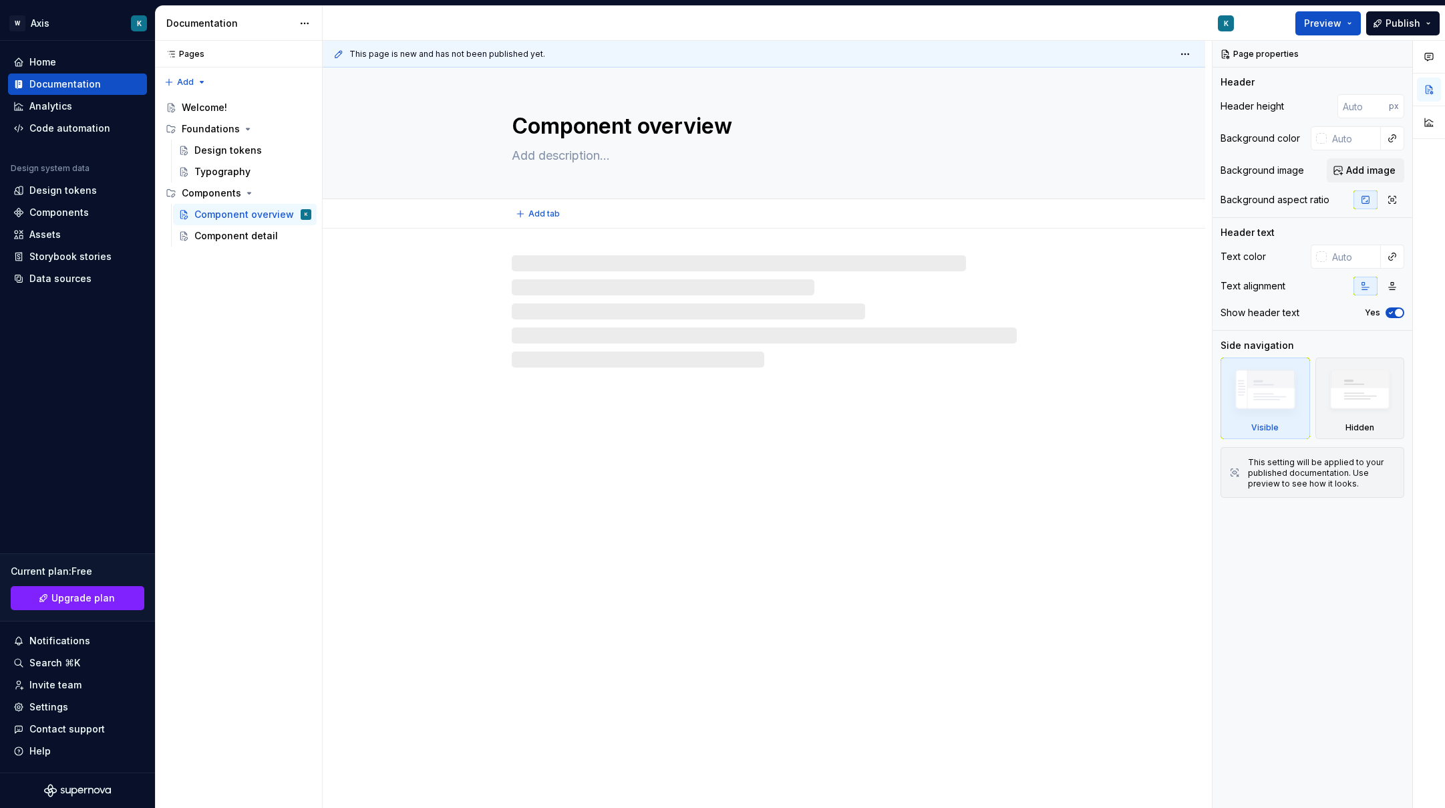
click at [677, 120] on textarea "Component overview" at bounding box center [761, 126] width 505 height 32
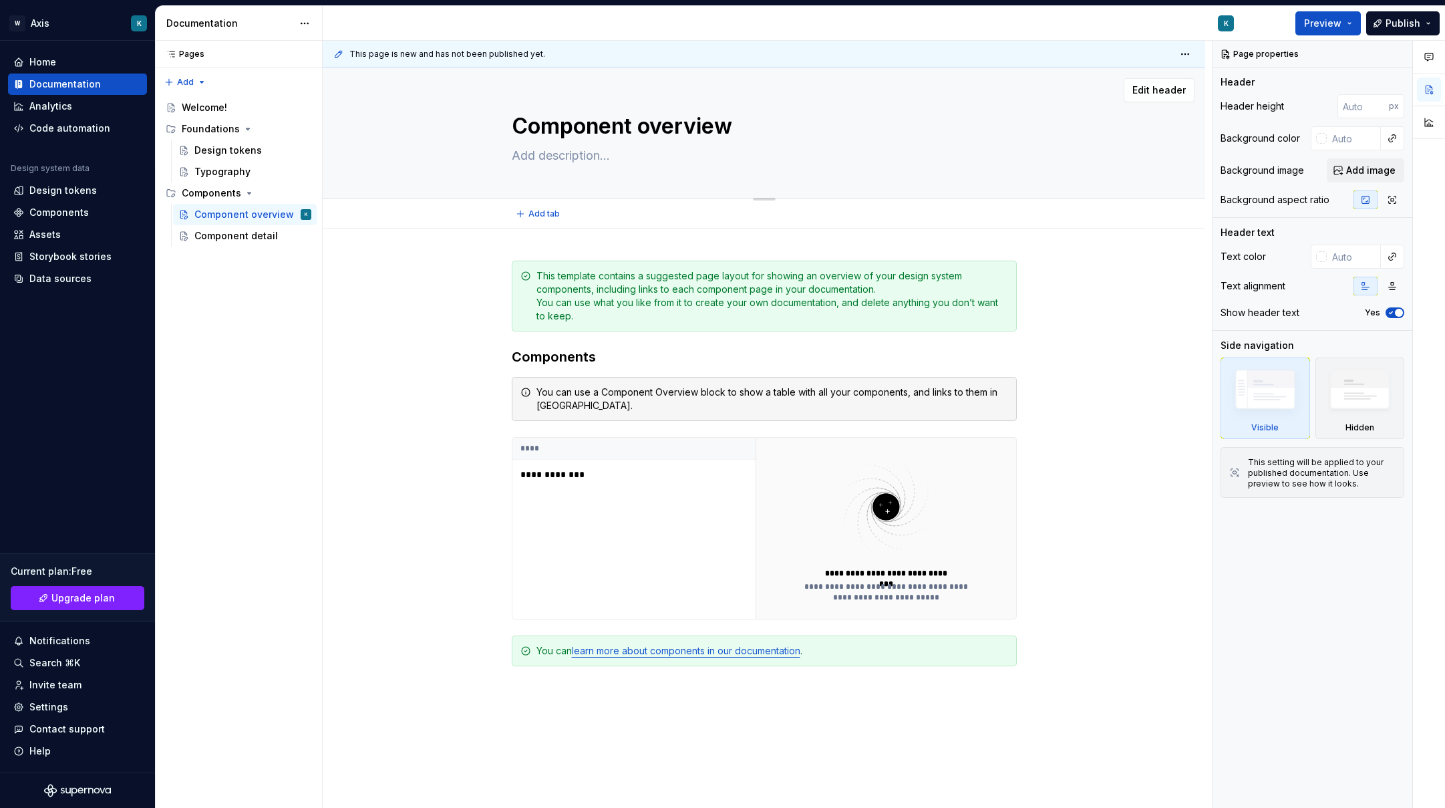
click at [677, 120] on textarea "Component overview" at bounding box center [761, 126] width 505 height 32
type textarea "*"
type textarea "T"
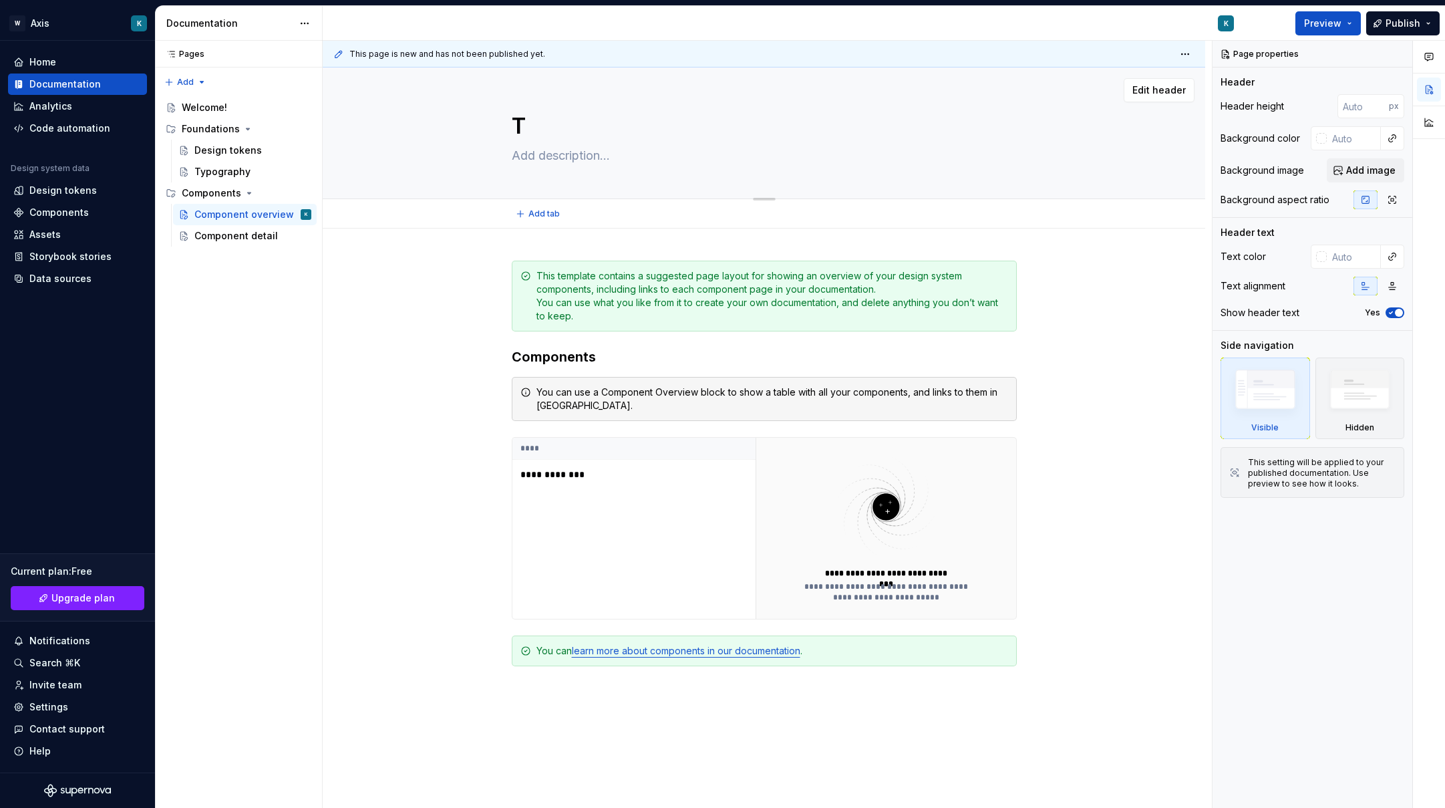
type textarea "*"
type textarea "To"
type textarea "*"
type textarea "Tog"
type textarea "*"
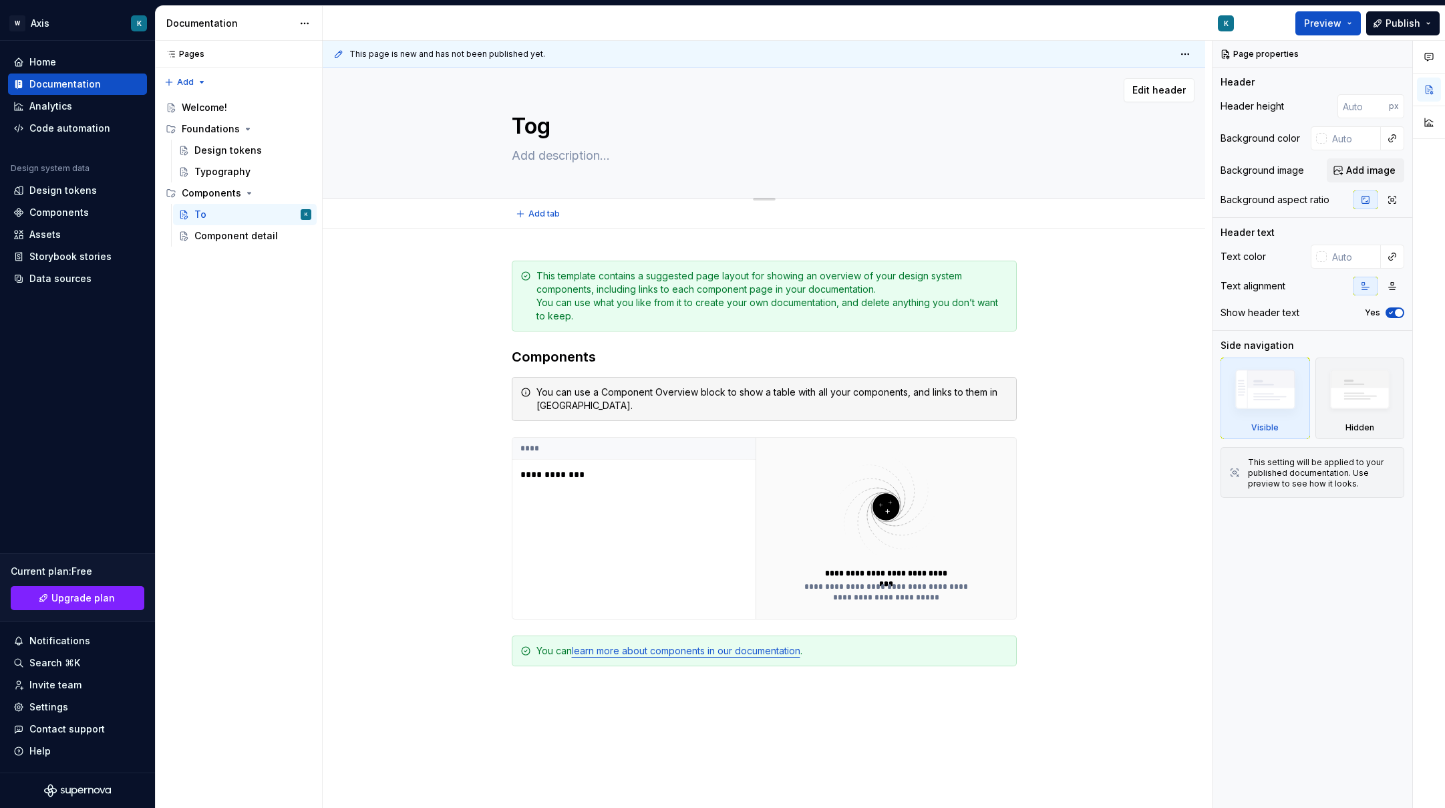
type textarea "Togg"
type textarea "*"
type textarea "Toggl"
type textarea "*"
type textarea "Toggle"
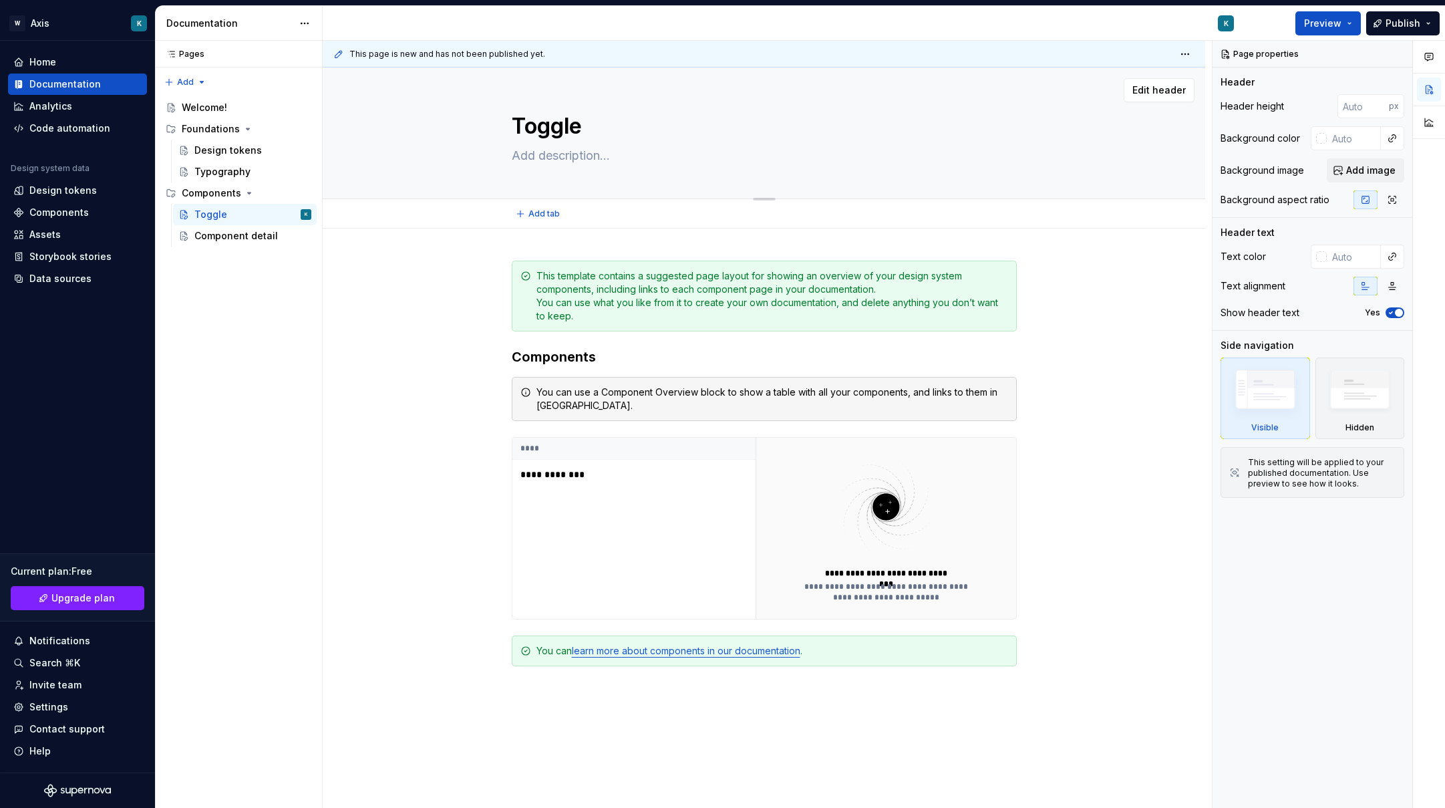
type textarea "*"
type textarea "Toggle"
type textarea "*"
type textarea "Toggle B"
type textarea "*"
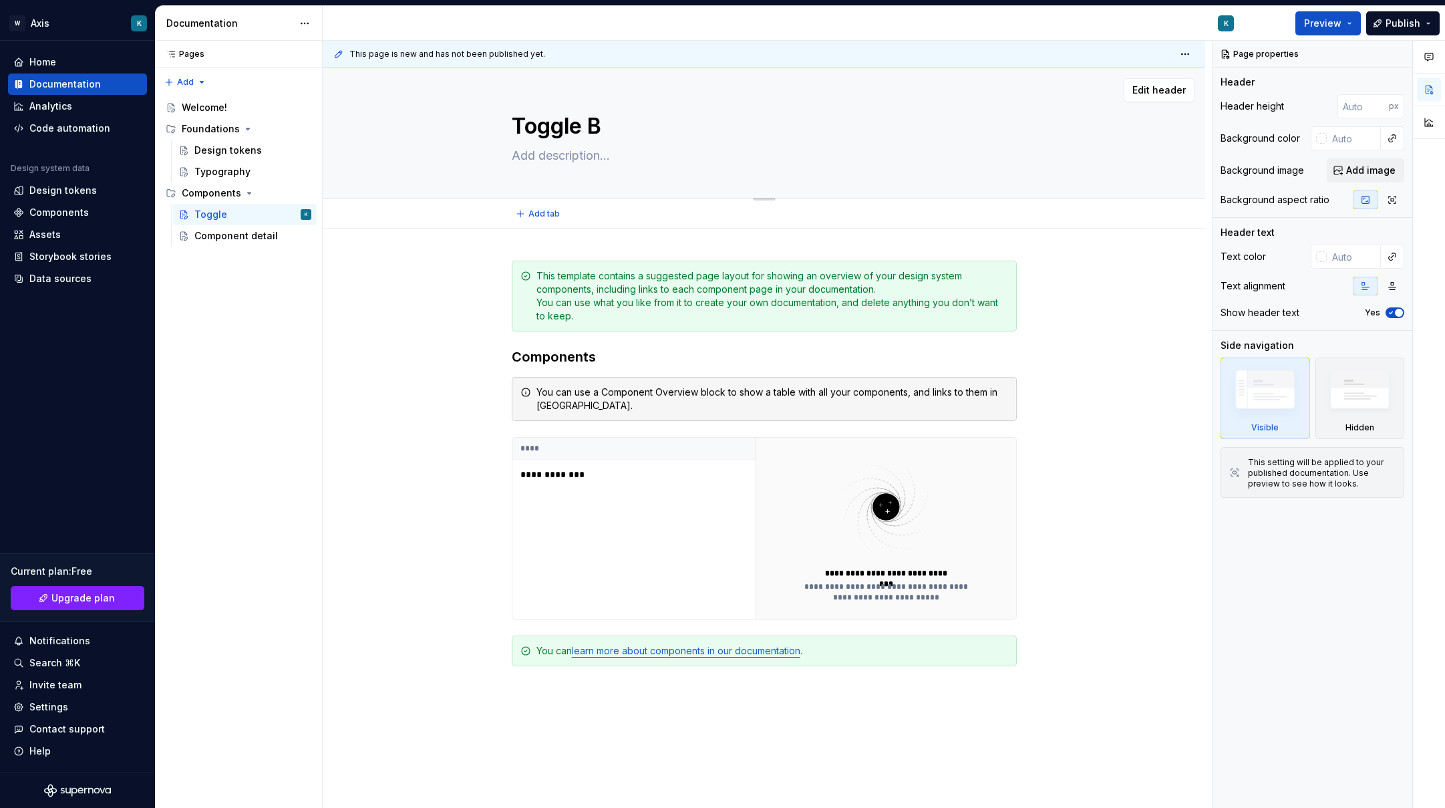
type textarea "Toggle Bu"
type textarea "*"
type textarea "Toggle But"
type textarea "*"
type textarea "Toggle Butt"
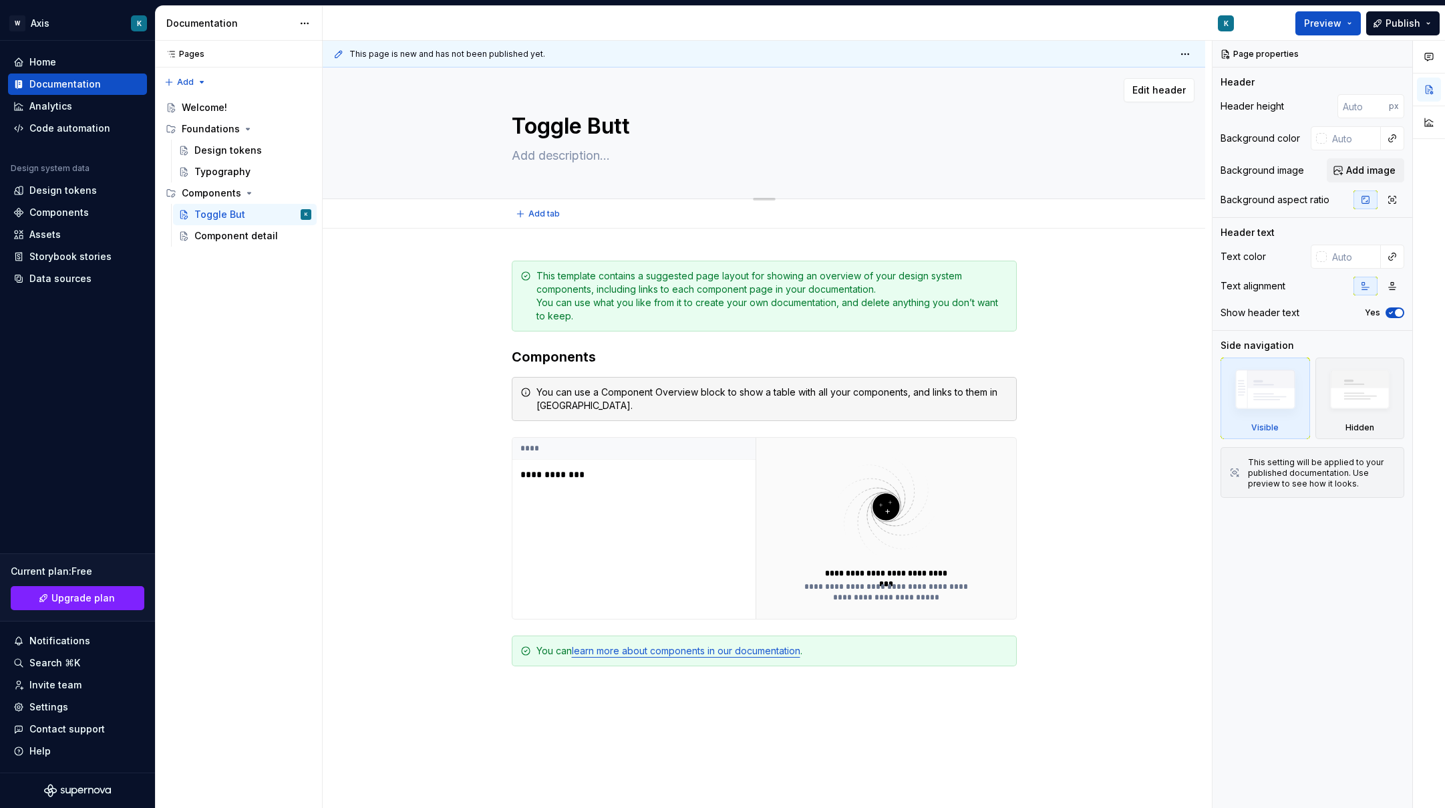
type textarea "*"
type textarea "Toggle Butto"
type textarea "*"
type textarea "Toggle Button"
type textarea "*"
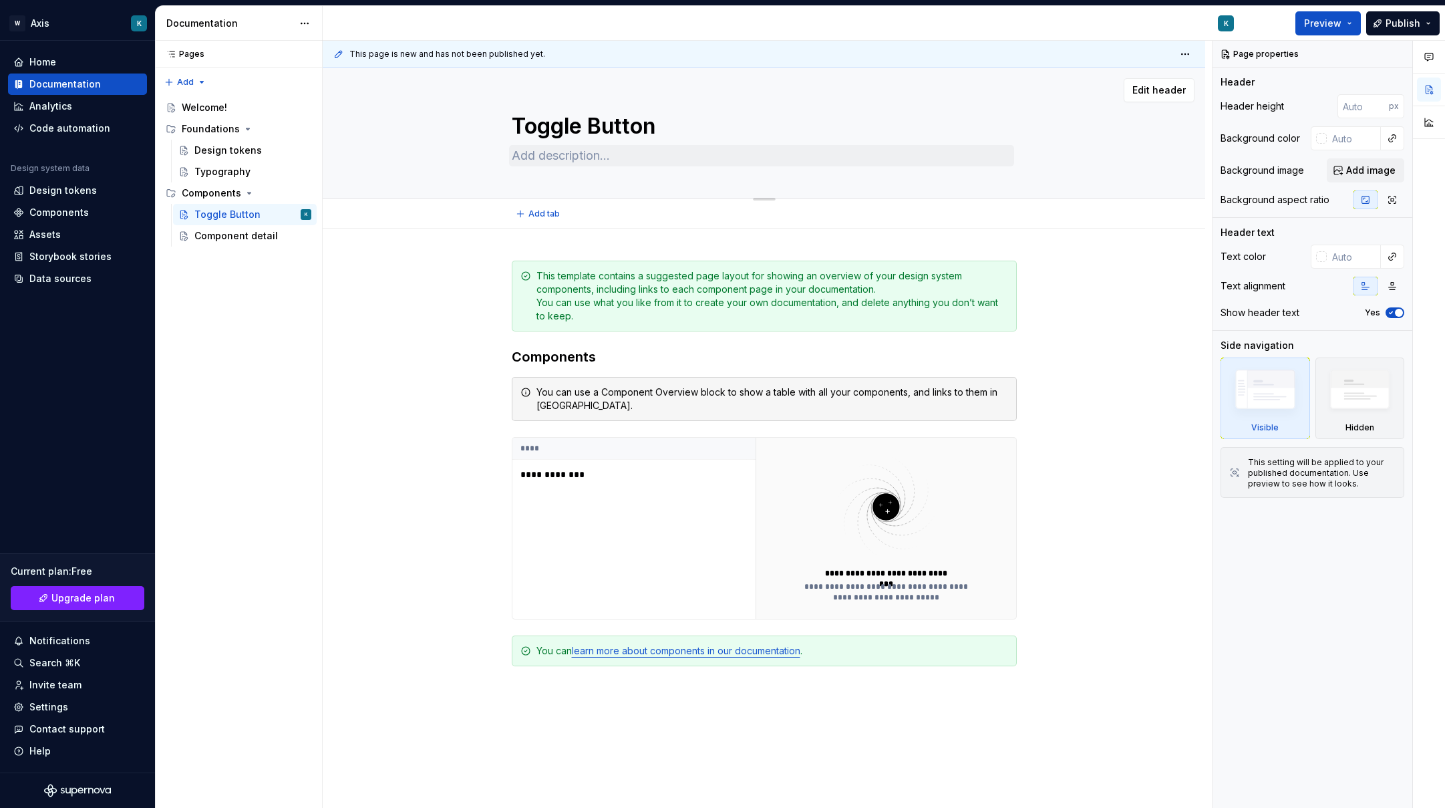
type textarea "Toggle Button"
click at [578, 150] on textarea at bounding box center [761, 155] width 505 height 21
type textarea "*"
type textarea "D"
type textarea "*"
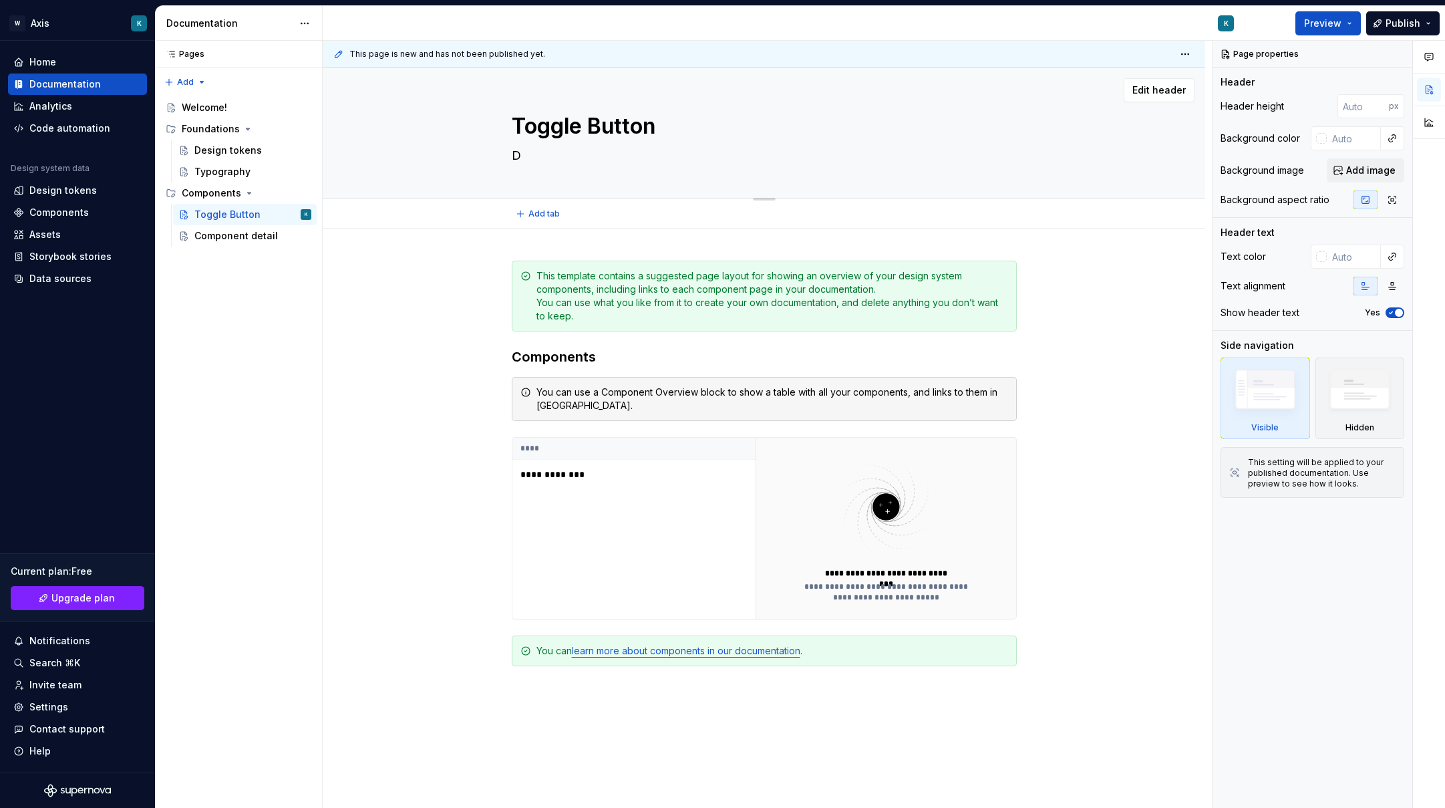
type textarea "De"
type textarea "*"
type textarea "Des"
type textarea "*"
type textarea "Desc"
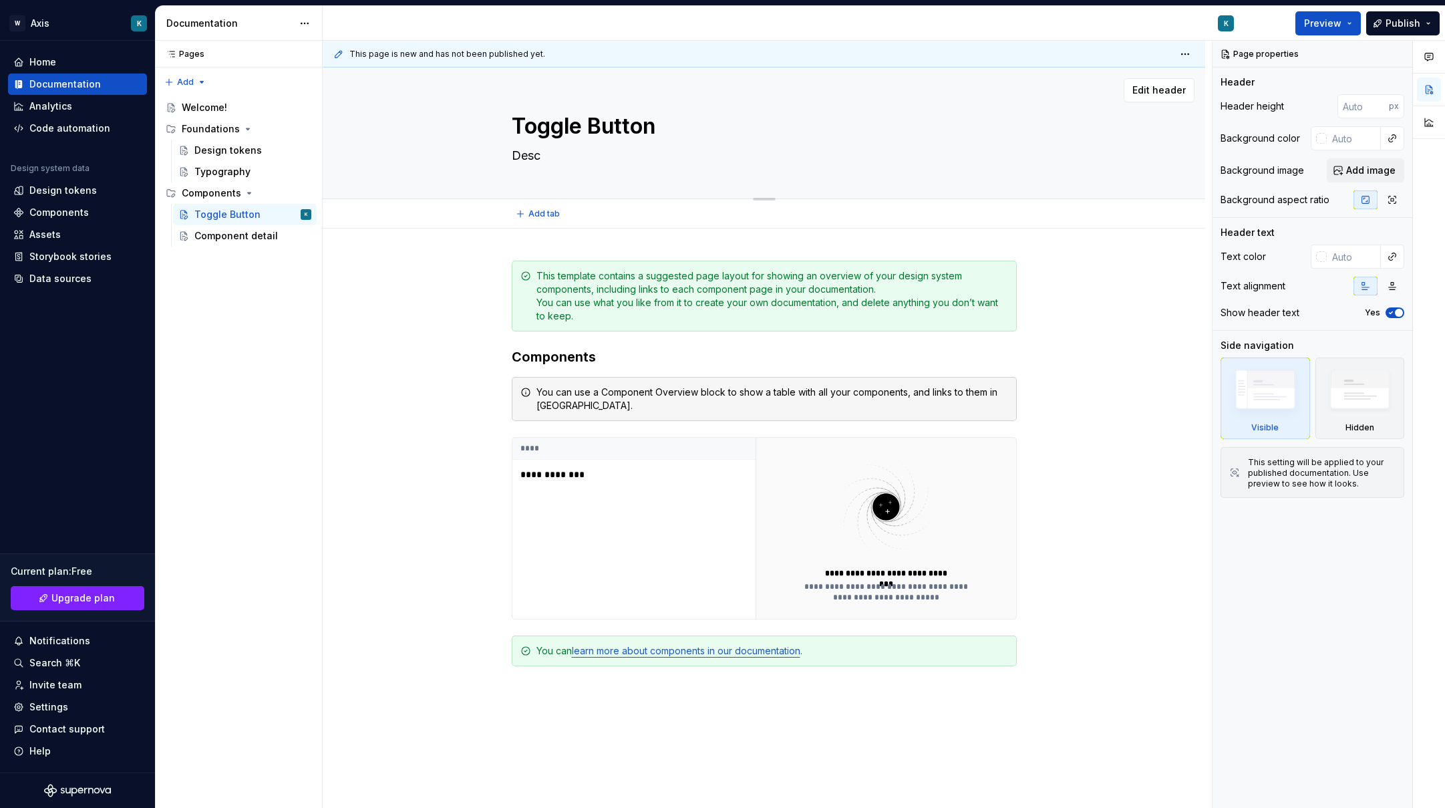
type textarea "*"
type textarea "Descr"
type textarea "*"
type textarea "Descri"
type textarea "*"
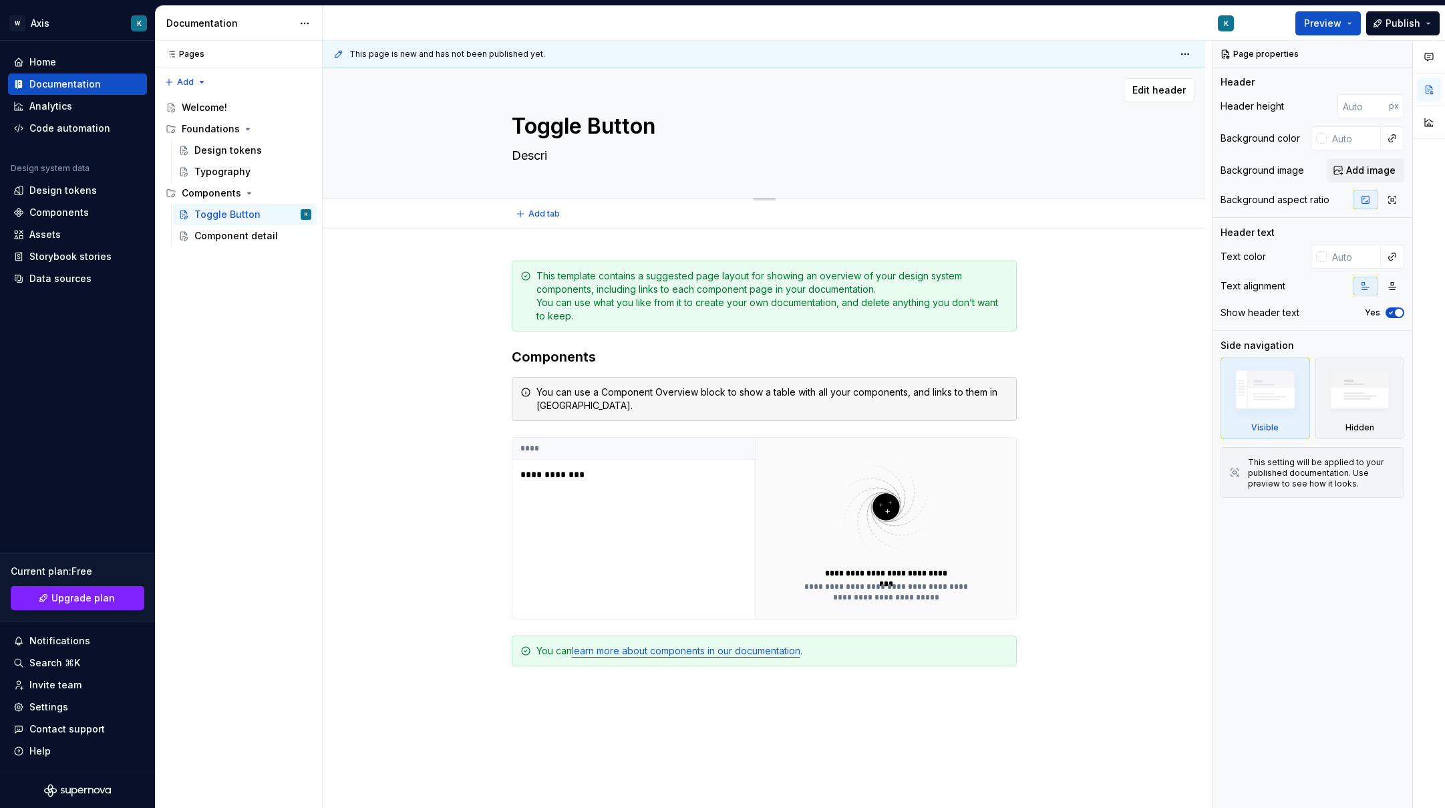
type textarea "Descriç"
type textarea "*"
type textarea "Descriçã"
type textarea "*"
type textarea "Descrição"
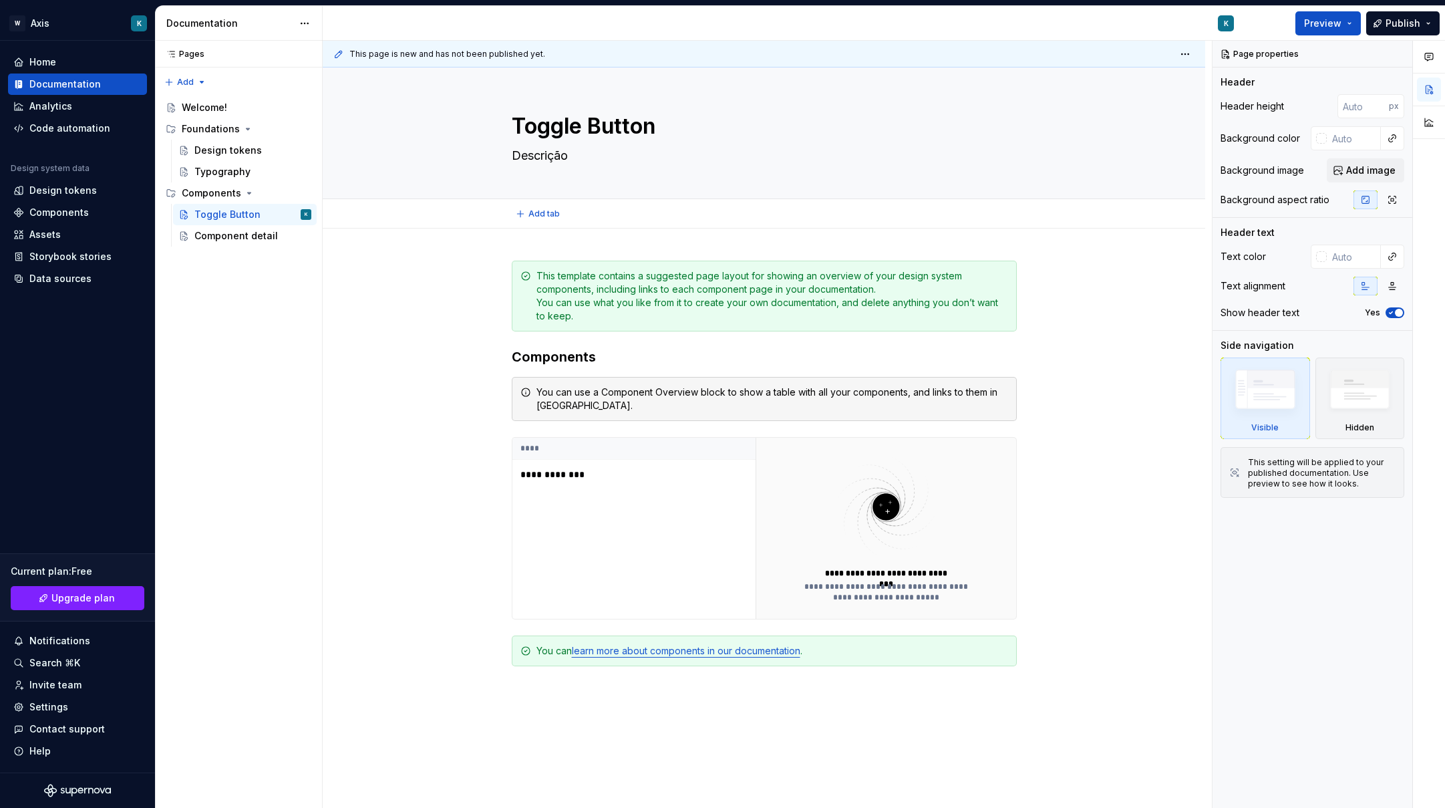
type textarea "*"
type textarea "Descrição"
click at [493, 327] on div "**********" at bounding box center [764, 604] width 882 height 752
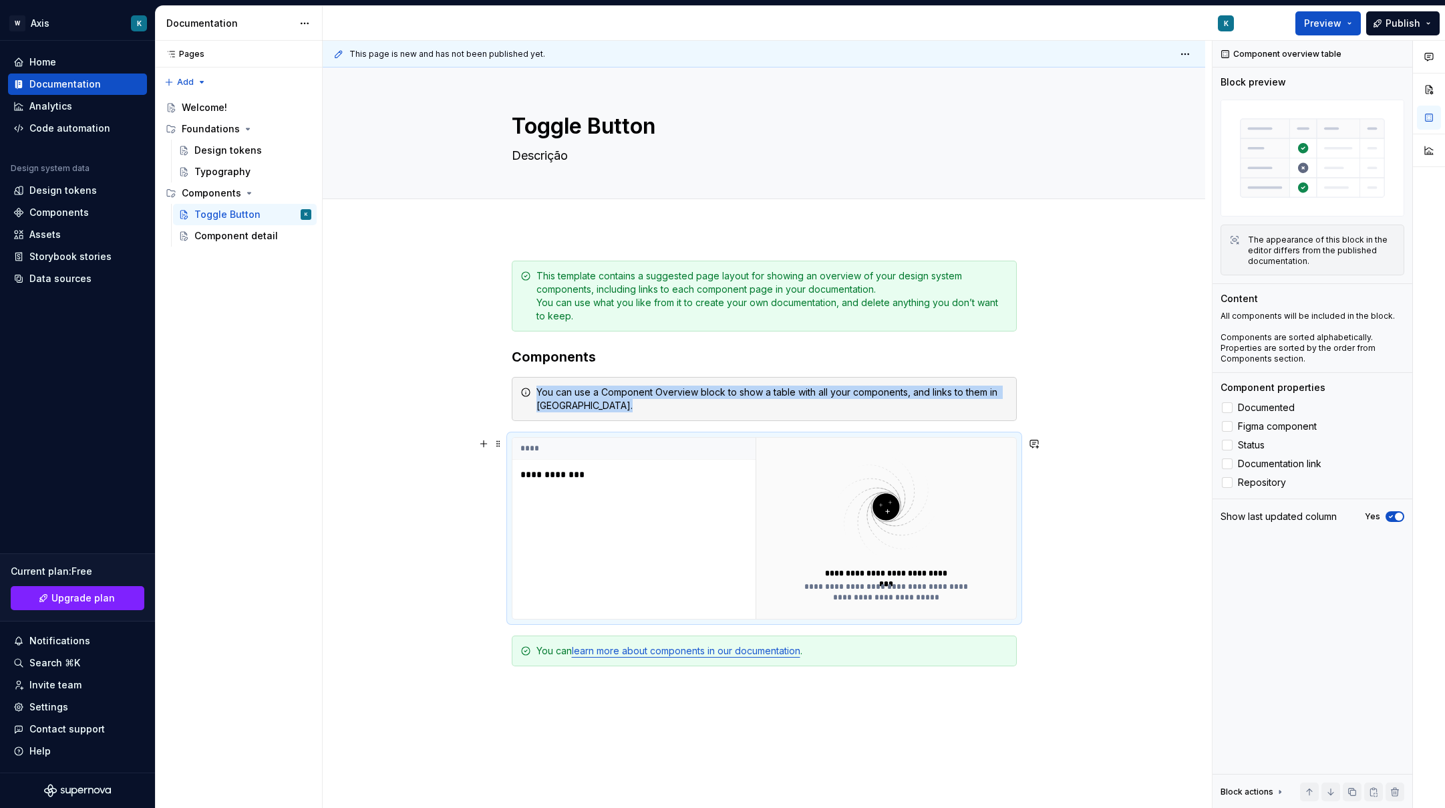
click at [585, 464] on td "**********" at bounding box center [633, 475] width 243 height 30
click at [1226, 405] on div at bounding box center [1227, 407] width 11 height 11
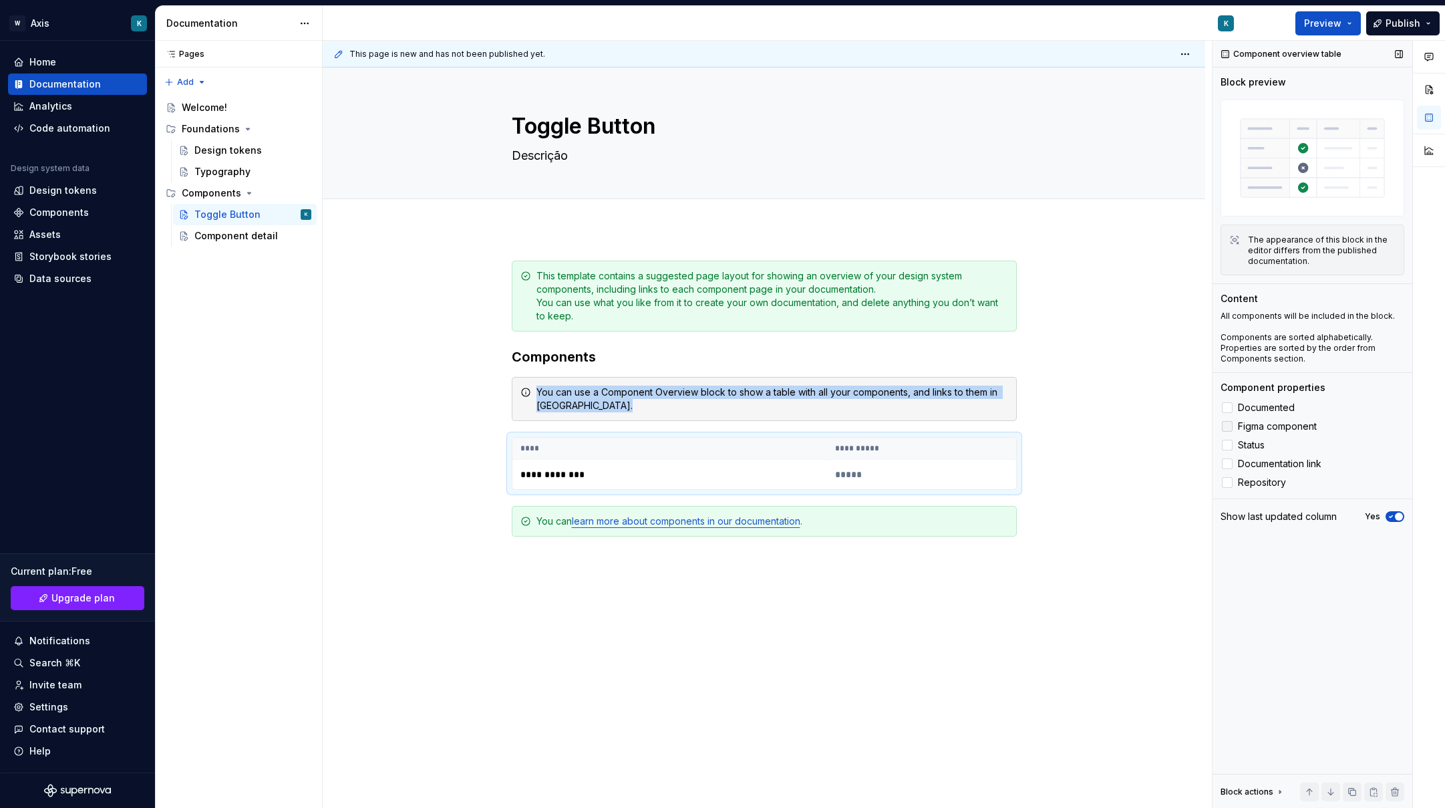
click at [1226, 429] on div at bounding box center [1227, 426] width 11 height 11
click at [1230, 445] on div at bounding box center [1227, 445] width 11 height 11
click at [1230, 466] on div at bounding box center [1227, 463] width 11 height 11
click at [1228, 484] on div at bounding box center [1227, 482] width 11 height 11
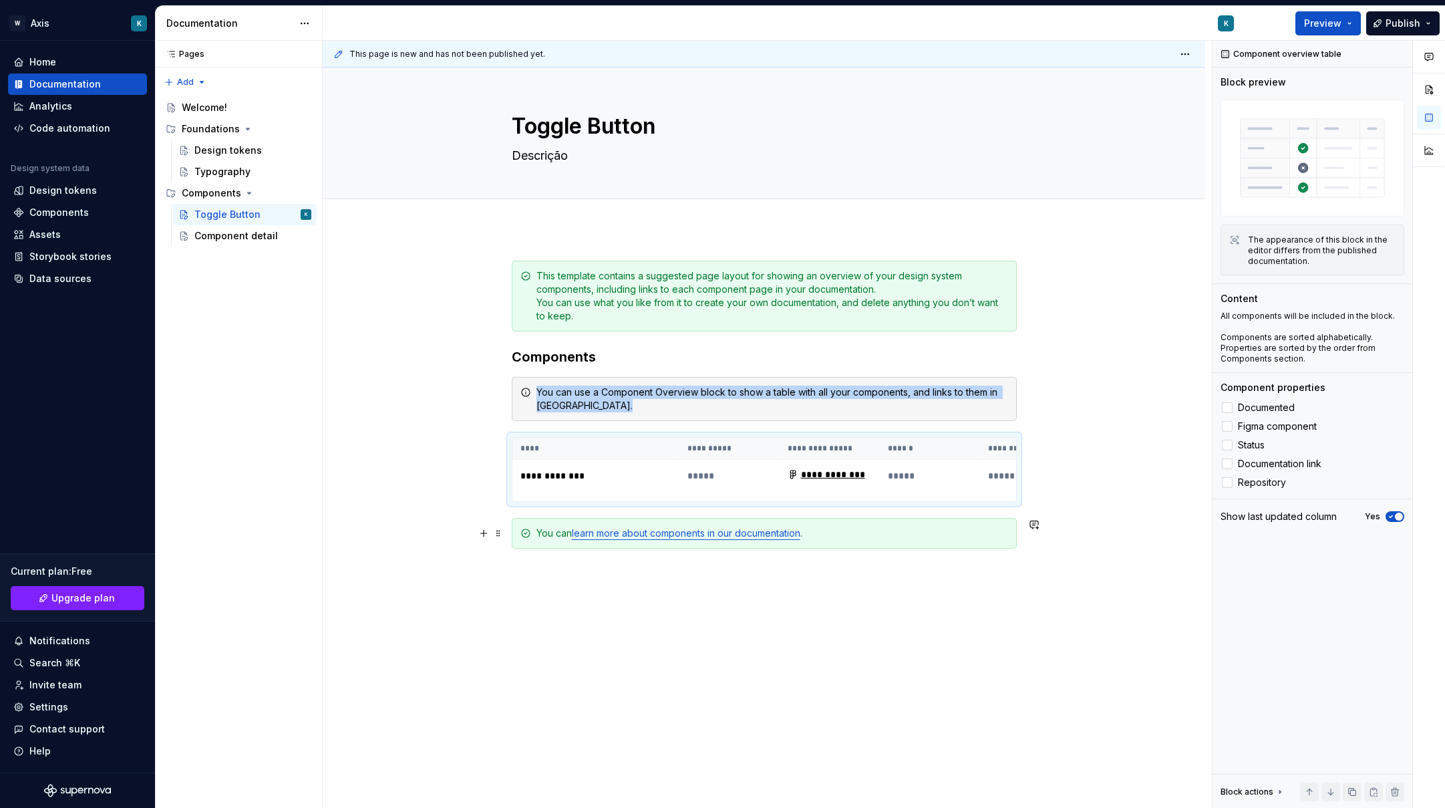
click at [415, 548] on div "**********" at bounding box center [764, 545] width 882 height 635
click at [1435, 79] on button "button" at bounding box center [1429, 89] width 24 height 24
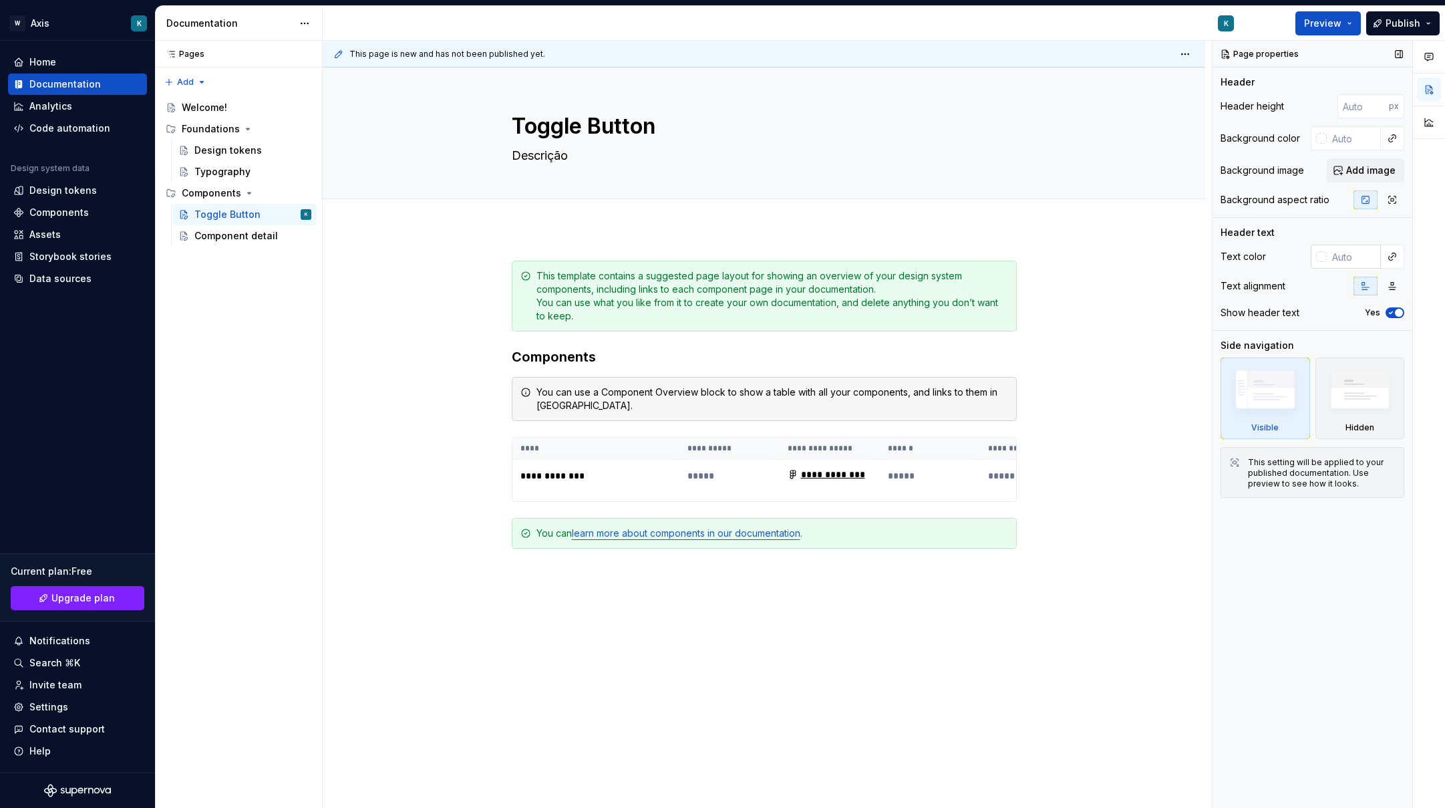
click at [1325, 256] on div at bounding box center [1321, 256] width 11 height 11
click at [1325, 256] on div "Comments Open comments No comments yet Select ‘Comment’ from the block context …" at bounding box center [1328, 424] width 232 height 767
click at [1431, 118] on button "button" at bounding box center [1429, 122] width 24 height 24
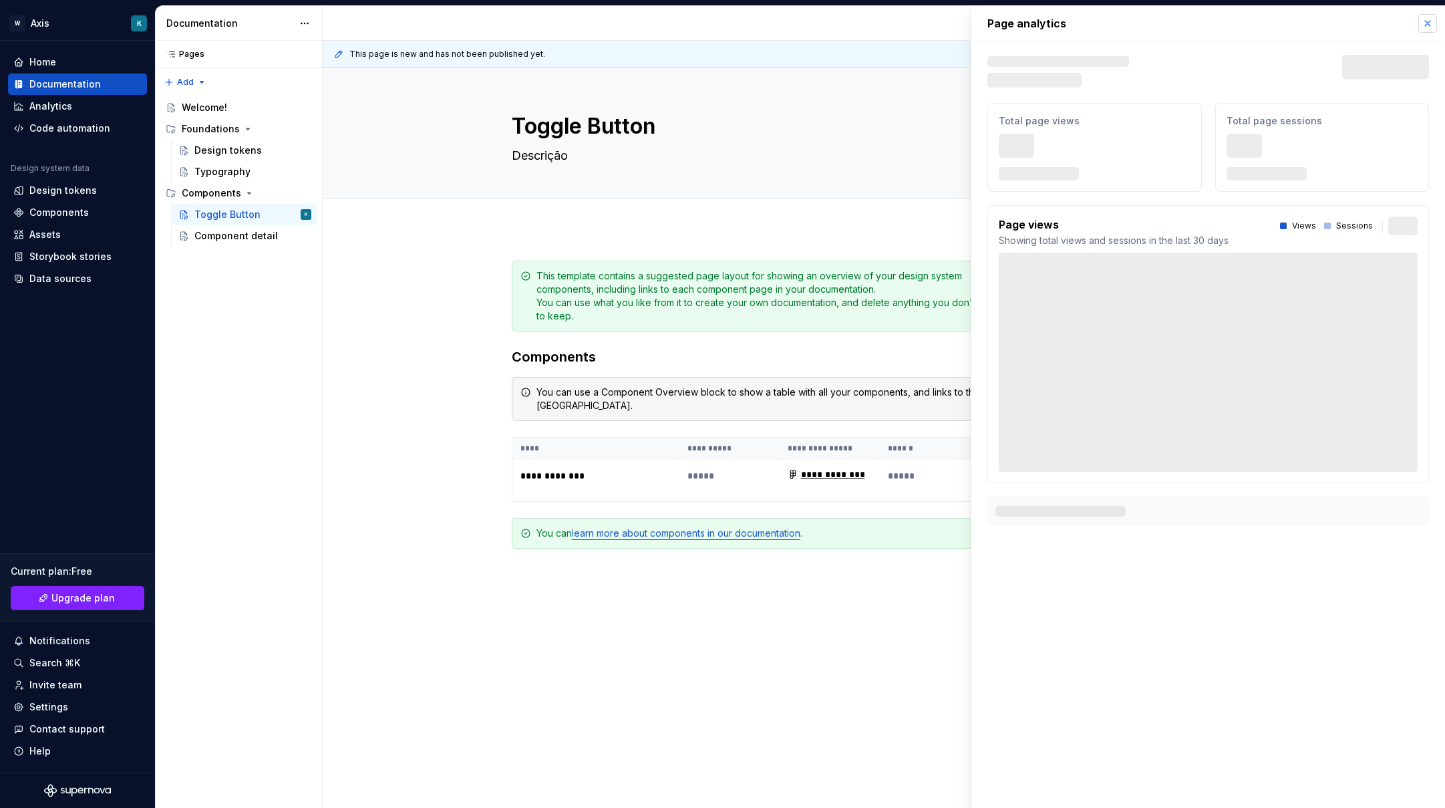
click at [1427, 20] on button "button" at bounding box center [1427, 23] width 19 height 19
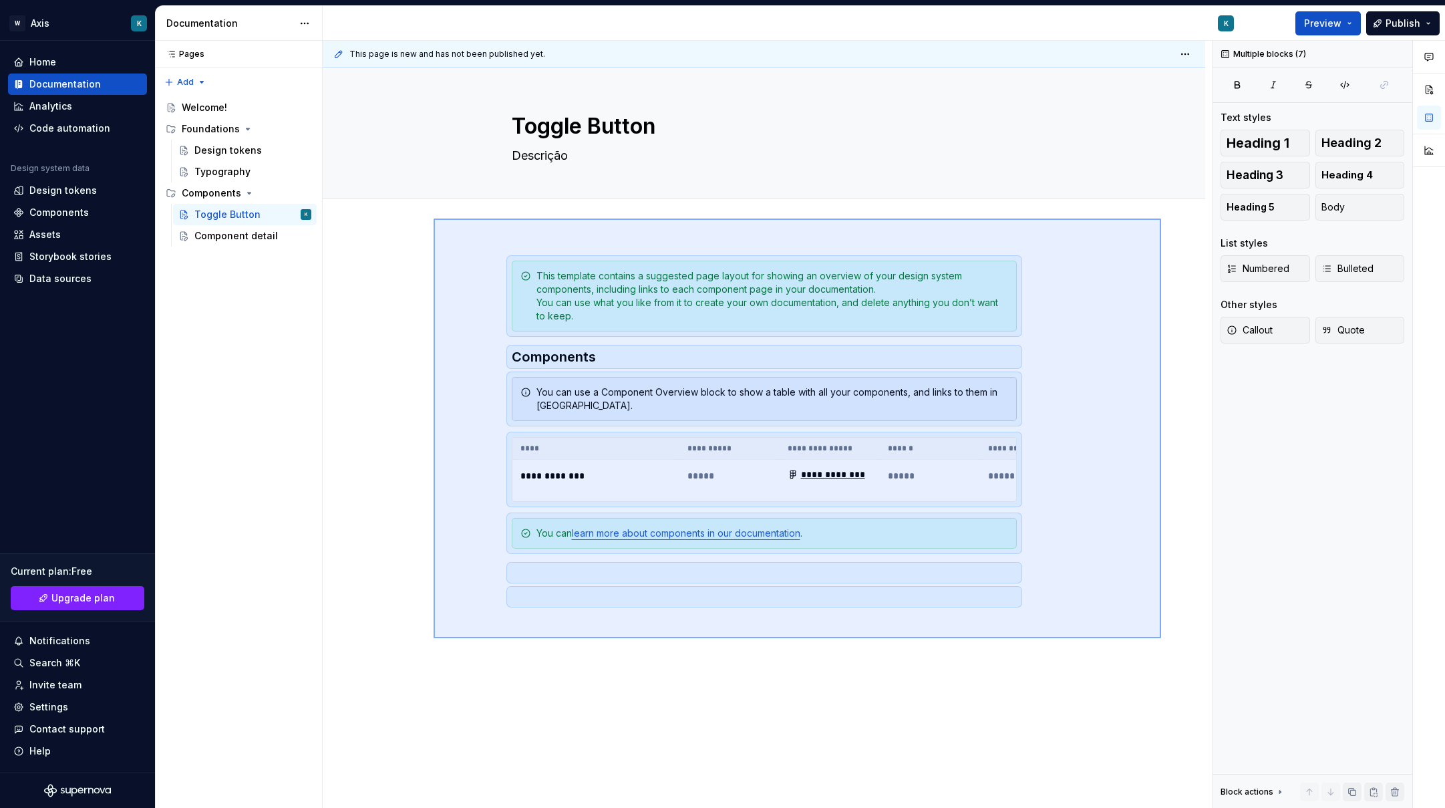
drag, startPoint x: 433, startPoint y: 638, endPoint x: 1161, endPoint y: 218, distance: 839.7
click at [1161, 218] on div "**********" at bounding box center [767, 424] width 889 height 767
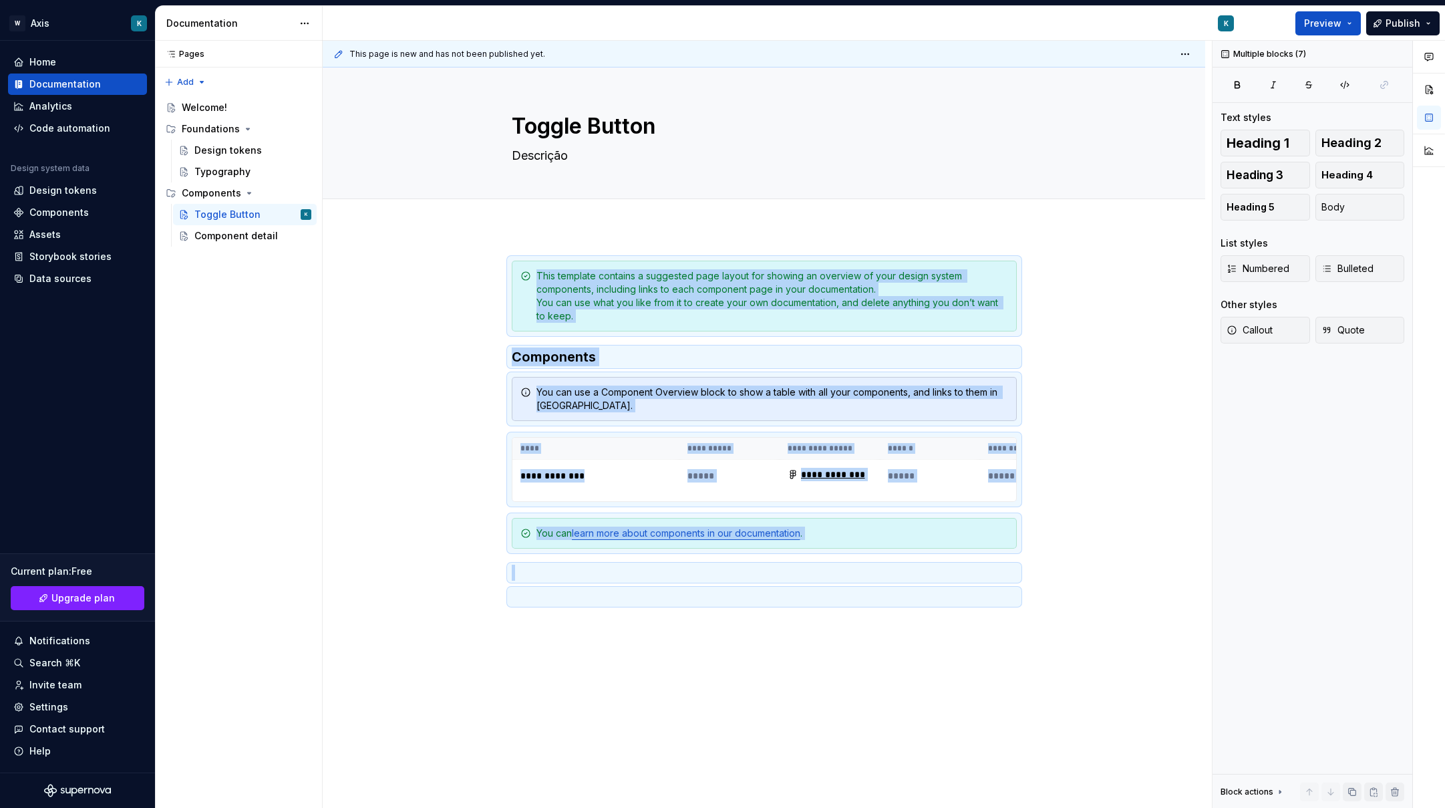
click at [1112, 265] on div "**********" at bounding box center [764, 545] width 882 height 635
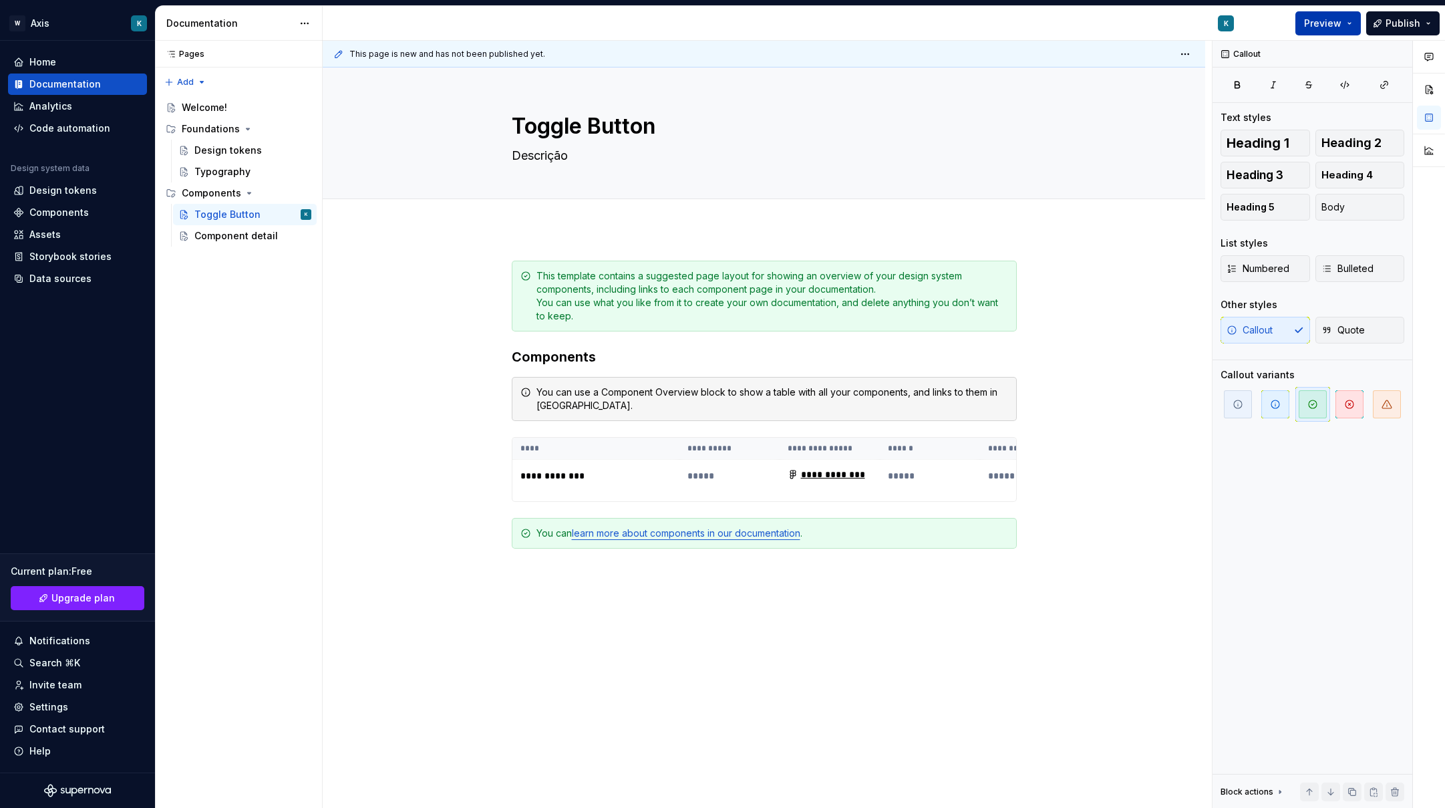
click at [1324, 26] on span "Preview" at bounding box center [1322, 23] width 37 height 13
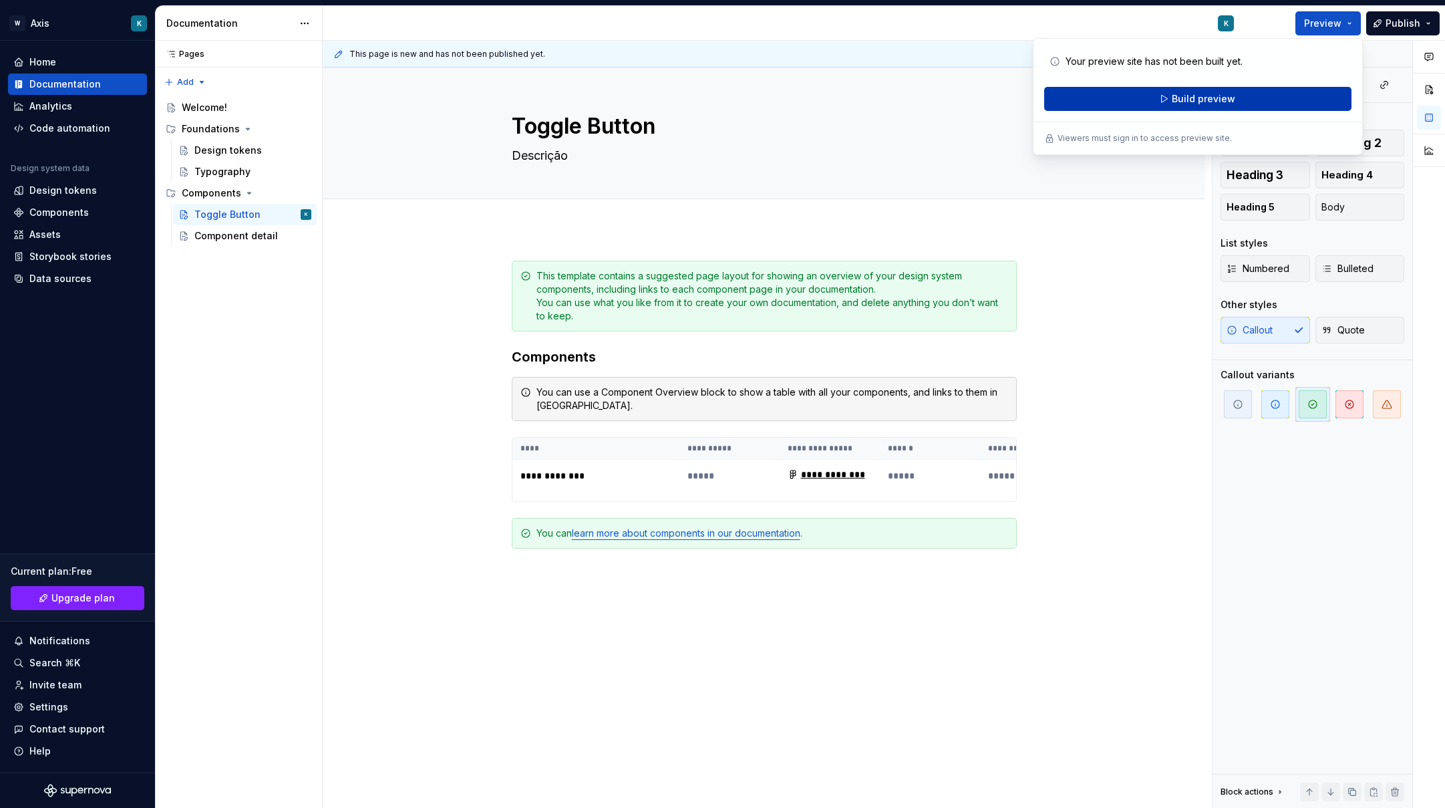
click at [1206, 100] on span "Build preview" at bounding box center [1203, 98] width 63 height 13
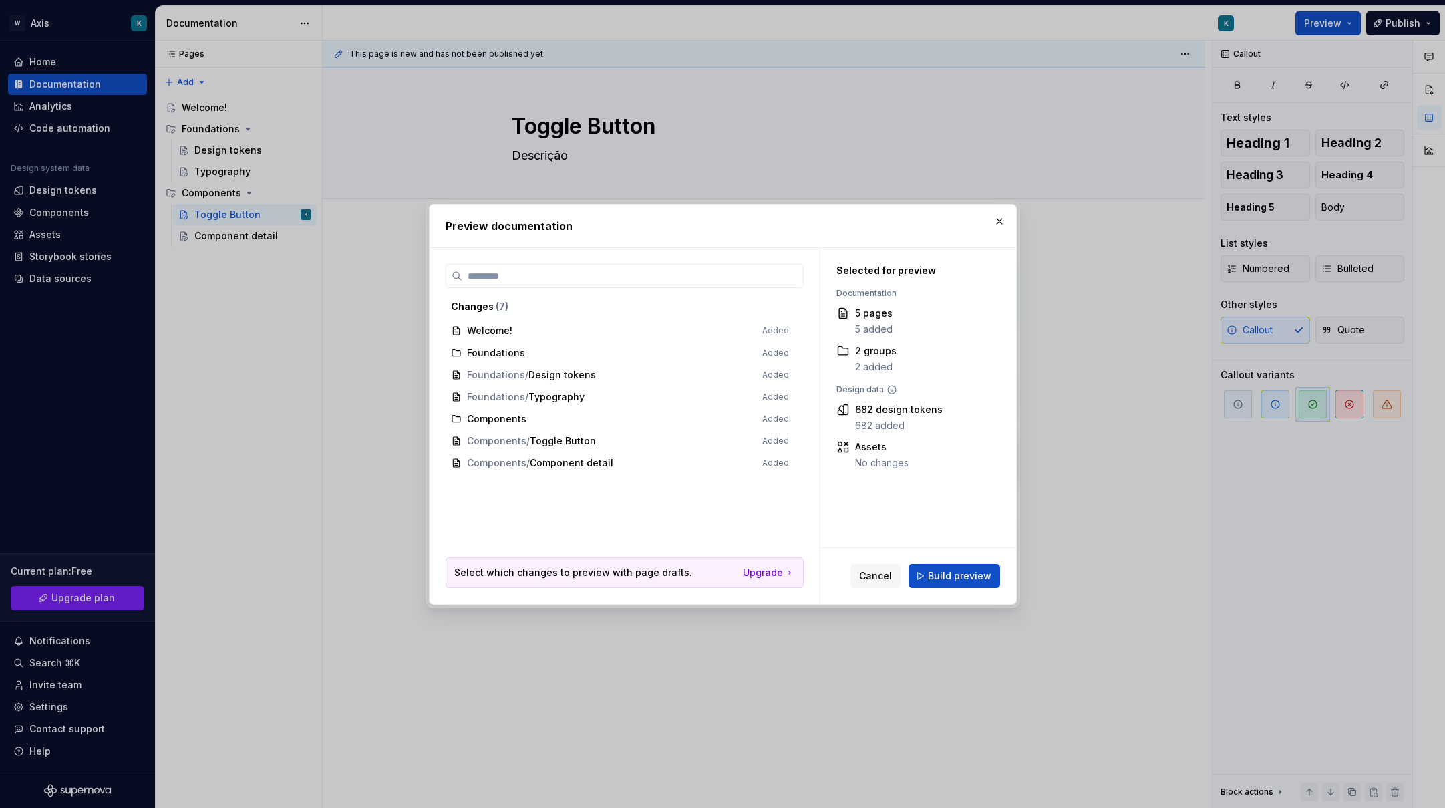
click at [497, 419] on span "Components Added" at bounding box center [620, 419] width 349 height 22
click at [504, 446] on span "Components / Toggle Button Added" at bounding box center [620, 441] width 349 height 22
click at [562, 444] on span "Components / Toggle Button Added" at bounding box center [620, 441] width 349 height 22
click at [565, 442] on span "Components / Toggle Button Added" at bounding box center [620, 441] width 349 height 22
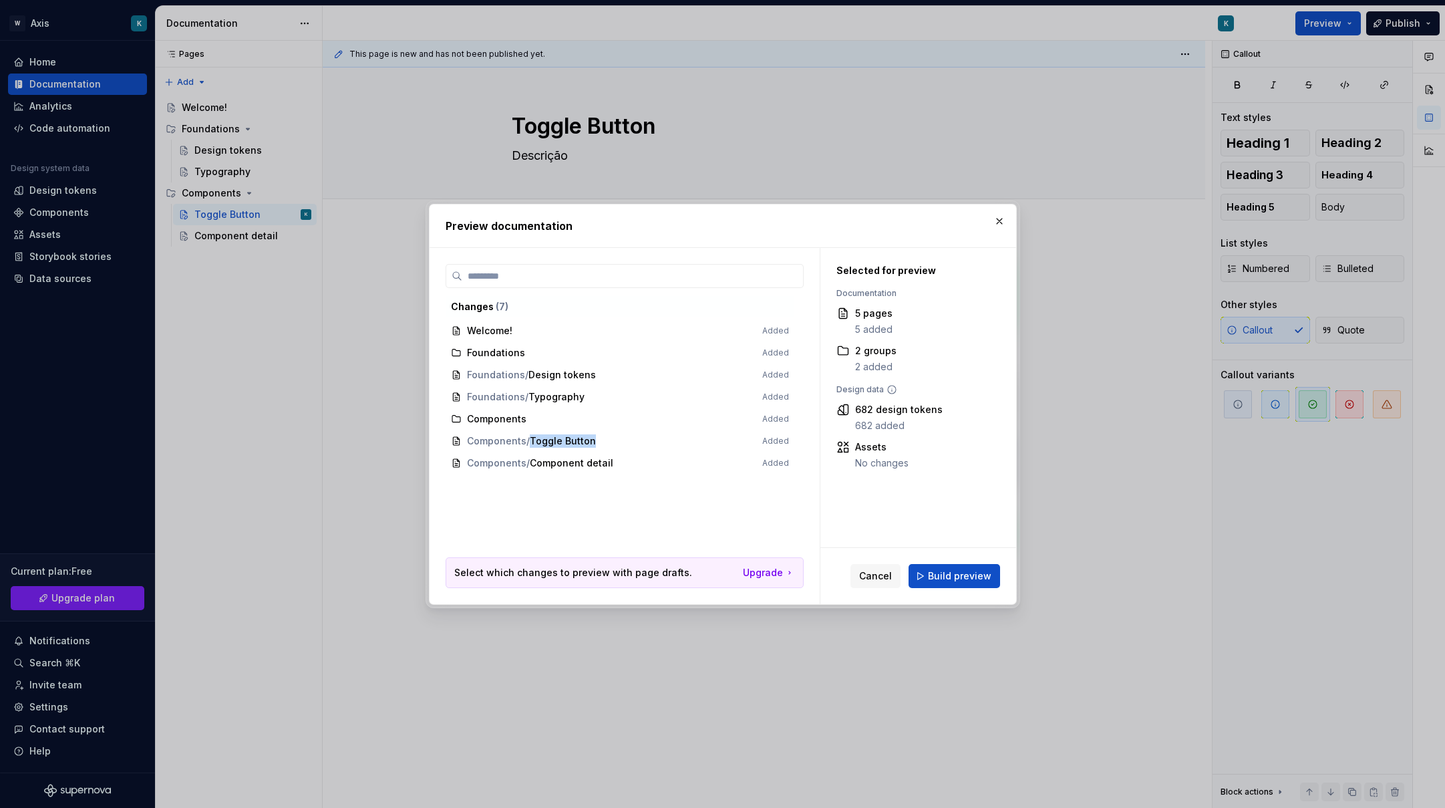
click at [565, 442] on span "Components / Toggle Button Added" at bounding box center [620, 441] width 349 height 22
click at [629, 439] on span "Components / Toggle Button Added" at bounding box center [620, 441] width 349 height 22
click at [948, 577] on span "Build preview" at bounding box center [959, 575] width 63 height 13
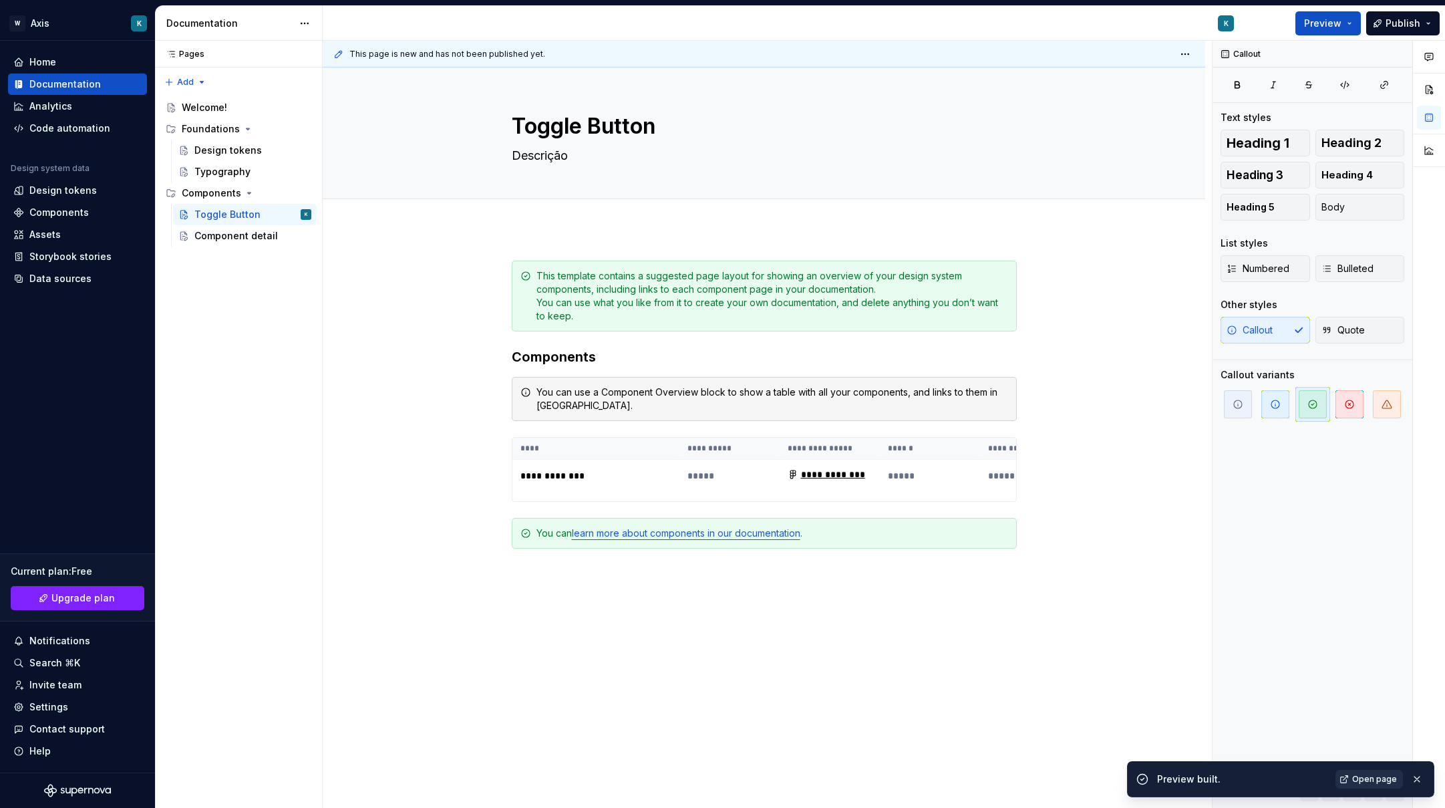
click at [1361, 782] on span "Open page" at bounding box center [1374, 778] width 45 height 11
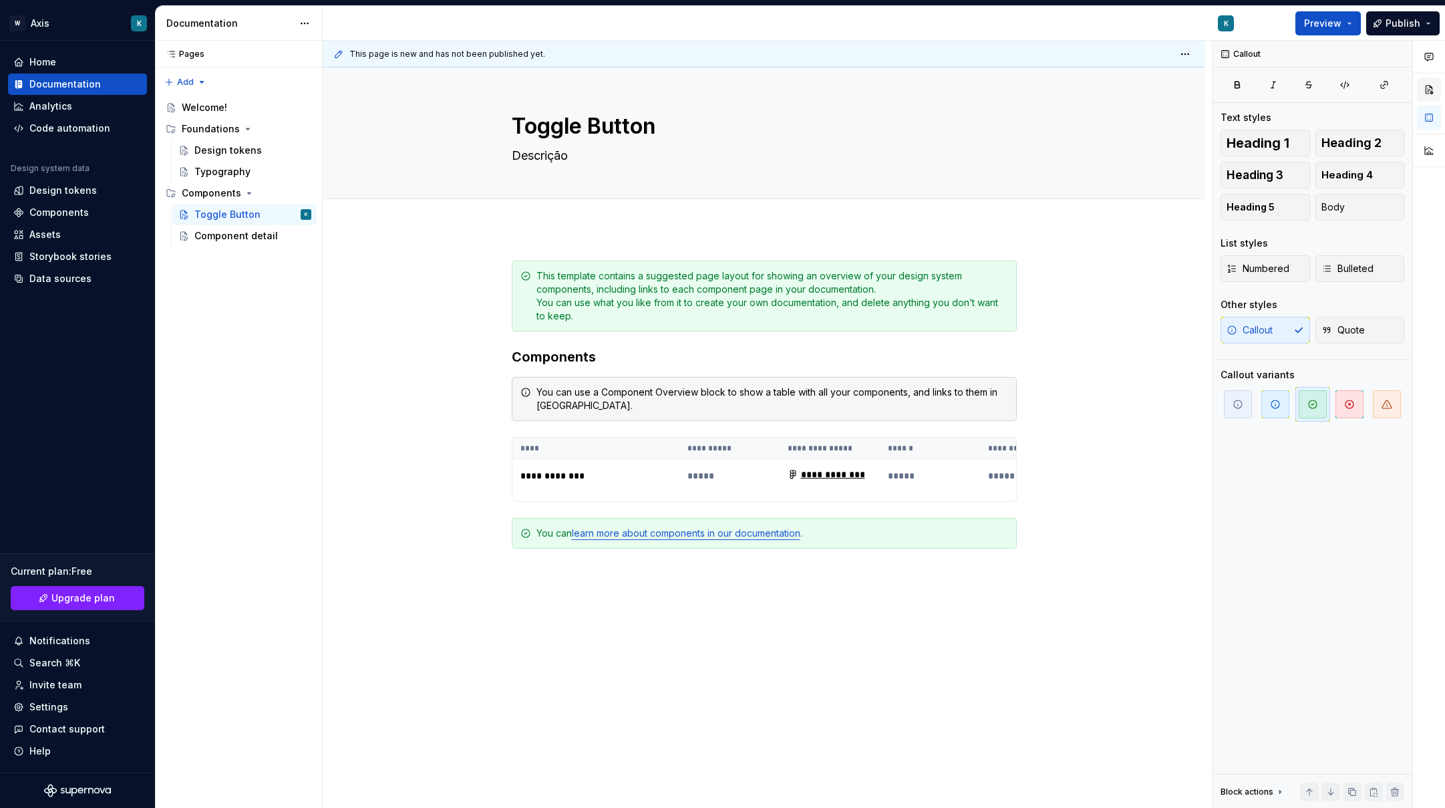
click at [1440, 92] on button "button" at bounding box center [1429, 89] width 24 height 24
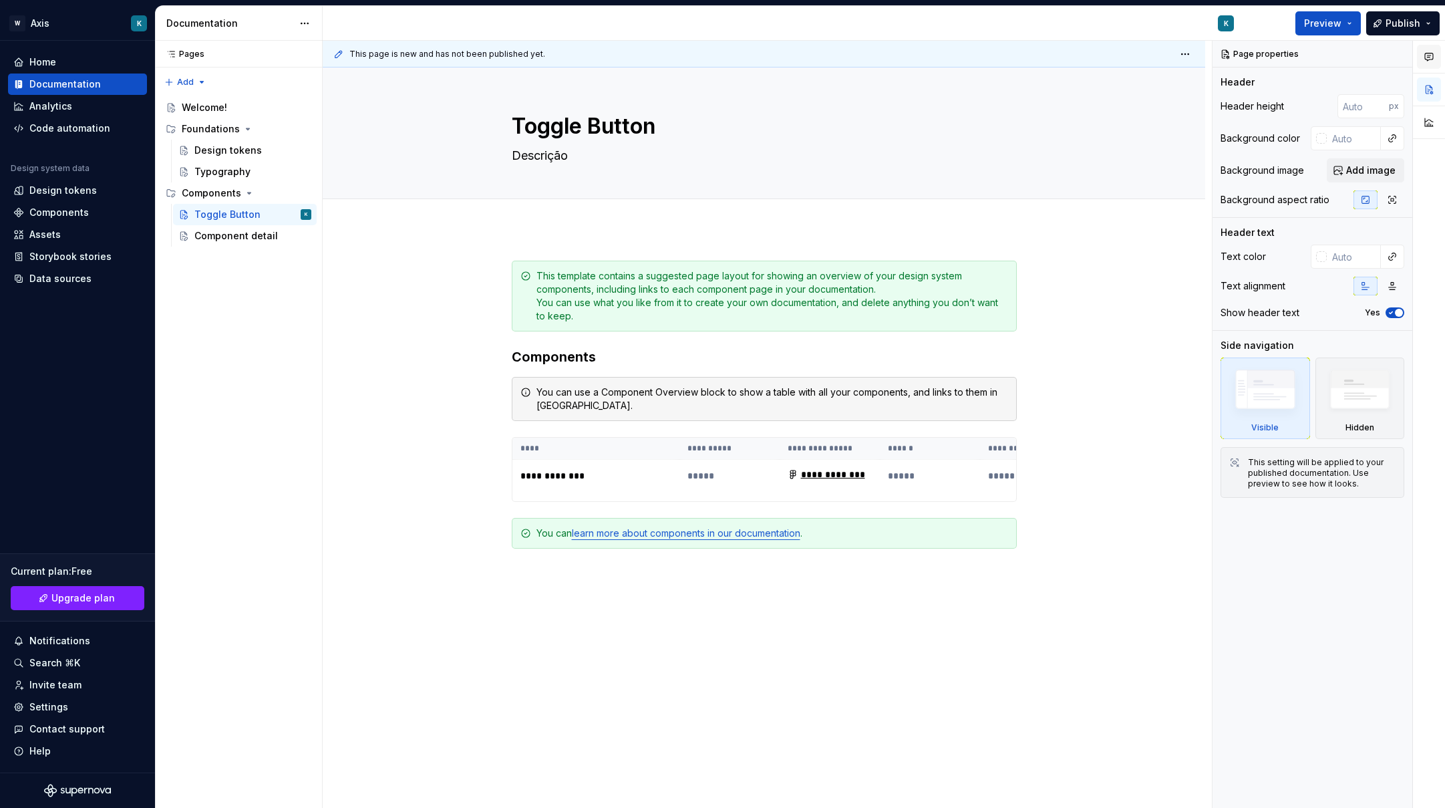
click at [1435, 60] on button "button" at bounding box center [1429, 57] width 24 height 24
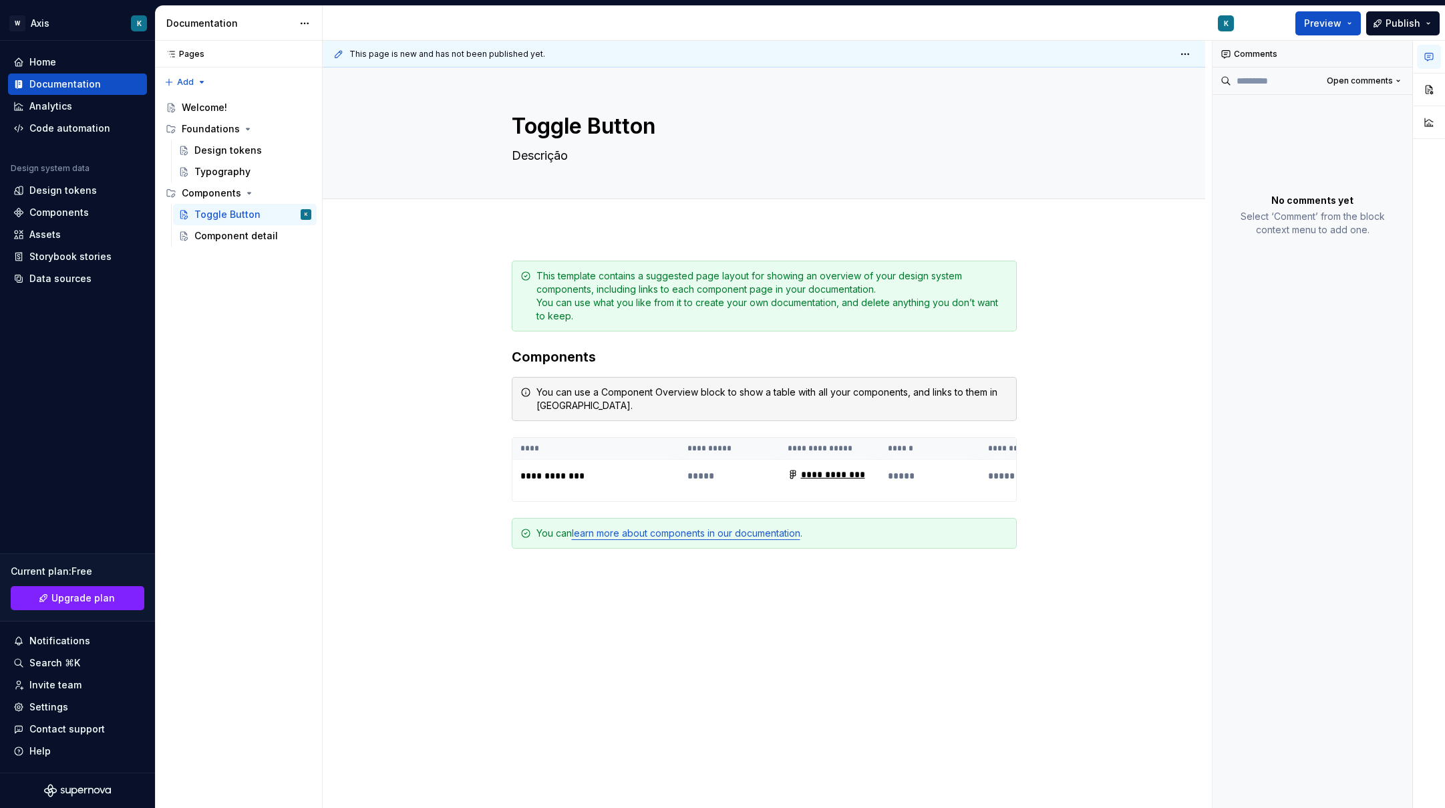
click at [410, 266] on div "**********" at bounding box center [764, 545] width 882 height 635
click at [300, 31] on html "W Axis K Home Documentation Analytics Code automation Design system data Design…" at bounding box center [722, 404] width 1445 height 808
click at [389, 375] on html "W Axis K Home Documentation Analytics Code automation Design system data Design…" at bounding box center [722, 404] width 1445 height 808
click at [470, 485] on div "**********" at bounding box center [764, 545] width 882 height 635
click at [544, 399] on div "You can use a Component Overview block to show a table with all your components…" at bounding box center [772, 398] width 472 height 27
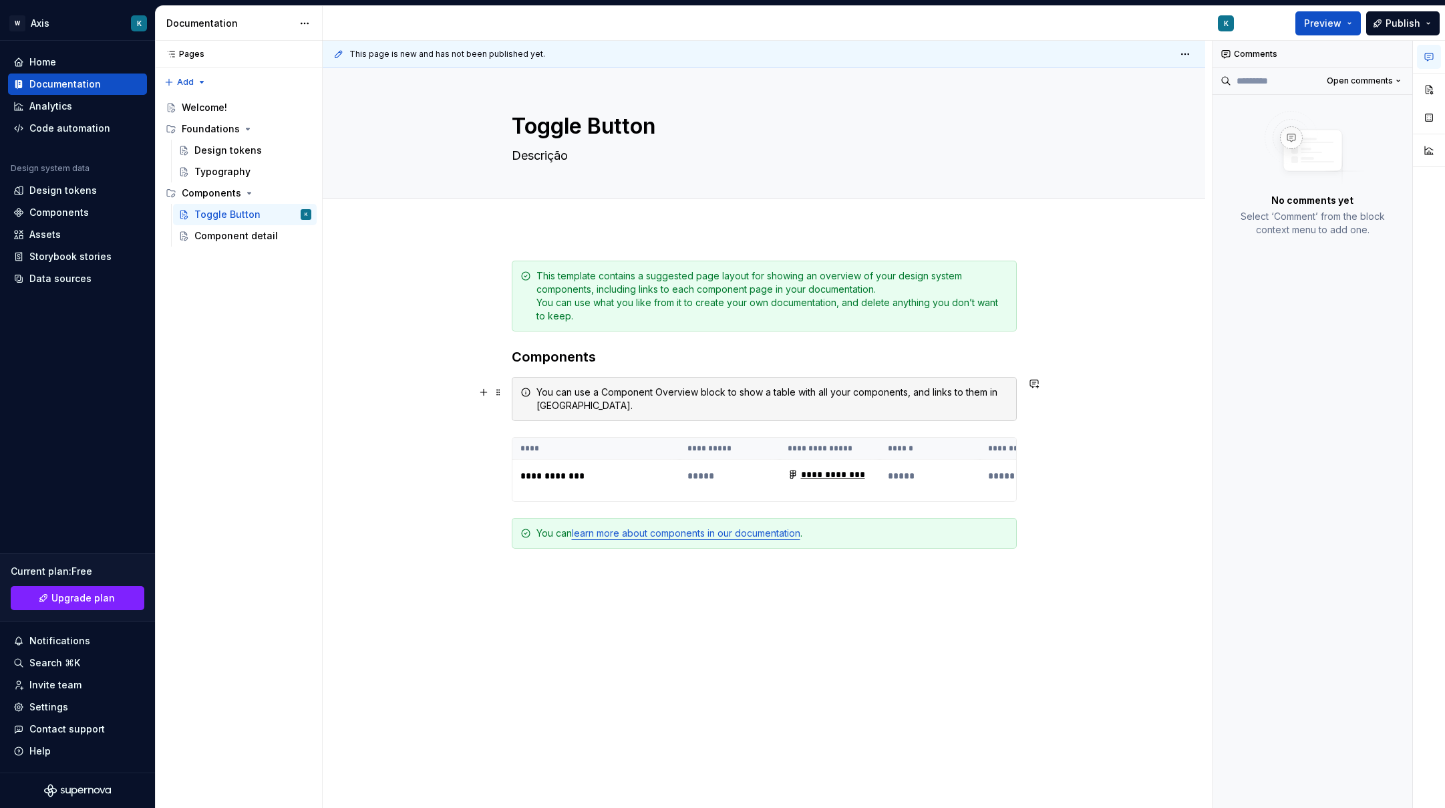
click at [996, 393] on div "You can use a Component Overview block to show a table with all your components…" at bounding box center [772, 398] width 472 height 27
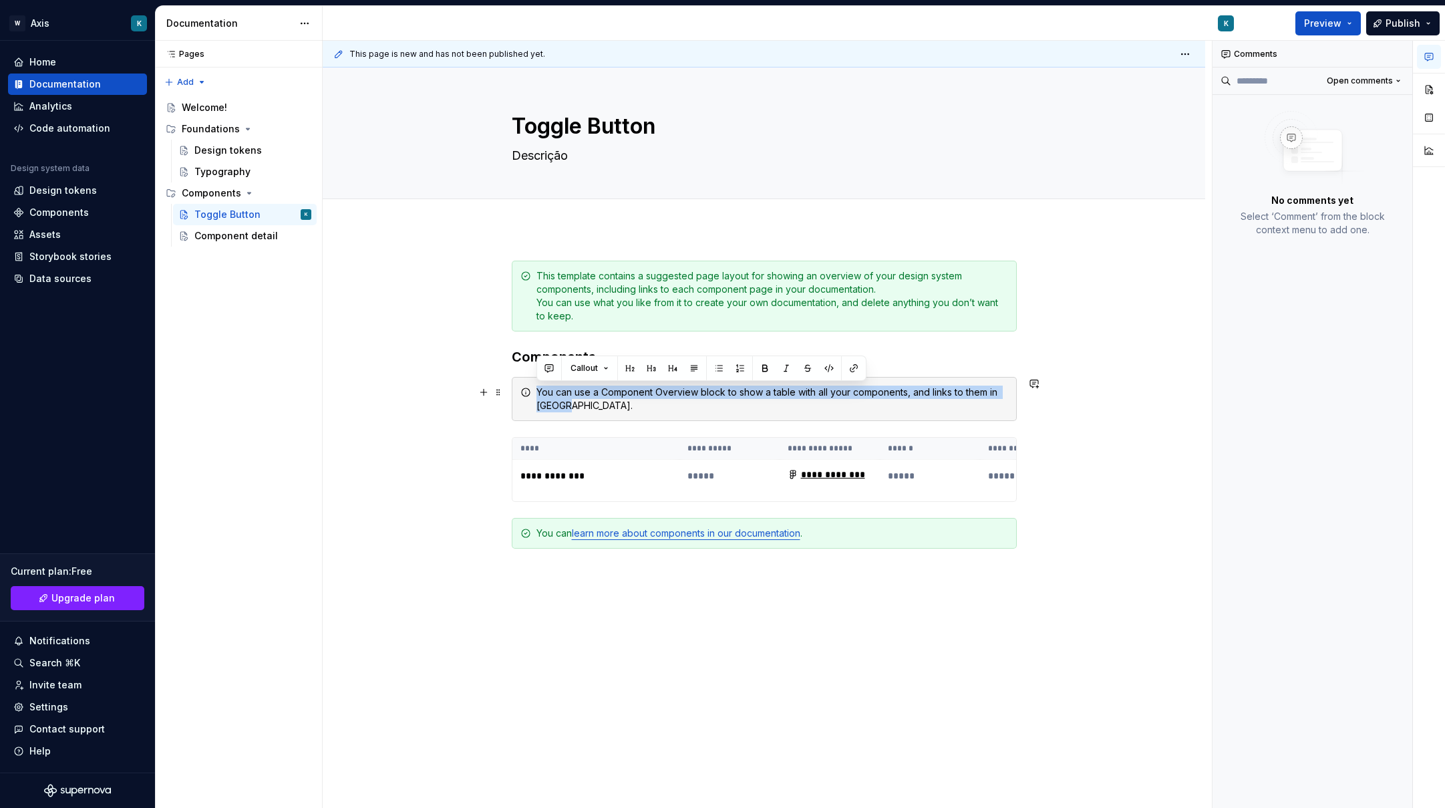
drag, startPoint x: 773, startPoint y: 410, endPoint x: 532, endPoint y: 396, distance: 241.5
click at [532, 396] on div "You can use a Component Overview block to show a table with all your components…" at bounding box center [764, 399] width 505 height 44
click at [339, 389] on div "**********" at bounding box center [764, 545] width 882 height 635
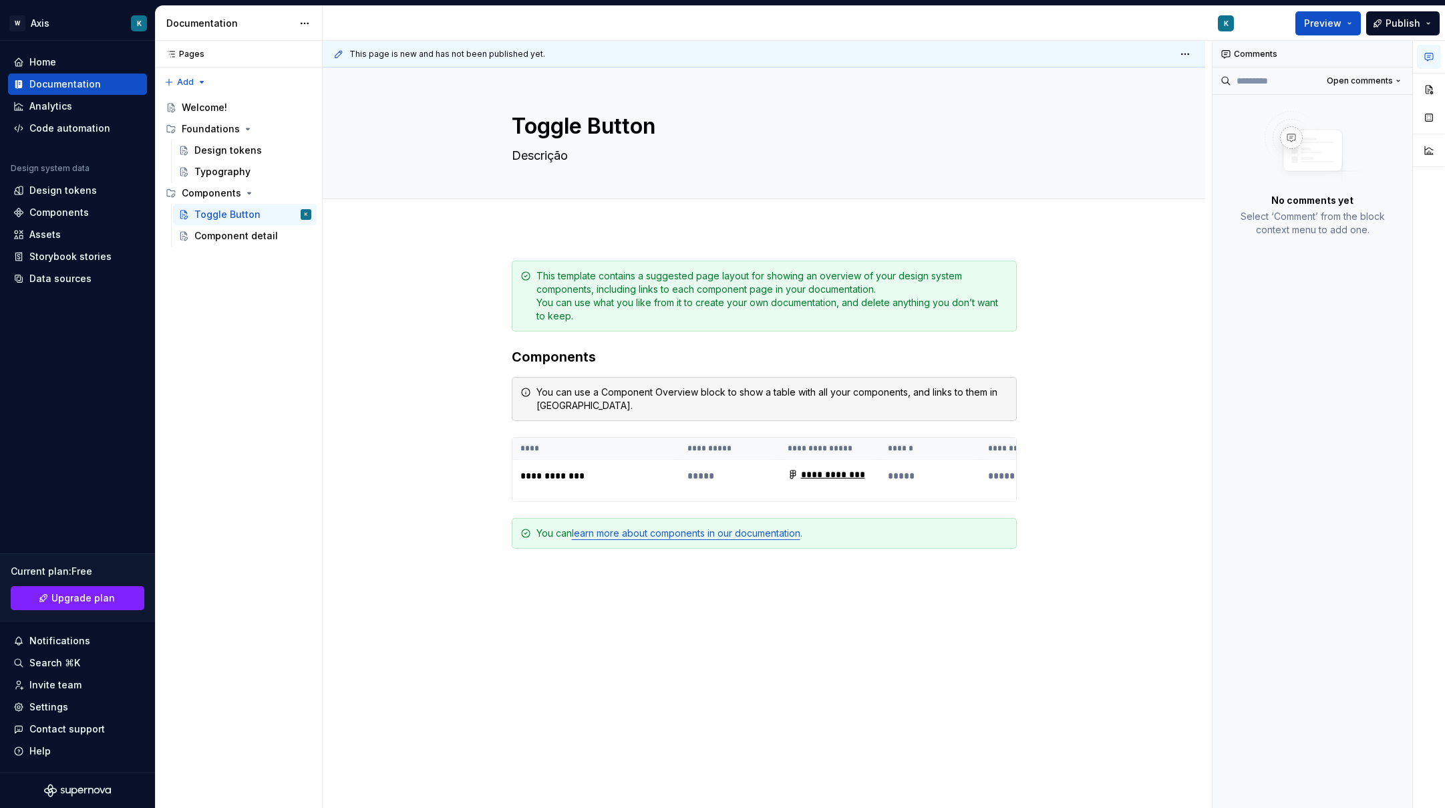
type textarea "*"
